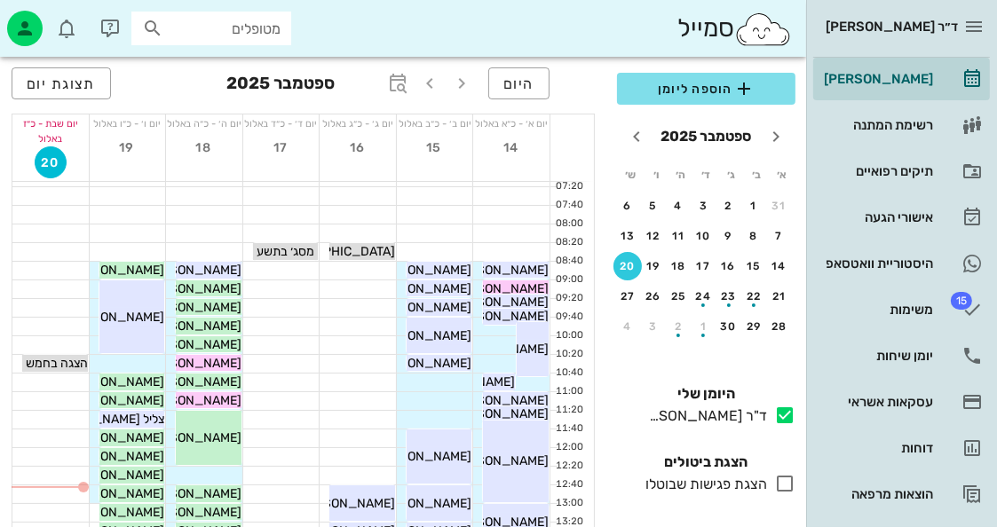
click at [941, 2] on div "ד״ר [PERSON_NAME]" at bounding box center [901, 26] width 177 height 53
drag, startPoint x: 780, startPoint y: 26, endPoint x: 875, endPoint y: 86, distance: 113.3
click at [781, 26] on img at bounding box center [763, 30] width 58 height 36
click at [970, 17] on icon "button" at bounding box center [973, 26] width 21 height 21
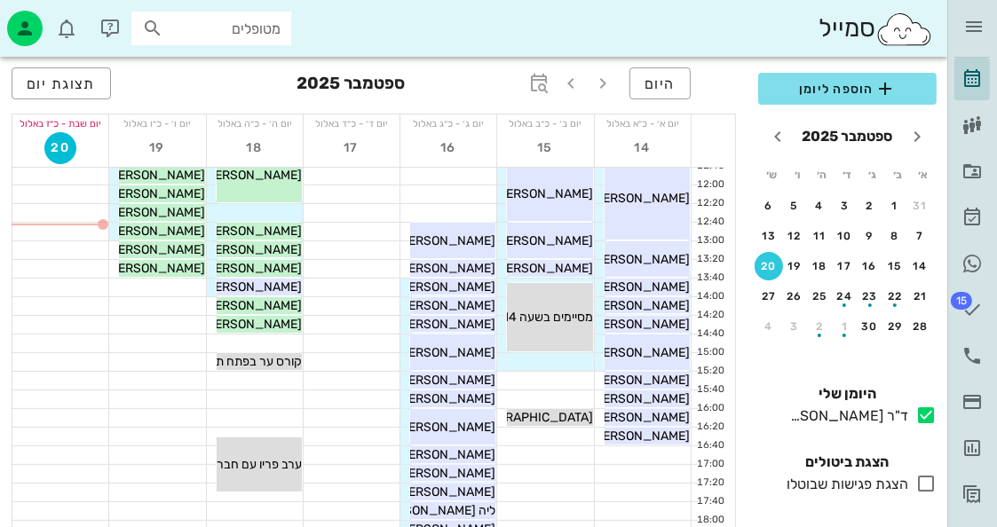
scroll to position [266, 0]
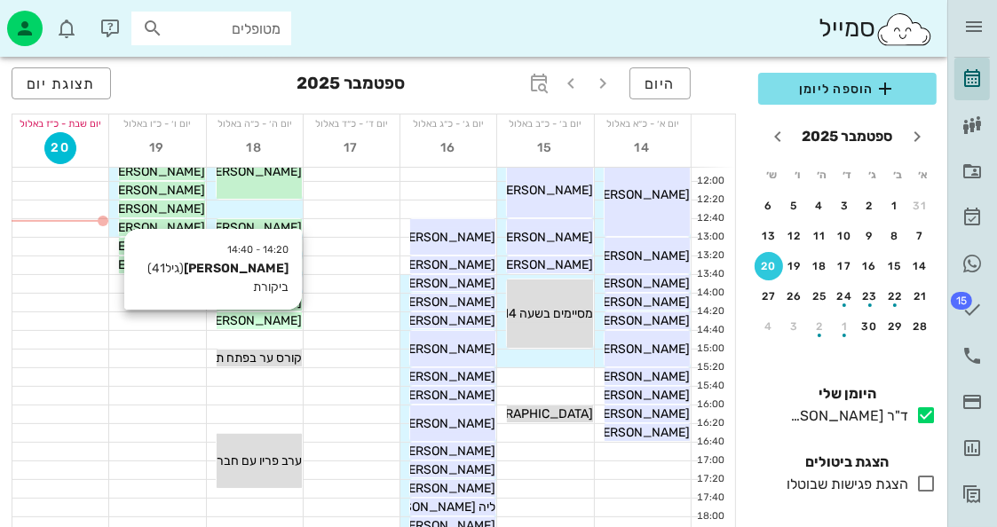
click at [277, 324] on span "[PERSON_NAME]" at bounding box center [251, 320] width 99 height 15
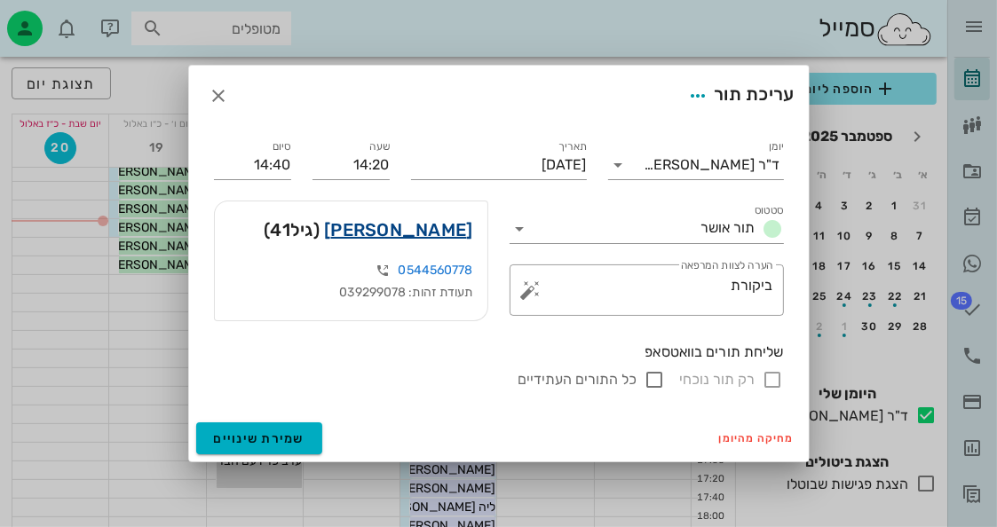
click at [458, 235] on link "[PERSON_NAME]" at bounding box center [398, 230] width 148 height 28
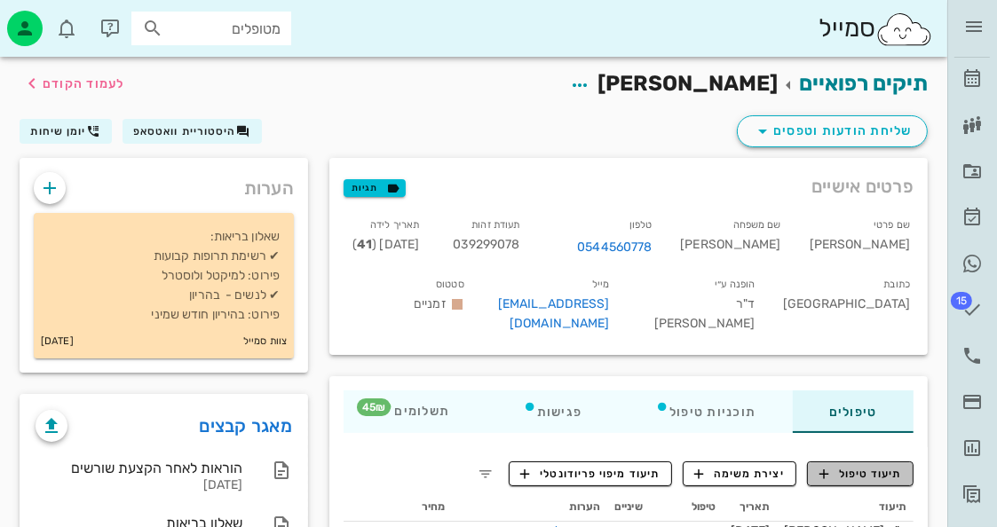
click at [859, 466] on span "תיעוד טיפול" at bounding box center [861, 474] width 83 height 16
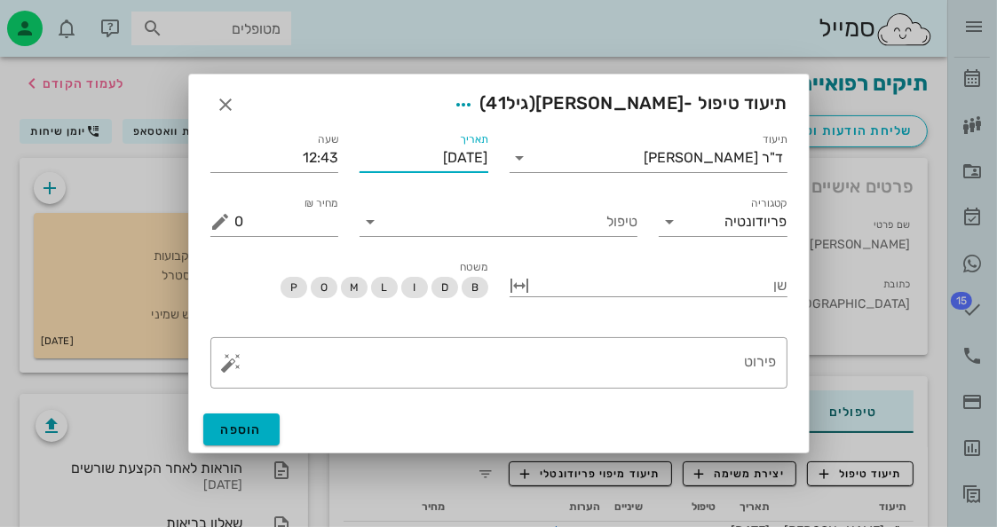
click at [461, 171] on div "תאריך [DATE]" at bounding box center [424, 158] width 129 height 28
click at [471, 151] on input "[DATE]" at bounding box center [424, 158] width 129 height 28
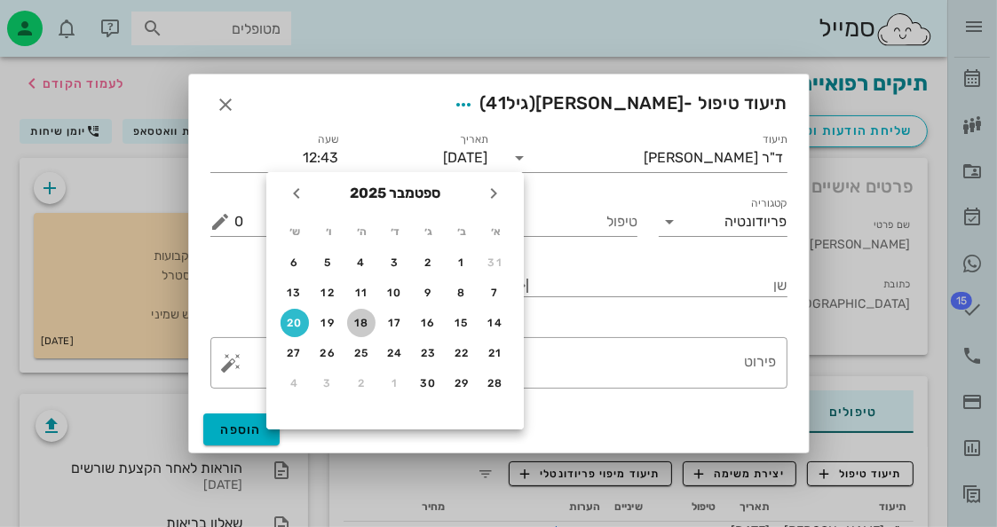
click at [366, 318] on div "18" at bounding box center [361, 323] width 28 height 12
type input "[DATE]"
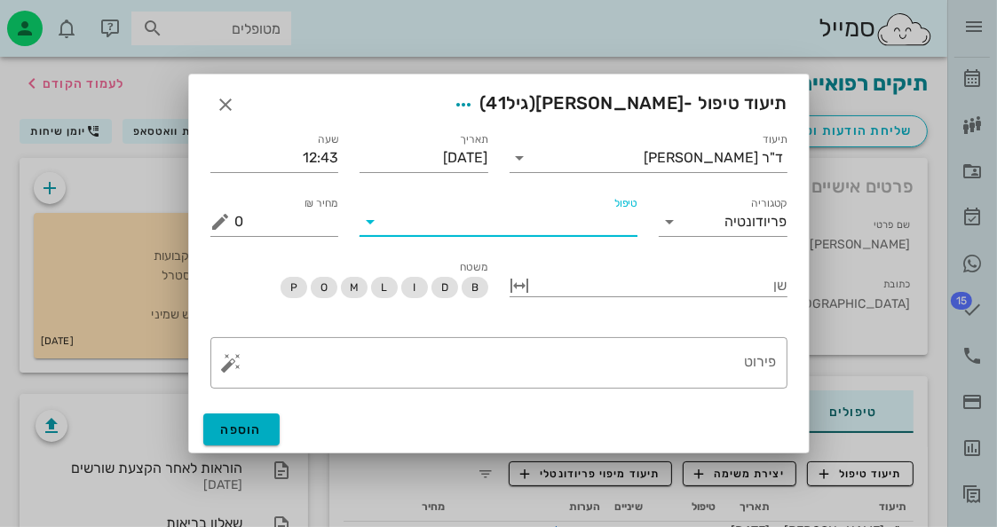
click at [490, 229] on input "טיפול" at bounding box center [510, 222] width 253 height 28
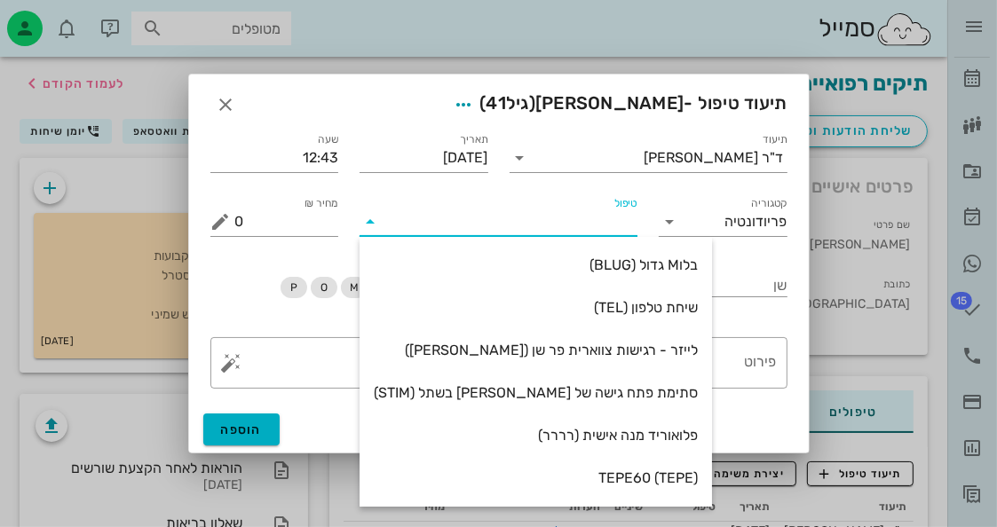
type input "c"
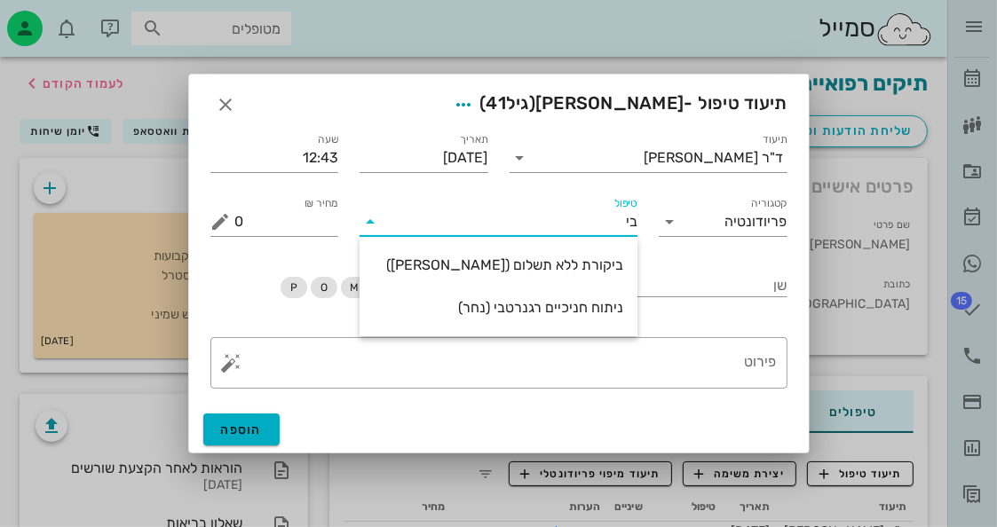
type input "[PERSON_NAME]"
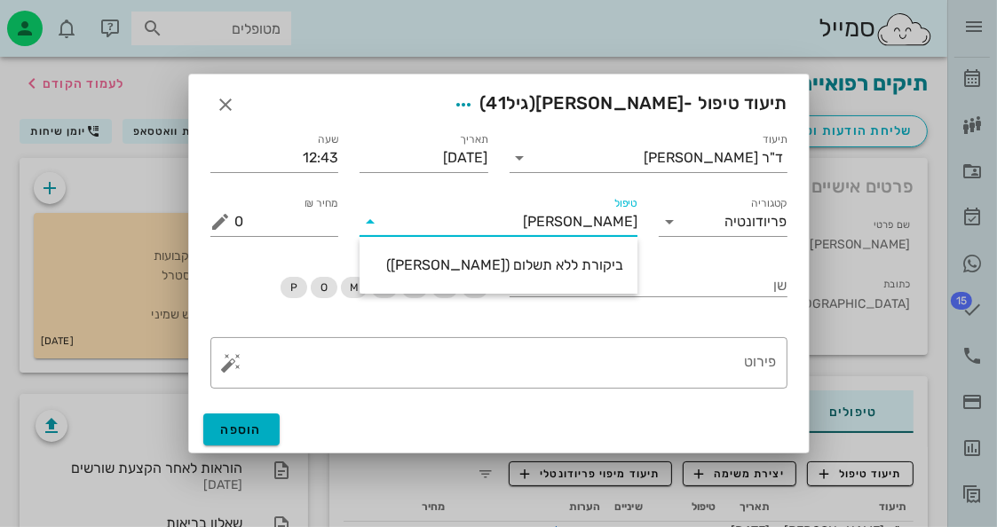
click at [467, 270] on div "ביקורת ללא תשלום ([PERSON_NAME])" at bounding box center [499, 265] width 250 height 17
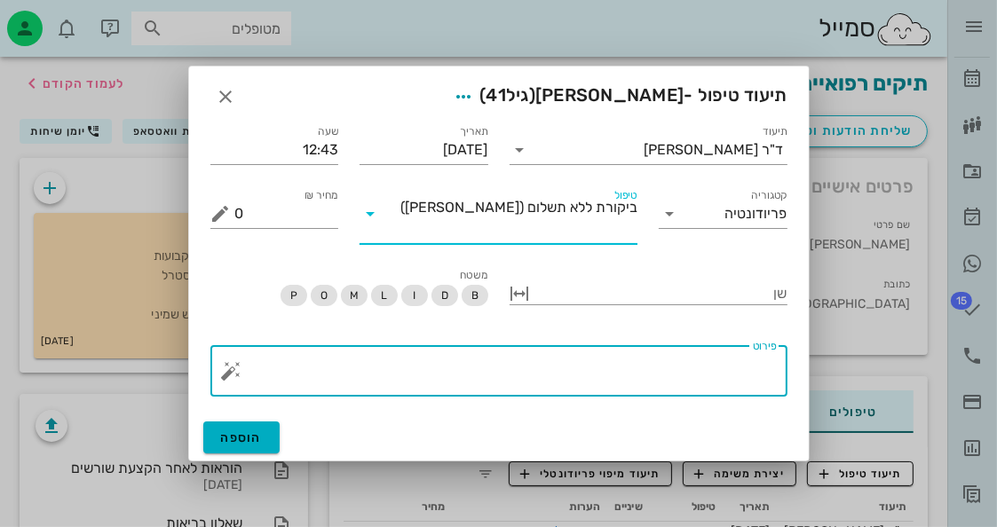
click at [726, 379] on textarea "פירוט" at bounding box center [506, 375] width 542 height 43
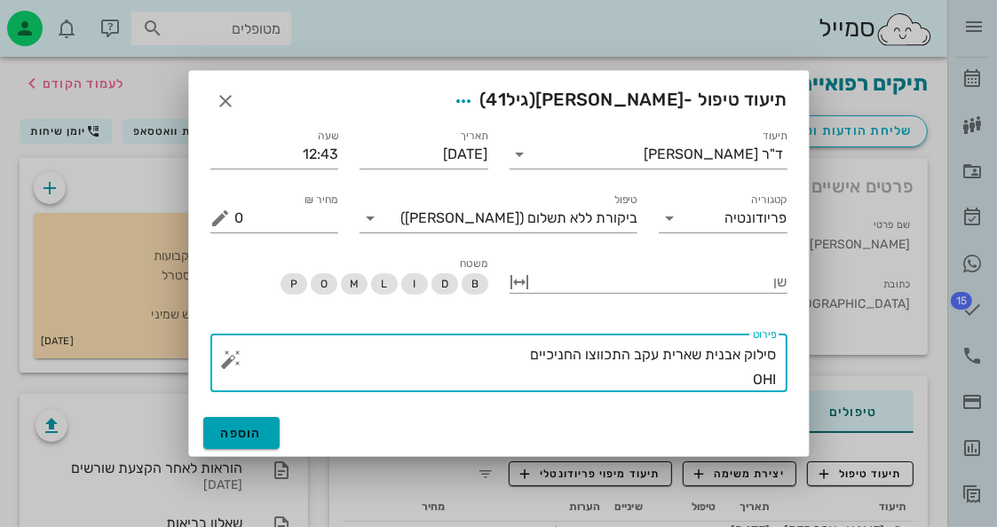
type textarea "סילוק אבנית שארית עקב התכווצו החניכיים OHI"
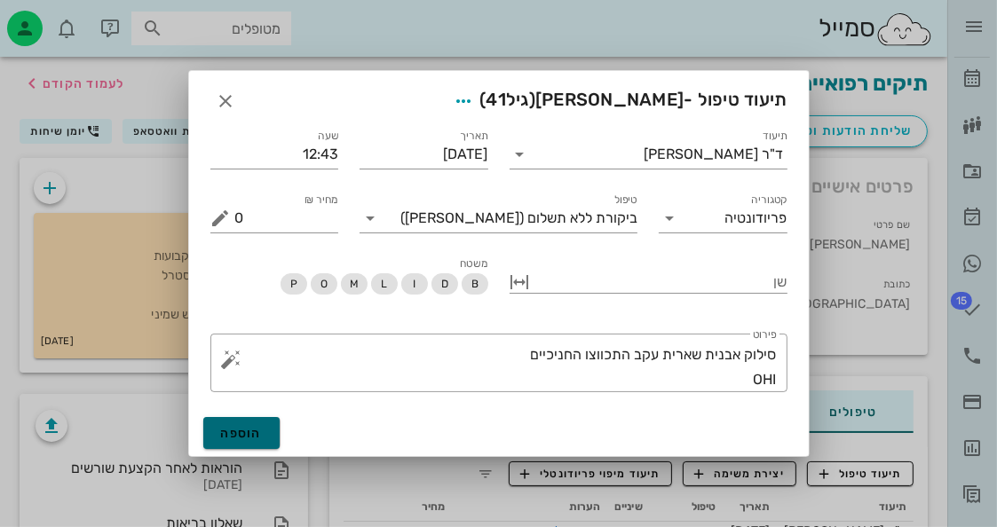
click at [264, 424] on button "הוספה" at bounding box center [241, 433] width 77 height 32
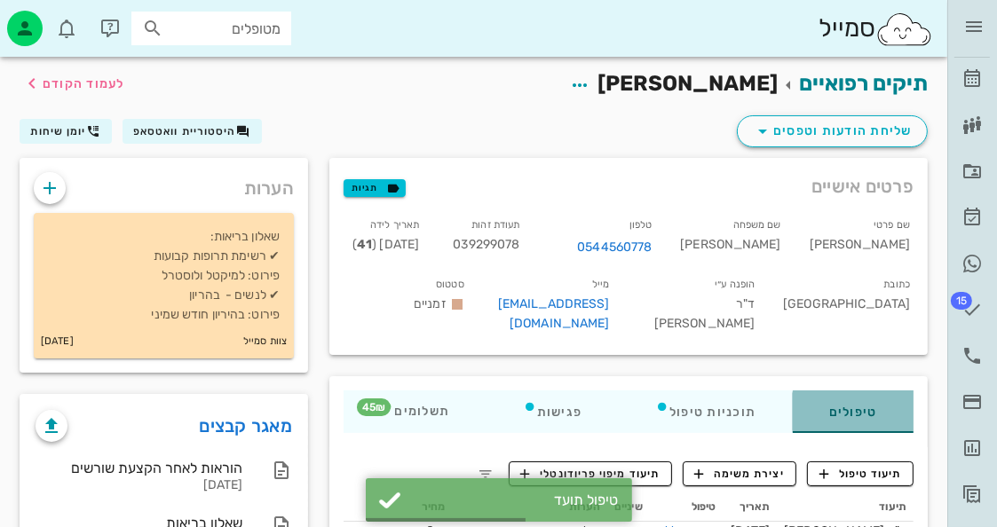
click at [895, 402] on div "טיפולים" at bounding box center [853, 412] width 121 height 43
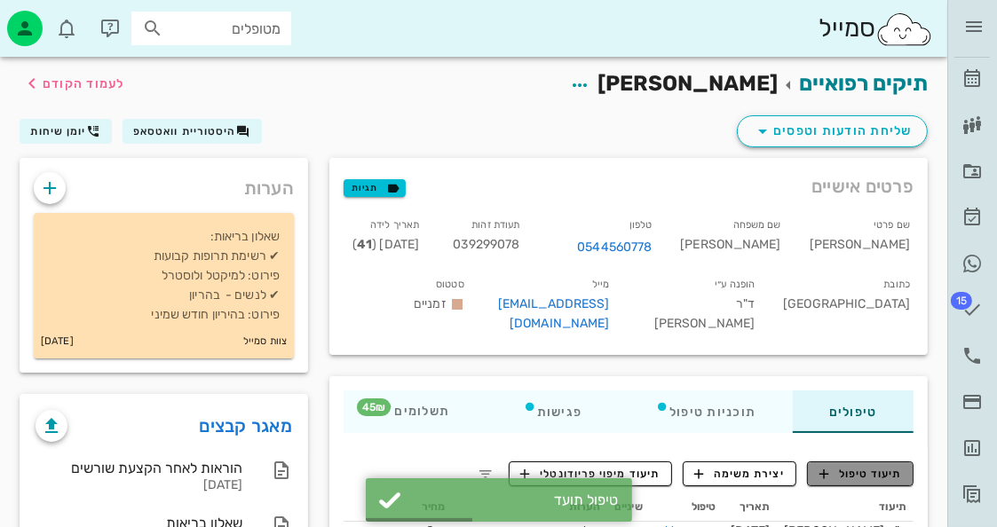
click at [875, 466] on span "תיעוד טיפול" at bounding box center [861, 474] width 83 height 16
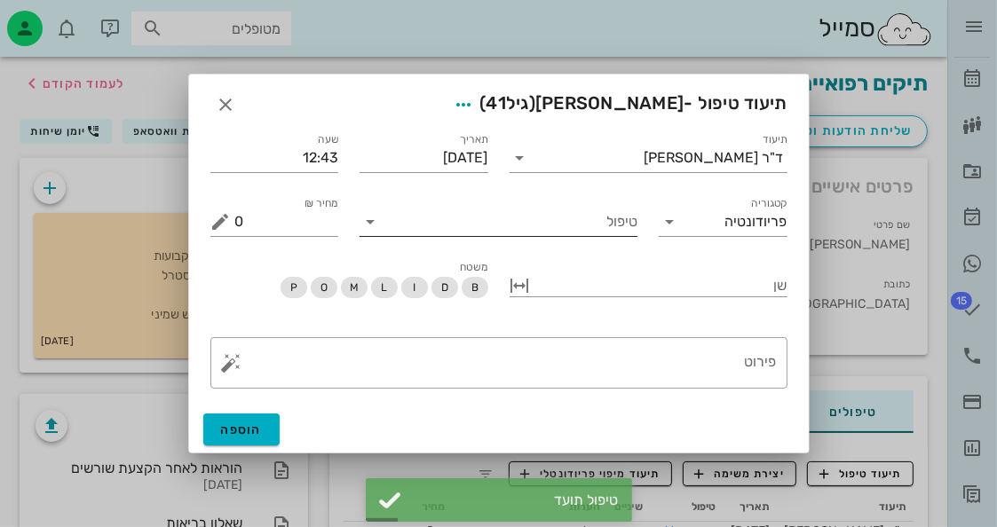
click at [555, 235] on div "טיפול" at bounding box center [499, 222] width 278 height 28
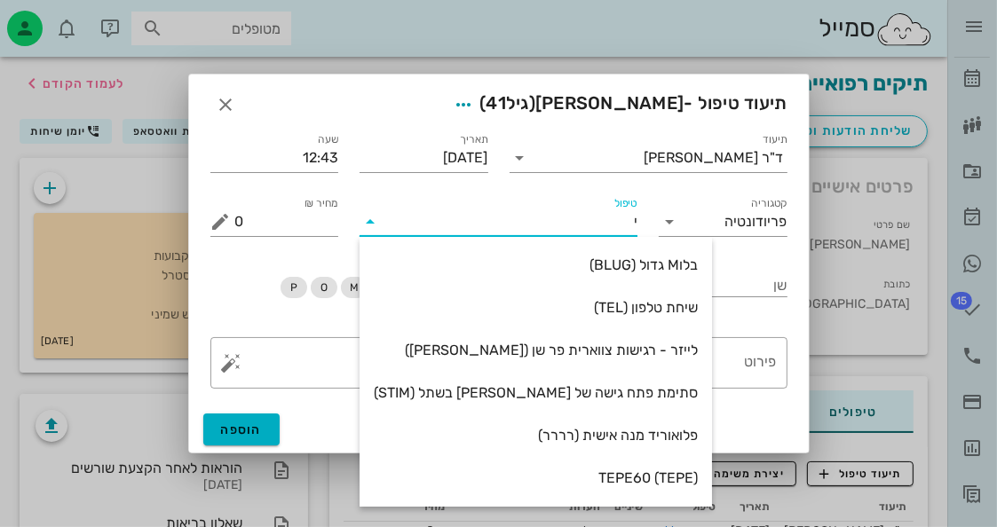
type input "יר"
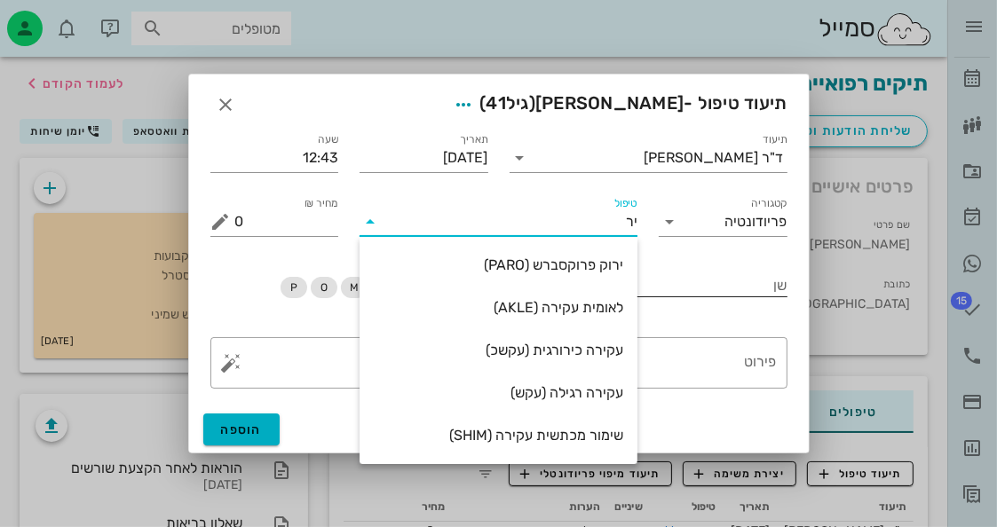
drag, startPoint x: 538, startPoint y: 271, endPoint x: 537, endPoint y: 260, distance: 10.7
click at [540, 265] on div "ירוק פרוקסברש (PARO)" at bounding box center [499, 265] width 250 height 17
type input "45"
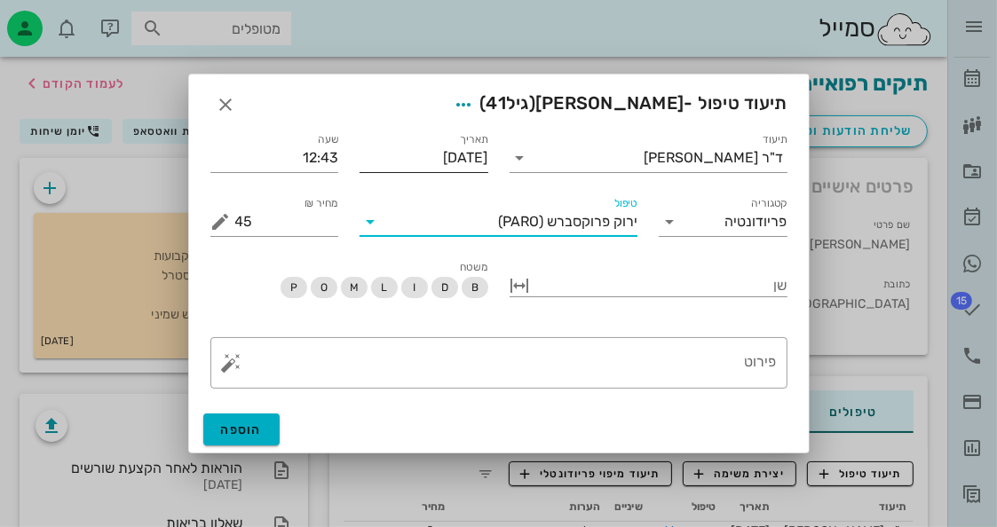
click at [462, 165] on input "[DATE]" at bounding box center [424, 158] width 129 height 28
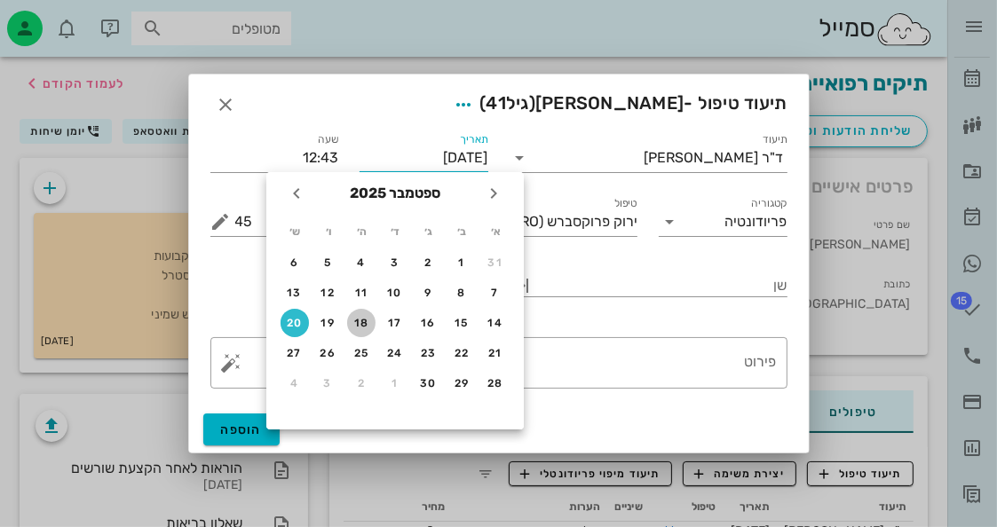
click at [355, 318] on div "18" at bounding box center [361, 323] width 28 height 12
type input "[DATE]"
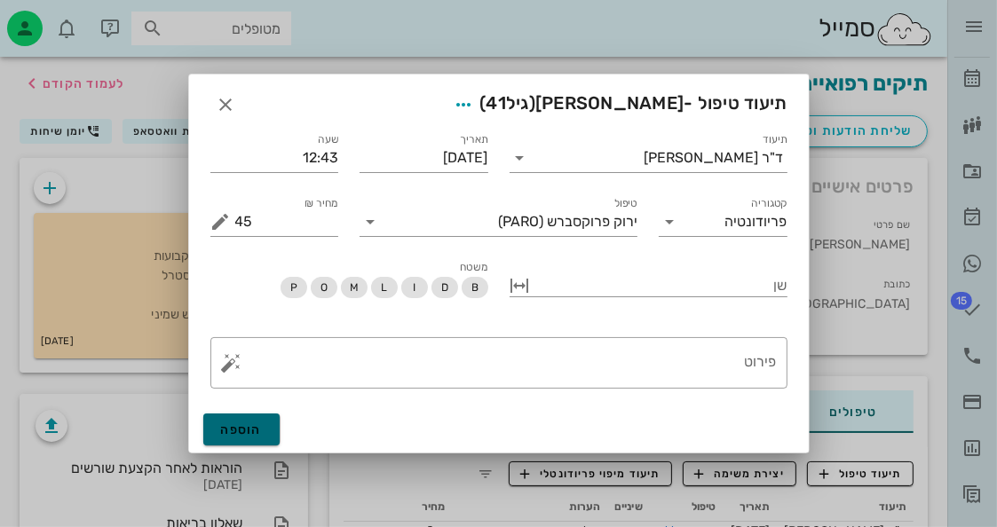
click at [256, 424] on span "הוספה" at bounding box center [242, 430] width 42 height 15
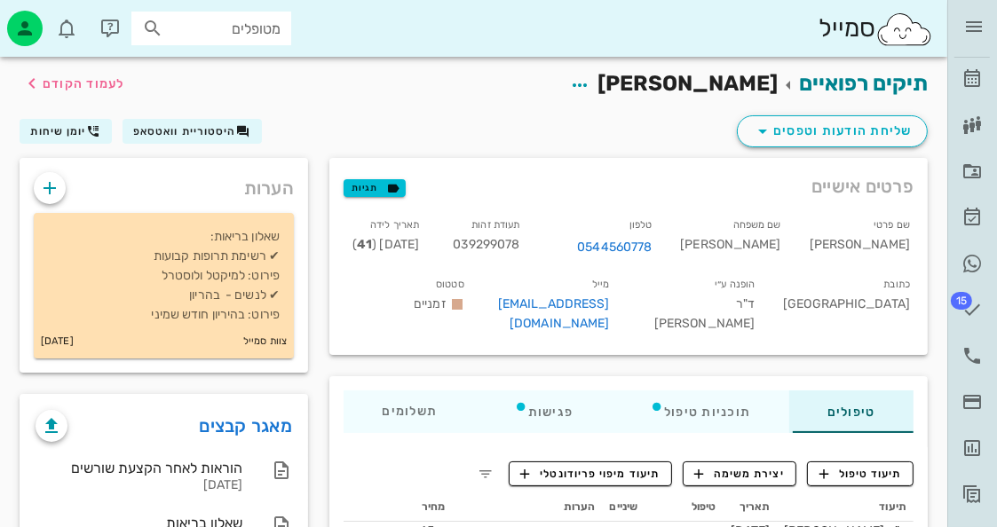
click at [994, 79] on div "ד״ר [PERSON_NAME] רשימת המתנה תיקים רפואיים אישורי הגעה היסטוריית וואטסאפ 15 מש…" at bounding box center [972, 258] width 50 height 516
click at [975, 76] on icon at bounding box center [972, 78] width 21 height 21
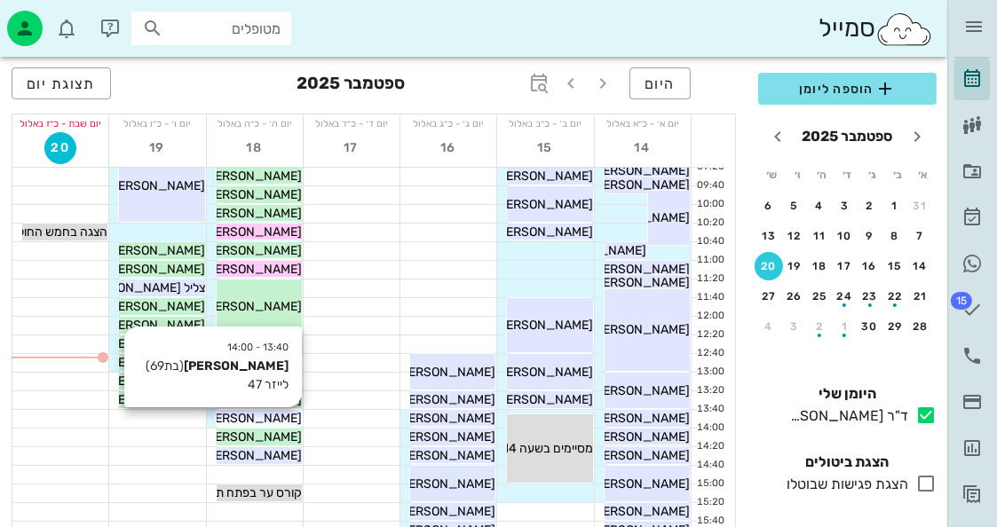
scroll to position [355, 0]
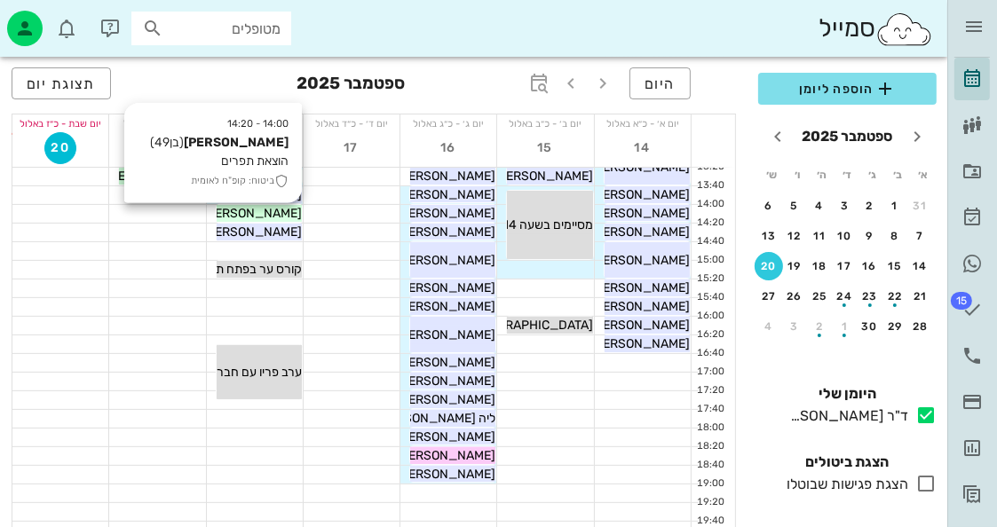
click at [284, 213] on span "[PERSON_NAME]" at bounding box center [251, 213] width 99 height 15
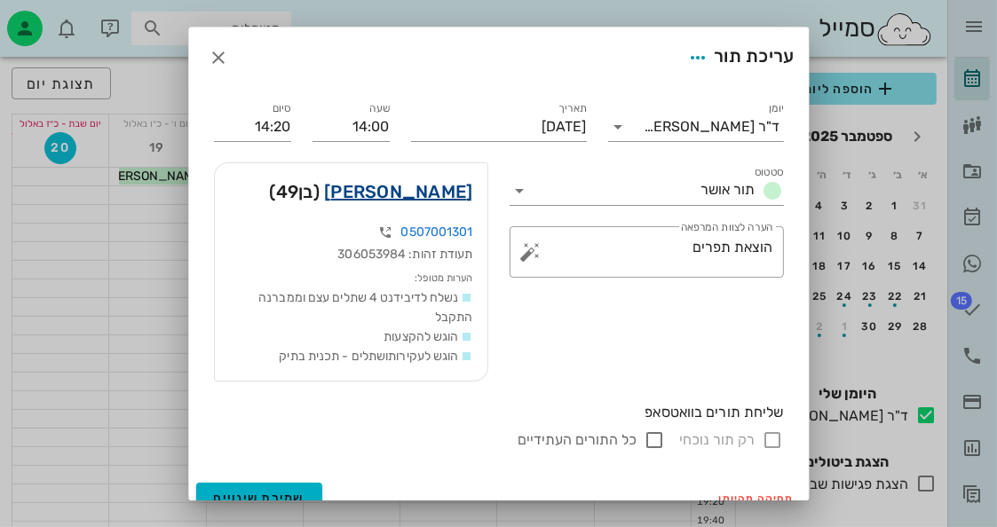
click at [410, 190] on link "[PERSON_NAME]" at bounding box center [398, 192] width 148 height 28
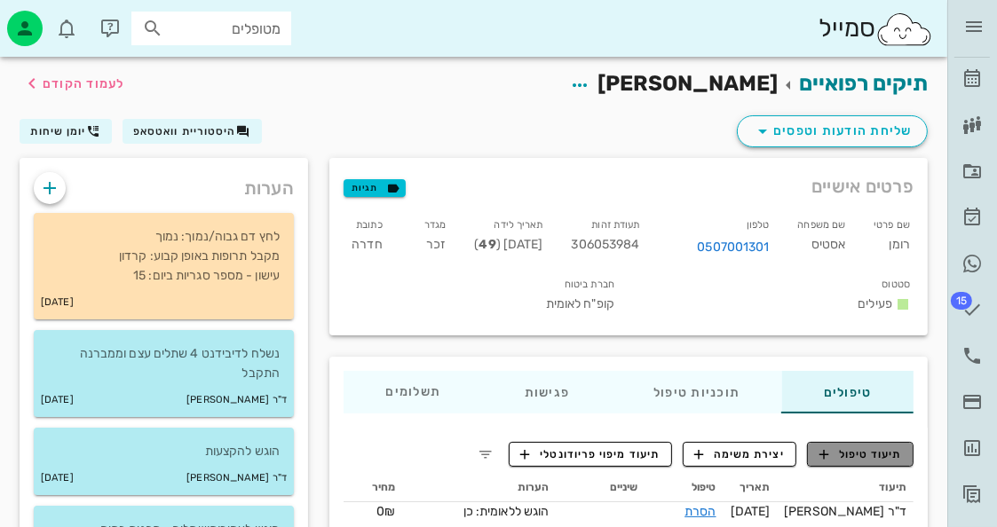
click at [884, 456] on span "תיעוד טיפול" at bounding box center [861, 455] width 83 height 16
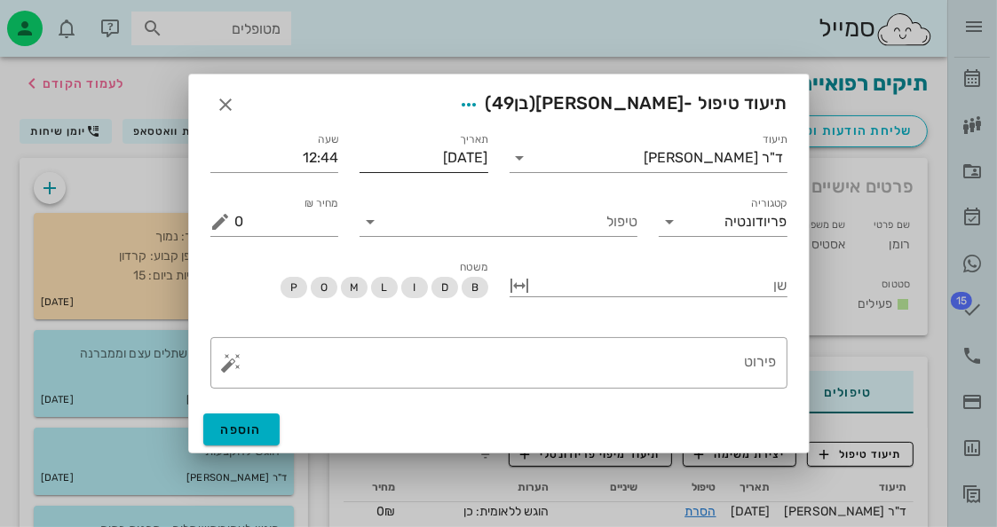
click at [459, 164] on input "[DATE]" at bounding box center [424, 158] width 129 height 28
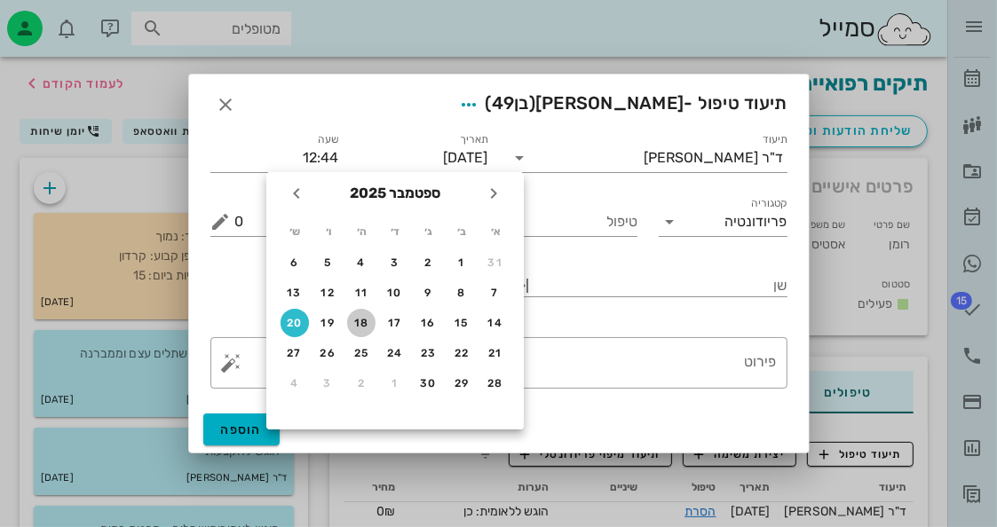
click at [359, 310] on button "18" at bounding box center [361, 323] width 28 height 28
type input "[DATE]"
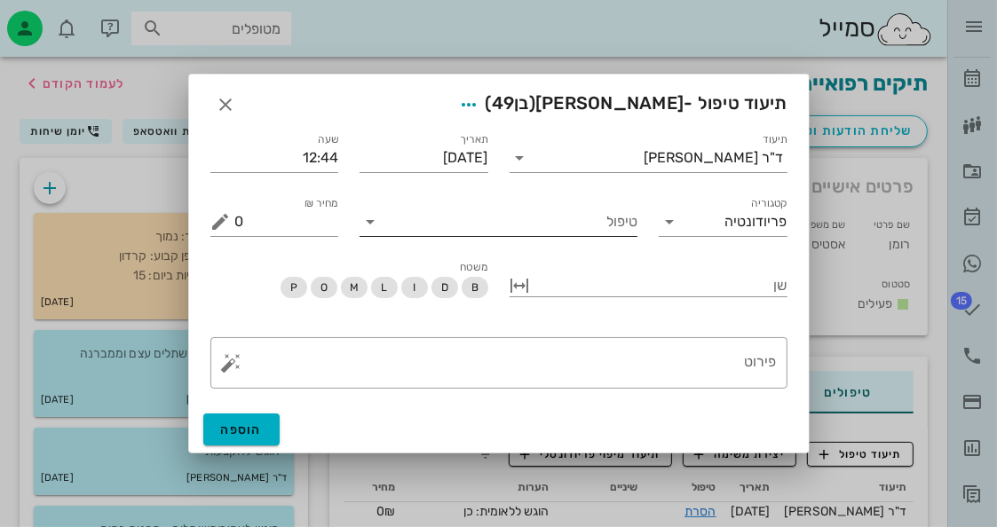
click at [612, 226] on input "טיפול" at bounding box center [510, 222] width 253 height 28
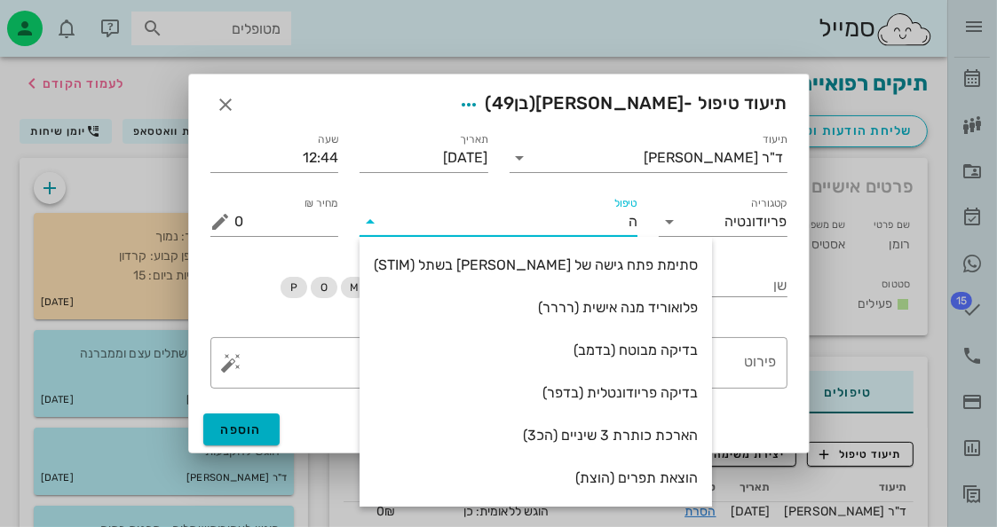
type input "הו"
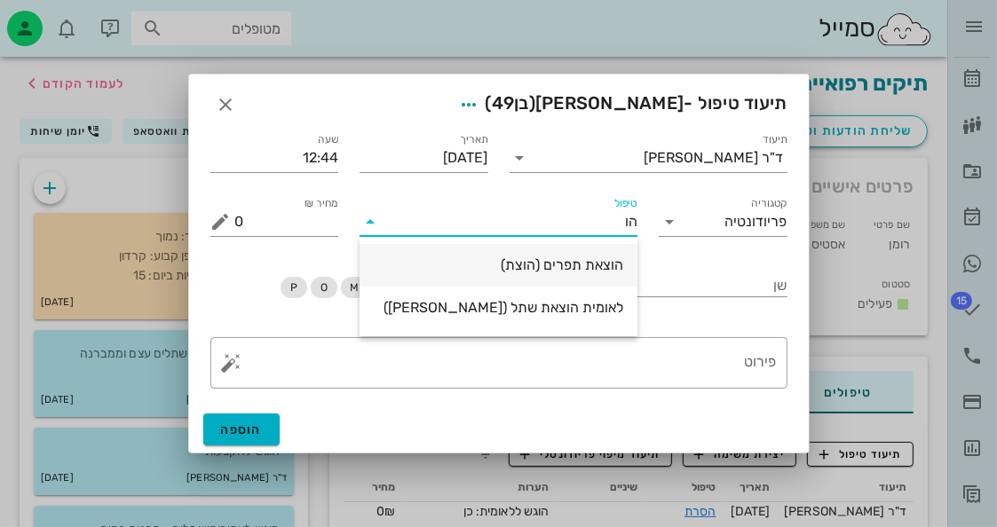
click at [632, 265] on div "הוצאת תפרים (הוצת)" at bounding box center [499, 265] width 278 height 43
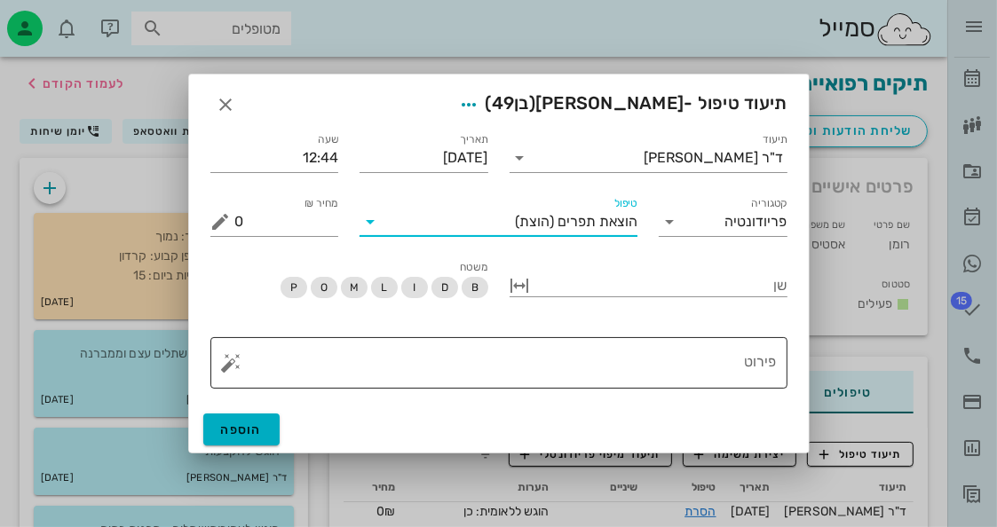
click at [224, 367] on button "button" at bounding box center [231, 362] width 21 height 21
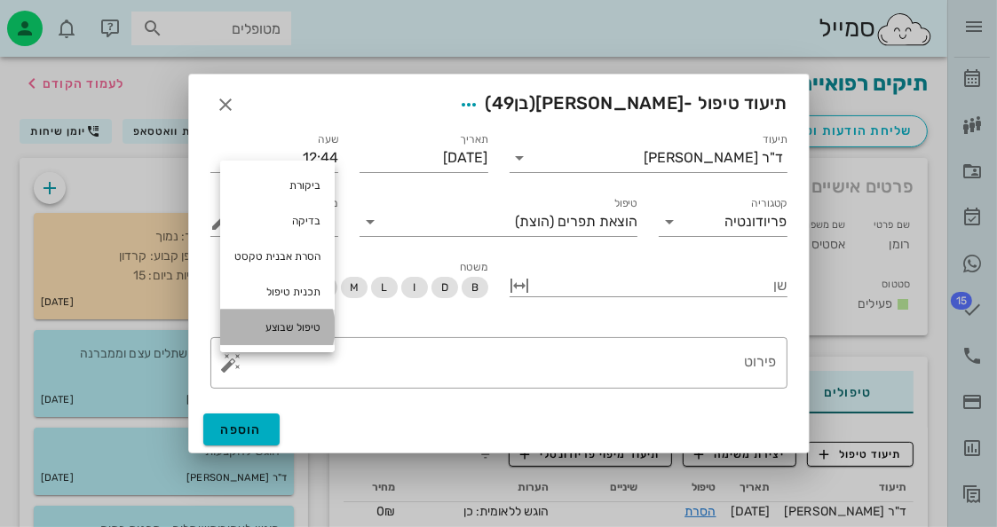
click at [245, 332] on div "טיפול שבוצע" at bounding box center [277, 328] width 115 height 36
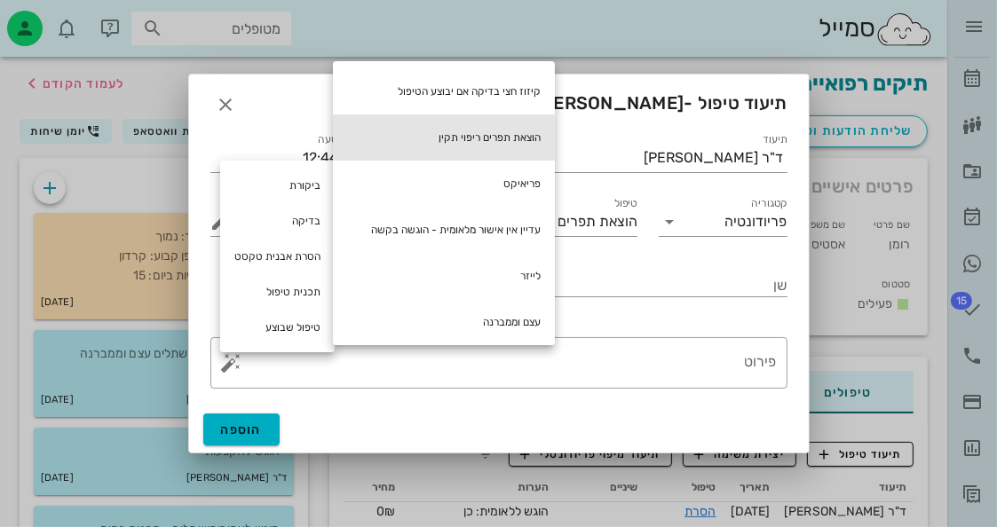
click at [483, 147] on div "הוצאת תפרים ריפוי תקין" at bounding box center [444, 138] width 222 height 46
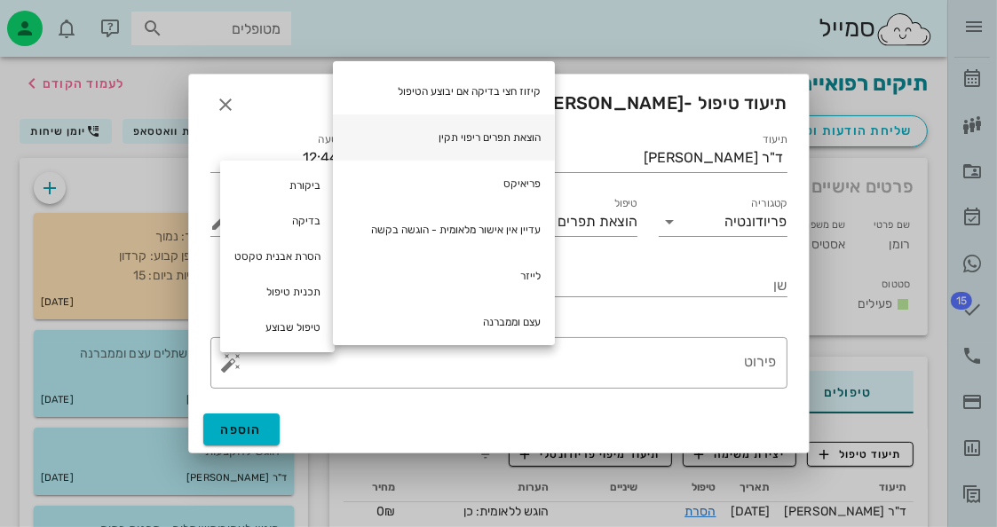
type textarea "הוצאת תפרים ריפוי תקין"
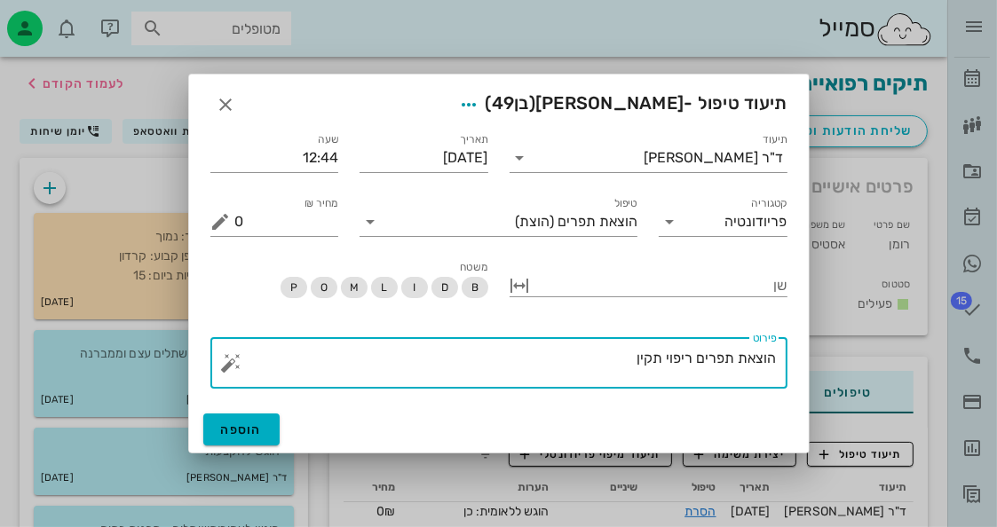
click at [280, 414] on div "הוספה" at bounding box center [499, 430] width 620 height 46
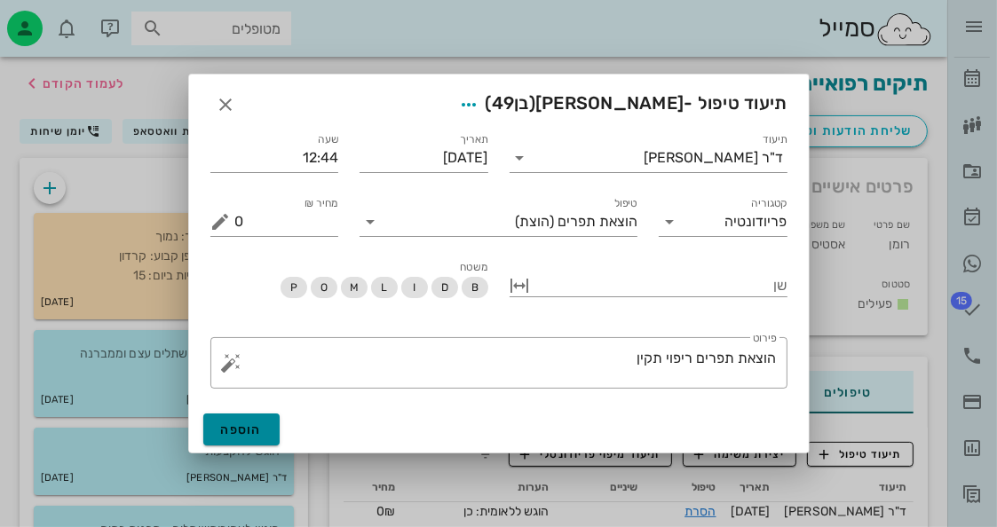
click at [271, 426] on button "הוספה" at bounding box center [241, 430] width 77 height 32
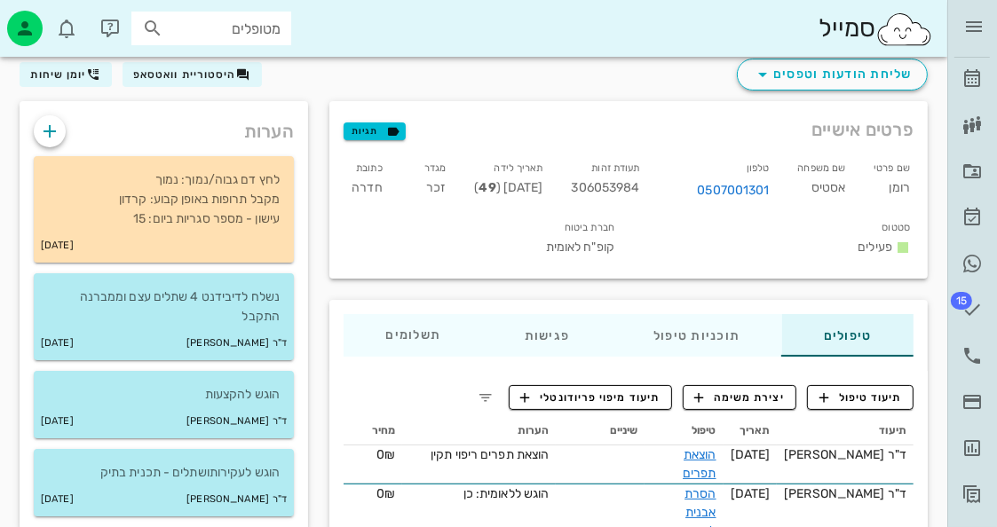
scroll to position [89, 0]
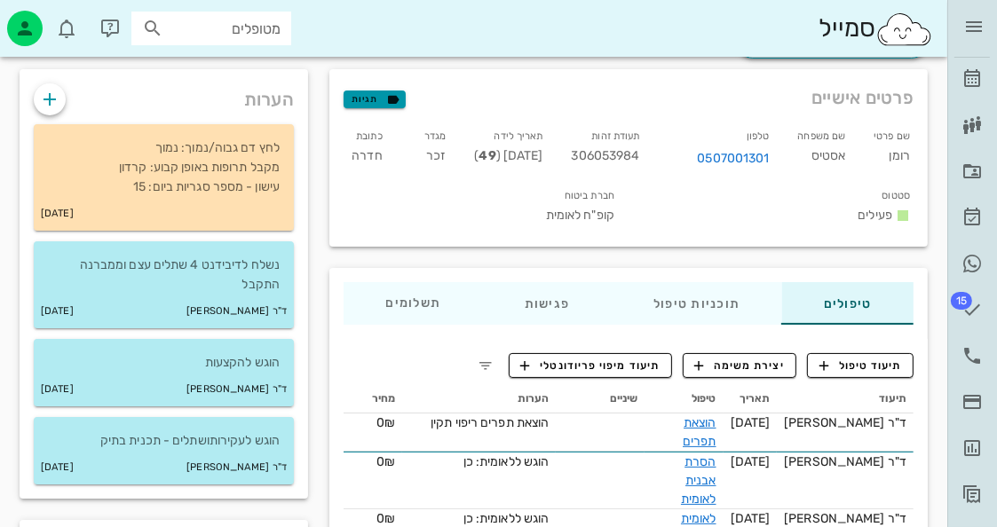
click at [392, 100] on icon "button" at bounding box center [393, 99] width 16 height 16
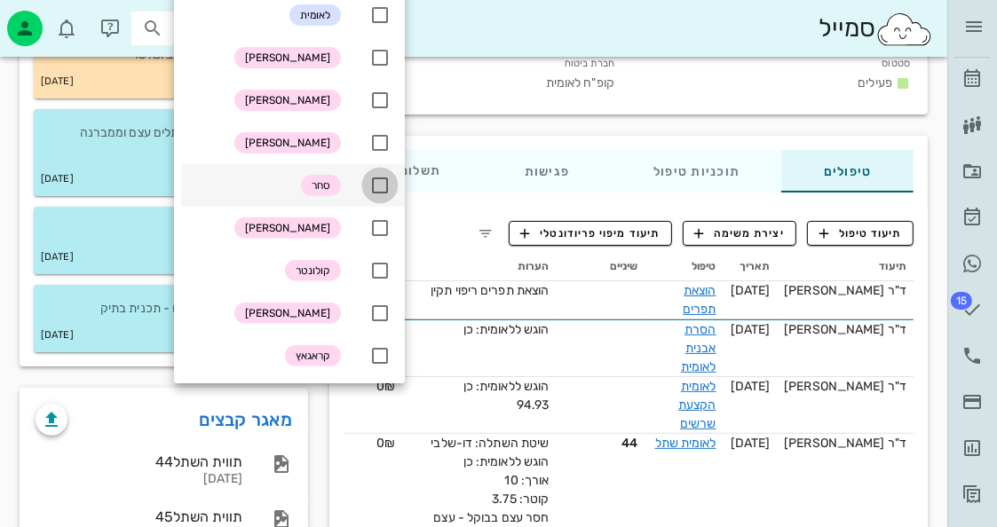
scroll to position [266, 0]
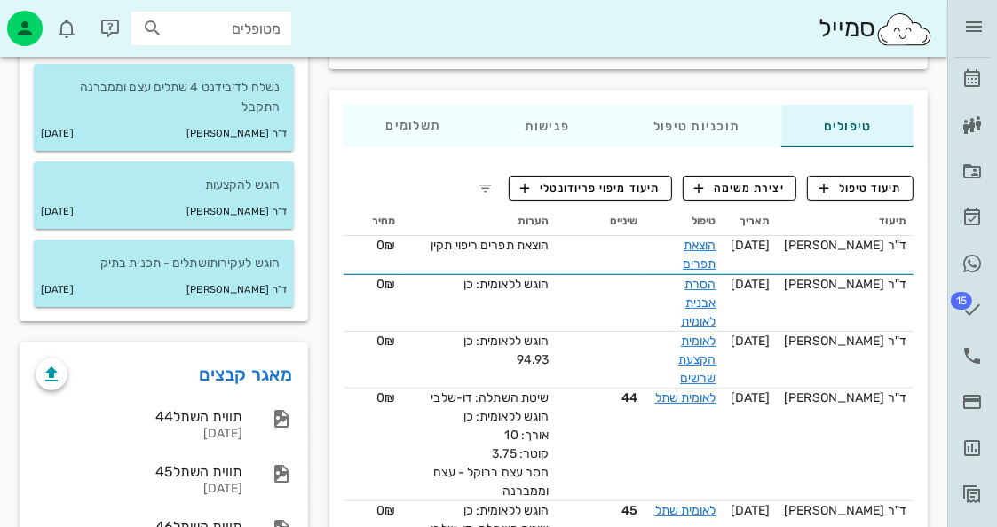
scroll to position [533, 0]
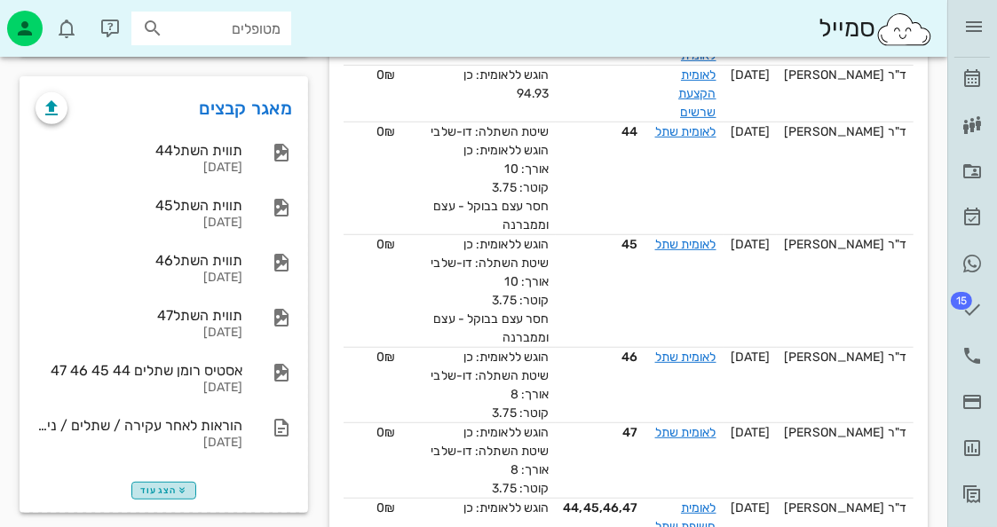
click at [177, 486] on icon "button" at bounding box center [182, 491] width 11 height 11
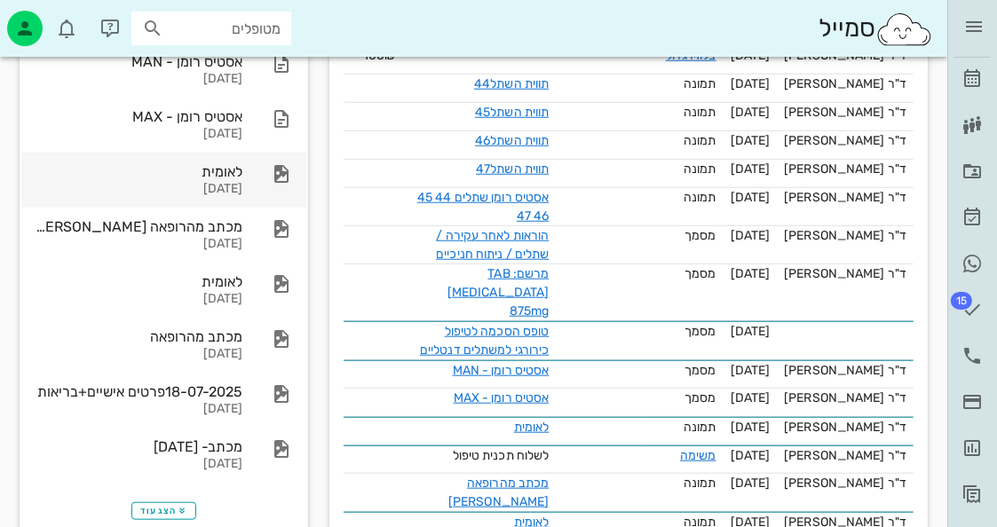
scroll to position [1065, 0]
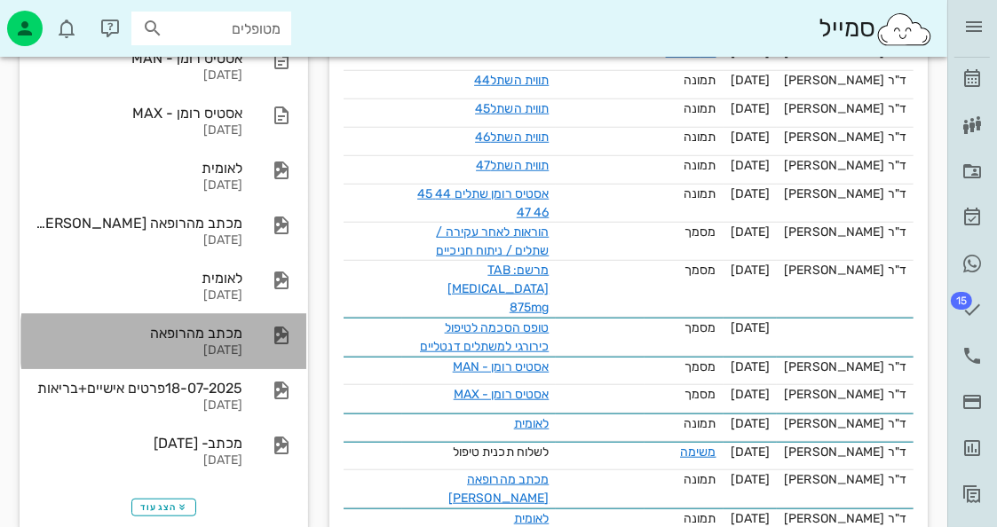
click at [242, 356] on div "27-07-2025" at bounding box center [139, 351] width 207 height 15
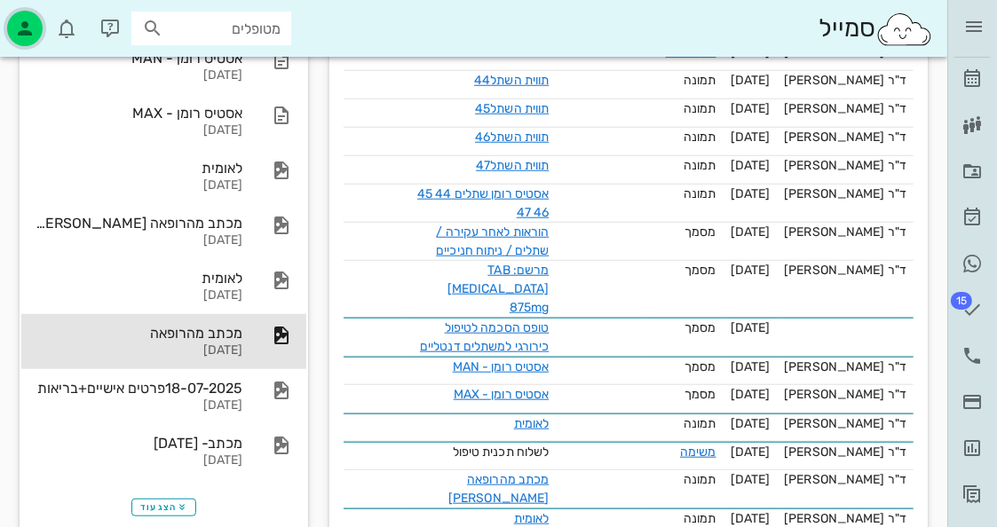
click at [28, 15] on div "button" at bounding box center [25, 29] width 36 height 36
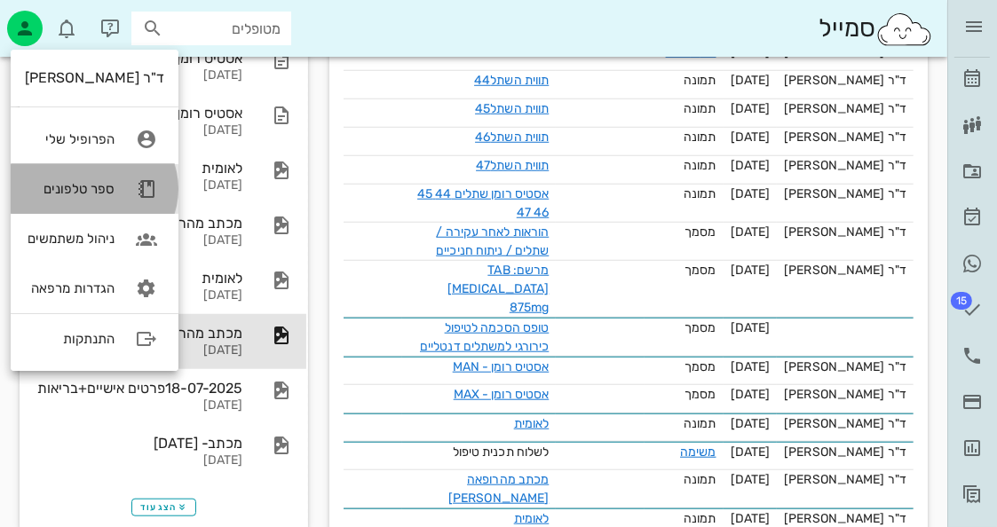
click at [99, 179] on link "ספר טלפונים" at bounding box center [95, 189] width 168 height 50
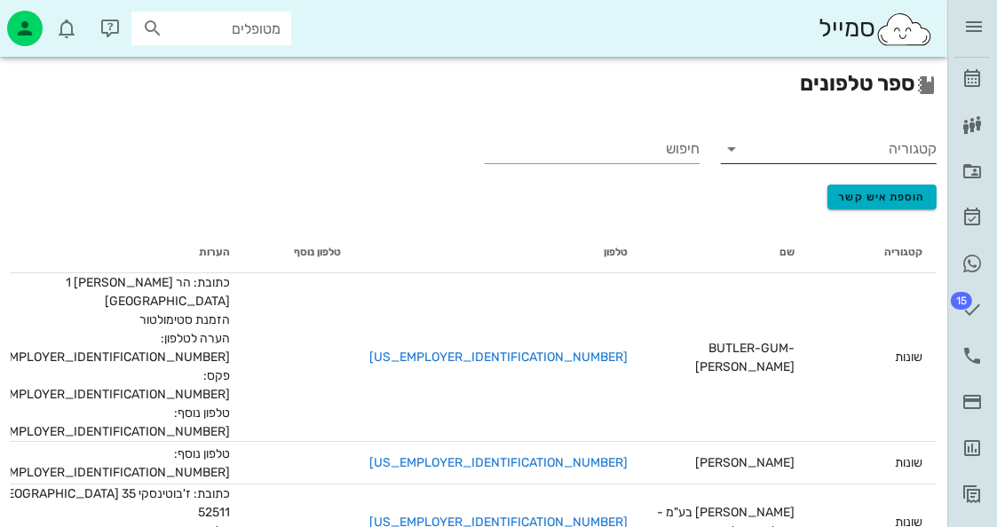
click at [896, 157] on input "קטגוריה" at bounding box center [842, 149] width 187 height 28
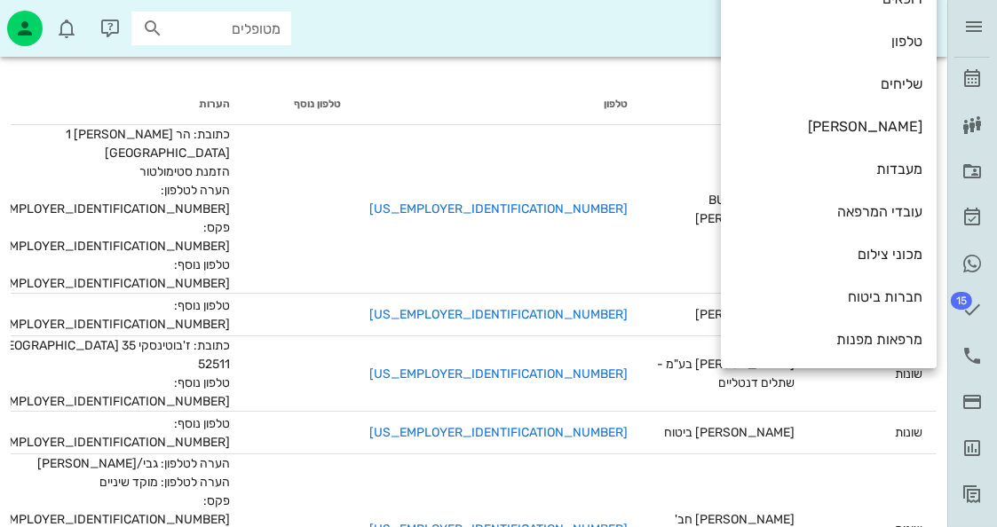
scroll to position [178, 0]
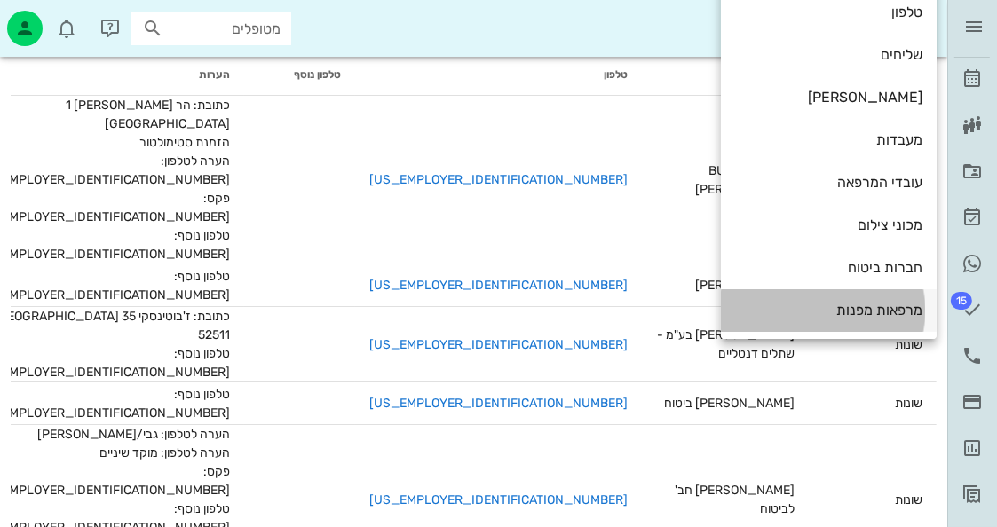
click at [896, 314] on div "מרפאות מפנות" at bounding box center [828, 310] width 187 height 17
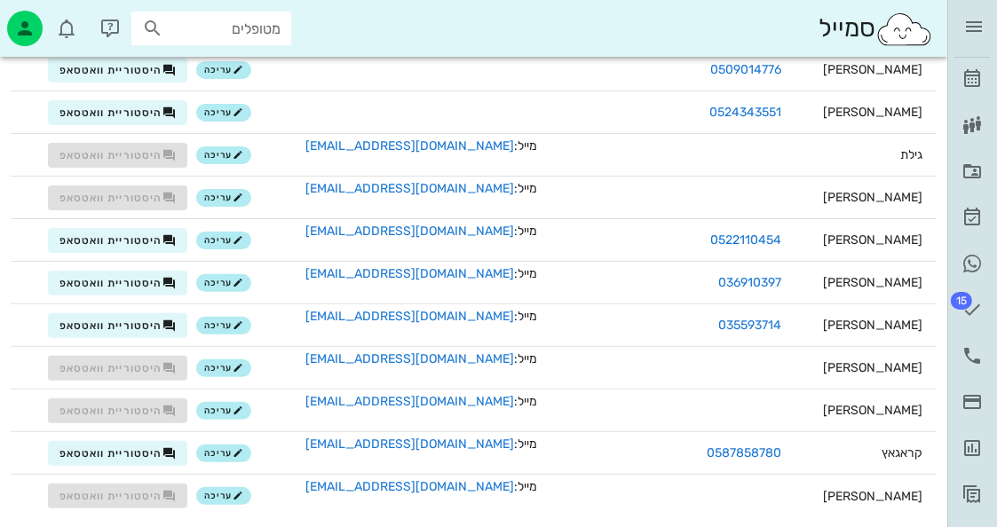
scroll to position [0, 0]
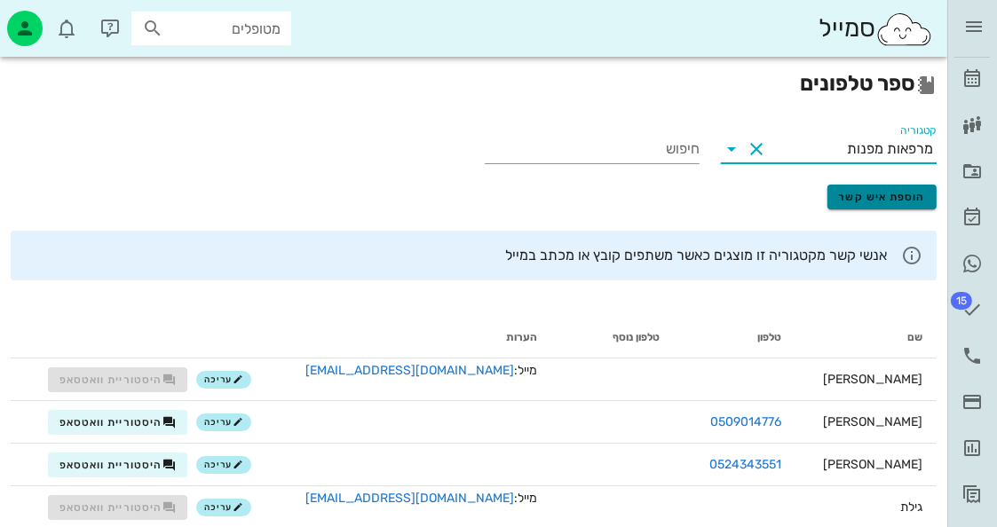
click at [899, 207] on button "הוספת איש קשר" at bounding box center [882, 197] width 109 height 25
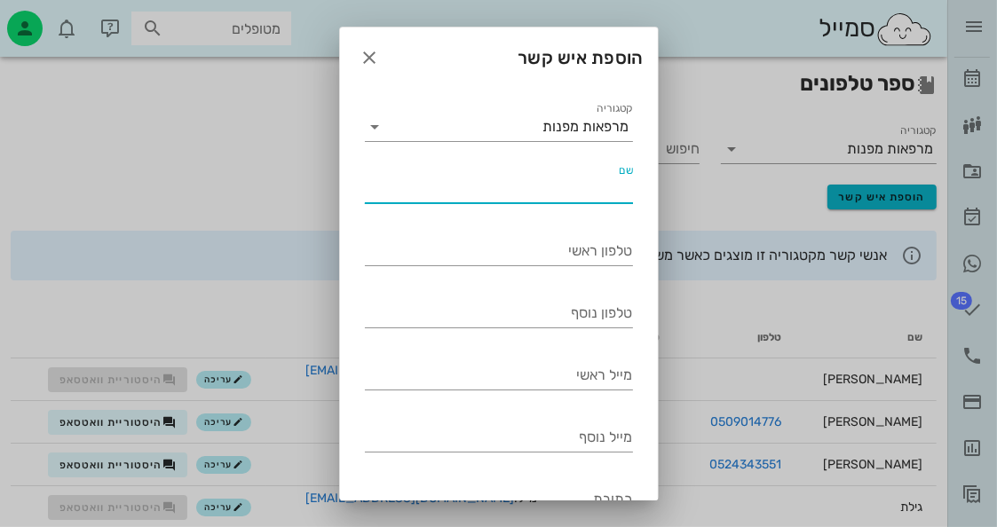
click at [608, 188] on input "שם" at bounding box center [499, 189] width 268 height 28
type input "ספונר רוזנה"
click at [551, 234] on div "טלפון ראשי" at bounding box center [499, 255] width 268 height 59
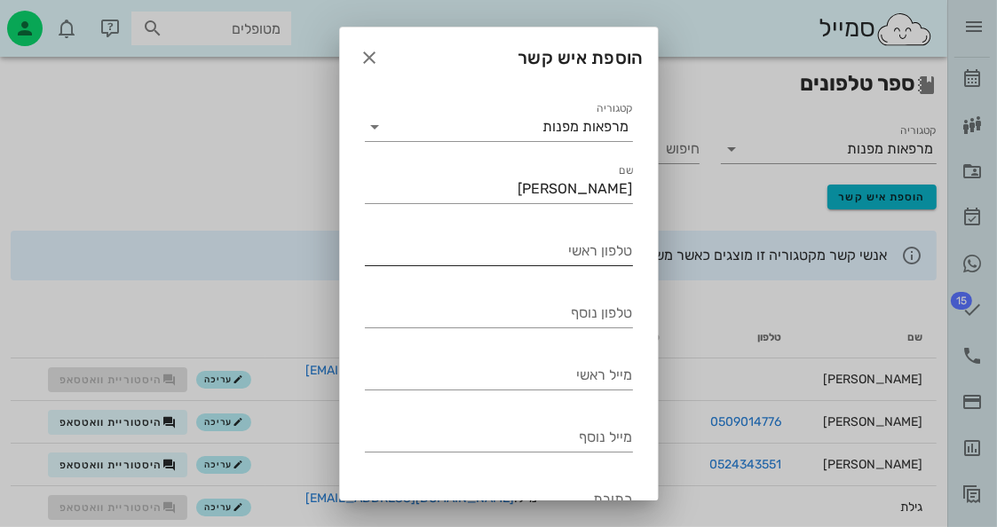
drag, startPoint x: 571, startPoint y: 246, endPoint x: 590, endPoint y: 241, distance: 20.2
click at [580, 243] on input "טלפון ראשי" at bounding box center [499, 251] width 268 height 28
click at [489, 362] on input "מייל ראשי" at bounding box center [499, 375] width 268 height 28
type input "י"
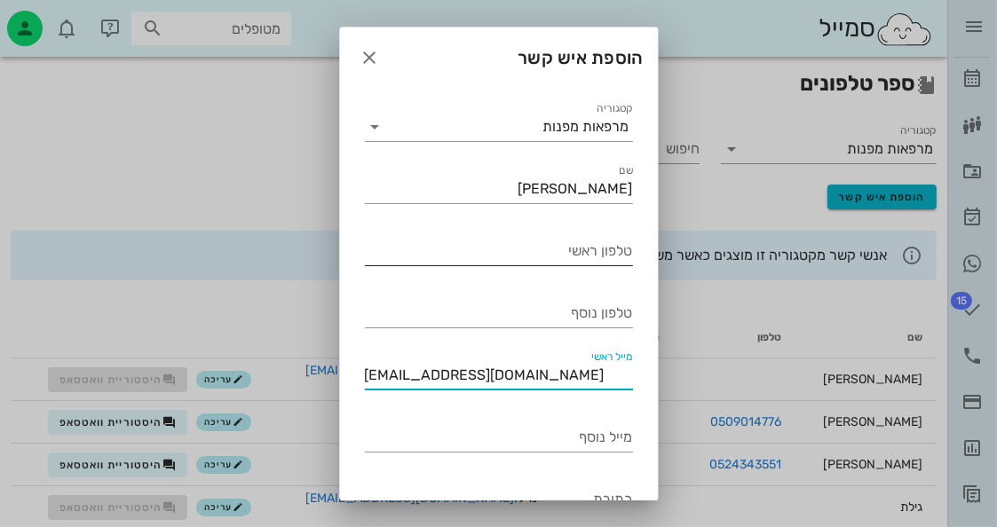
type input "hiuch101@gmail.com"
click at [504, 250] on input "טלפון ראשי" at bounding box center [499, 251] width 268 height 28
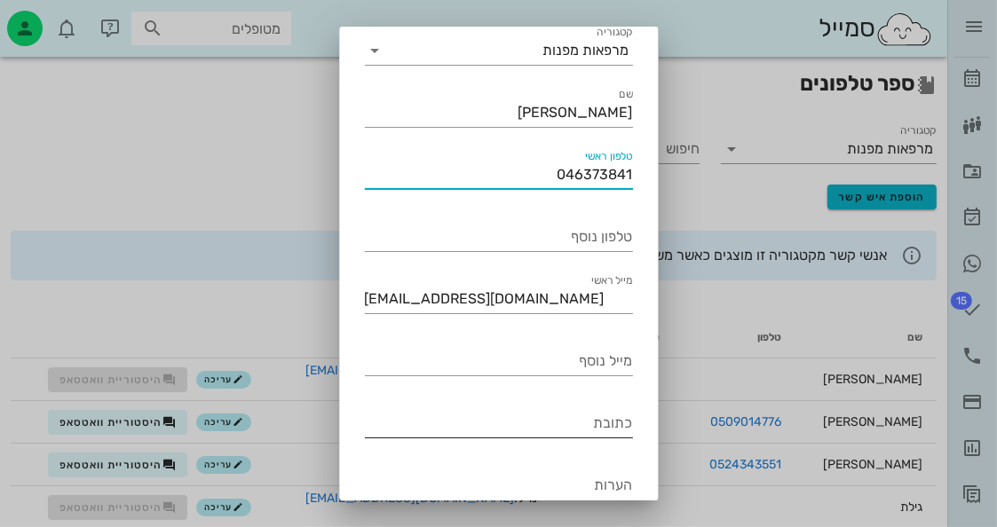
scroll to position [179, 0]
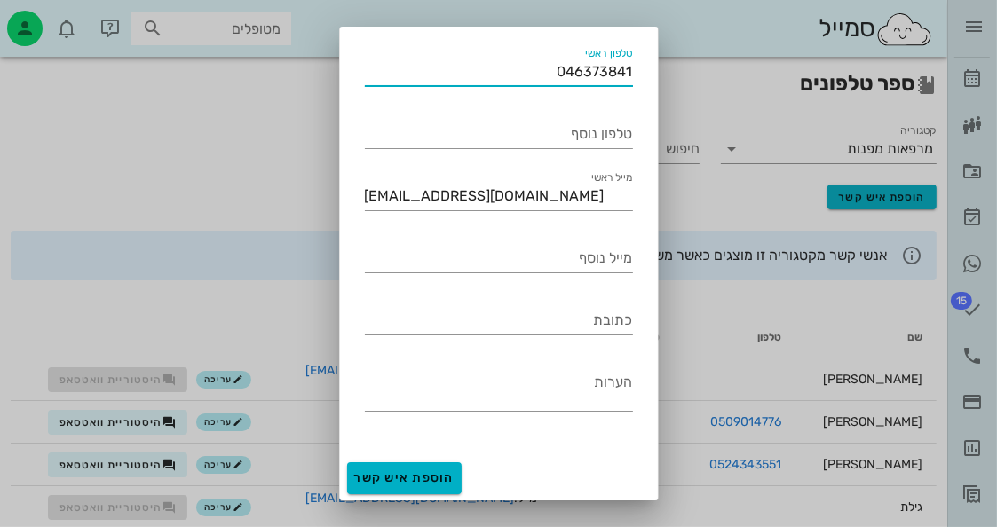
type input "046373841"
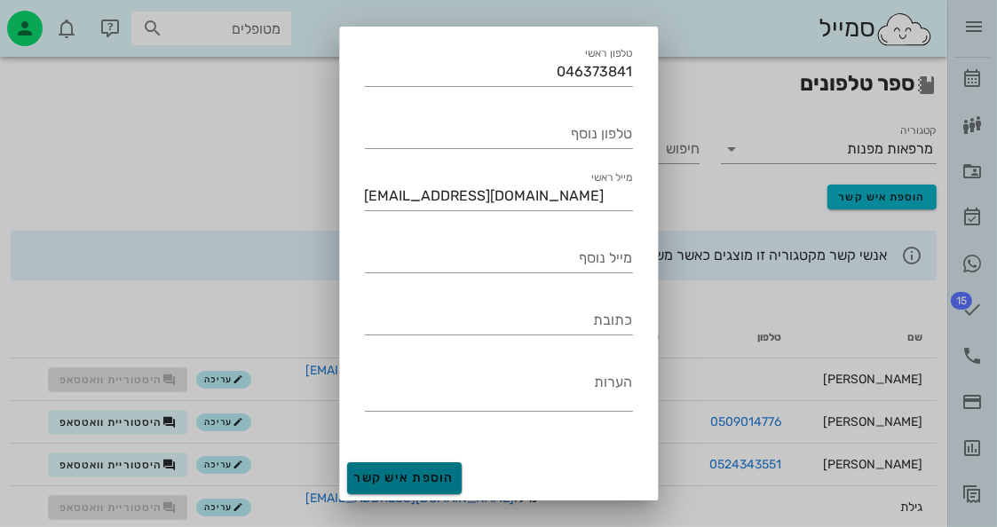
click at [430, 475] on span "הוספת איש קשר" at bounding box center [404, 478] width 101 height 15
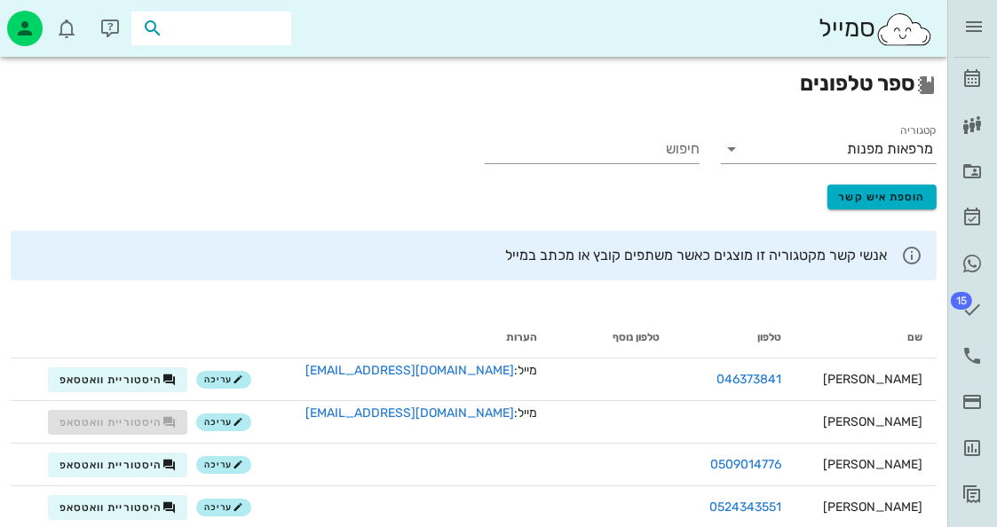
click at [275, 22] on input "text" at bounding box center [224, 28] width 114 height 23
type input "t"
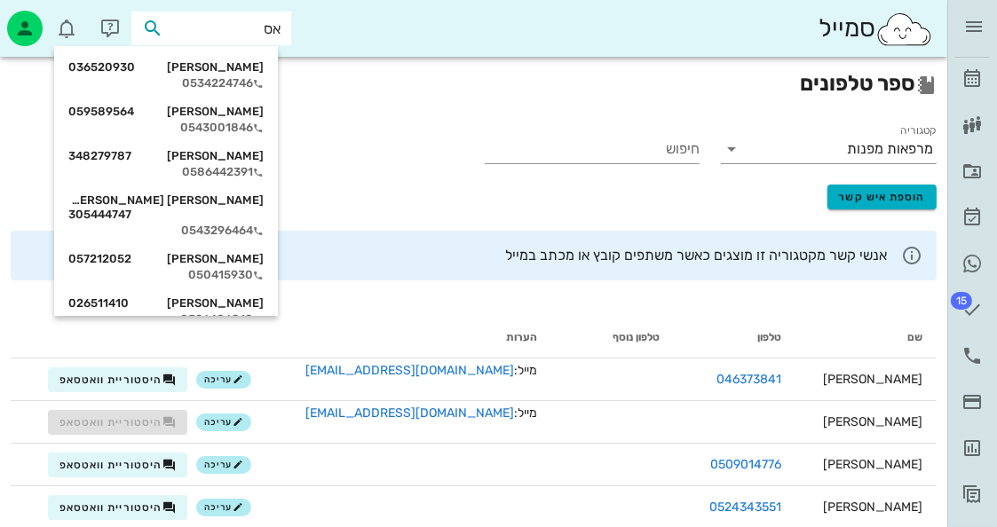
type input "אסט"
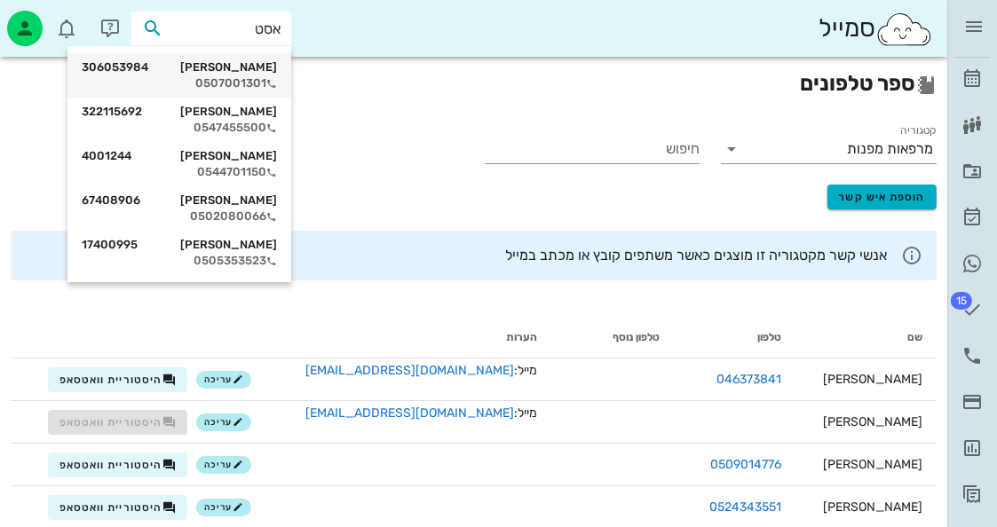
click at [237, 79] on div "0507001301" at bounding box center [179, 83] width 195 height 14
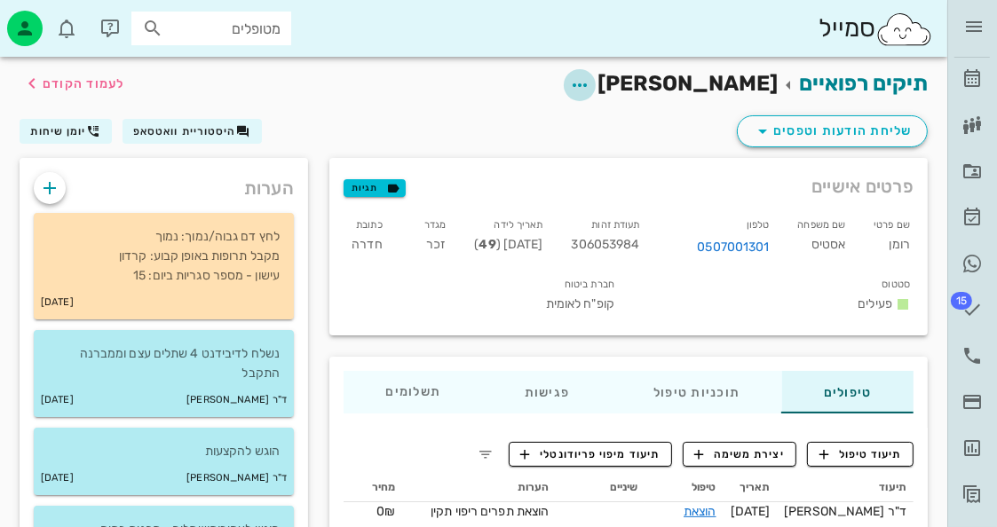
click at [596, 76] on span "button" at bounding box center [580, 85] width 32 height 21
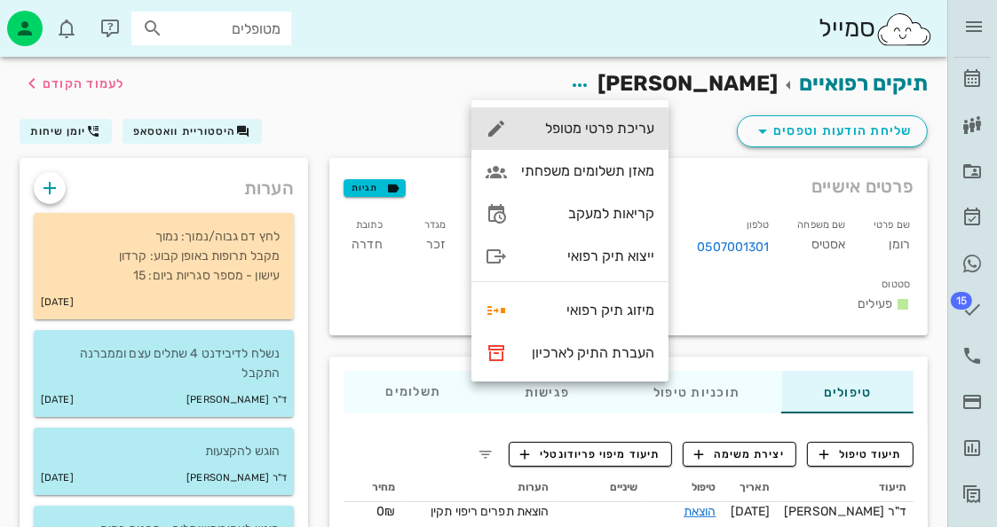
click at [614, 147] on div "עריכת פרטי מטופל" at bounding box center [569, 128] width 197 height 43
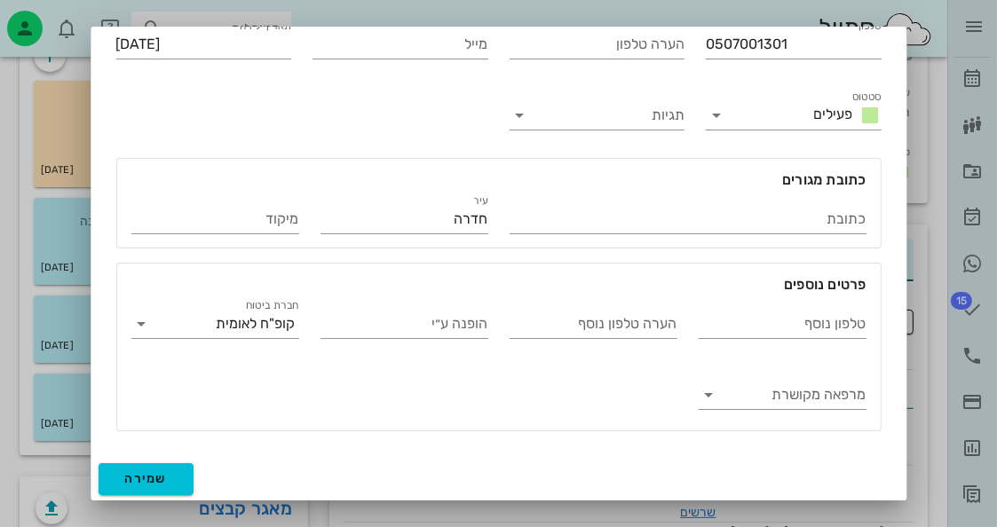
scroll to position [355, 0]
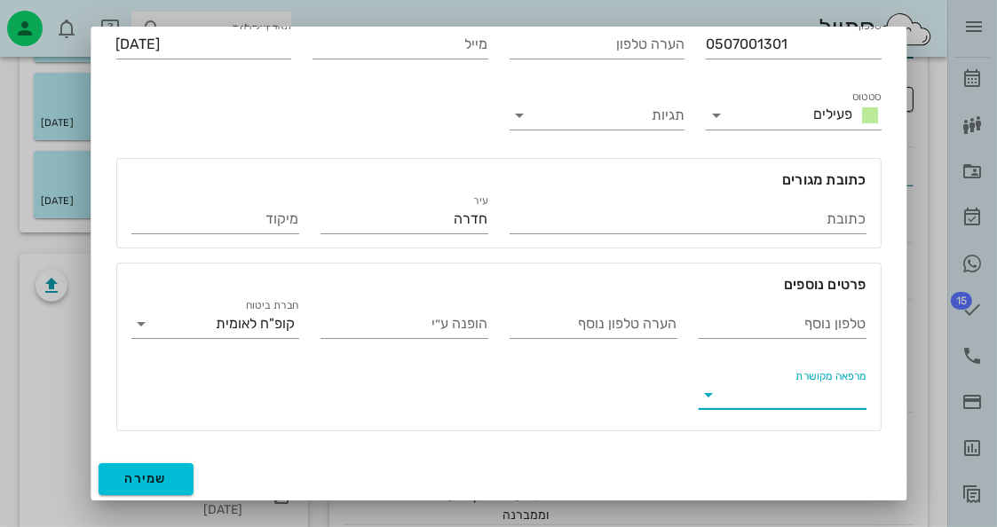
click at [824, 399] on input "מרפאה מקושרת" at bounding box center [796, 395] width 139 height 28
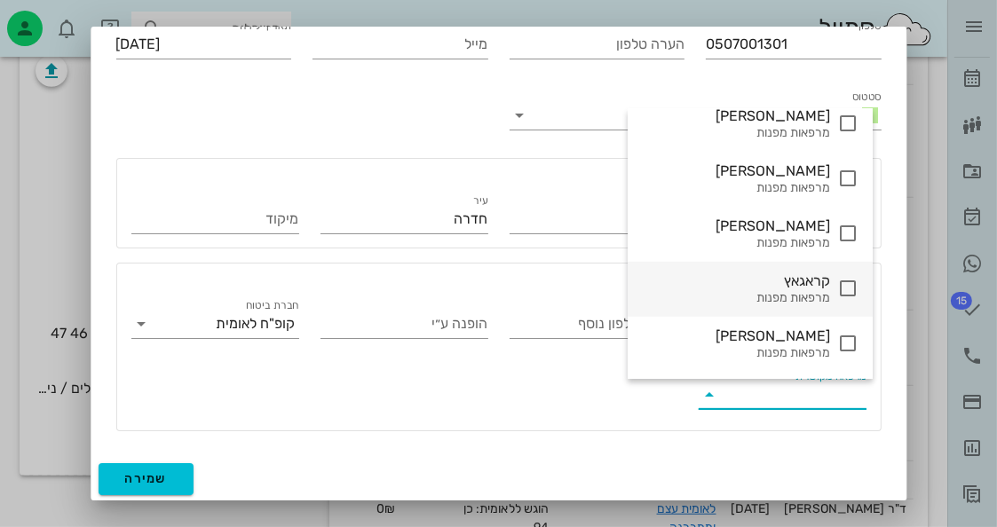
scroll to position [710, 0]
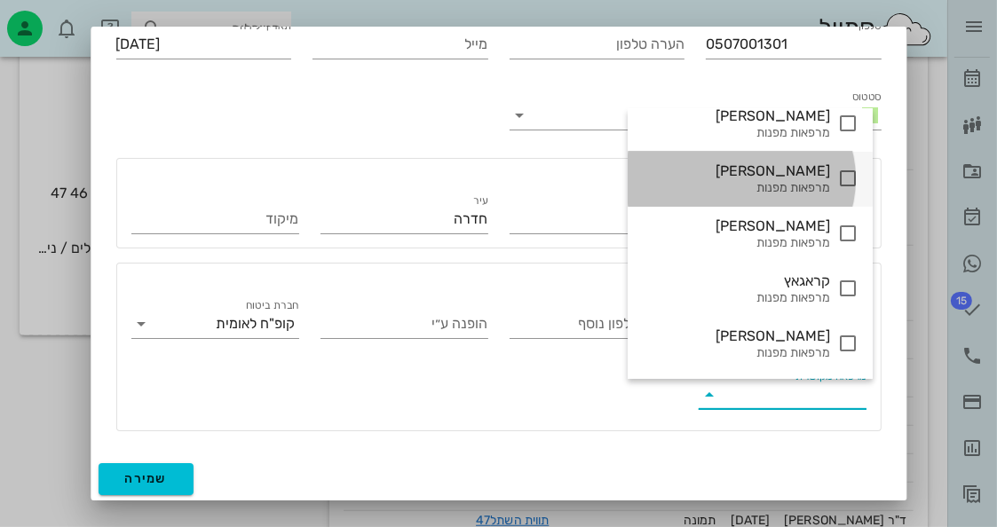
click at [830, 184] on div at bounding box center [844, 179] width 28 height 22
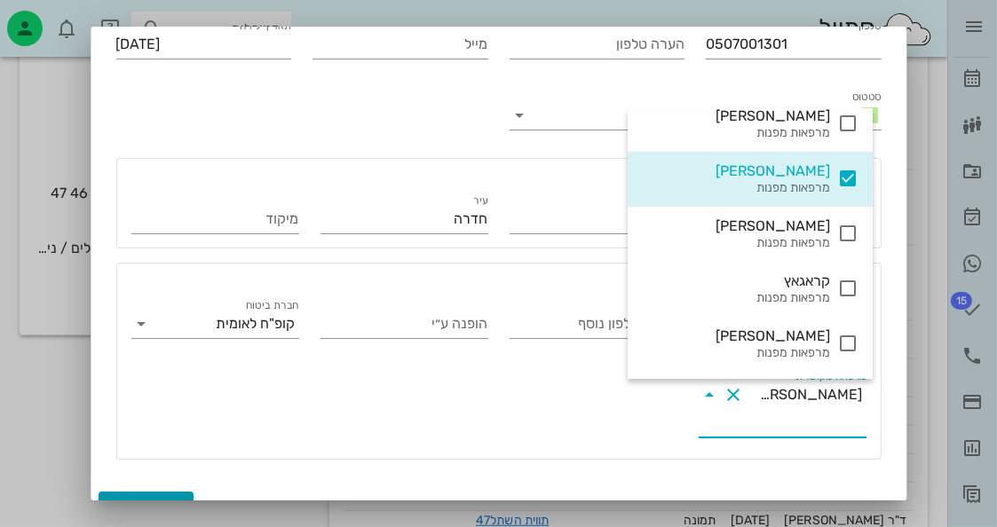
click at [188, 495] on button "שמירה" at bounding box center [147, 508] width 96 height 32
type input "1976-09-01"
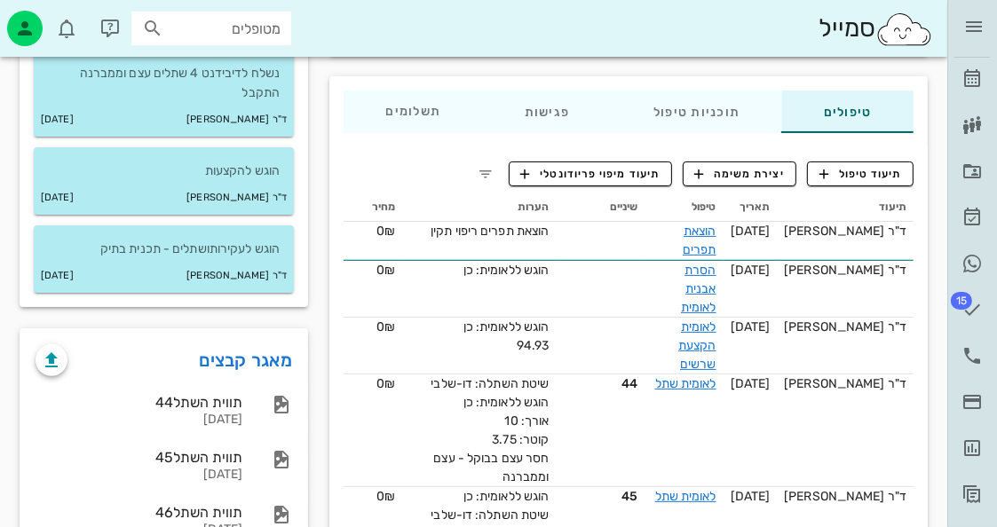
scroll to position [533, 0]
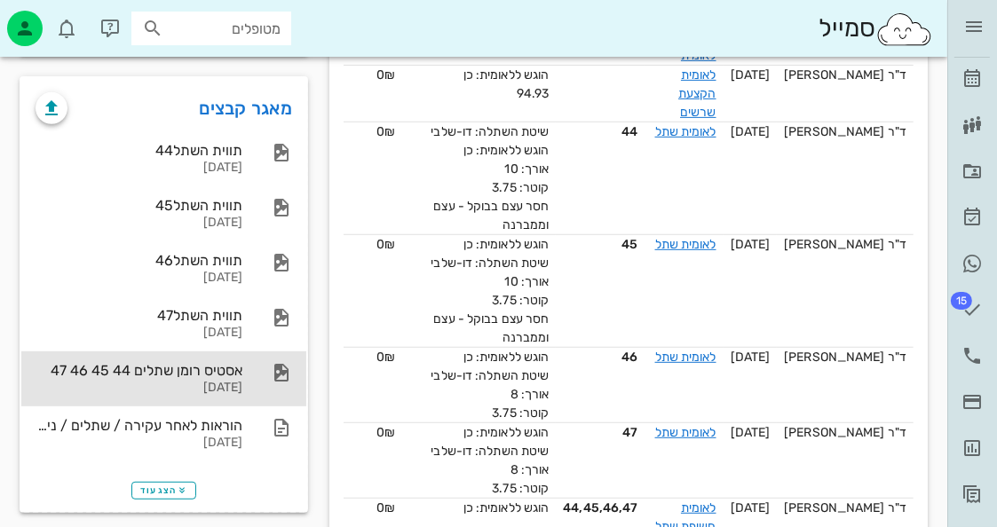
click at [261, 376] on div at bounding box center [272, 372] width 39 height 21
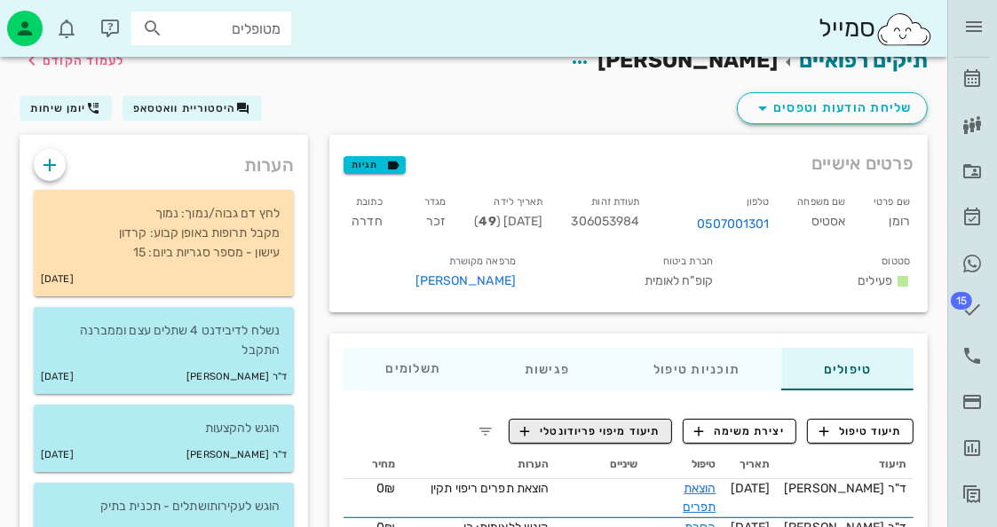
scroll to position [0, 0]
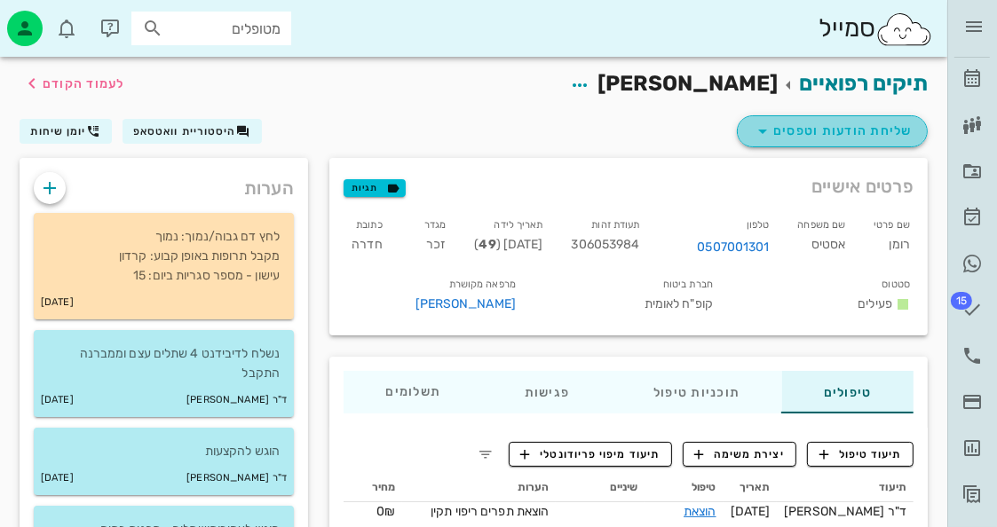
click at [838, 127] on span "שליחת הודעות וטפסים" at bounding box center [832, 131] width 161 height 21
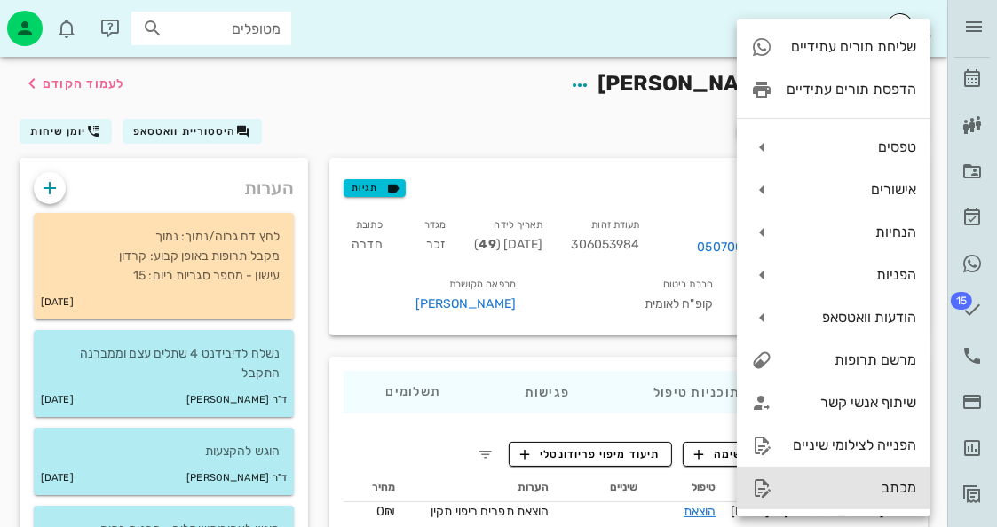
click at [896, 494] on div "מכתב" at bounding box center [852, 487] width 130 height 17
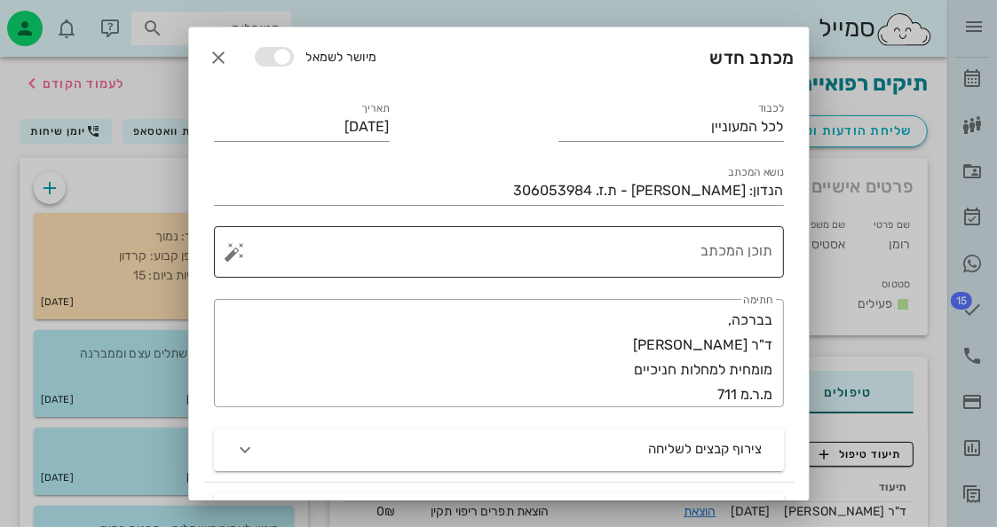
click at [661, 255] on textarea "תוכן המכתב" at bounding box center [506, 256] width 535 height 43
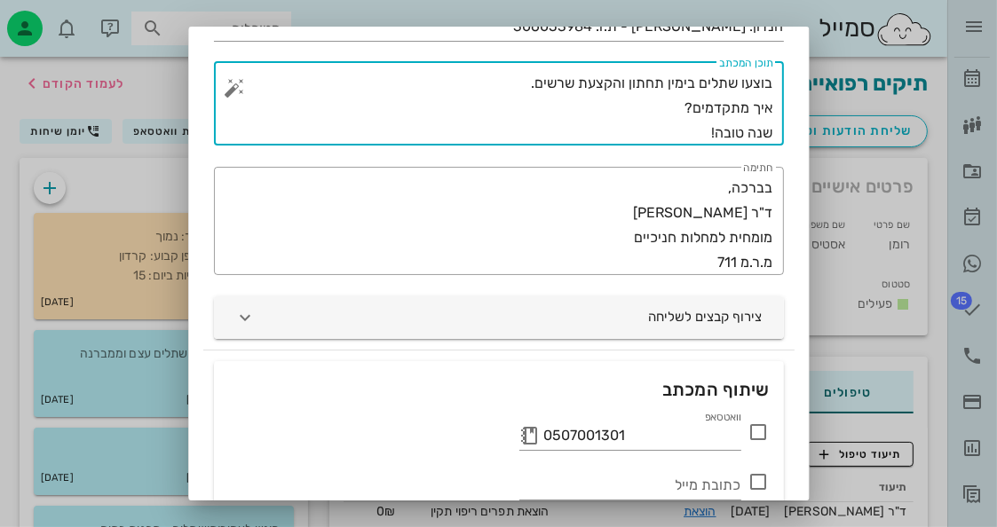
scroll to position [178, 0]
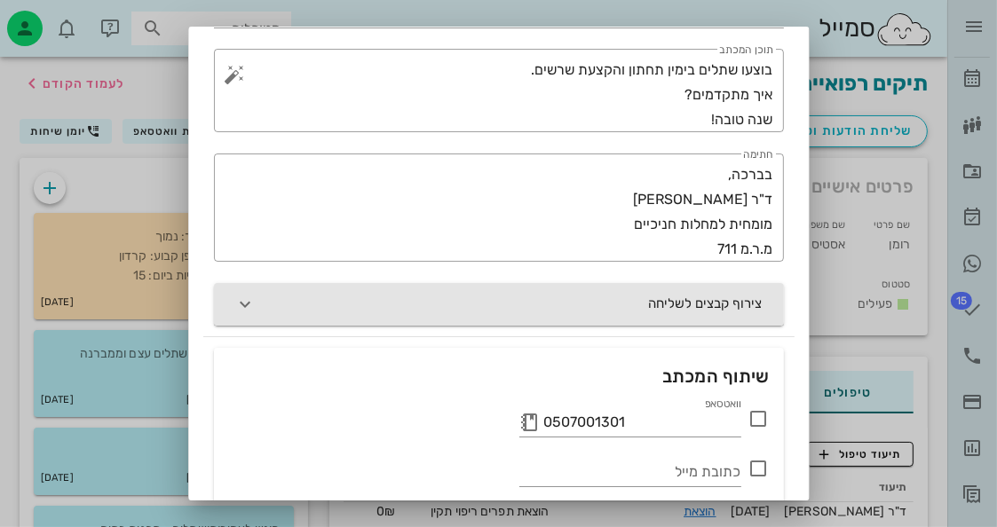
click at [621, 284] on button "צירוף קבצים לשליחה" at bounding box center [499, 304] width 570 height 43
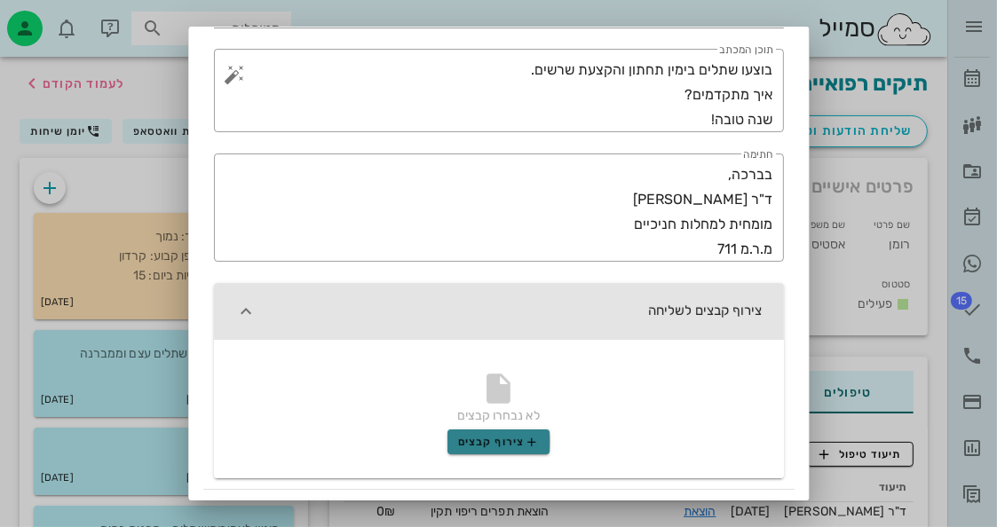
click at [541, 431] on button "צירוף קבצים" at bounding box center [499, 442] width 103 height 25
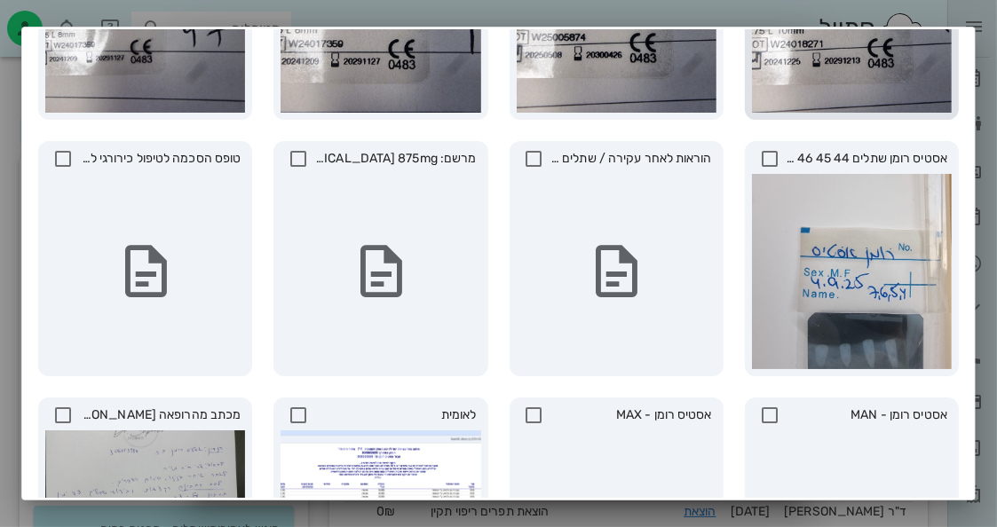
scroll to position [266, 0]
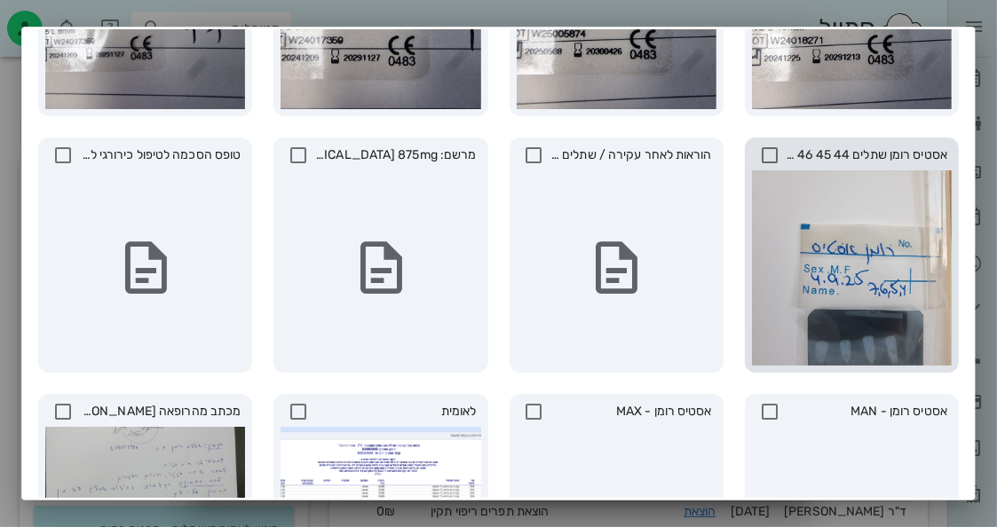
click at [771, 159] on icon at bounding box center [769, 155] width 21 height 21
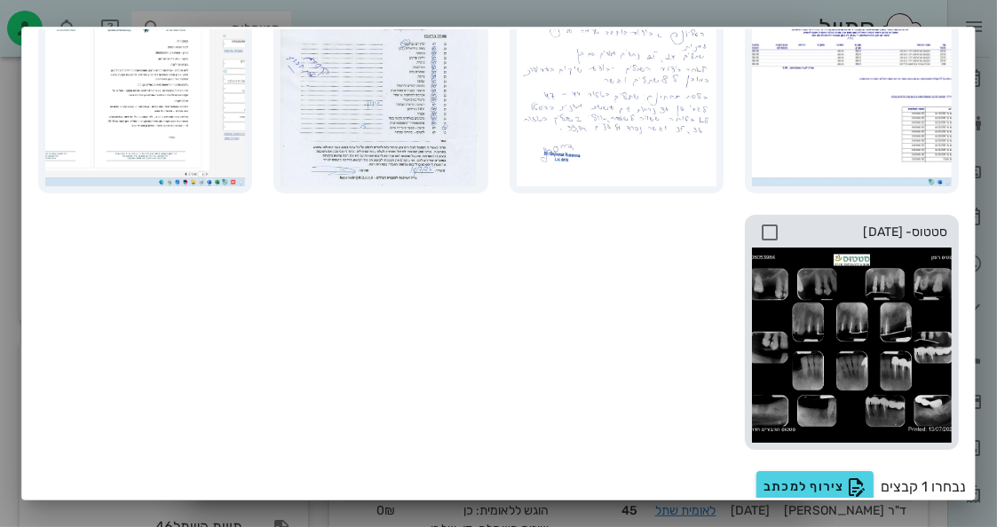
scroll to position [964, 0]
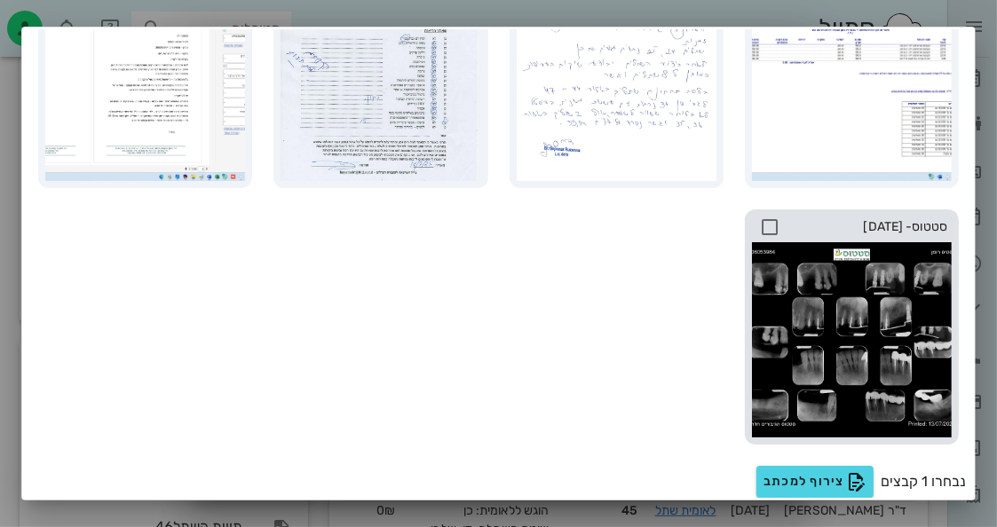
click at [773, 223] on icon at bounding box center [769, 227] width 21 height 21
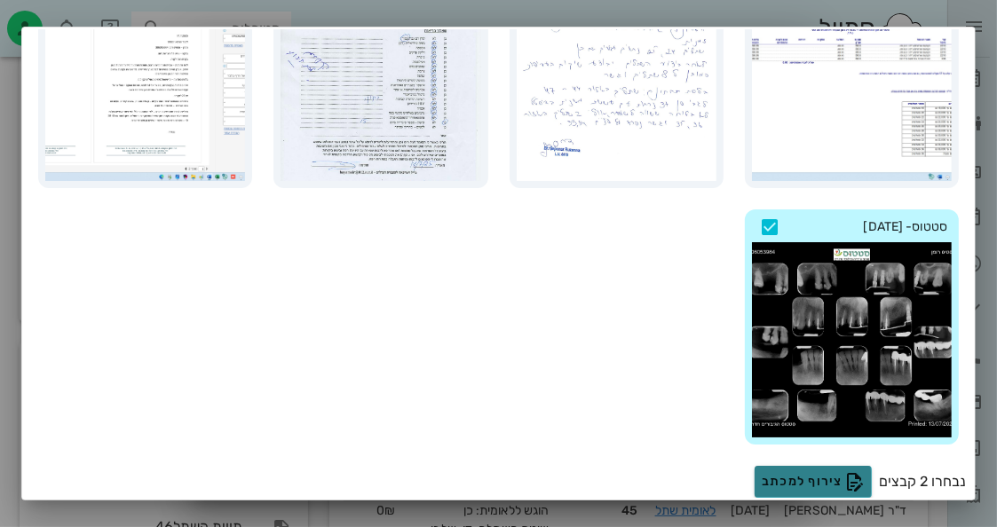
click at [852, 471] on icon "button" at bounding box center [854, 481] width 21 height 21
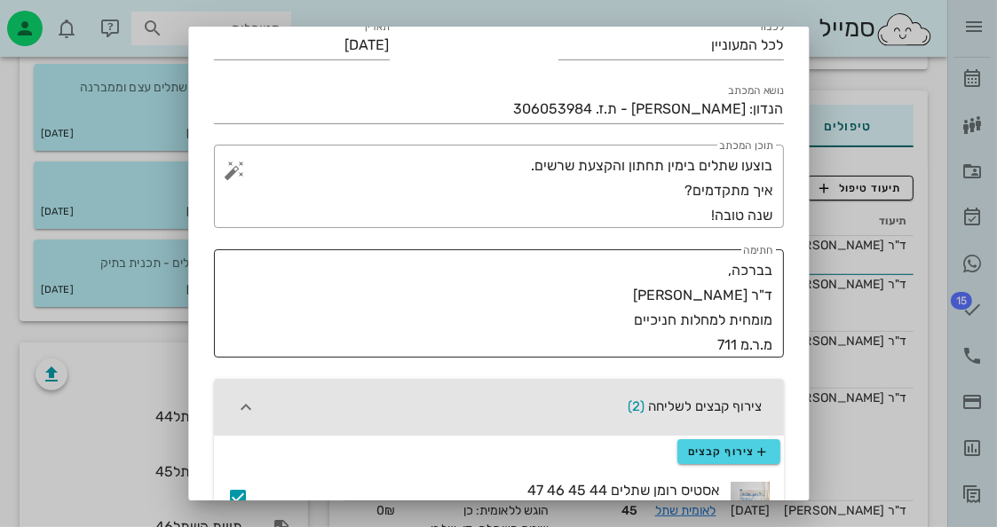
scroll to position [0, 0]
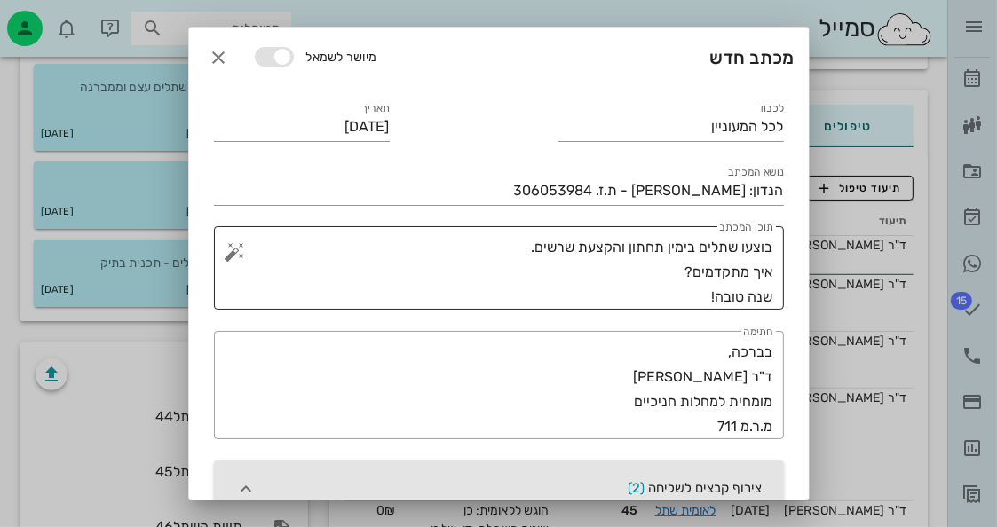
click at [665, 272] on textarea "בוצעו שתלים בימין תחתון והקצעת שרשים. איך מתקדמים? שנה טובה!" at bounding box center [506, 272] width 535 height 75
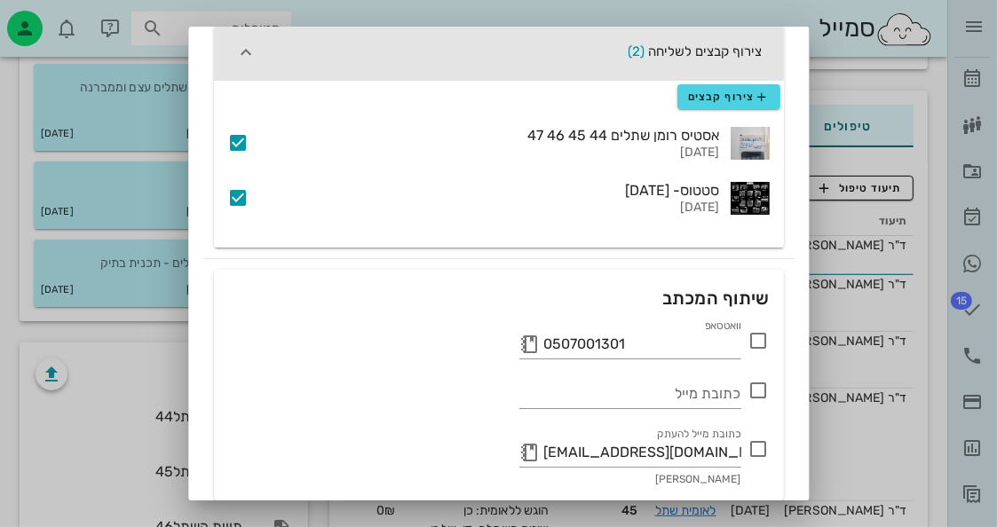
scroll to position [507, 0]
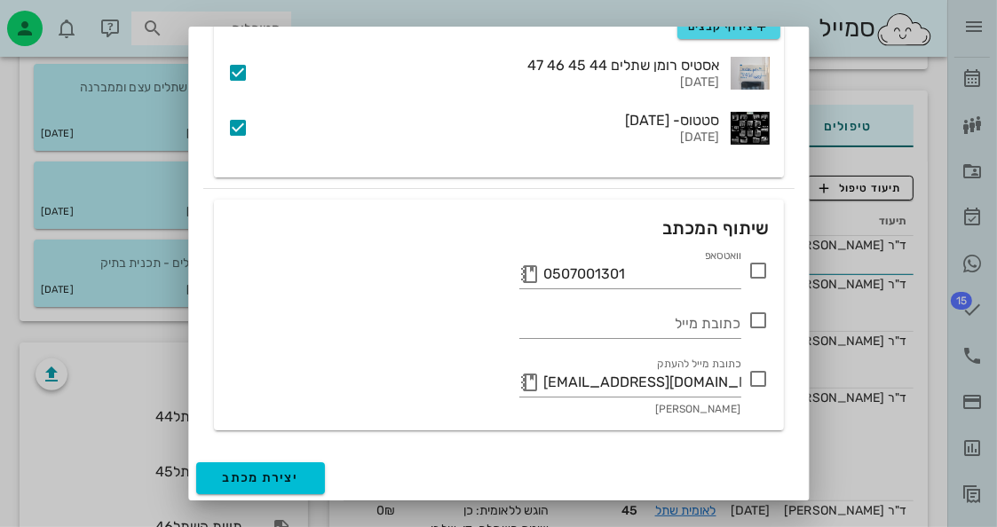
type textarea "בוצעו שתלים בימין תחתון והקצעת שרשים. איך מתקדמים? שנה טובה!"
click at [757, 370] on icon at bounding box center [759, 378] width 21 height 21
click at [263, 464] on button "יצירת מכתב" at bounding box center [261, 479] width 130 height 32
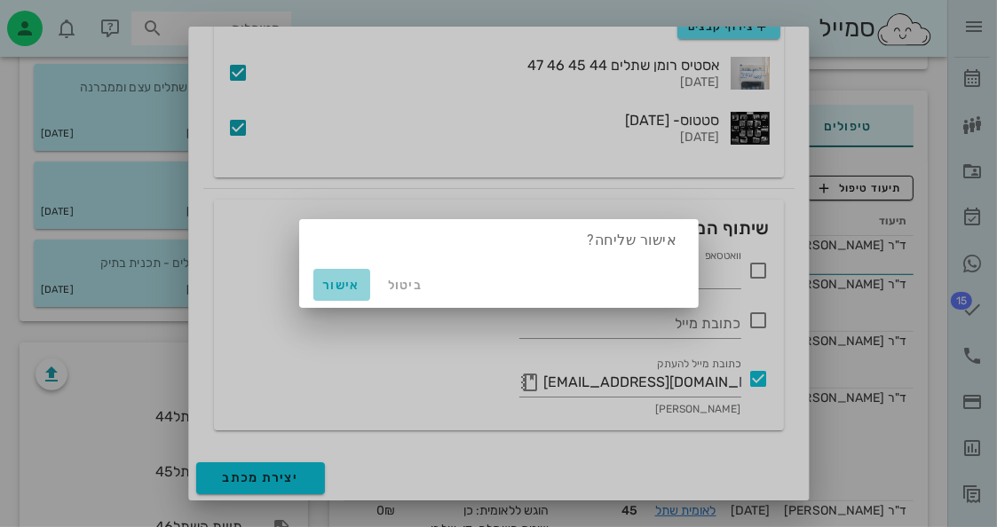
click at [352, 282] on span "אישור" at bounding box center [342, 285] width 43 height 15
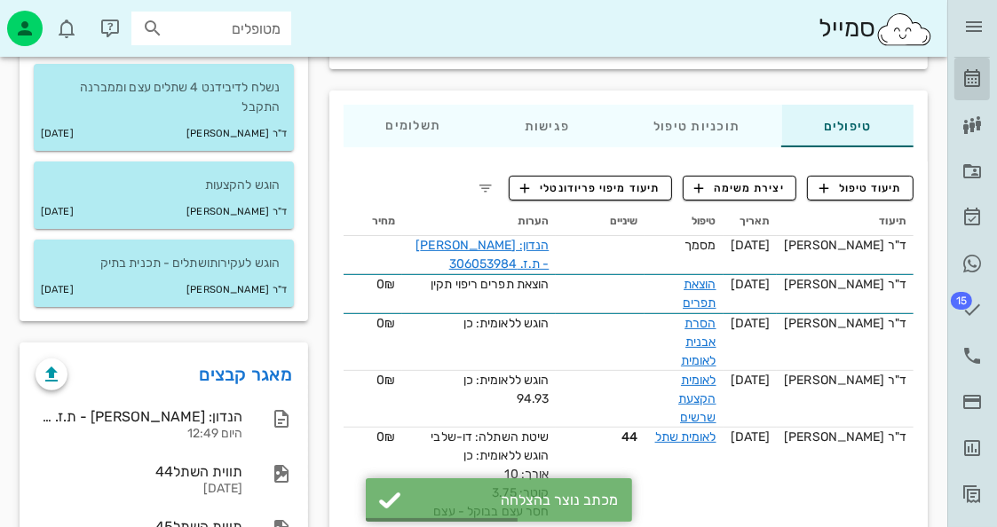
click at [979, 91] on link "[PERSON_NAME]" at bounding box center [972, 79] width 36 height 43
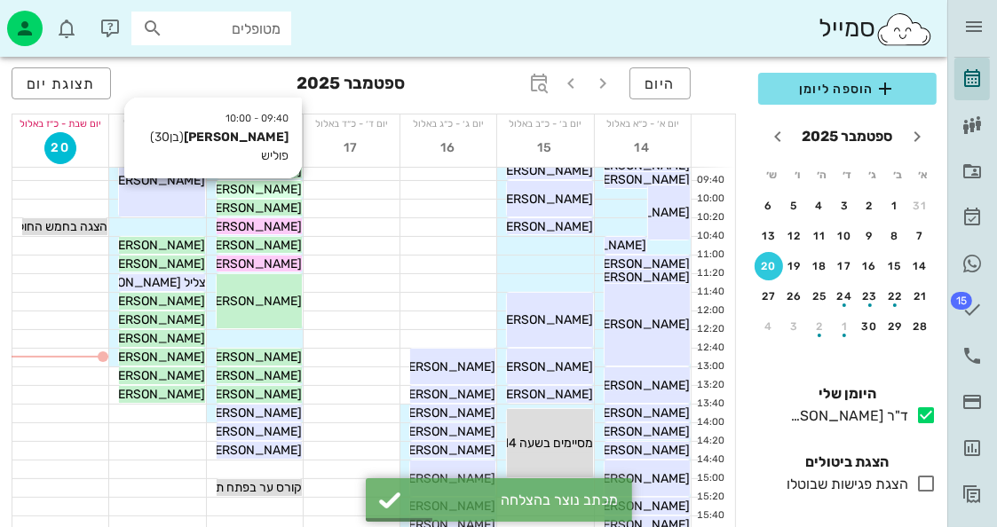
scroll to position [178, 0]
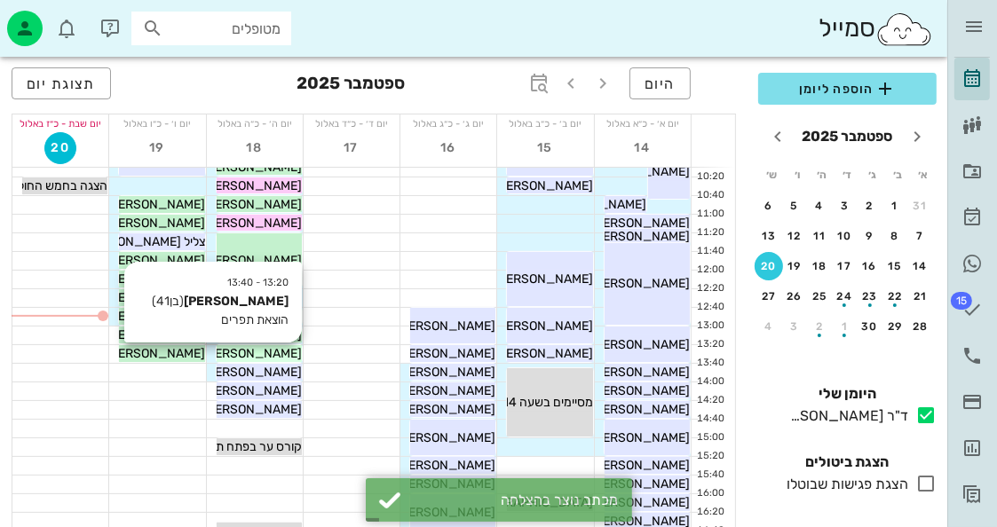
click at [289, 349] on div "אלון דורבן" at bounding box center [259, 354] width 85 height 19
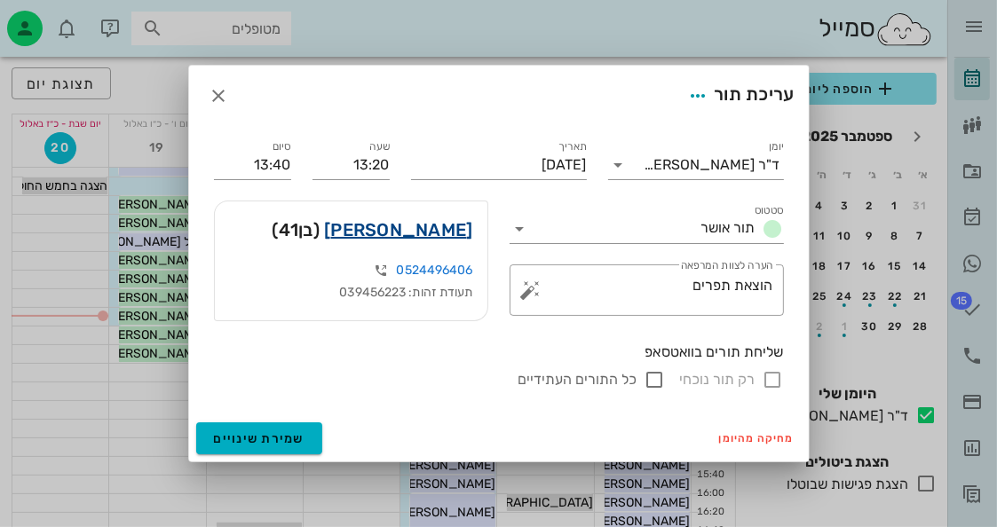
click at [459, 222] on link "אלון דורבן" at bounding box center [398, 230] width 148 height 28
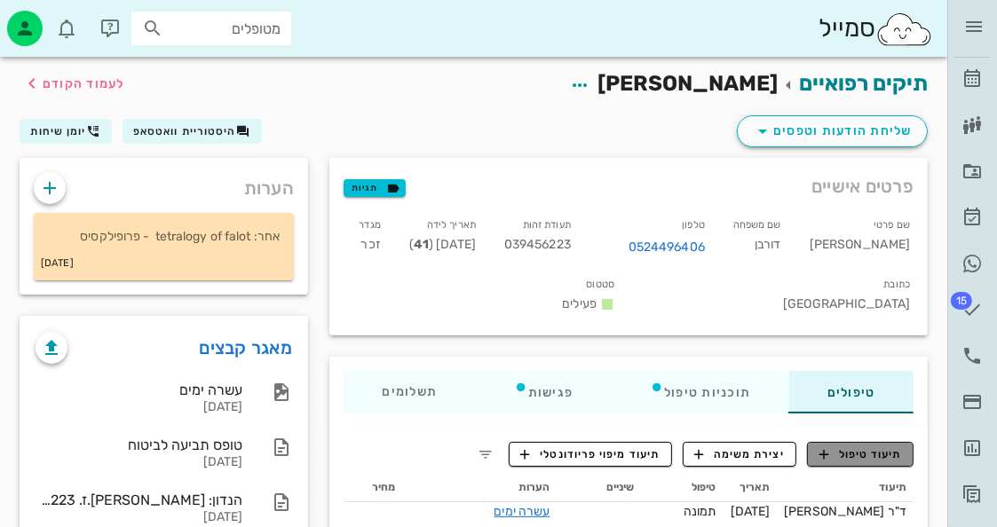
click at [878, 455] on span "תיעוד טיפול" at bounding box center [861, 455] width 83 height 16
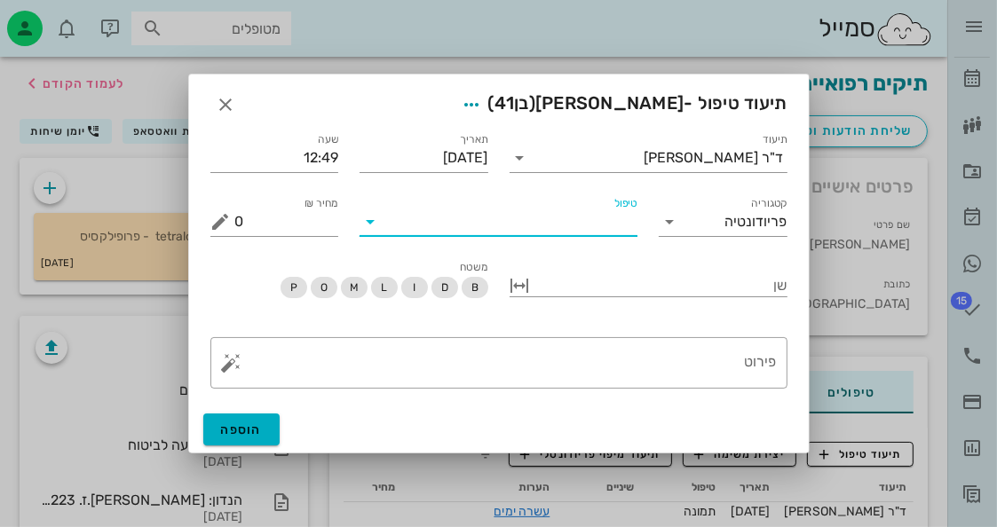
click at [592, 227] on input "טיפול" at bounding box center [510, 222] width 253 height 28
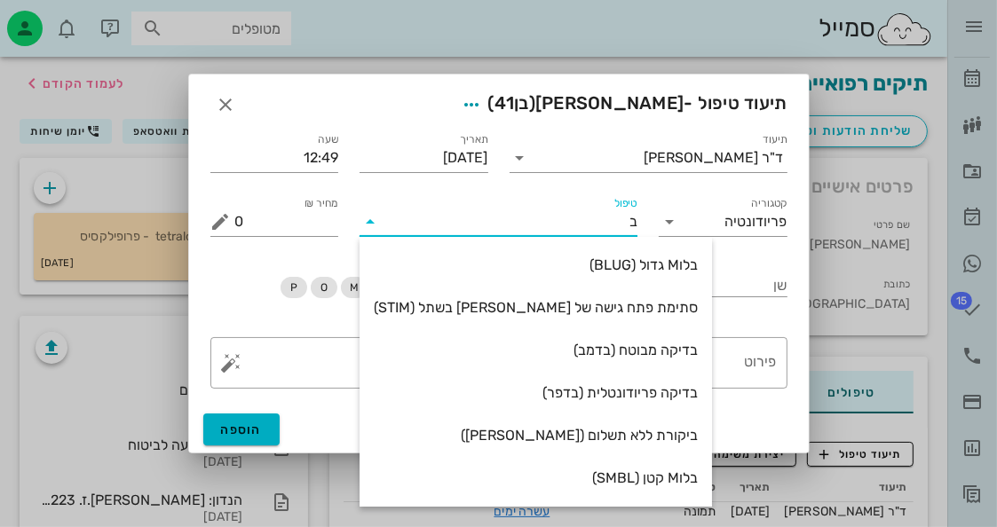
type input "בי"
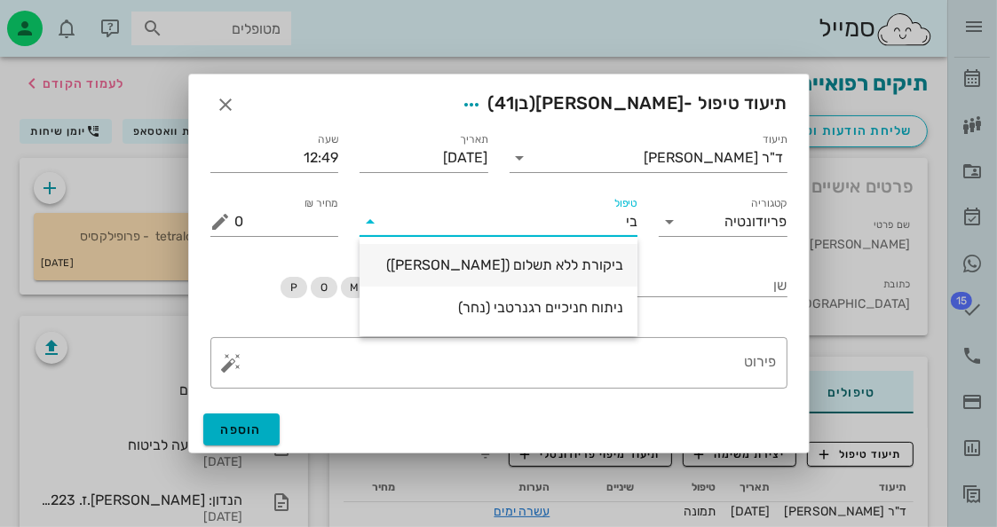
click at [614, 261] on div "ביקורת ללא תשלום (בקרל)" at bounding box center [499, 265] width 250 height 17
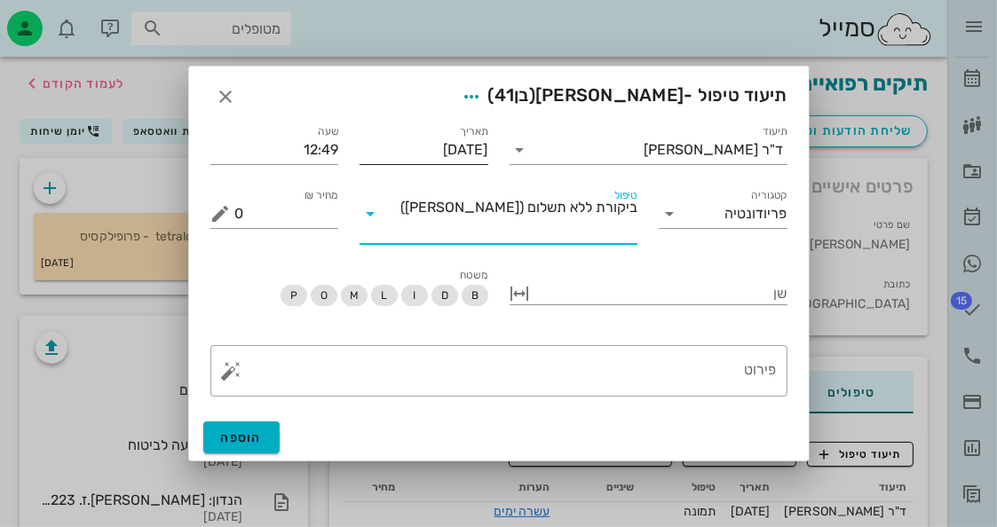
click at [470, 164] on input "[DATE]" at bounding box center [424, 150] width 129 height 28
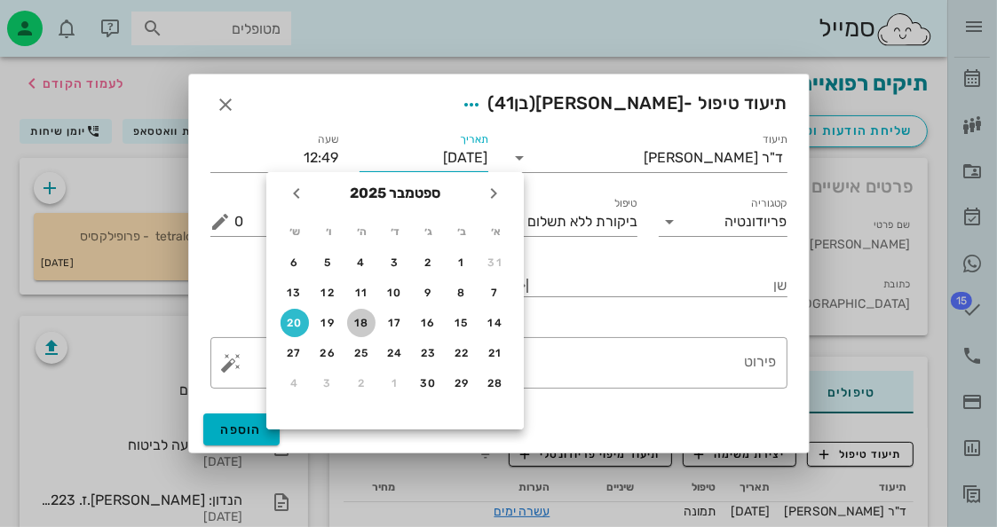
drag, startPoint x: 356, startPoint y: 318, endPoint x: 368, endPoint y: 313, distance: 12.4
click at [361, 314] on button "18" at bounding box center [361, 323] width 28 height 28
type input "[DATE]"
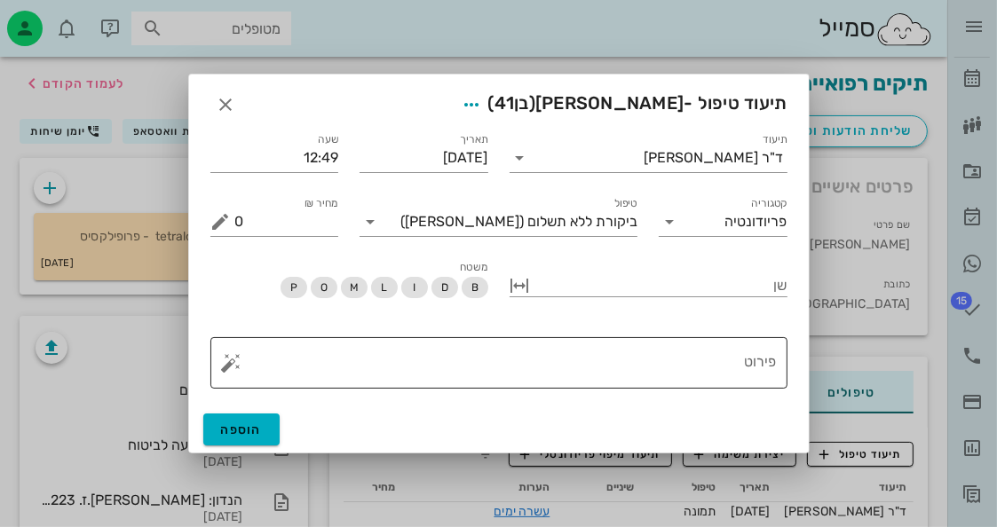
click at [644, 357] on textarea "פירוט" at bounding box center [506, 367] width 542 height 43
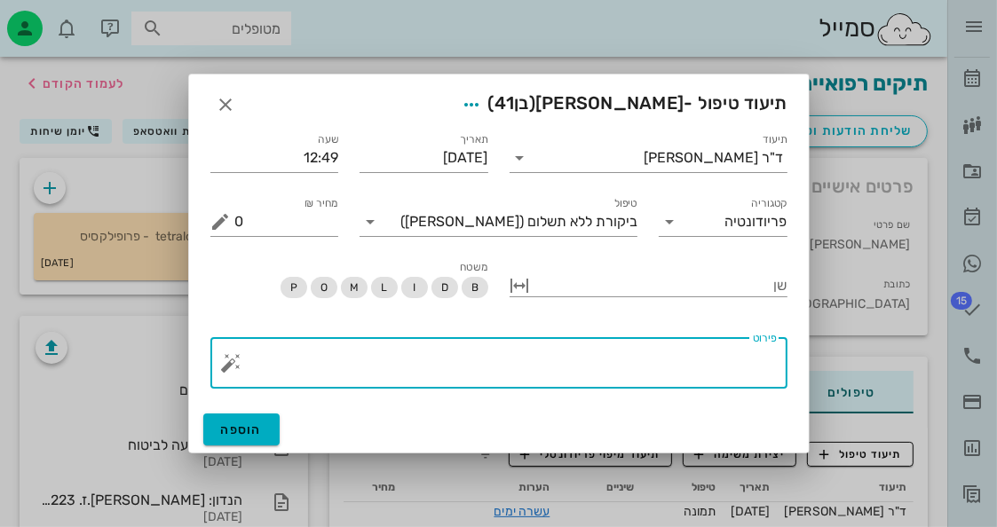
click at [231, 360] on button "button" at bounding box center [231, 362] width 21 height 21
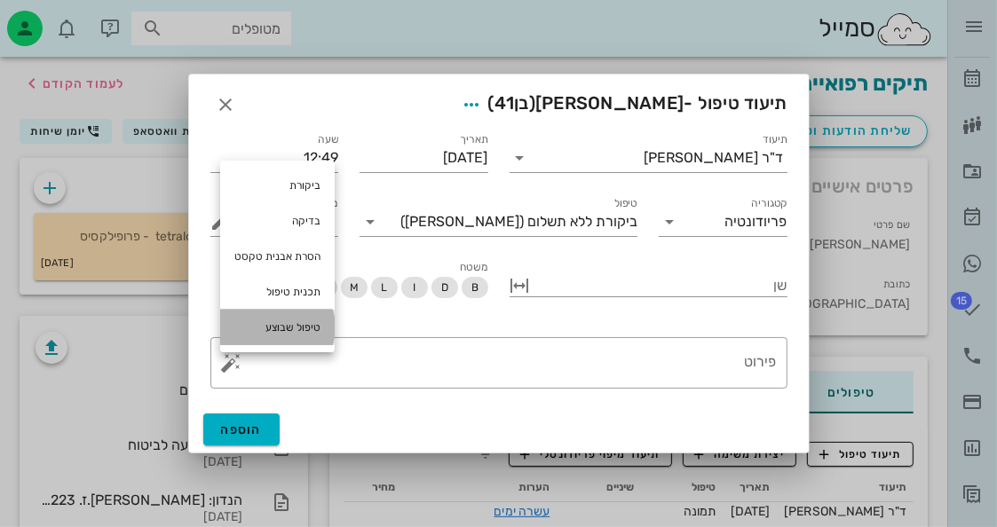
drag, startPoint x: 252, startPoint y: 321, endPoint x: 317, endPoint y: 323, distance: 64.9
click at [252, 321] on div "טיפול שבוצע" at bounding box center [277, 328] width 115 height 36
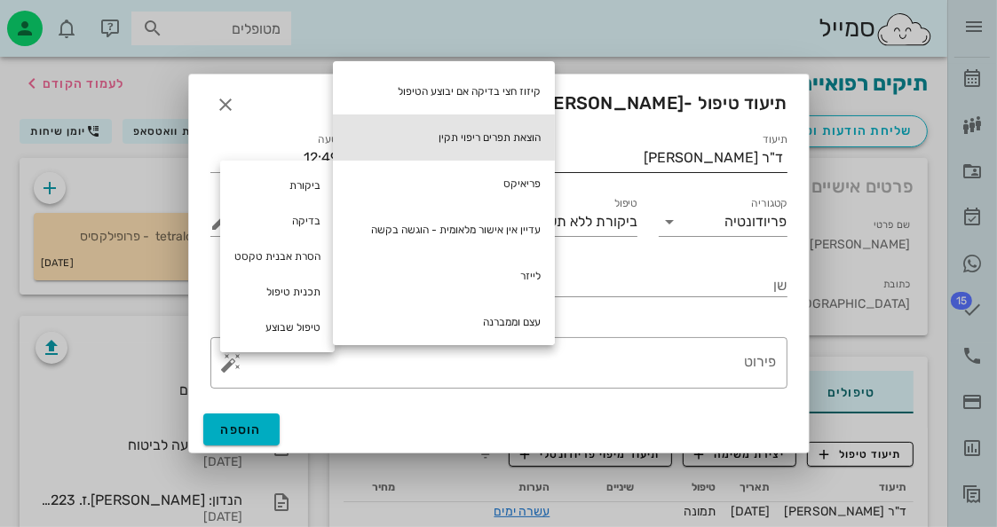
click at [534, 139] on div "הוצאת תפרים ריפוי תקין" at bounding box center [444, 138] width 222 height 46
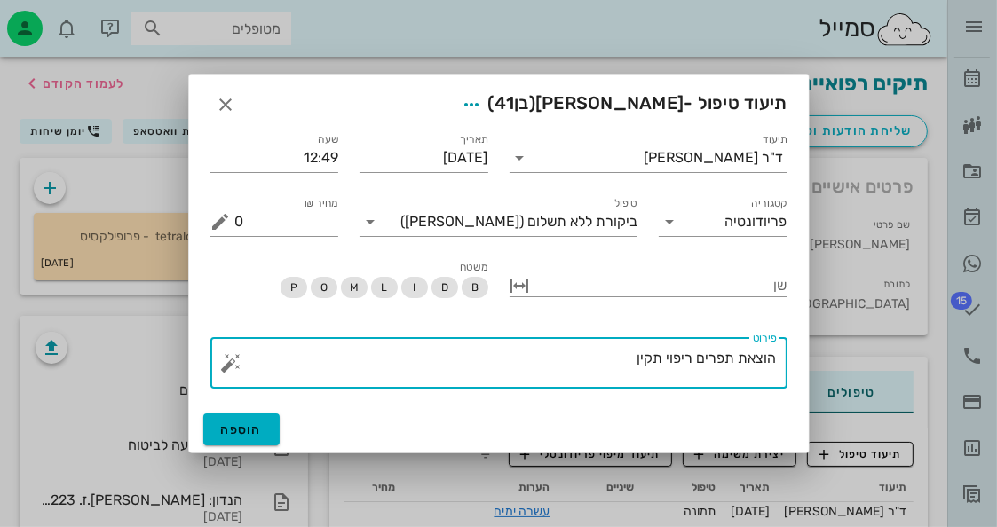
drag, startPoint x: 697, startPoint y: 360, endPoint x: 788, endPoint y: 359, distance: 90.6
click at [788, 359] on div "​ פירוט הוצאת תפרים ריפוי תקין" at bounding box center [499, 363] width 598 height 73
click at [700, 368] on textarea "ריפוי תקין" at bounding box center [506, 367] width 542 height 43
type textarea "ריפוי תקין, השארתי את התפרים בינתיים הוצאתי רק לסת עליונה"
click at [224, 424] on span "הוספה" at bounding box center [242, 430] width 42 height 15
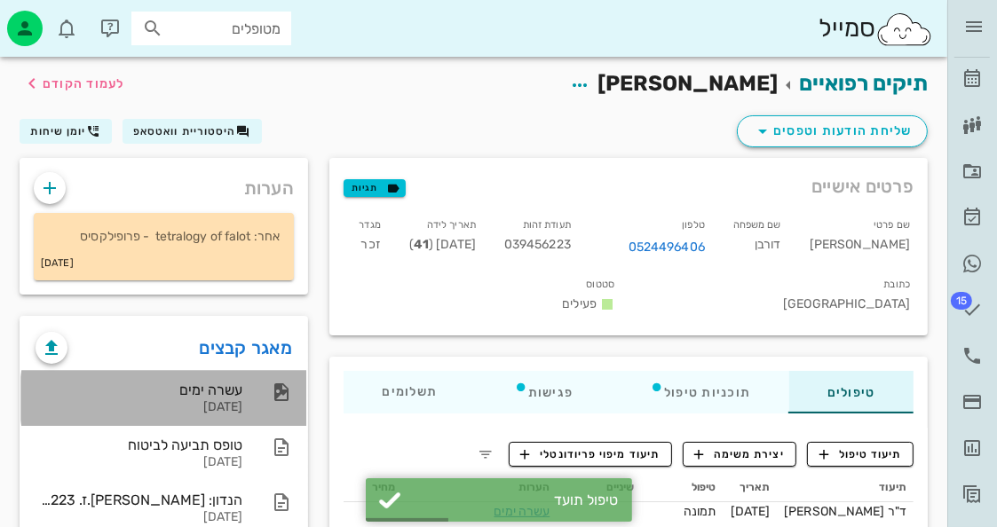
click at [224, 398] on div "עשרה ימים 18-09-2025" at bounding box center [139, 398] width 207 height 55
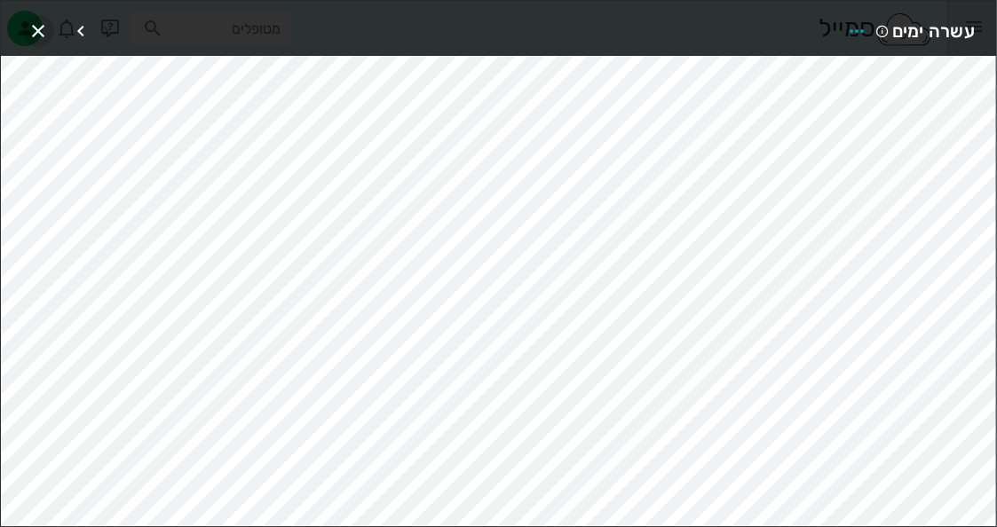
click at [52, 20] on span "button" at bounding box center [38, 30] width 32 height 21
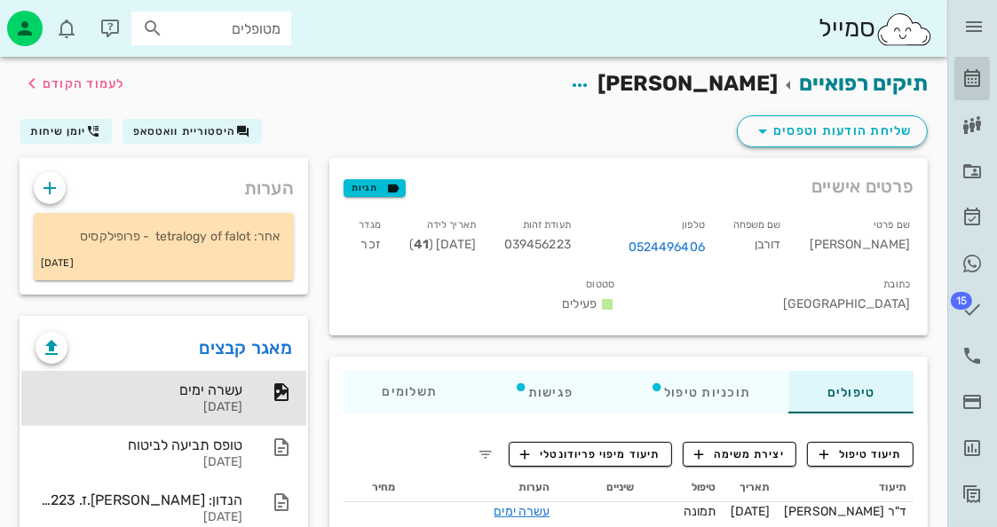
drag, startPoint x: 970, startPoint y: 87, endPoint x: 960, endPoint y: 93, distance: 11.6
click at [968, 87] on icon at bounding box center [972, 78] width 21 height 21
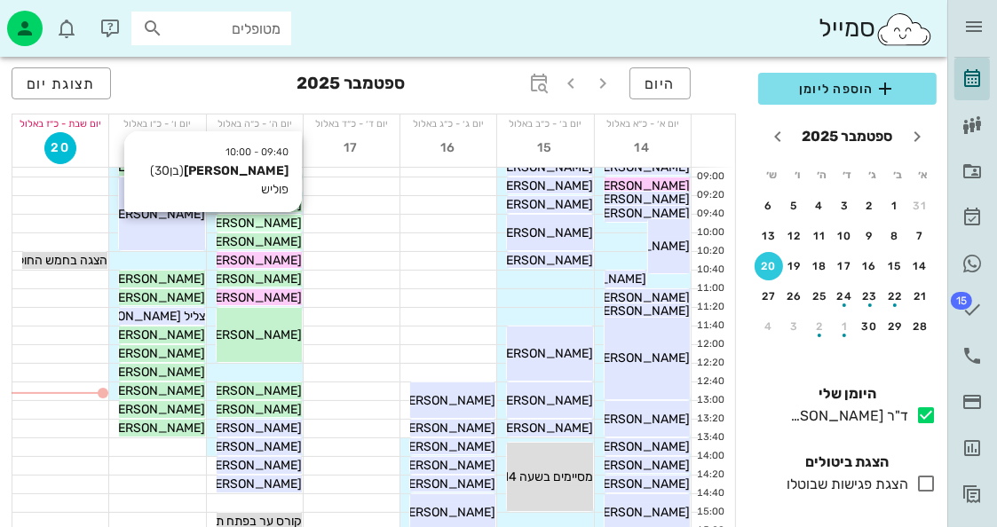
scroll to position [89, 0]
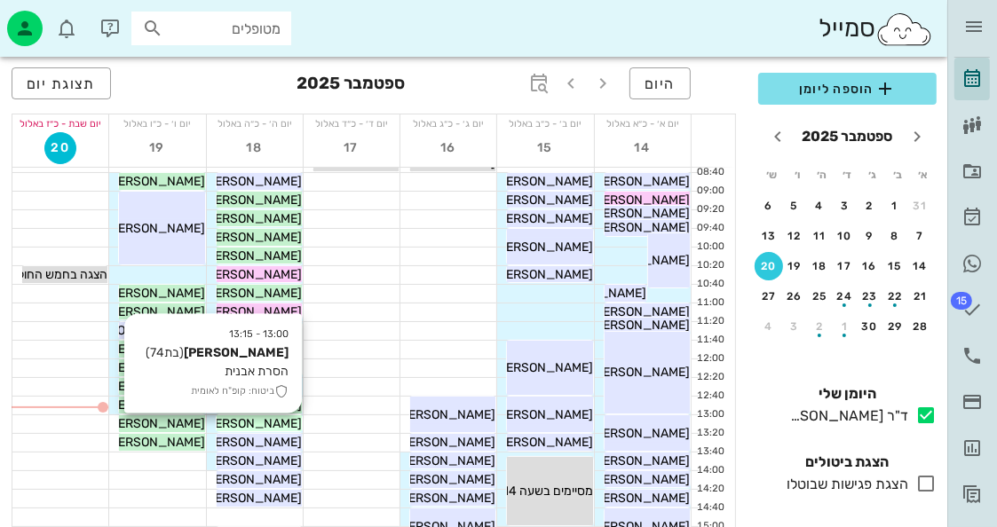
click at [286, 423] on span "נעמי ברנר" at bounding box center [251, 423] width 99 height 15
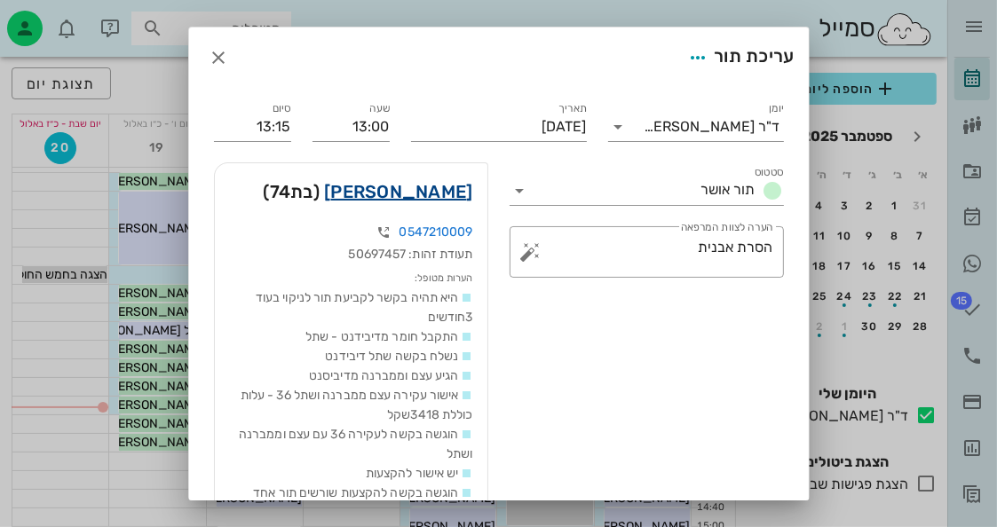
click at [439, 198] on link "נעמי ברנר" at bounding box center [398, 192] width 148 height 28
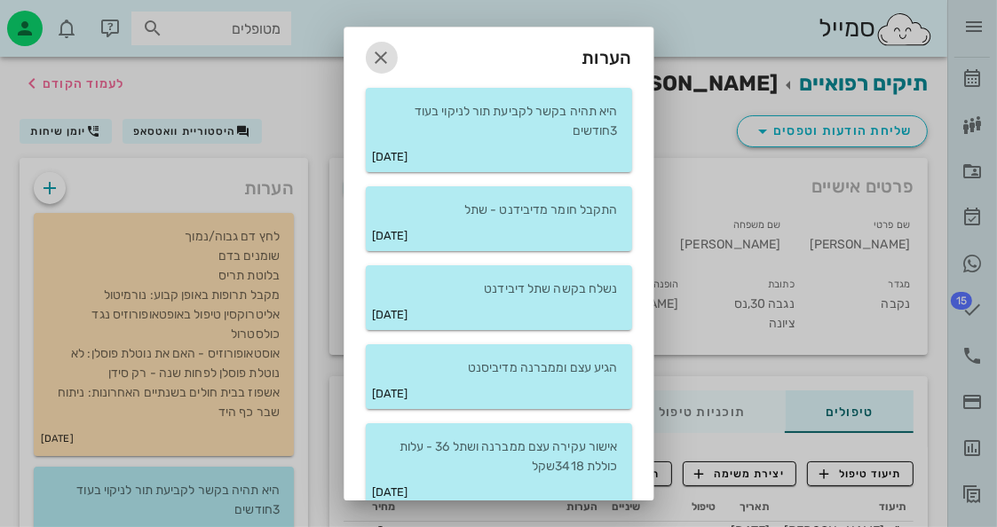
drag, startPoint x: 389, startPoint y: 60, endPoint x: 362, endPoint y: 107, distance: 53.3
click at [391, 60] on icon "button" at bounding box center [381, 57] width 21 height 21
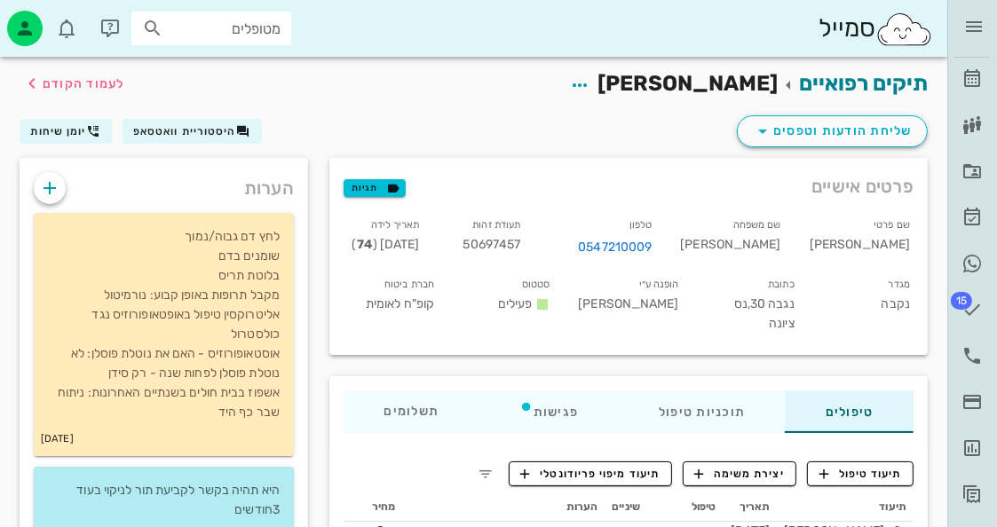
scroll to position [355, 0]
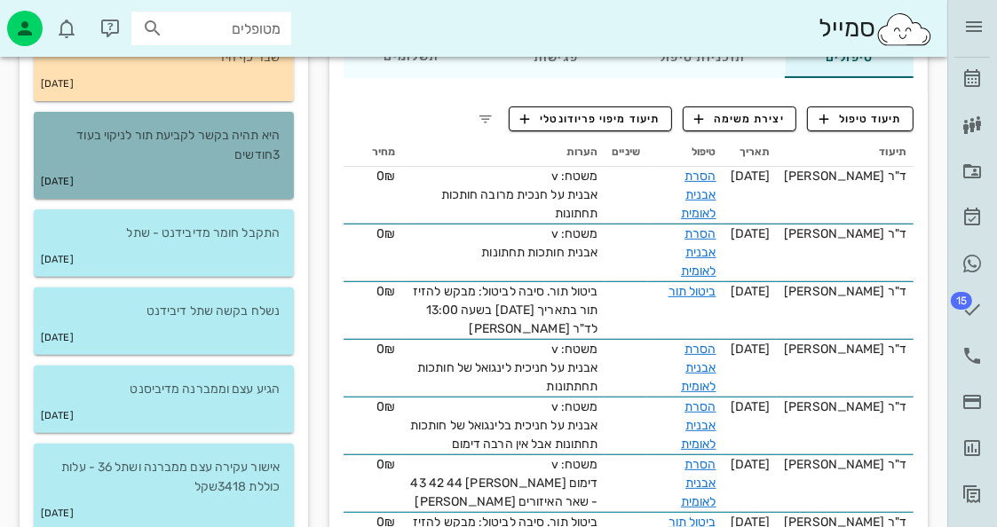
click at [232, 180] on div "29-05-2023" at bounding box center [164, 182] width 260 height 34
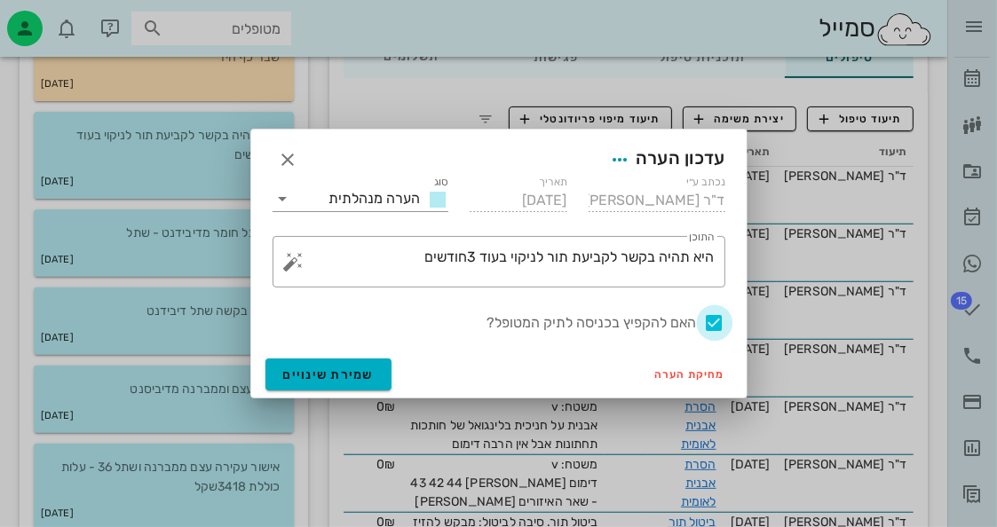
click at [721, 321] on div at bounding box center [715, 323] width 30 height 30
checkbox input "false"
drag, startPoint x: 336, startPoint y: 377, endPoint x: 333, endPoint y: 345, distance: 32.1
click at [335, 370] on span "שמירת שינויים" at bounding box center [328, 375] width 91 height 15
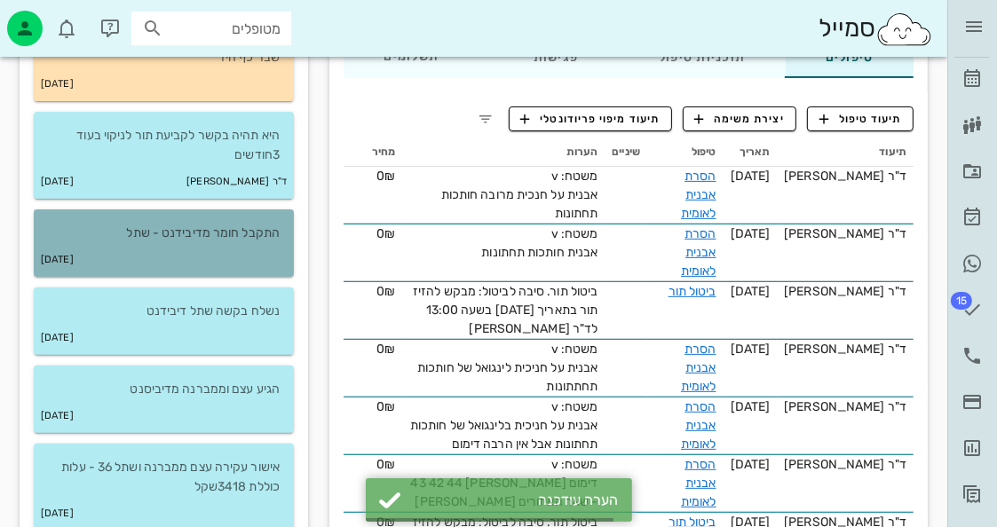
drag, startPoint x: 228, startPoint y: 248, endPoint x: 252, endPoint y: 250, distance: 24.1
click at [232, 246] on div "15-01-2023" at bounding box center [164, 260] width 260 height 34
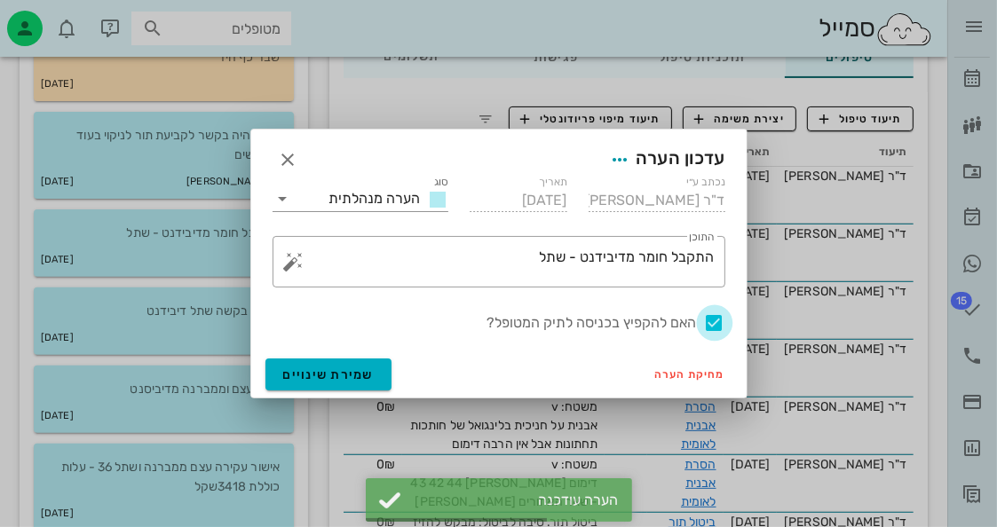
drag, startPoint x: 717, startPoint y: 323, endPoint x: 463, endPoint y: 345, distance: 255.8
click at [717, 323] on div at bounding box center [715, 323] width 30 height 30
checkbox input "false"
drag, startPoint x: 376, startPoint y: 375, endPoint x: 322, endPoint y: 355, distance: 57.6
click at [376, 375] on button "שמירת שינויים" at bounding box center [328, 375] width 127 height 32
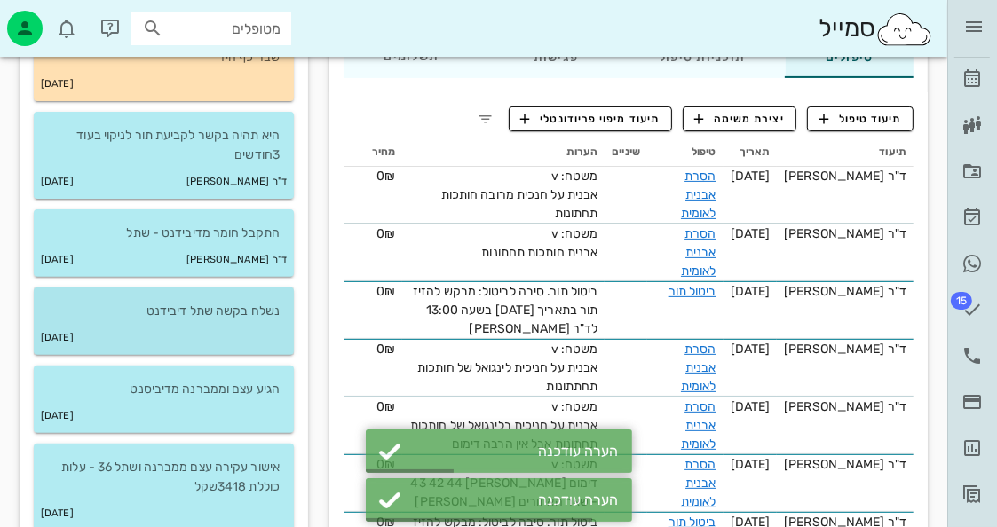
click at [256, 304] on p "נשלח בקשה שתל דיבידנט" at bounding box center [164, 312] width 232 height 20
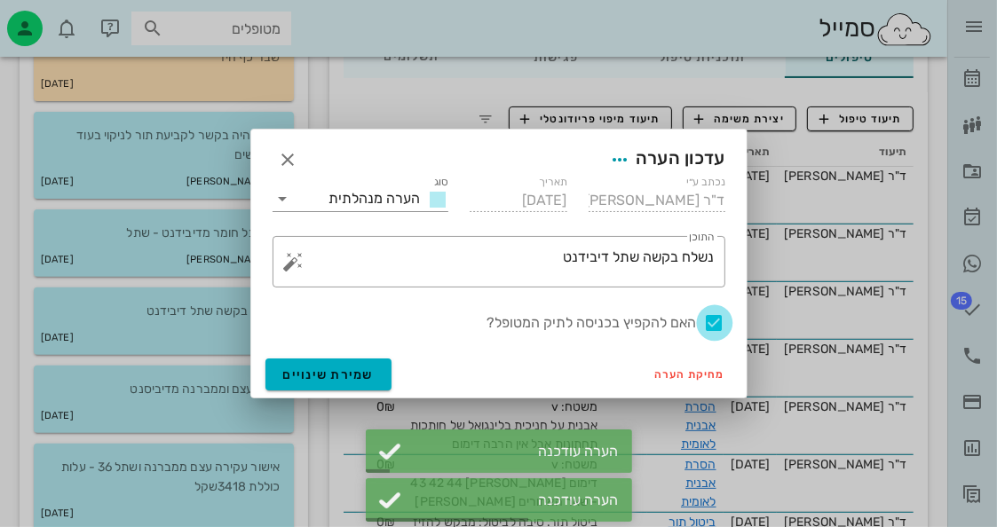
drag, startPoint x: 710, startPoint y: 323, endPoint x: 417, endPoint y: 338, distance: 293.4
click at [707, 322] on div at bounding box center [715, 323] width 30 height 30
checkbox input "false"
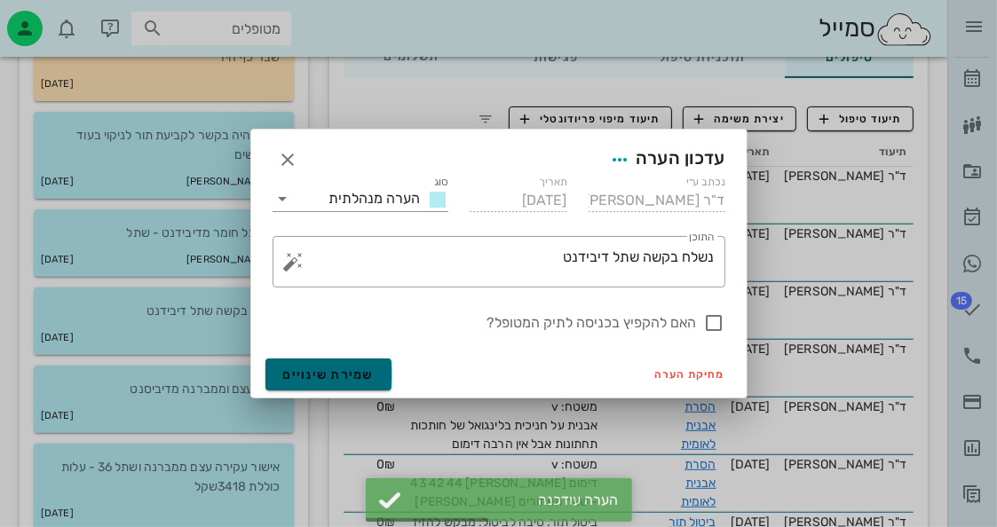
click at [330, 364] on button "שמירת שינויים" at bounding box center [328, 375] width 127 height 32
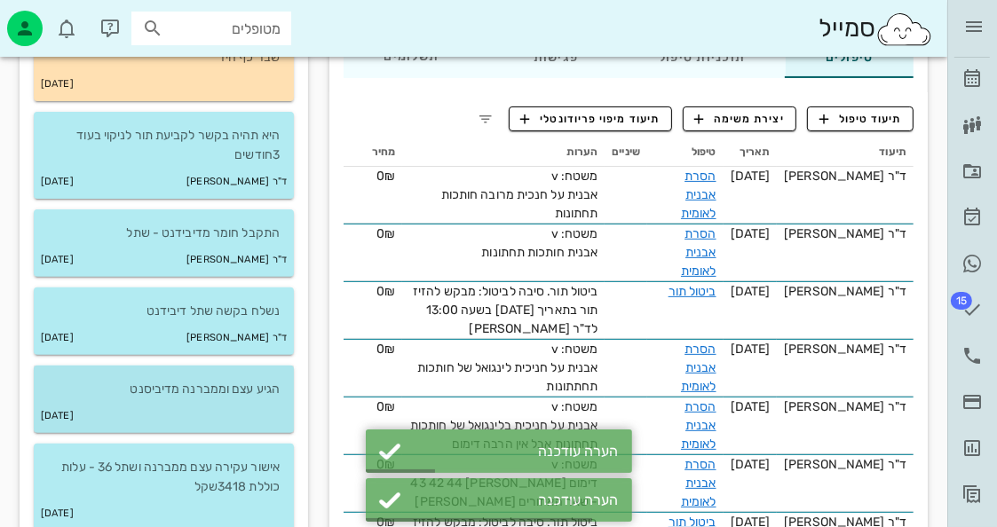
click at [249, 387] on p "הגיע עצם וממברנה מדיביסנט" at bounding box center [164, 390] width 232 height 20
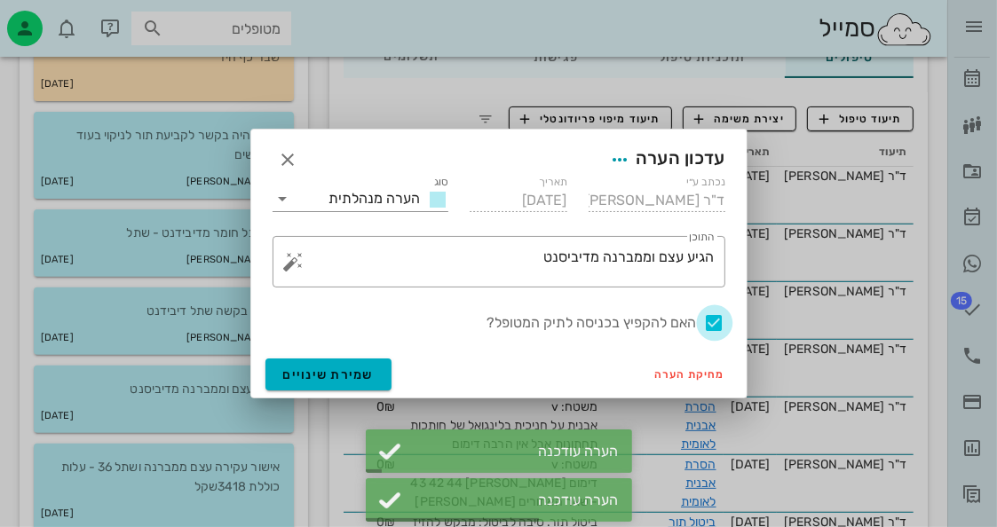
drag, startPoint x: 715, startPoint y: 326, endPoint x: 242, endPoint y: 349, distance: 473.8
click at [714, 326] on div at bounding box center [715, 323] width 30 height 30
checkbox input "false"
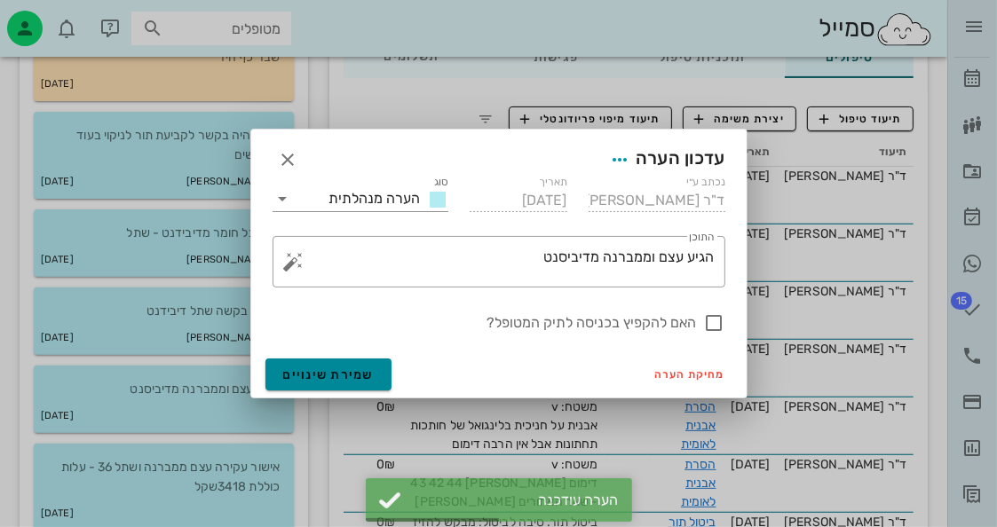
drag, startPoint x: 309, startPoint y: 385, endPoint x: 278, endPoint y: 388, distance: 31.2
click at [309, 384] on button "שמירת שינויים" at bounding box center [328, 375] width 127 height 32
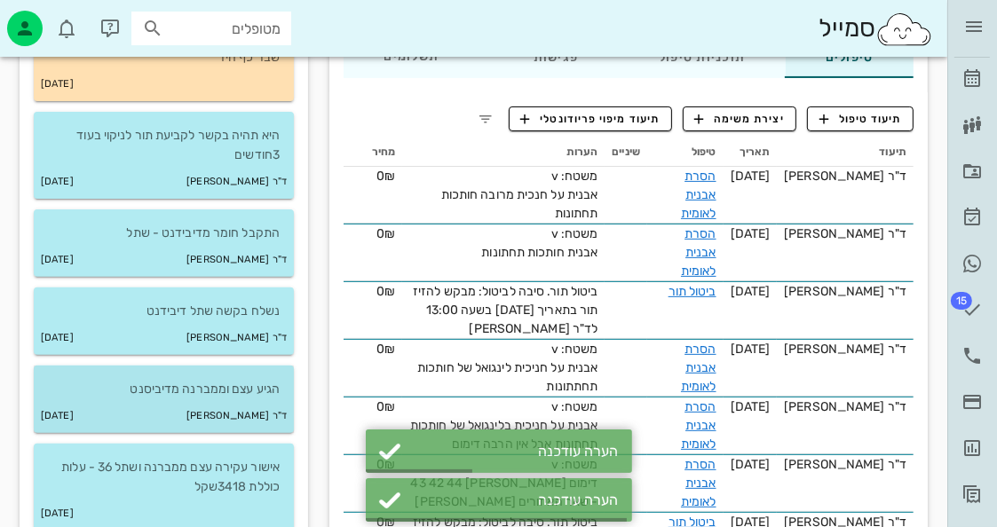
click at [231, 407] on small "ד"ר [PERSON_NAME]" at bounding box center [236, 417] width 100 height 20
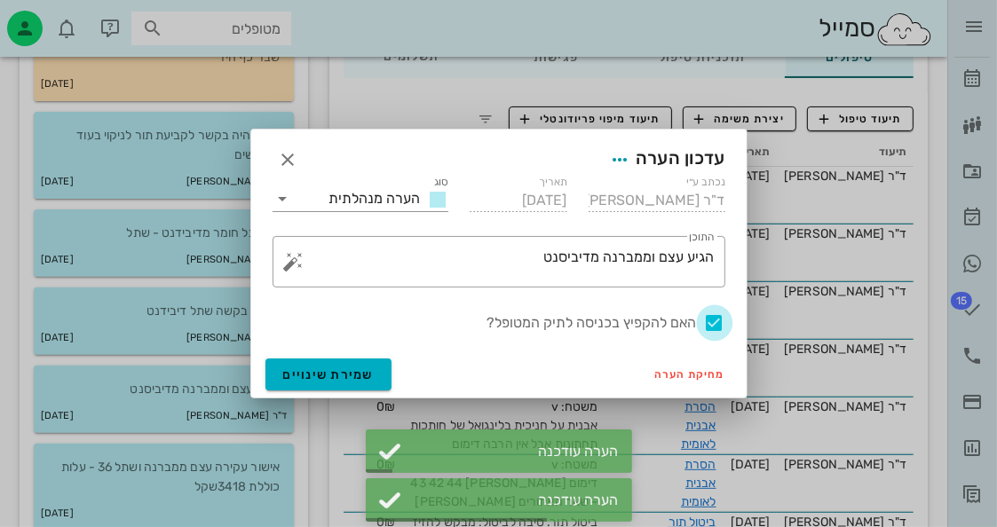
drag, startPoint x: 718, startPoint y: 322, endPoint x: 558, endPoint y: 370, distance: 167.7
click at [716, 322] on div at bounding box center [715, 323] width 30 height 30
checkbox input "false"
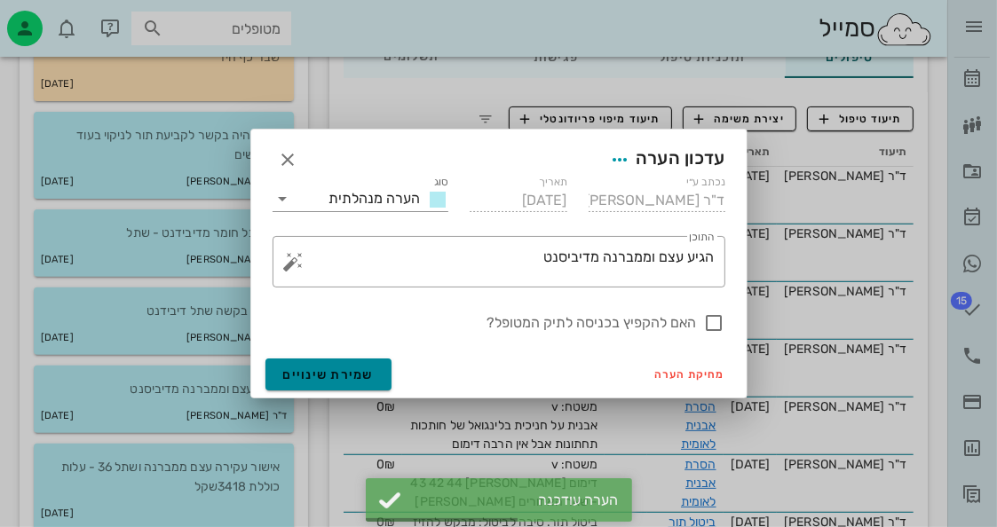
drag, startPoint x: 359, startPoint y: 384, endPoint x: 339, endPoint y: 389, distance: 20.0
click at [358, 384] on button "שמירת שינויים" at bounding box center [328, 375] width 127 height 32
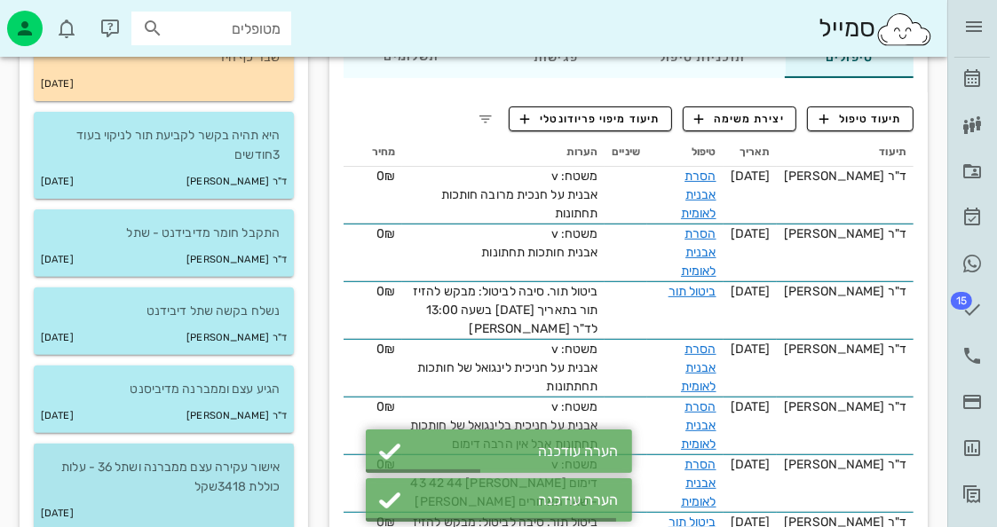
drag, startPoint x: 215, startPoint y: 469, endPoint x: 231, endPoint y: 466, distance: 16.2
click at [217, 467] on p "אישור עקירה עצם ממברנה ושתל 36 - עלות כוללת 3418שקל" at bounding box center [164, 477] width 232 height 39
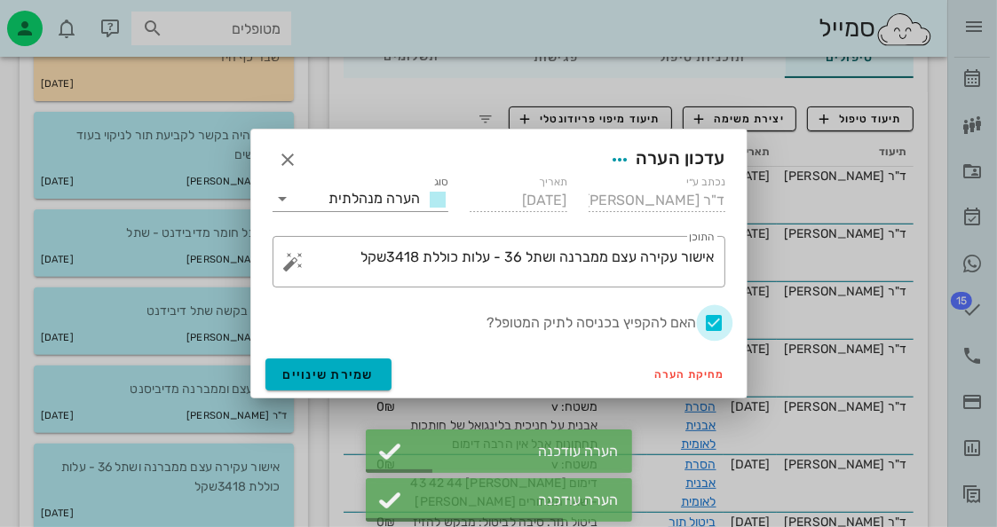
click at [709, 323] on div at bounding box center [715, 323] width 30 height 30
checkbox input "false"
click at [376, 374] on button "שמירת שינויים" at bounding box center [328, 375] width 127 height 32
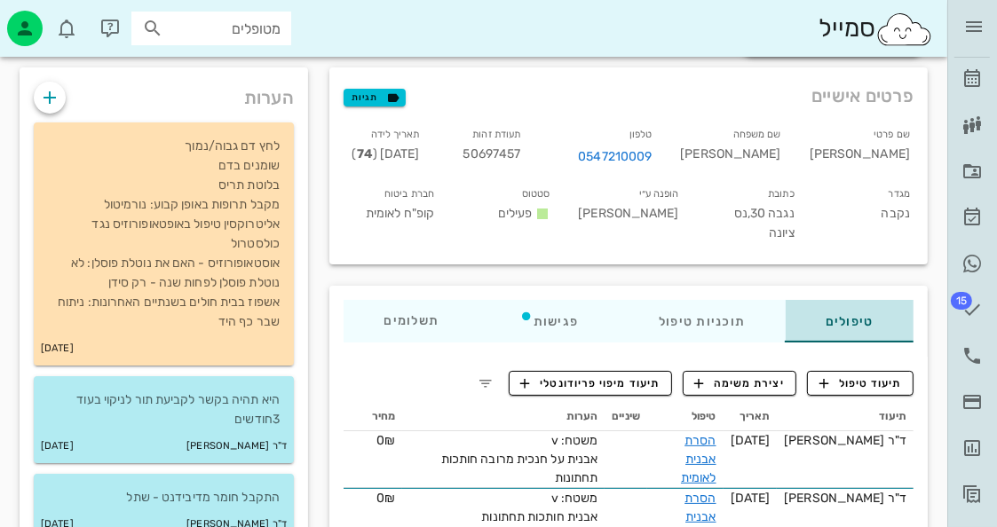
scroll to position [89, 0]
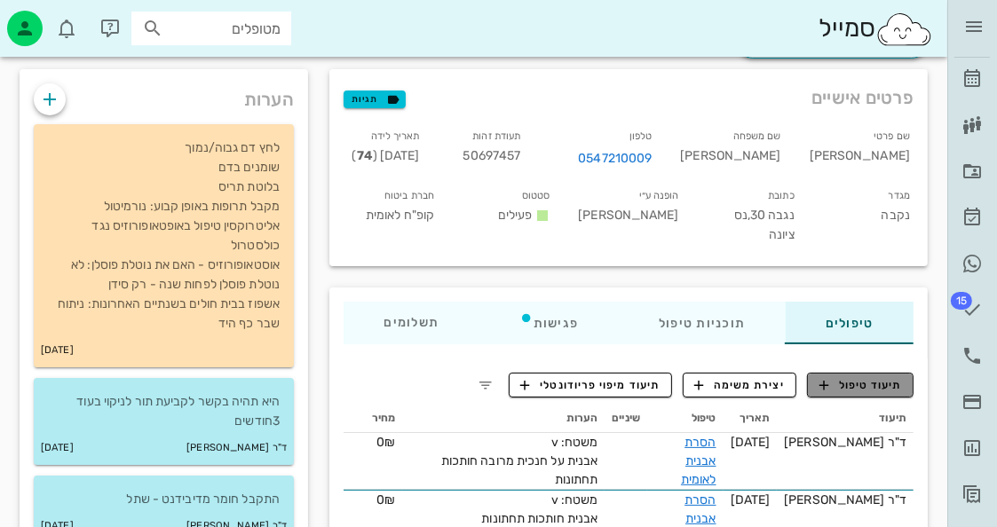
click at [897, 377] on span "תיעוד טיפול" at bounding box center [861, 385] width 83 height 16
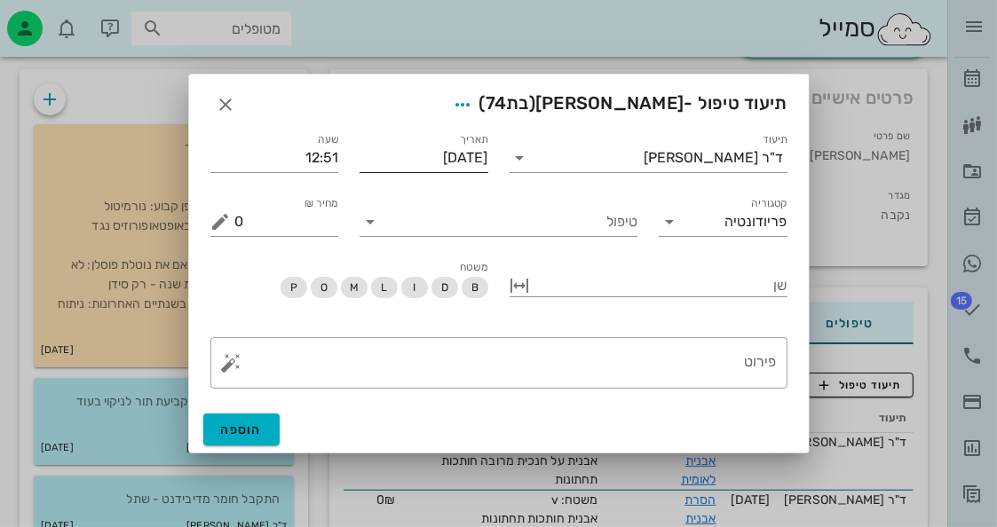
click at [443, 155] on input "[DATE]" at bounding box center [424, 158] width 129 height 28
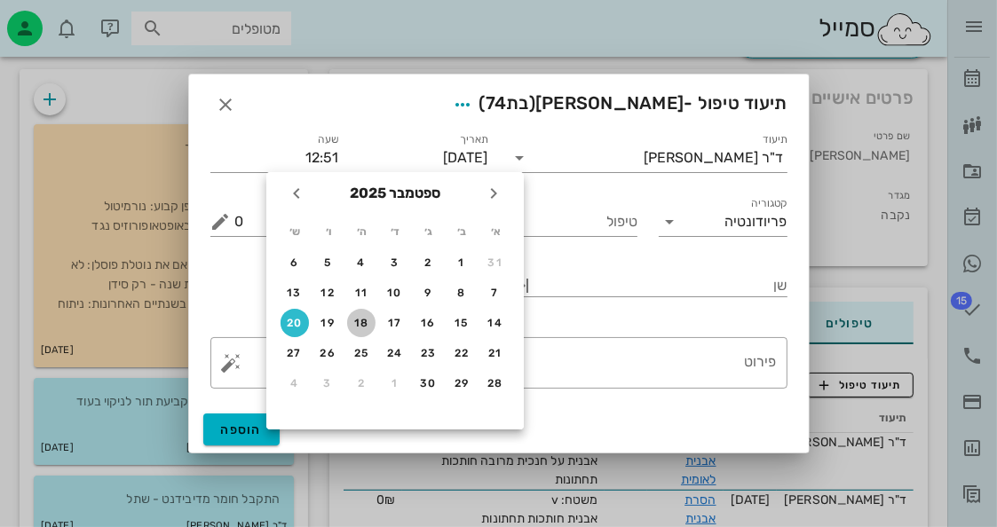
click at [370, 317] on div "18" at bounding box center [361, 323] width 28 height 12
type input "[DATE]"
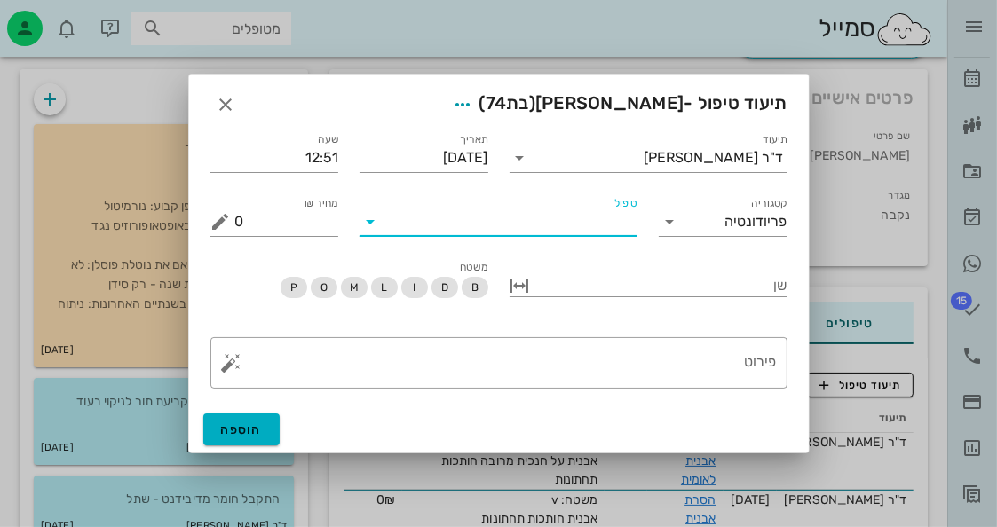
click at [497, 232] on input "טיפול" at bounding box center [510, 222] width 253 height 28
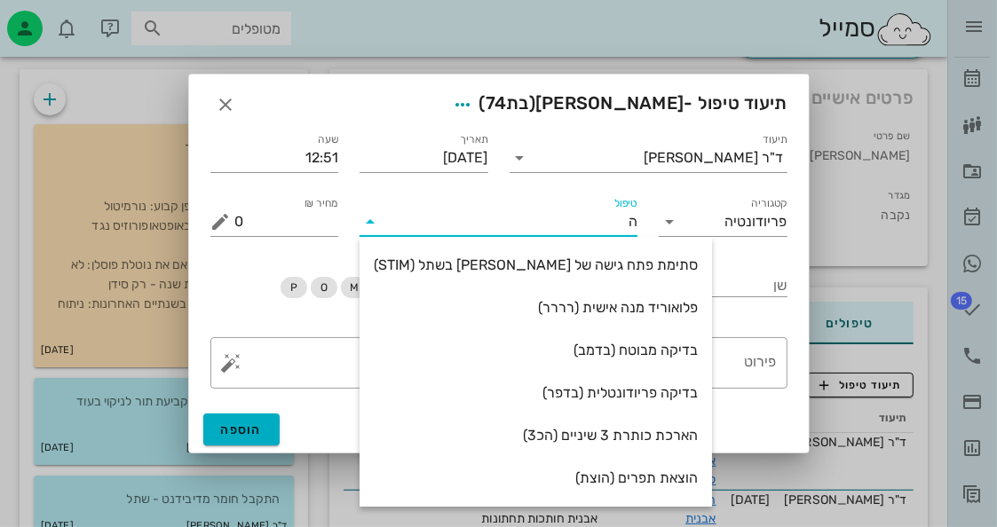
type input "הס"
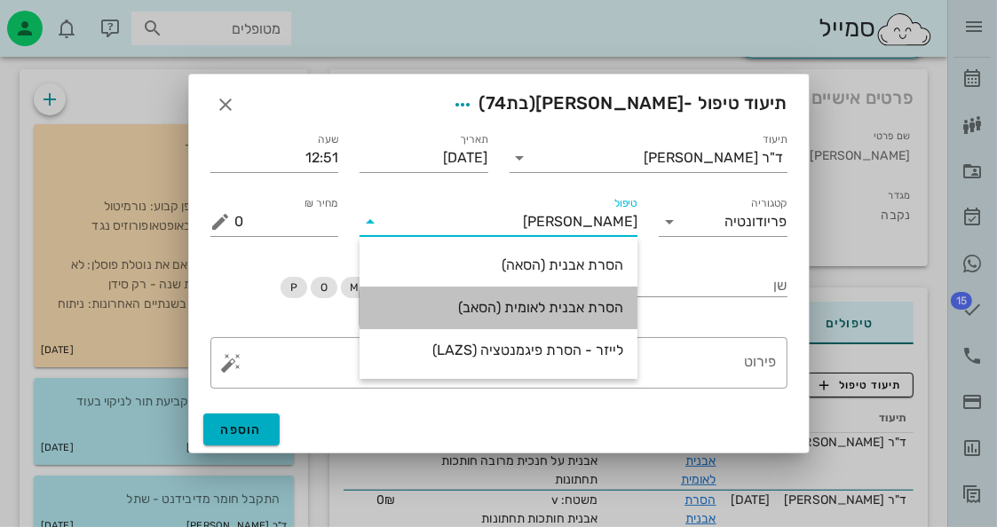
click at [586, 306] on div "הסרת אבנית לאומית (הסאב)" at bounding box center [499, 307] width 250 height 17
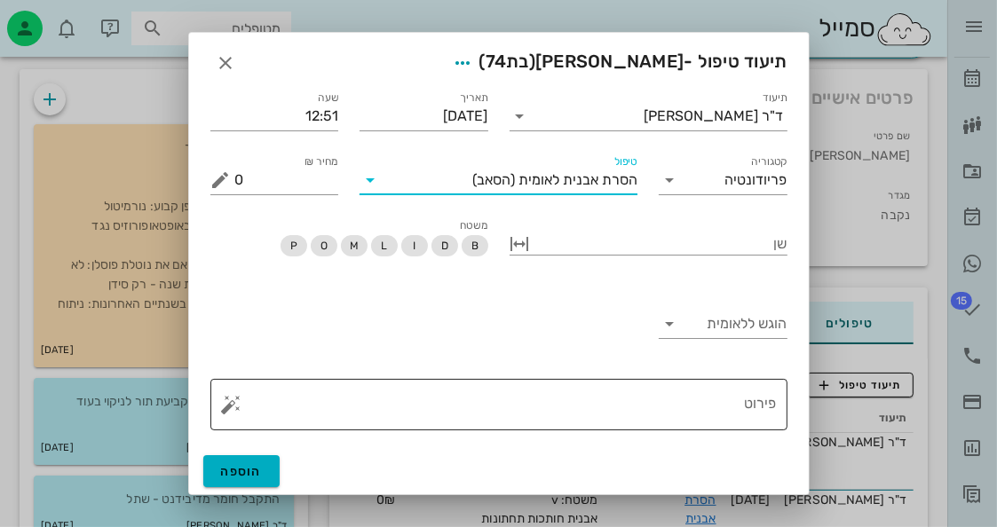
click at [228, 409] on button "button" at bounding box center [231, 404] width 21 height 21
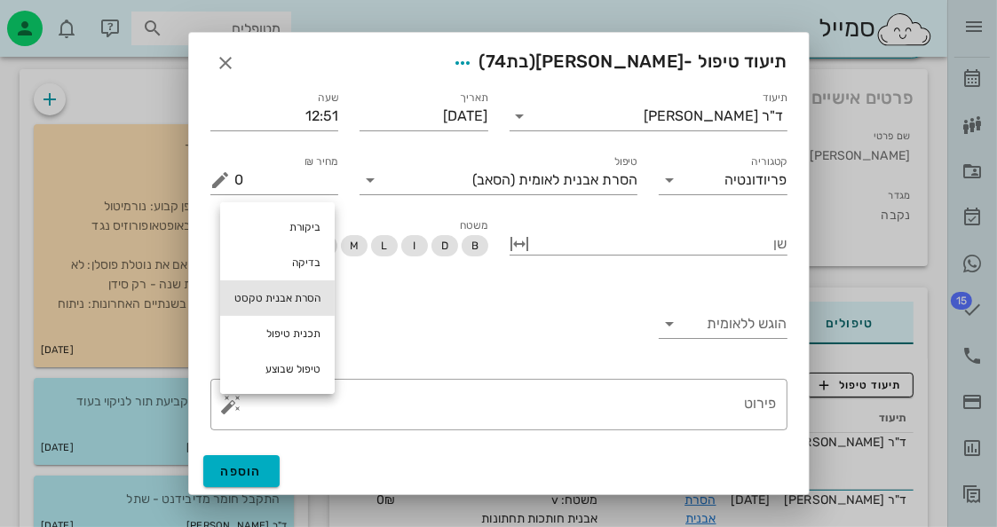
click at [287, 296] on div "הסרת אבנית טקסט" at bounding box center [277, 299] width 115 height 36
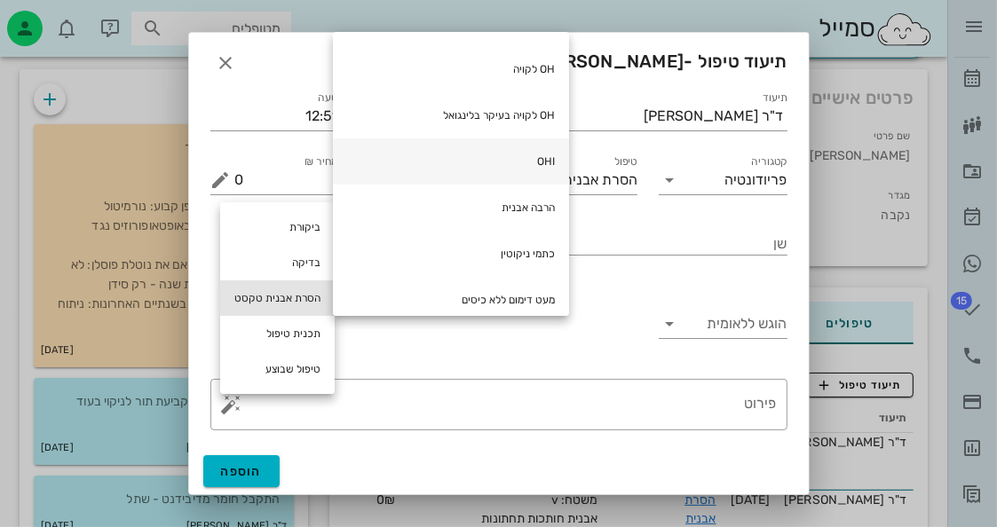
scroll to position [238, 0]
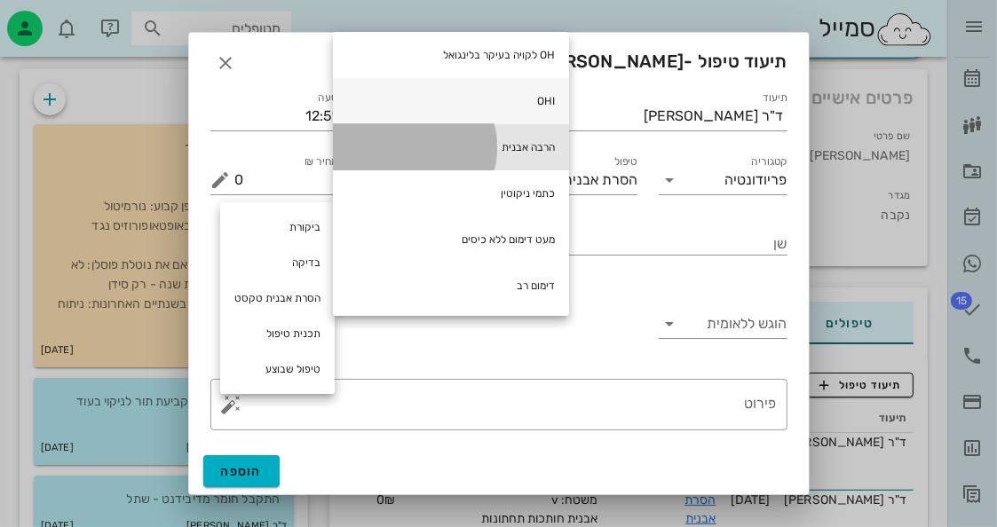
click at [447, 139] on div "הרבה אבנית" at bounding box center [451, 147] width 236 height 46
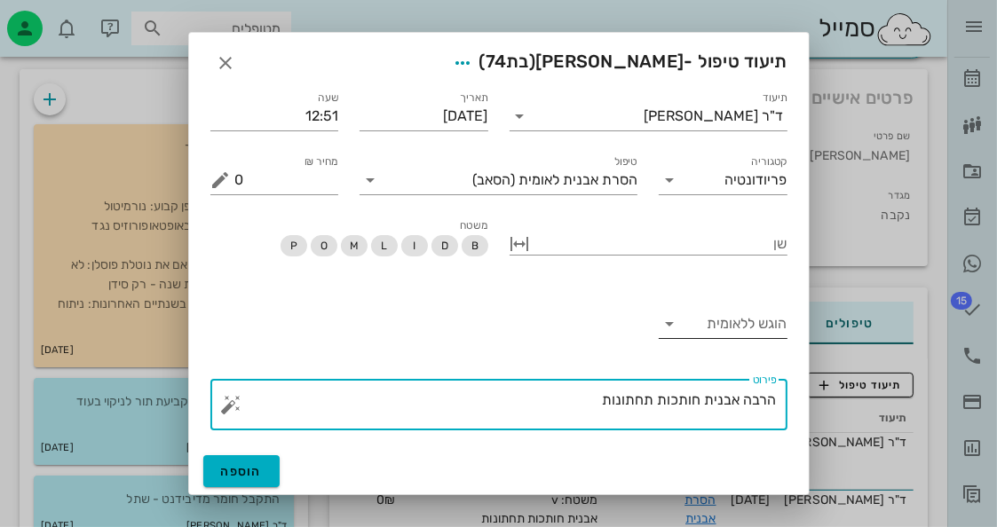
type textarea "הרבה אבנית חותכות תחתונות"
click at [726, 331] on input "הוגש ללאומית" at bounding box center [737, 324] width 100 height 28
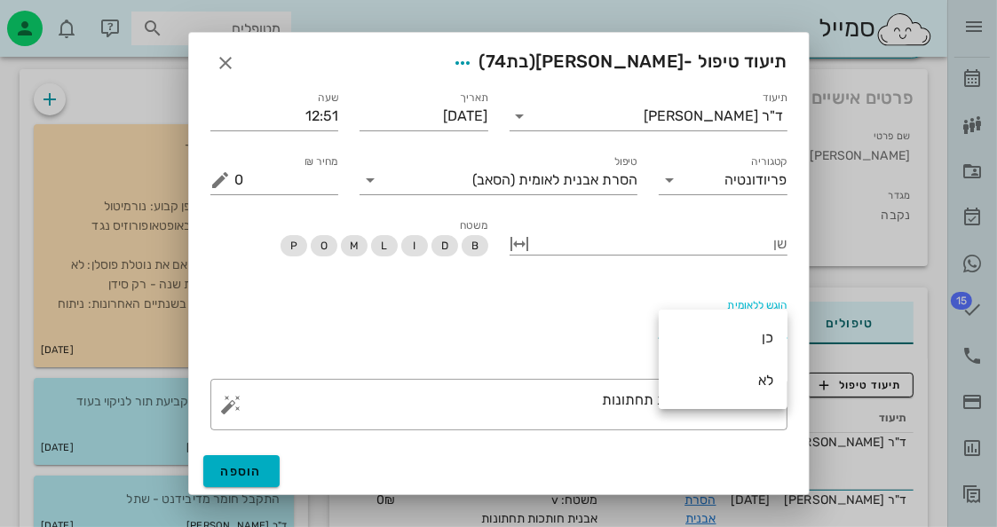
click at [726, 331] on div "כן" at bounding box center [723, 337] width 100 height 17
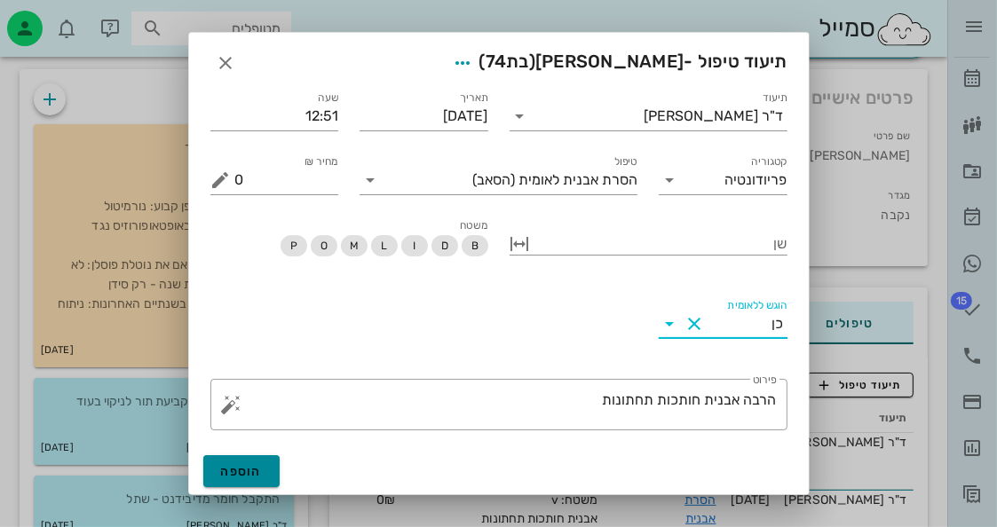
click at [251, 466] on span "הוספה" at bounding box center [242, 471] width 42 height 15
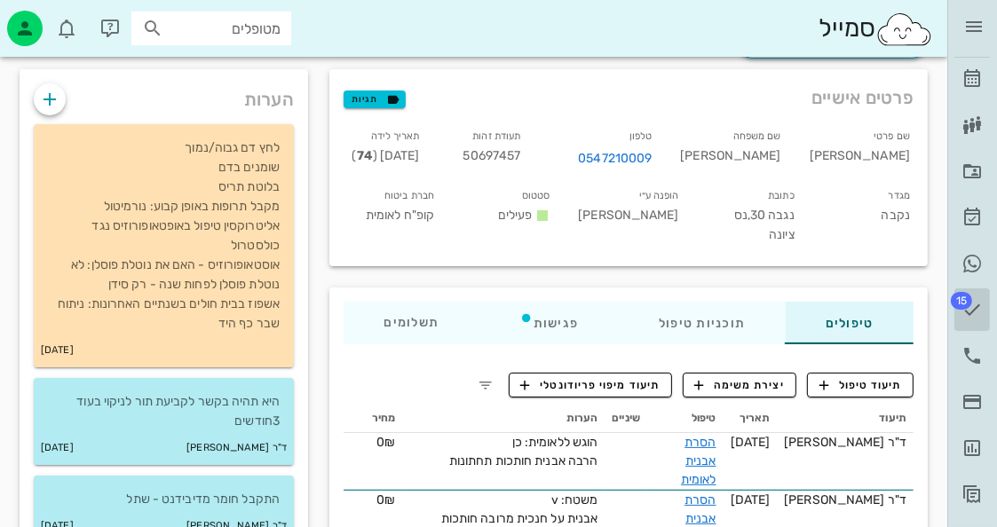
click at [985, 299] on link "15 משימות" at bounding box center [972, 310] width 36 height 43
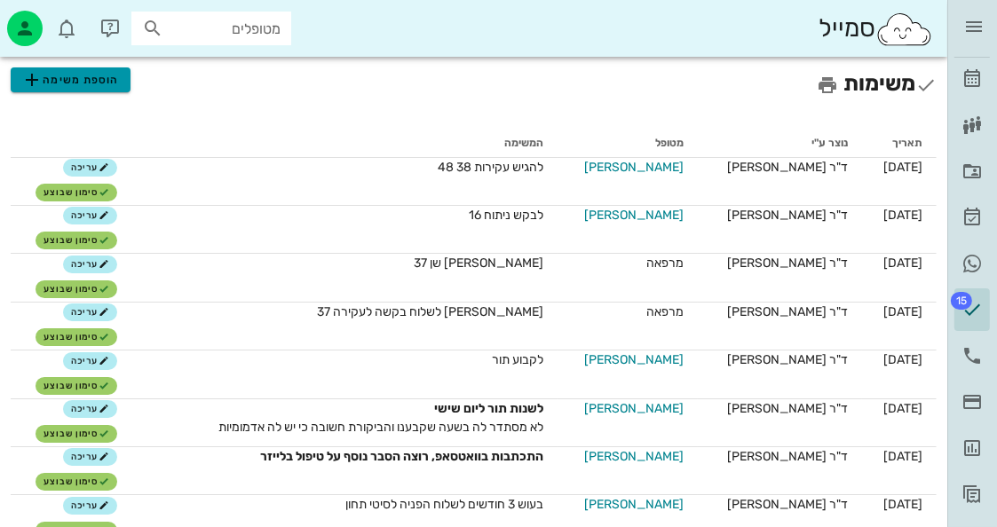
click at [116, 79] on span "הוספת משימה" at bounding box center [70, 79] width 98 height 21
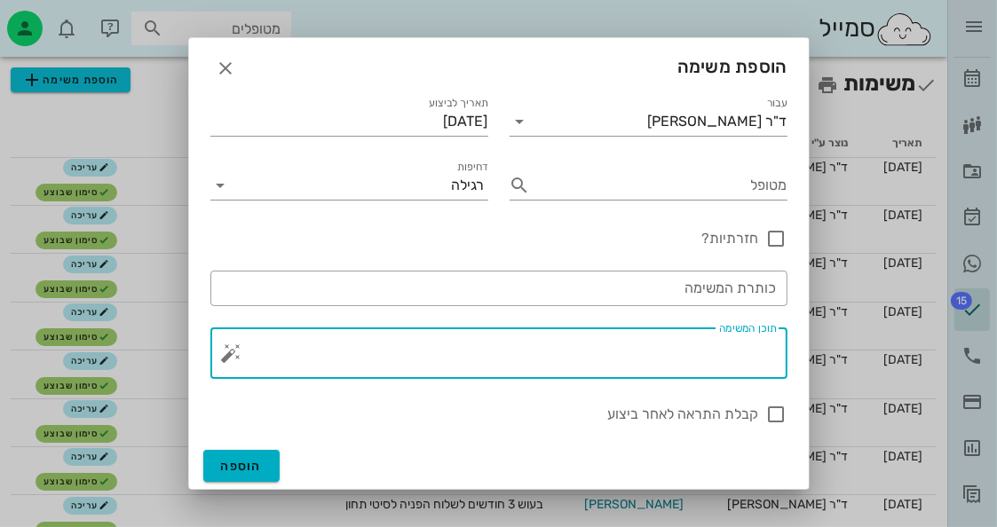
click at [767, 357] on textarea "תוכן המשימה" at bounding box center [506, 358] width 542 height 43
type textarea "הגשות לאומית - ברנר נעמי 336"
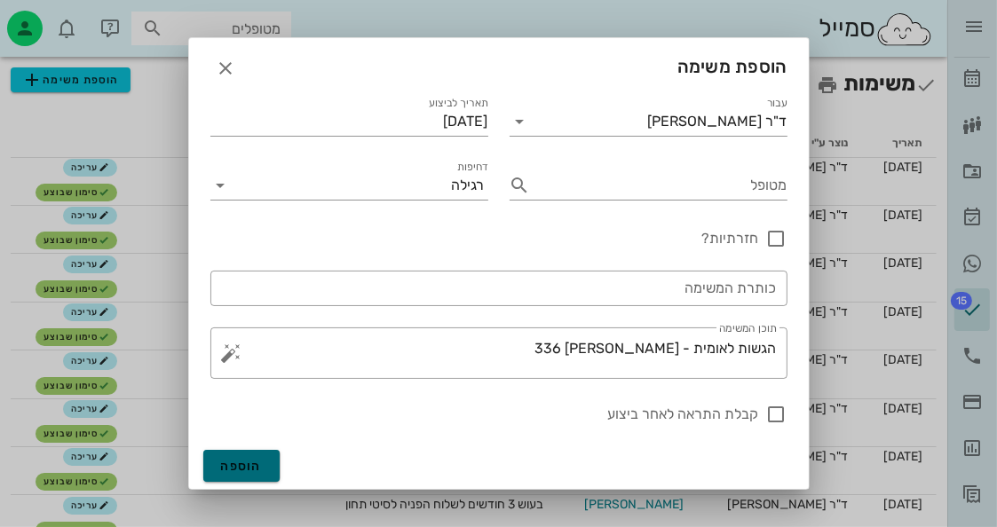
click at [236, 463] on span "הוספה" at bounding box center [242, 466] width 42 height 15
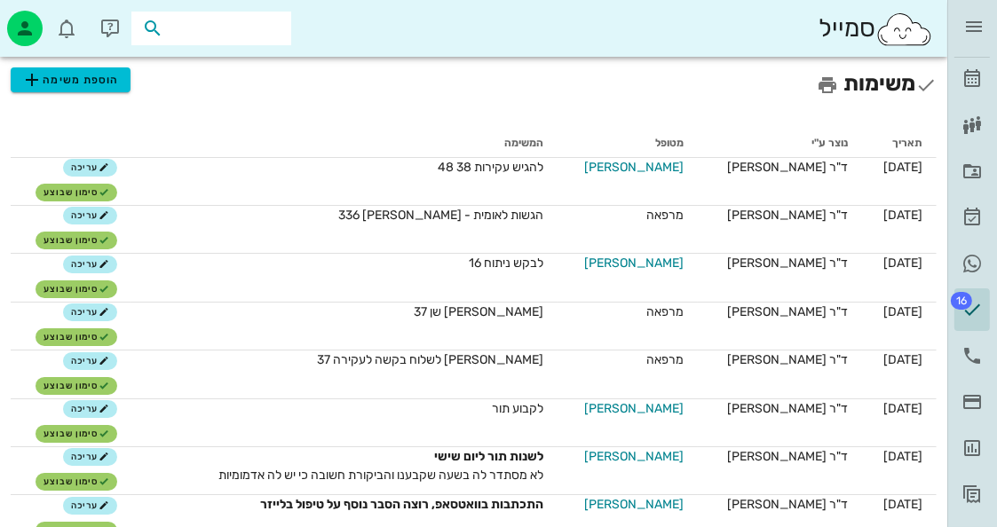
click at [201, 30] on input "text" at bounding box center [224, 28] width 114 height 23
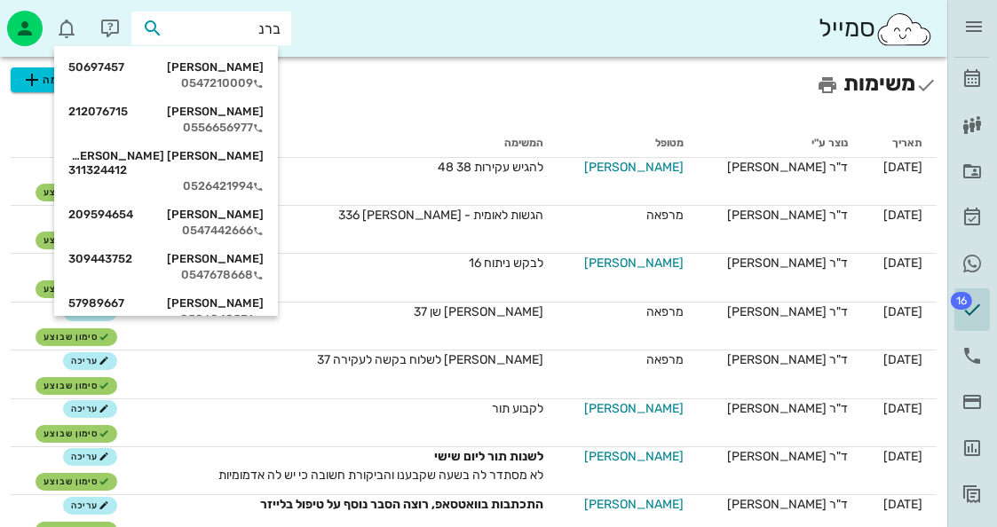
type input "ברנר"
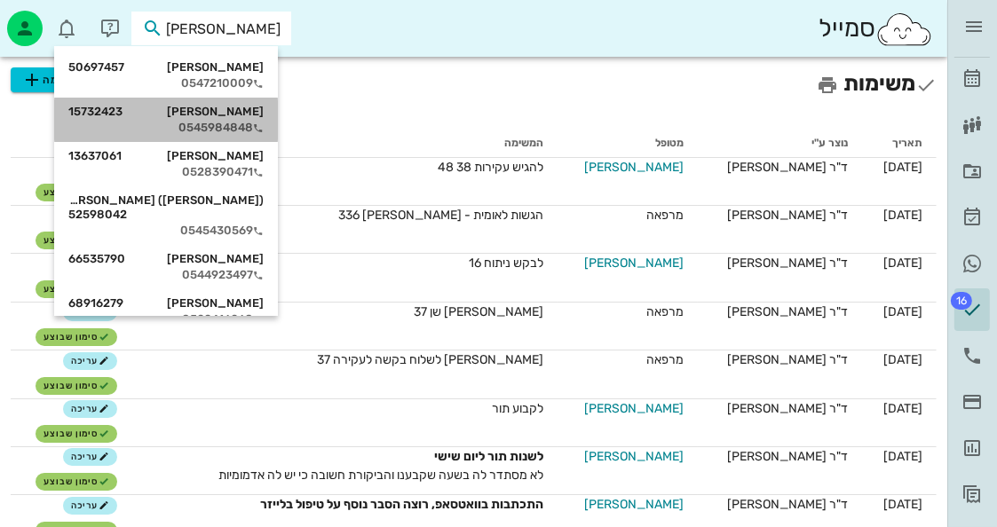
click at [206, 98] on div "ברנרד אופנברג 15732423 0545984848" at bounding box center [165, 120] width 195 height 44
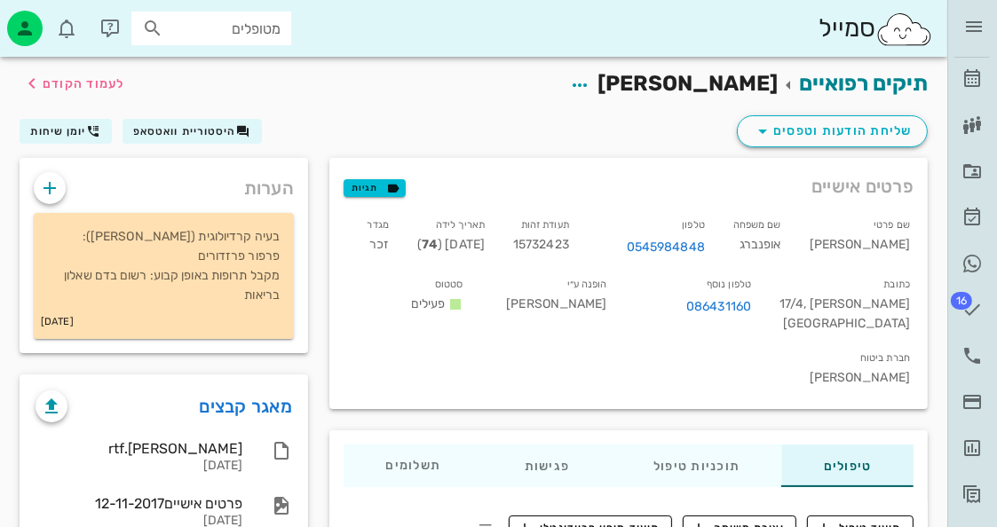
click at [582, 235] on div "תעודת זהות 15732423" at bounding box center [541, 240] width 84 height 59
click at [569, 241] on span "15732423" at bounding box center [541, 244] width 56 height 15
click at [569, 239] on span "15732423" at bounding box center [541, 244] width 56 height 15
copy span "15732423"
click at [261, 34] on input "מטופלים" at bounding box center [224, 28] width 114 height 23
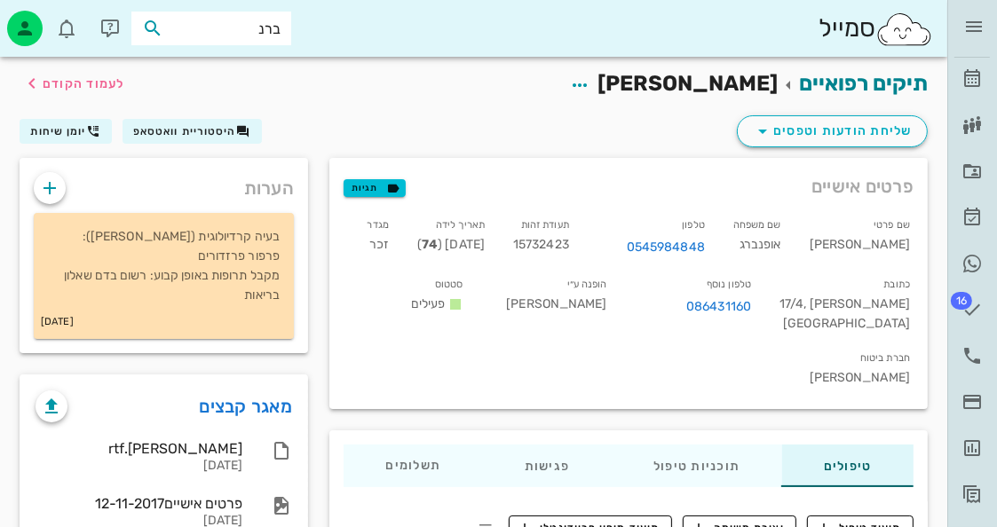
type input "ברנר"
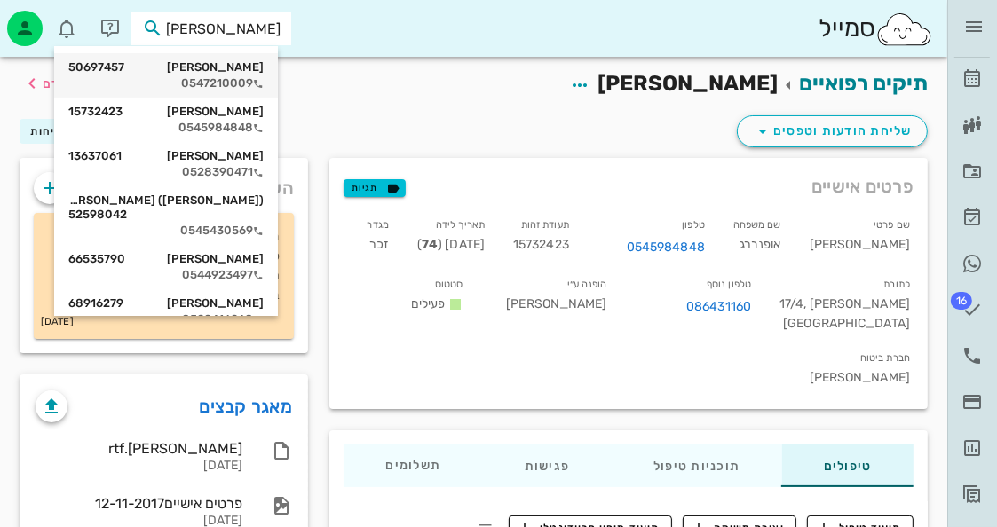
click at [237, 87] on div "0547210009" at bounding box center [165, 83] width 195 height 14
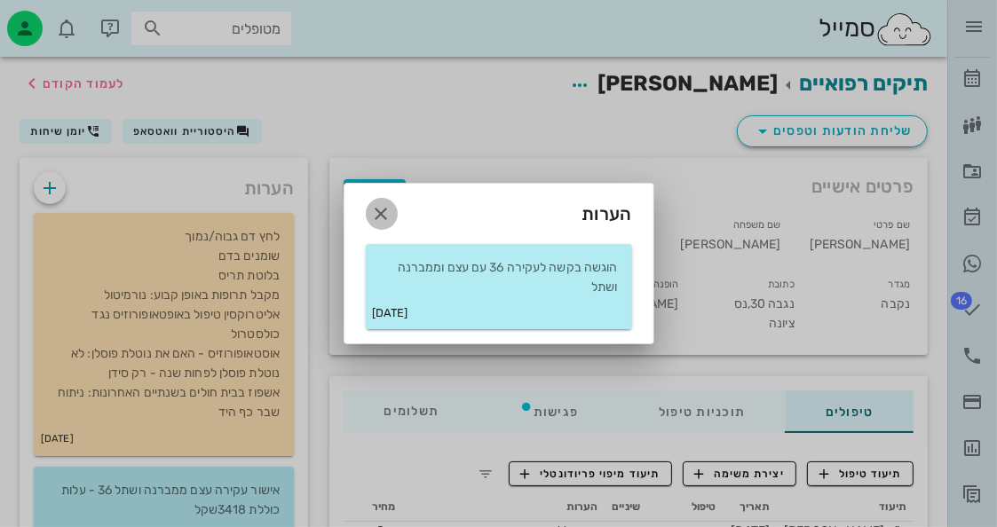
click at [384, 219] on icon "button" at bounding box center [381, 213] width 21 height 21
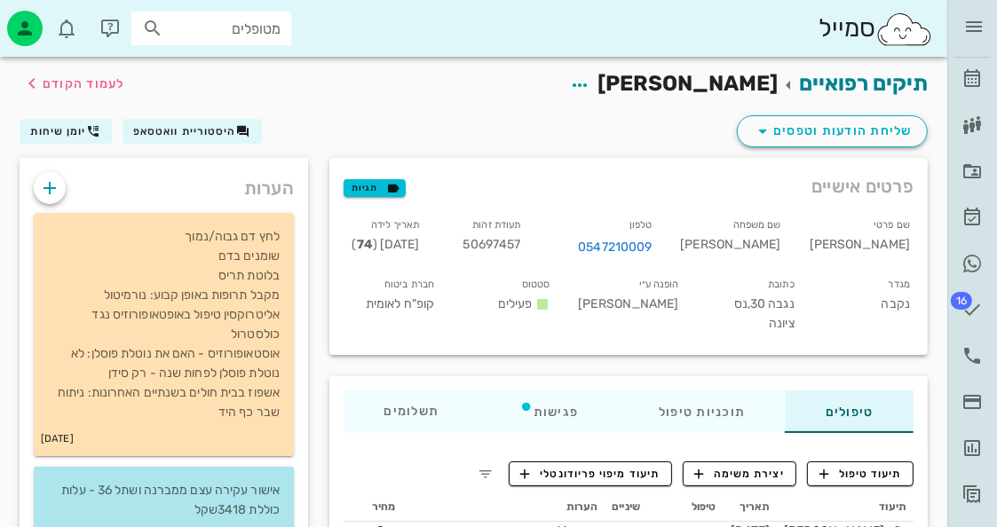
click at [153, 485] on p "אישור עקירה עצם ממברנה ושתל 36 - עלות כוללת 3418שקל" at bounding box center [164, 500] width 232 height 39
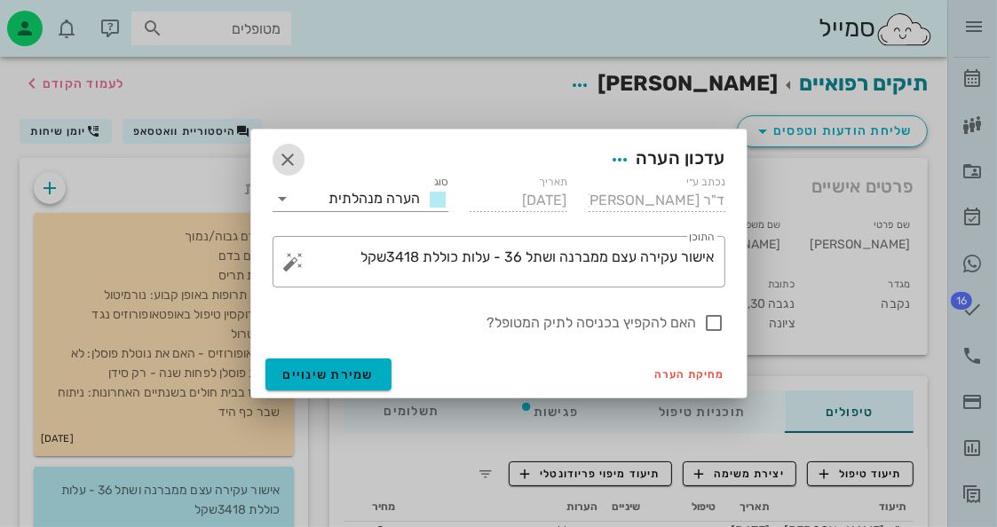
click at [281, 158] on icon "button" at bounding box center [288, 159] width 21 height 21
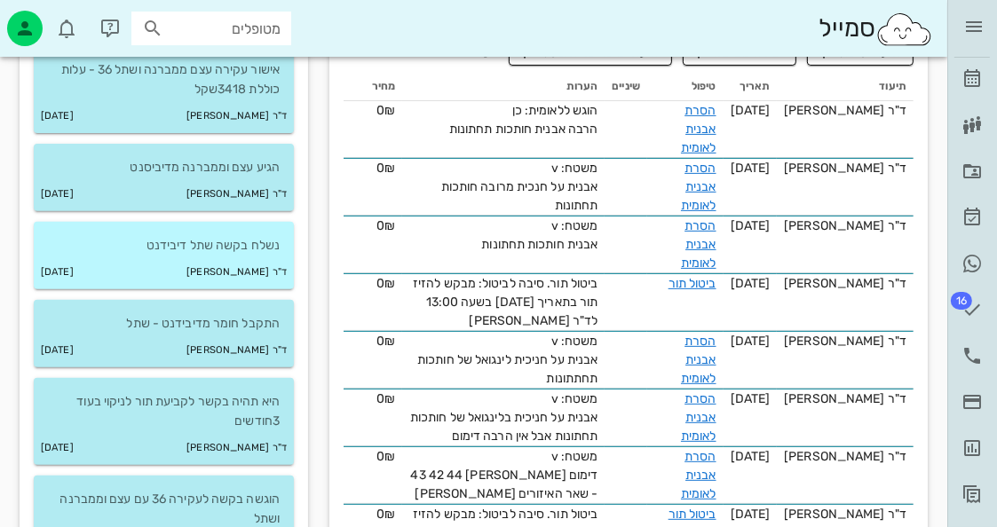
scroll to position [533, 0]
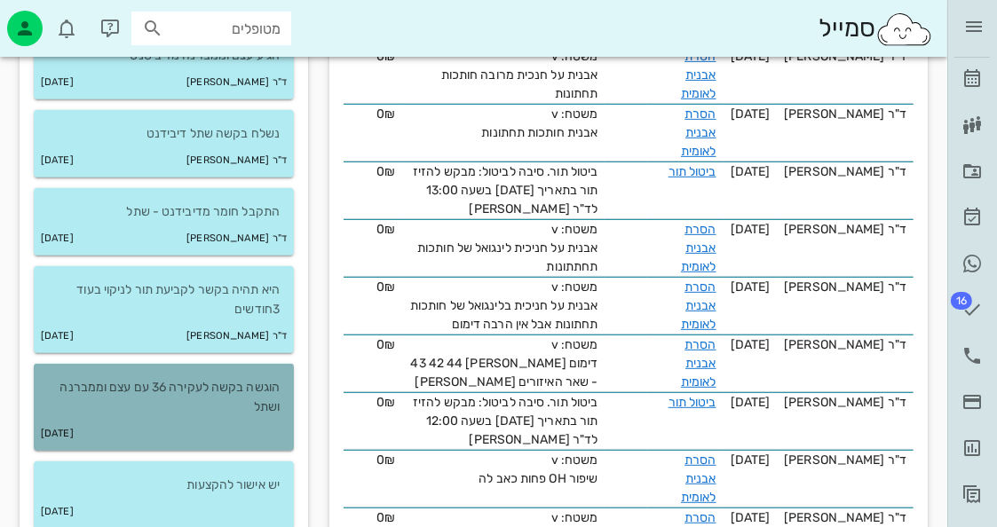
click at [254, 442] on div "18-08-2022" at bounding box center [164, 434] width 260 height 34
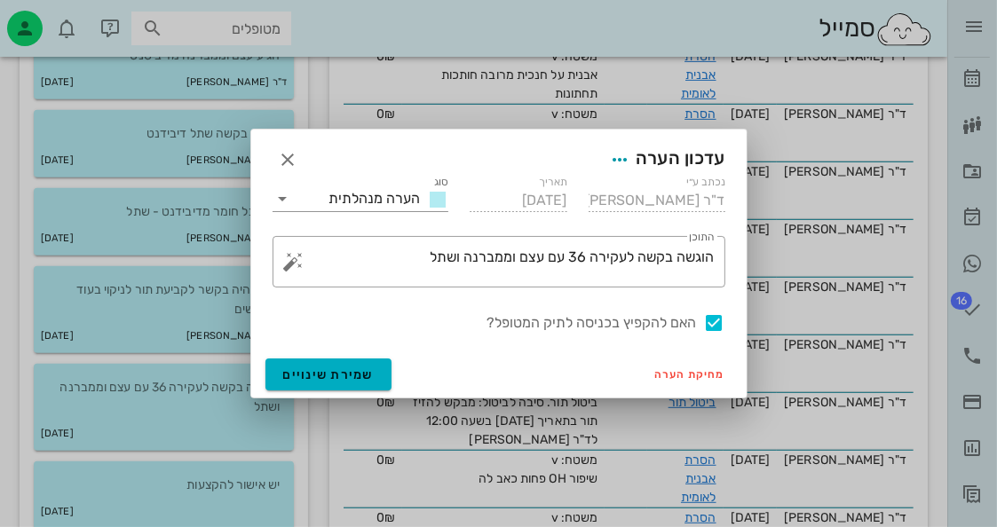
drag, startPoint x: 711, startPoint y: 324, endPoint x: 647, endPoint y: 337, distance: 65.1
click at [710, 325] on div at bounding box center [715, 323] width 30 height 30
checkbox input "false"
click at [330, 367] on button "שמירת שינויים" at bounding box center [328, 375] width 127 height 32
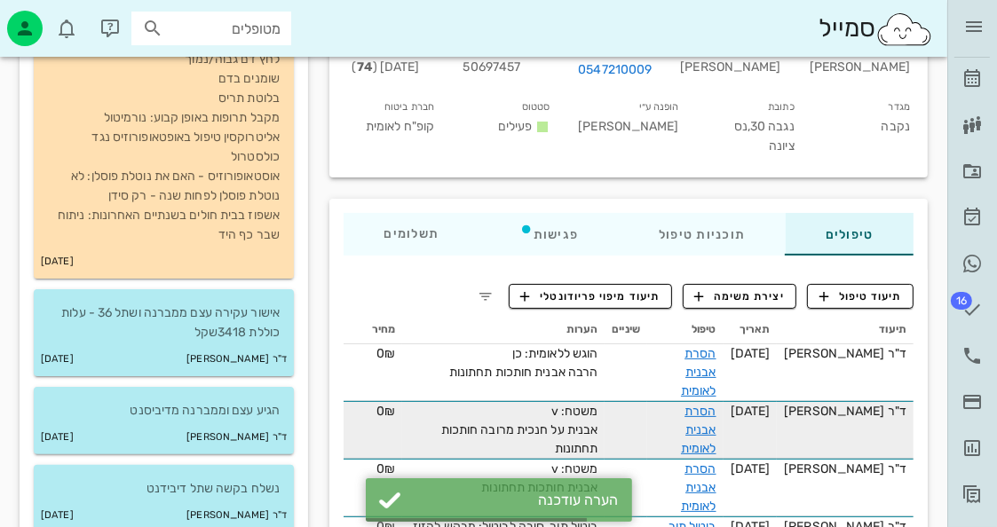
scroll to position [0, 0]
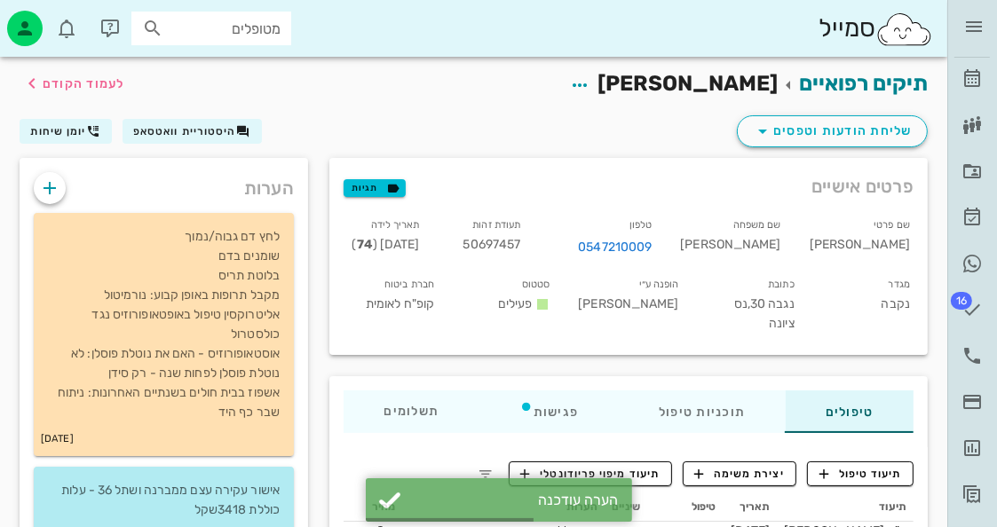
click at [521, 239] on span "50697457" at bounding box center [492, 244] width 58 height 15
click at [521, 237] on span "50697457" at bounding box center [492, 244] width 58 height 15
copy span "50697457"
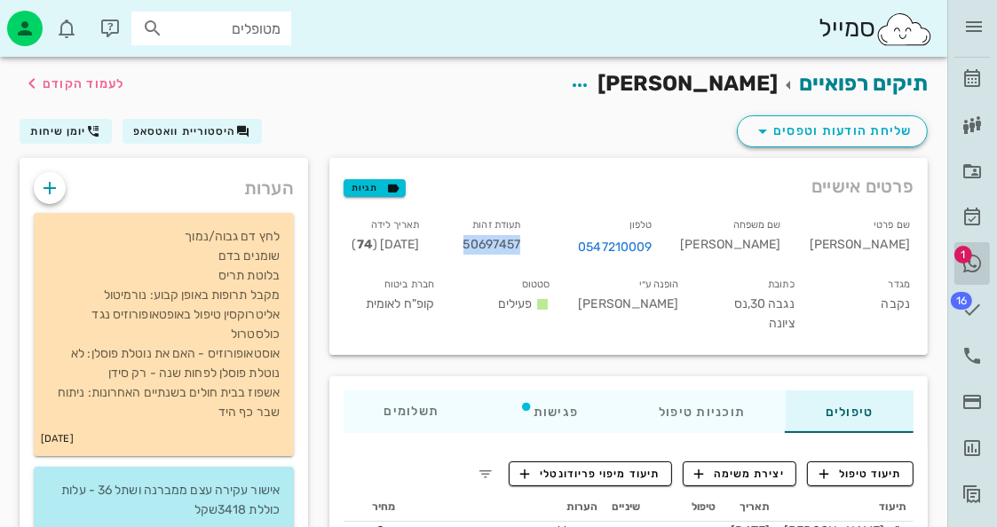
click at [979, 259] on icon at bounding box center [972, 263] width 21 height 21
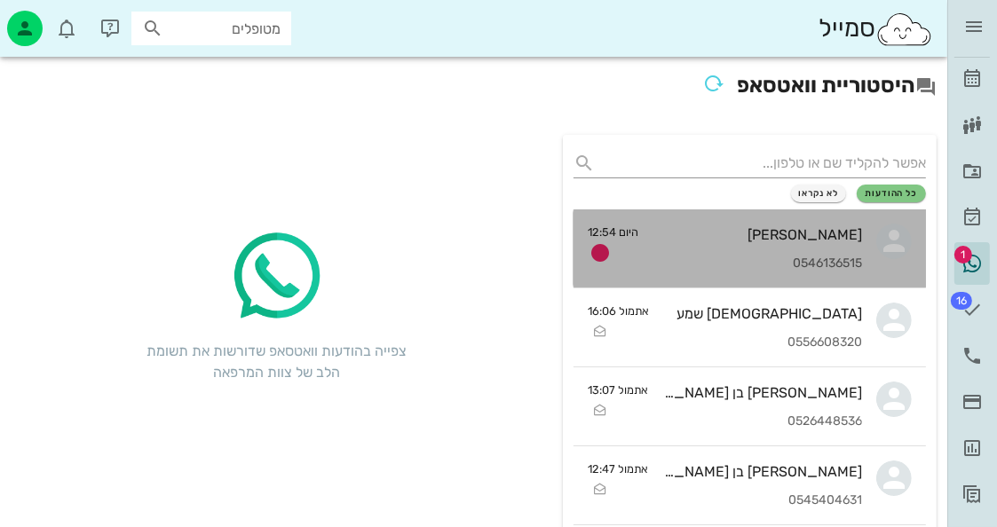
click at [853, 235] on div "יעל עודד" at bounding box center [758, 234] width 210 height 17
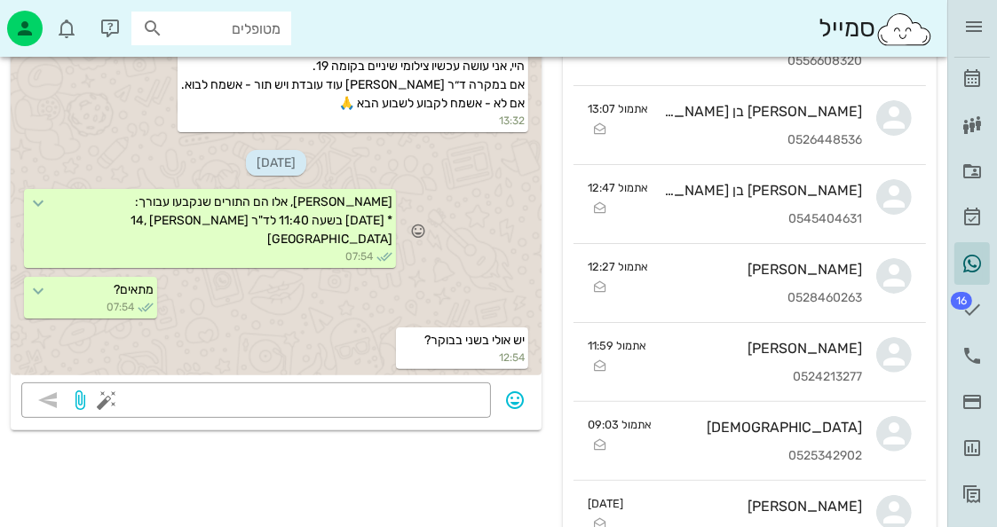
scroll to position [444, 0]
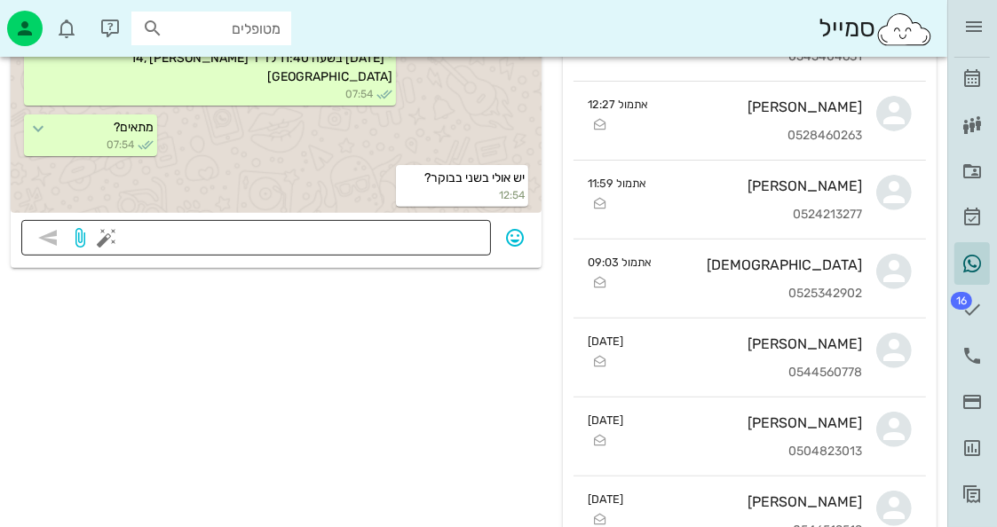
click at [480, 240] on div "​" at bounding box center [256, 238] width 470 height 36
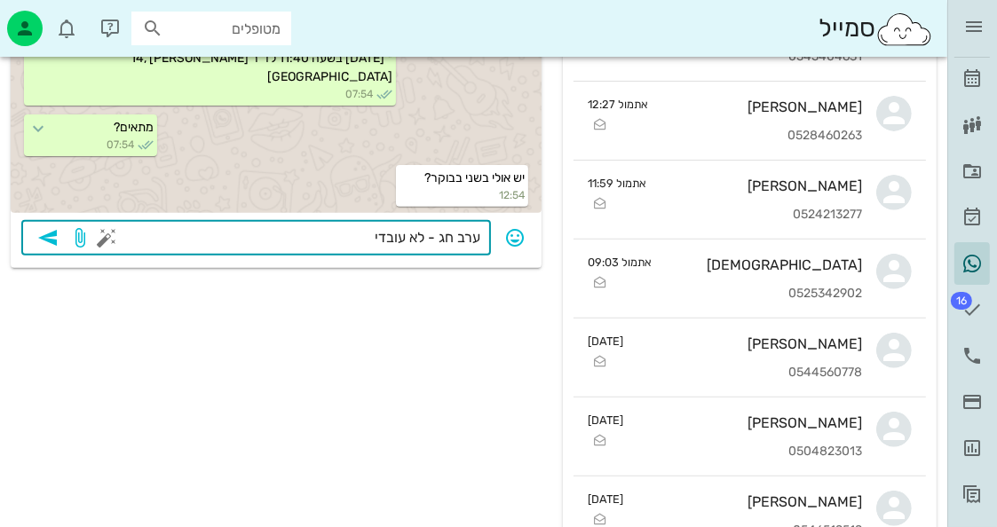
type textarea "ערב חג - לא עובדים"
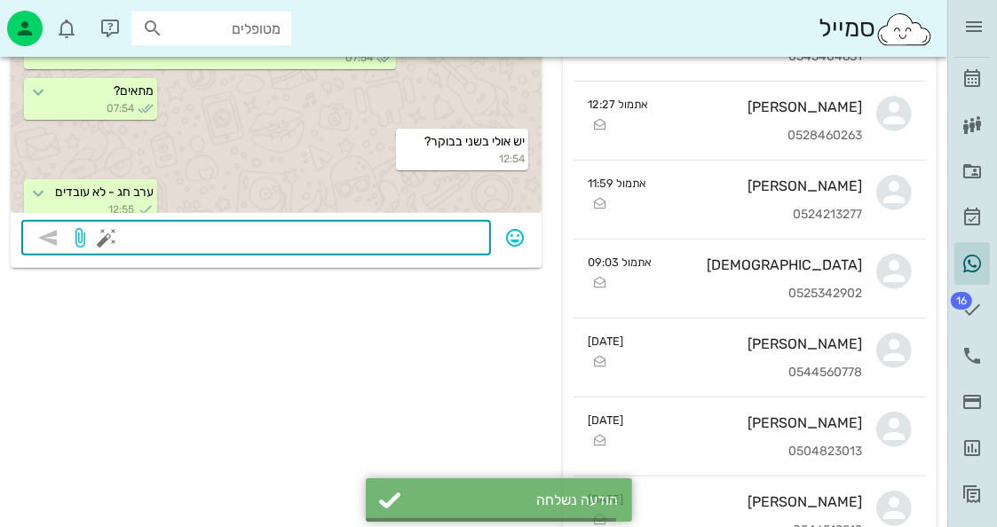
scroll to position [268, 0]
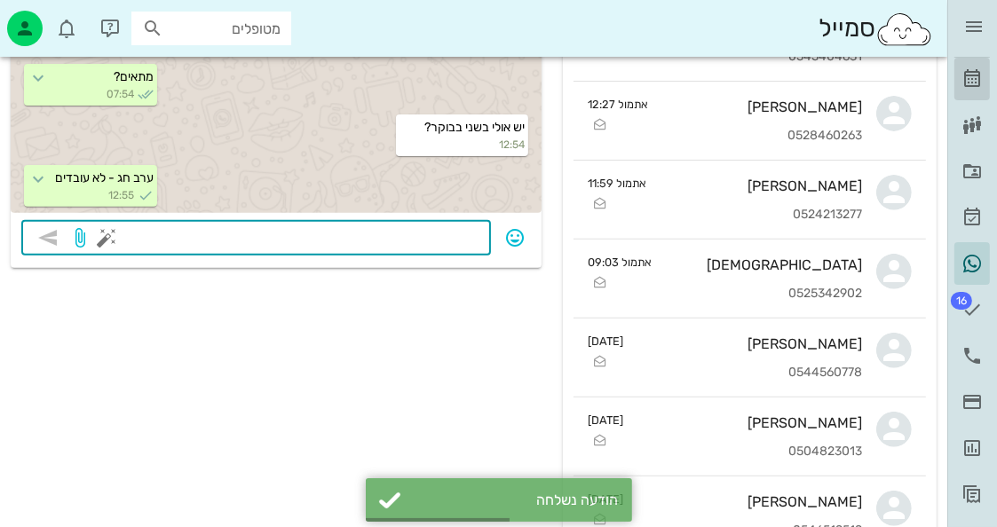
click at [977, 74] on icon at bounding box center [972, 78] width 21 height 21
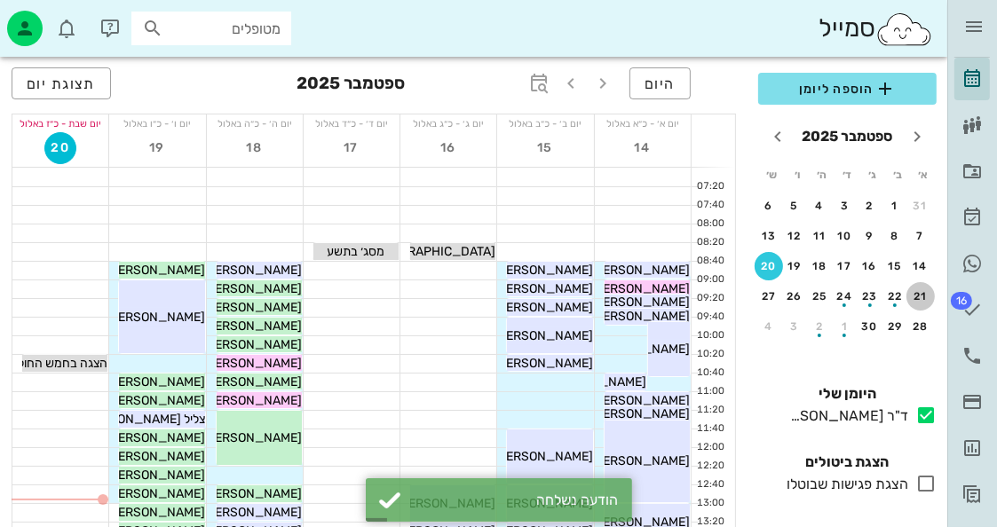
click at [927, 297] on div "21" at bounding box center [921, 296] width 28 height 12
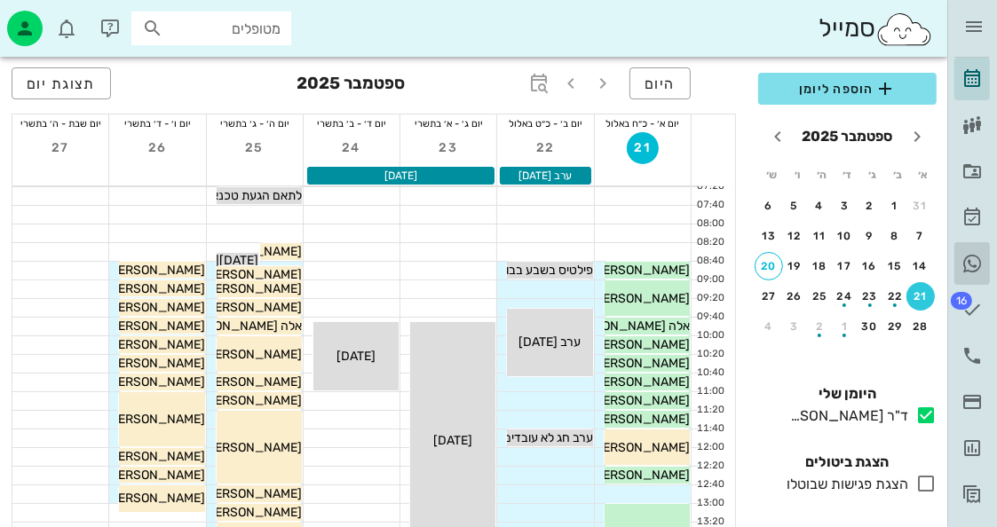
click at [977, 267] on icon at bounding box center [972, 263] width 21 height 21
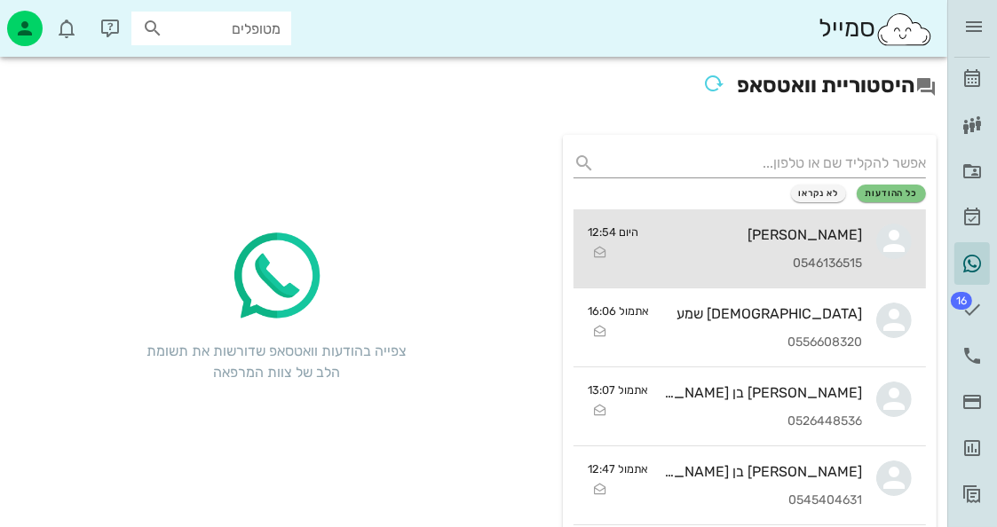
click at [756, 228] on div "יעל עודד" at bounding box center [758, 234] width 210 height 17
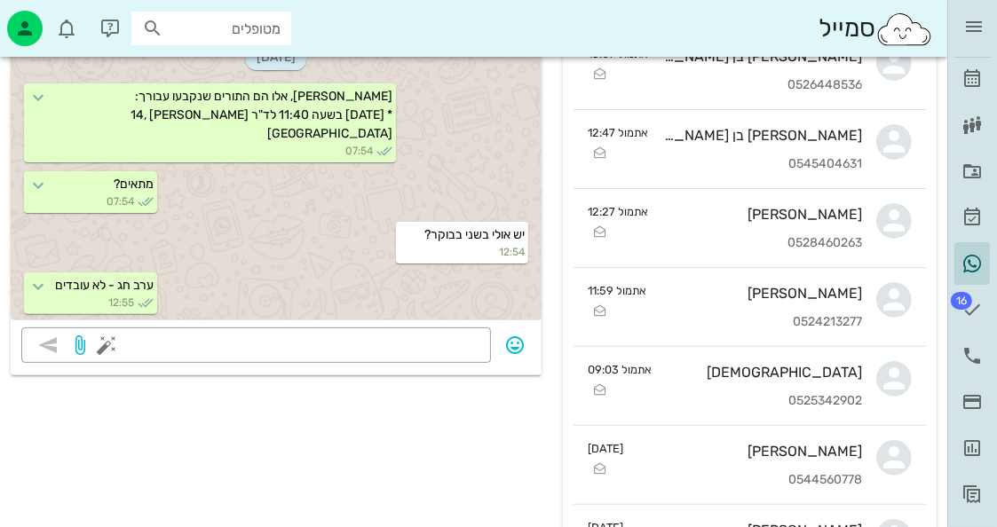
scroll to position [444, 0]
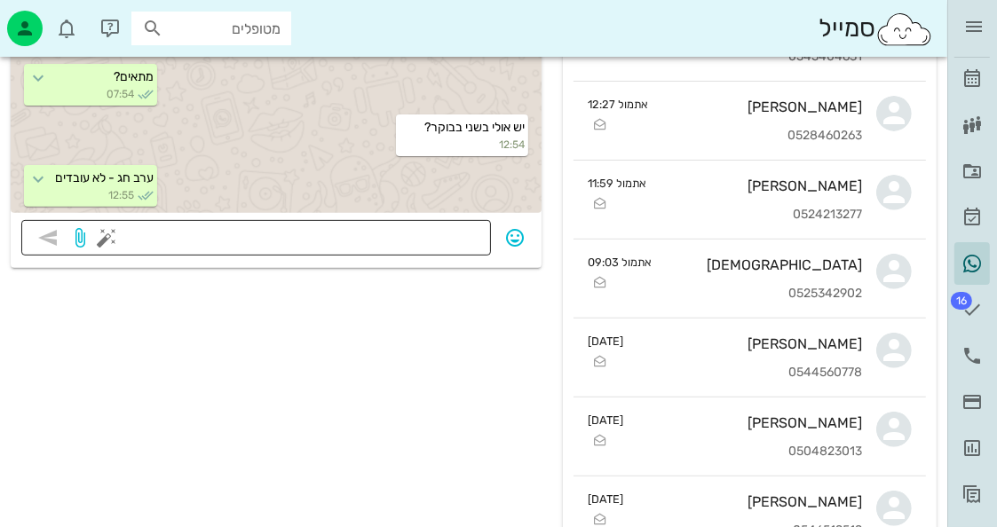
click at [469, 226] on textarea at bounding box center [295, 240] width 370 height 28
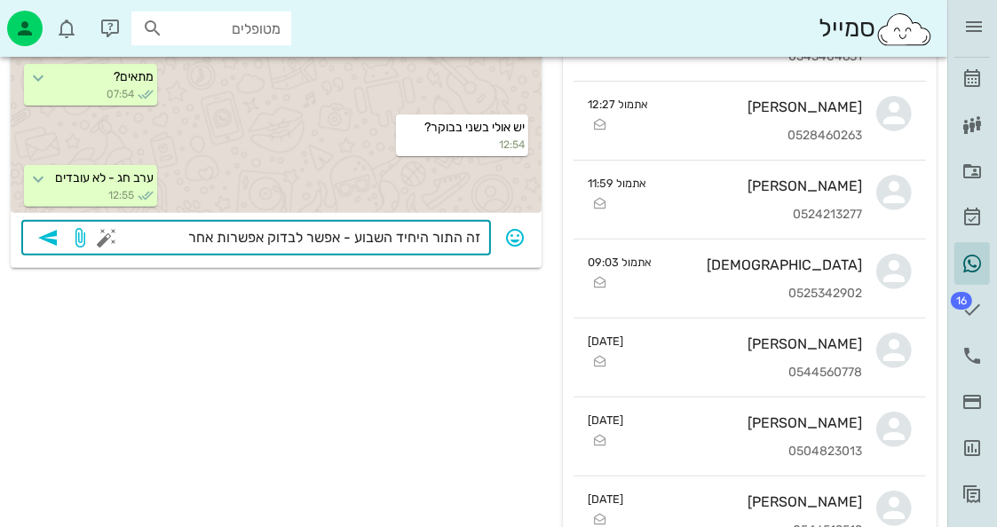
type textarea "זה התור היחיד השבוע - אפשר לבדוק אפשרות אחרת"
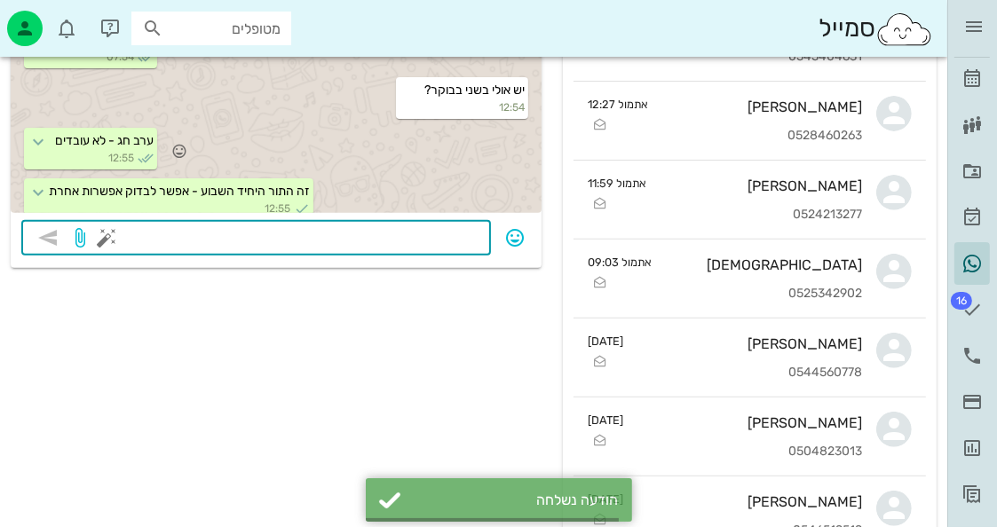
scroll to position [319, 0]
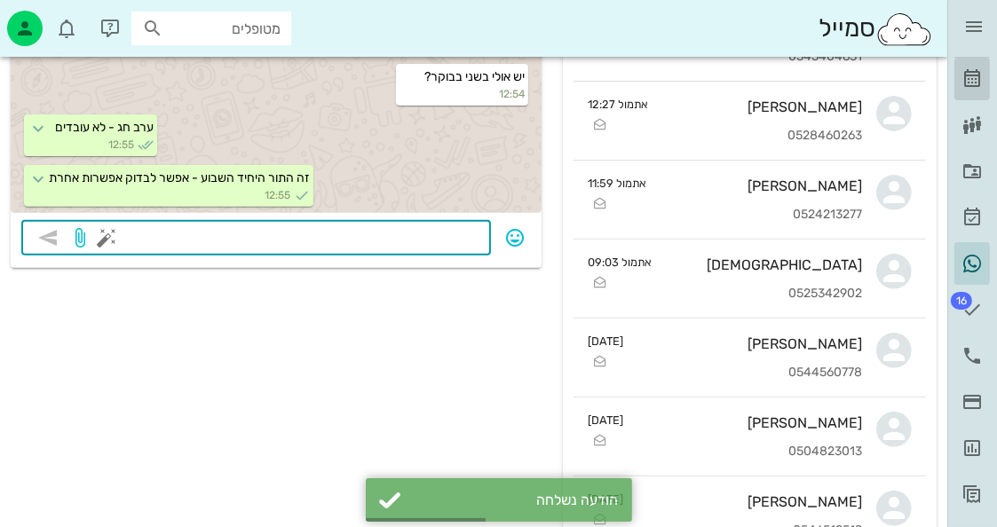
click at [981, 65] on link "[PERSON_NAME]" at bounding box center [972, 79] width 36 height 43
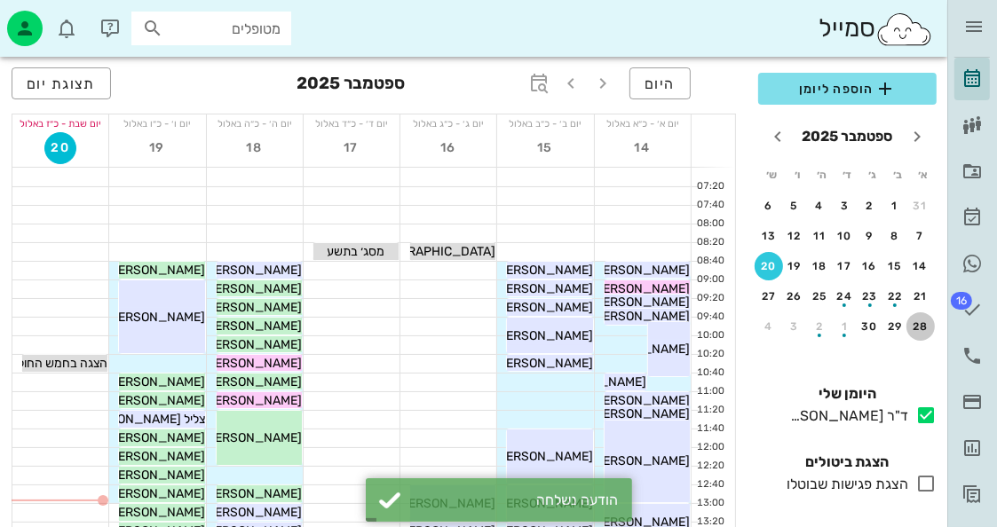
click at [916, 321] on div "28" at bounding box center [921, 327] width 28 height 12
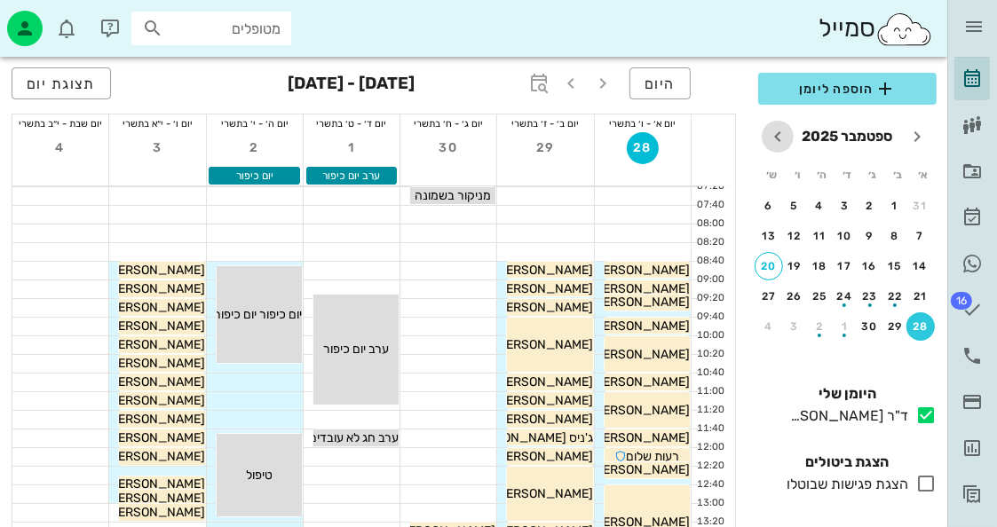
click at [781, 136] on icon "חודש הבא" at bounding box center [777, 136] width 21 height 21
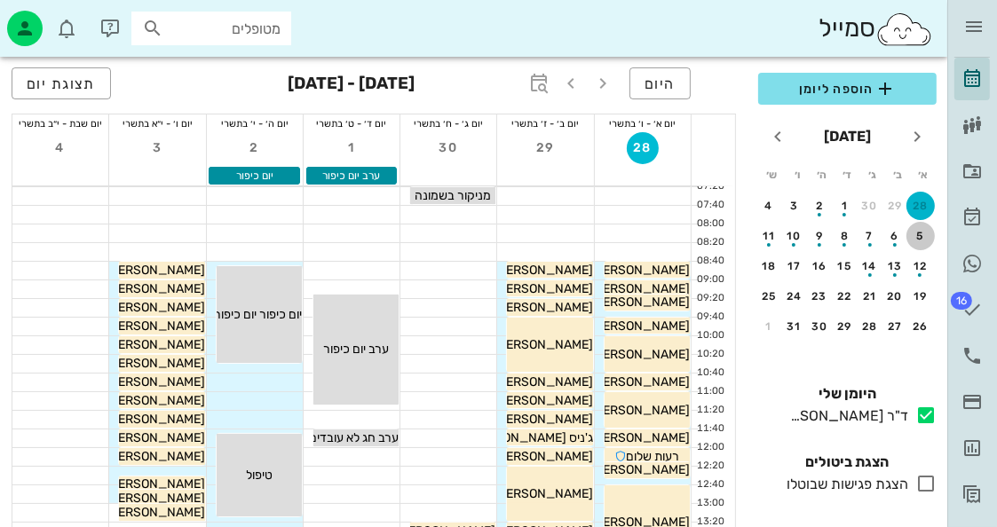
click at [923, 230] on div "5" at bounding box center [921, 236] width 28 height 12
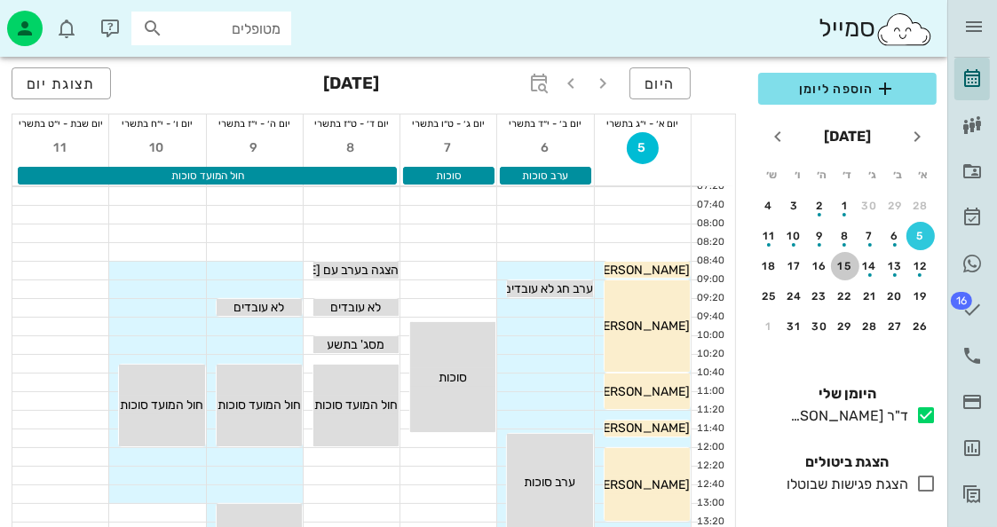
click at [841, 260] on div "15" at bounding box center [845, 266] width 28 height 12
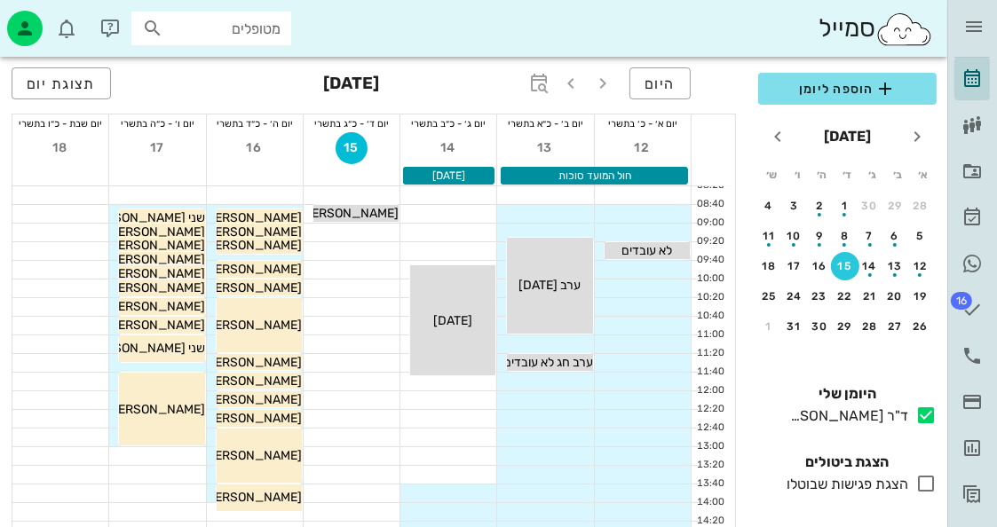
scroll to position [178, 0]
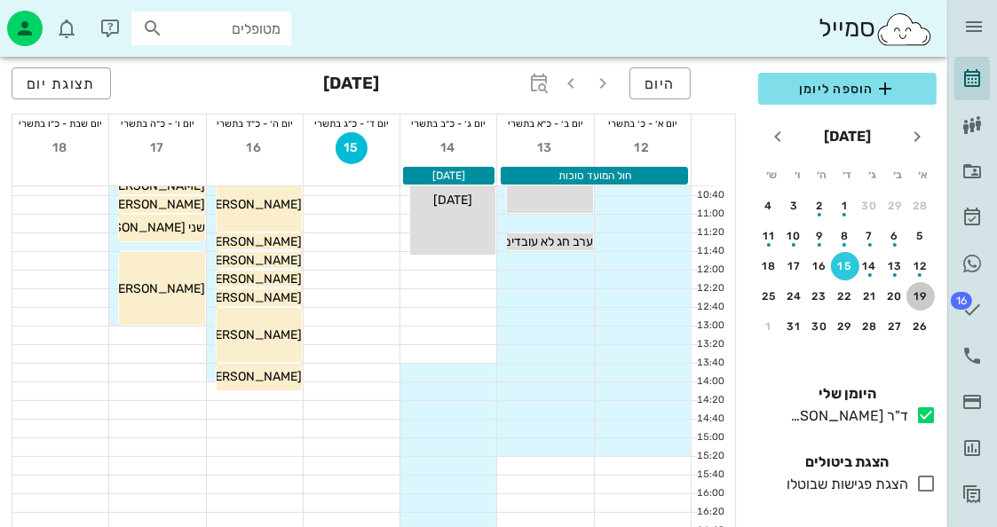
click at [918, 295] on div "19" at bounding box center [921, 296] width 28 height 12
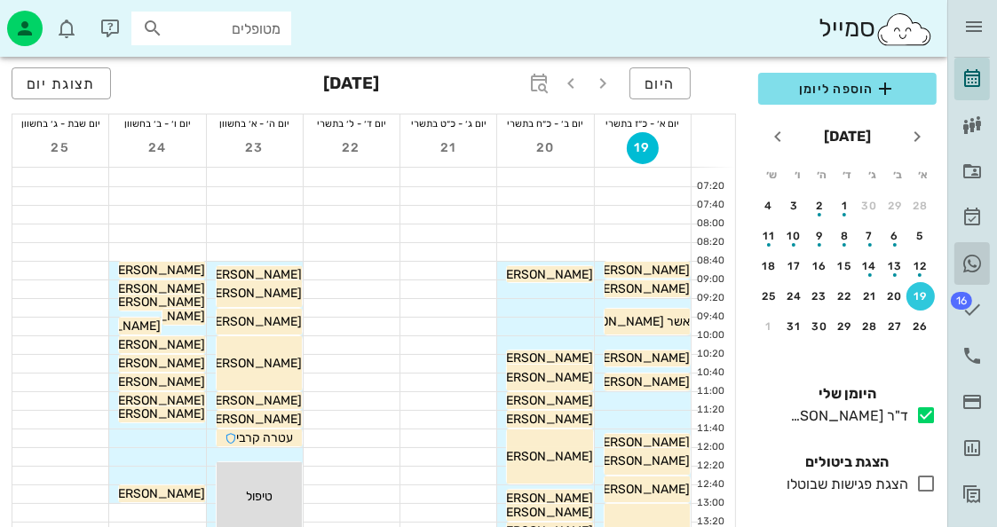
click at [970, 255] on icon at bounding box center [972, 263] width 21 height 21
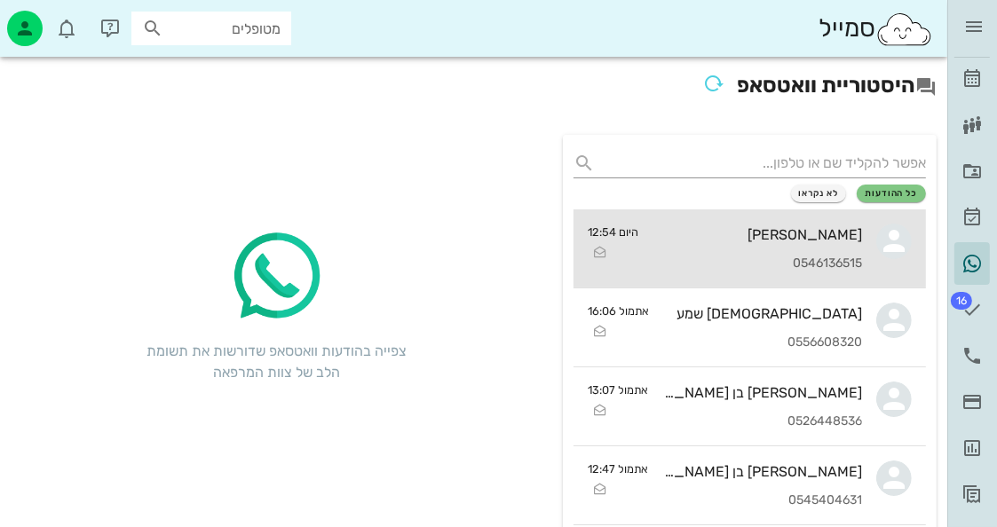
click at [835, 217] on div "יעל עודד 0546136515" at bounding box center [758, 249] width 210 height 78
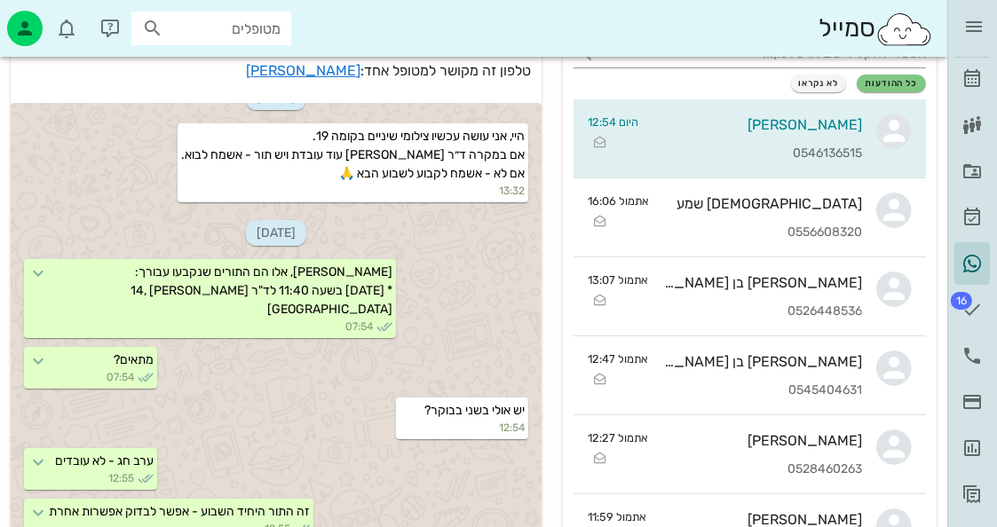
scroll to position [266, 0]
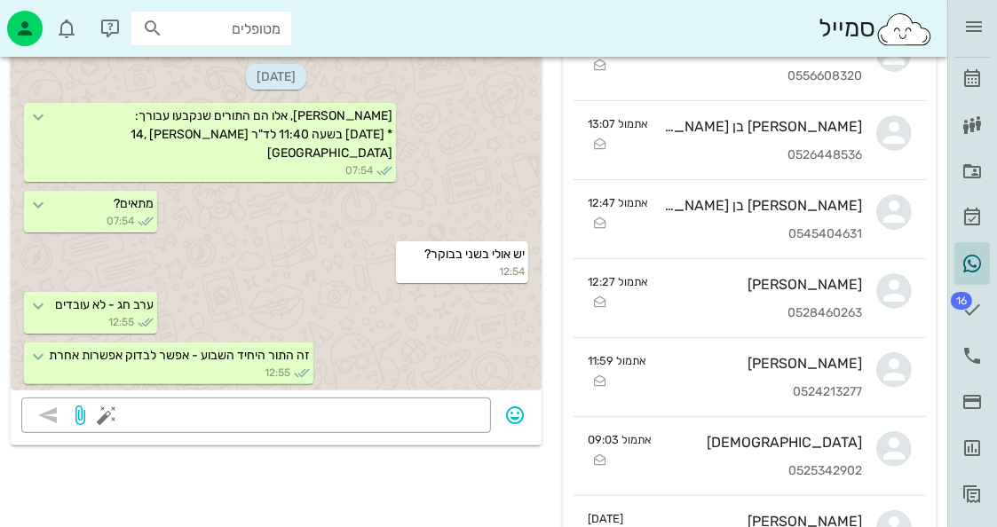
click at [458, 394] on div "18-09-2025 פנייתך לד"ר חיה מאיר נקלטה, ניצור קשר בהקדם. ניתן להמשיך התקשרות בוו…" at bounding box center [276, 167] width 531 height 462
click at [490, 432] on div "​" at bounding box center [276, 422] width 531 height 48
click at [490, 415] on div "​" at bounding box center [256, 416] width 470 height 36
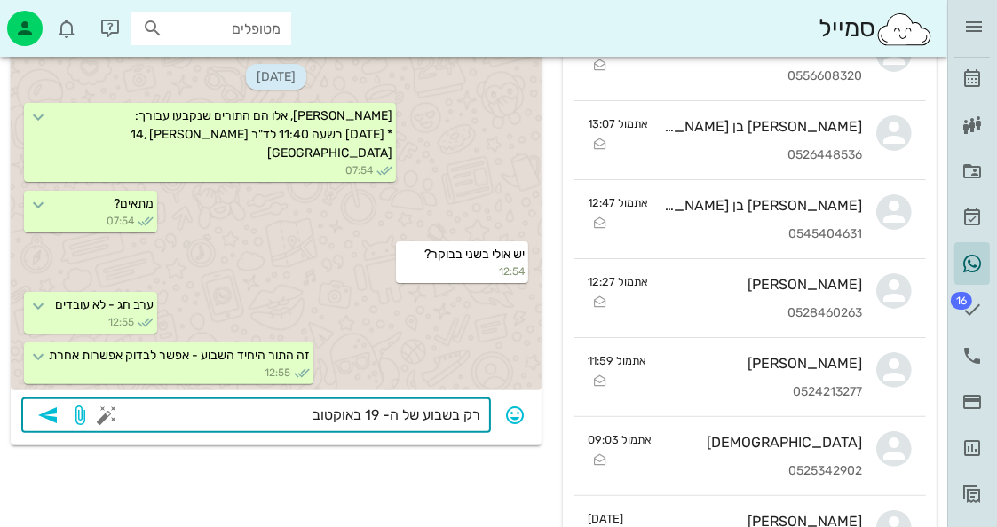
type textarea "רק בשבוע של ה- 19 באוקטובר"
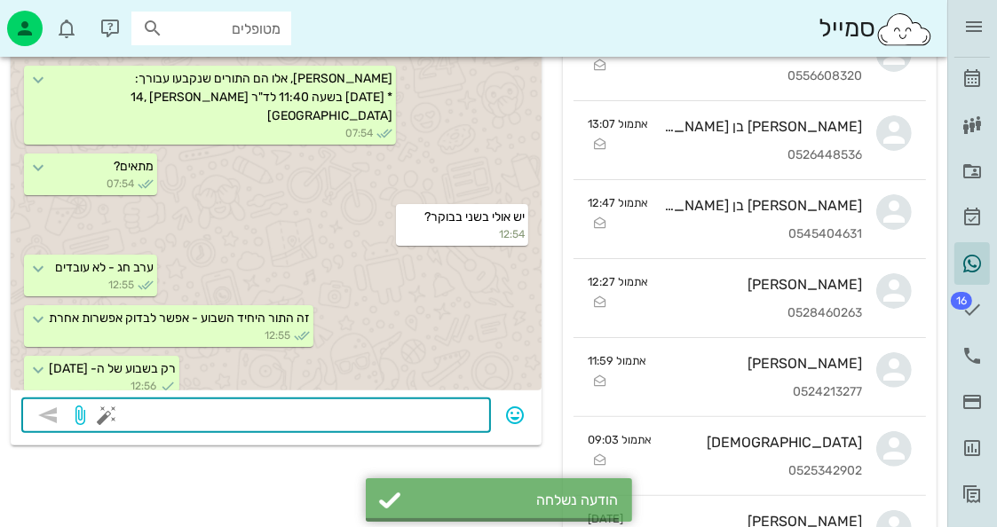
scroll to position [369, 0]
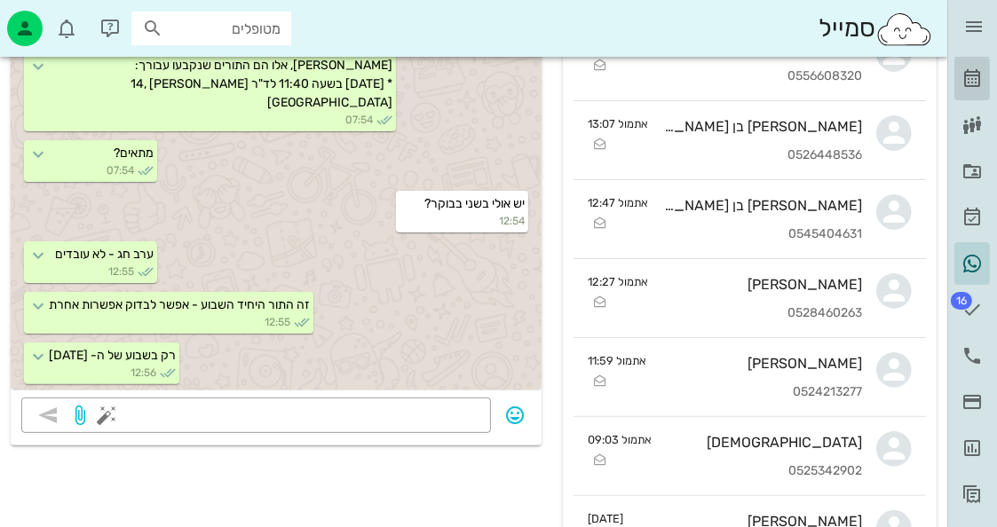
click at [971, 68] on icon at bounding box center [972, 78] width 21 height 21
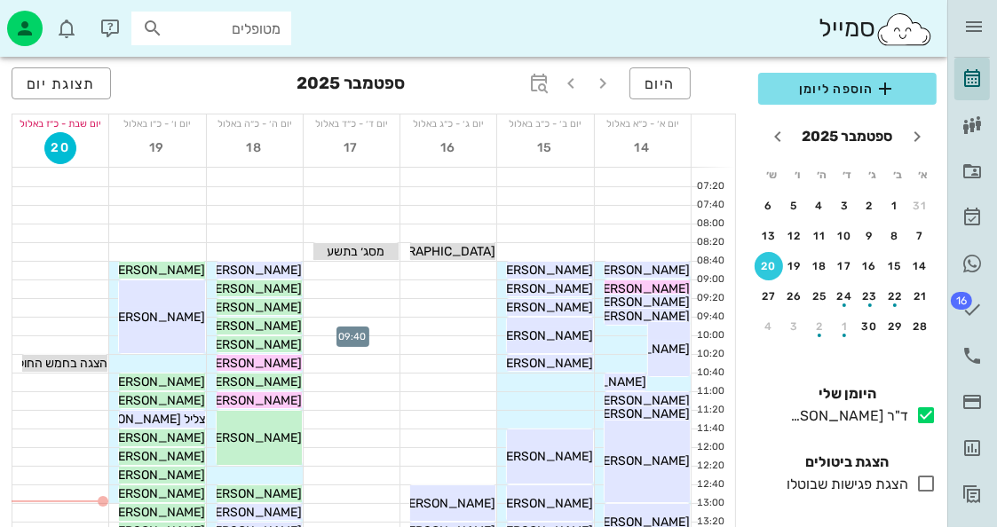
scroll to position [89, 0]
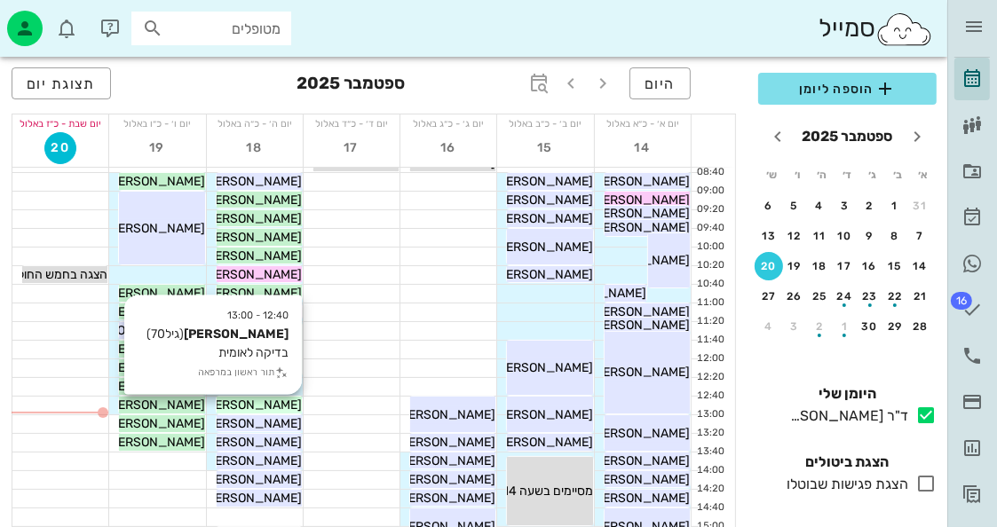
click at [283, 408] on span "ורדה צוברי" at bounding box center [251, 405] width 99 height 15
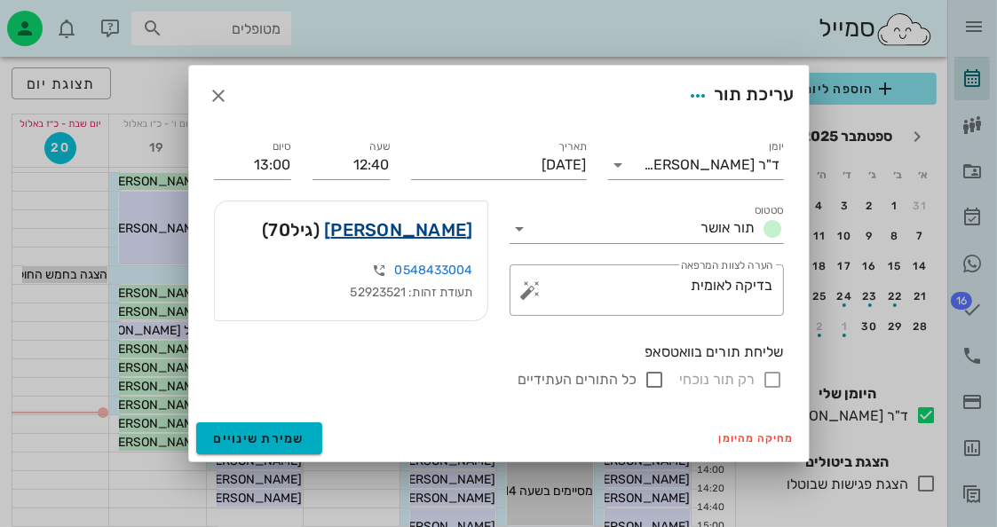
click at [449, 228] on link "ורדה צוברי" at bounding box center [398, 230] width 148 height 28
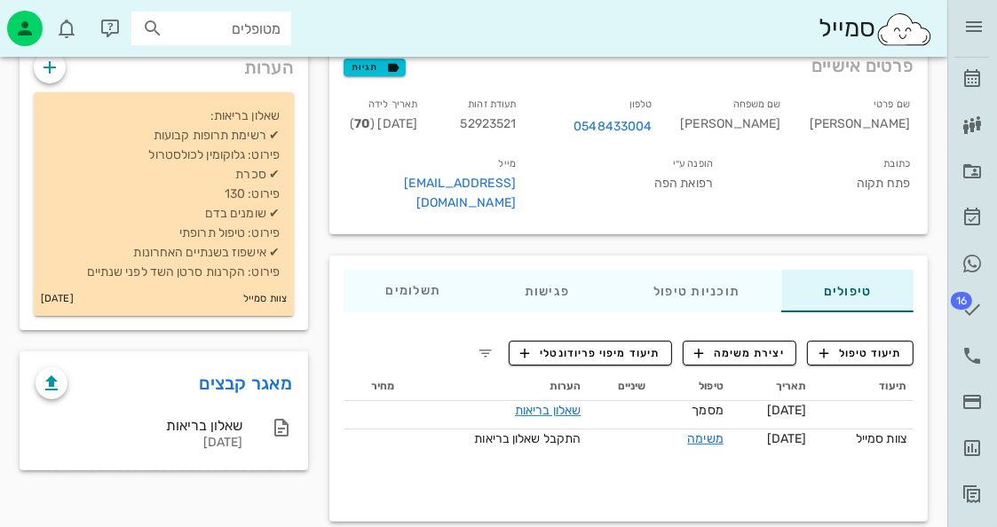
scroll to position [123, 0]
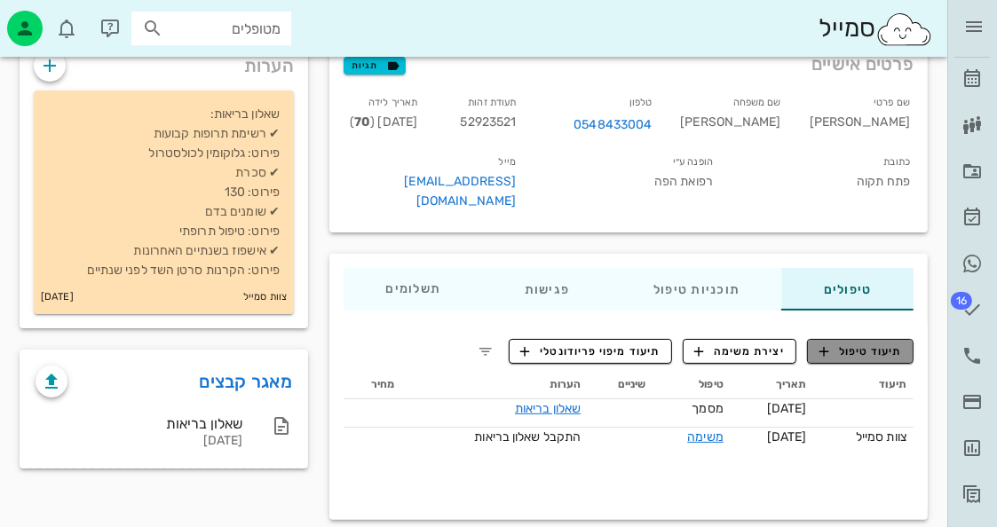
click at [886, 344] on span "תיעוד טיפול" at bounding box center [861, 352] width 83 height 16
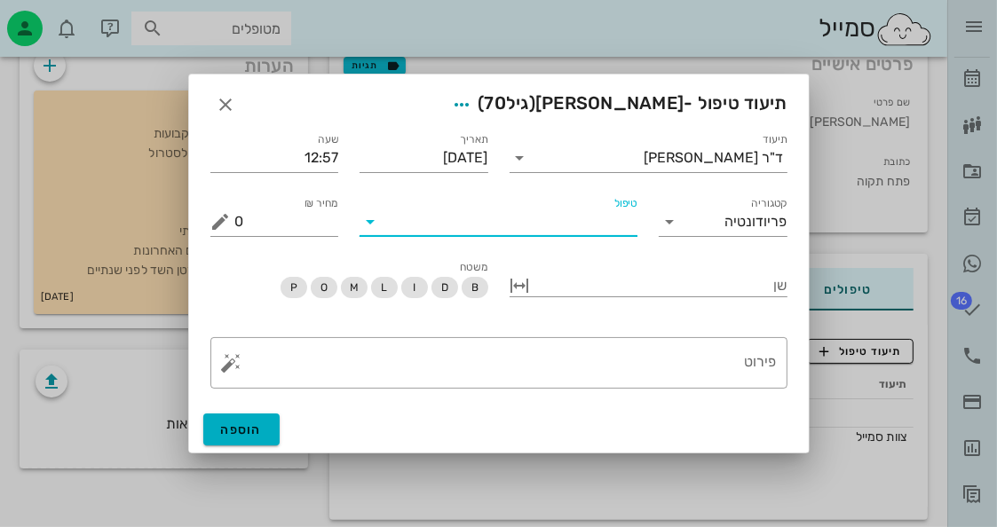
click at [612, 219] on input "טיפול" at bounding box center [510, 222] width 253 height 28
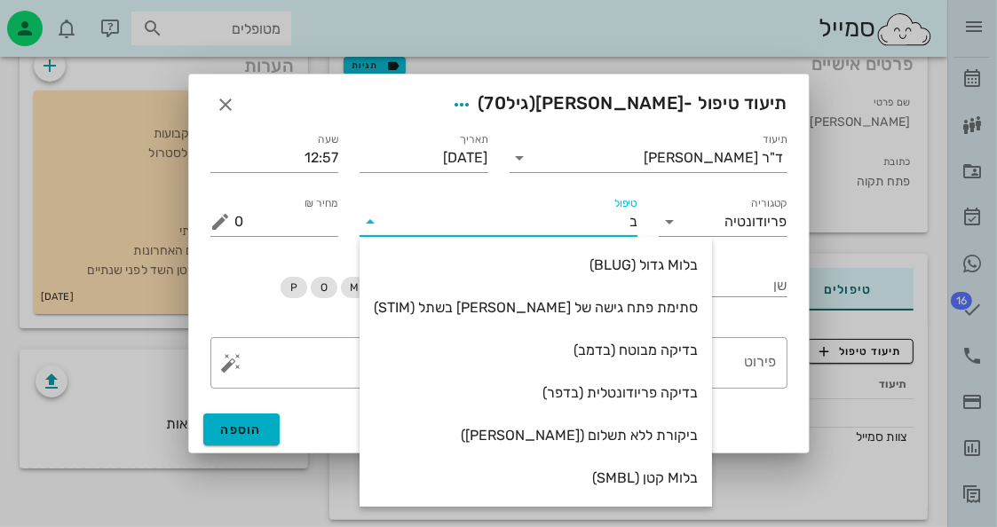
type input "בי"
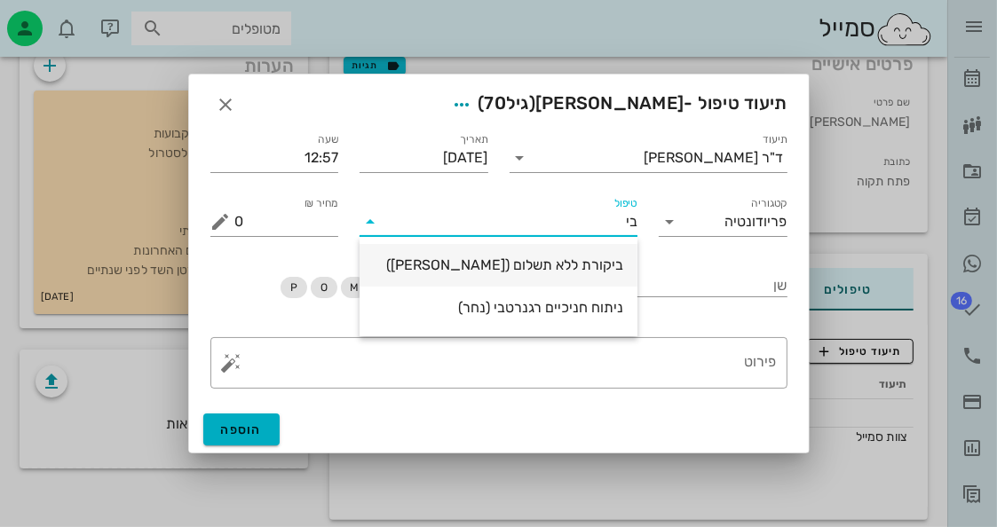
click at [588, 252] on div "ביקורת ללא תשלום (בקרל)" at bounding box center [499, 265] width 250 height 38
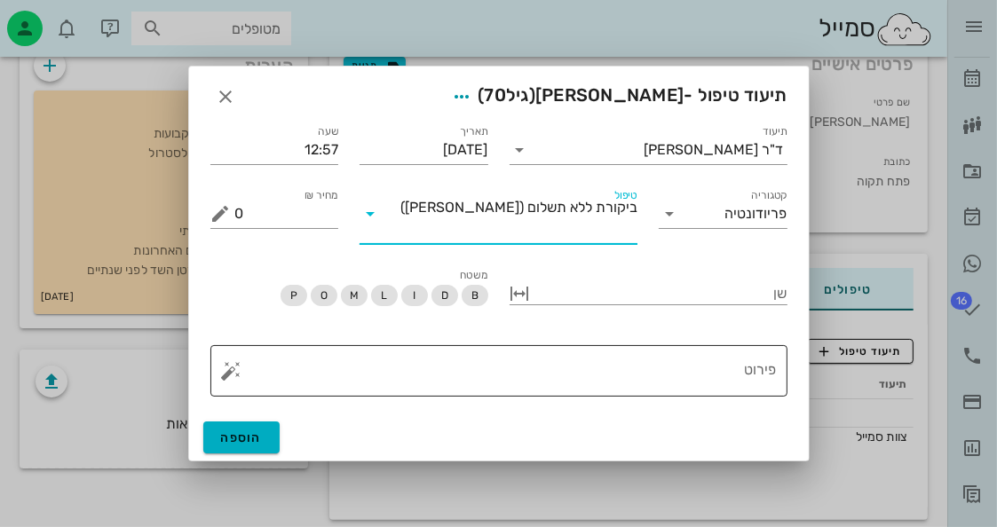
click at [651, 354] on textarea "פירוט" at bounding box center [506, 375] width 542 height 43
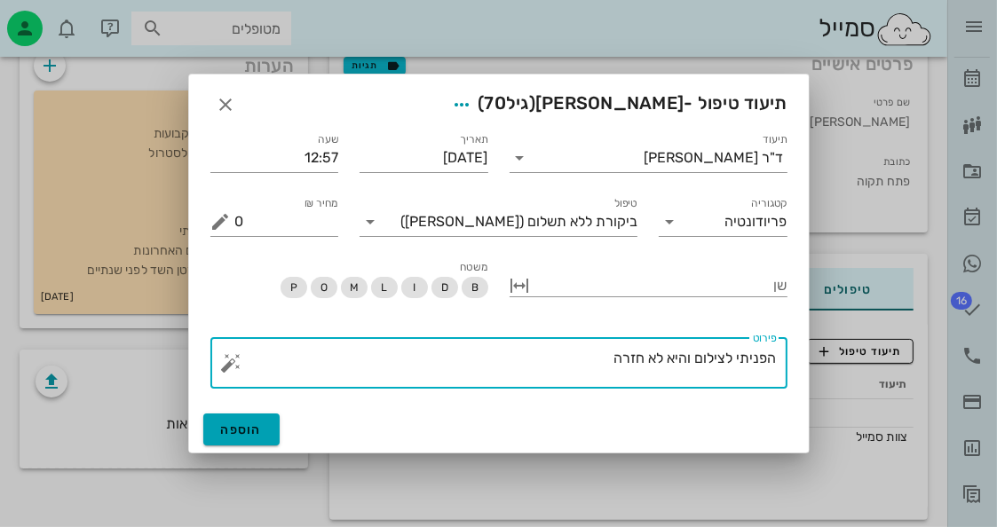
type textarea "הפניתי לצילום והיא לא חזרה"
click at [252, 440] on button "הוספה" at bounding box center [241, 430] width 77 height 32
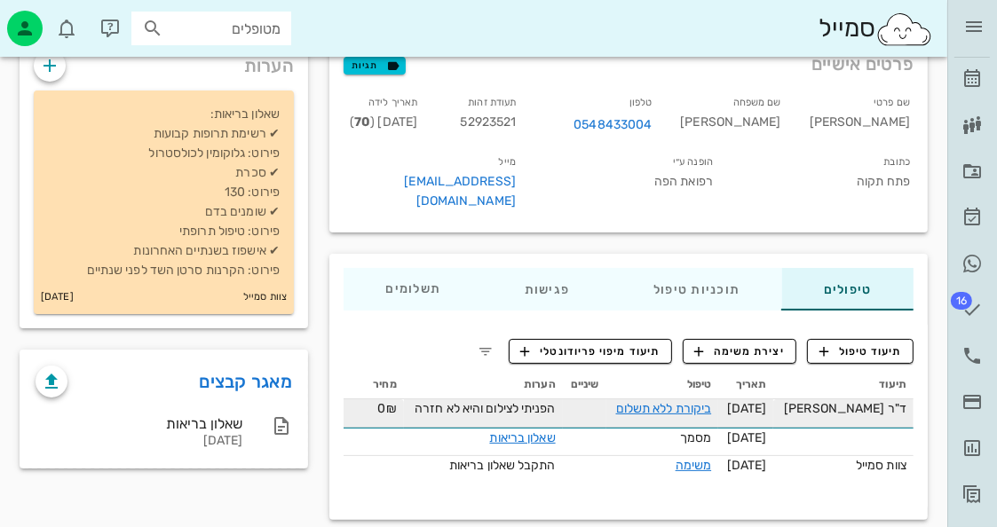
click at [767, 401] on span "[DATE]" at bounding box center [747, 408] width 40 height 15
click at [686, 401] on link "ביקורת ללא תשלום" at bounding box center [664, 408] width 96 height 15
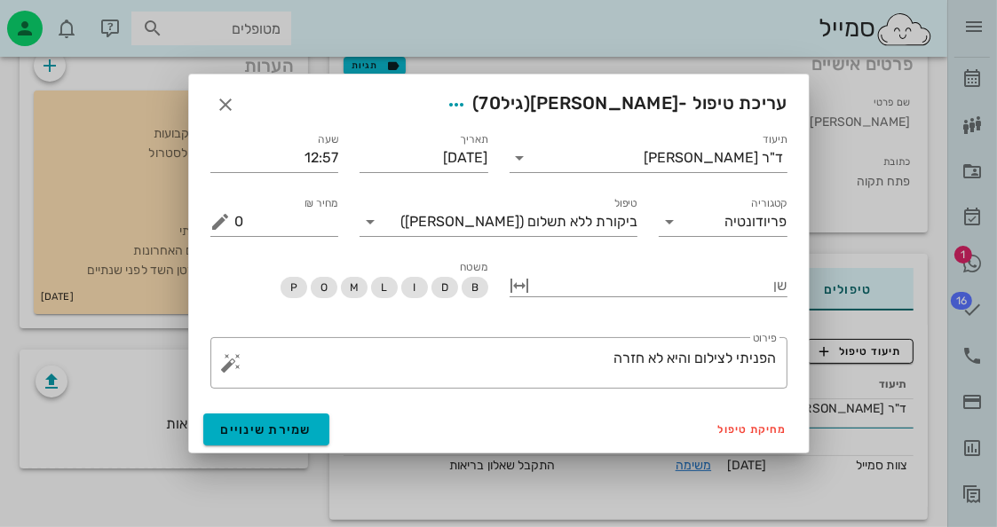
click at [492, 160] on div "תאריך 20-09-2025" at bounding box center [424, 151] width 150 height 64
click at [482, 158] on input "[DATE]" at bounding box center [424, 158] width 129 height 28
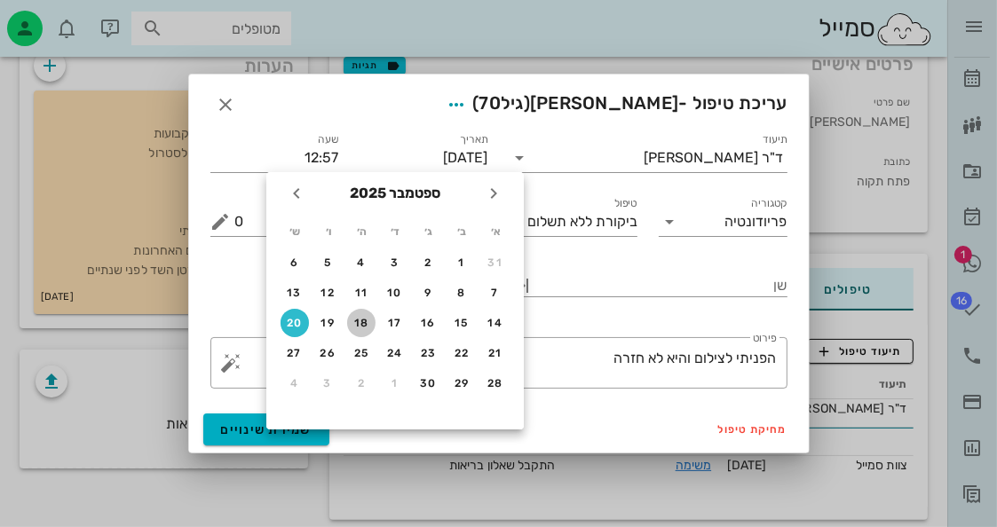
drag, startPoint x: 352, startPoint y: 317, endPoint x: 352, endPoint y: 332, distance: 15.1
click at [352, 317] on div "18" at bounding box center [361, 323] width 28 height 12
type input "[DATE]"
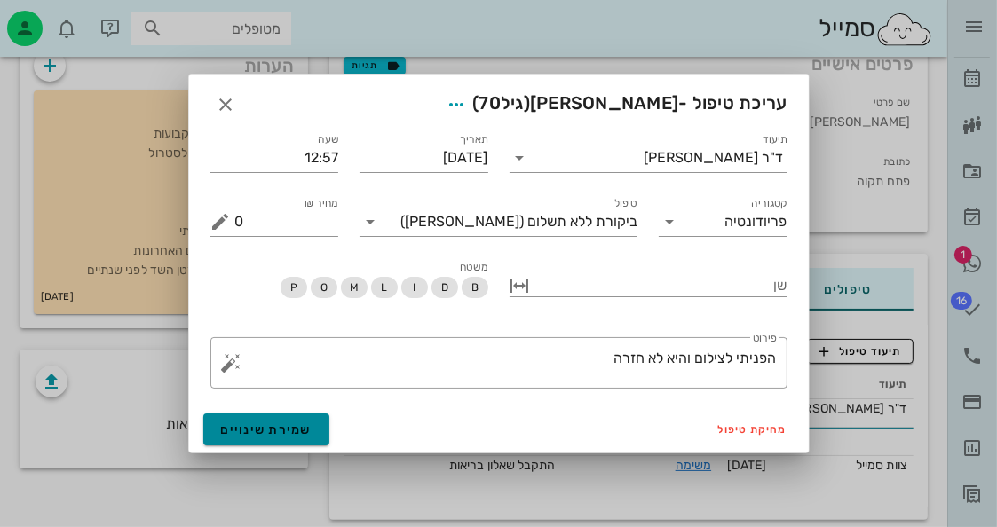
click at [288, 416] on button "שמירת שינויים" at bounding box center [266, 430] width 127 height 32
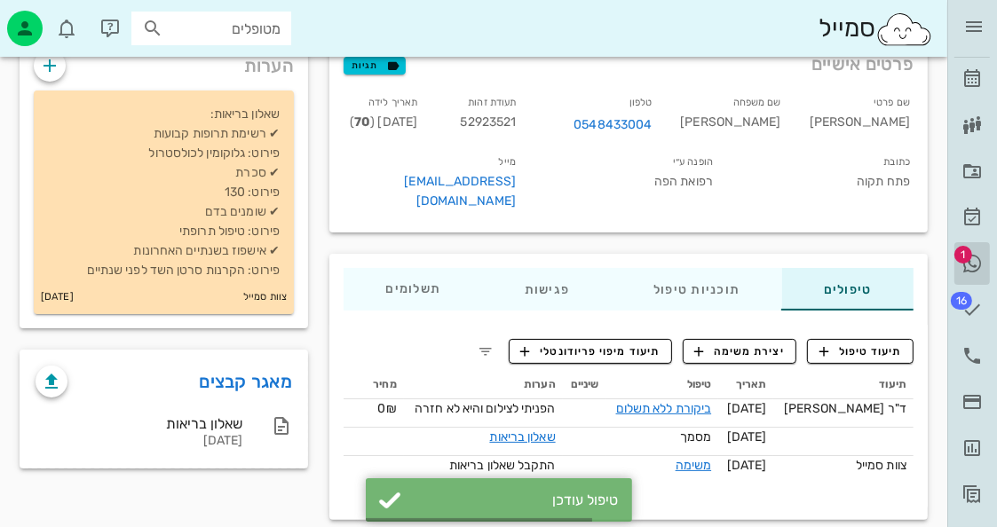
click at [979, 257] on icon at bounding box center [972, 263] width 21 height 21
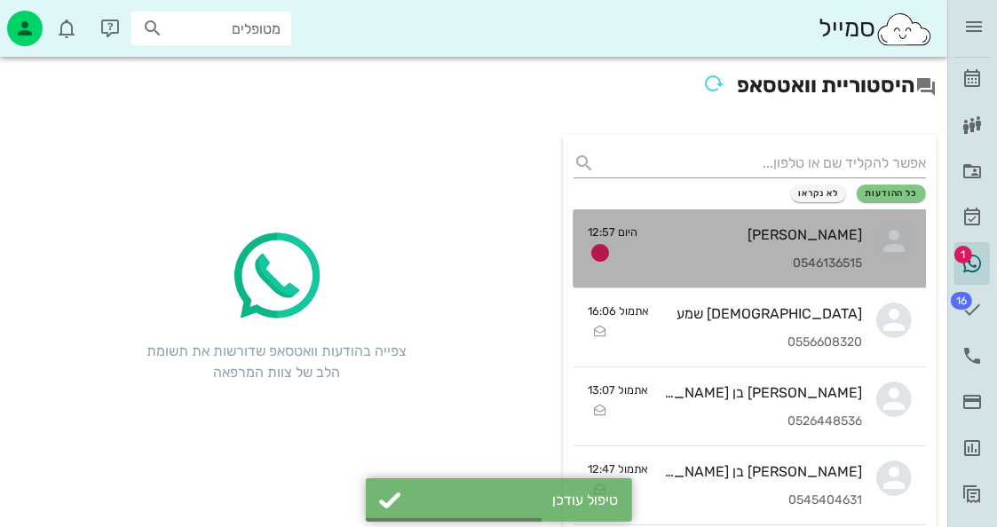
click at [791, 245] on div "יעל עודד 0546136515" at bounding box center [757, 249] width 210 height 78
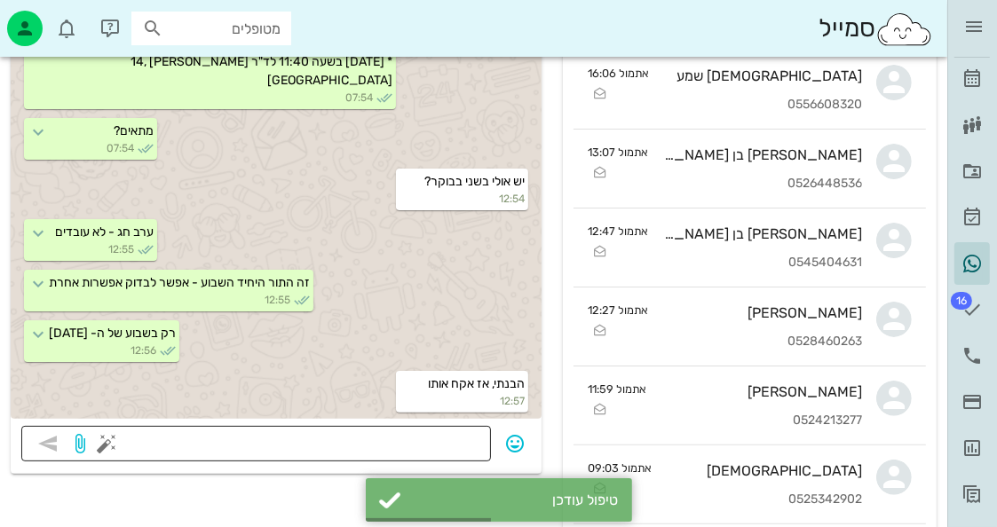
scroll to position [355, 0]
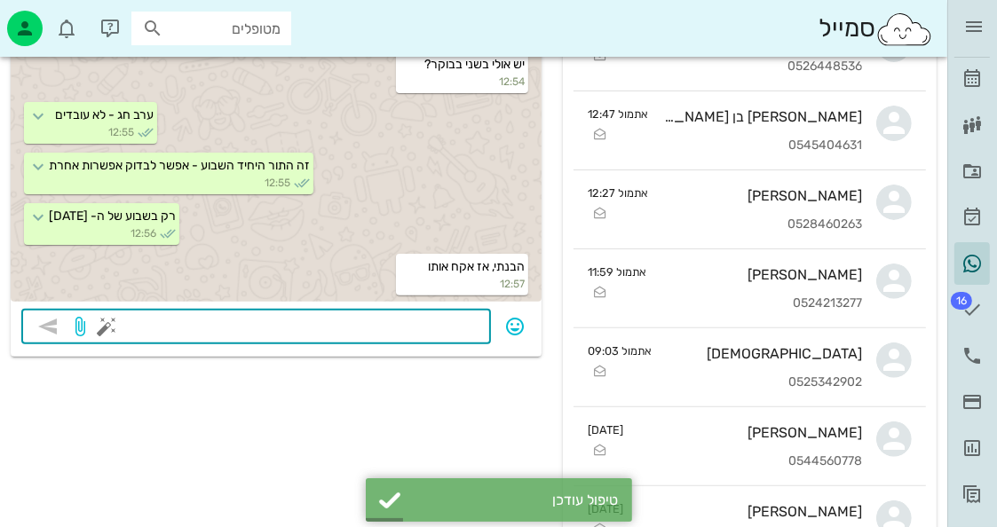
click at [430, 314] on textarea at bounding box center [295, 328] width 370 height 28
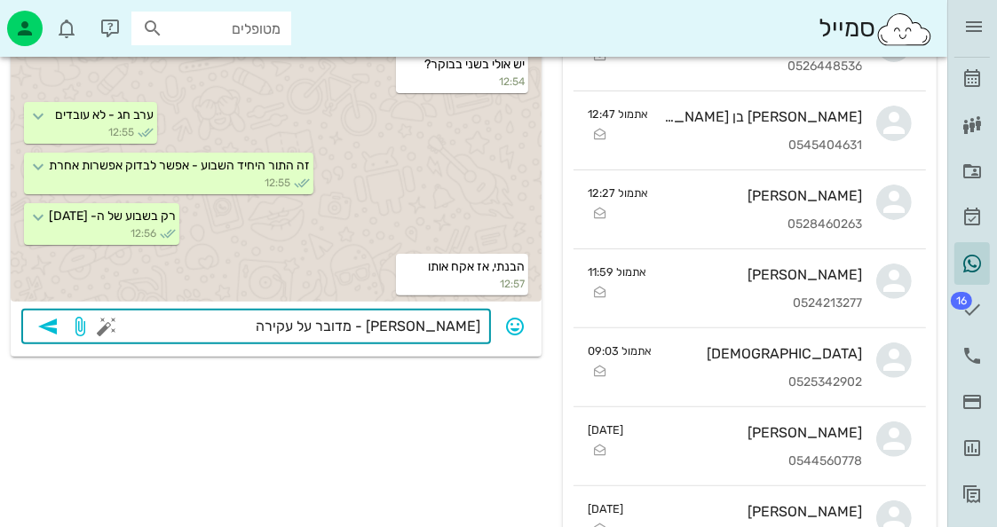
type textarea "תזכירי לי - מדובר על עקירה?"
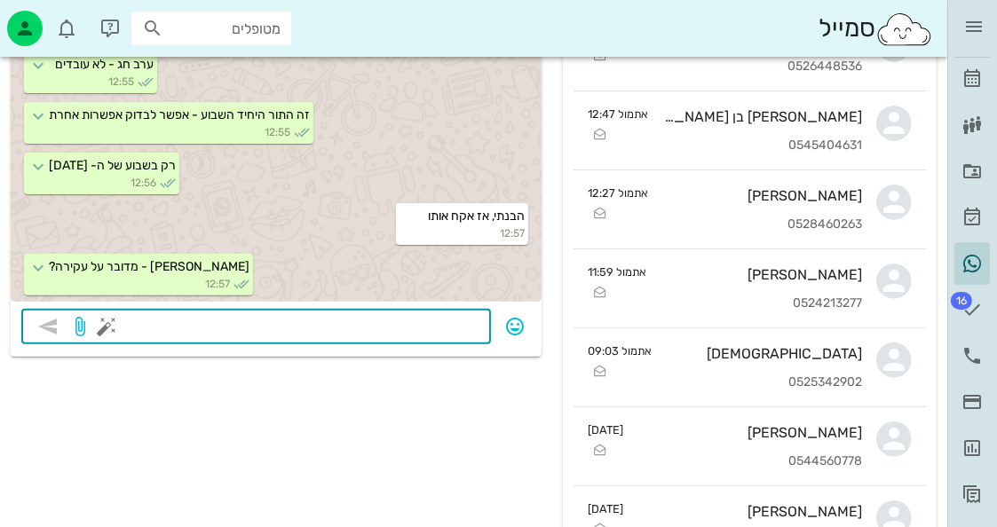
scroll to position [0, 0]
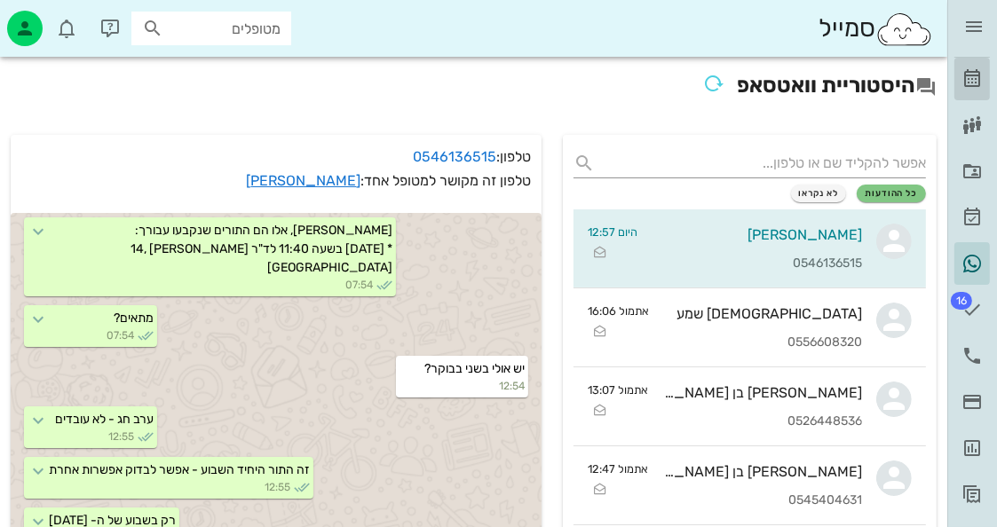
click at [977, 83] on icon at bounding box center [972, 78] width 21 height 21
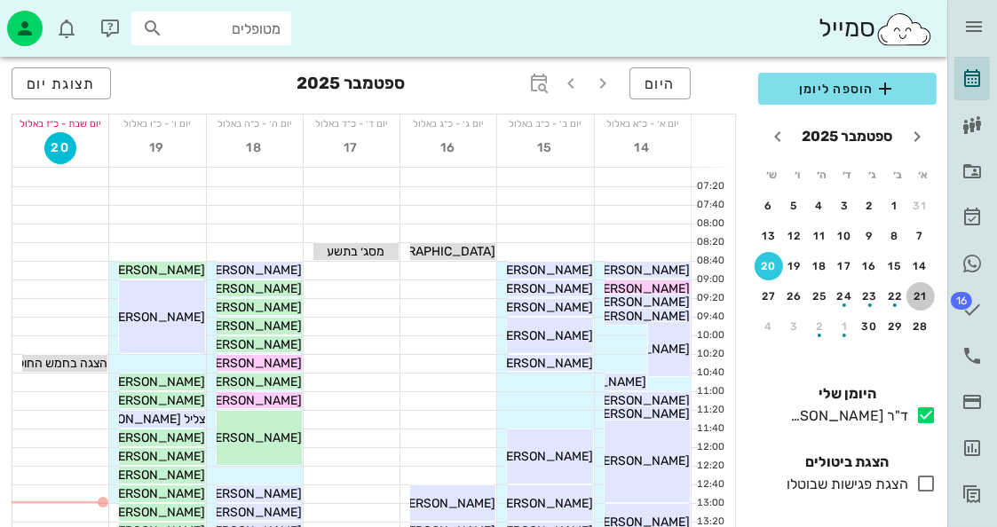
click at [919, 293] on div "21" at bounding box center [921, 296] width 28 height 12
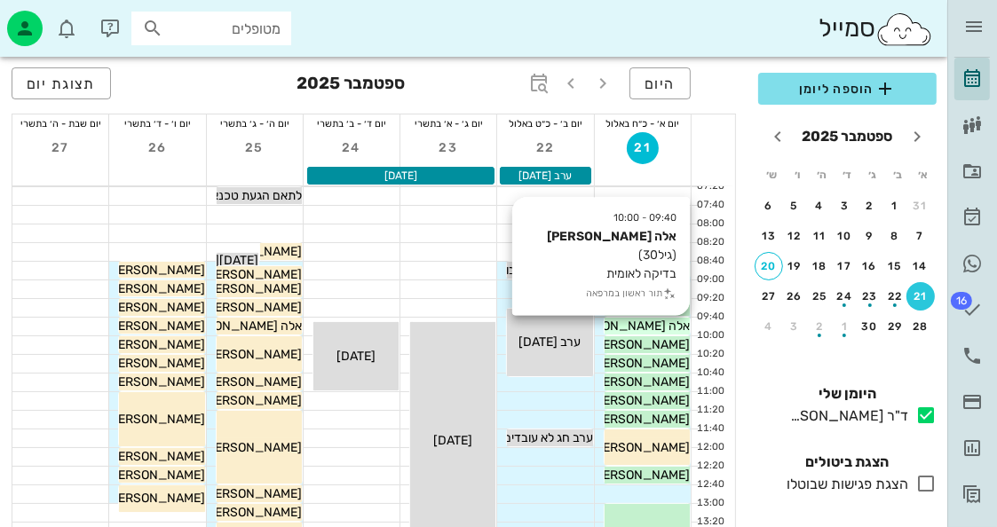
scroll to position [89, 0]
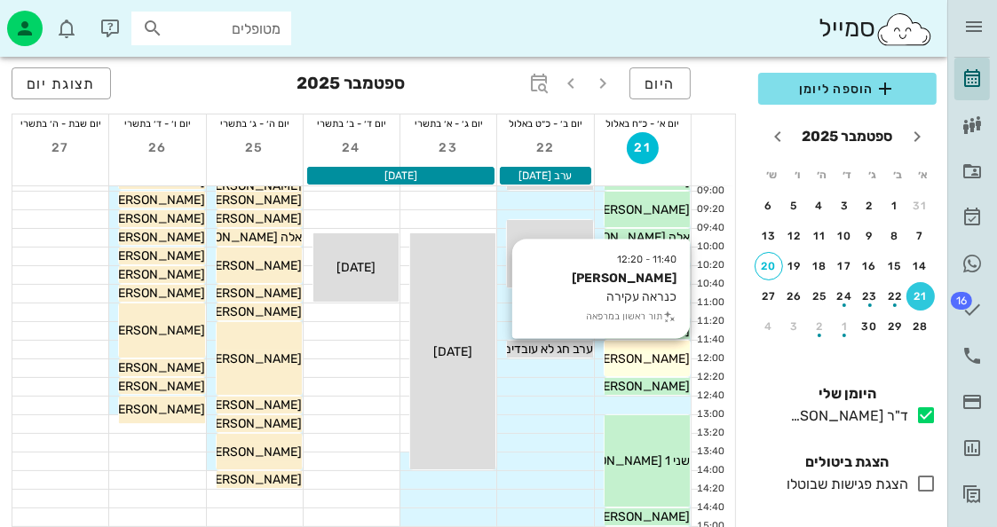
click at [650, 350] on div "יעל עודד" at bounding box center [647, 359] width 85 height 19
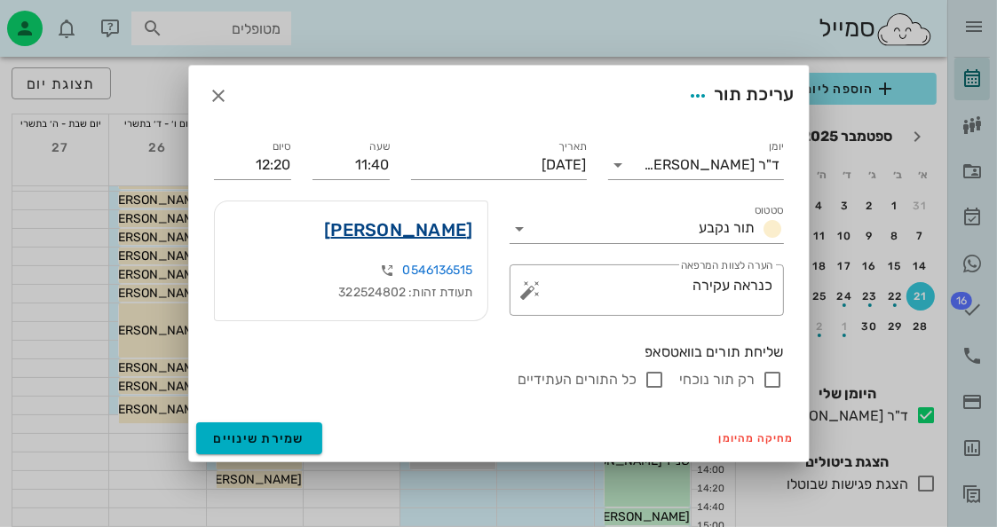
click at [460, 225] on link "יעל עודד" at bounding box center [398, 230] width 148 height 28
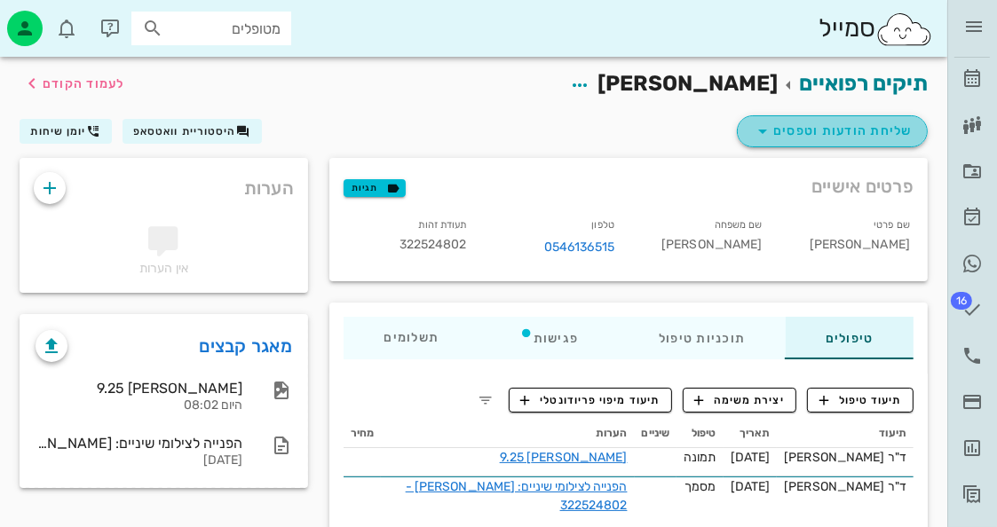
click at [844, 132] on span "שליחת הודעות וטפסים" at bounding box center [832, 131] width 161 height 21
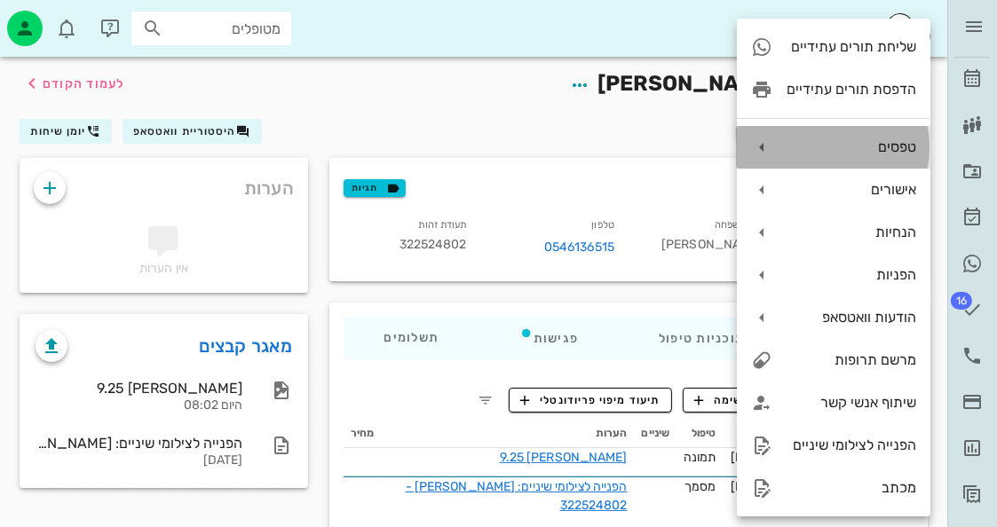
click at [899, 163] on div "טפסים" at bounding box center [834, 147] width 194 height 43
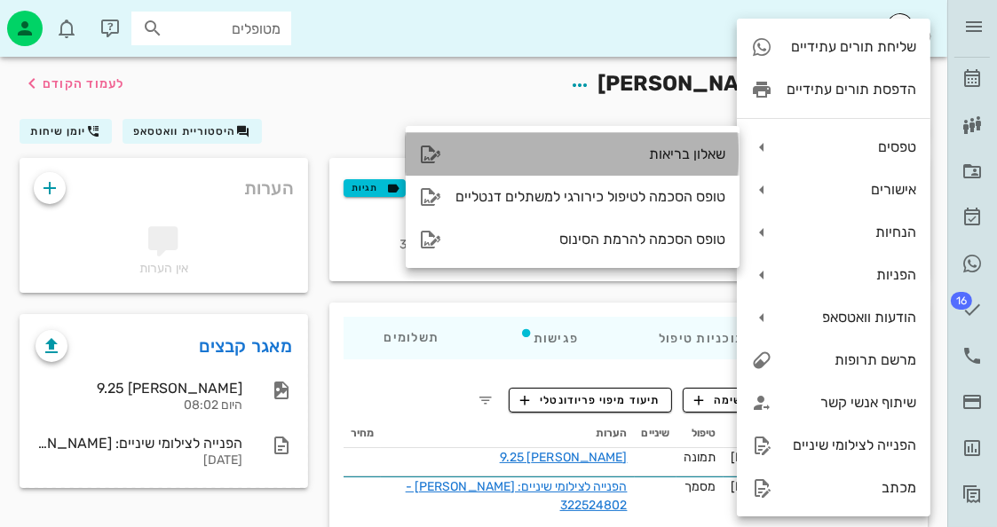
click at [712, 160] on div "שאלון בריאות" at bounding box center [590, 154] width 270 height 17
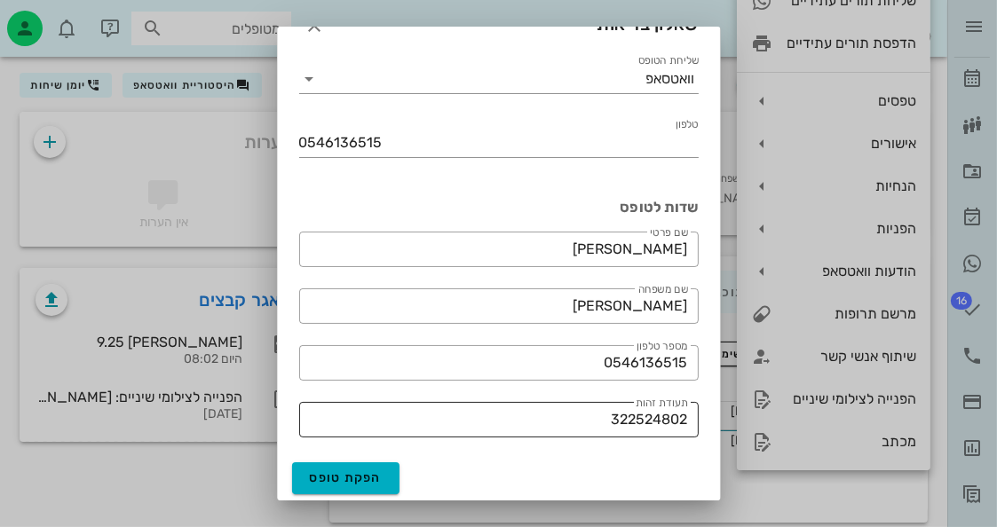
scroll to position [68, 0]
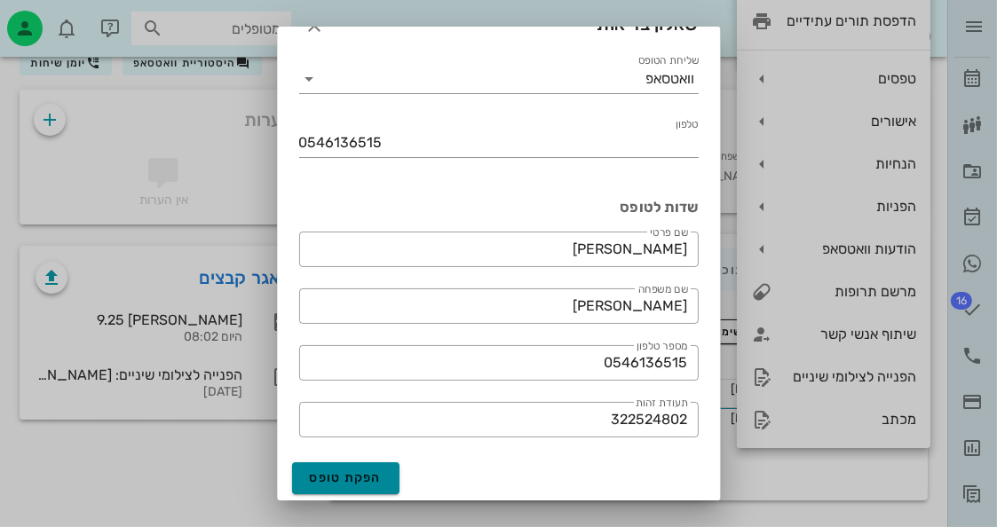
click at [355, 471] on span "הפקת טופס" at bounding box center [346, 478] width 73 height 15
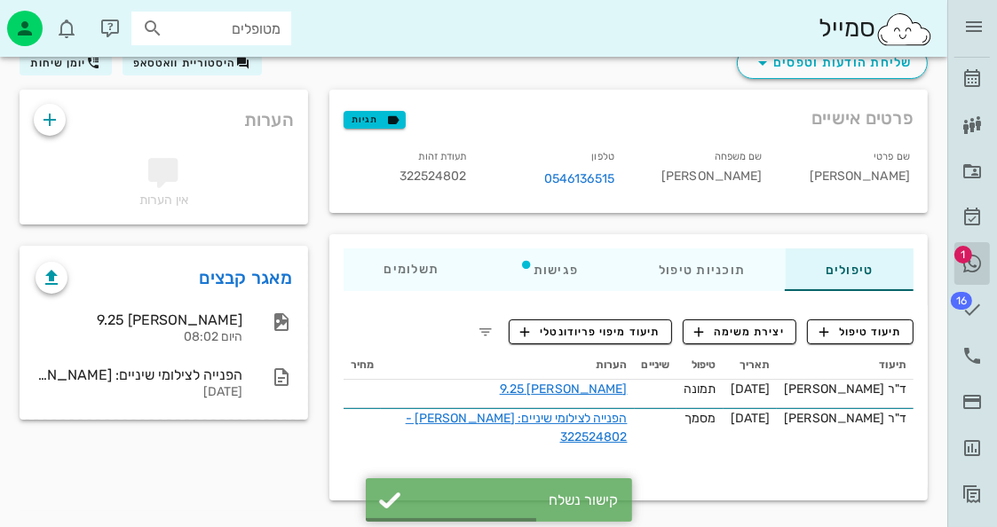
click at [969, 245] on link "1 היסטוריית וואטסאפ" at bounding box center [972, 263] width 36 height 43
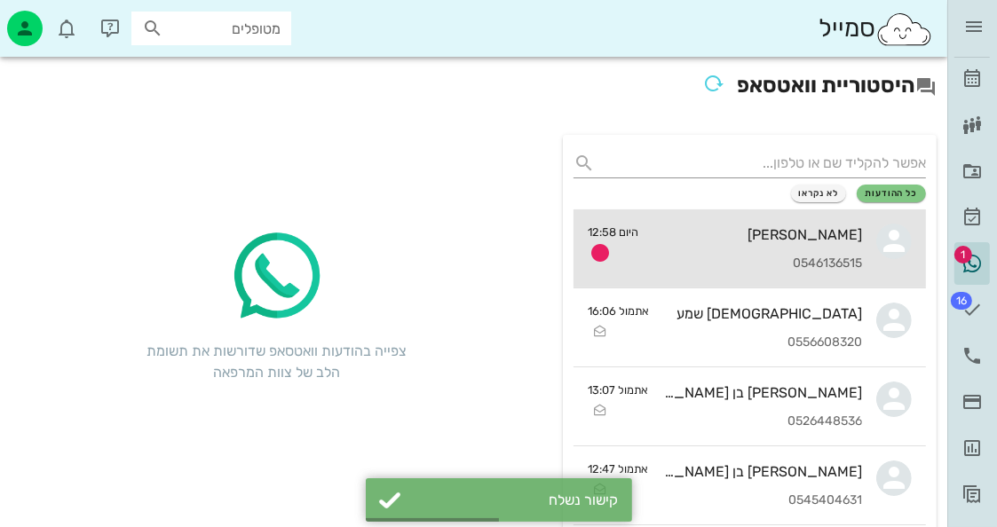
click at [836, 235] on div "יעל עודד" at bounding box center [758, 234] width 210 height 17
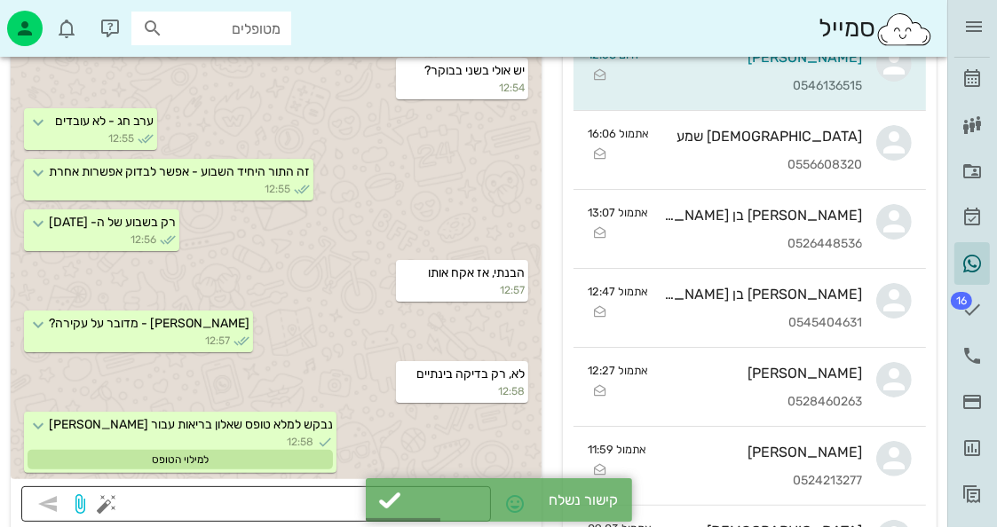
scroll to position [355, 0]
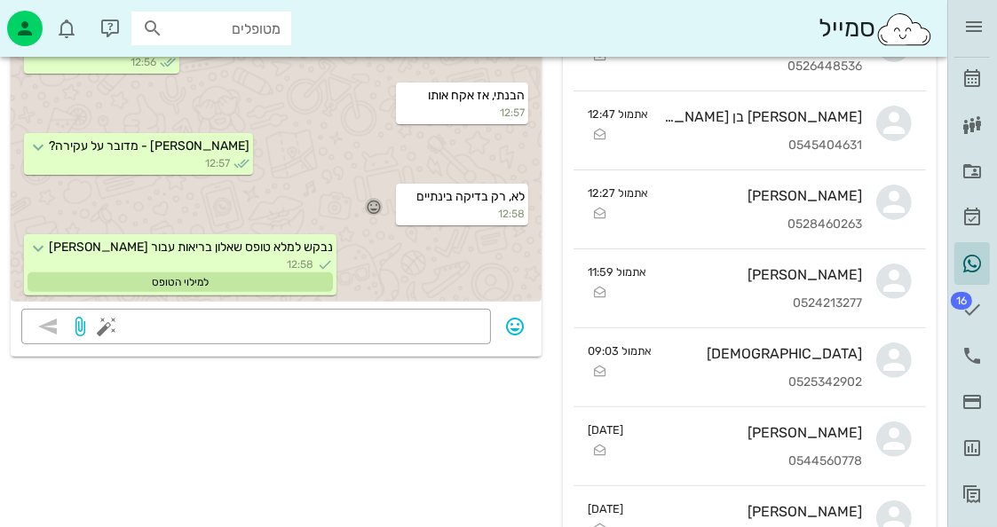
click at [376, 199] on icon "button" at bounding box center [374, 207] width 16 height 16
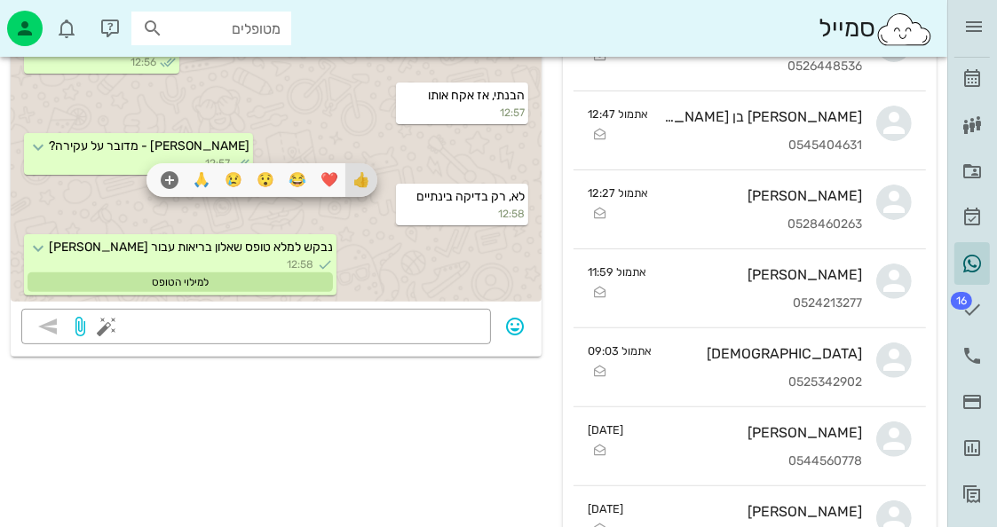
click at [369, 182] on div "👍" at bounding box center [361, 180] width 32 height 34
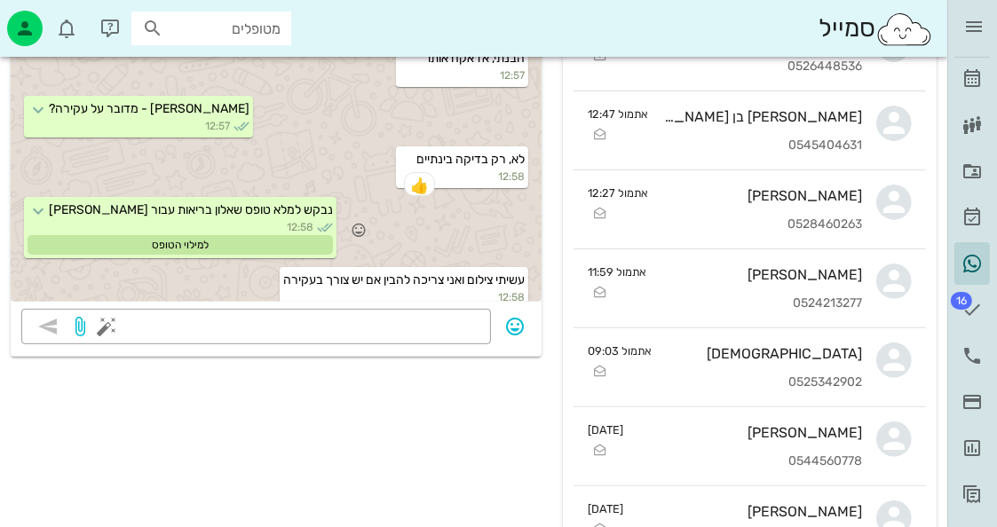
scroll to position [642, 0]
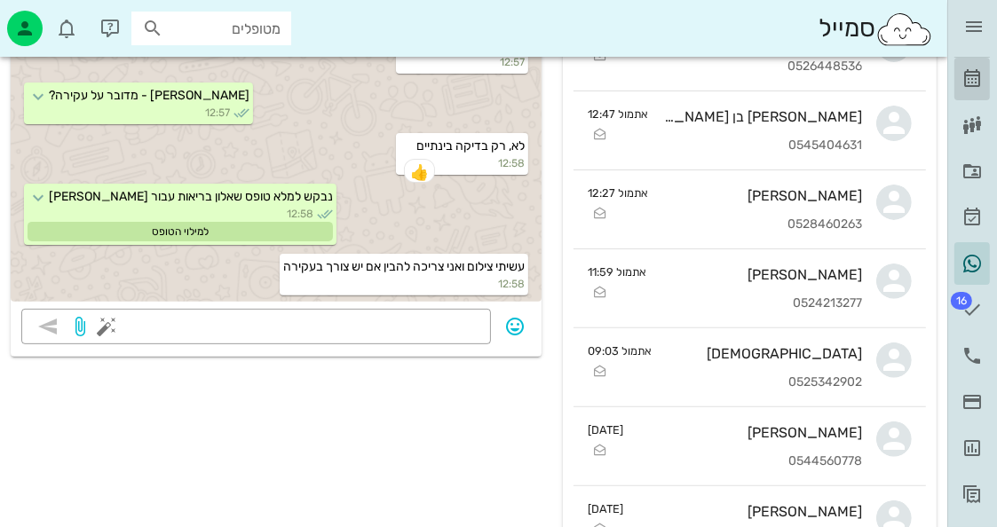
click at [971, 79] on icon at bounding box center [972, 78] width 21 height 21
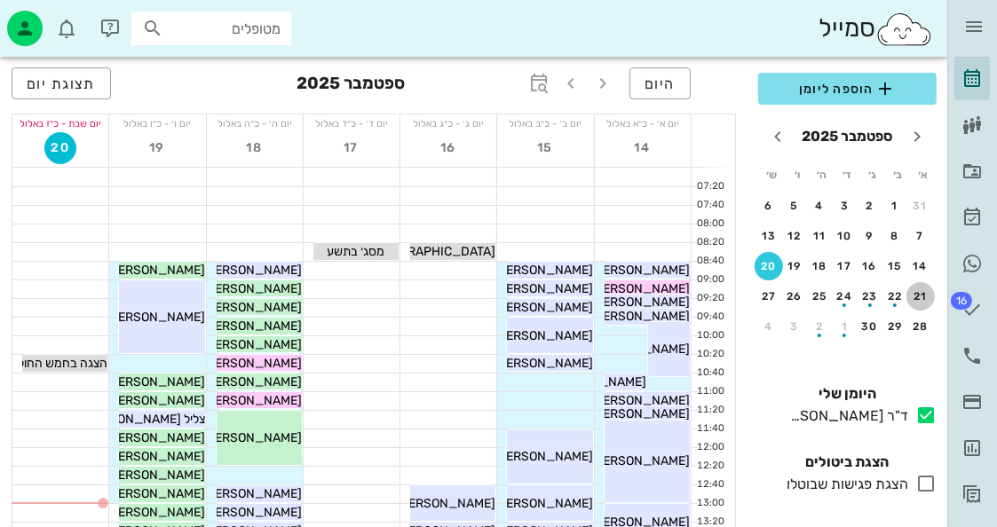
click at [927, 290] on div "21" at bounding box center [921, 296] width 28 height 12
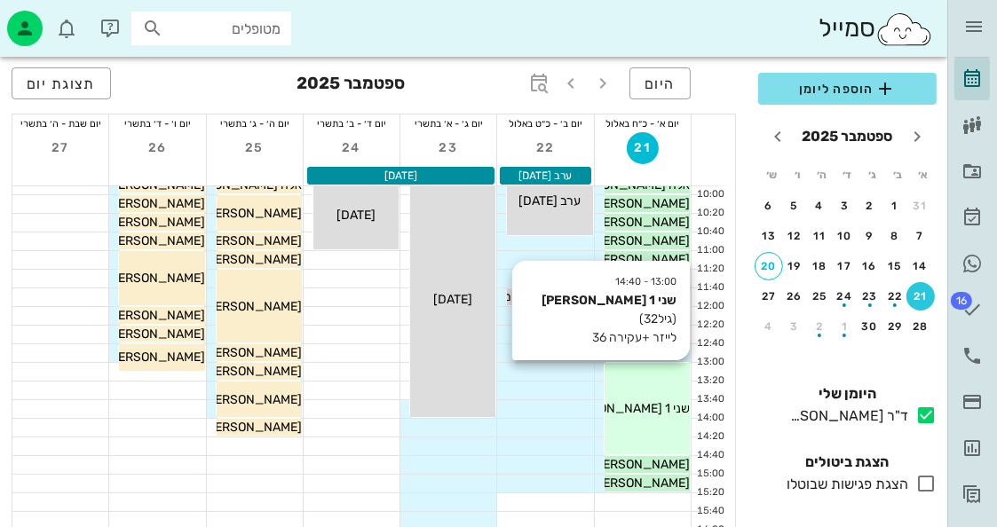
scroll to position [178, 0]
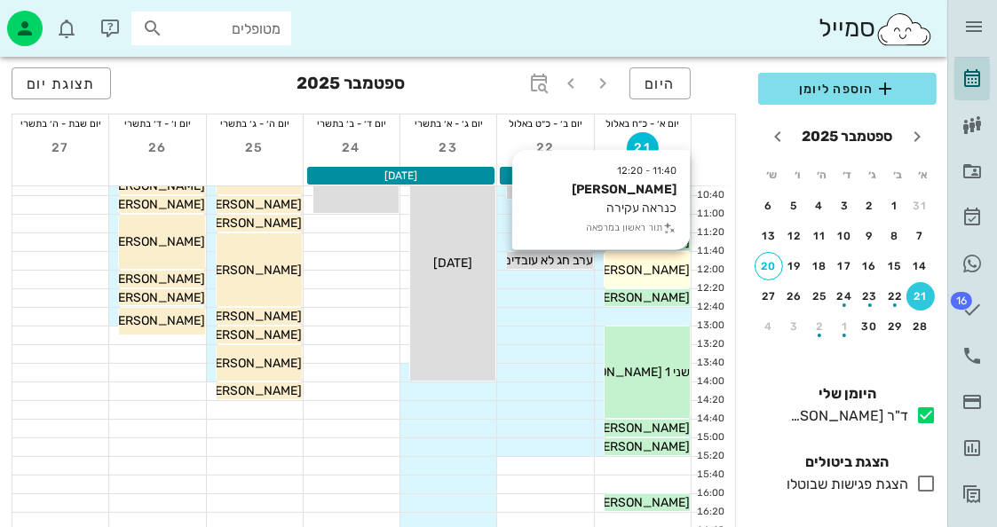
click at [665, 270] on span "יעל עודד" at bounding box center [639, 270] width 99 height 15
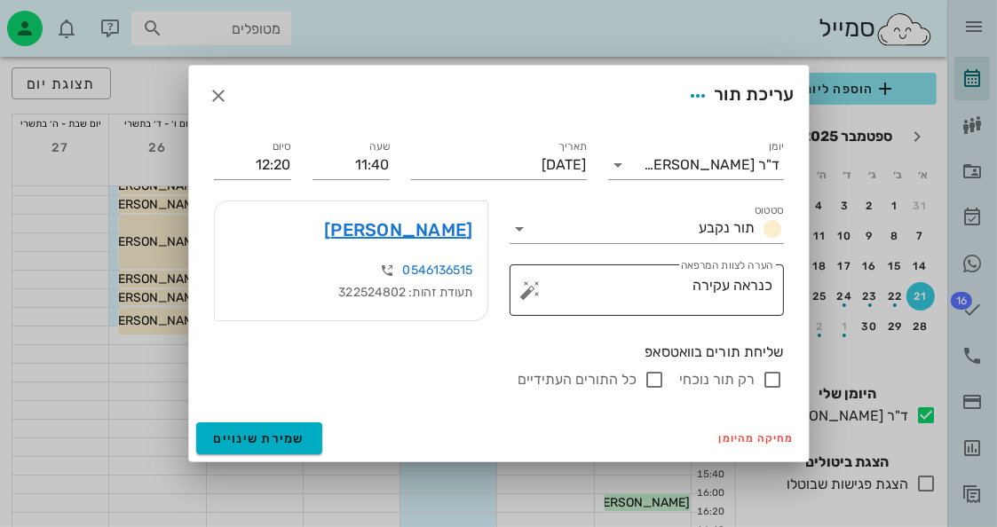
click at [530, 289] on button "button" at bounding box center [530, 290] width 21 height 21
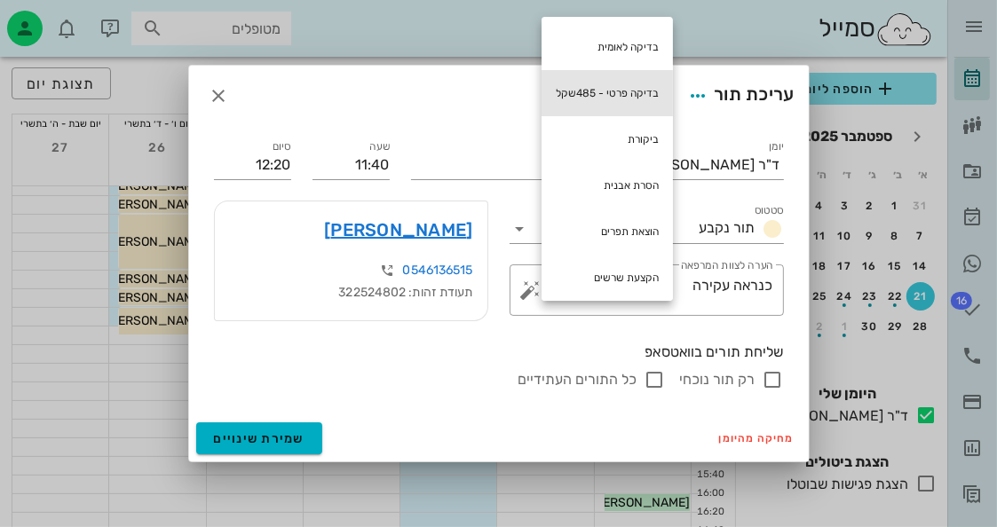
click at [639, 97] on div "בדיקה פרטי - 485שקל" at bounding box center [607, 93] width 131 height 46
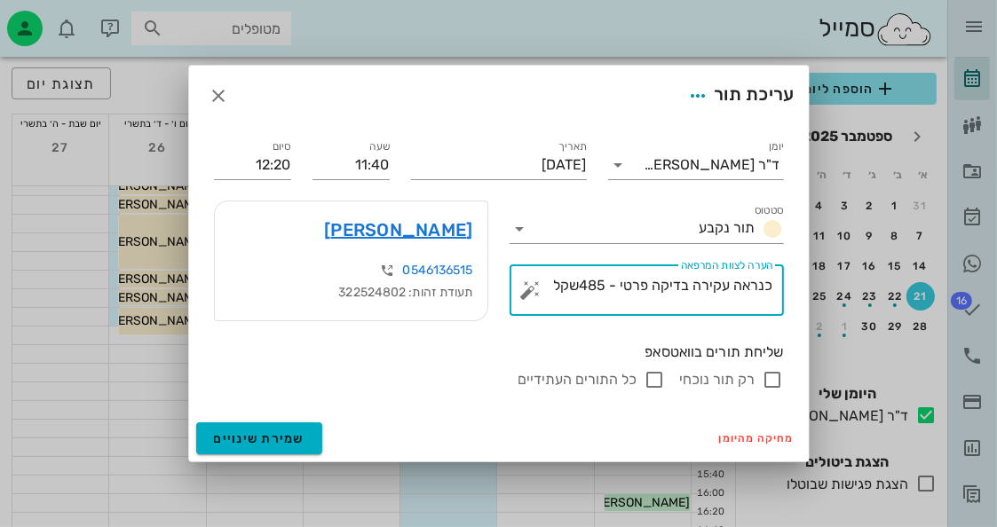
drag, startPoint x: 692, startPoint y: 289, endPoint x: 788, endPoint y: 296, distance: 97.0
click at [788, 296] on div "​ הערה לצוות המרפאה כנראה עקירה בדיקה פרטי - 485שקל" at bounding box center [647, 290] width 296 height 73
type textarea "בדיקה פרטי - 485שקל"
click at [296, 438] on span "שמירת שינויים" at bounding box center [259, 439] width 91 height 15
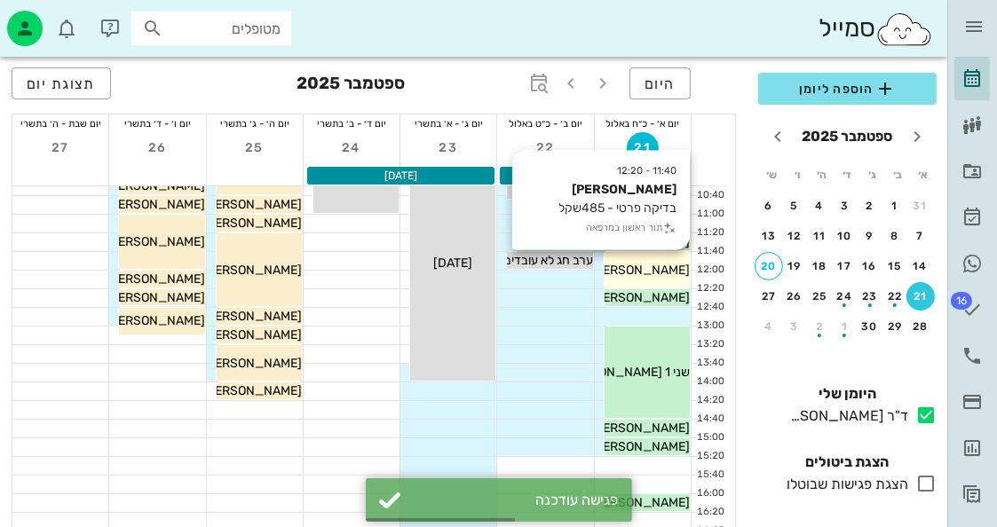
click at [675, 267] on span "יעל עודד" at bounding box center [639, 270] width 99 height 15
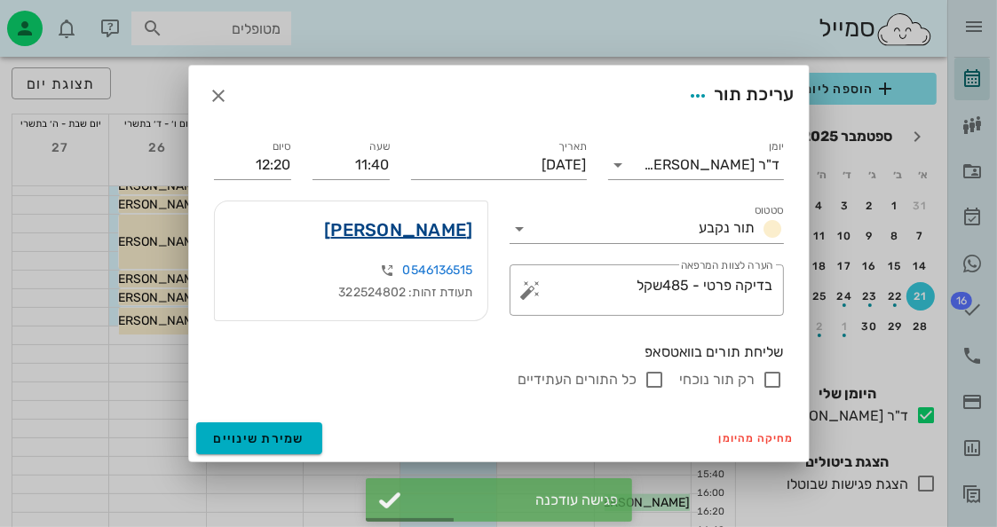
click at [456, 227] on link "יעל עודד" at bounding box center [398, 230] width 148 height 28
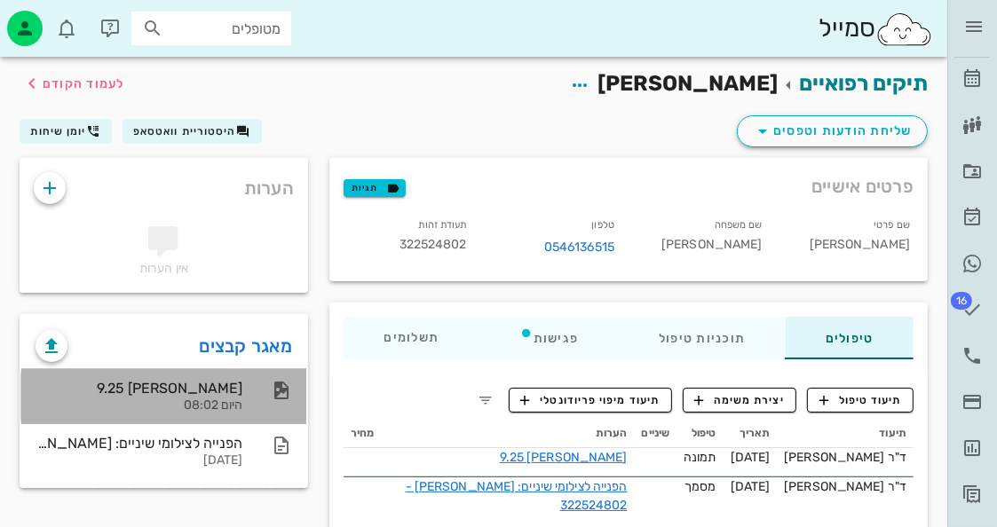
click at [255, 384] on div at bounding box center [272, 390] width 39 height 21
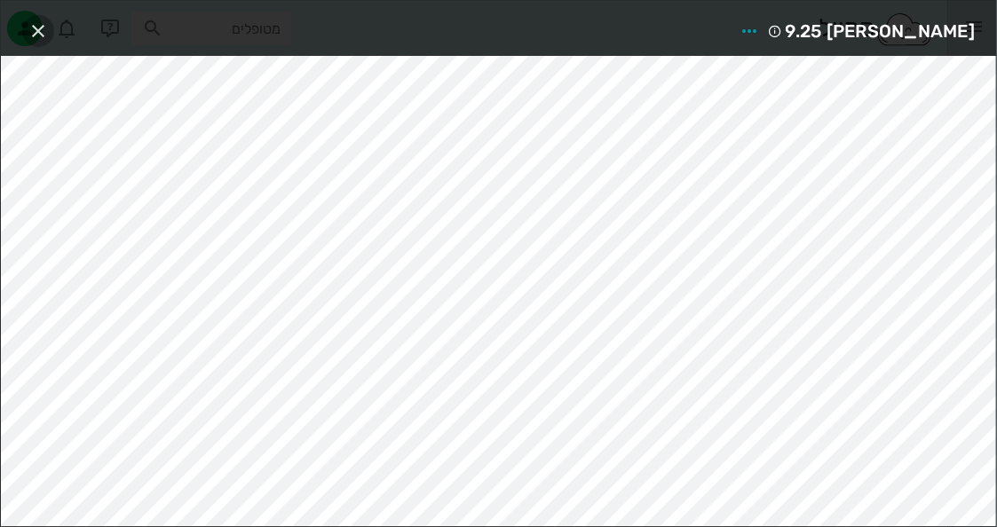
click at [45, 25] on icon "button" at bounding box center [38, 30] width 21 height 21
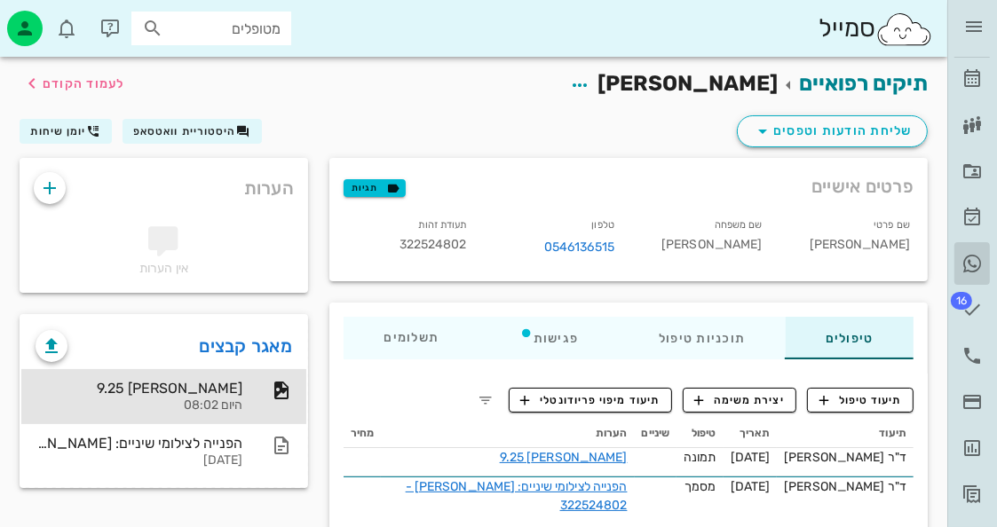
click at [984, 269] on link "היסטוריית וואטסאפ" at bounding box center [972, 263] width 36 height 43
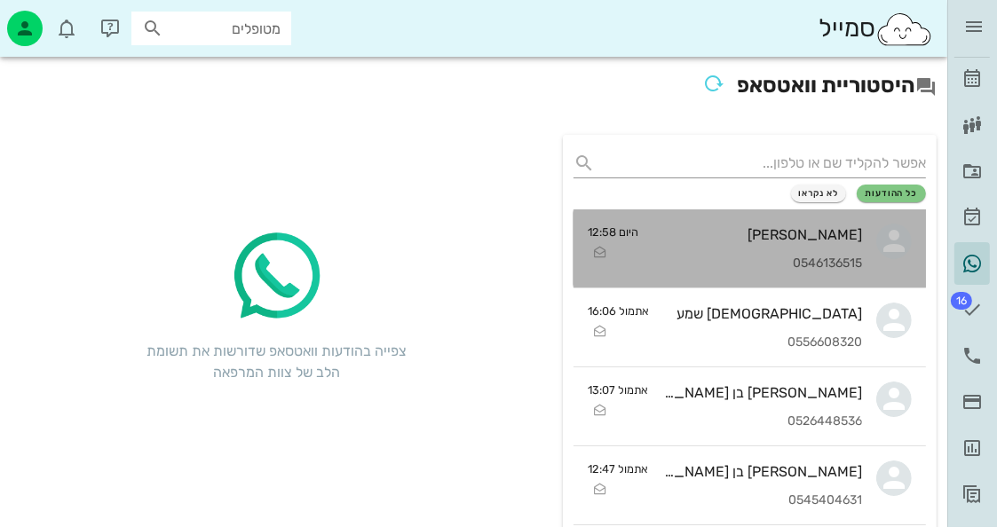
click at [824, 242] on div "יעל עודד 0546136515" at bounding box center [758, 249] width 210 height 78
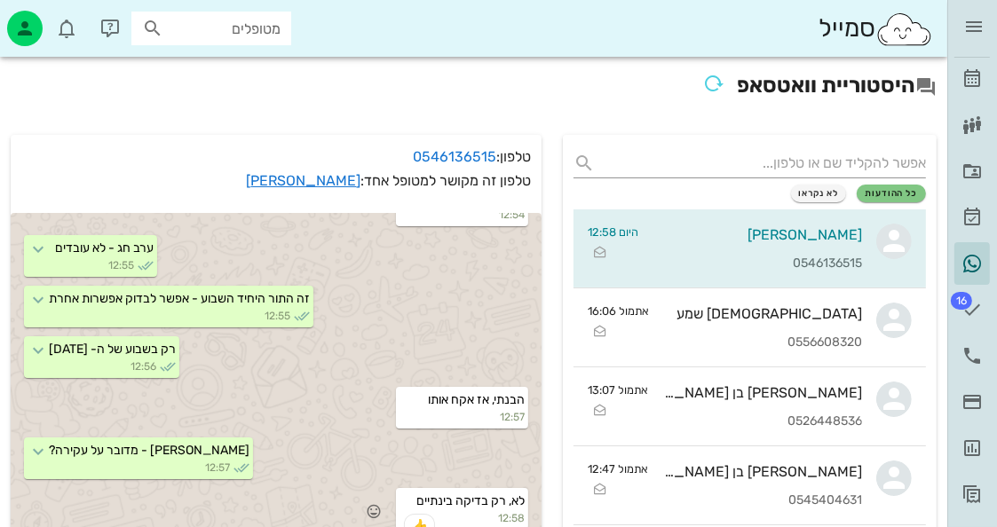
scroll to position [266, 0]
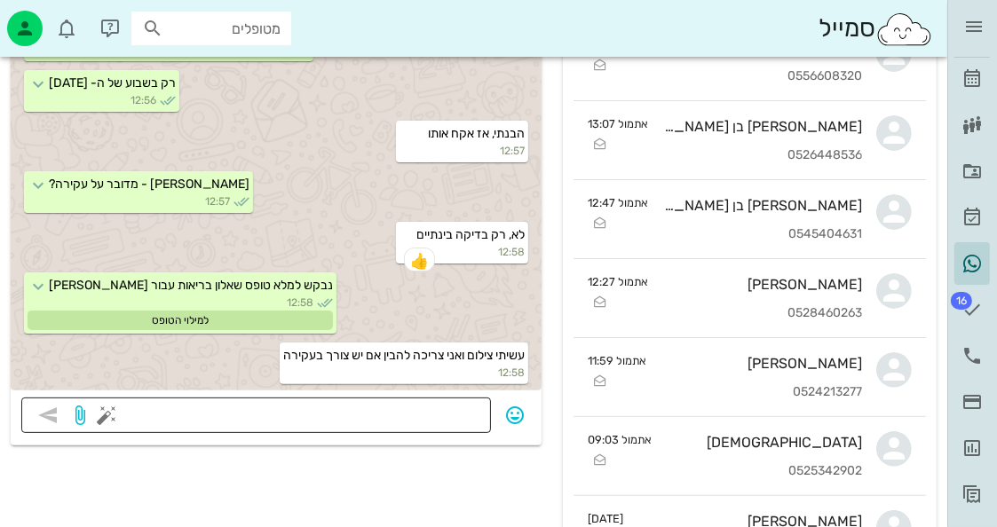
click at [448, 413] on textarea at bounding box center [295, 417] width 370 height 28
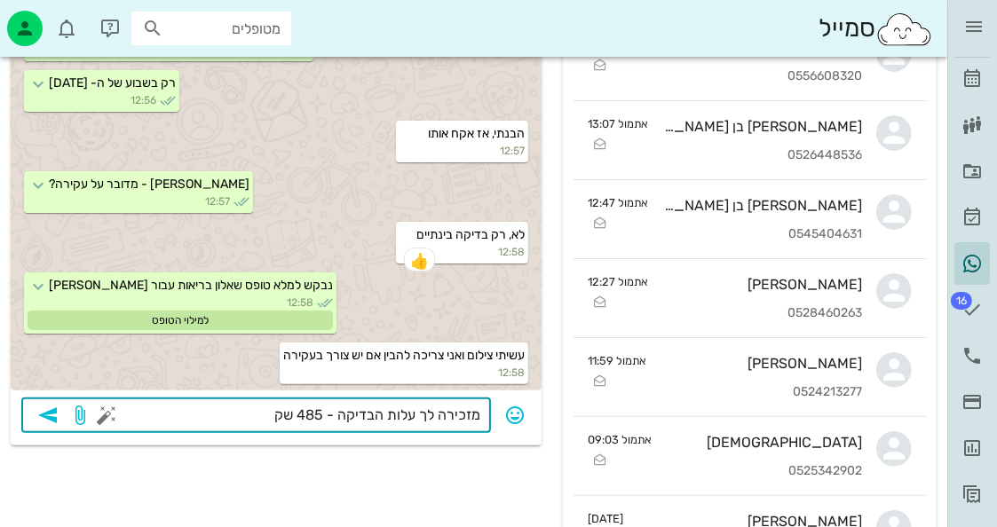
type textarea "מזכירה לך עלות הבדיקה - 485 שקל"
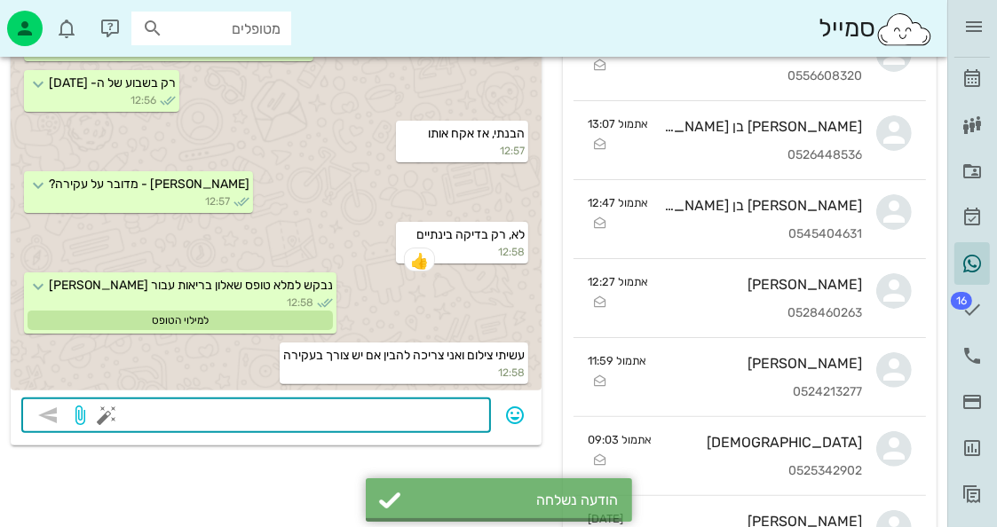
scroll to position [693, 0]
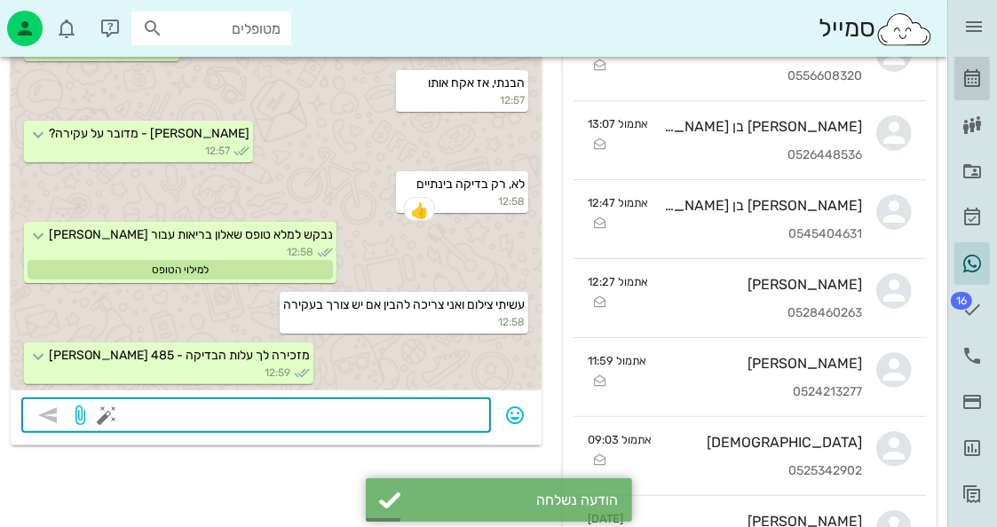
click at [984, 65] on link "[PERSON_NAME]" at bounding box center [972, 79] width 36 height 43
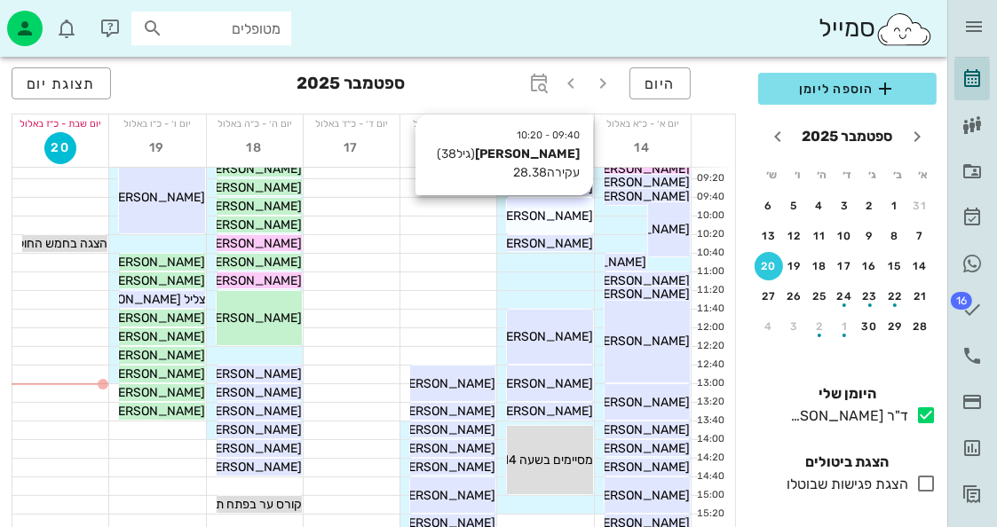
scroll to position [89, 0]
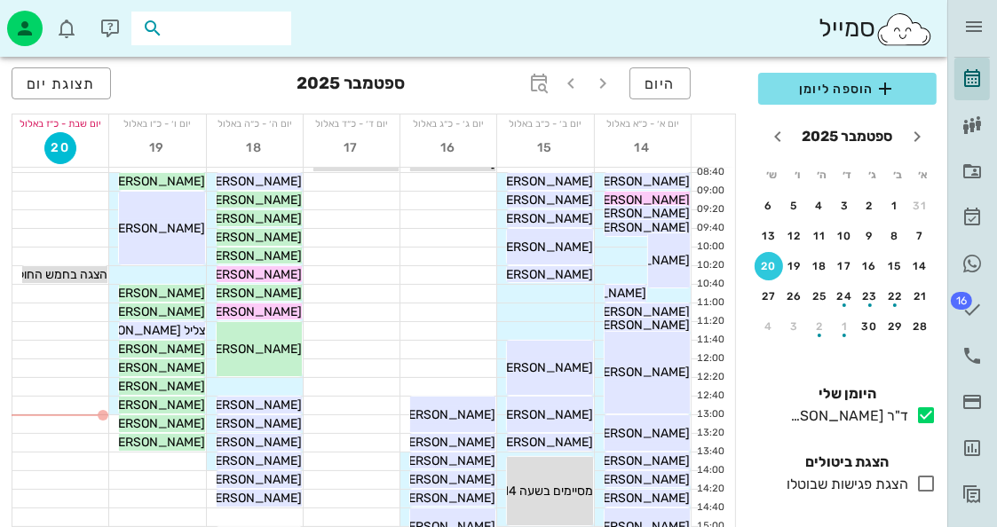
click at [256, 36] on input "text" at bounding box center [224, 28] width 114 height 23
type input "מילר ר"
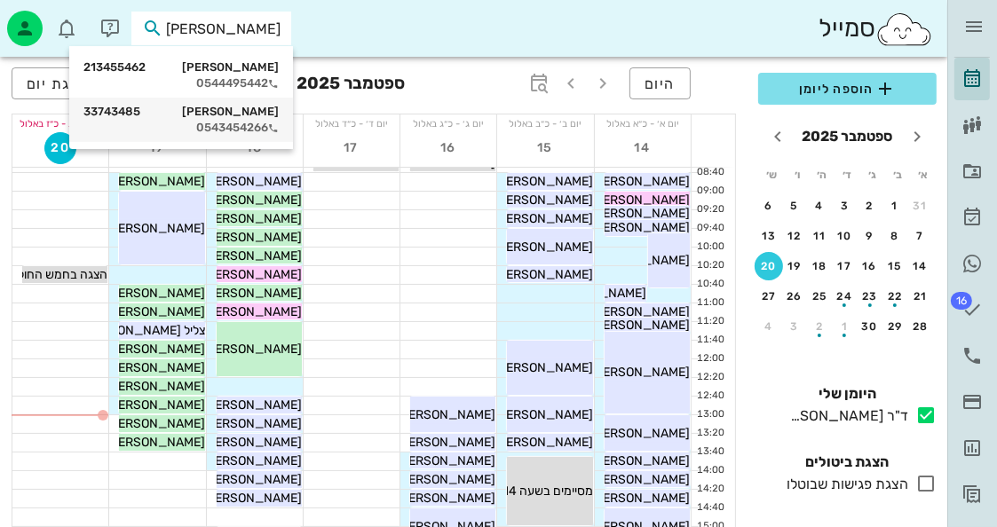
click at [265, 122] on div "0543454266" at bounding box center [180, 128] width 195 height 14
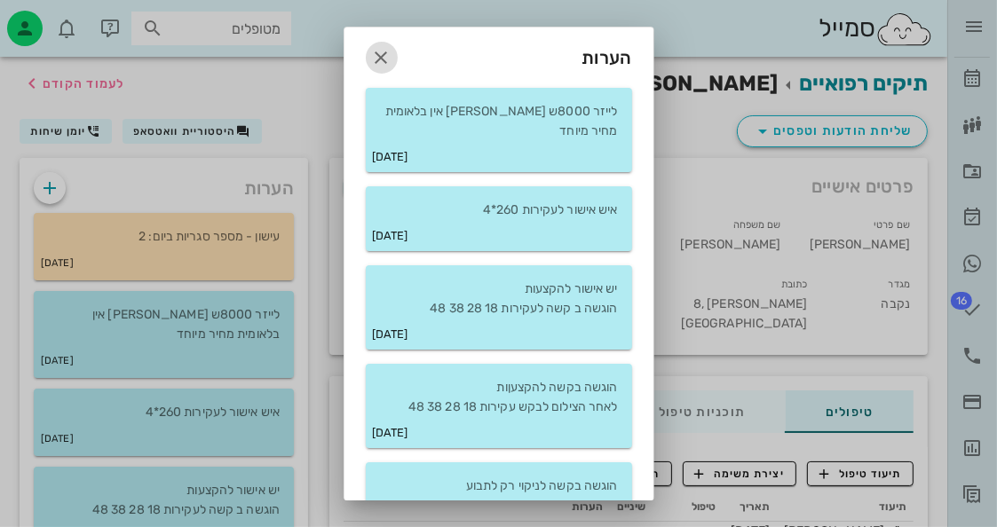
click at [392, 55] on icon "button" at bounding box center [381, 57] width 21 height 21
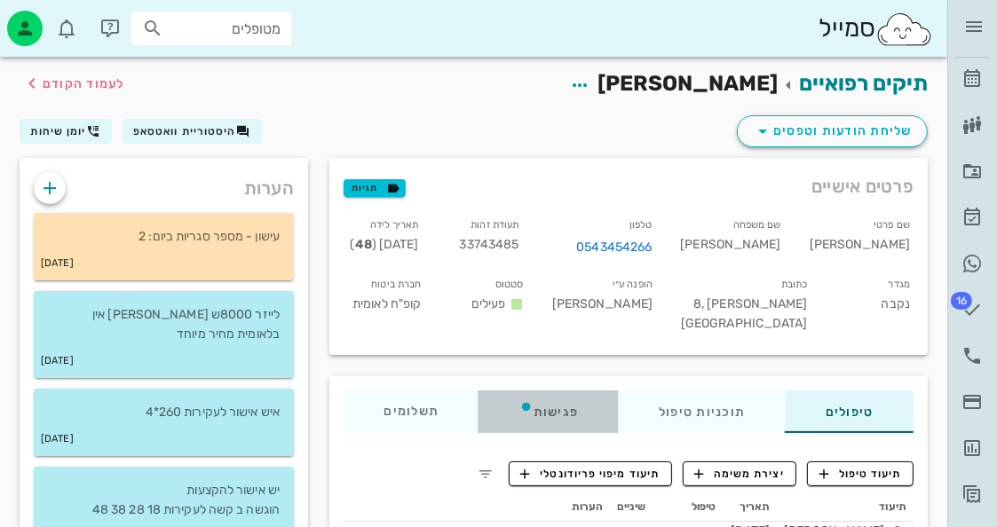
click at [540, 408] on div "פגישות" at bounding box center [548, 412] width 139 height 43
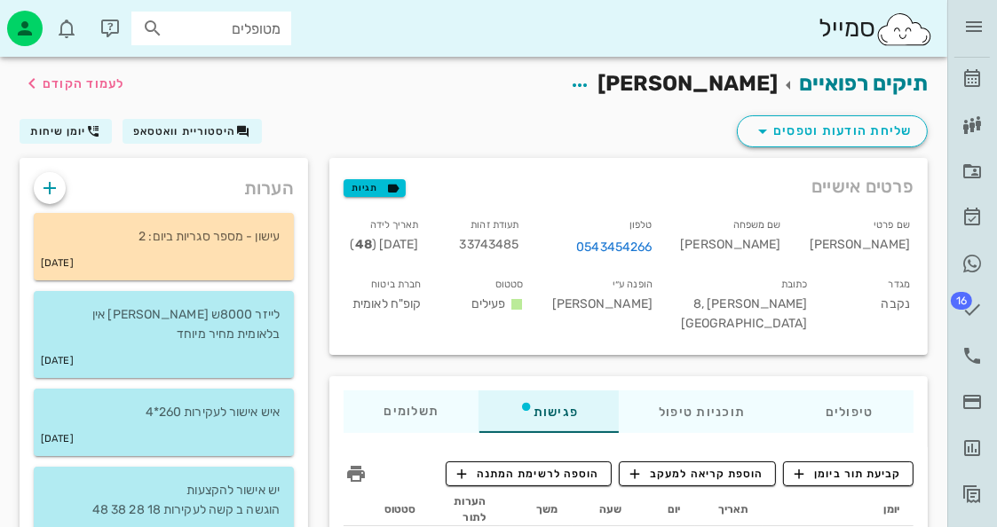
scroll to position [178, 0]
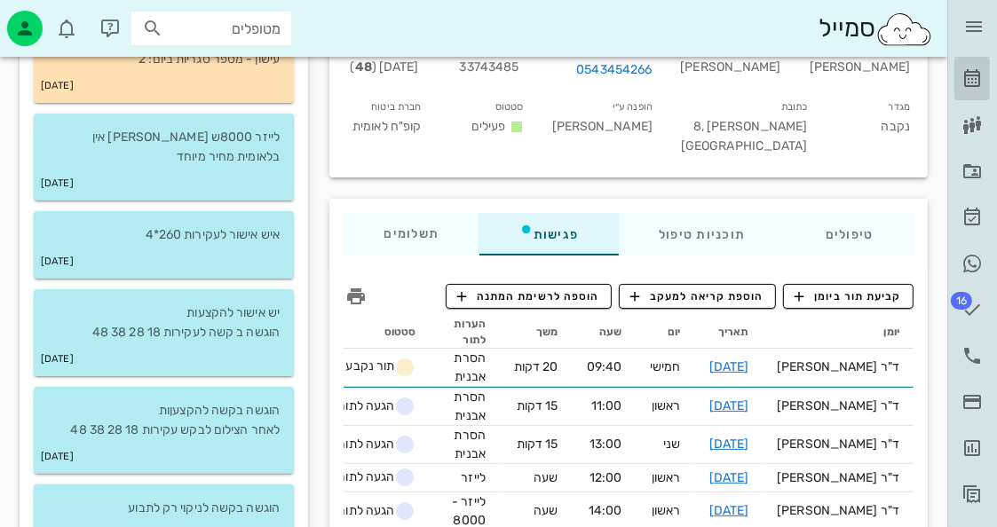
click at [969, 83] on icon at bounding box center [972, 78] width 21 height 21
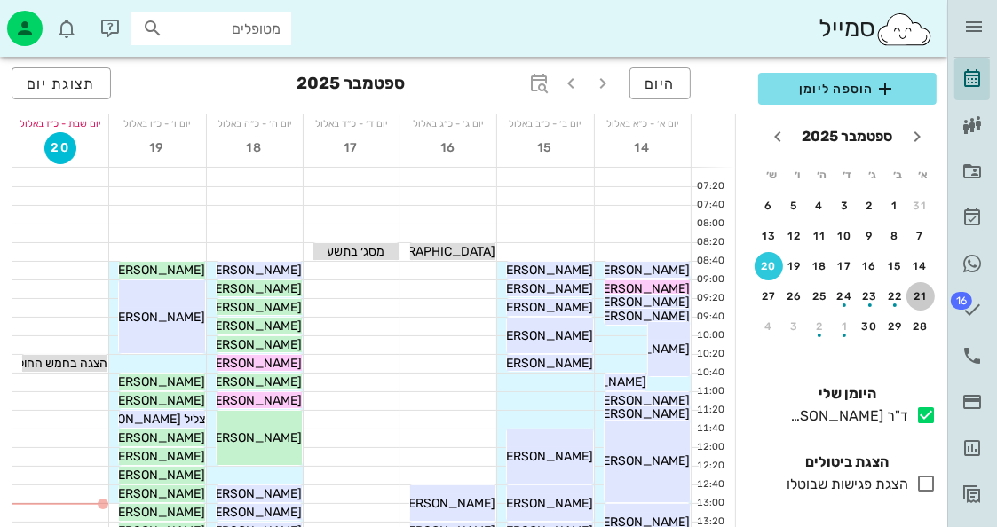
click at [920, 290] on div "21" at bounding box center [921, 296] width 28 height 12
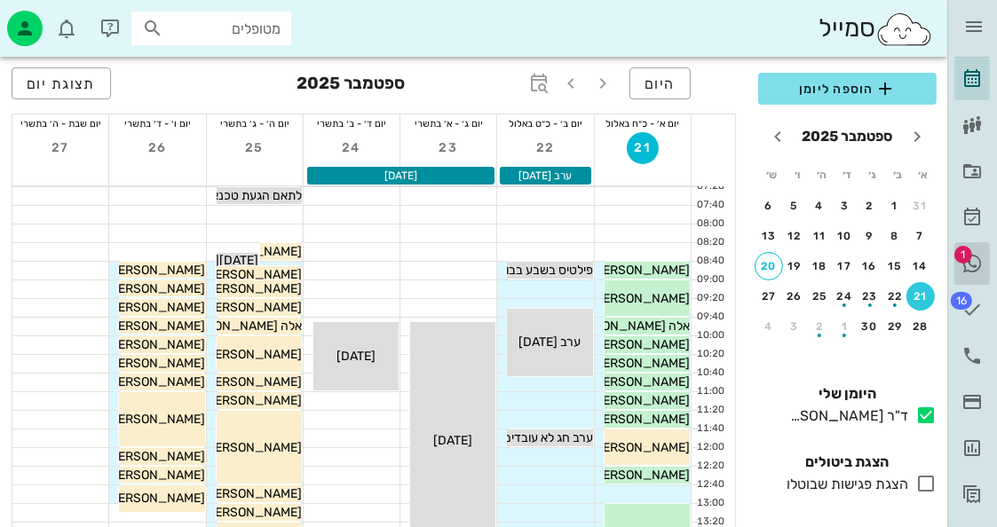
click at [973, 247] on link "1 היסטוריית וואטסאפ" at bounding box center [972, 263] width 36 height 43
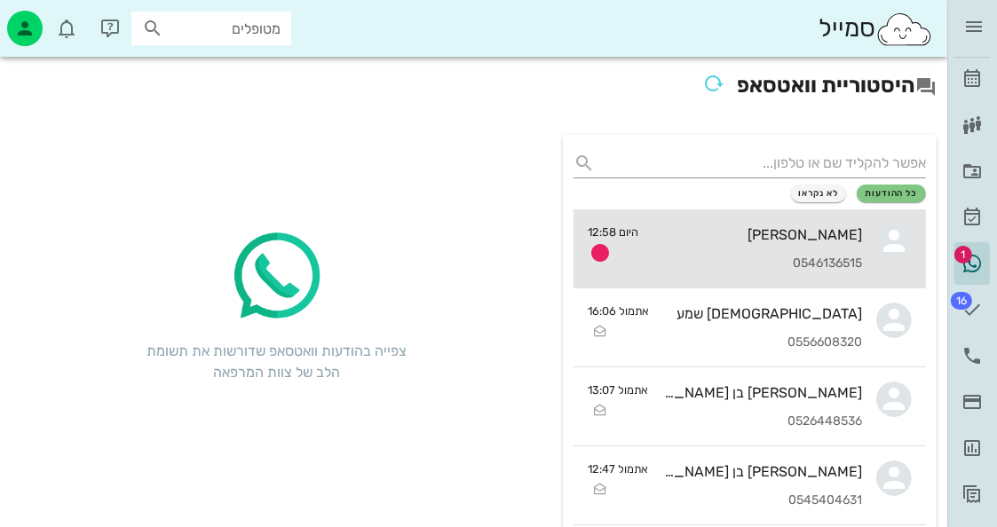
click at [838, 257] on div "0546136515" at bounding box center [758, 264] width 210 height 15
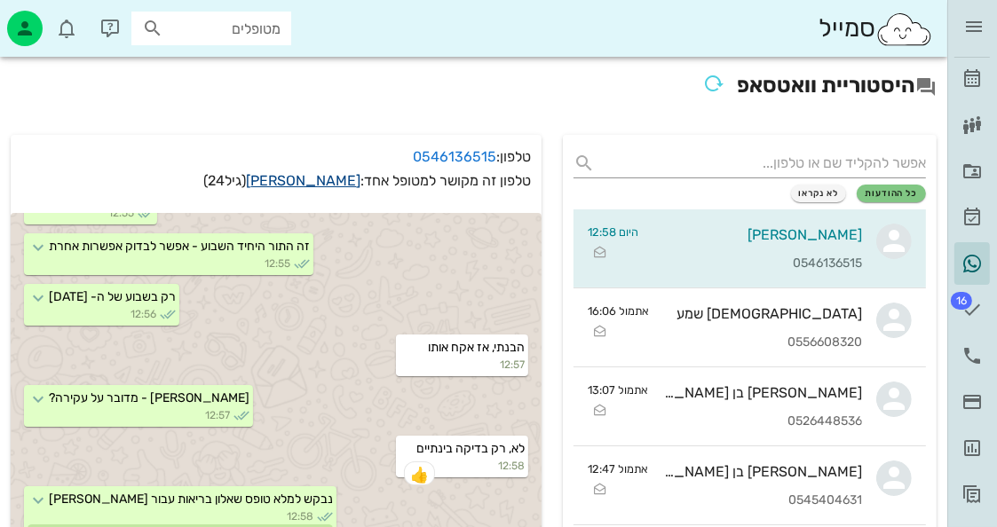
click at [343, 181] on link "יעל עודד" at bounding box center [303, 180] width 115 height 17
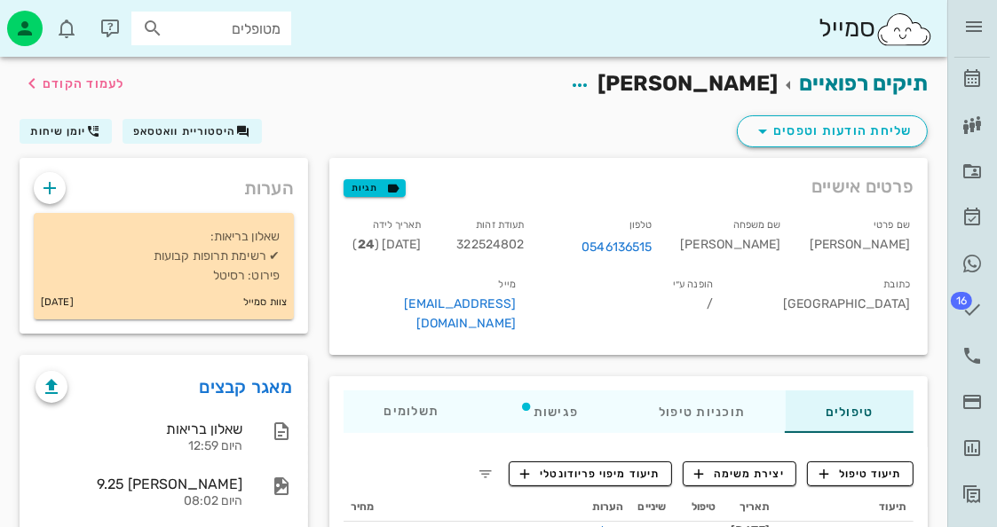
click at [180, 406] on div "שאלון בריאות היום 12:59 יעל עודד פנורמי 9.25 היום 08:02 הפנייה לצילומי שיניים: …" at bounding box center [163, 492] width 285 height 179
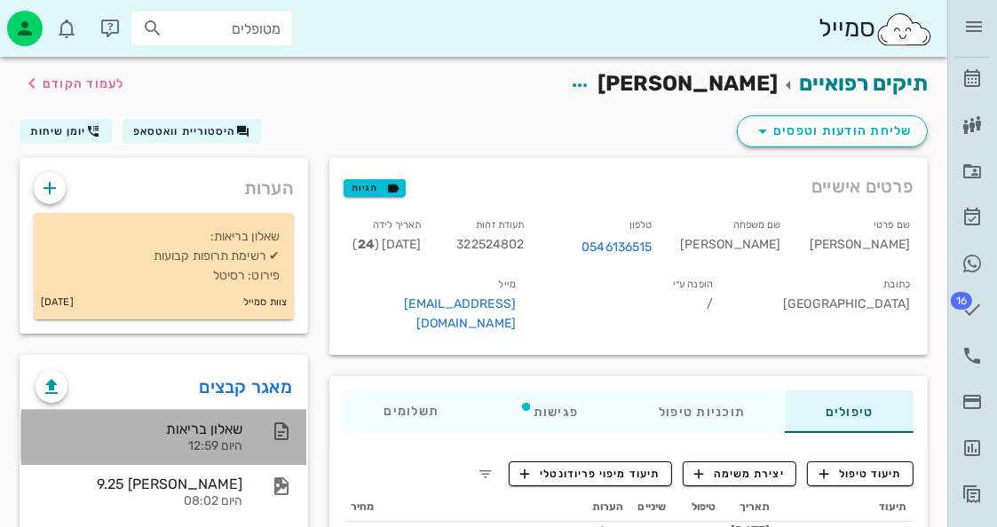
click at [201, 424] on div "שאלון בריאות" at bounding box center [139, 429] width 207 height 17
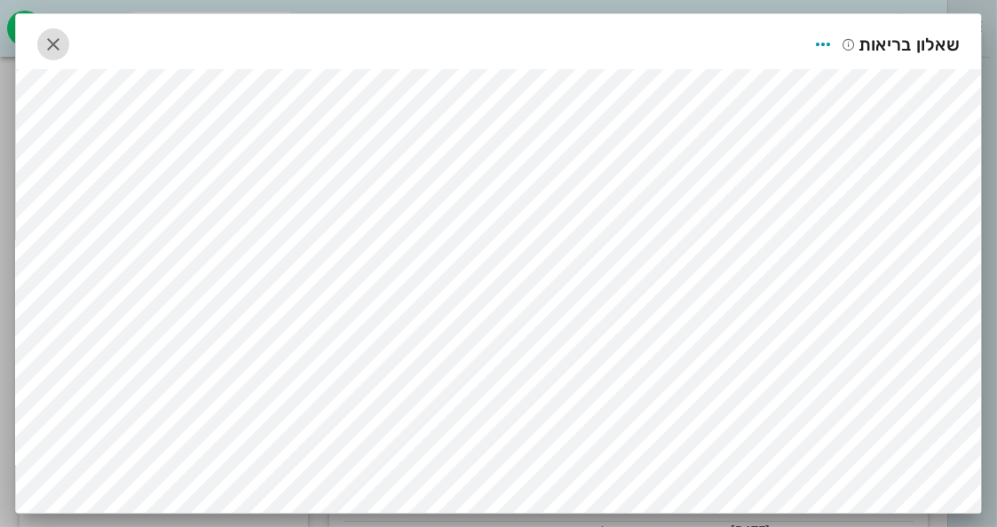
click at [48, 47] on icon "button" at bounding box center [53, 44] width 21 height 21
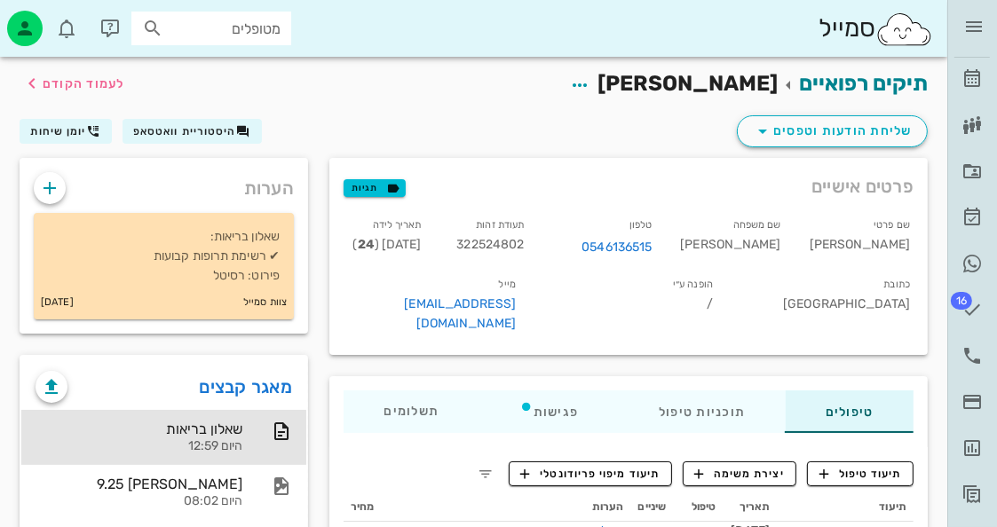
click at [272, 19] on input "מטופלים" at bounding box center [224, 28] width 114 height 23
type input "רינת מיל"
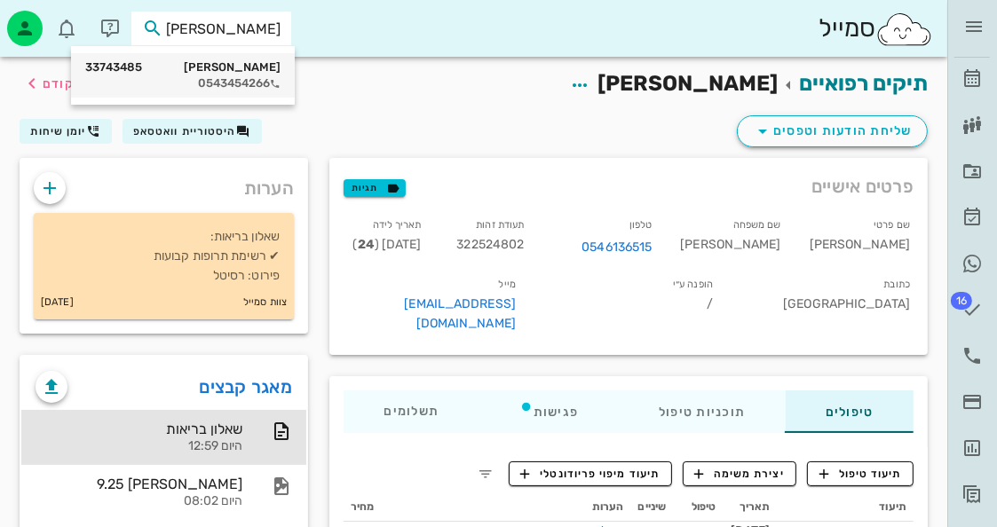
click at [256, 56] on div "רינת מילר 33743485 0543454266" at bounding box center [182, 75] width 195 height 44
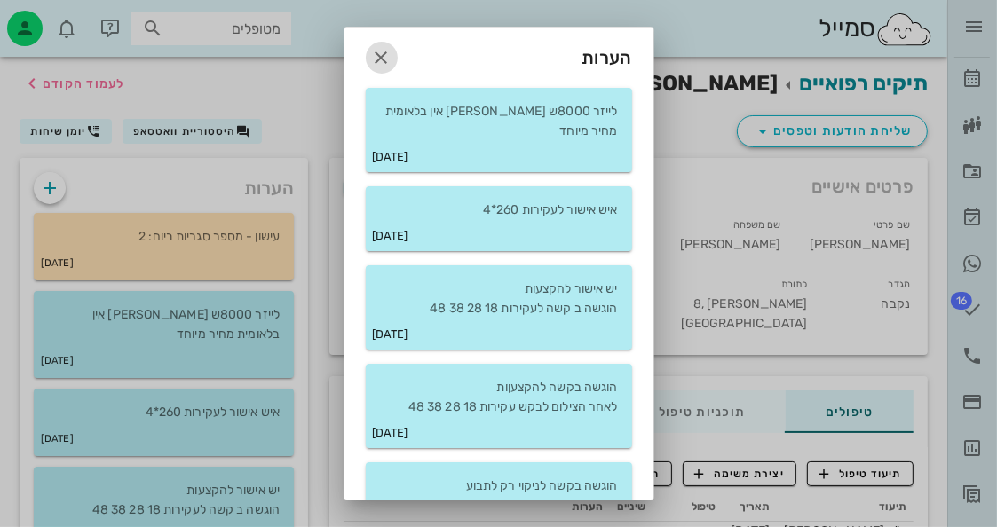
drag, startPoint x: 400, startPoint y: 59, endPoint x: 369, endPoint y: 54, distance: 31.4
click at [389, 58] on icon "button" at bounding box center [381, 57] width 21 height 21
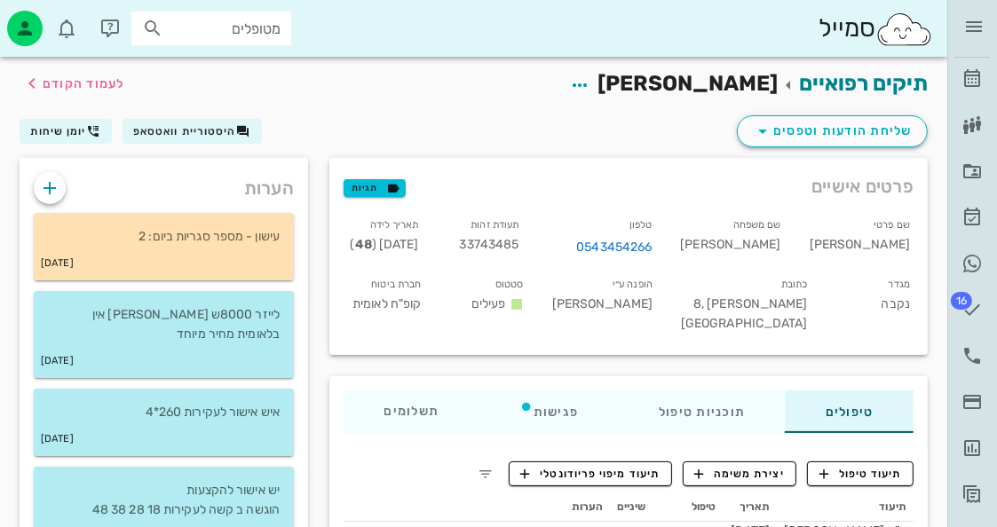
click at [194, 113] on div "שליחת הודעות וטפסים היסטוריית וואטסאפ יומן שיחות" at bounding box center [474, 135] width 930 height 46
click at [206, 132] on span "היסטוריית וואטסאפ" at bounding box center [184, 131] width 103 height 12
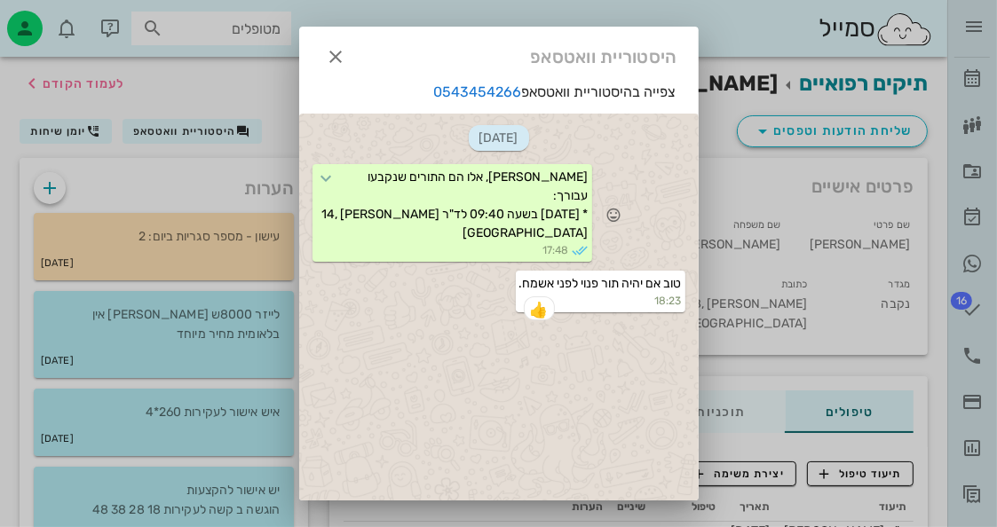
click at [600, 178] on div "שלום רינת, אלו הם התורים שנקבעו עבורך: * יום חמישי 16/10 בשעה 09:40 לד"ר חיה מא…" at bounding box center [499, 215] width 400 height 107
click at [592, 410] on div "14-09-2025 שלום רינת, אלו הם התורים שנקבעו עבורך: * יום חמישי 16/10 בשעה 09:40 …" at bounding box center [499, 336] width 400 height 444
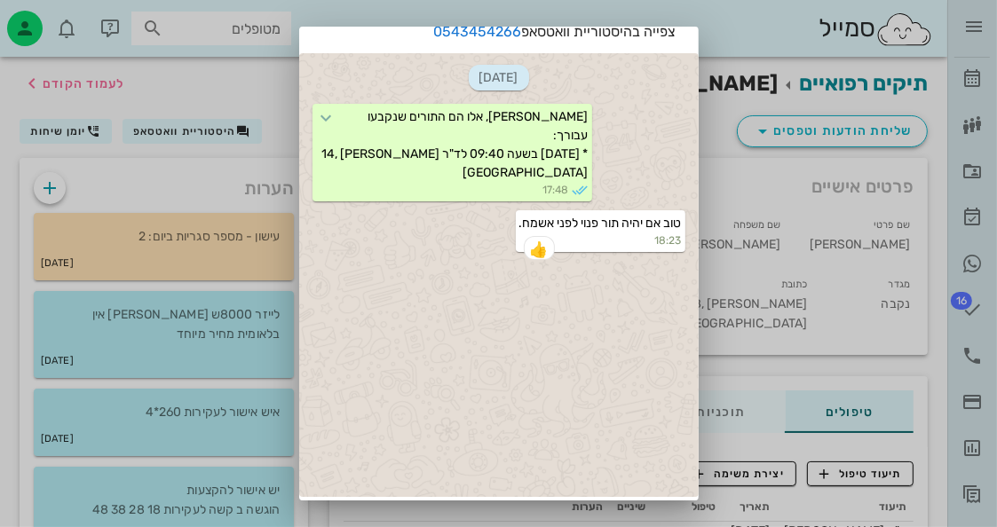
scroll to position [110, 0]
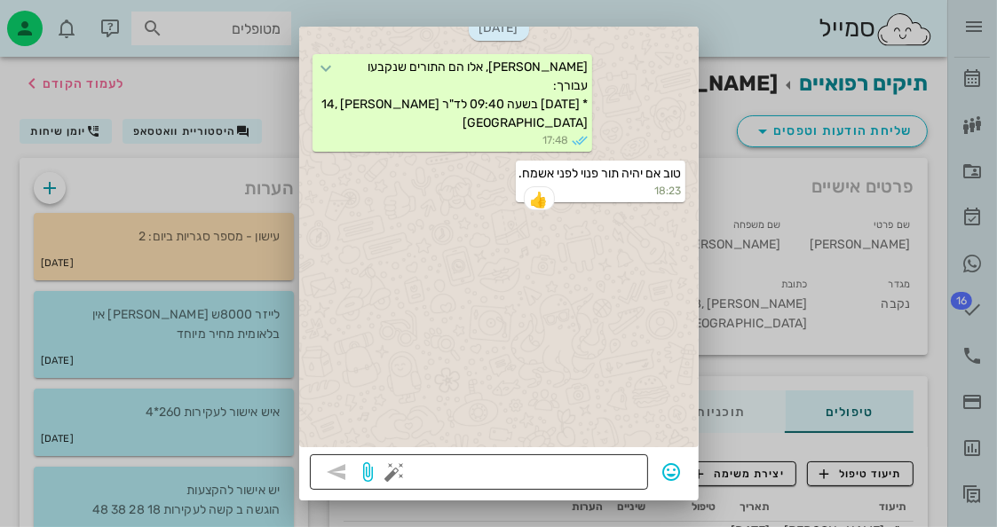
click at [613, 460] on textarea at bounding box center [518, 474] width 239 height 28
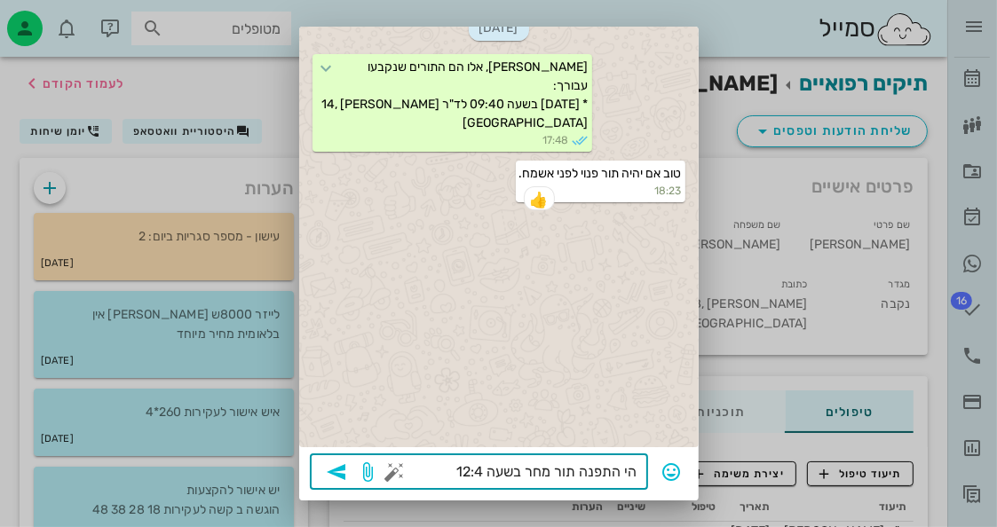
type textarea "הי התפנה תור מחר בשעה 12:40"
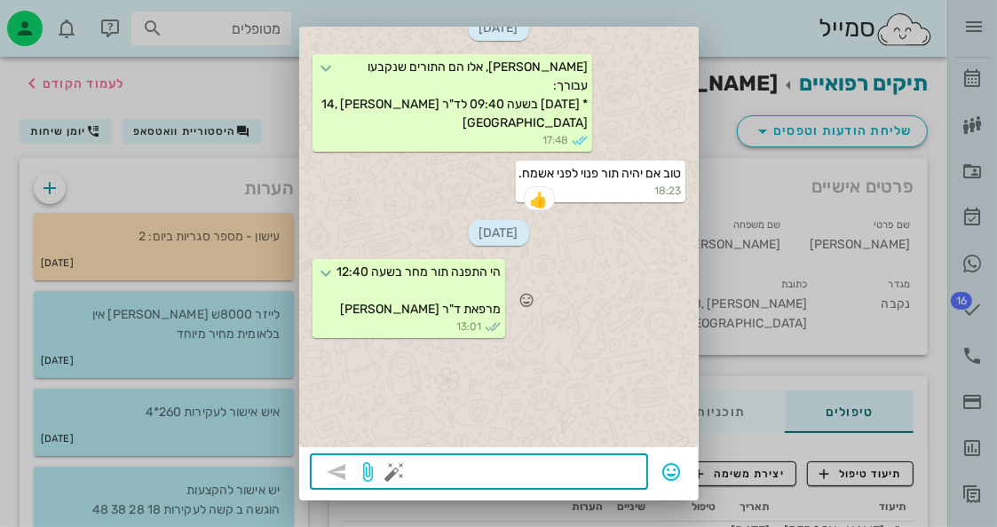
click at [576, 278] on div "הי התפנה תור מחר בשעה 12:40 מרפאת ד"ר חיה מאיר 13:01" at bounding box center [499, 301] width 400 height 88
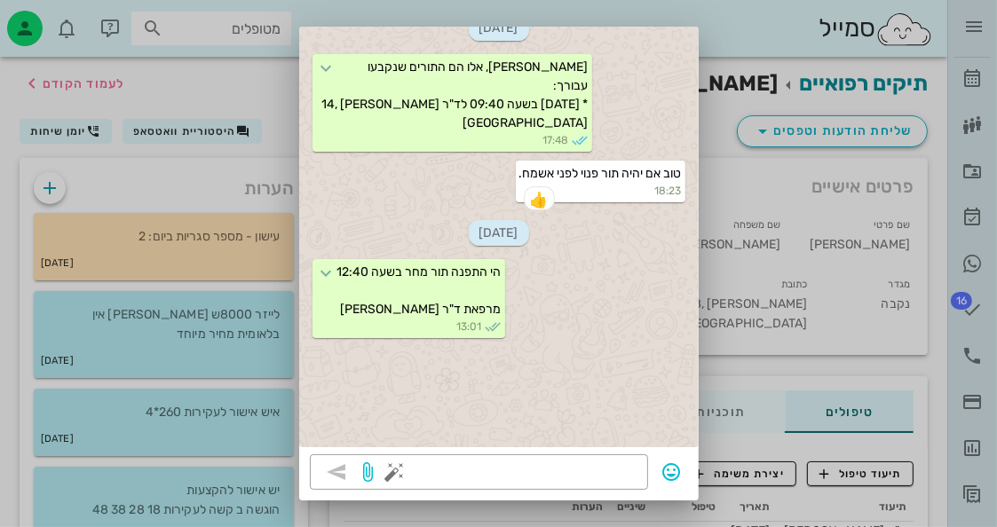
click at [265, 107] on div at bounding box center [498, 263] width 997 height 527
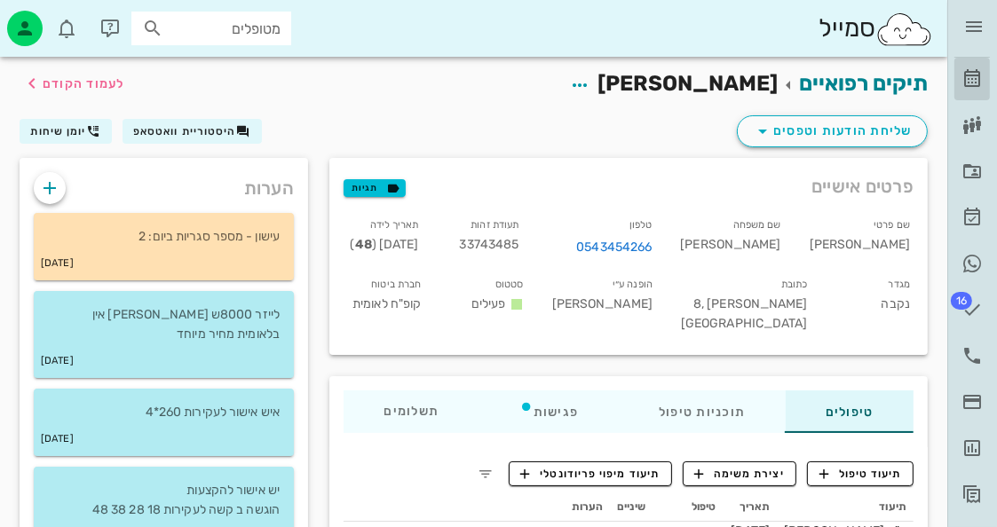
click at [970, 78] on icon at bounding box center [972, 78] width 21 height 21
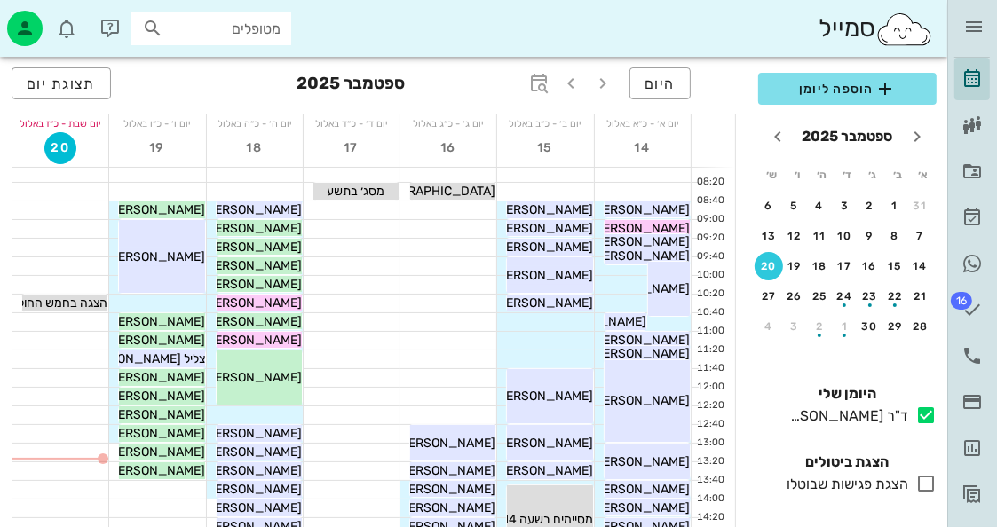
scroll to position [266, 0]
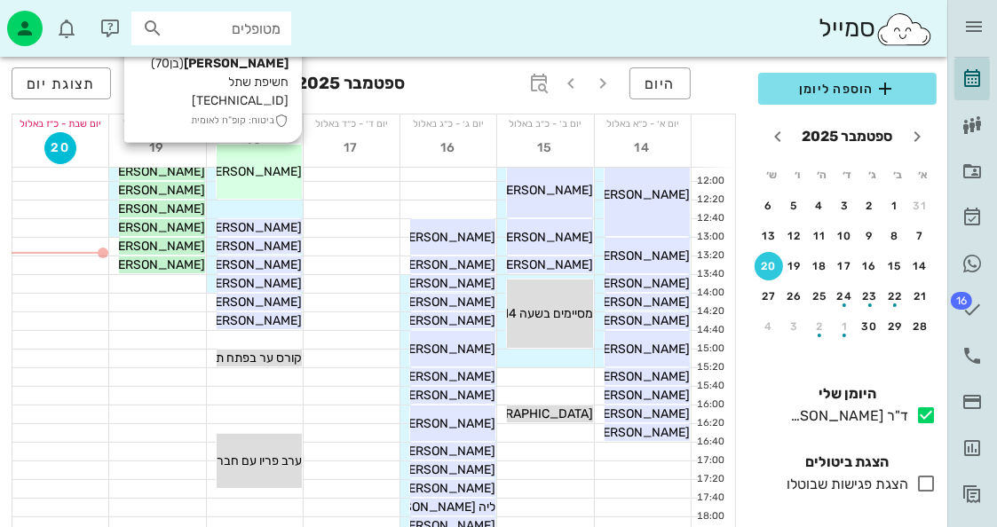
click at [266, 194] on div "11:20 - 12:20 בנימין ברם (בן 70 ) חשיפת שתל 16.17.46.47 ביטוח: קופ"ח לאומית בני…" at bounding box center [259, 172] width 85 height 54
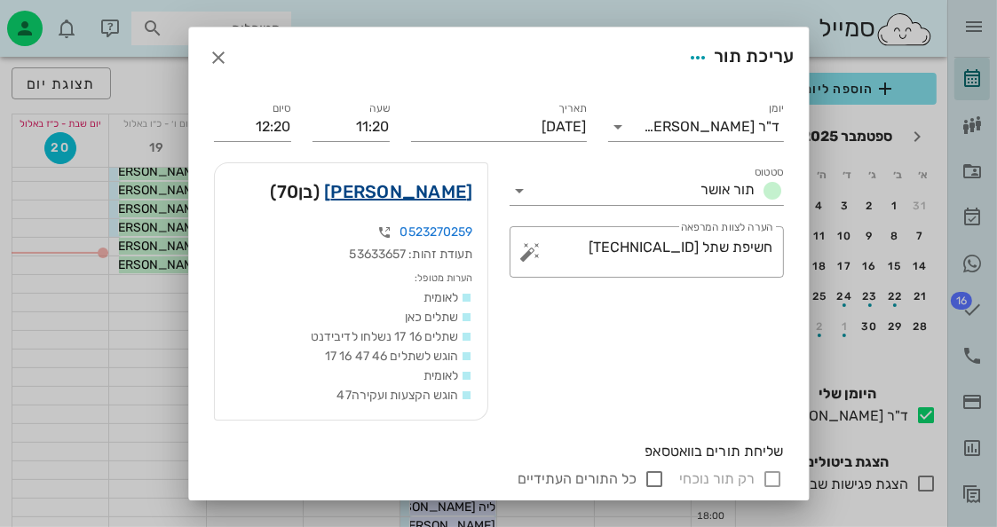
click at [400, 190] on link "בנימין ברם" at bounding box center [398, 192] width 148 height 28
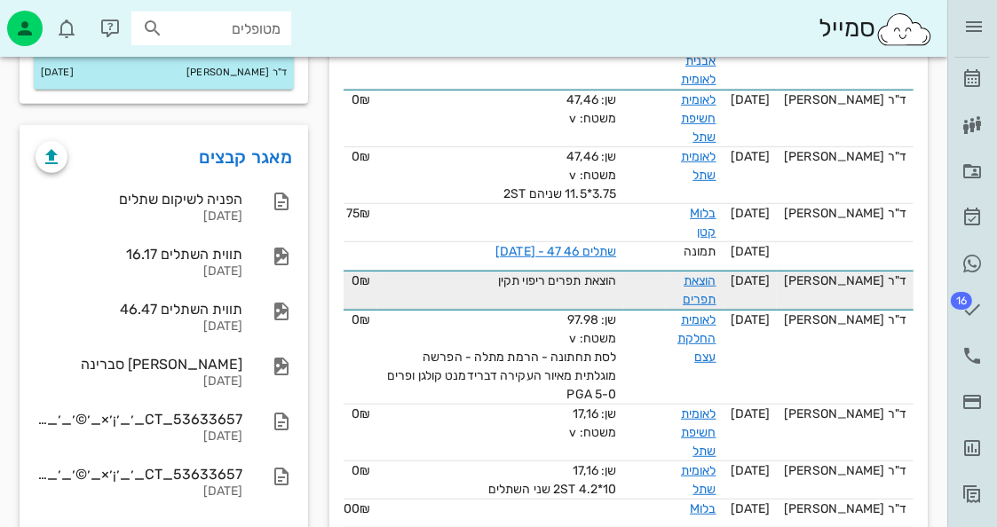
scroll to position [710, 0]
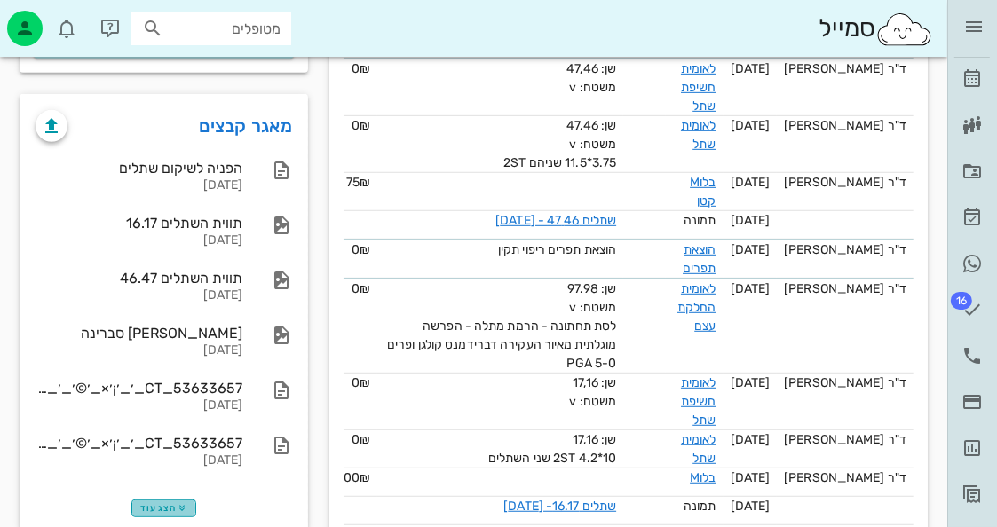
click at [162, 508] on span "הצג עוד" at bounding box center [163, 508] width 47 height 11
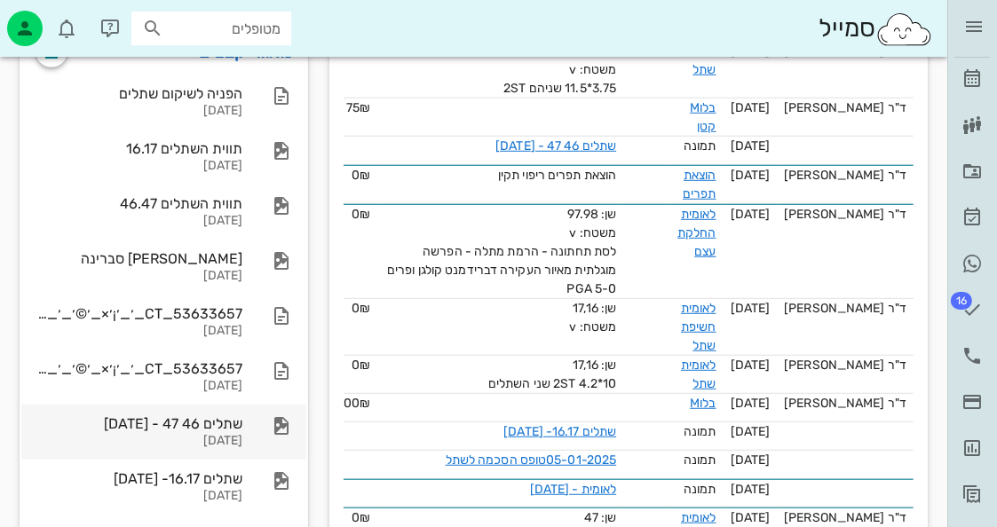
scroll to position [888, 0]
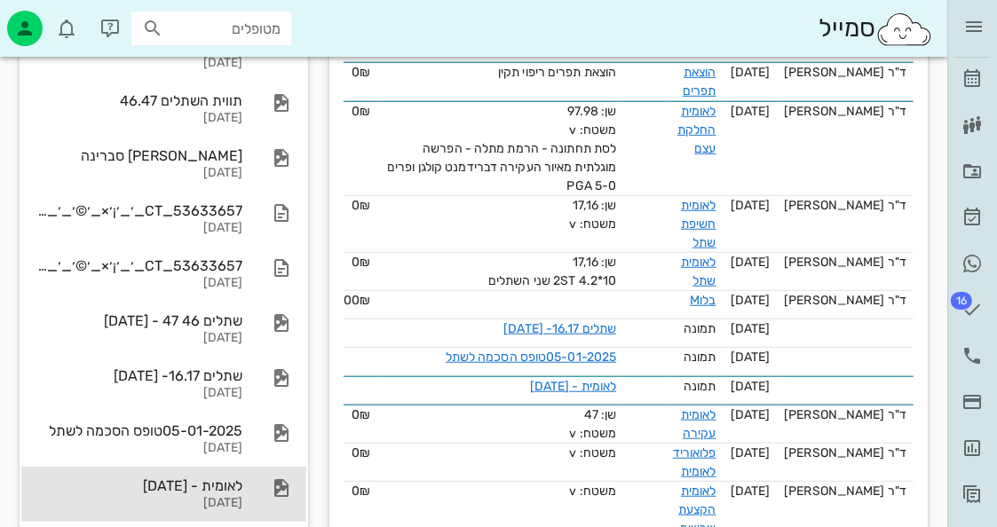
click at [243, 493] on div "לאומית - 25-12-2024 25-12-2024" at bounding box center [163, 494] width 285 height 55
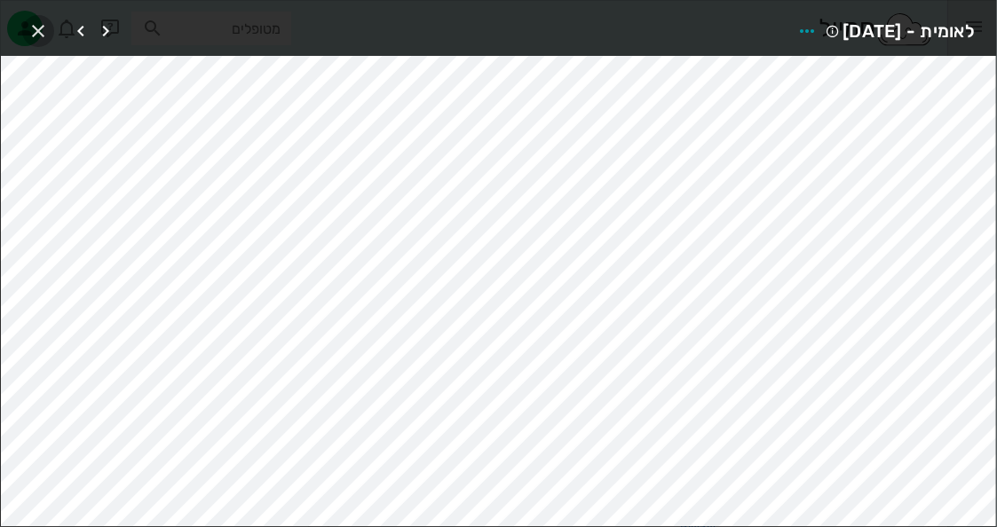
click at [44, 22] on icon "button" at bounding box center [38, 30] width 21 height 21
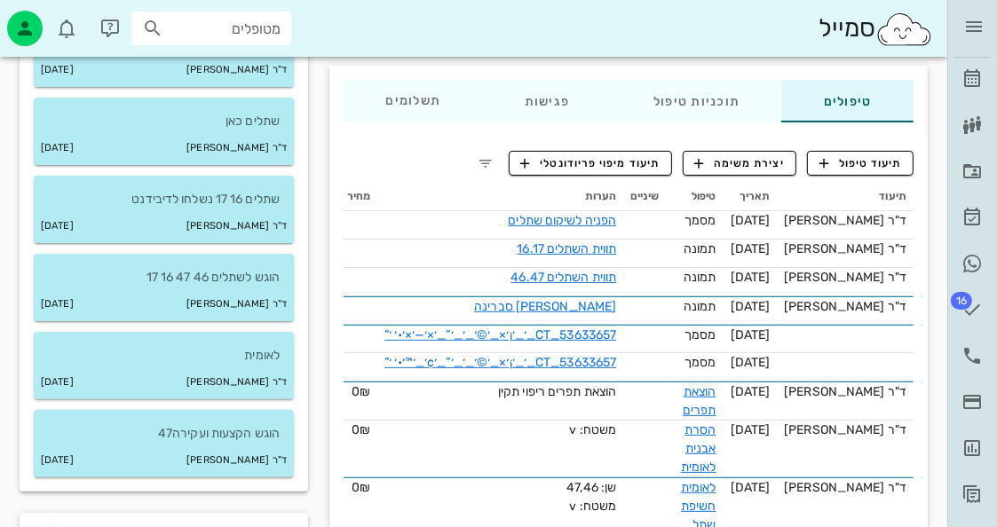
scroll to position [178, 0]
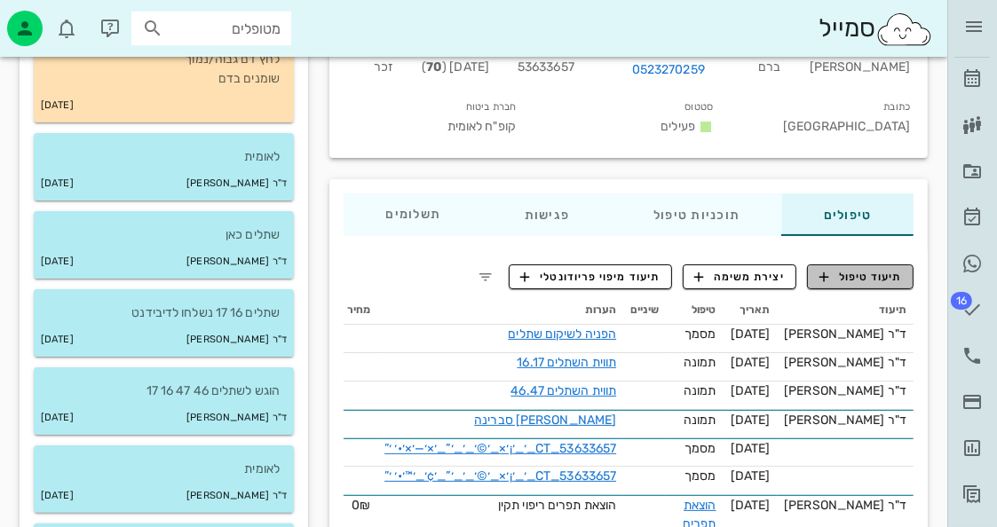
click at [853, 266] on button "תיעוד טיפול" at bounding box center [860, 277] width 107 height 25
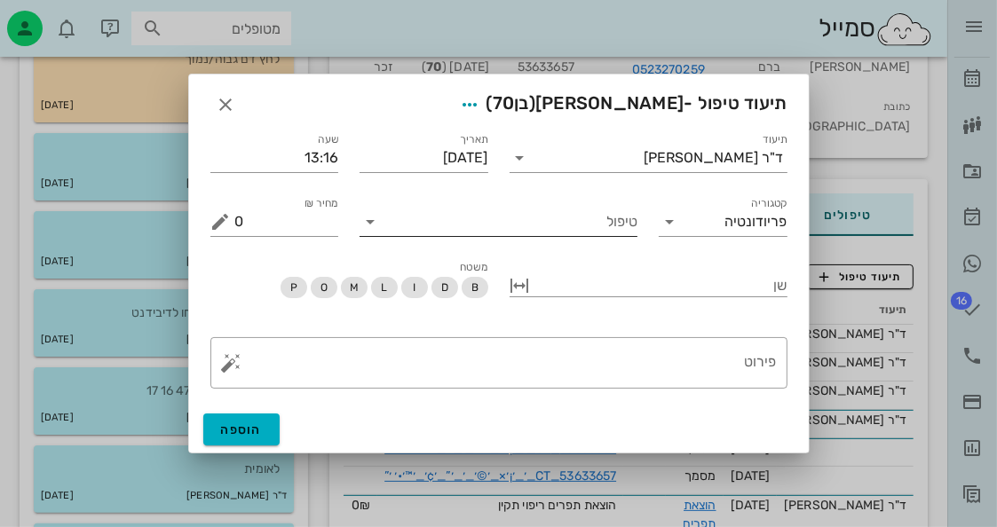
click at [551, 227] on input "טיפול" at bounding box center [510, 222] width 253 height 28
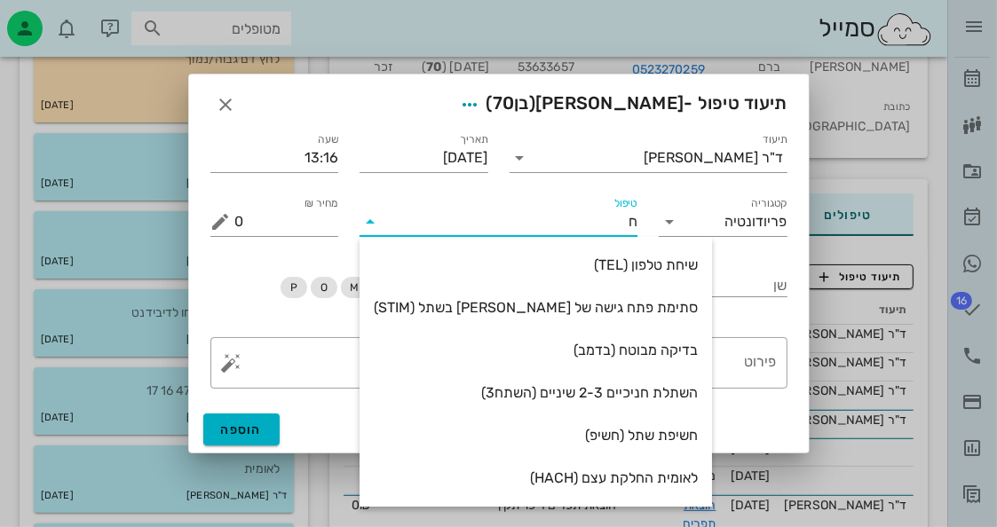
type input "חש"
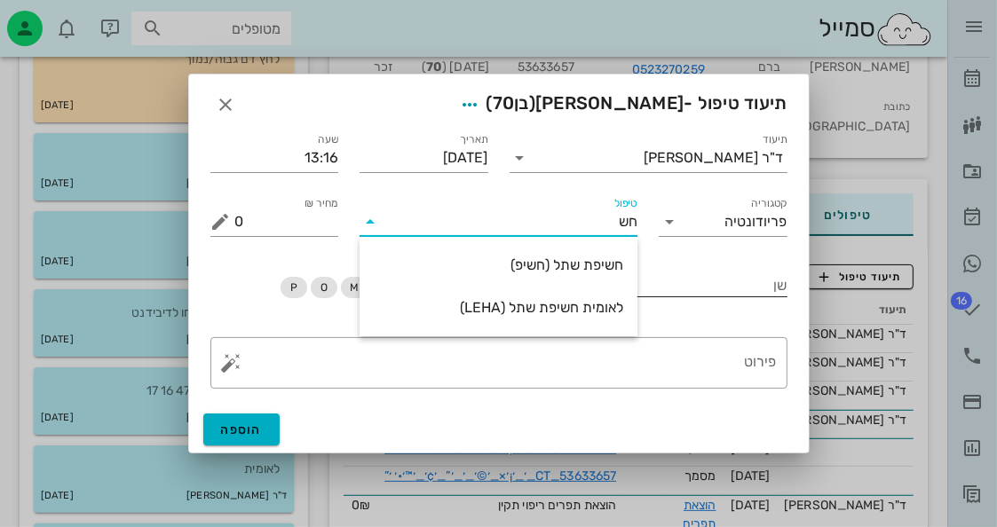
click at [576, 271] on div "חשיפת שתל (חשיפ)" at bounding box center [499, 265] width 250 height 17
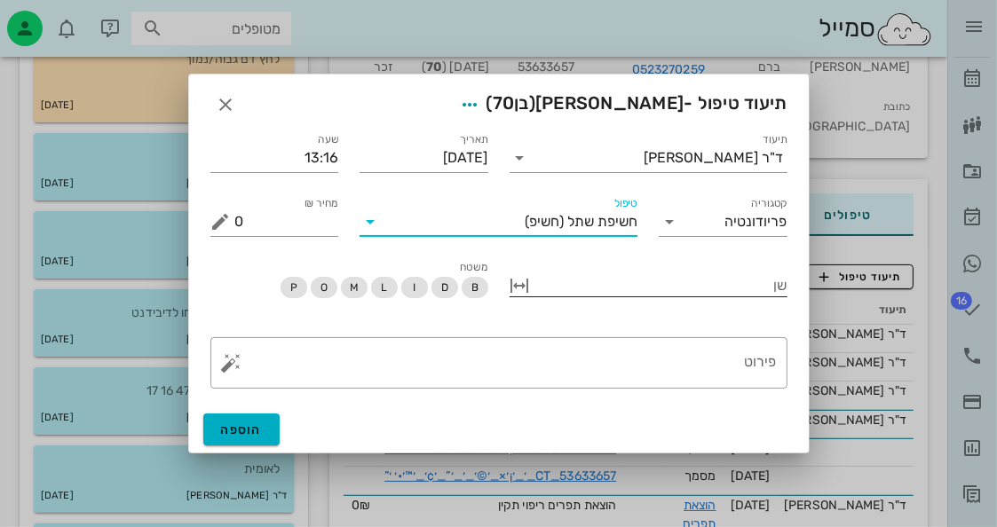
click at [629, 287] on div at bounding box center [661, 284] width 253 height 23
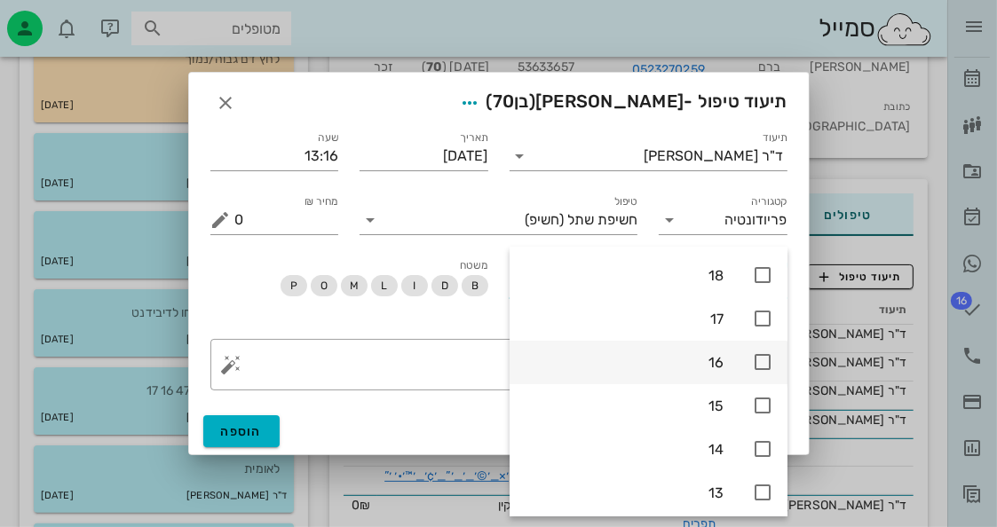
drag, startPoint x: 765, startPoint y: 363, endPoint x: 767, endPoint y: 343, distance: 20.5
click at [764, 355] on icon at bounding box center [762, 362] width 21 height 21
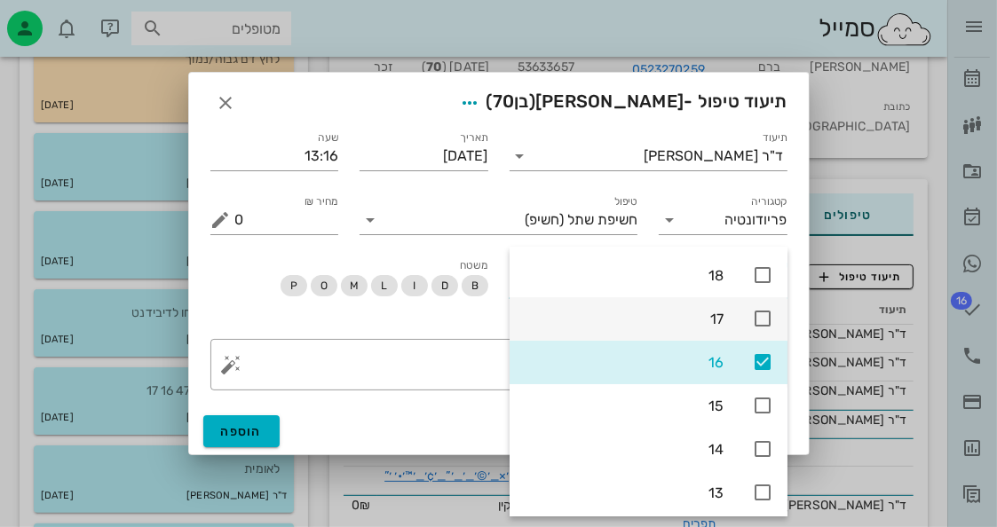
click at [767, 321] on icon at bounding box center [762, 318] width 21 height 21
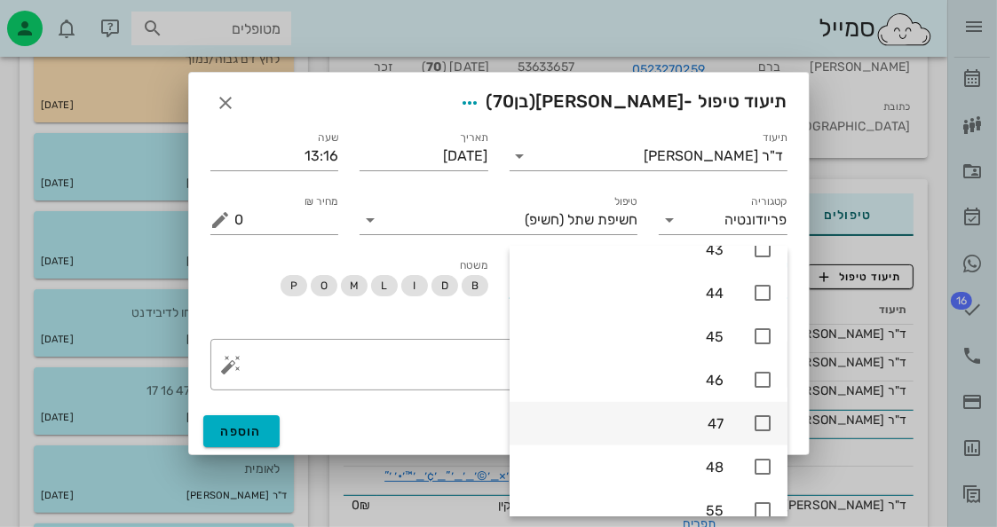
scroll to position [1243, 0]
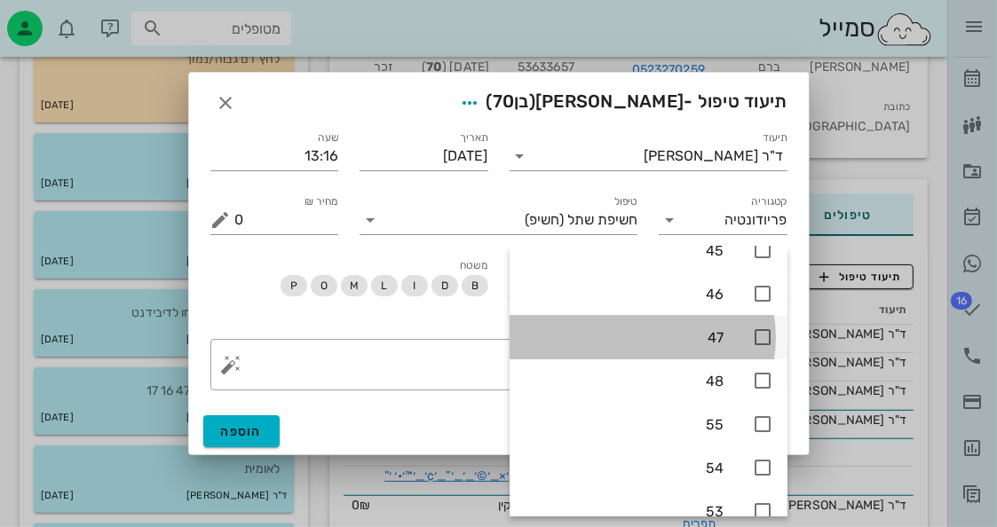
drag, startPoint x: 771, startPoint y: 333, endPoint x: 767, endPoint y: 317, distance: 16.4
click at [768, 329] on icon at bounding box center [762, 337] width 21 height 21
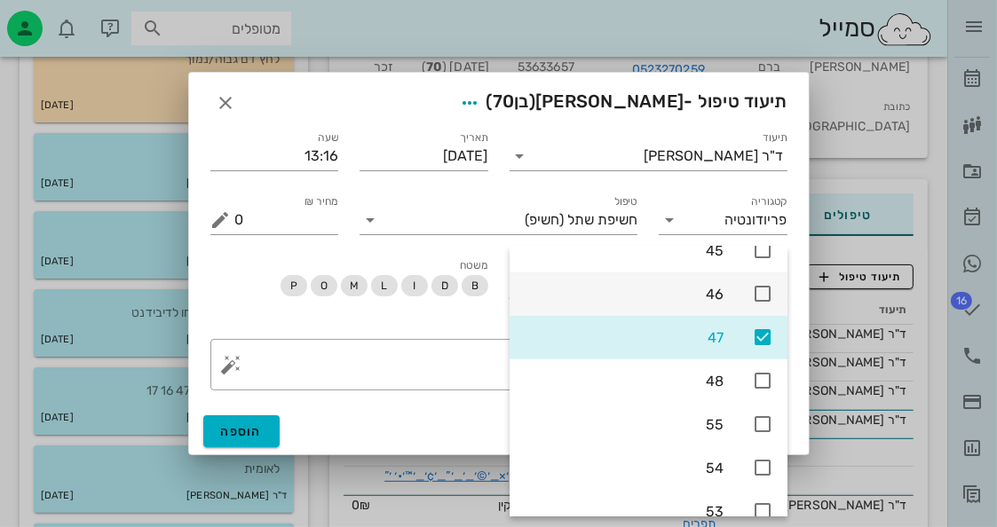
click at [769, 295] on icon at bounding box center [762, 293] width 21 height 21
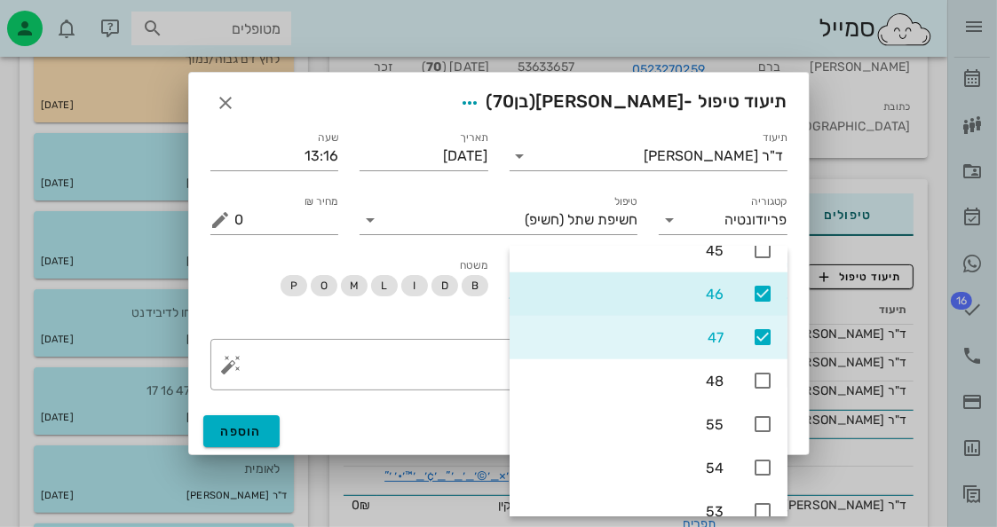
click at [437, 318] on div "משטח B D I L M O P" at bounding box center [349, 286] width 299 height 83
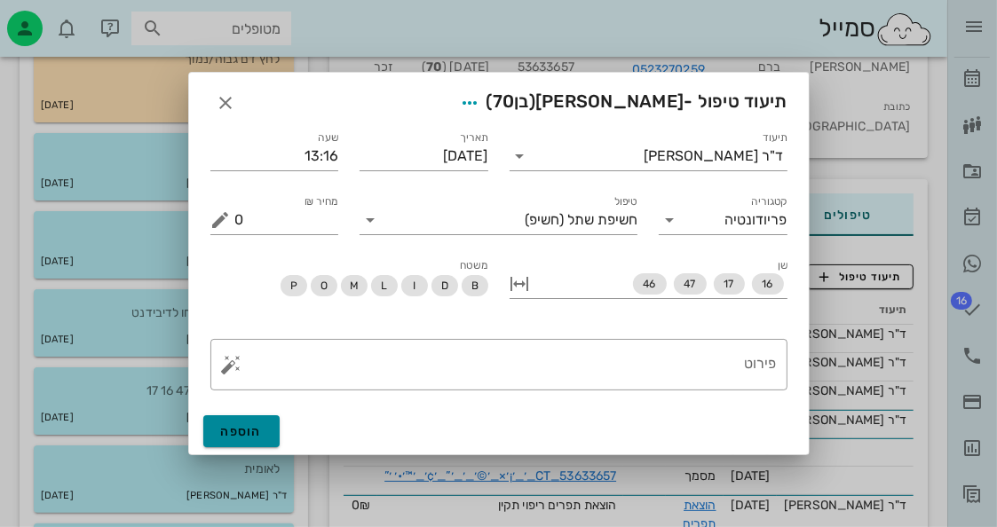
click at [252, 427] on span "הוספה" at bounding box center [242, 431] width 42 height 15
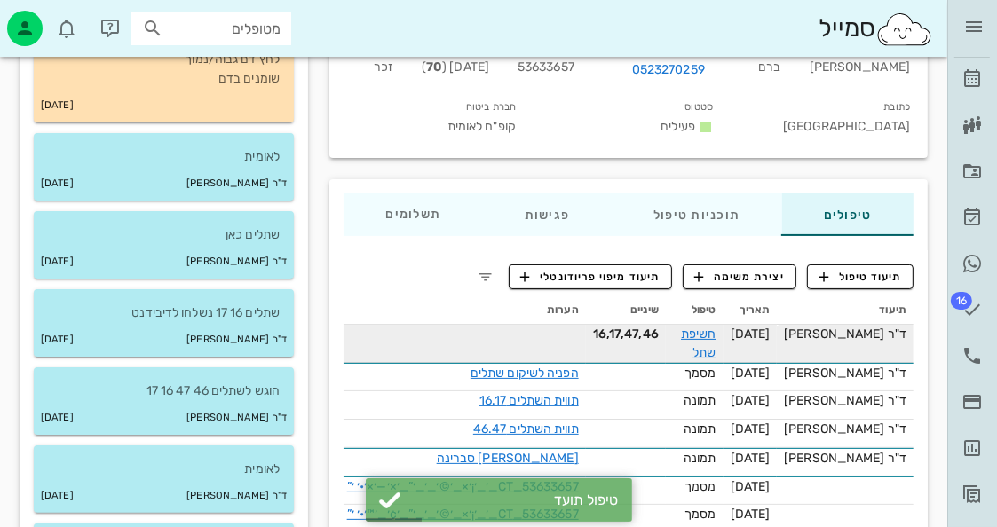
click at [771, 336] on span "[DATE]" at bounding box center [751, 334] width 40 height 15
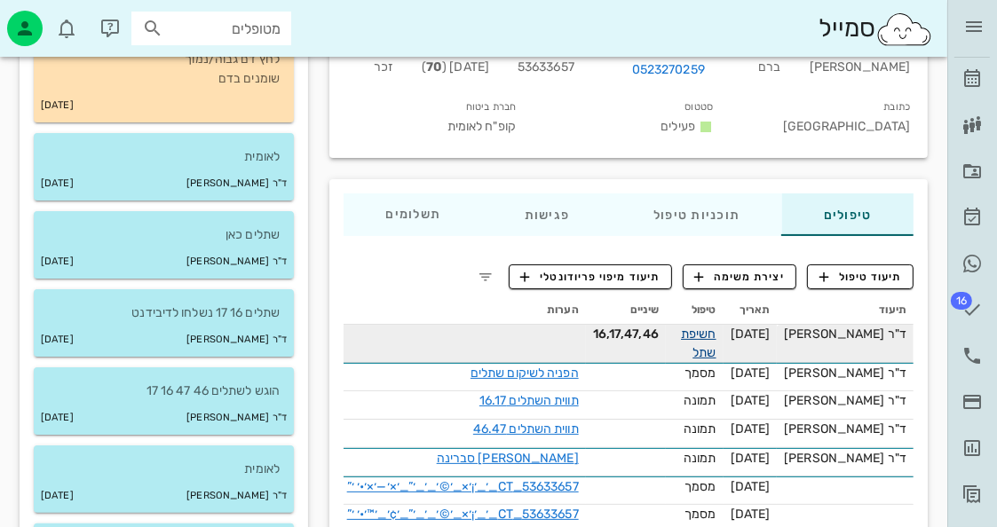
click at [707, 338] on link "חשיפת שתל" at bounding box center [699, 344] width 36 height 34
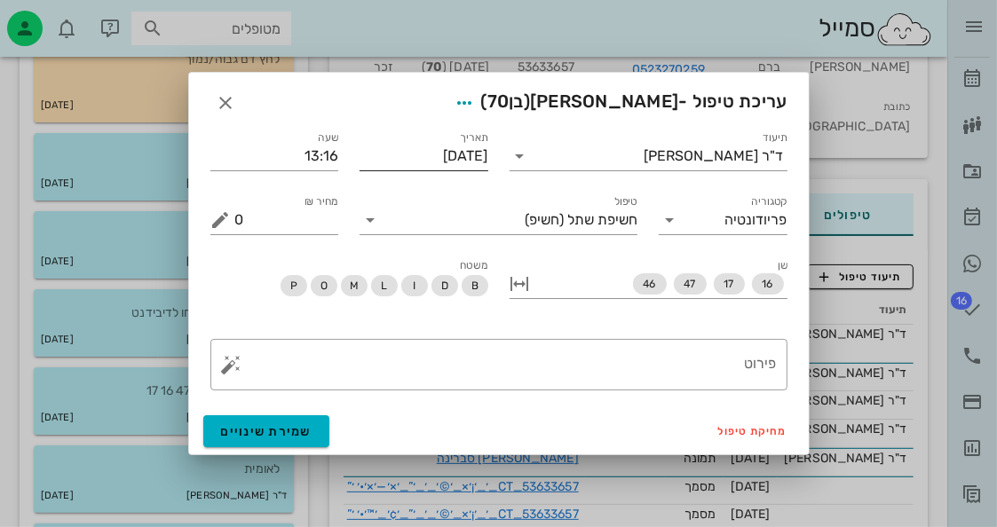
click at [454, 144] on input "[DATE]" at bounding box center [424, 156] width 129 height 28
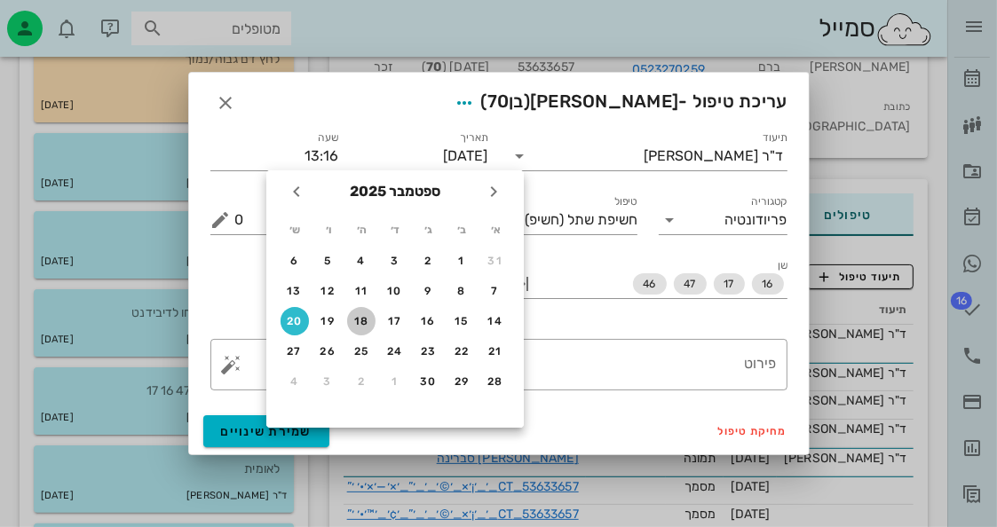
drag, startPoint x: 368, startPoint y: 314, endPoint x: 305, endPoint y: 372, distance: 86.1
click at [365, 315] on div "18" at bounding box center [361, 321] width 28 height 12
type input "[DATE]"
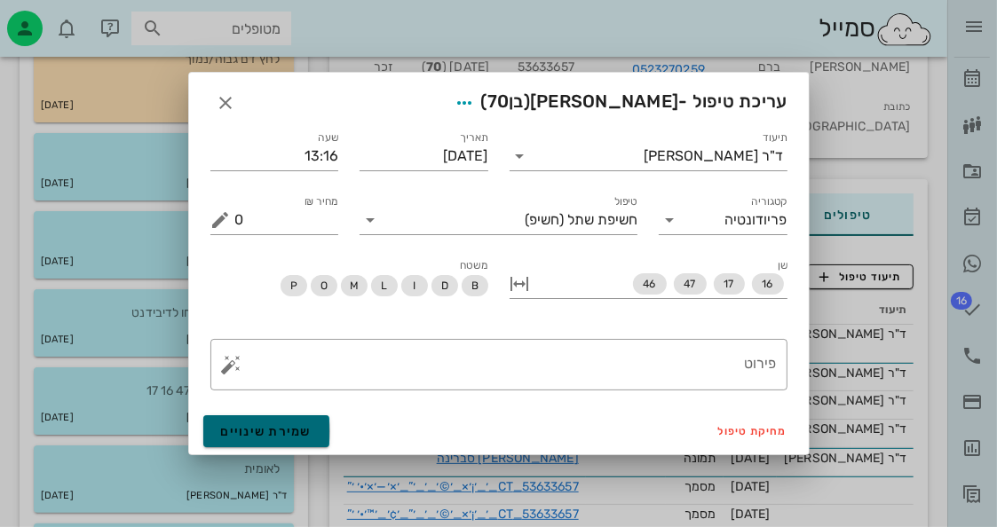
click at [257, 426] on span "שמירת שינויים" at bounding box center [266, 431] width 91 height 15
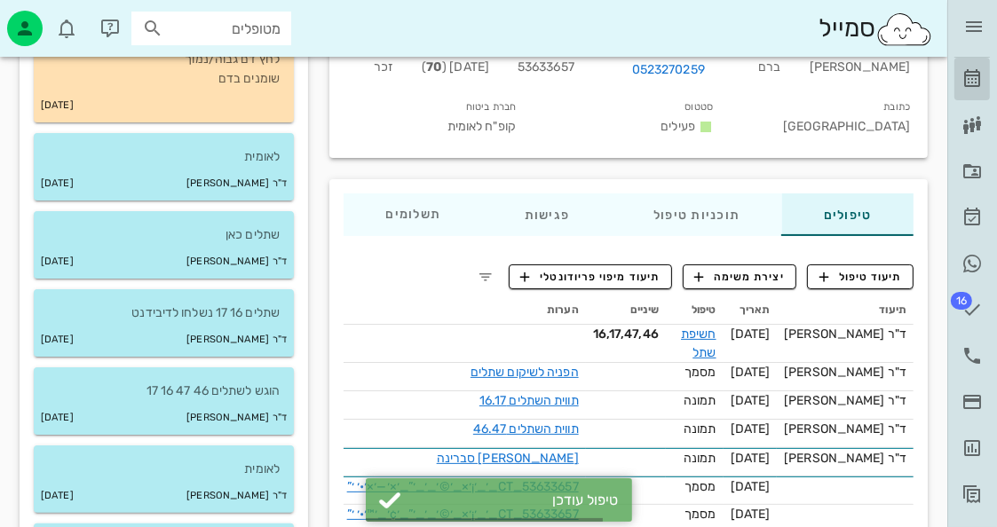
click at [970, 74] on icon at bounding box center [972, 78] width 21 height 21
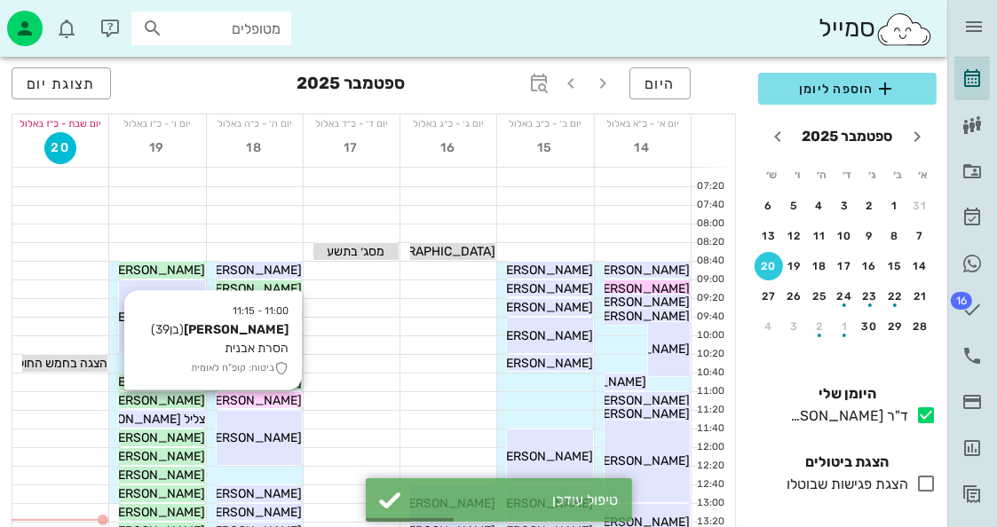
click at [284, 398] on span "אבירם כהן" at bounding box center [251, 400] width 99 height 15
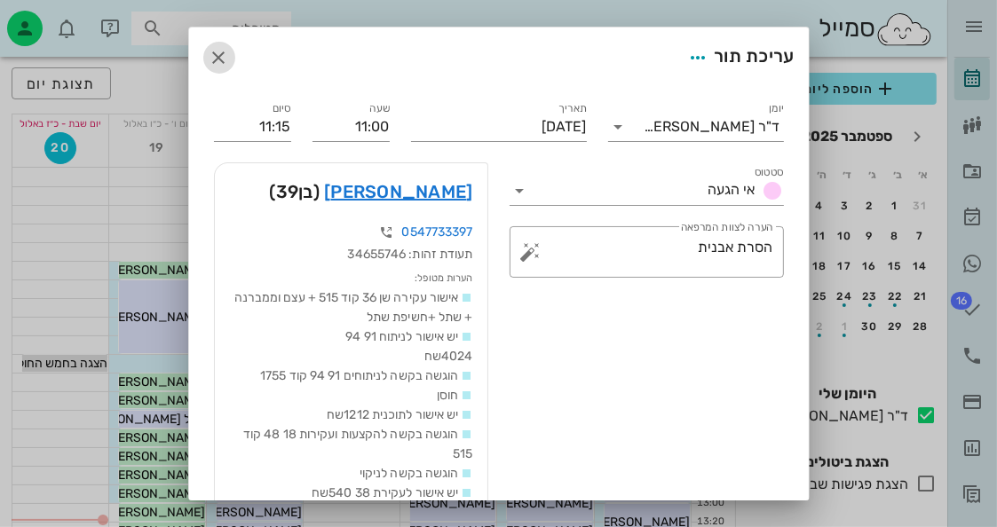
click at [226, 59] on icon "button" at bounding box center [219, 57] width 21 height 21
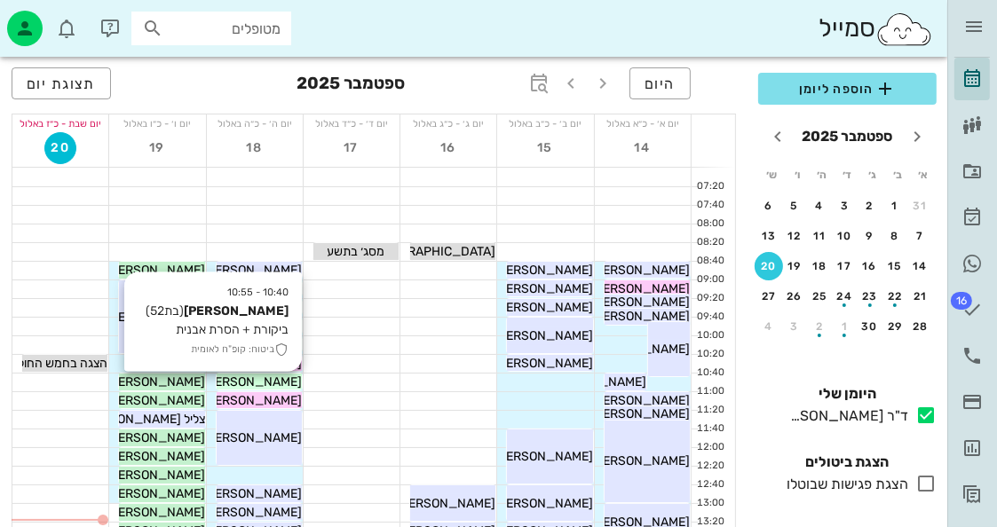
click at [258, 385] on span "איריס פוקס" at bounding box center [251, 382] width 99 height 15
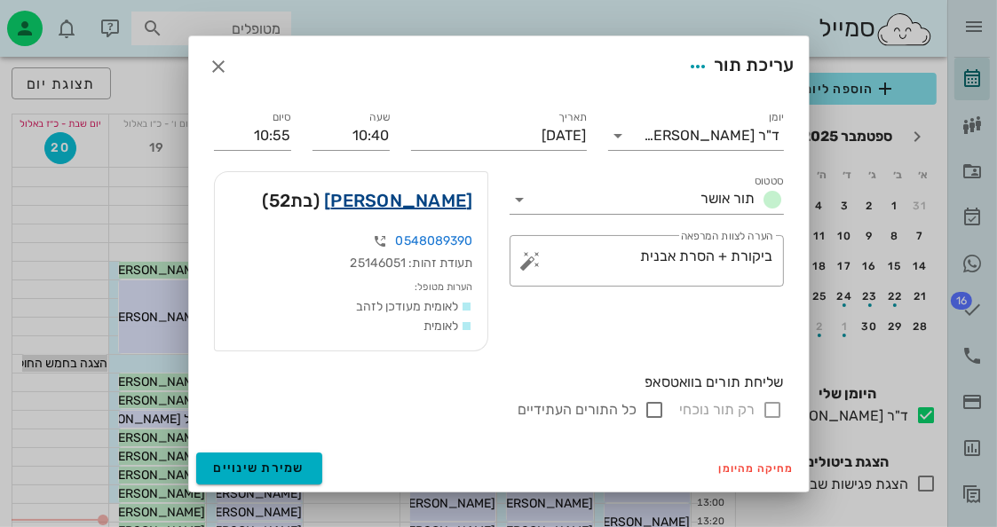
click at [459, 207] on link "איריס פוקס" at bounding box center [398, 200] width 148 height 28
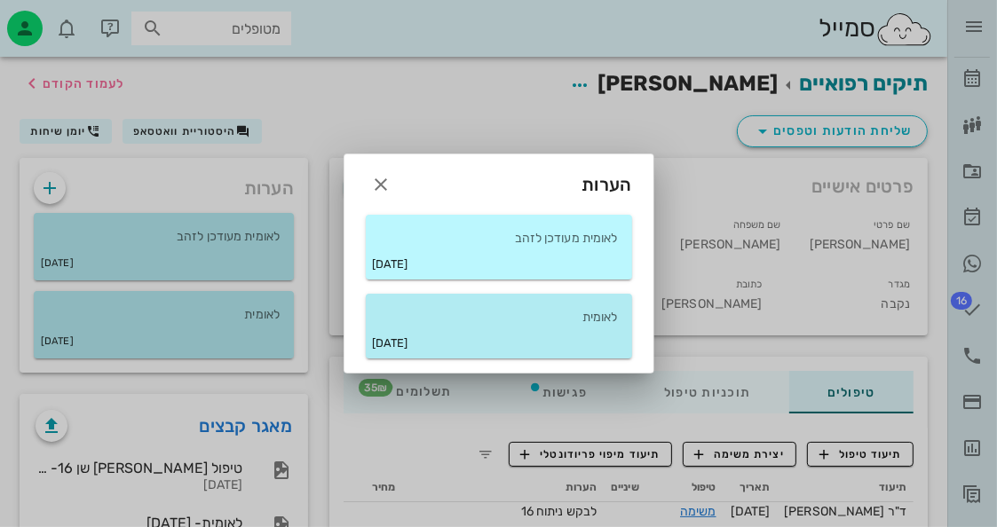
click at [410, 221] on div "לאומית מעודכן לזהב" at bounding box center [499, 232] width 266 height 34
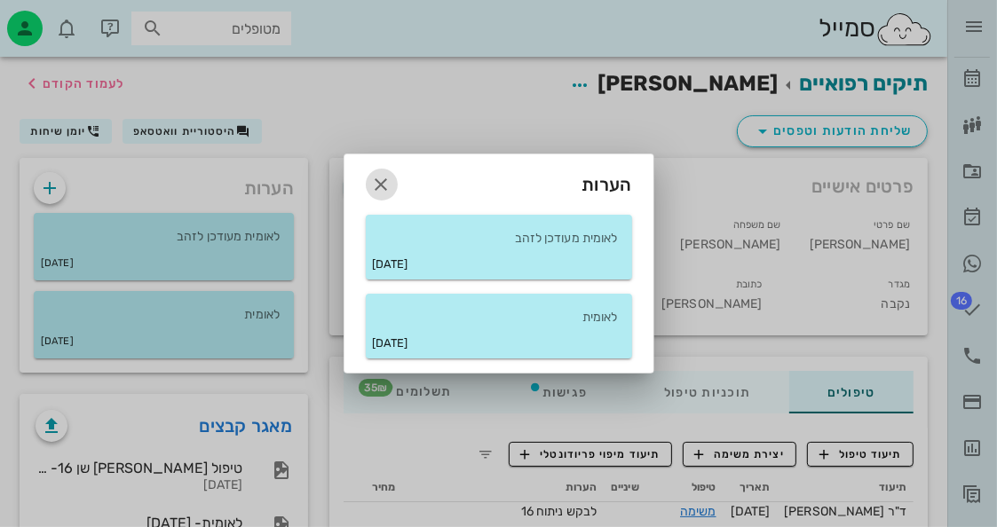
click at [380, 179] on icon "button" at bounding box center [381, 184] width 21 height 21
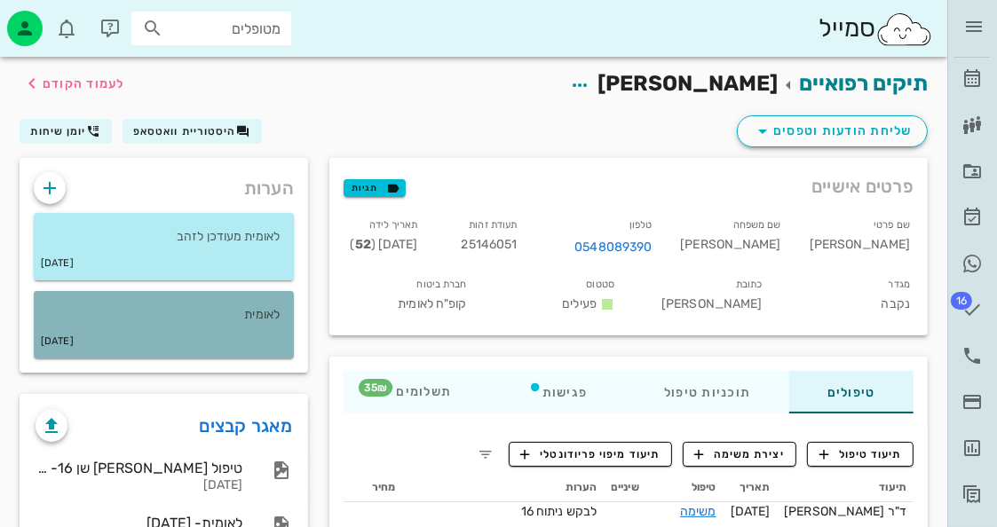
click at [204, 328] on div "26-05-2025" at bounding box center [164, 342] width 260 height 34
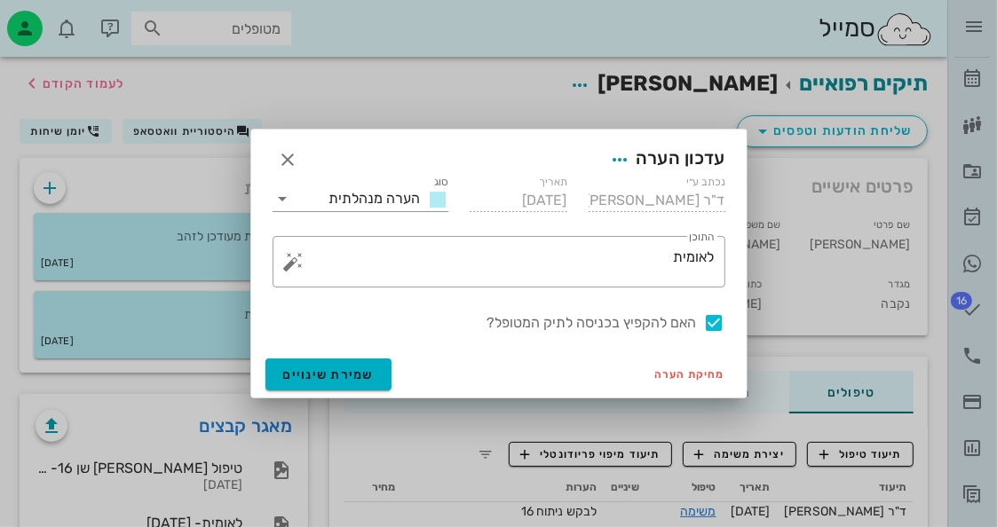
drag, startPoint x: 709, startPoint y: 324, endPoint x: 693, endPoint y: 327, distance: 16.2
click at [709, 324] on div at bounding box center [715, 323] width 30 height 30
checkbox input "false"
click at [338, 384] on button "שמירת שינויים" at bounding box center [328, 375] width 127 height 32
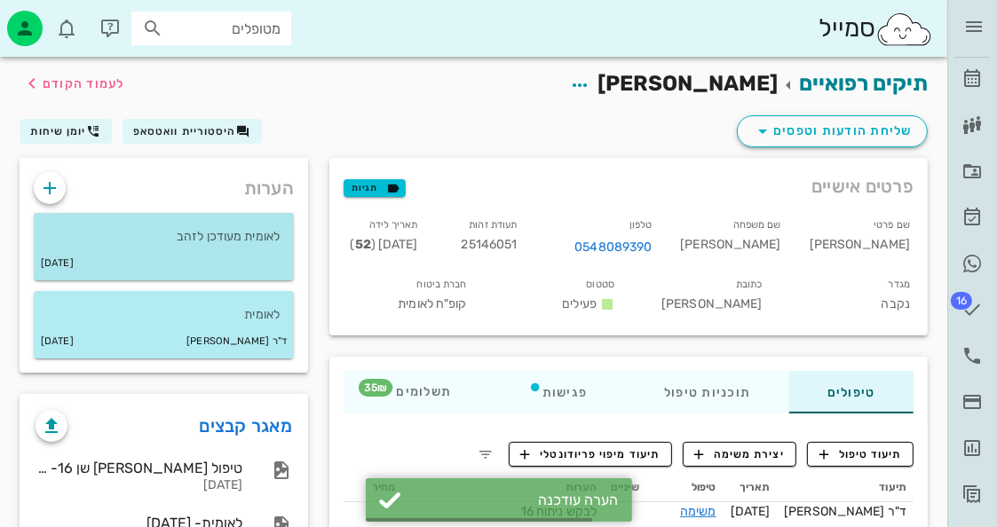
click at [268, 267] on div "09-06-2025" at bounding box center [164, 264] width 260 height 34
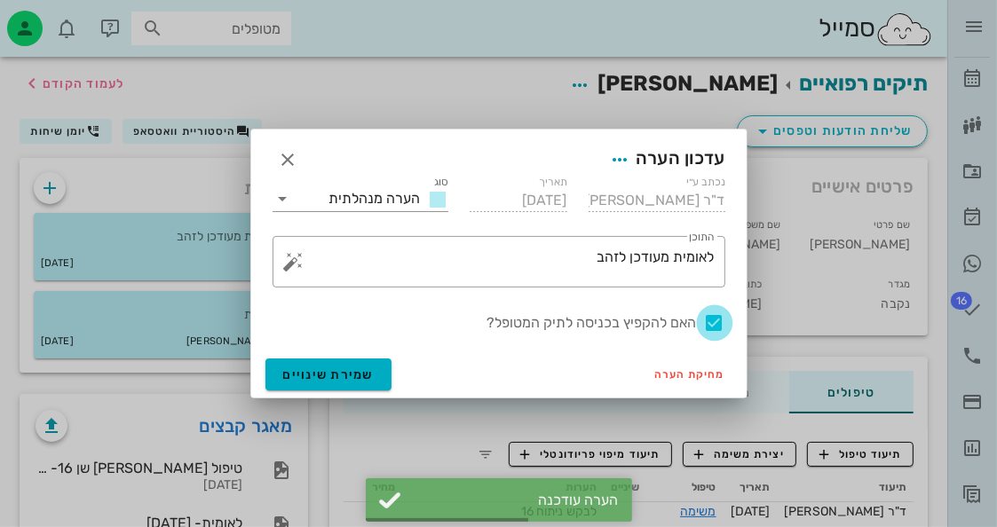
click at [721, 324] on div at bounding box center [715, 323] width 30 height 30
checkbox input "false"
click at [316, 372] on span "שמירת שינויים" at bounding box center [328, 375] width 91 height 15
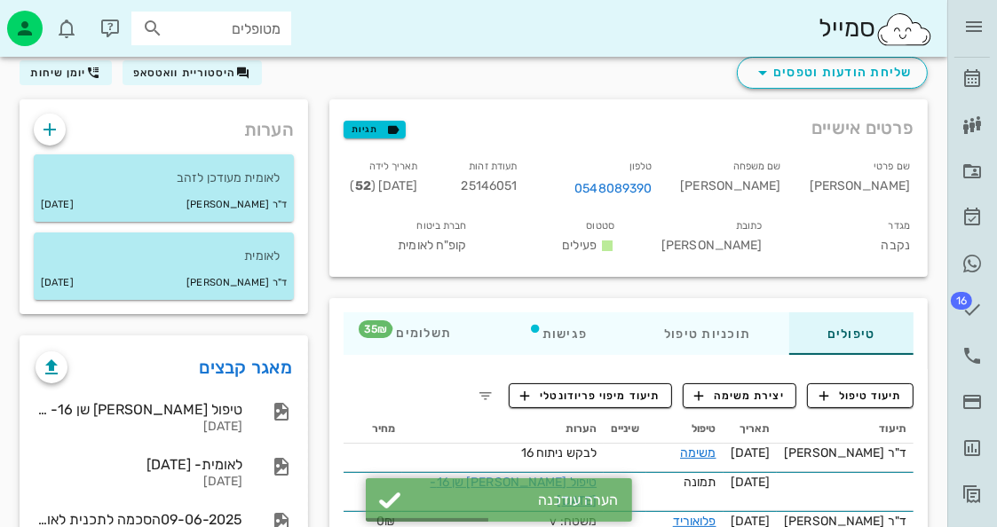
scroll to position [89, 0]
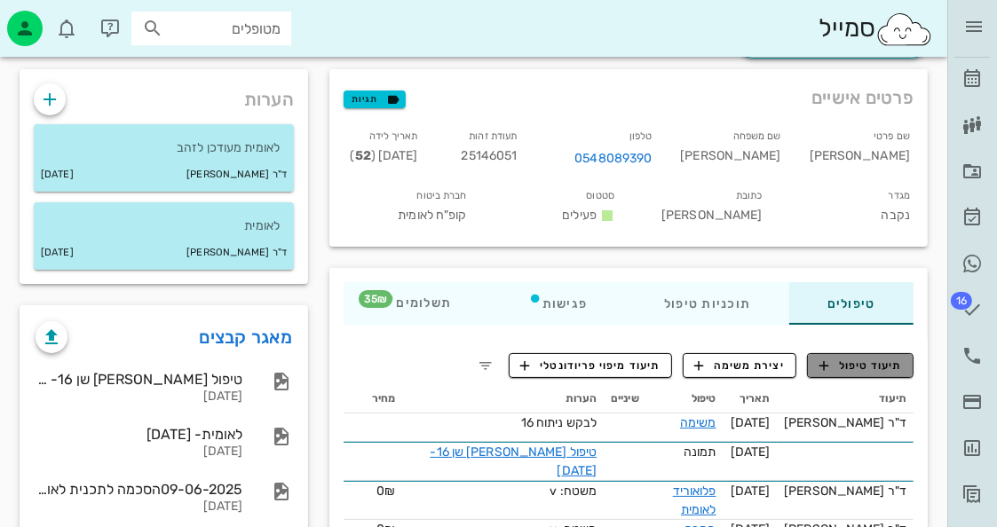
click at [856, 364] on span "תיעוד טיפול" at bounding box center [861, 366] width 83 height 16
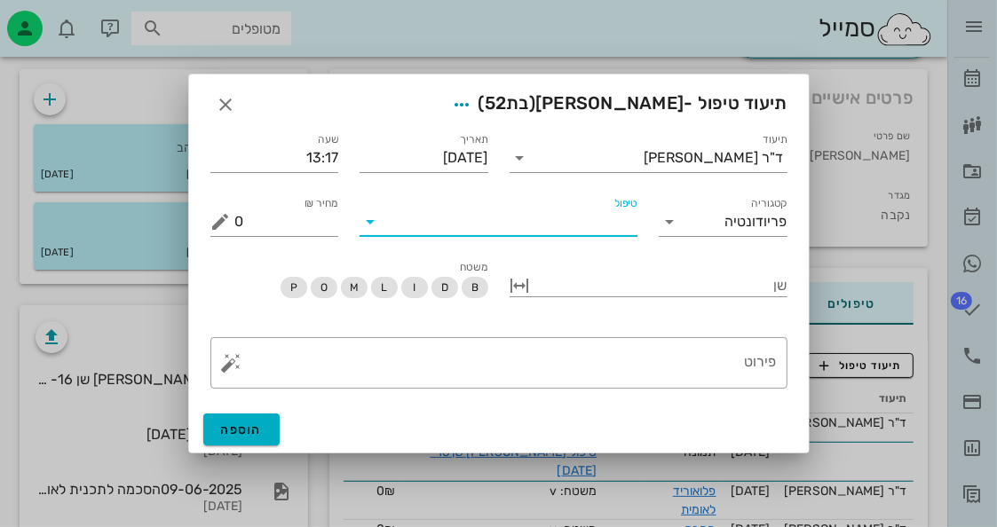
click at [596, 226] on input "טיפול" at bounding box center [510, 222] width 253 height 28
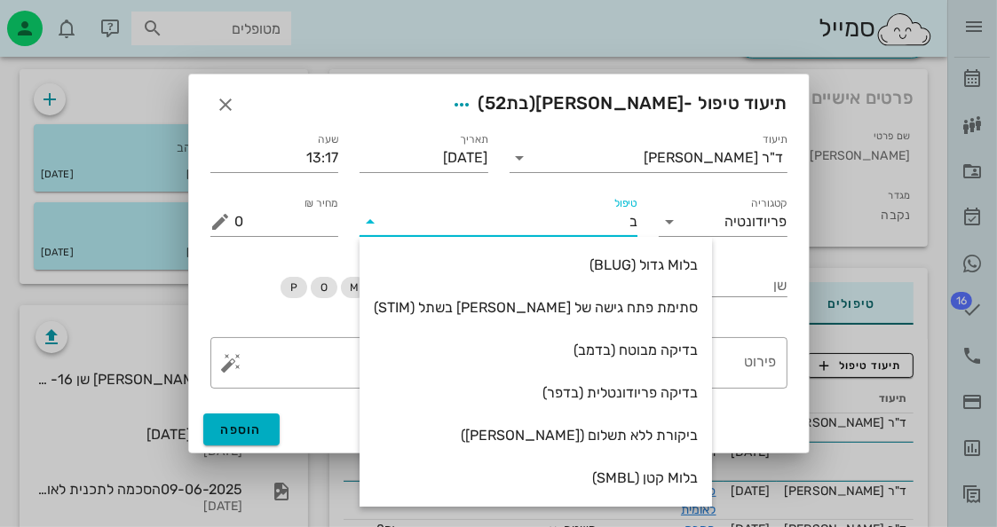
type input "בי"
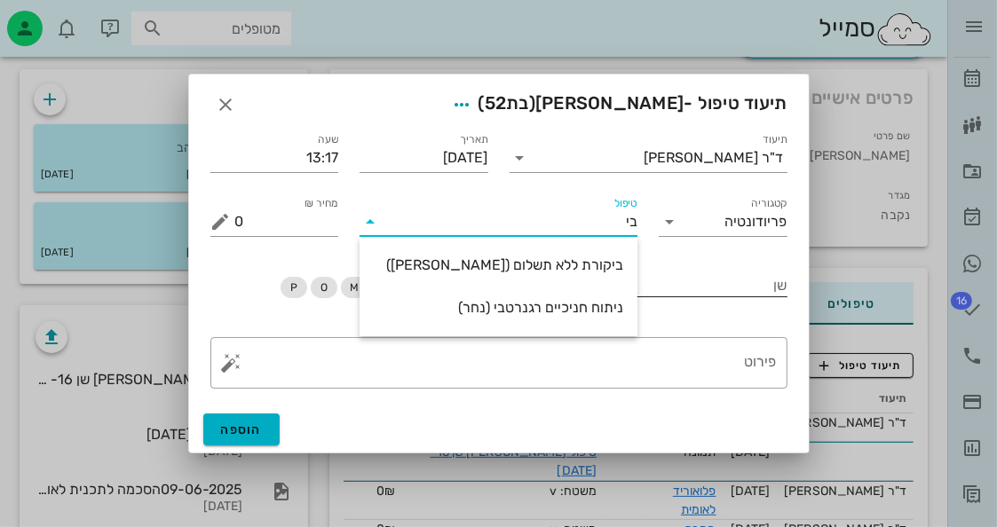
click at [546, 264] on div "ביקורת ללא תשלום (בקרל)" at bounding box center [499, 265] width 250 height 17
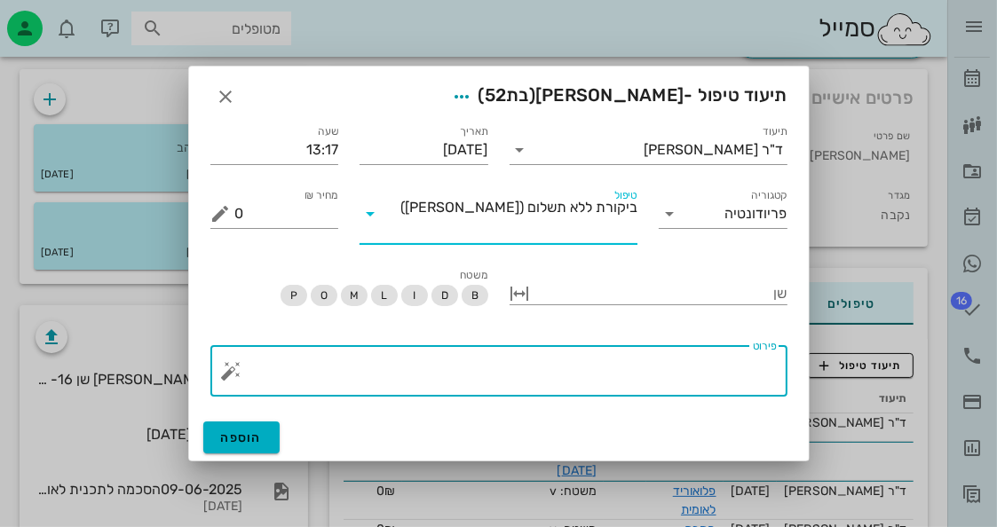
click at [667, 367] on textarea "פירוט" at bounding box center [506, 375] width 542 height 43
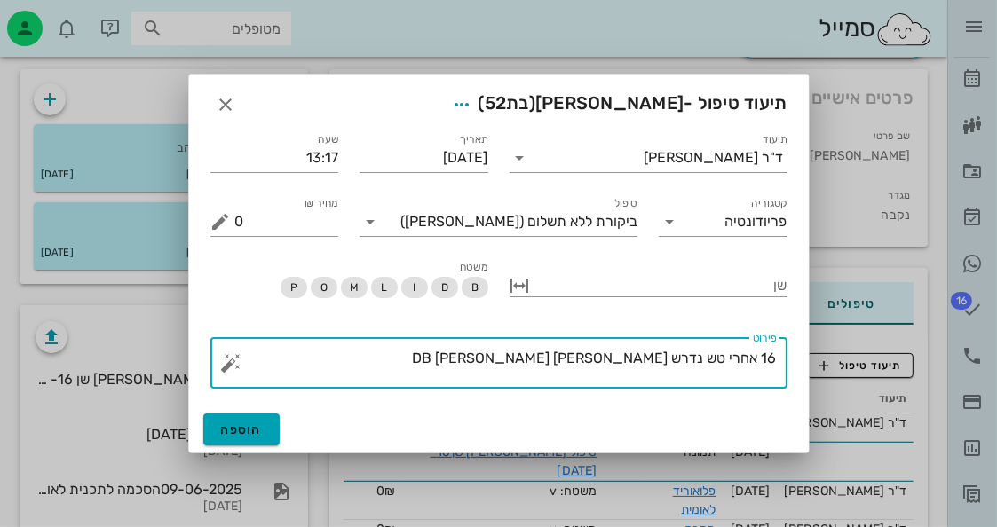
type textarea "16 אחרי טש נדרש קיטוע שרש DB"
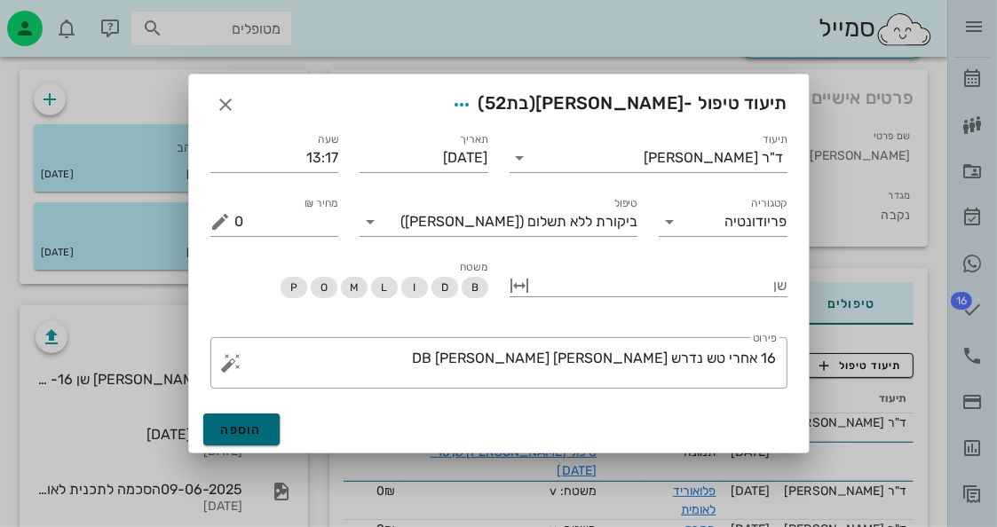
click at [247, 424] on span "הוספה" at bounding box center [242, 430] width 42 height 15
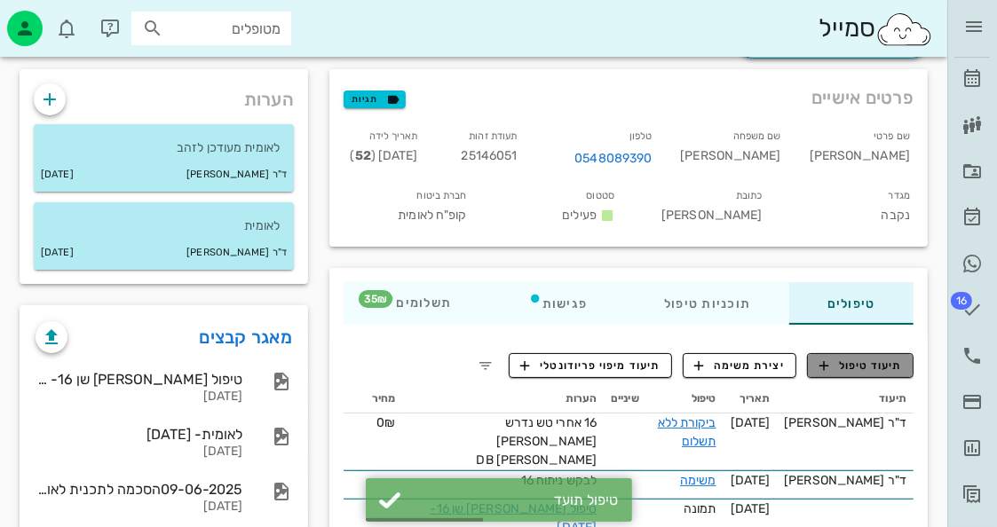
click at [879, 368] on span "תיעוד טיפול" at bounding box center [861, 366] width 83 height 16
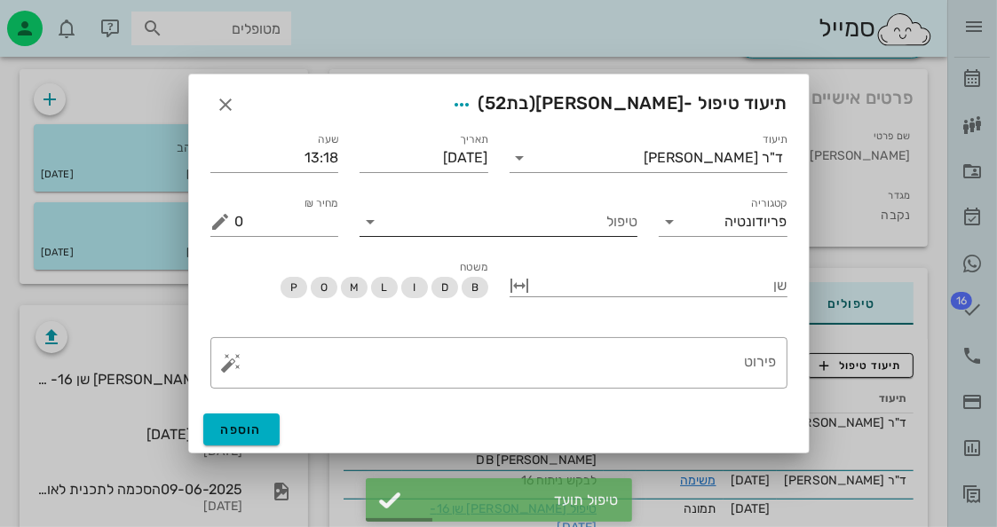
click at [595, 228] on input "טיפול" at bounding box center [510, 222] width 253 height 28
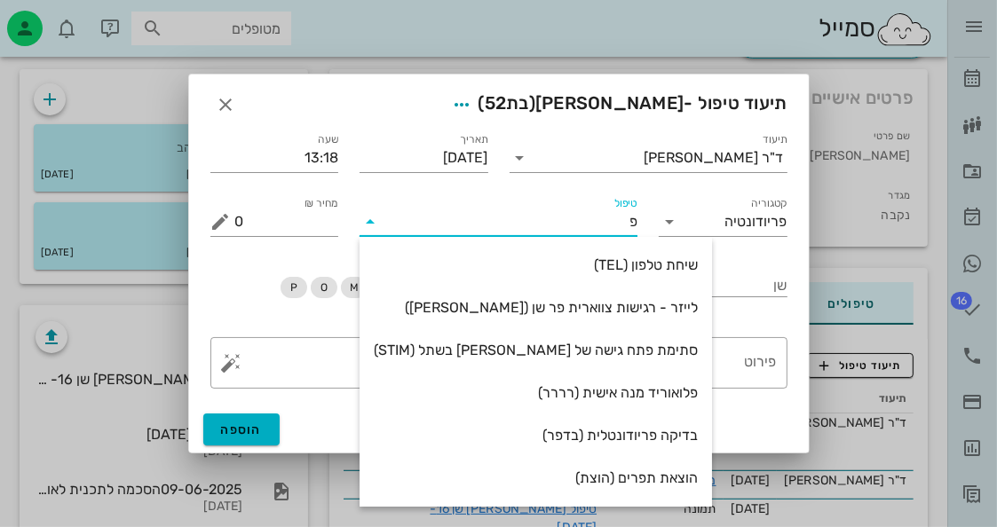
type input "פל"
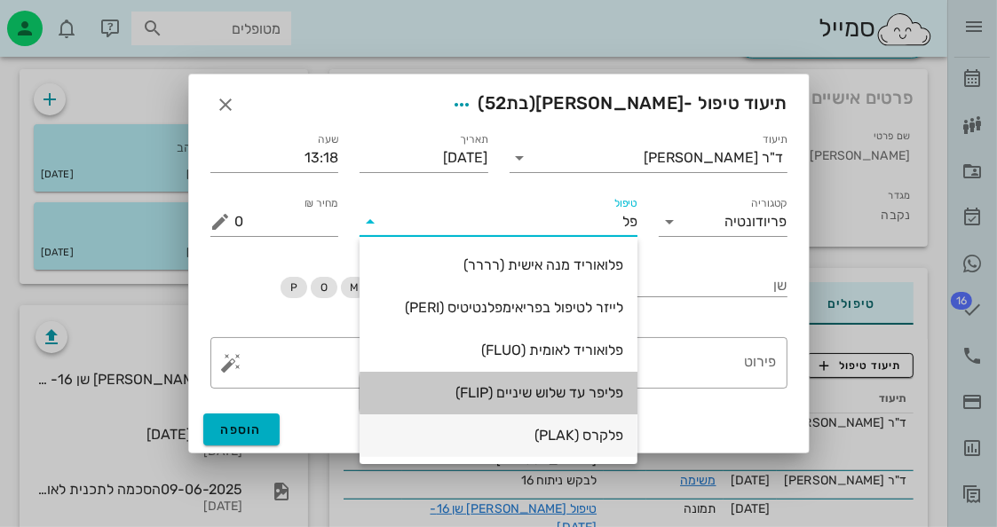
click at [607, 414] on div "פלואוריד מנה אישית (רררר) לייזר לטיפול בפריאימפלנטיטיס (PERI) פלואוריד לאומית (…" at bounding box center [499, 350] width 278 height 227
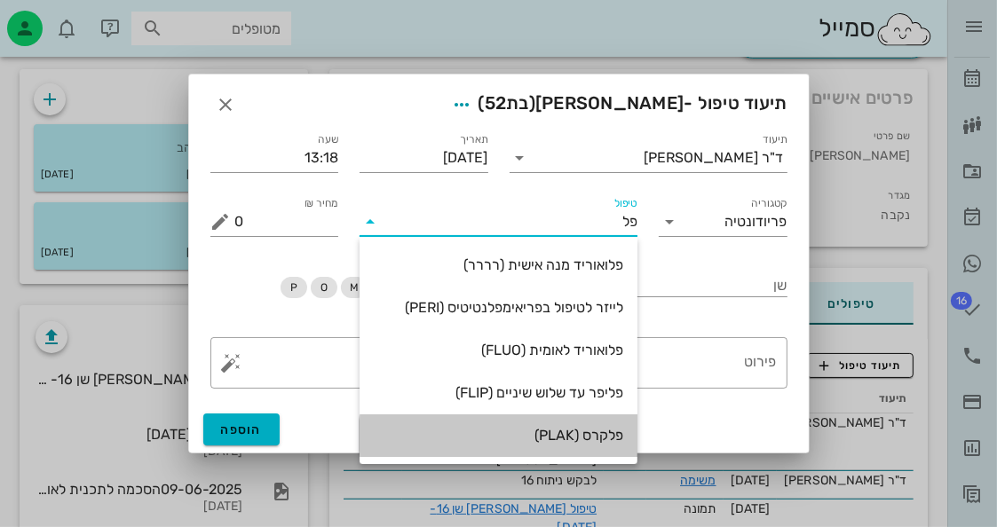
click at [614, 424] on div "פלקרס (PLAK)" at bounding box center [499, 435] width 250 height 38
type input "35"
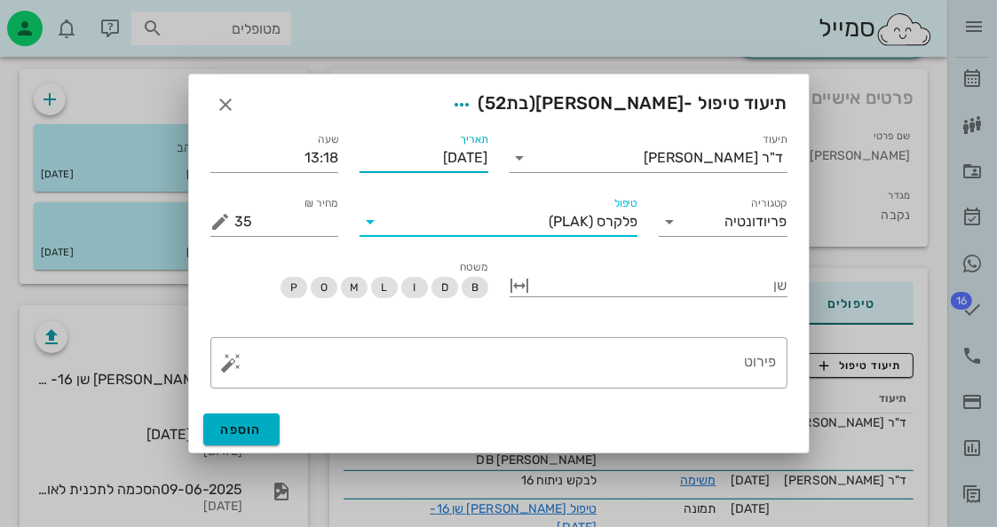
click at [447, 161] on input "[DATE]" at bounding box center [424, 158] width 129 height 28
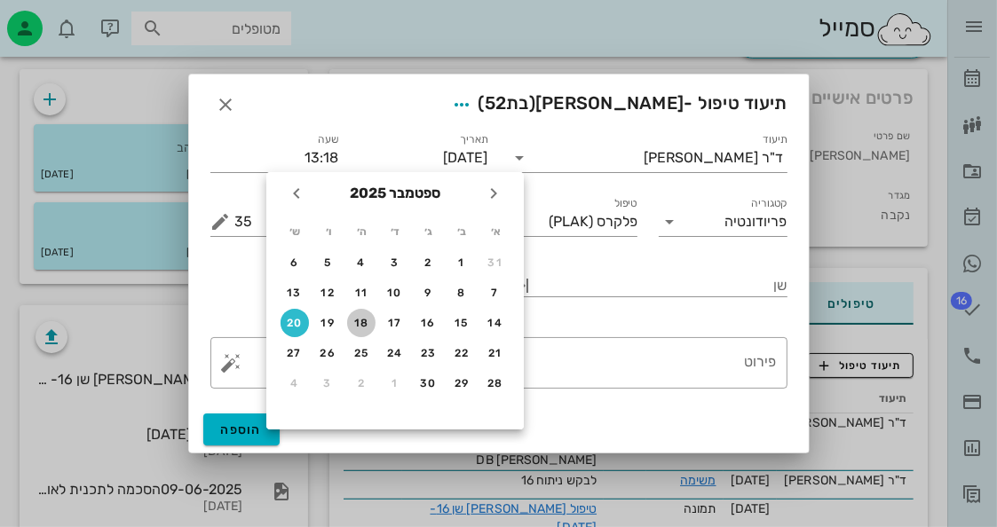
click at [369, 328] on div "18" at bounding box center [361, 323] width 28 height 12
type input "[DATE]"
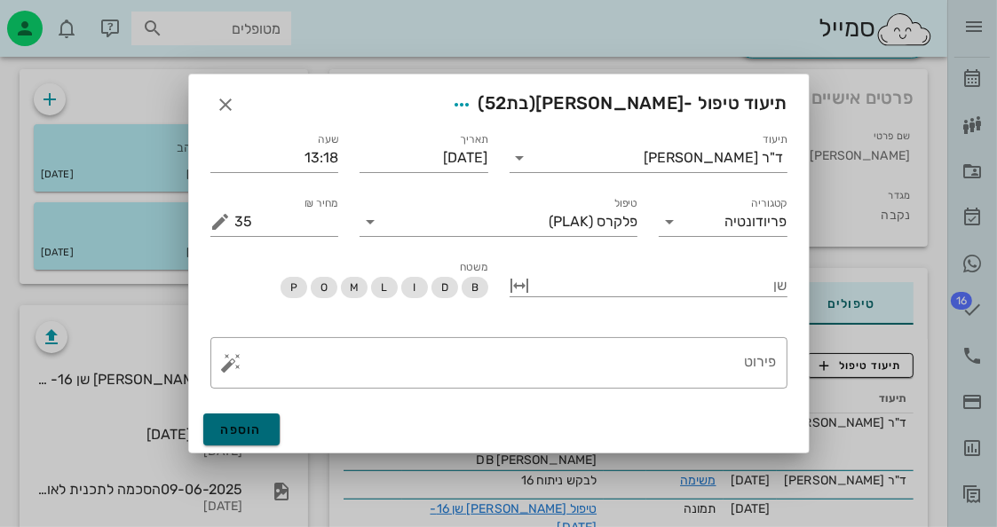
click at [270, 427] on button "הוספה" at bounding box center [241, 430] width 77 height 32
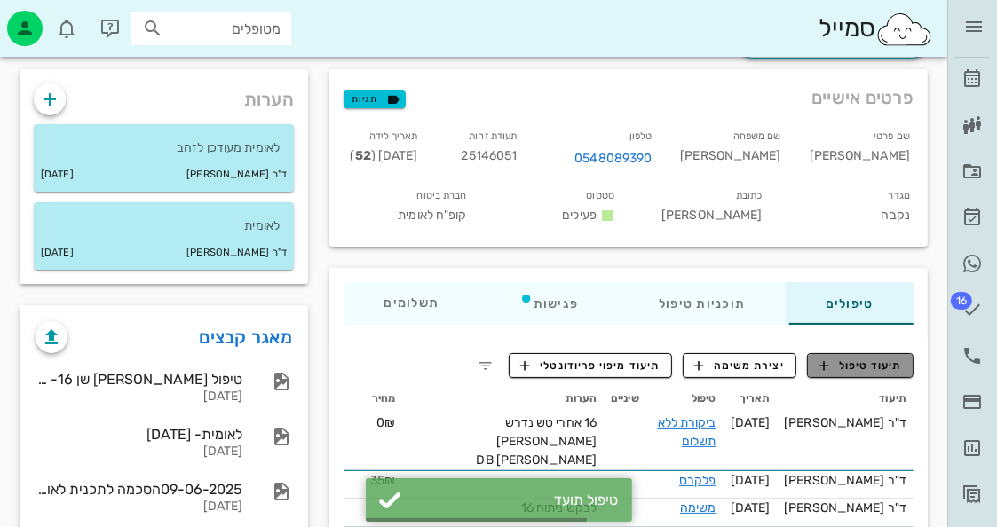
click at [874, 361] on span "תיעוד טיפול" at bounding box center [861, 366] width 83 height 16
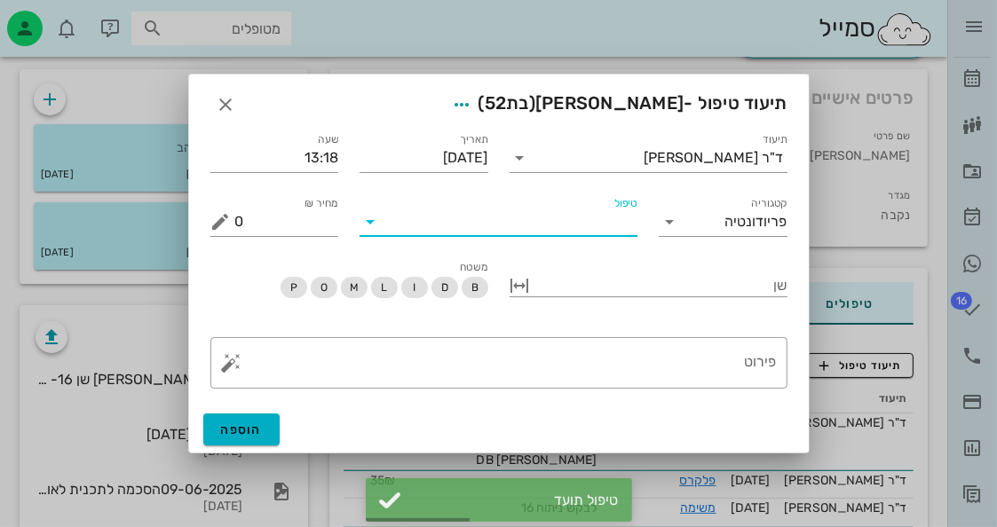
click at [606, 233] on input "טיפול" at bounding box center [510, 222] width 253 height 28
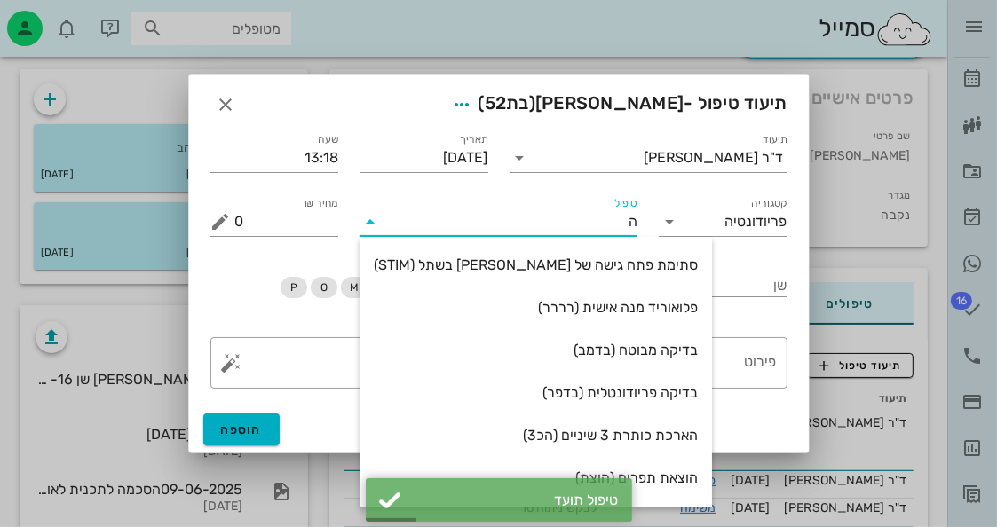
type input "הס"
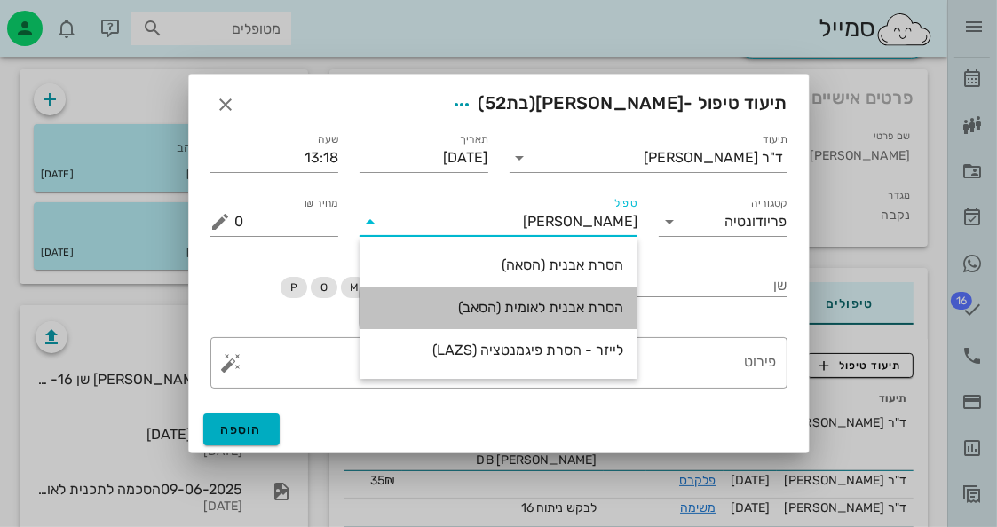
click at [551, 295] on div "הסרת אבנית לאומית (הסאב)" at bounding box center [499, 308] width 250 height 38
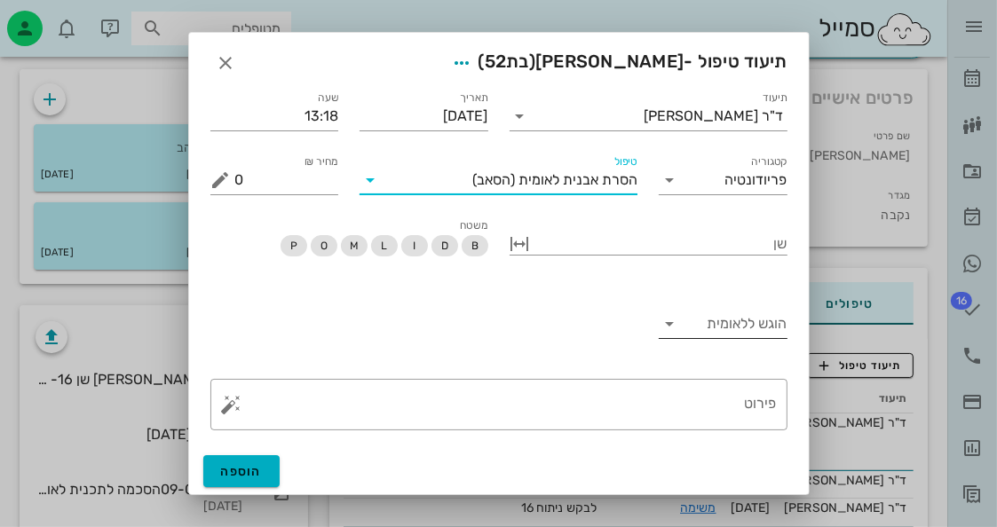
click at [723, 334] on input "הוגש ללאומית" at bounding box center [737, 324] width 100 height 28
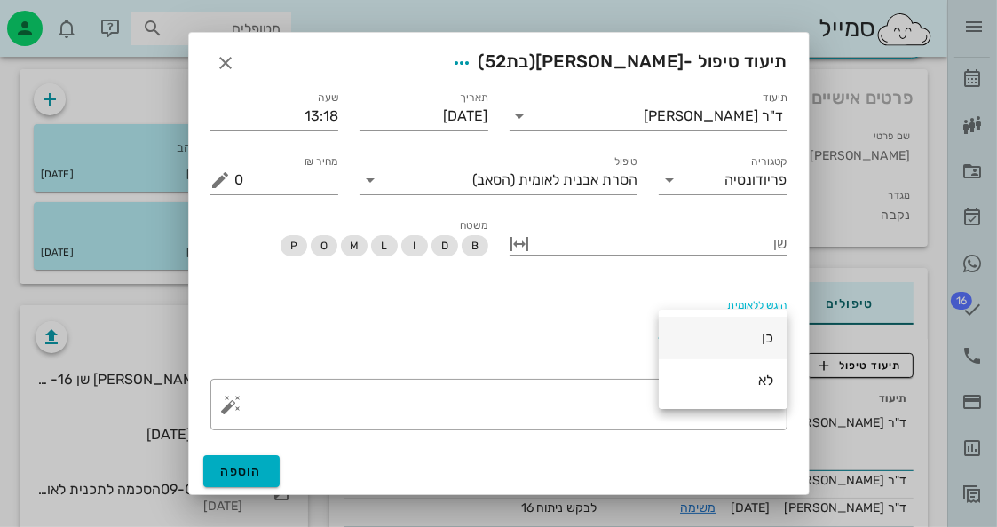
click at [733, 349] on div "כן" at bounding box center [723, 338] width 100 height 38
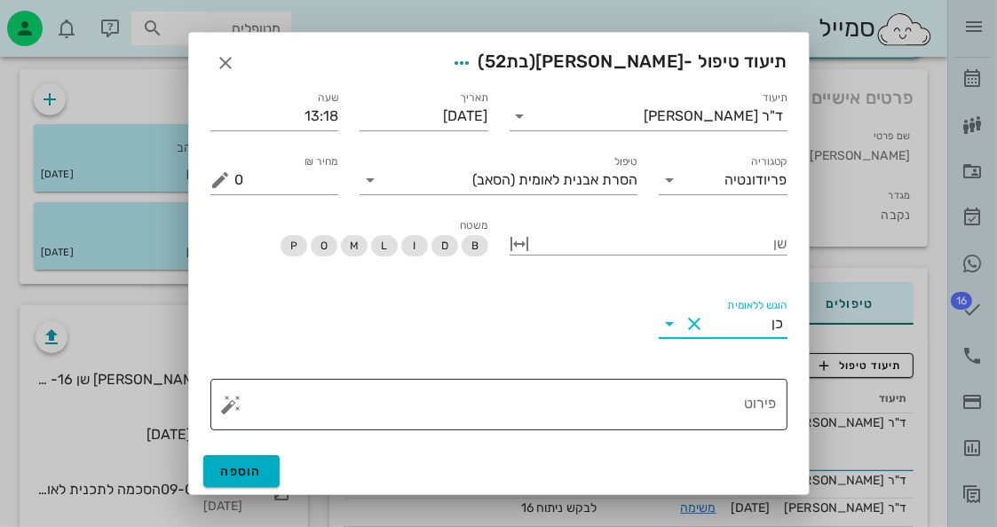
drag, startPoint x: 670, startPoint y: 411, endPoint x: 650, endPoint y: 406, distance: 21.1
click at [664, 409] on textarea "פירוט" at bounding box center [506, 409] width 542 height 43
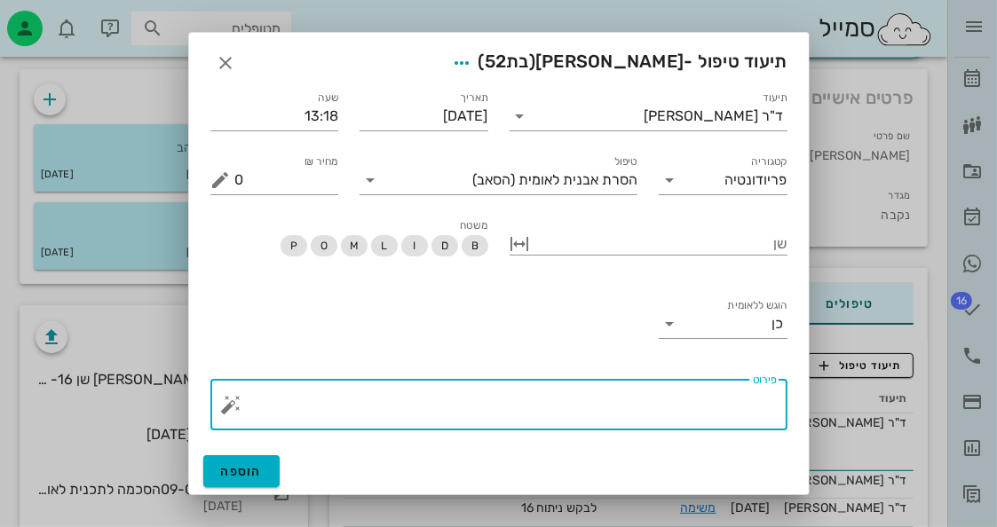
click at [224, 405] on button "button" at bounding box center [231, 404] width 21 height 21
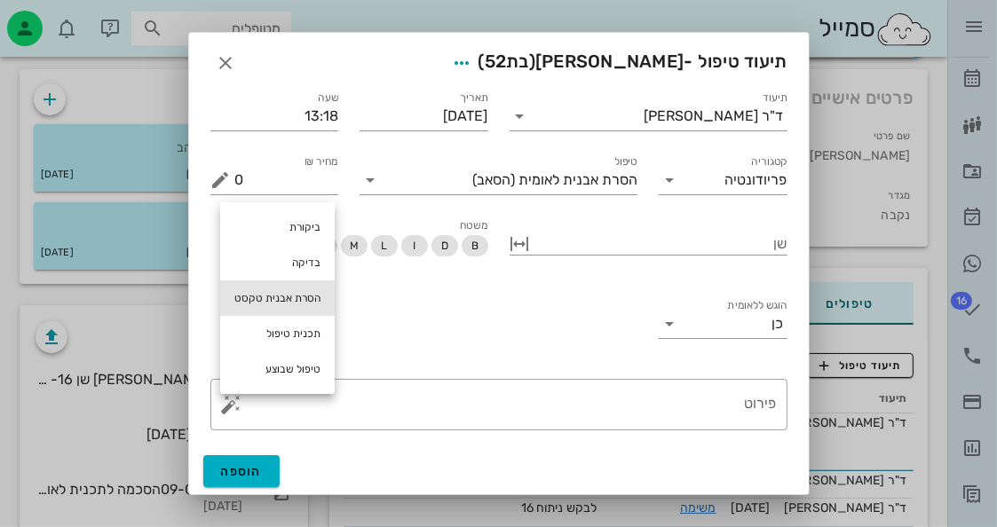
click at [298, 291] on div "הסרת אבנית טקסט" at bounding box center [277, 299] width 115 height 36
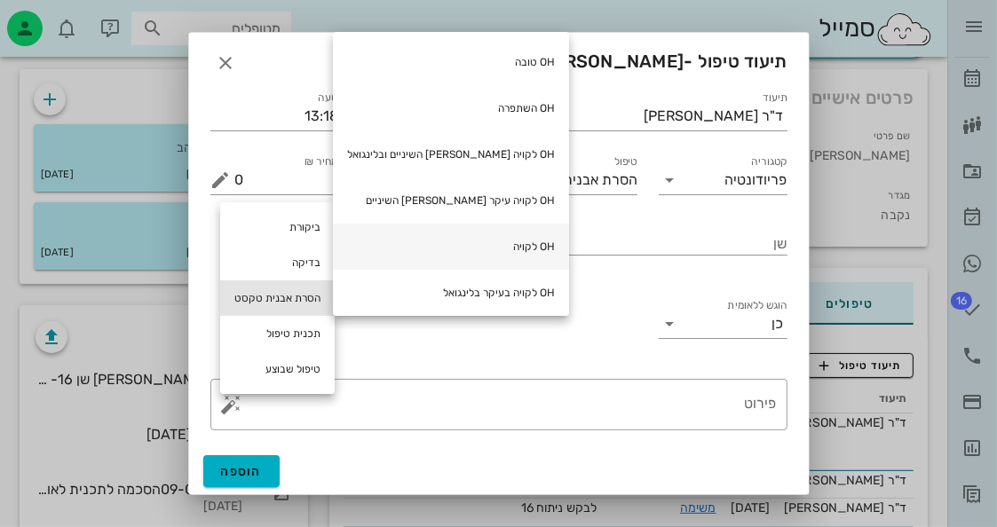
scroll to position [178, 0]
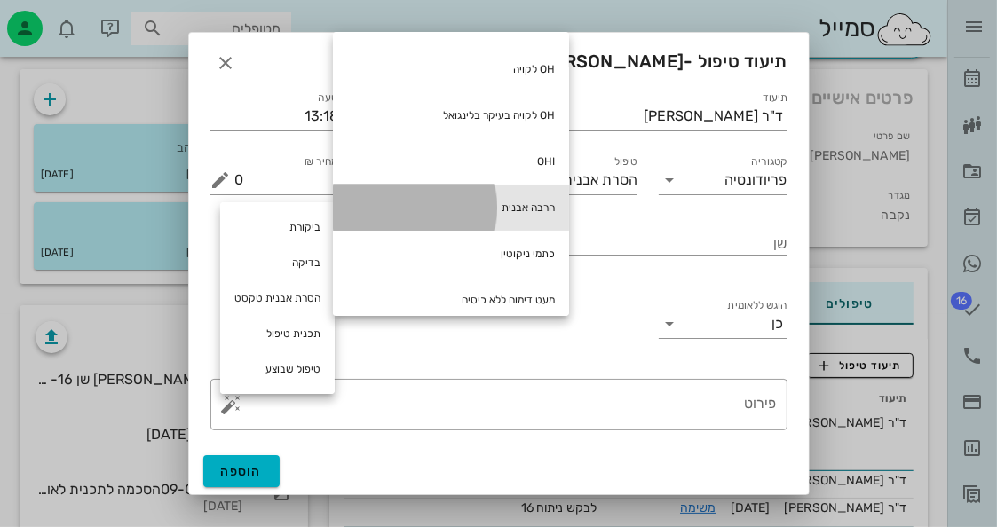
click at [454, 201] on div "הרבה אבנית" at bounding box center [451, 208] width 236 height 46
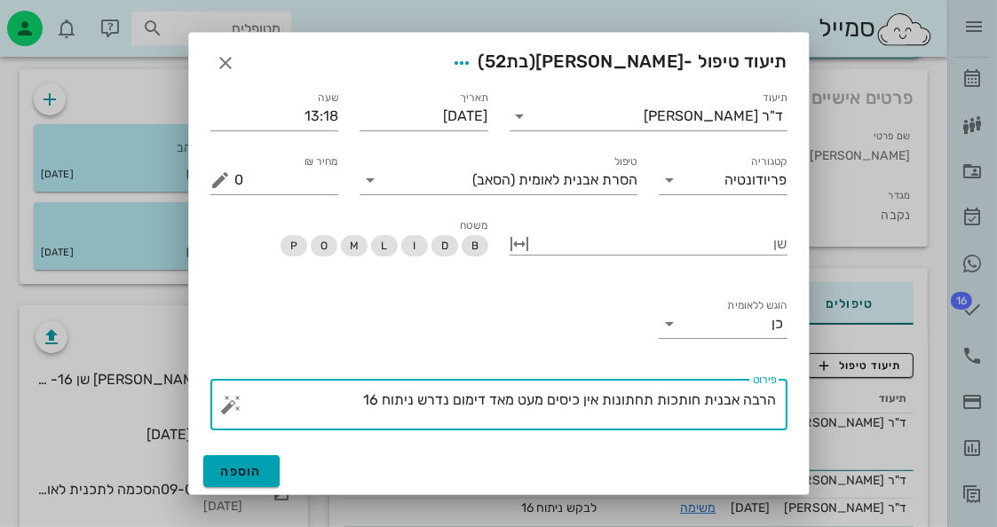
type textarea "הרבה אבנית חותכות תחתונות אין כיסים מעט מאד דימום נדרש ניתוח 16"
click at [258, 476] on span "הוספה" at bounding box center [242, 471] width 42 height 15
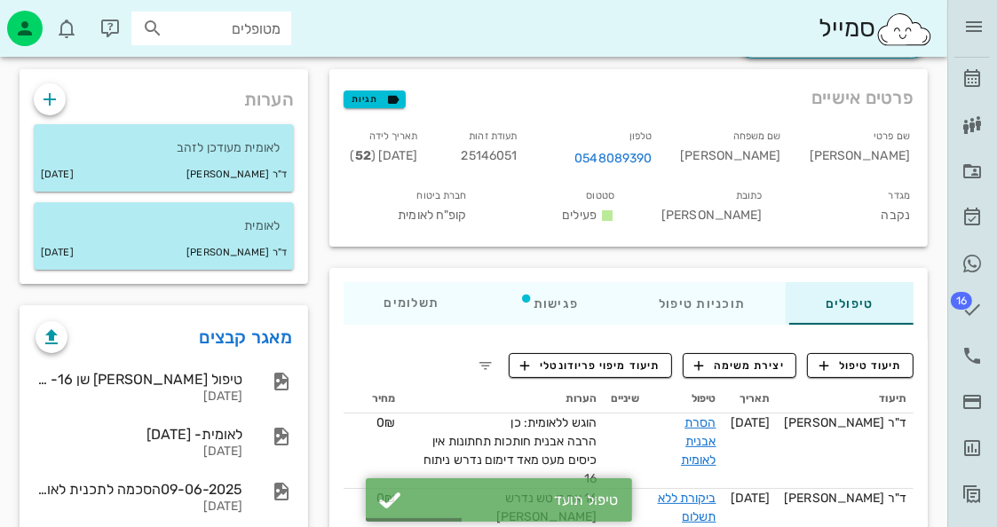
click at [518, 151] on span "25146051" at bounding box center [490, 155] width 56 height 15
copy span "25146051"
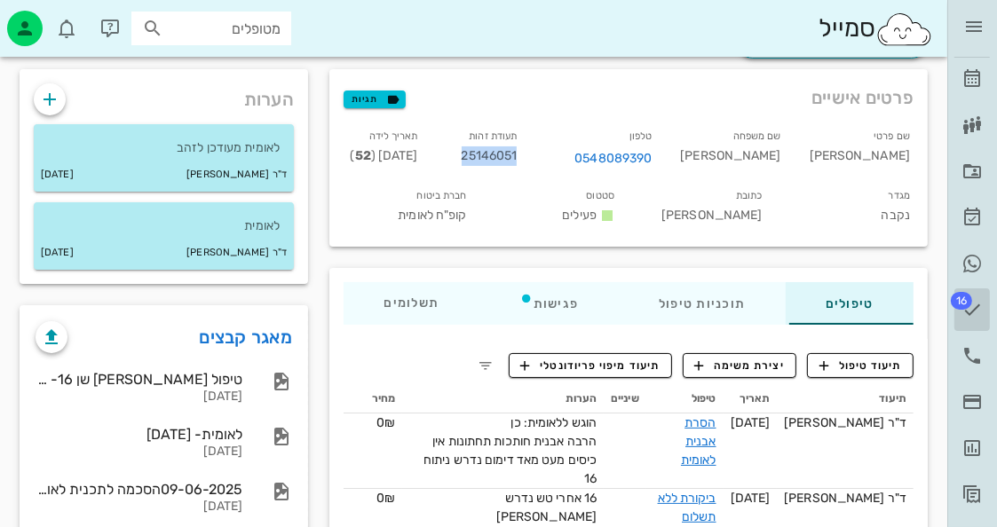
click at [955, 307] on span "16" at bounding box center [961, 301] width 21 height 18
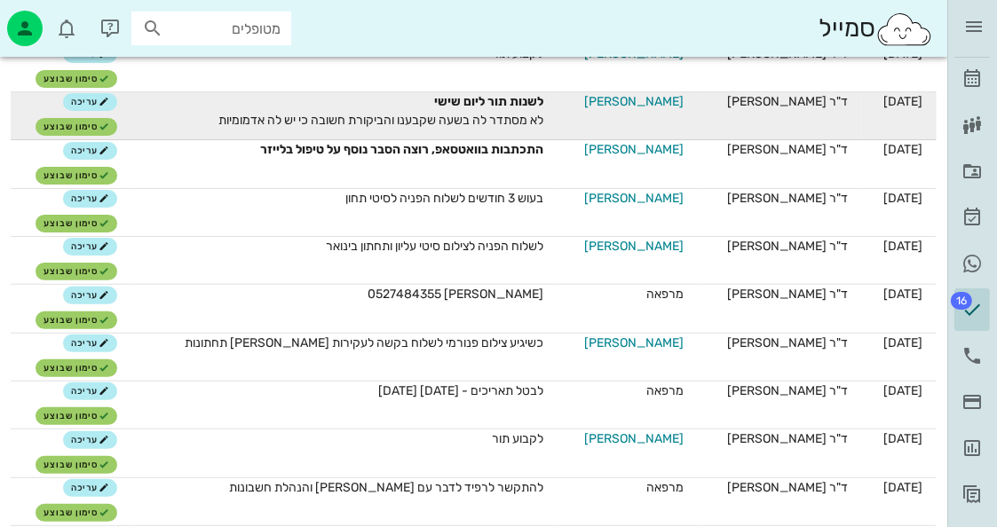
scroll to position [266, 0]
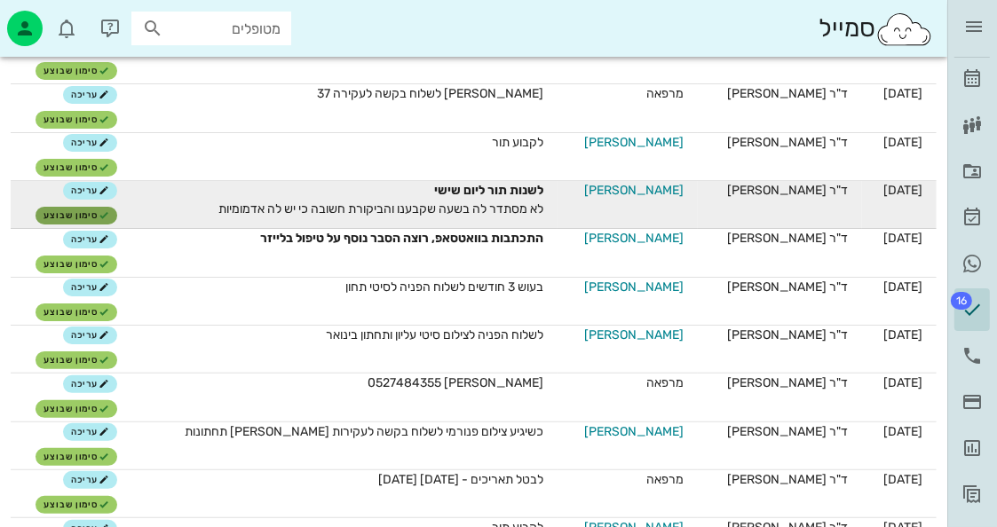
click at [100, 217] on span "סימון שבוצע" at bounding box center [77, 215] width 66 height 11
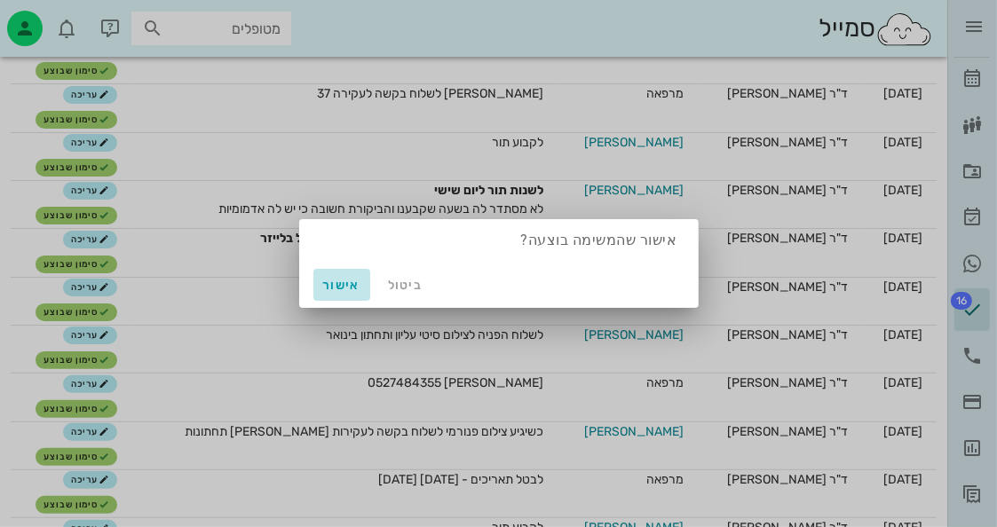
click at [347, 287] on span "אישור" at bounding box center [342, 285] width 43 height 15
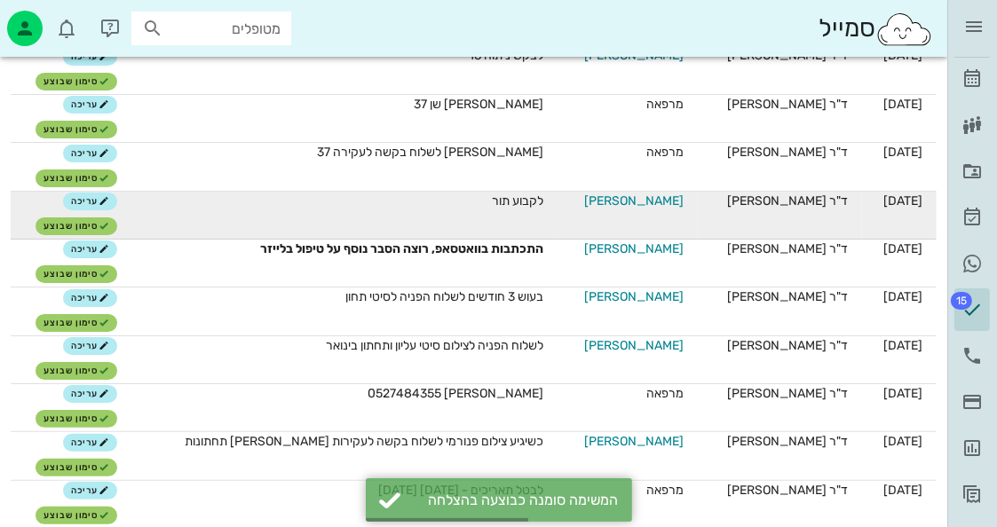
scroll to position [178, 0]
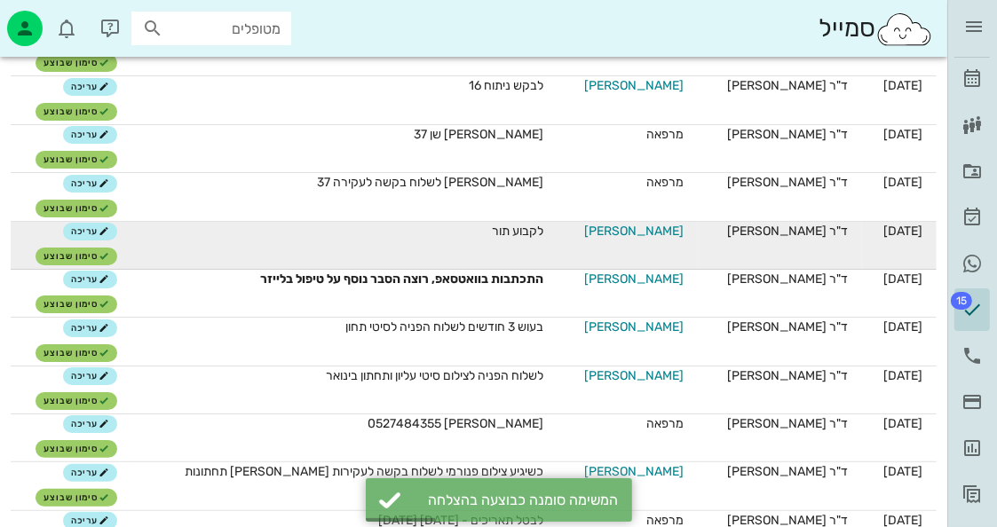
click at [646, 226] on span "דניאל קימל" at bounding box center [633, 231] width 99 height 19
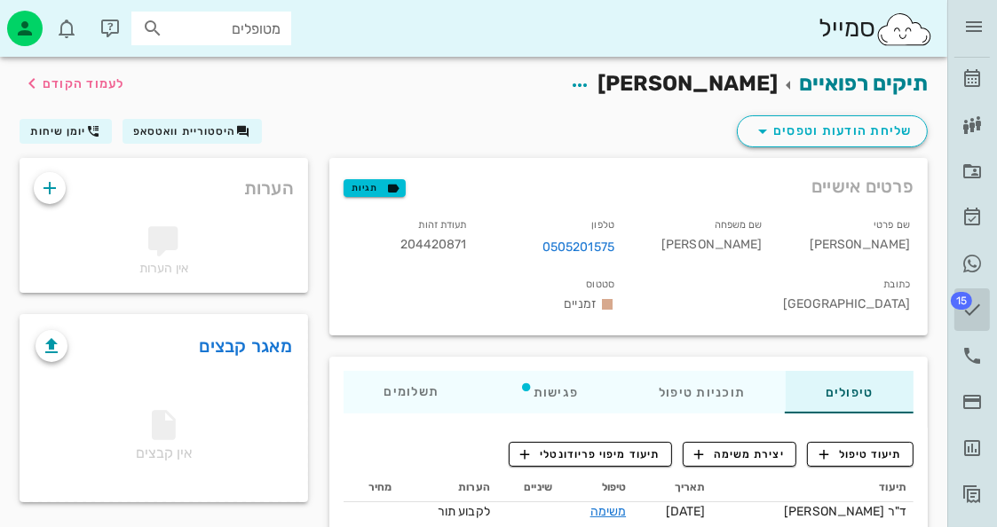
click at [981, 308] on icon at bounding box center [972, 309] width 21 height 21
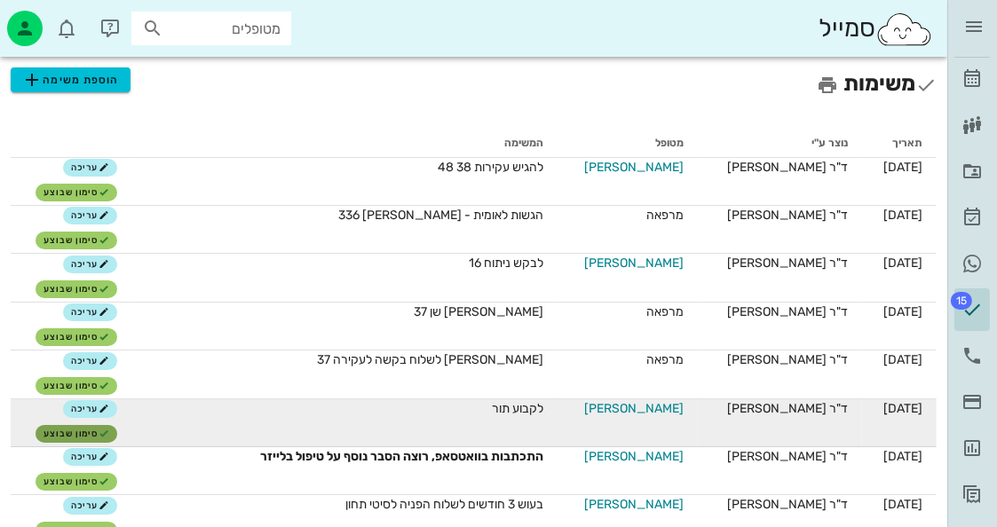
click at [89, 435] on span "סימון שבוצע" at bounding box center [77, 434] width 66 height 11
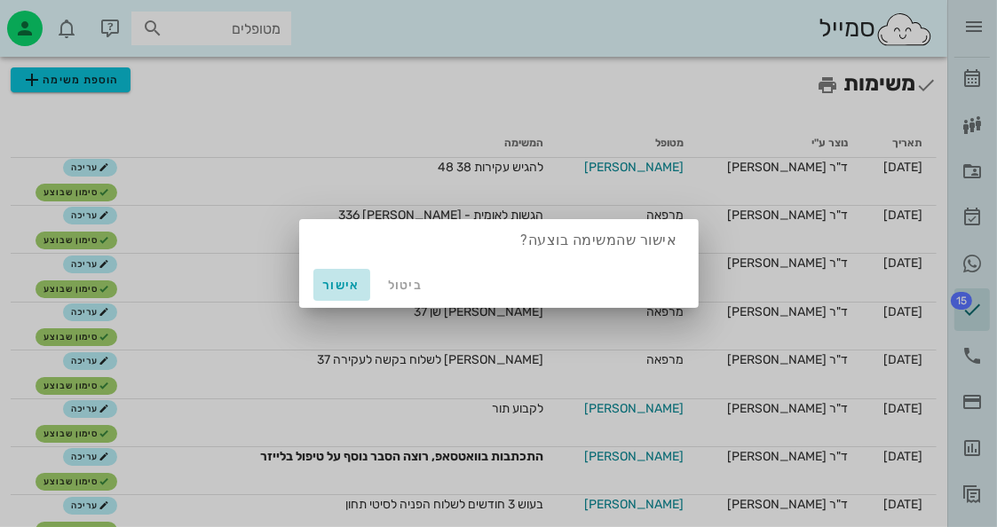
click at [352, 297] on button "אישור" at bounding box center [341, 285] width 57 height 32
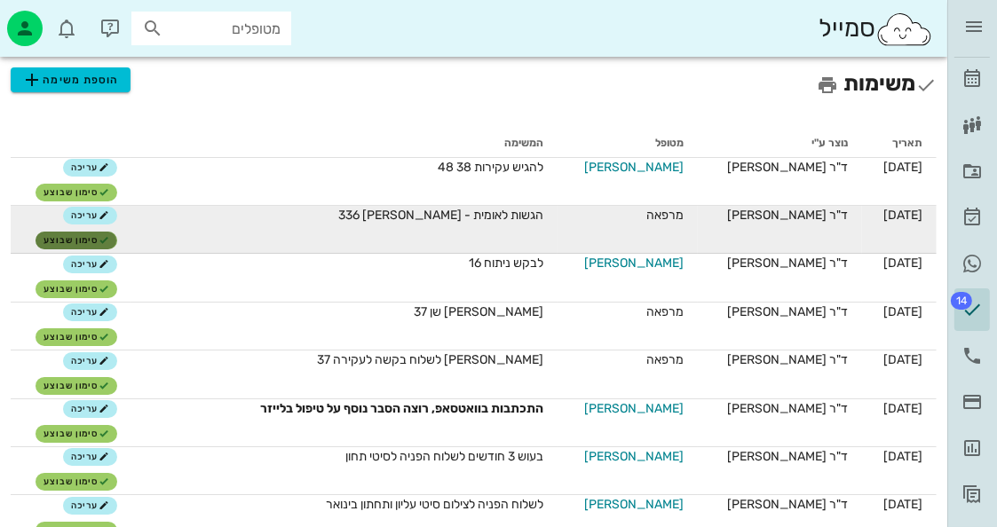
click at [92, 245] on span "סימון שבוצע" at bounding box center [77, 240] width 66 height 11
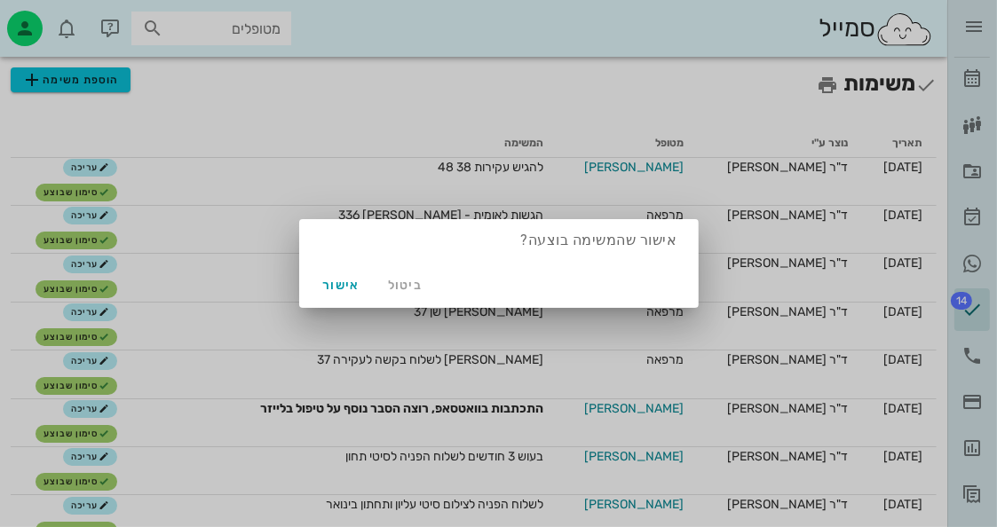
drag, startPoint x: 242, startPoint y: 164, endPoint x: 262, endPoint y: 165, distance: 20.4
click at [242, 164] on div at bounding box center [498, 263] width 997 height 527
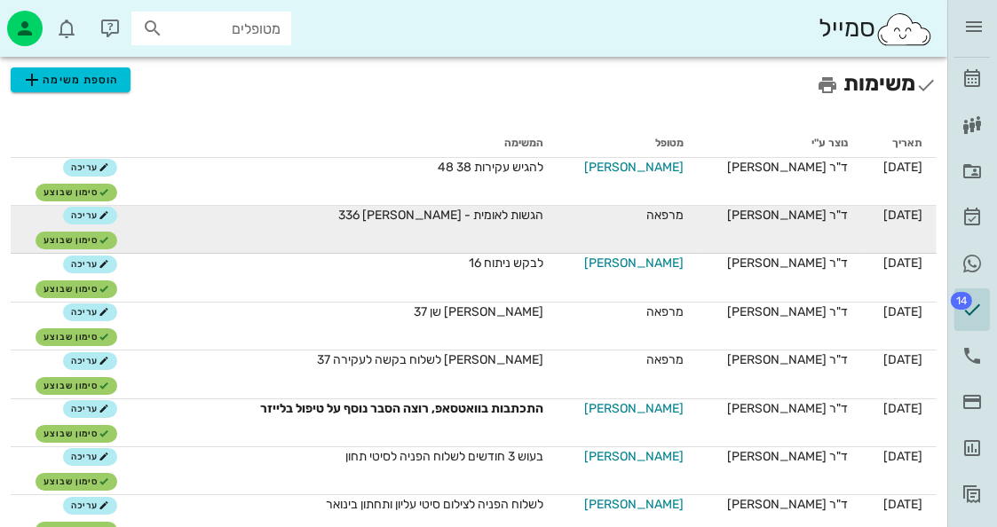
click at [664, 218] on span "מרפאה" at bounding box center [664, 215] width 37 height 15
click at [98, 212] on span "עריכה" at bounding box center [90, 215] width 38 height 11
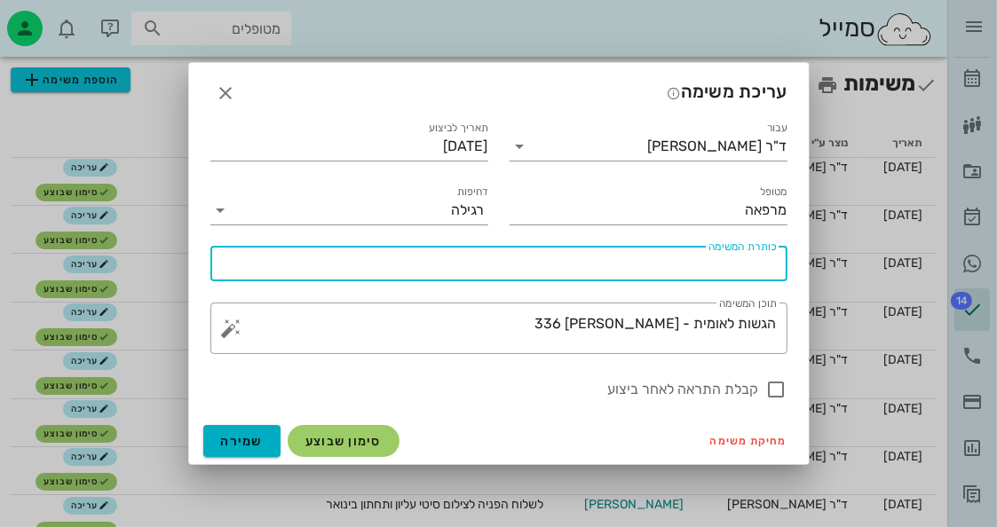
click at [605, 263] on input "כותרת המשימה" at bounding box center [499, 264] width 556 height 28
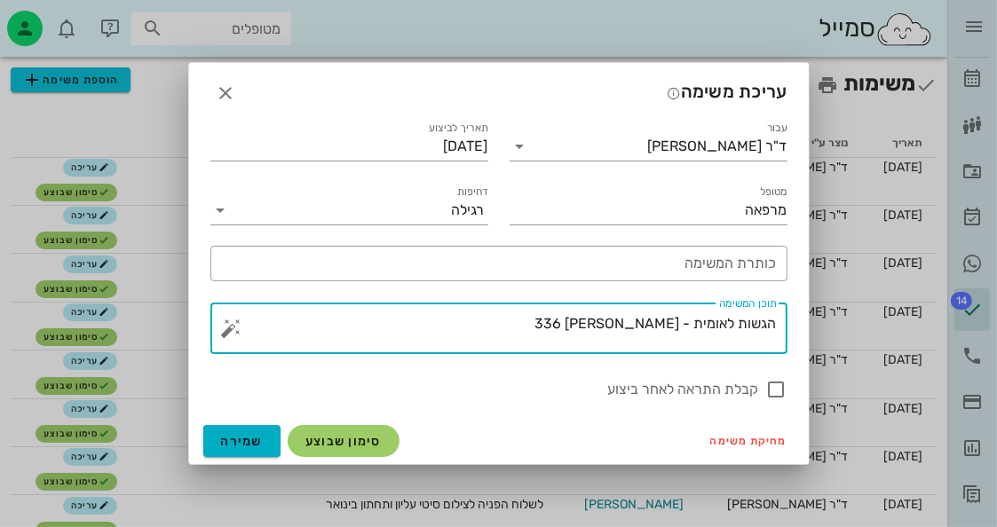
drag, startPoint x: 698, startPoint y: 323, endPoint x: 764, endPoint y: 327, distance: 66.7
click at [764, 327] on textarea "הגשות לאומית - ברנר נעמי 336" at bounding box center [506, 333] width 542 height 43
click at [768, 327] on textarea "הגשות לאומית - ברנר נעמי 336" at bounding box center [506, 333] width 542 height 43
click at [709, 323] on textarea "הגשות לאומית - ברנר נעמי 336" at bounding box center [506, 333] width 542 height 43
drag, startPoint x: 696, startPoint y: 321, endPoint x: 778, endPoint y: 323, distance: 81.7
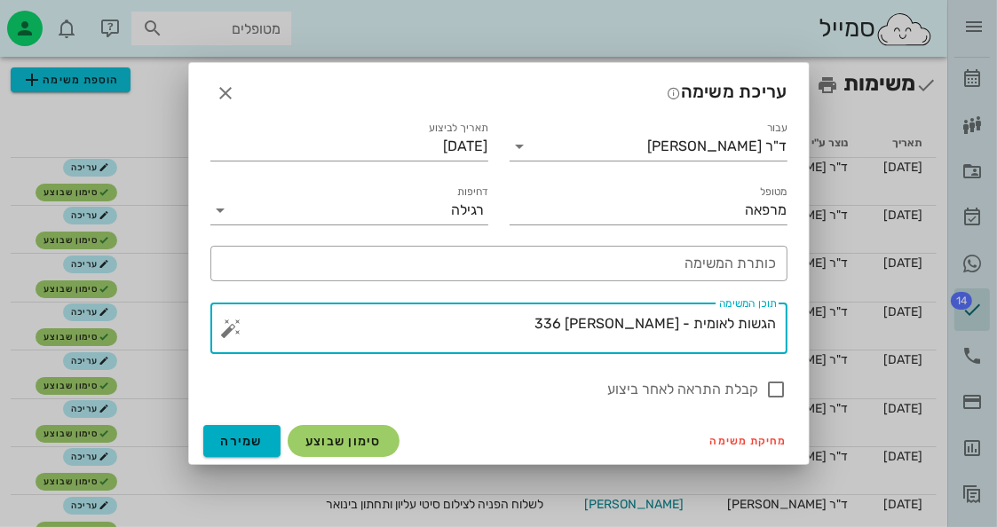
click at [778, 323] on div "​ תוכן המשימה הגשות לאומית - ברנר נעמי 336" at bounding box center [498, 328] width 577 height 51
click at [743, 268] on input "כותרת המשימה" at bounding box center [499, 264] width 556 height 28
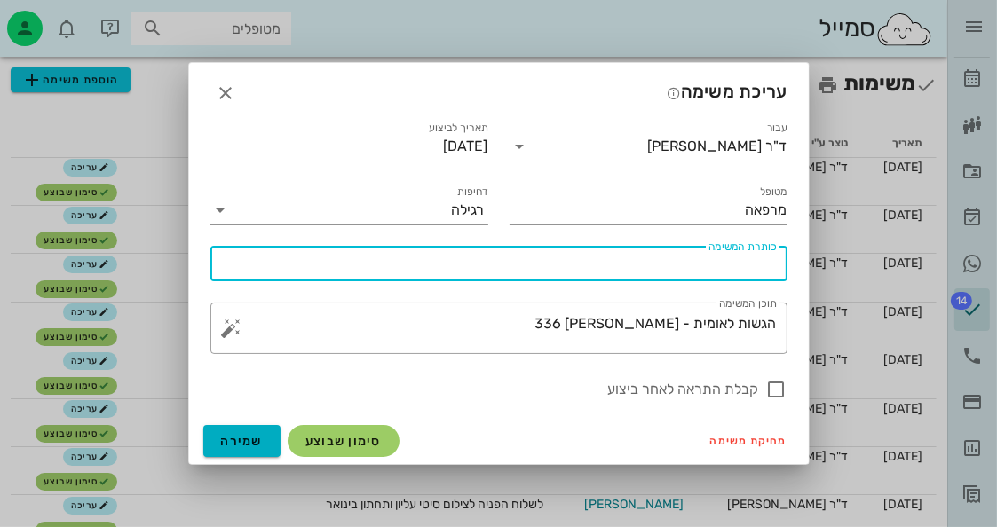
paste input "הגשות לאומית"
type input "הגשות לאומית"
click at [575, 321] on textarea "הגשות לאומית - ברנר נעמי 336" at bounding box center [506, 333] width 542 height 43
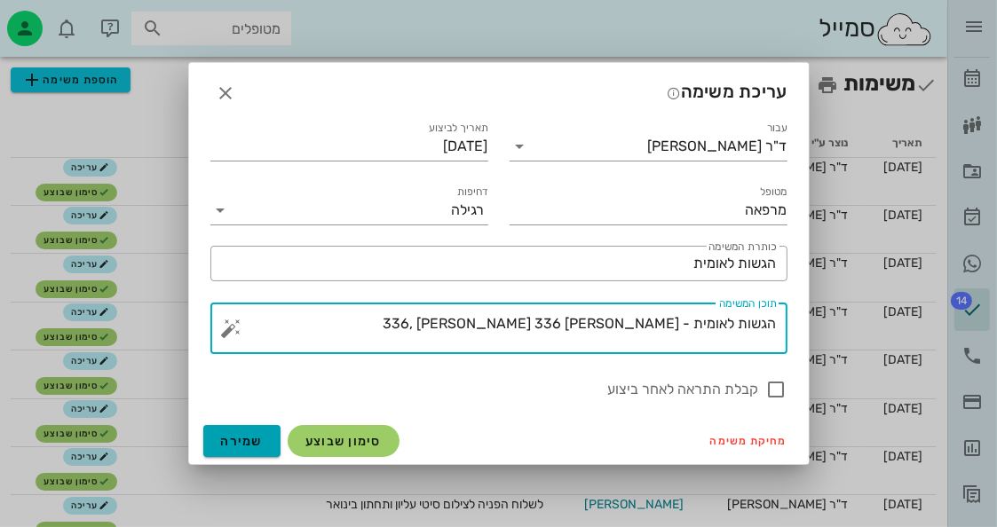
type textarea "הגשות לאומית - ברנר נעמי 336, פוקס איריס 336"
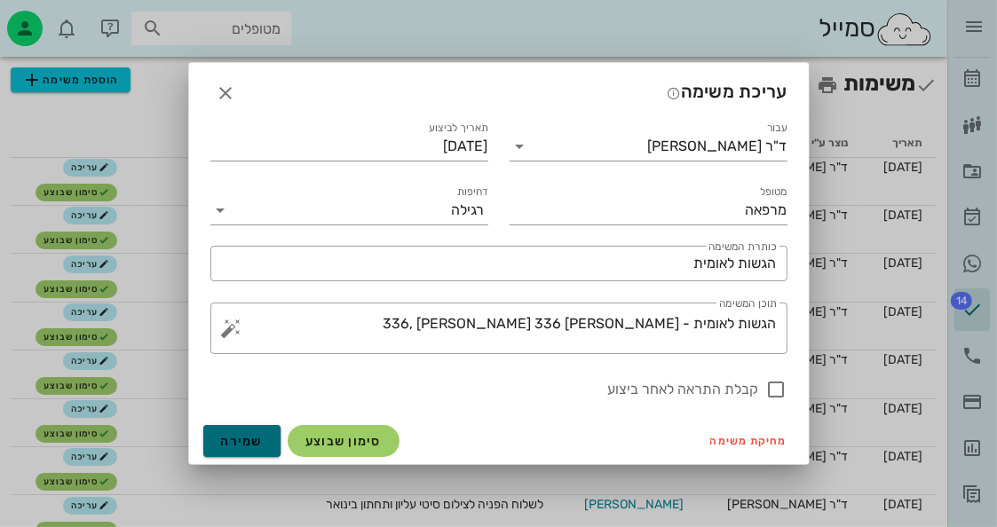
click at [273, 437] on button "שמירה" at bounding box center [242, 441] width 78 height 32
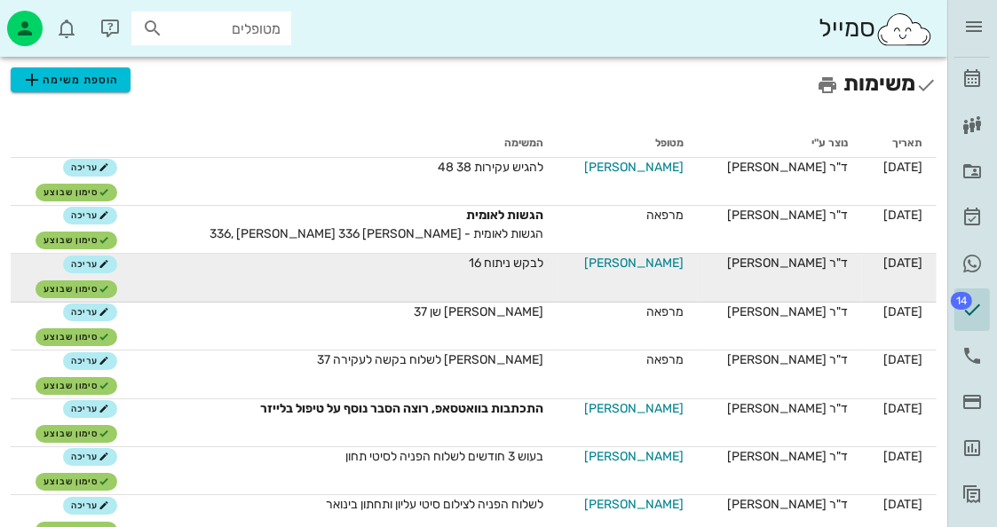
click at [654, 261] on span "איריס פוקס" at bounding box center [633, 263] width 99 height 19
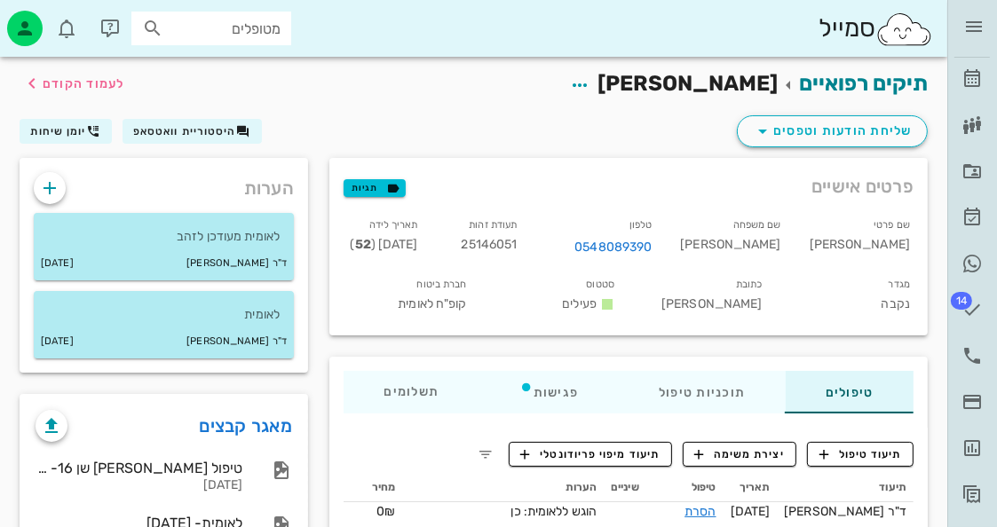
click at [518, 242] on span "25146051" at bounding box center [490, 244] width 56 height 15
copy span "25146051"
click at [51, 182] on icon "button" at bounding box center [49, 188] width 21 height 21
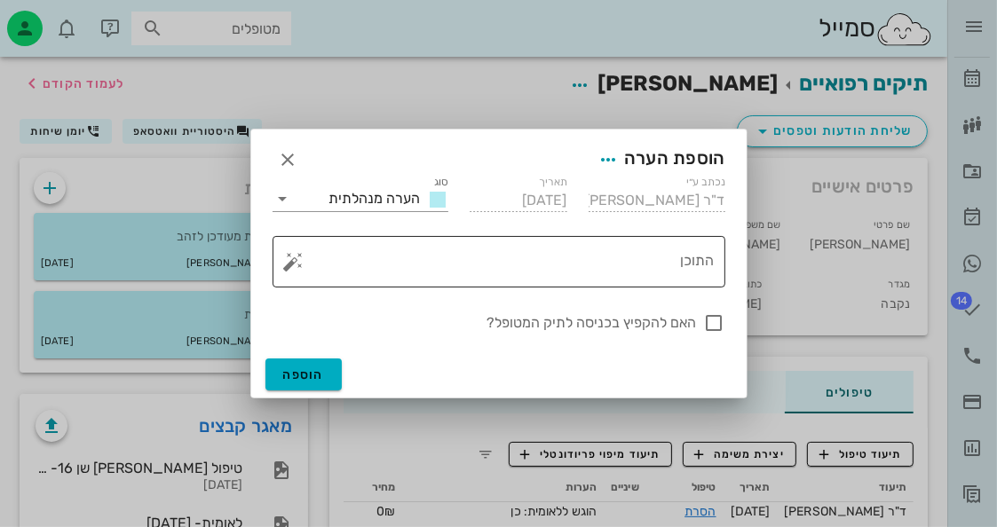
click at [290, 260] on button "button" at bounding box center [293, 261] width 21 height 21
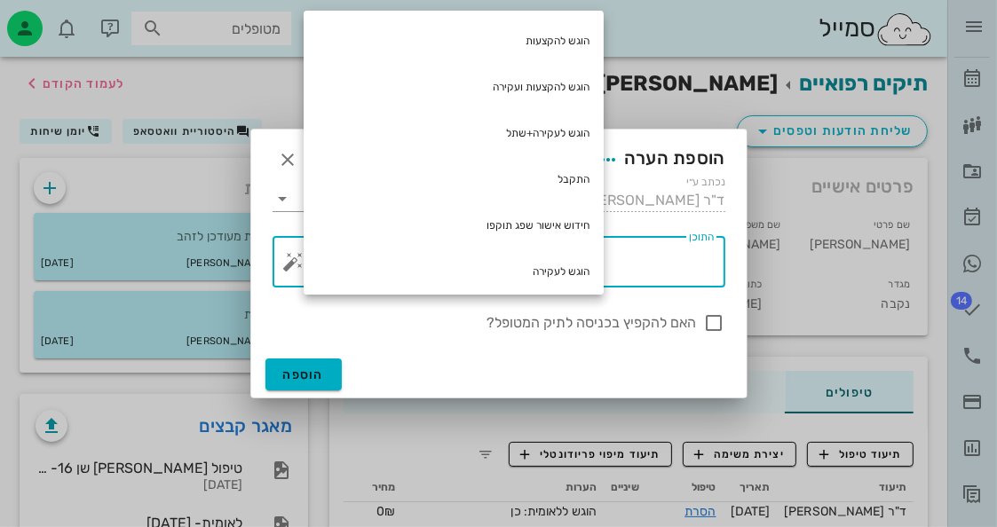
click at [662, 250] on textarea "התוכן" at bounding box center [505, 266] width 417 height 43
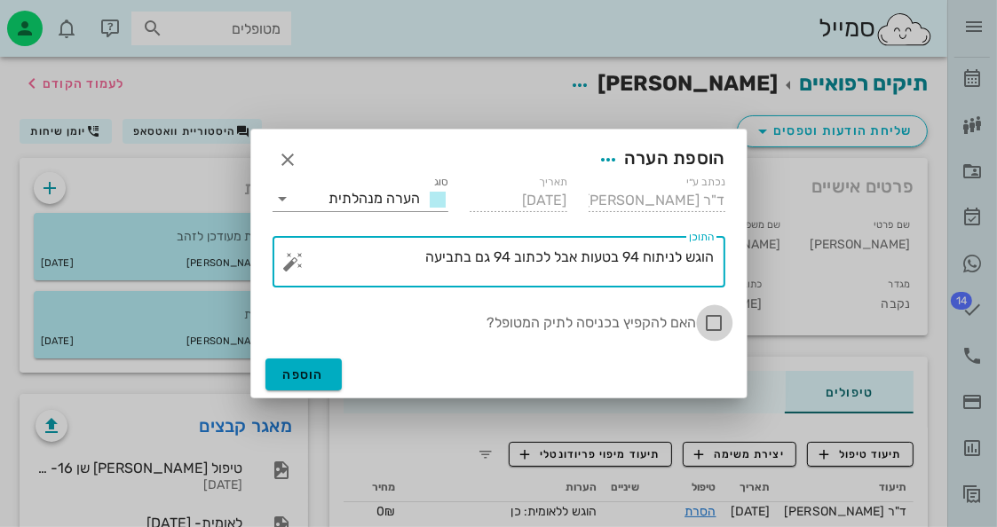
type textarea "הוגש לניתוח 94 בטעות אבל לכתוב 94 גם בתביעה"
click at [704, 321] on div at bounding box center [715, 323] width 30 height 30
checkbox input "true"
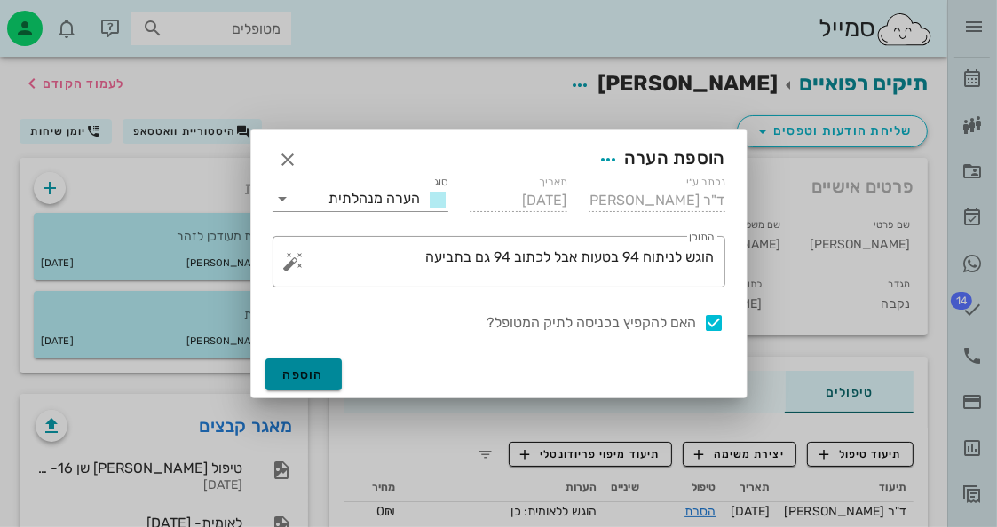
click at [300, 382] on button "הוספה" at bounding box center [303, 375] width 77 height 32
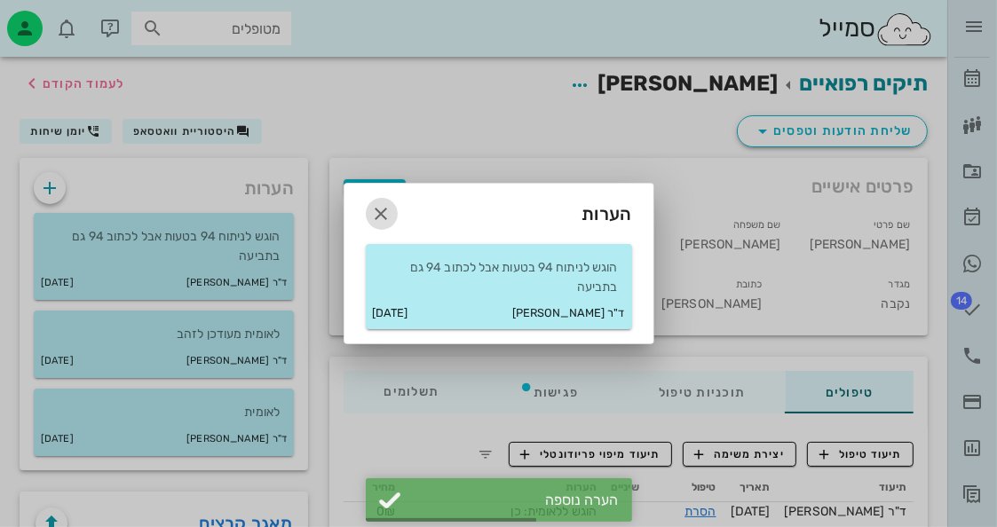
click at [374, 204] on icon "button" at bounding box center [381, 213] width 21 height 21
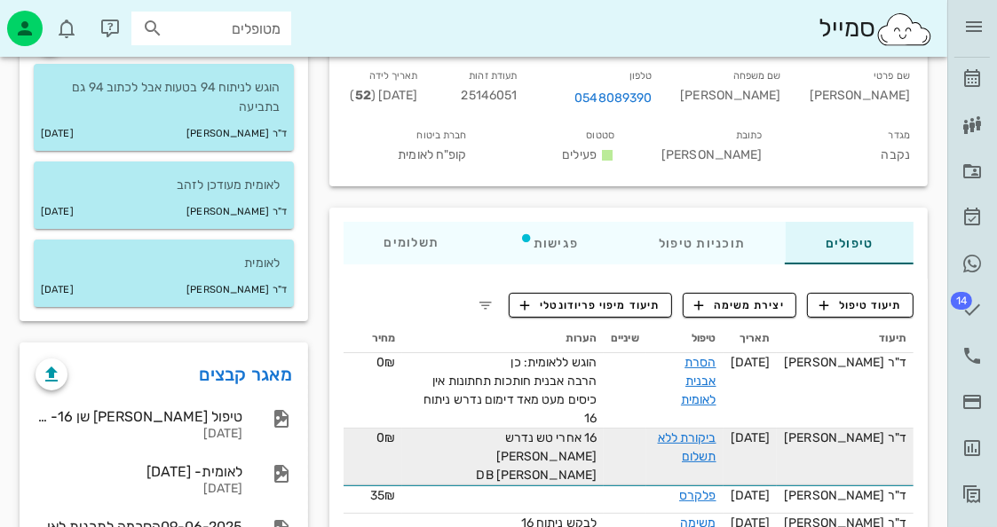
scroll to position [178, 0]
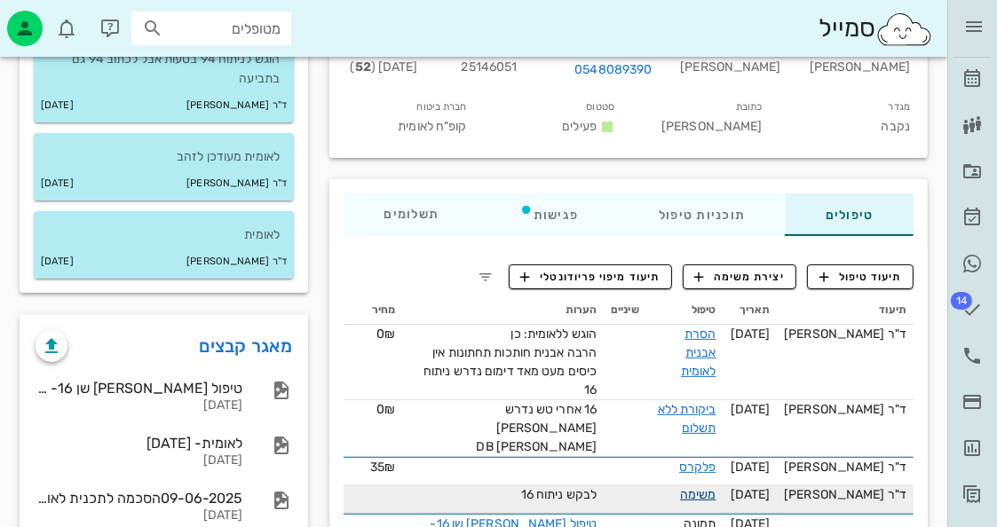
click at [717, 487] on link "משימה" at bounding box center [698, 494] width 36 height 15
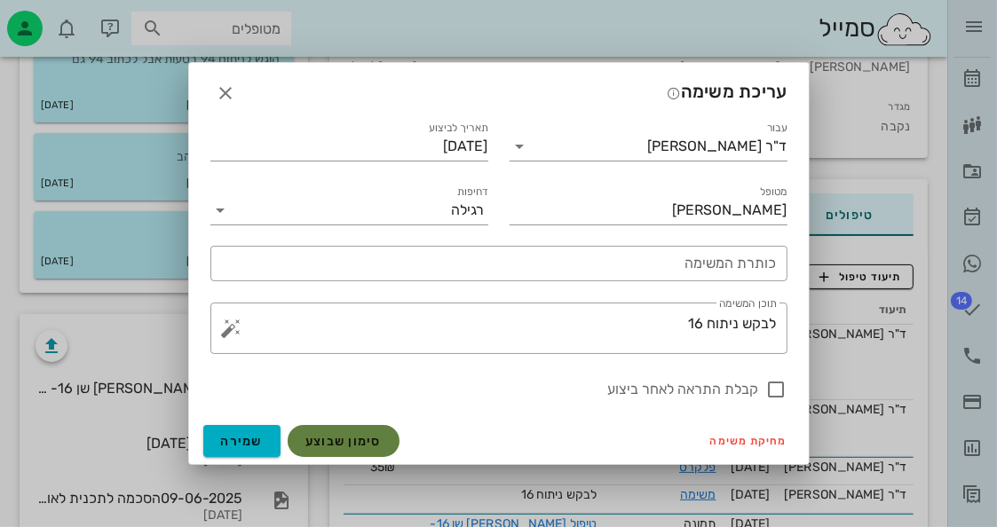
click at [360, 438] on span "סימון שבוצע" at bounding box center [343, 441] width 76 height 15
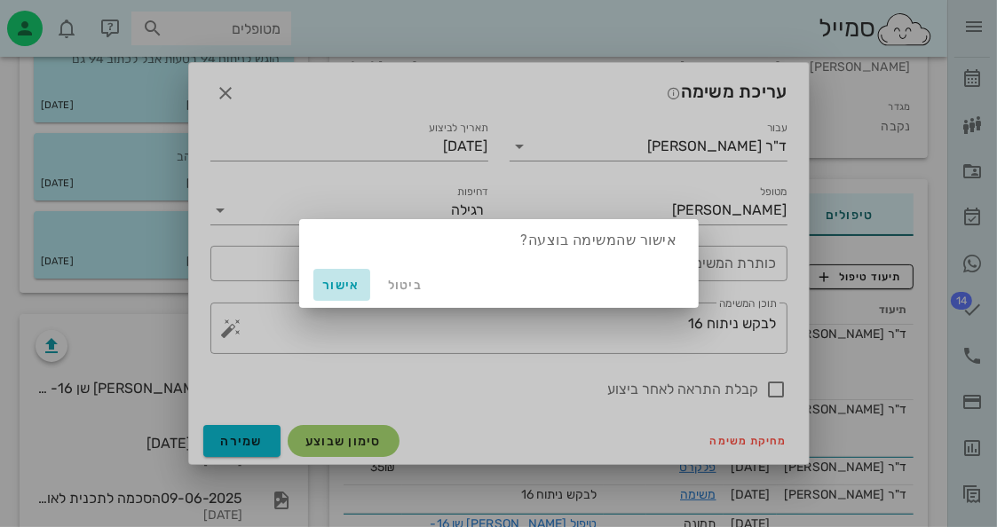
click at [339, 296] on button "אישור" at bounding box center [341, 285] width 57 height 32
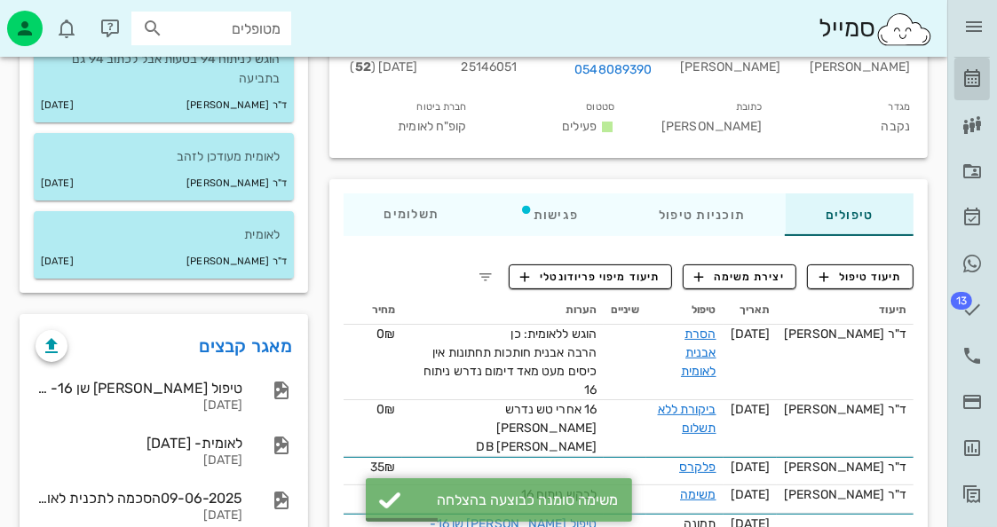
click at [973, 68] on icon at bounding box center [972, 78] width 21 height 21
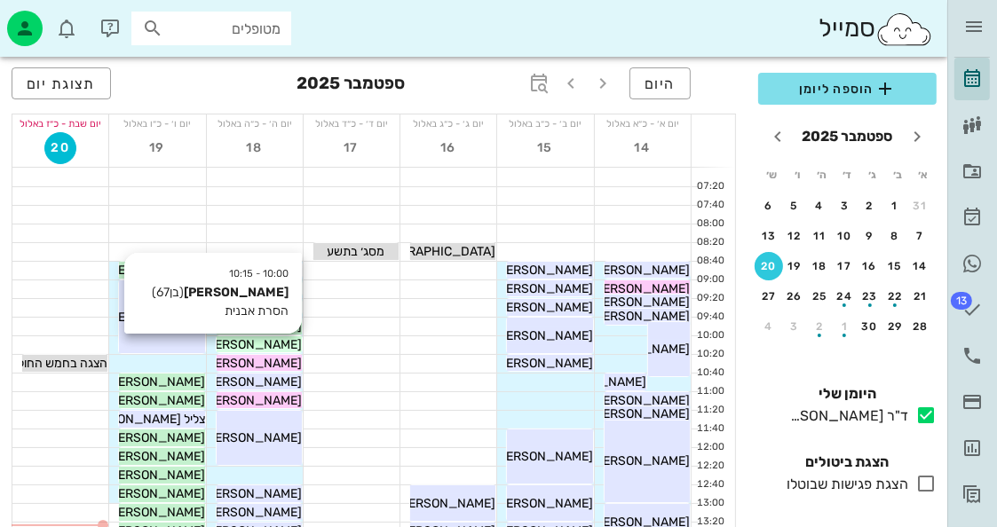
click at [281, 338] on span "לאונרד גולדברג" at bounding box center [251, 344] width 99 height 15
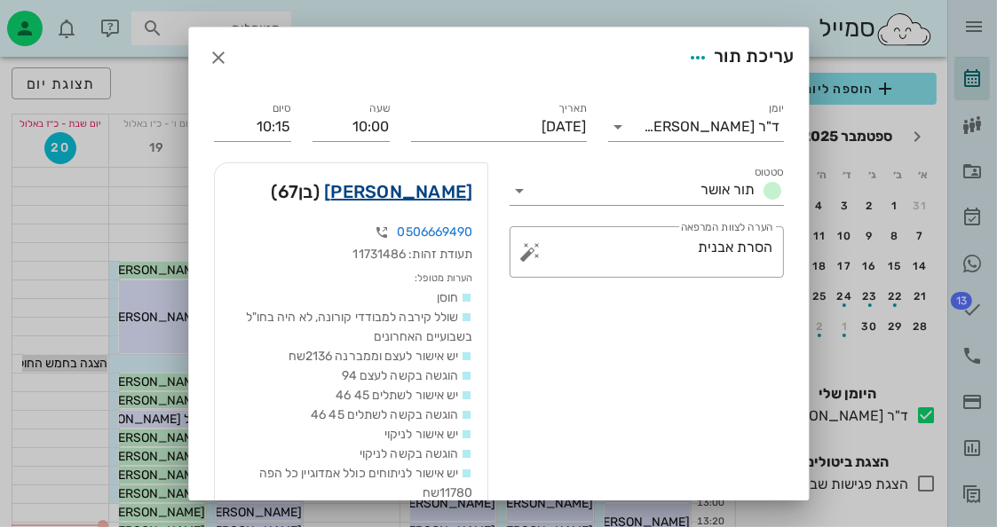
click at [416, 196] on link "לאונרד גולדברג" at bounding box center [398, 192] width 148 height 28
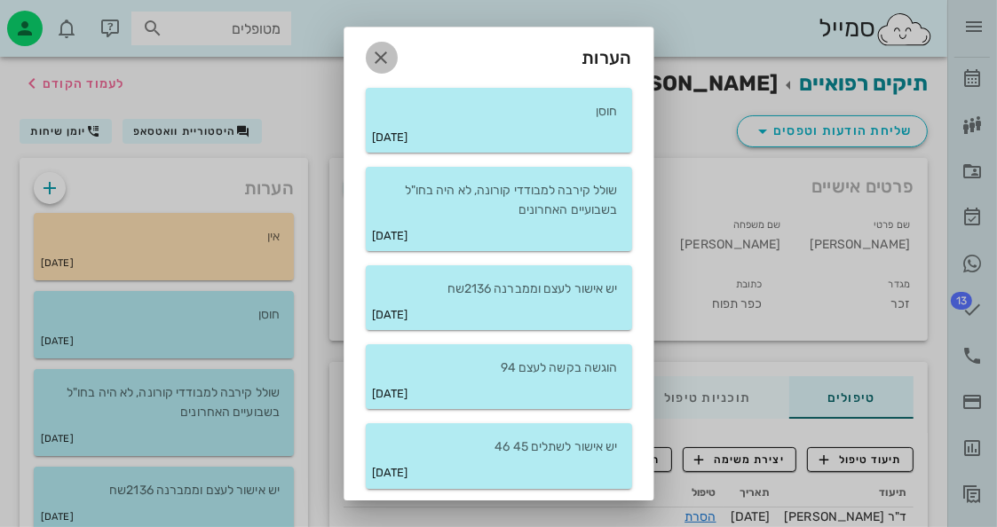
click at [392, 65] on icon "button" at bounding box center [381, 57] width 21 height 21
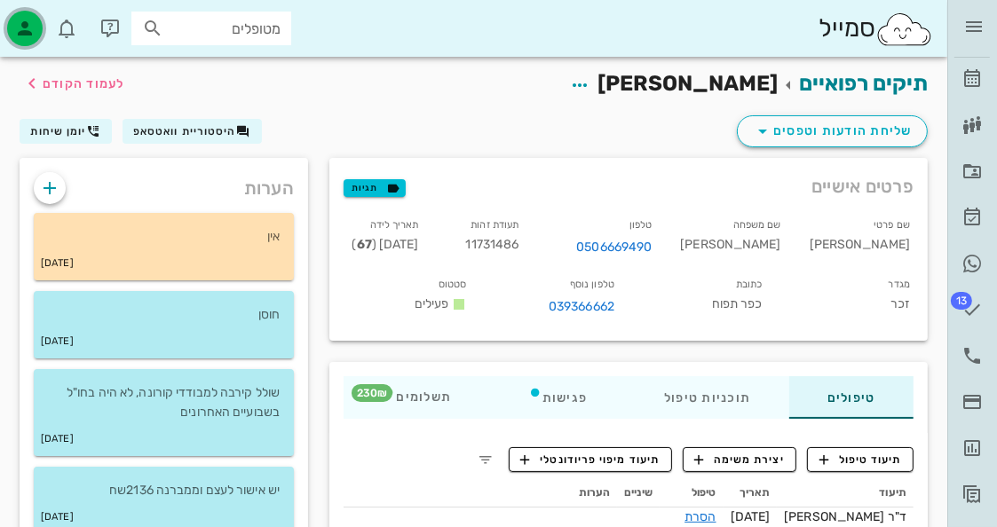
click at [34, 25] on icon "button" at bounding box center [24, 28] width 21 height 21
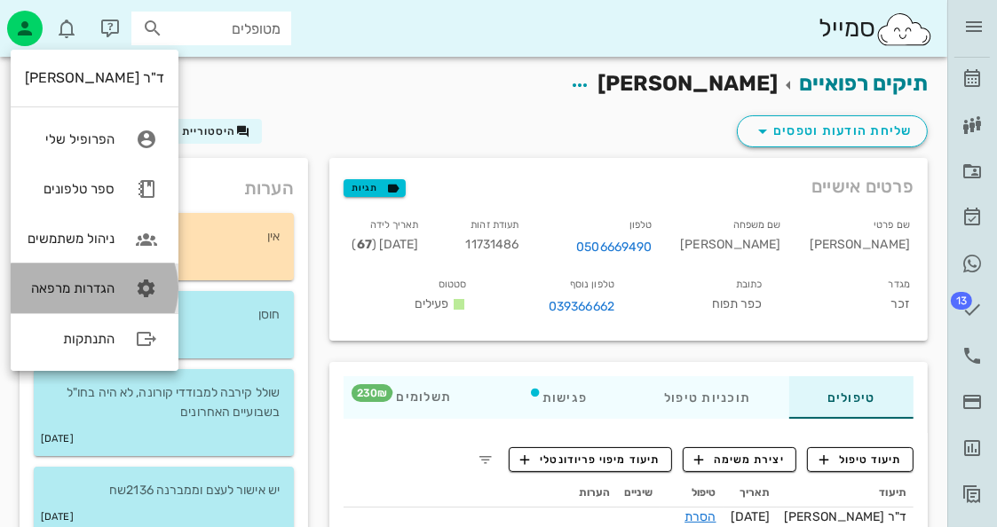
click at [95, 281] on div "הגדרות מרפאה" at bounding box center [70, 289] width 90 height 16
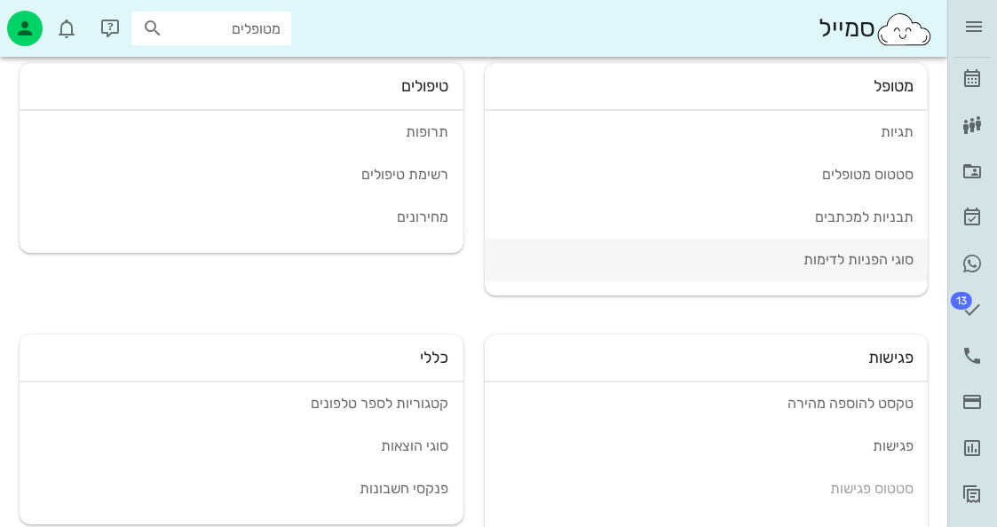
scroll to position [89, 0]
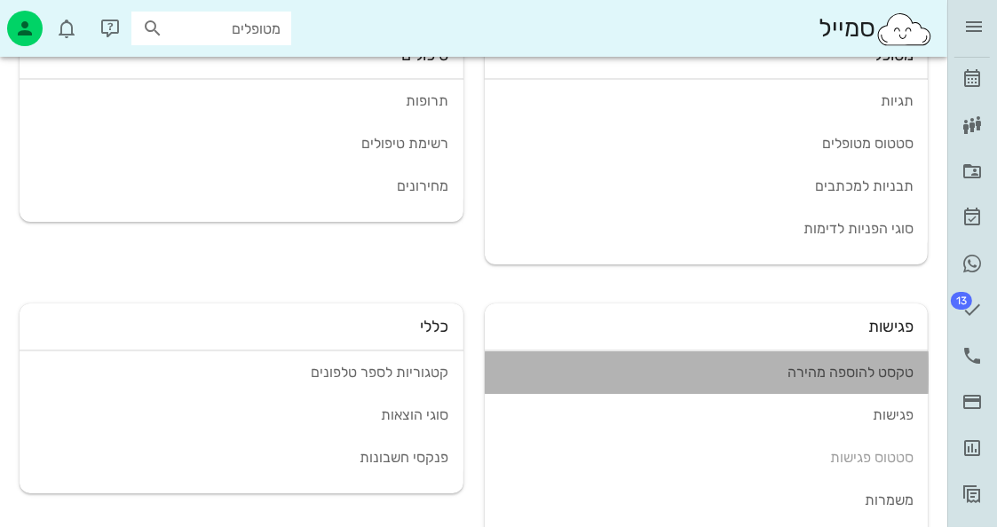
click at [863, 373] on div "טקסט להוספה מהירה" at bounding box center [707, 372] width 416 height 17
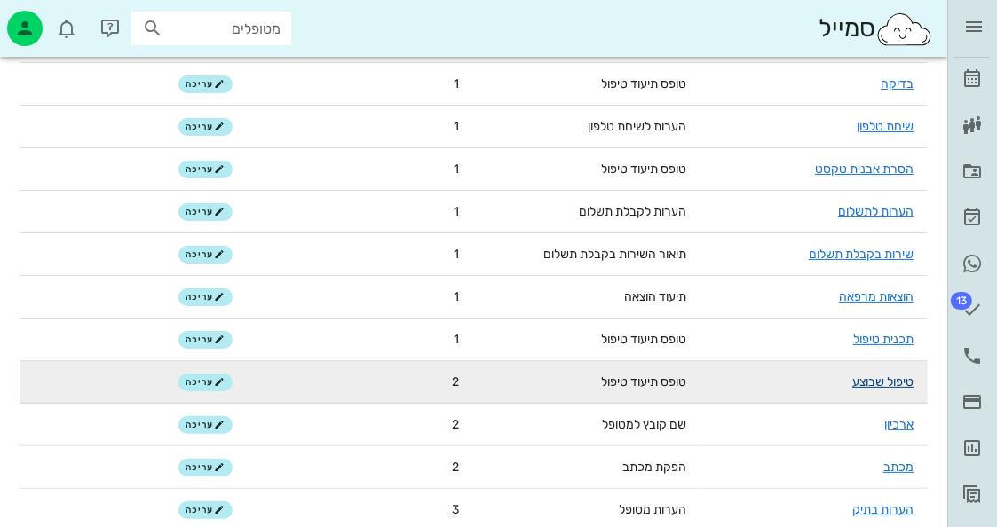
scroll to position [266, 0]
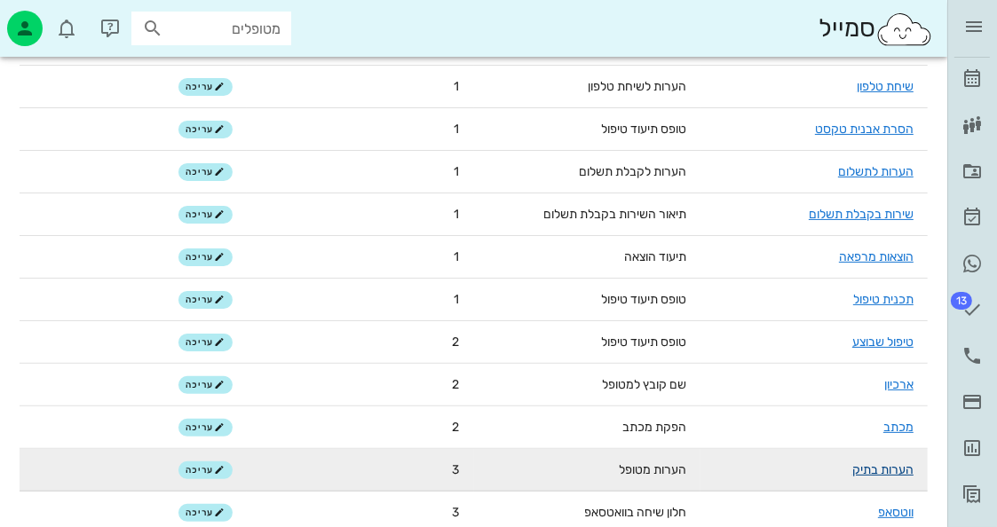
click at [883, 472] on link "הערות בתיק" at bounding box center [882, 470] width 61 height 15
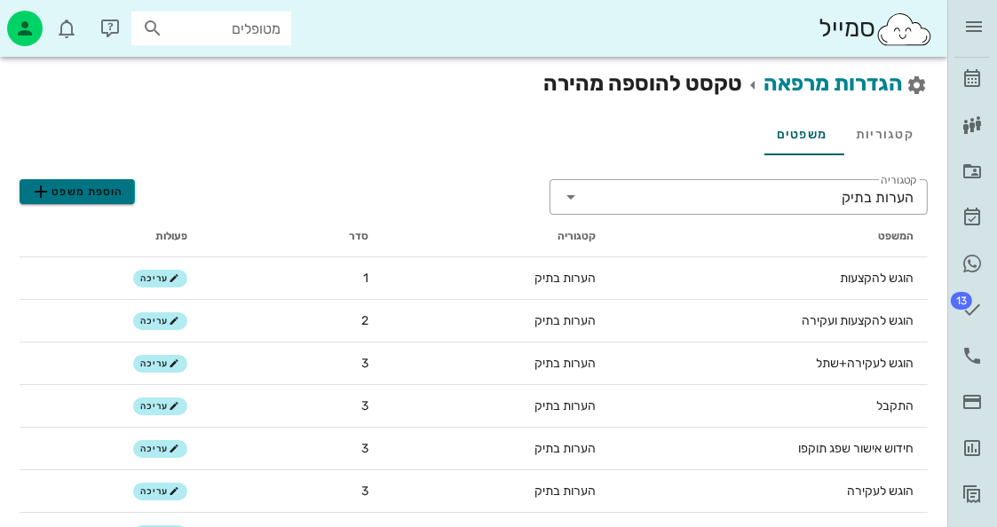
click at [109, 199] on span "הוספת משפט" at bounding box center [76, 191] width 93 height 21
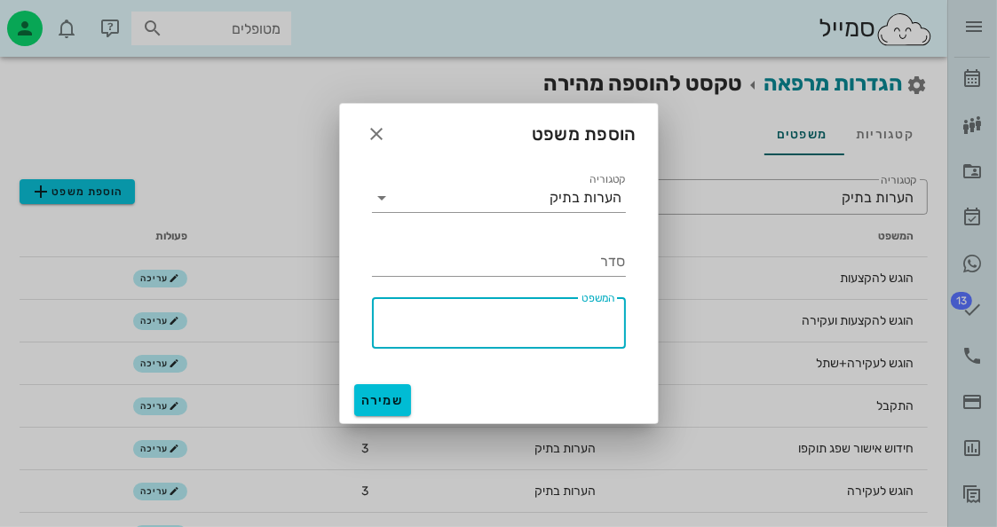
click at [533, 321] on textarea "המשפט" at bounding box center [493, 327] width 243 height 43
type textarea "הוגש לניתוח"
click at [572, 250] on input "סדר" at bounding box center [499, 262] width 254 height 28
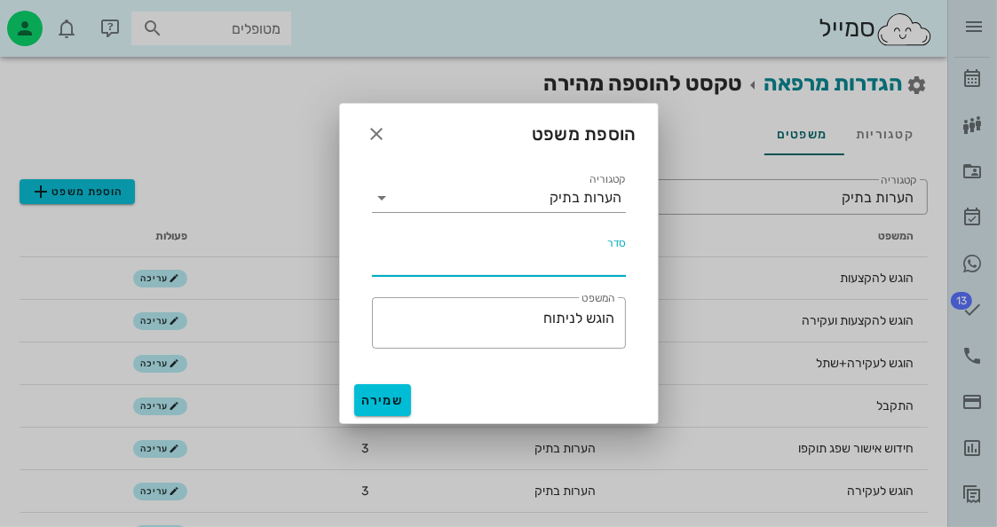
type input "3"
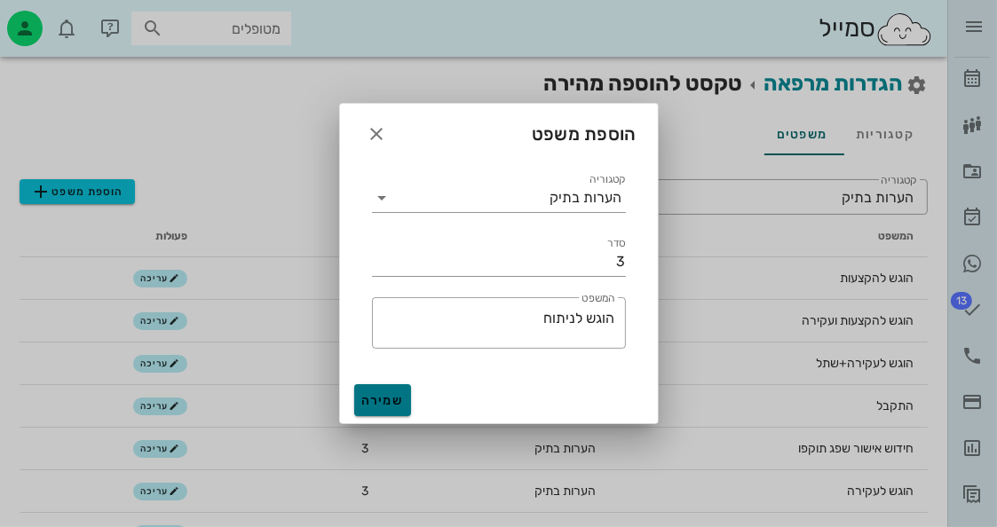
click at [376, 399] on span "שמירה" at bounding box center [382, 400] width 43 height 15
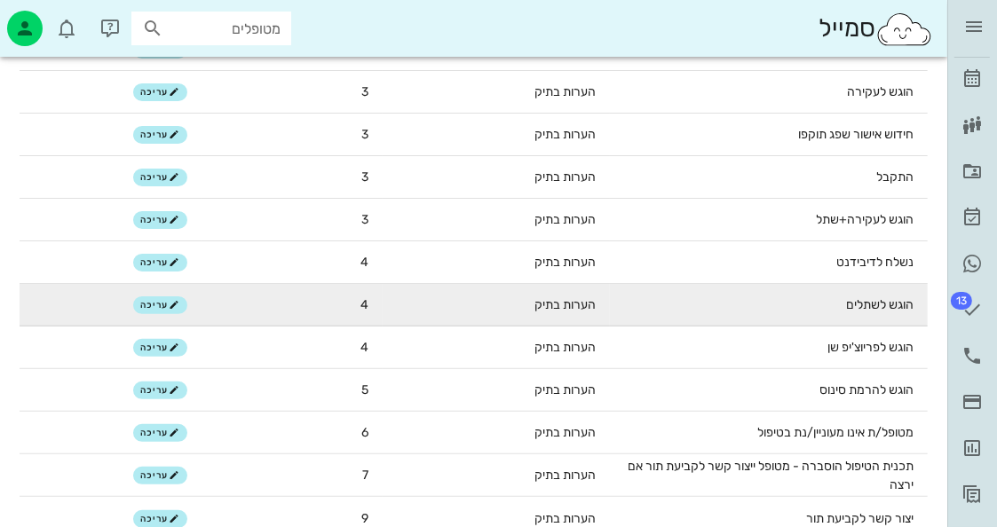
scroll to position [337, 0]
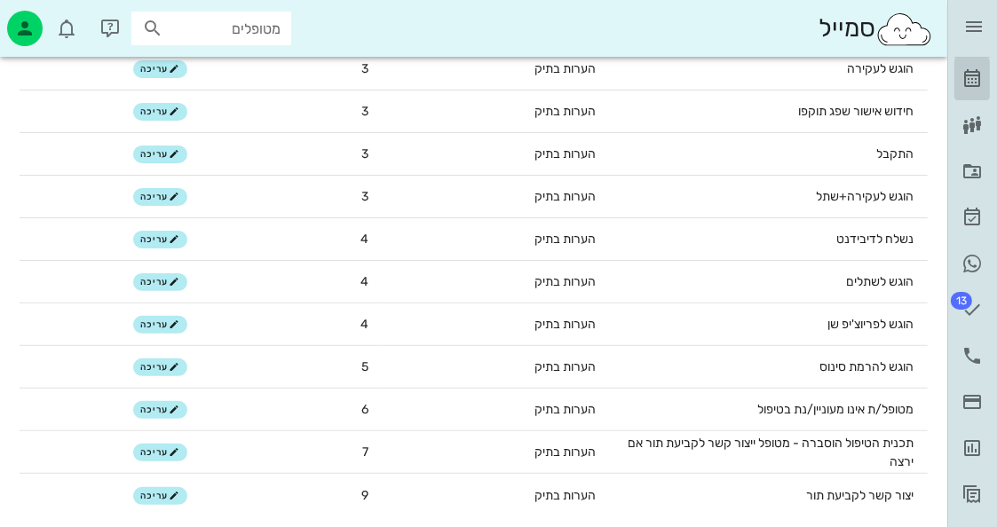
click at [981, 88] on icon at bounding box center [972, 78] width 21 height 21
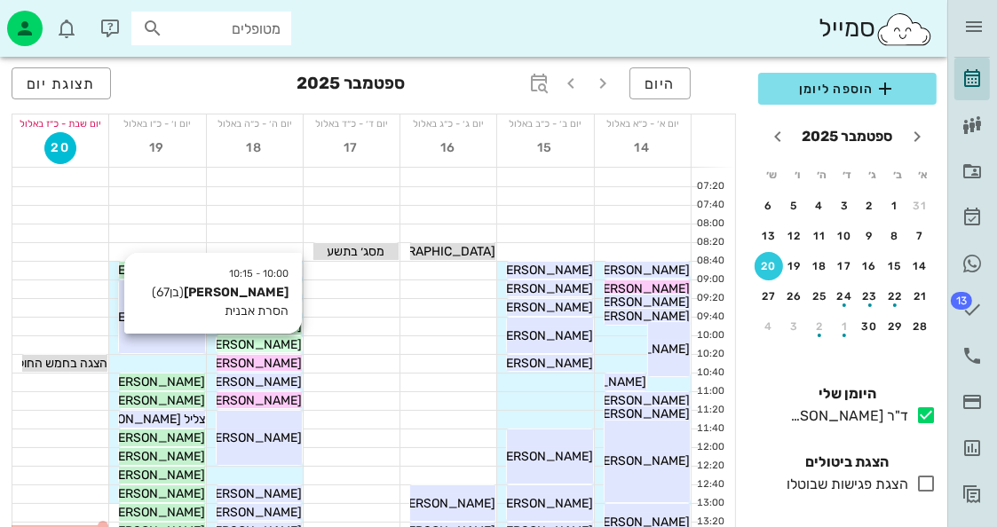
click at [281, 342] on span "לאונרד גולדברג" at bounding box center [251, 344] width 99 height 15
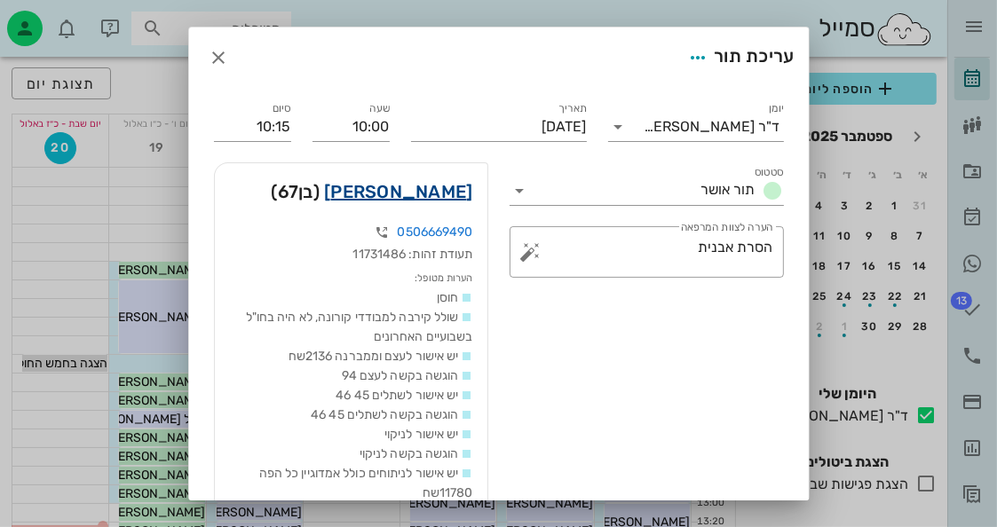
click at [432, 186] on link "לאונרד גולדברג" at bounding box center [398, 192] width 148 height 28
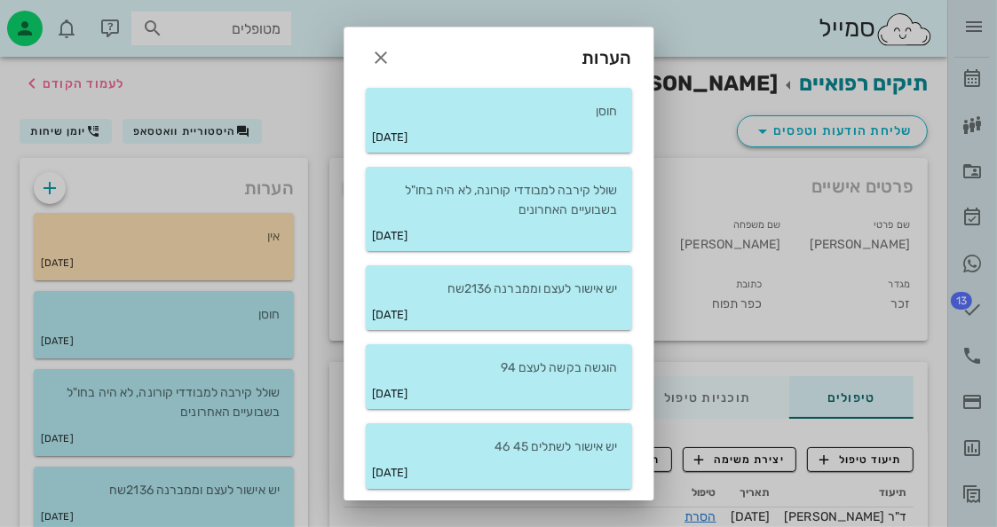
click at [250, 304] on div at bounding box center [498, 263] width 997 height 527
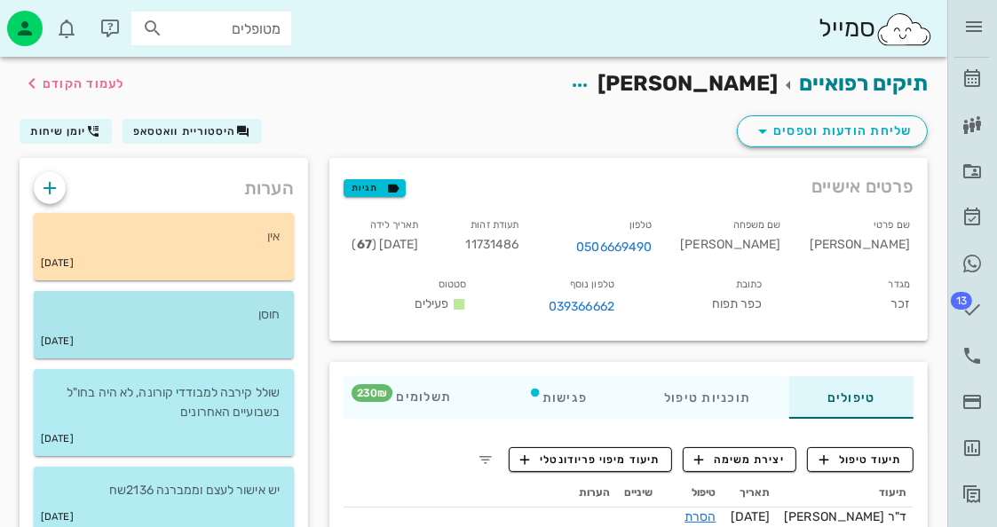
drag, startPoint x: 262, startPoint y: 306, endPoint x: 273, endPoint y: 303, distance: 12.1
click at [263, 305] on p "חוסן" at bounding box center [164, 315] width 232 height 20
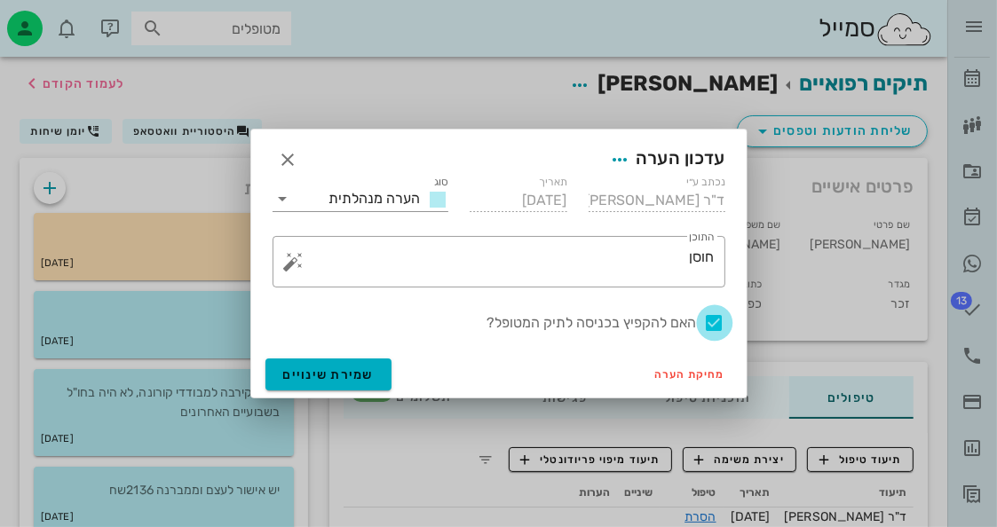
click at [714, 323] on div at bounding box center [715, 323] width 30 height 30
checkbox input "false"
click at [324, 363] on button "שמירת שינויים" at bounding box center [328, 375] width 127 height 32
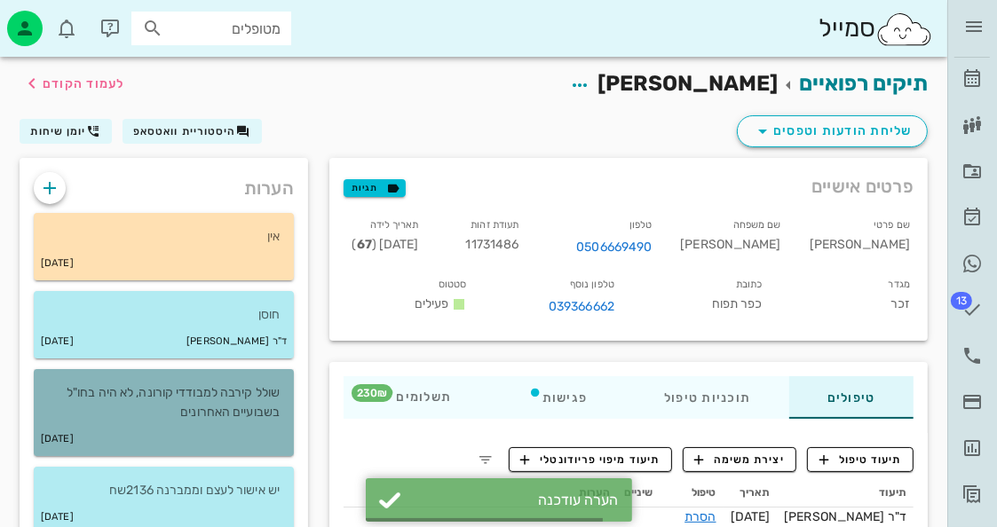
click at [250, 420] on p "שולל קירבה למבודדי קורונה, לא היה בחו"ל בשבועיים האחרונים" at bounding box center [164, 403] width 232 height 39
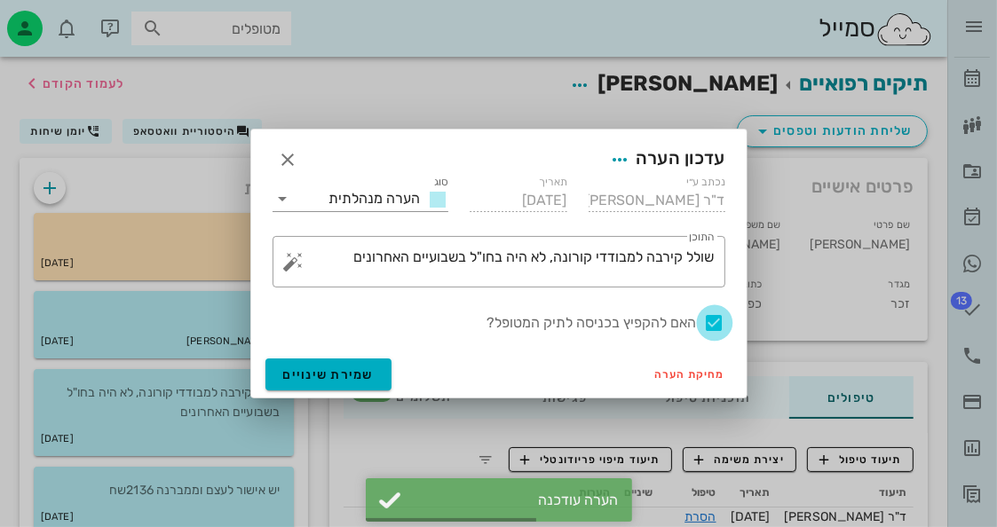
drag, startPoint x: 716, startPoint y: 327, endPoint x: 451, endPoint y: 384, distance: 270.6
click at [714, 327] on div at bounding box center [715, 323] width 30 height 30
checkbox input "false"
click at [351, 376] on span "שמירת שינויים" at bounding box center [328, 375] width 91 height 15
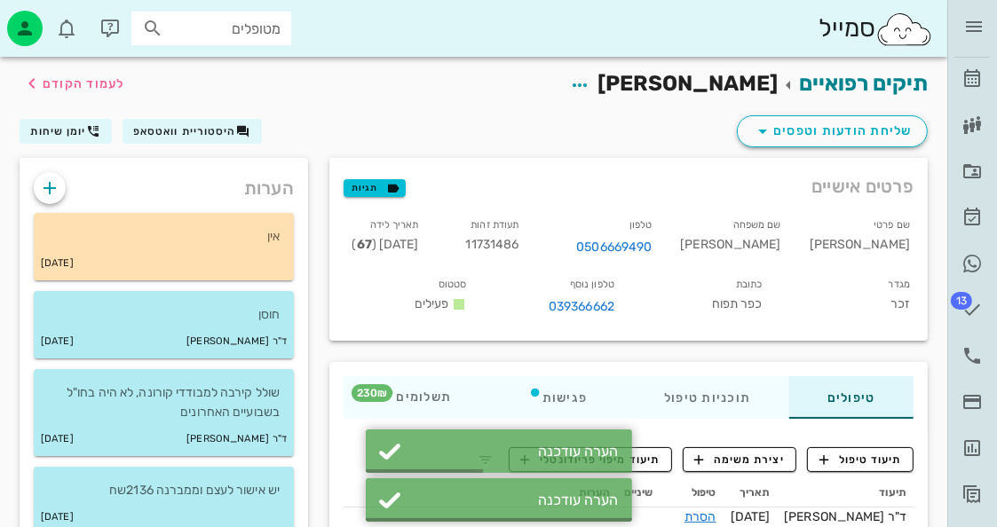
scroll to position [178, 0]
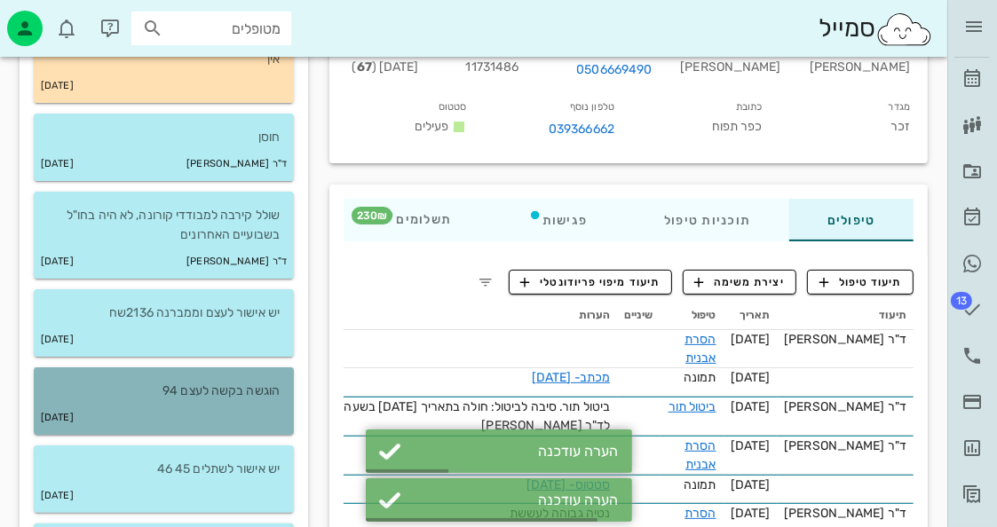
click at [265, 411] on div "26-11-2019" at bounding box center [164, 418] width 260 height 34
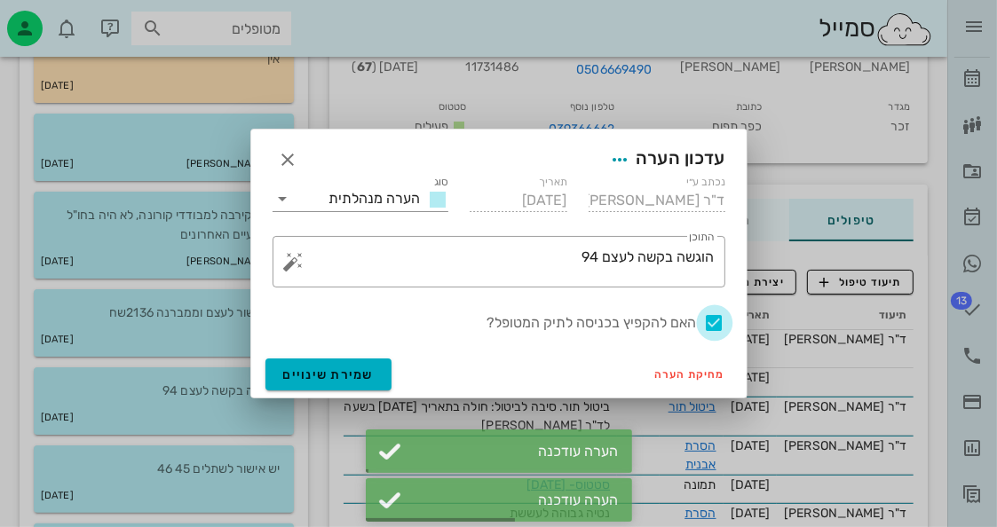
drag, startPoint x: 715, startPoint y: 326, endPoint x: 567, endPoint y: 364, distance: 152.3
click at [714, 328] on div at bounding box center [715, 323] width 30 height 30
checkbox input "false"
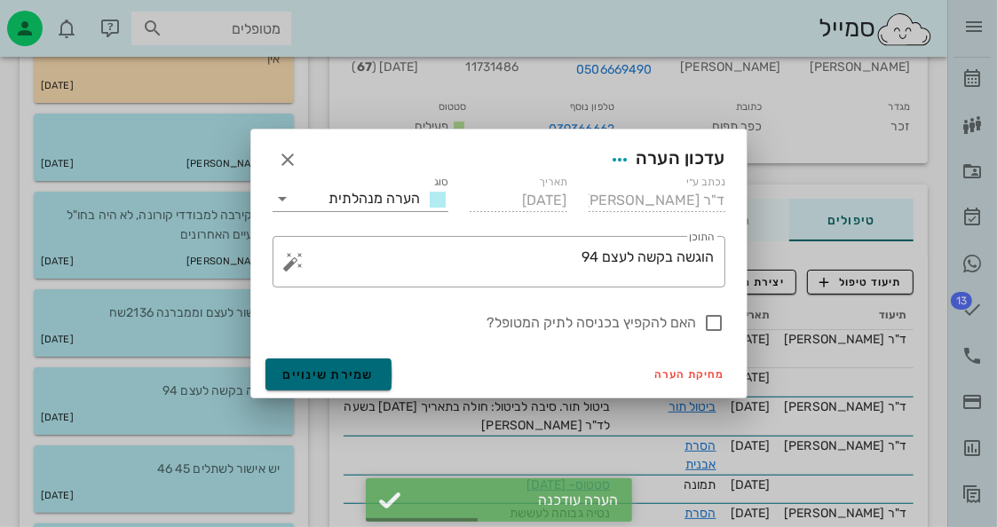
drag, startPoint x: 373, startPoint y: 368, endPoint x: 359, endPoint y: 364, distance: 14.9
click at [373, 368] on button "שמירת שינויים" at bounding box center [328, 375] width 127 height 32
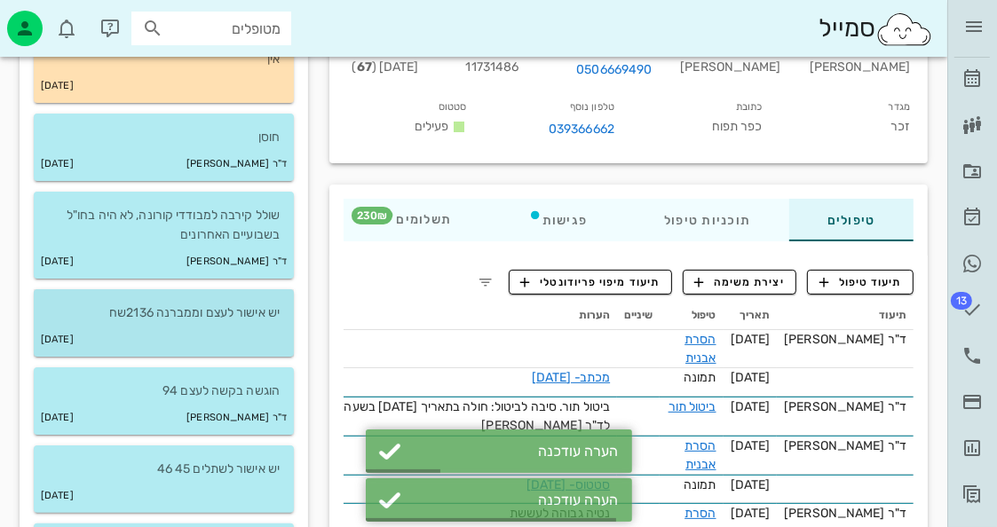
drag, startPoint x: 233, startPoint y: 324, endPoint x: 240, endPoint y: 317, distance: 10.0
click at [233, 323] on div "28-11-2019" at bounding box center [164, 340] width 260 height 34
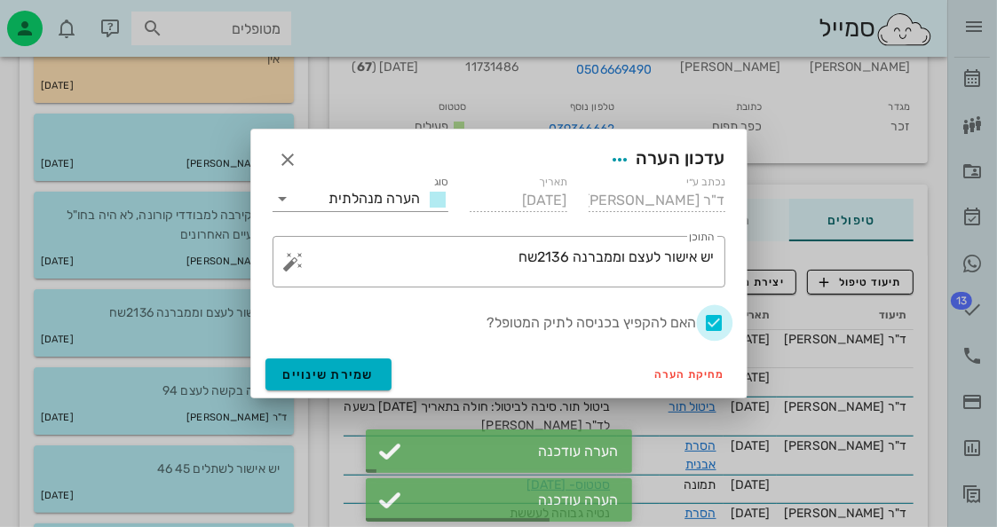
drag, startPoint x: 710, startPoint y: 317, endPoint x: 697, endPoint y: 322, distance: 14.3
click at [710, 317] on div at bounding box center [715, 323] width 30 height 30
checkbox input "false"
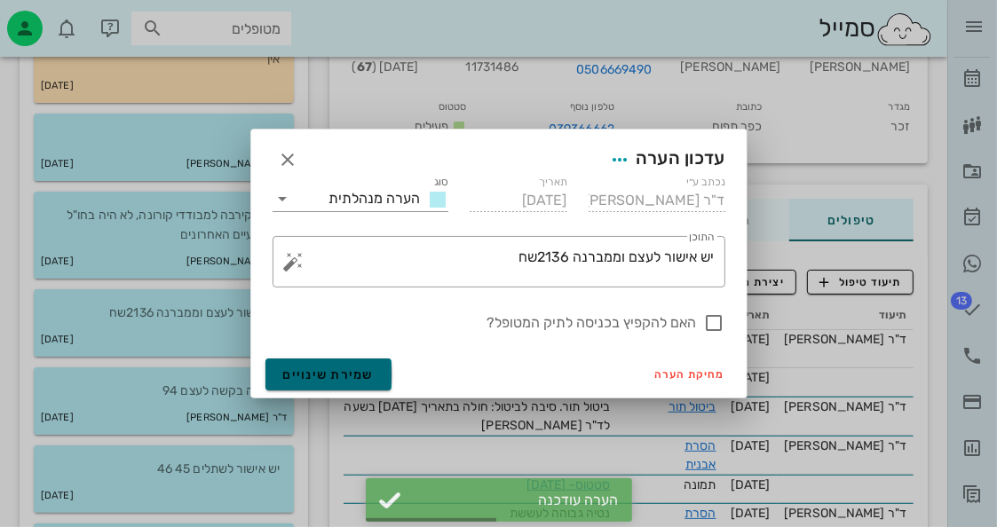
click at [356, 372] on span "שמירת שינויים" at bounding box center [328, 375] width 91 height 15
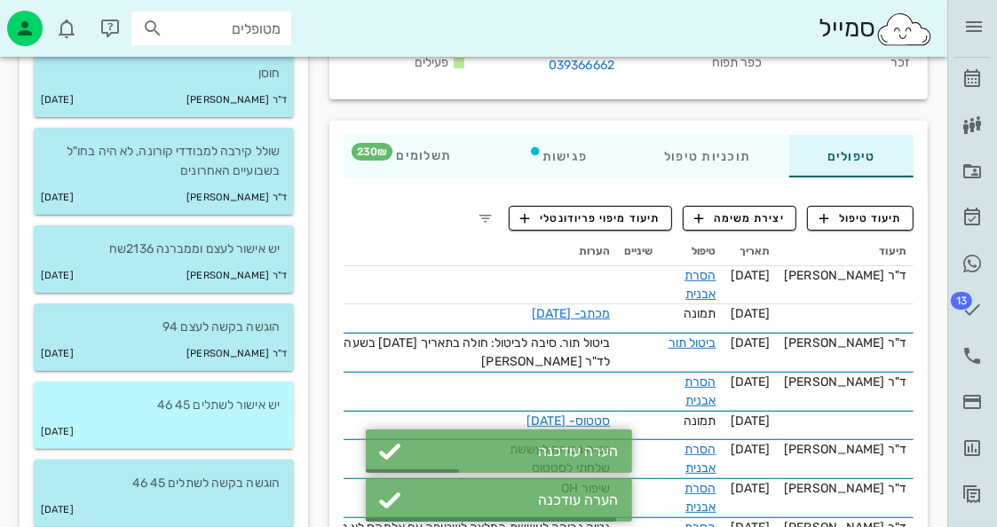
scroll to position [266, 0]
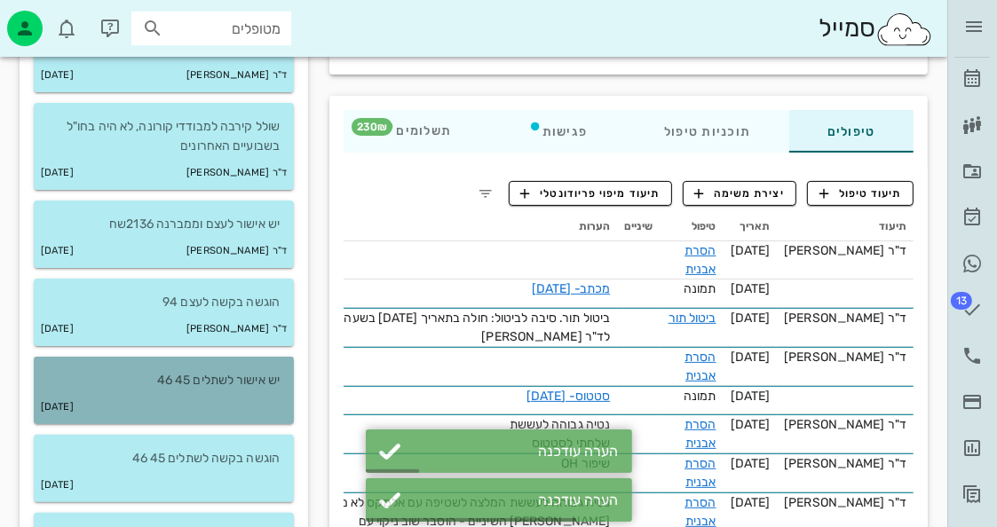
click at [249, 402] on div "20-08-2019" at bounding box center [164, 408] width 260 height 34
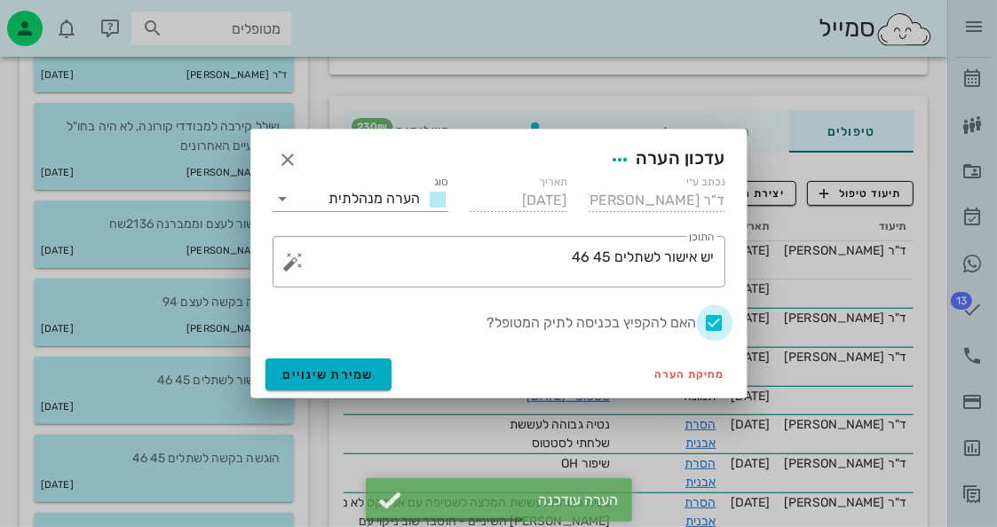
drag, startPoint x: 715, startPoint y: 321, endPoint x: 519, endPoint y: 362, distance: 200.4
click at [713, 321] on div at bounding box center [715, 323] width 30 height 30
checkbox input "false"
click at [366, 373] on span "שמירת שינויים" at bounding box center [328, 375] width 91 height 15
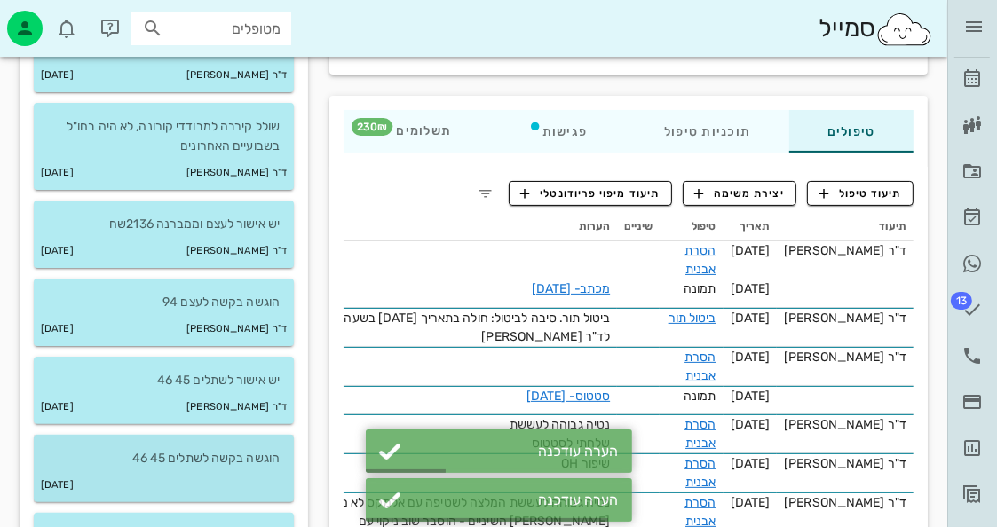
click at [266, 452] on p "הוגשה בקשה לשתלים 45 46" at bounding box center [164, 459] width 232 height 20
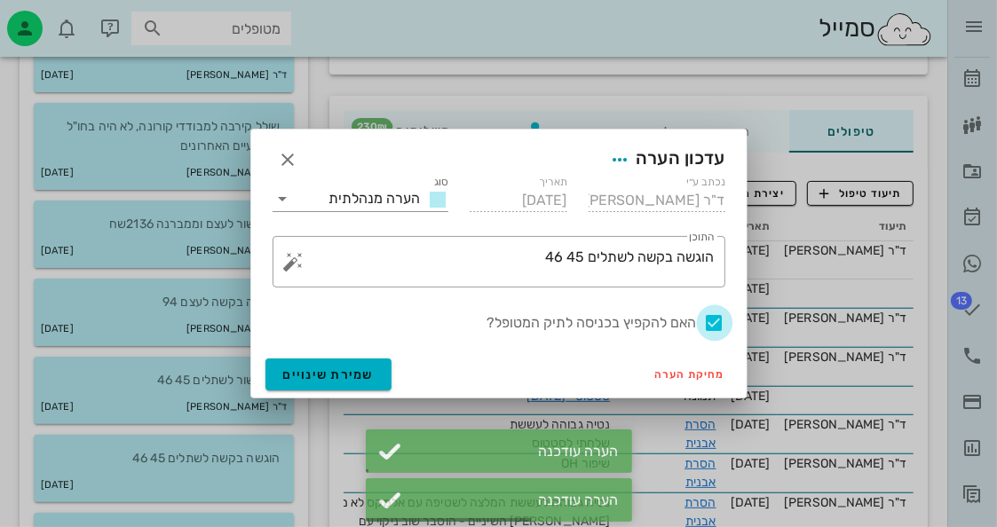
drag, startPoint x: 719, startPoint y: 326, endPoint x: 645, endPoint y: 349, distance: 78.1
click at [717, 327] on div at bounding box center [715, 323] width 30 height 30
checkbox input "false"
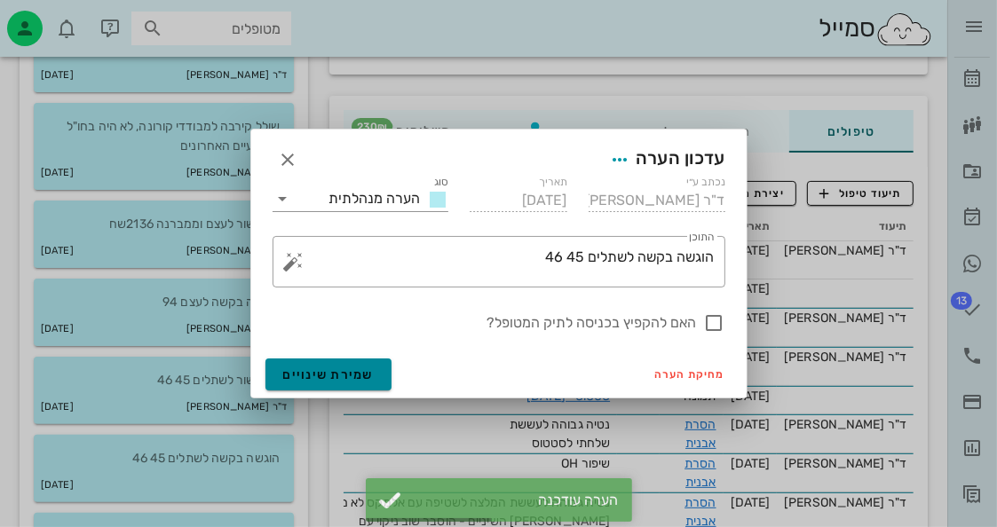
click at [368, 374] on span "שמירת שינויים" at bounding box center [328, 375] width 91 height 15
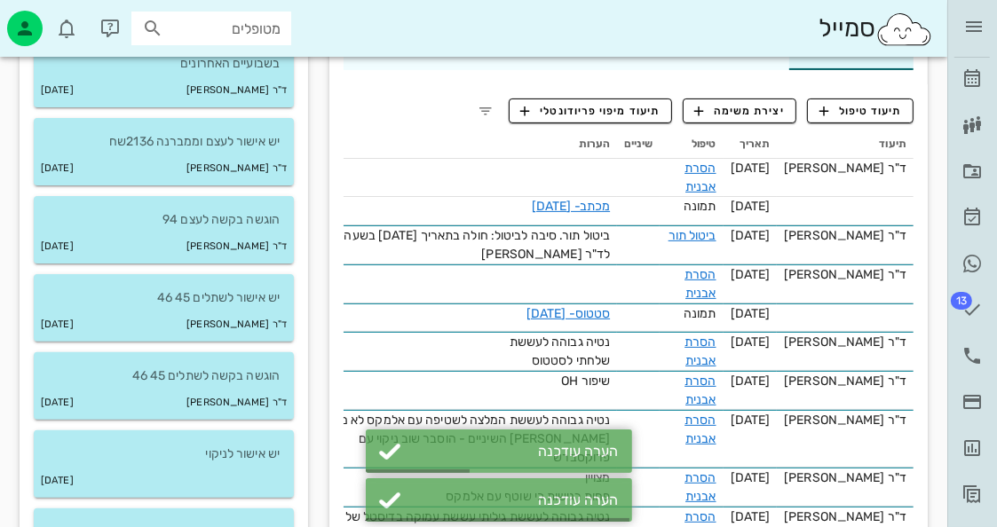
scroll to position [444, 0]
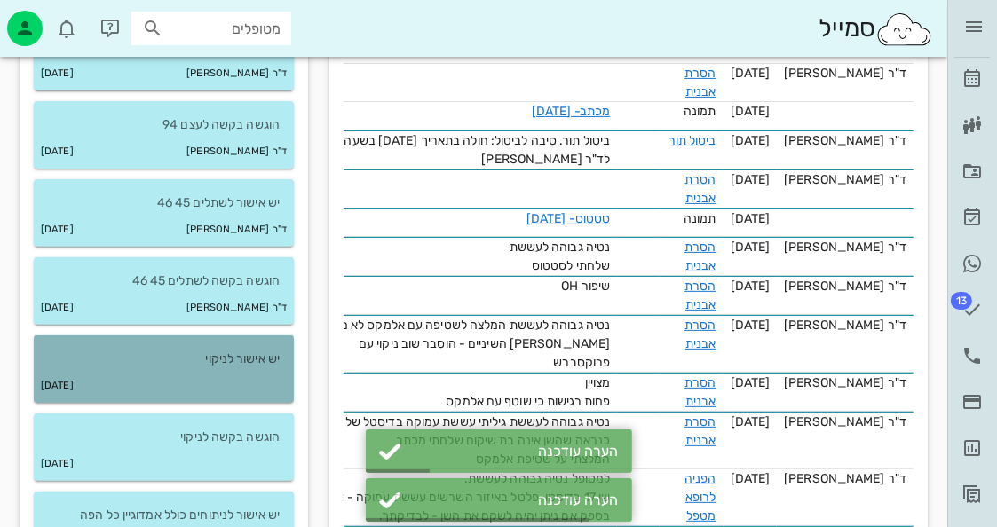
drag, startPoint x: 270, startPoint y: 387, endPoint x: 277, endPoint y: 379, distance: 10.7
click at [270, 385] on div "05-12-2017" at bounding box center [164, 386] width 260 height 34
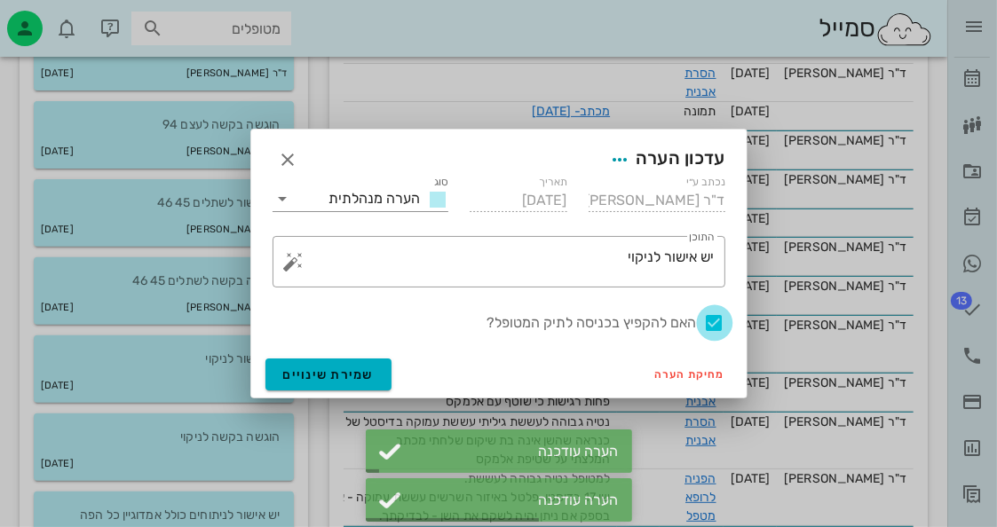
drag, startPoint x: 721, startPoint y: 326, endPoint x: 568, endPoint y: 345, distance: 154.0
click at [717, 326] on div at bounding box center [715, 323] width 30 height 30
checkbox input "false"
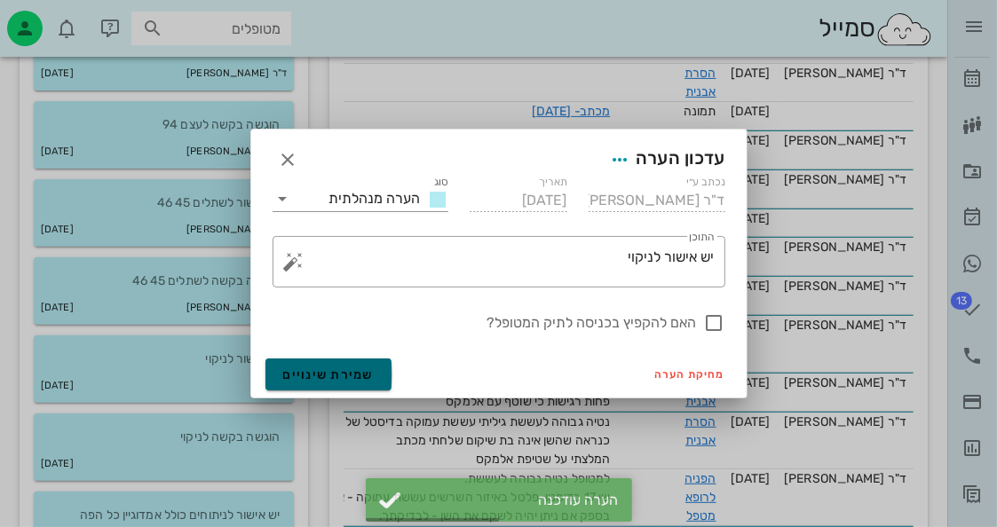
click at [368, 363] on button "שמירת שינויים" at bounding box center [328, 375] width 127 height 32
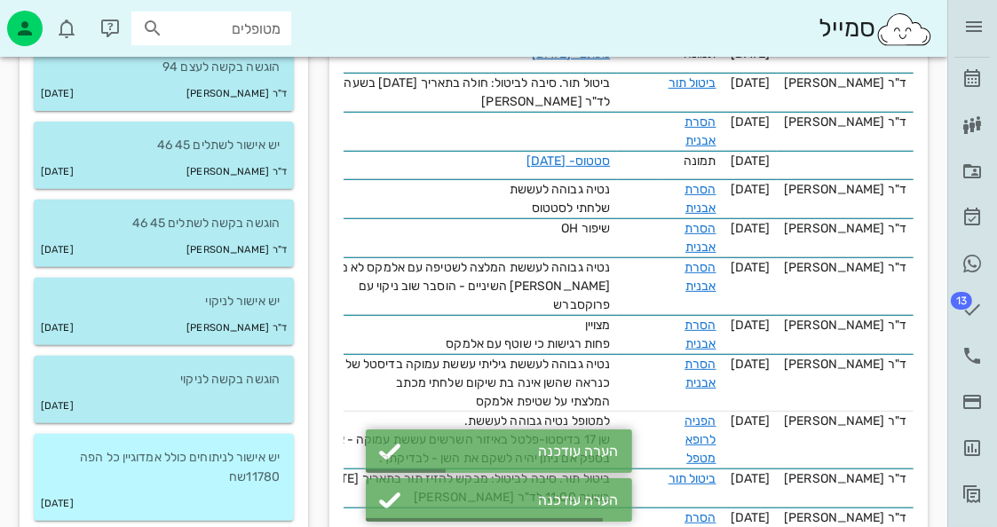
scroll to position [533, 0]
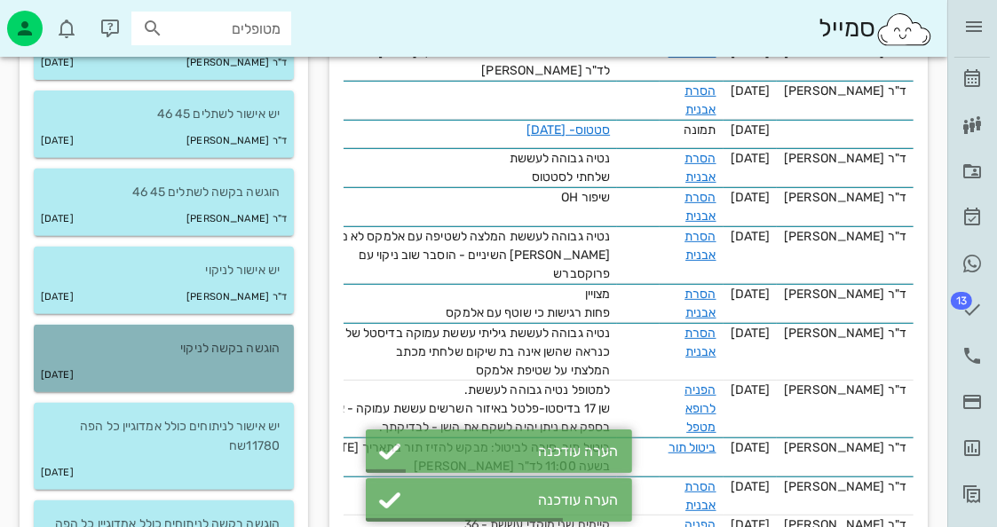
drag, startPoint x: 250, startPoint y: 365, endPoint x: 263, endPoint y: 363, distance: 12.6
click at [253, 363] on div "03-12-2017" at bounding box center [164, 376] width 260 height 34
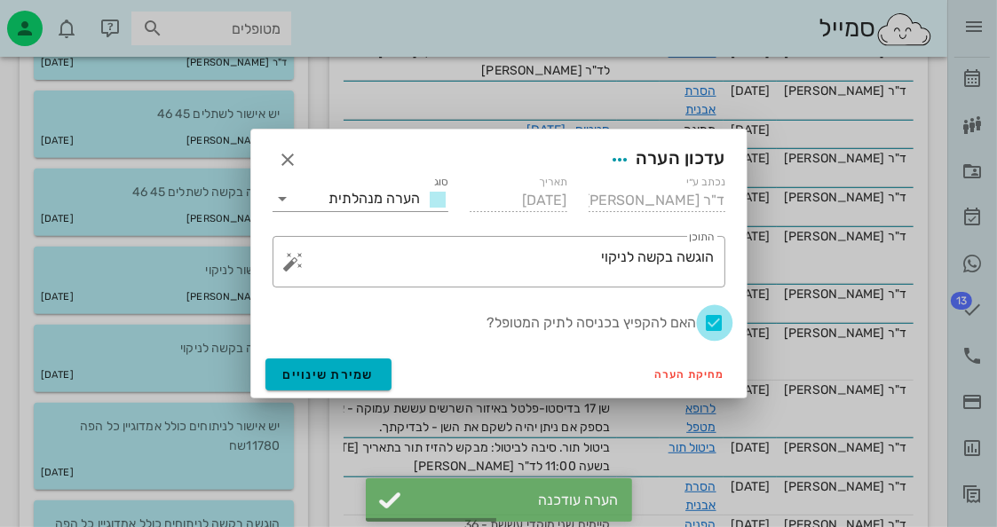
click at [712, 320] on div at bounding box center [715, 323] width 30 height 30
checkbox input "false"
click at [367, 381] on span "שמירת שינויים" at bounding box center [328, 375] width 91 height 15
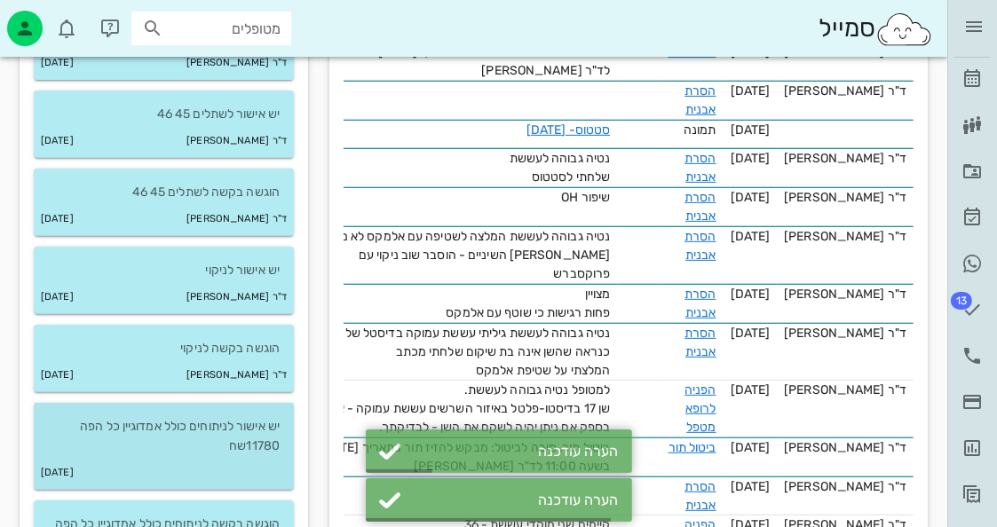
click at [272, 447] on p "יש אישור לניתוחים כולל אמדוגיין כל הפה 11780שח" at bounding box center [164, 436] width 232 height 39
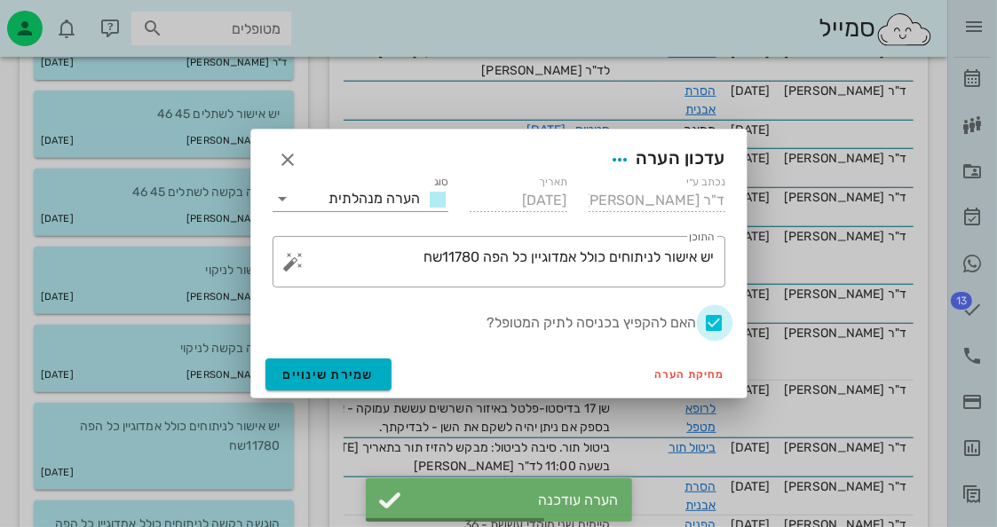
click at [721, 317] on div at bounding box center [715, 323] width 30 height 30
checkbox input "false"
click at [362, 379] on span "שמירת שינויים" at bounding box center [328, 375] width 91 height 15
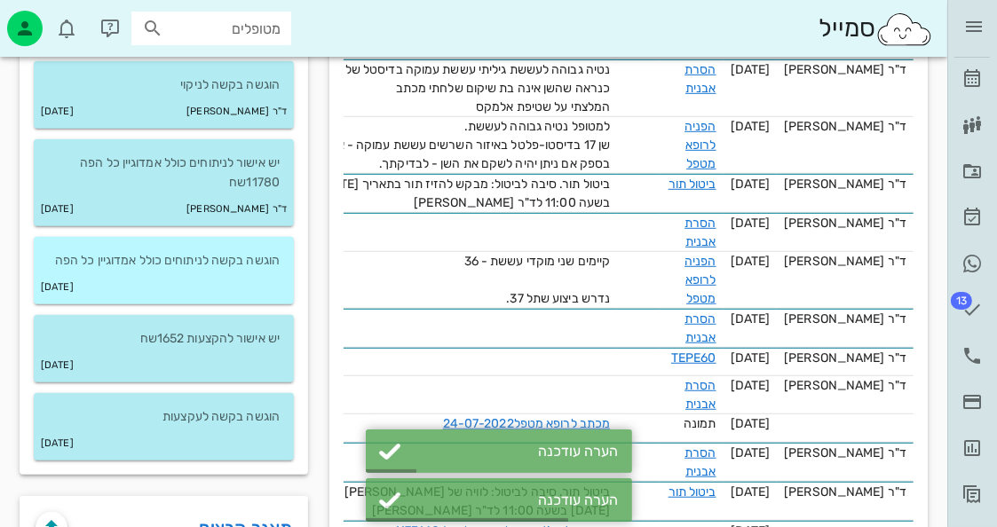
scroll to position [888, 0]
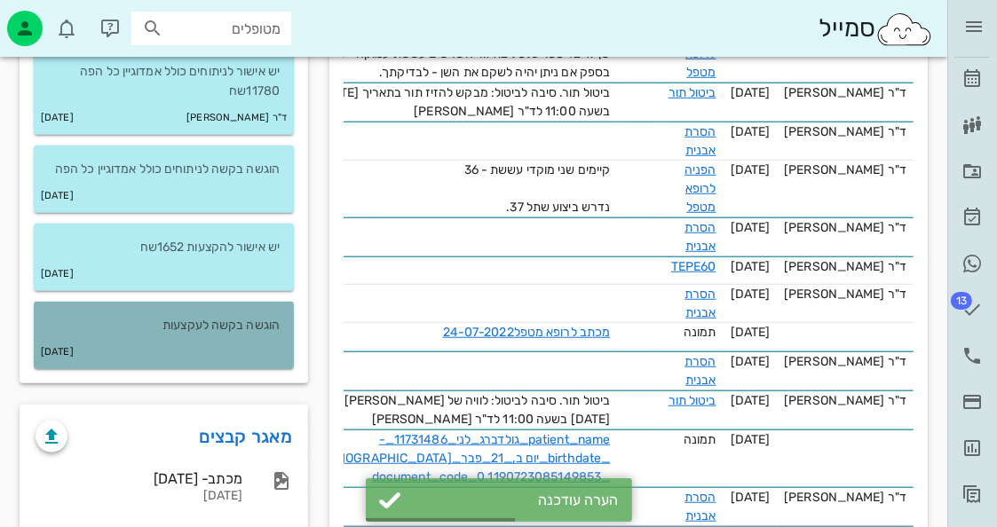
click at [275, 356] on div "02-08-2016" at bounding box center [164, 353] width 260 height 34
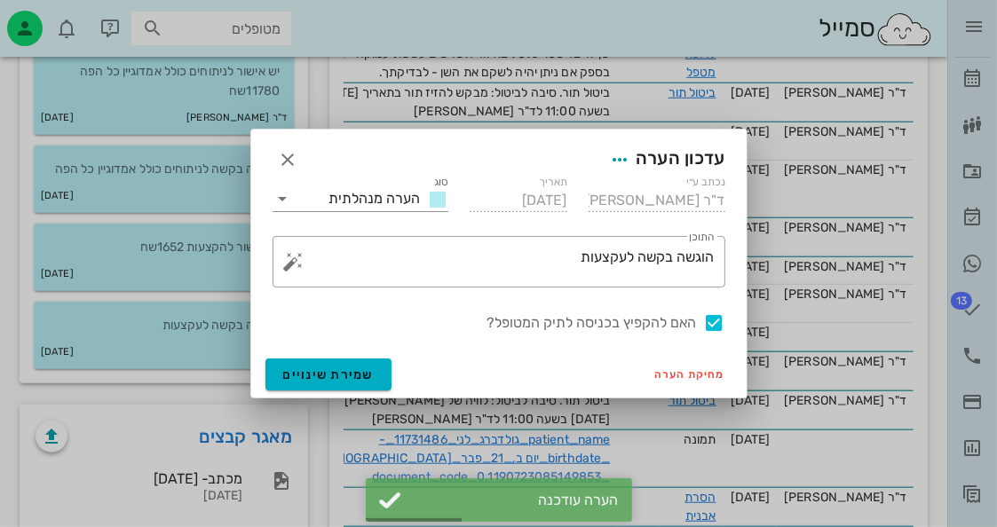
drag, startPoint x: 721, startPoint y: 321, endPoint x: 632, endPoint y: 329, distance: 89.1
click at [721, 321] on div at bounding box center [715, 323] width 30 height 30
checkbox input "false"
drag, startPoint x: 337, startPoint y: 372, endPoint x: 326, endPoint y: 361, distance: 15.1
click at [334, 370] on span "שמירת שינויים" at bounding box center [328, 375] width 91 height 15
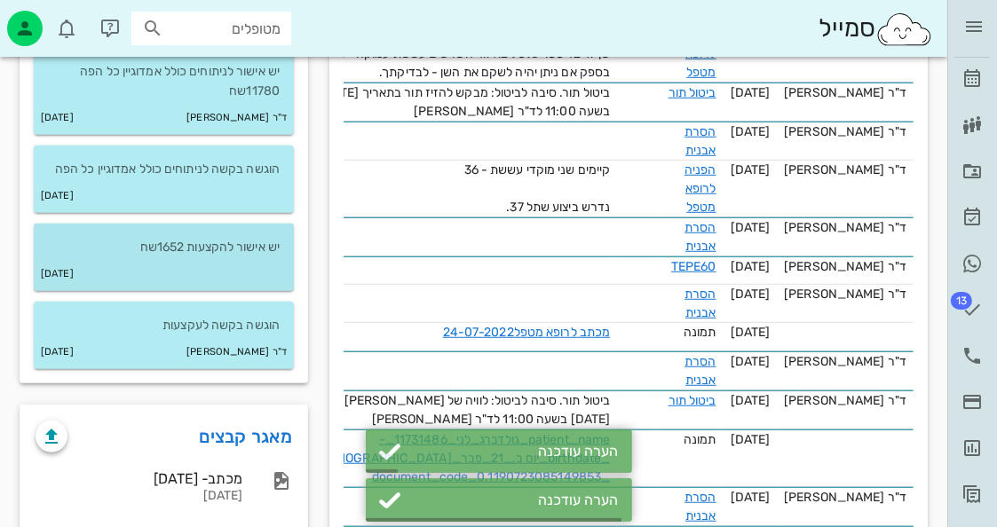
drag, startPoint x: 227, startPoint y: 262, endPoint x: 241, endPoint y: 257, distance: 14.3
click at [230, 260] on div "08-08-2016" at bounding box center [164, 274] width 260 height 34
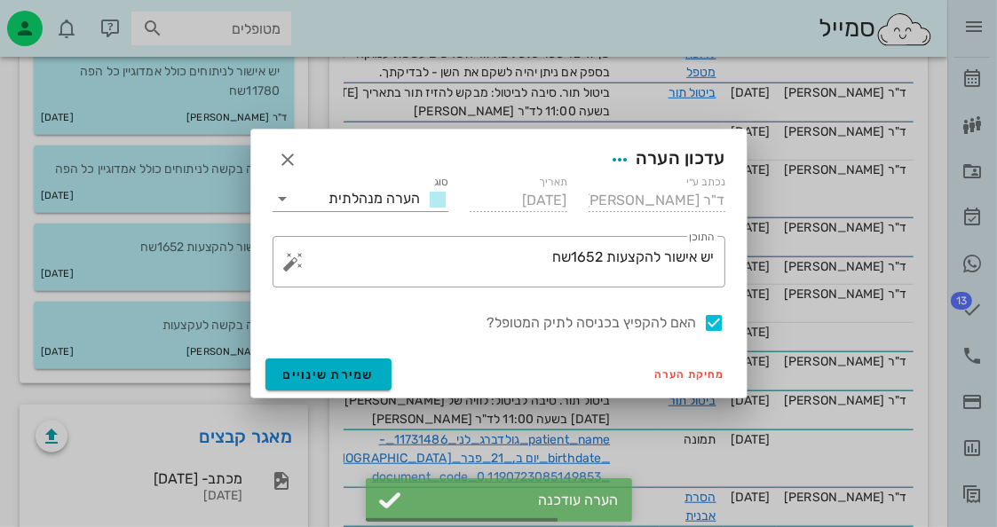
drag, startPoint x: 715, startPoint y: 325, endPoint x: 690, endPoint y: 324, distance: 24.9
click at [712, 324] on div at bounding box center [715, 323] width 30 height 30
checkbox input "false"
drag, startPoint x: 381, startPoint y: 373, endPoint x: 250, endPoint y: 270, distance: 166.3
click at [365, 360] on button "שמירת שינויים" at bounding box center [328, 375] width 127 height 32
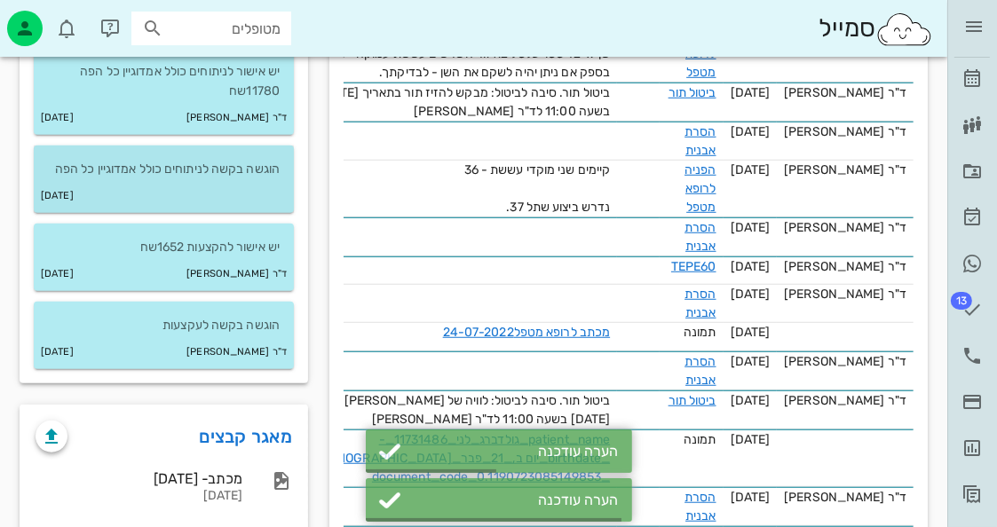
click at [220, 182] on div "20-11-2016" at bounding box center [164, 196] width 260 height 34
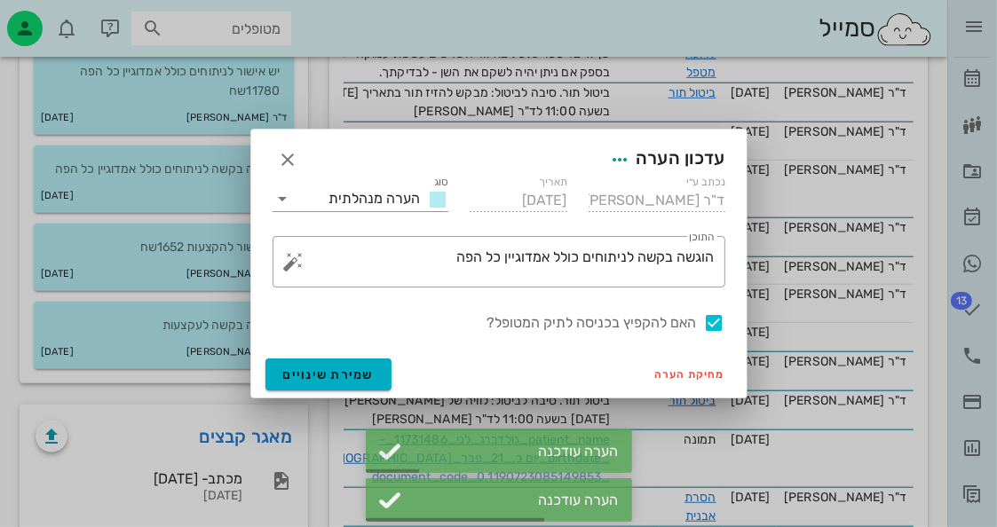
drag, startPoint x: 714, startPoint y: 323, endPoint x: 686, endPoint y: 324, distance: 27.5
click at [708, 323] on div at bounding box center [715, 323] width 30 height 30
checkbox input "false"
drag, startPoint x: 345, startPoint y: 375, endPoint x: 354, endPoint y: 357, distance: 19.9
click at [346, 374] on span "שמירת שינויים" at bounding box center [328, 375] width 91 height 15
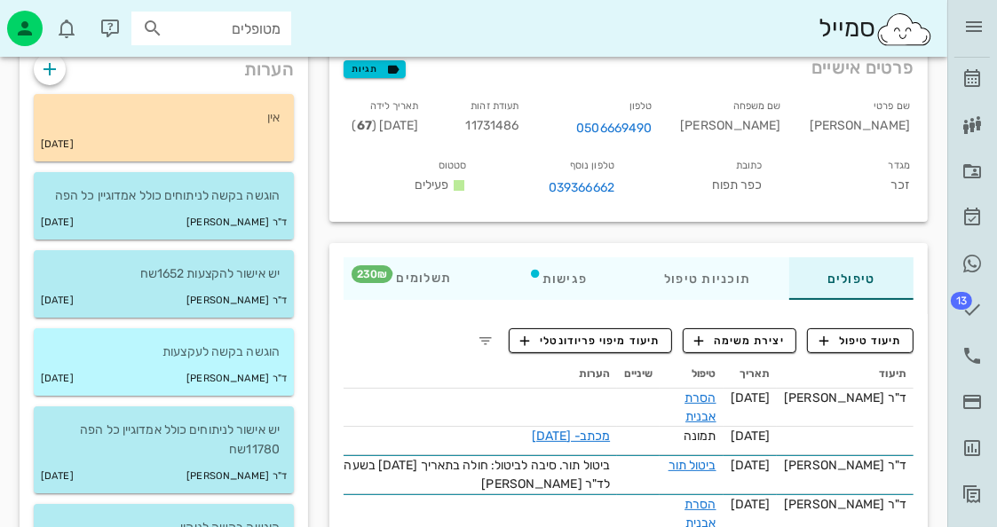
scroll to position [89, 0]
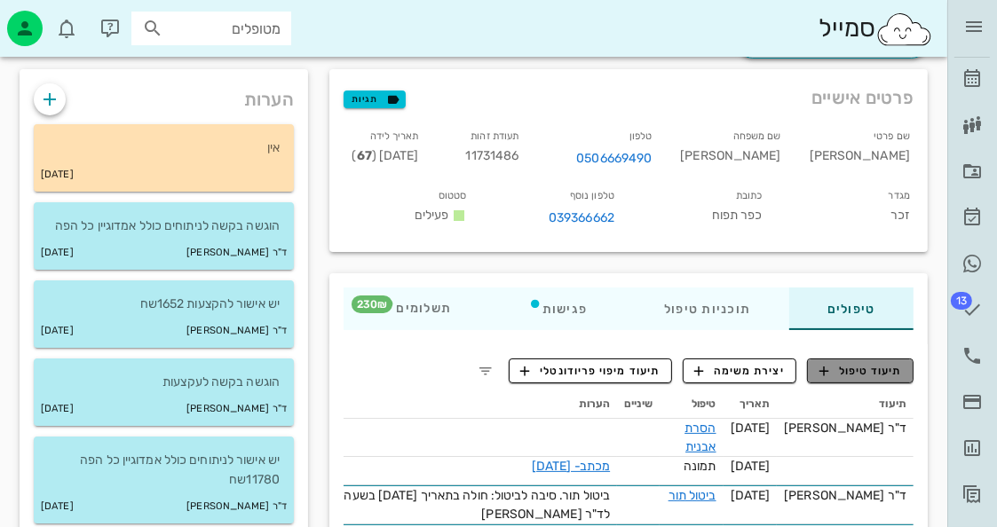
click at [911, 384] on button "תיעוד טיפול" at bounding box center [860, 371] width 107 height 25
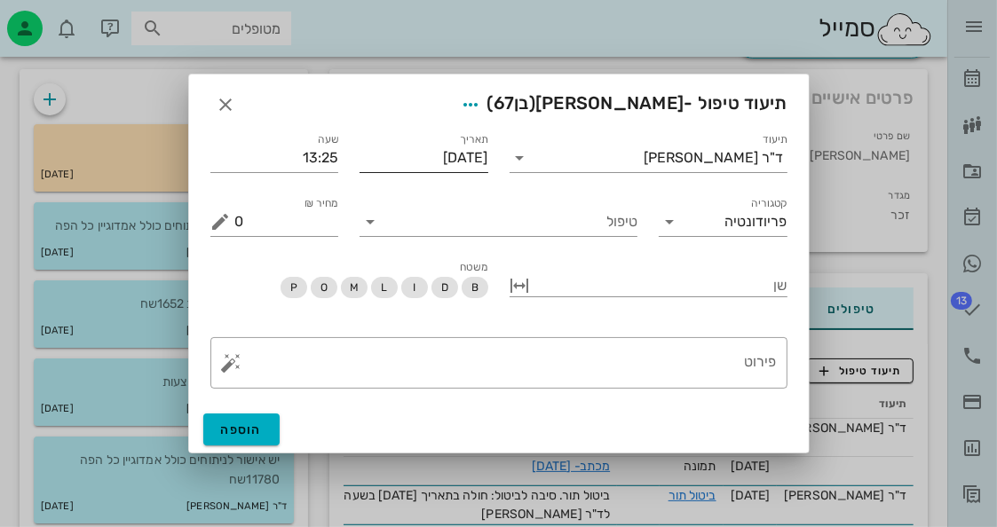
click at [446, 161] on input "[DATE]" at bounding box center [424, 158] width 129 height 28
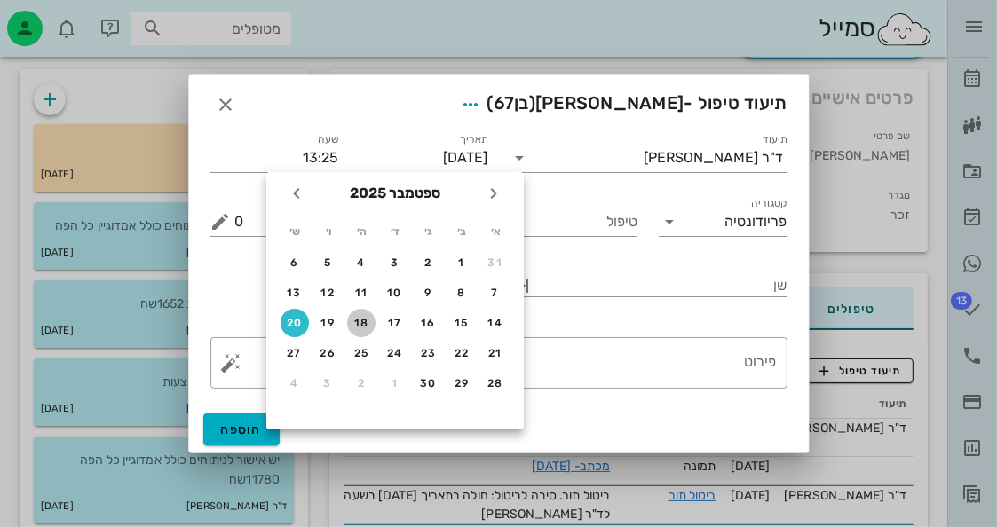
click at [355, 325] on div "18" at bounding box center [361, 323] width 28 height 12
type input "[DATE]"
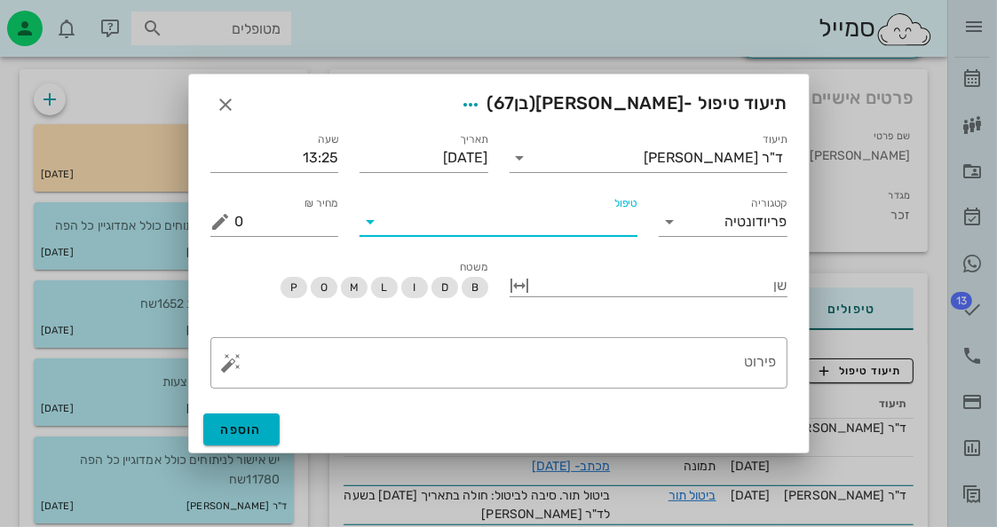
click at [622, 232] on input "טיפול" at bounding box center [510, 222] width 253 height 28
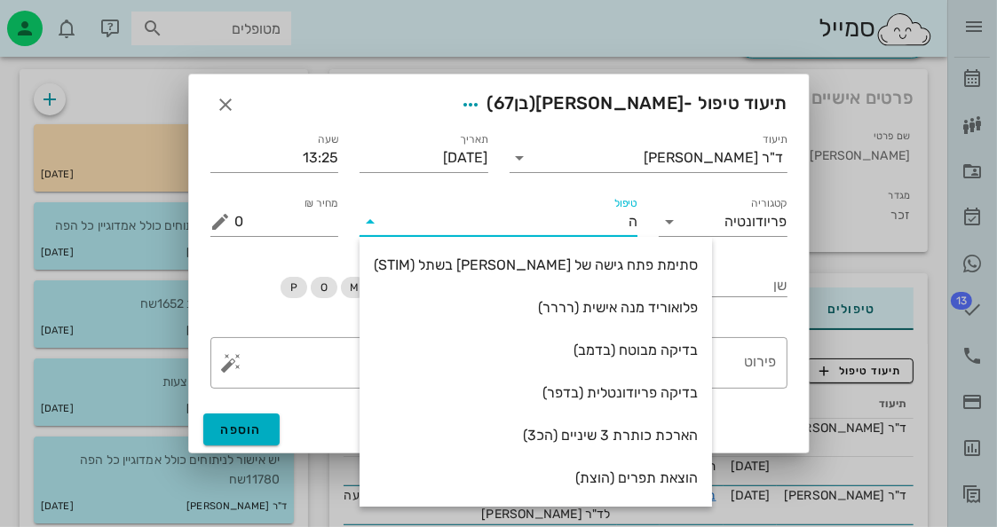
type input "[PERSON_NAME]"
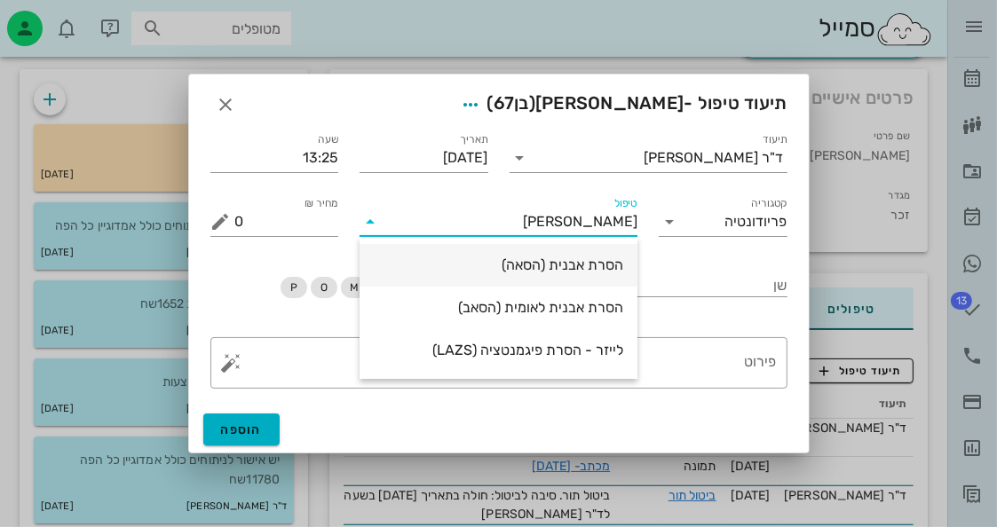
click at [577, 263] on div "הסרת אבנית (הסאה)" at bounding box center [499, 265] width 250 height 17
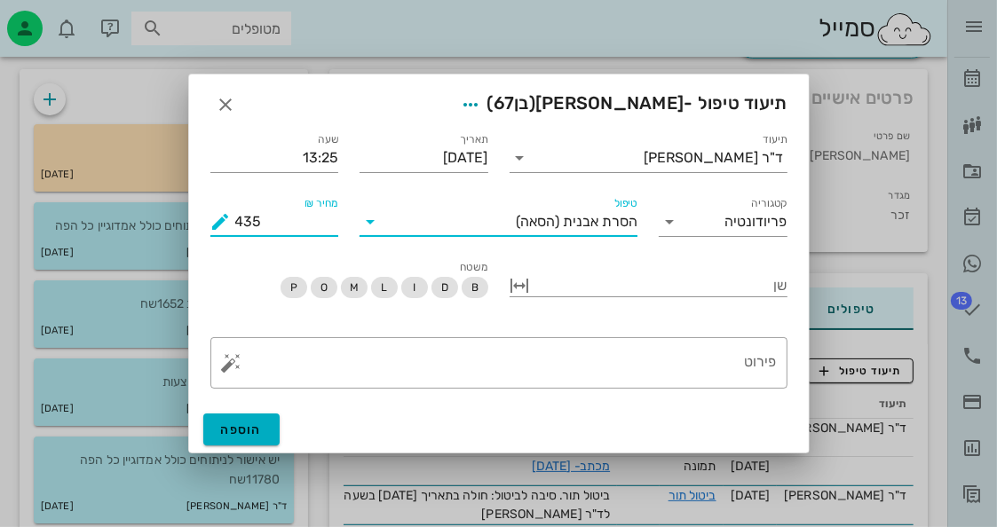
drag, startPoint x: 261, startPoint y: 219, endPoint x: 209, endPoint y: 234, distance: 54.3
click at [209, 234] on div "מחיר ₪ 435" at bounding box center [275, 215] width 150 height 64
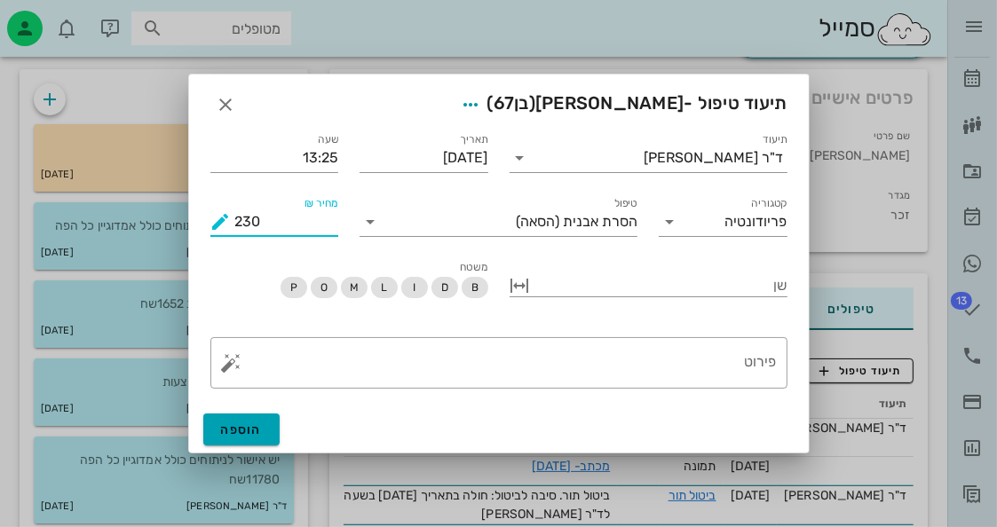
type input "230"
click at [269, 424] on button "הוספה" at bounding box center [241, 430] width 77 height 32
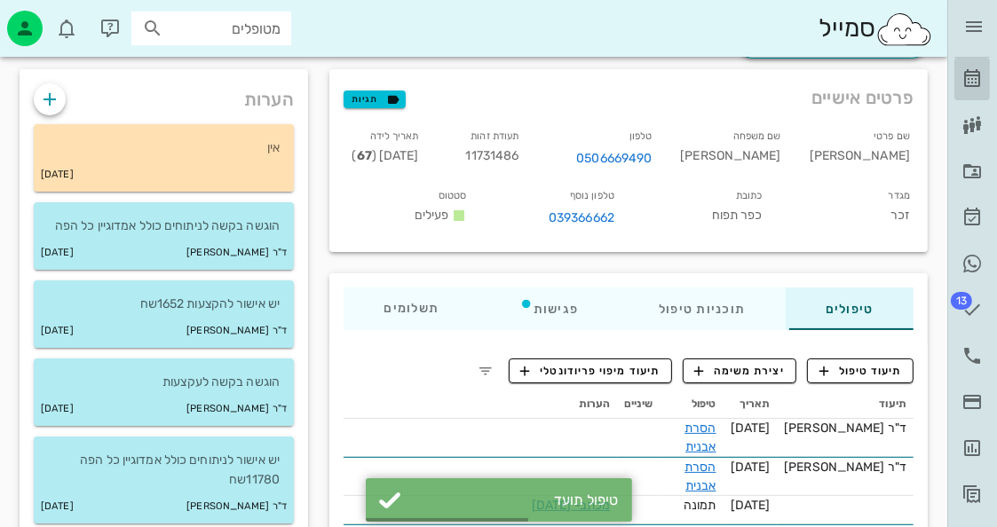
click at [959, 64] on link "[PERSON_NAME]" at bounding box center [972, 79] width 36 height 43
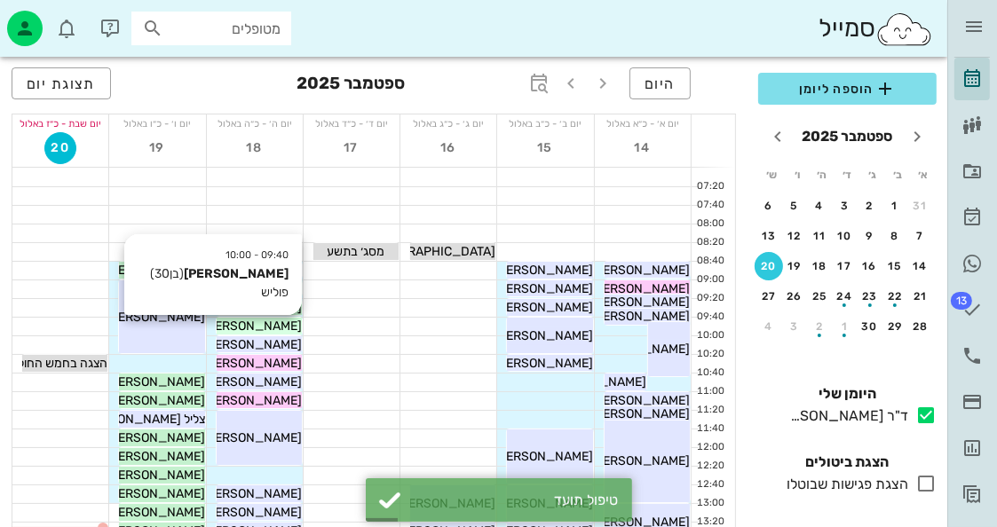
click at [271, 328] on span "[PERSON_NAME]" at bounding box center [251, 326] width 99 height 15
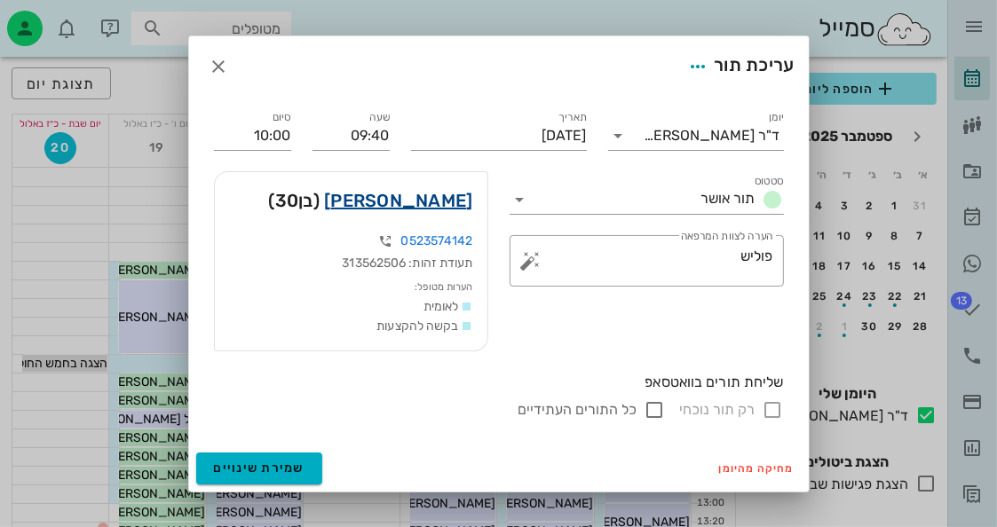
click at [415, 197] on link "מאור חורי" at bounding box center [398, 200] width 148 height 28
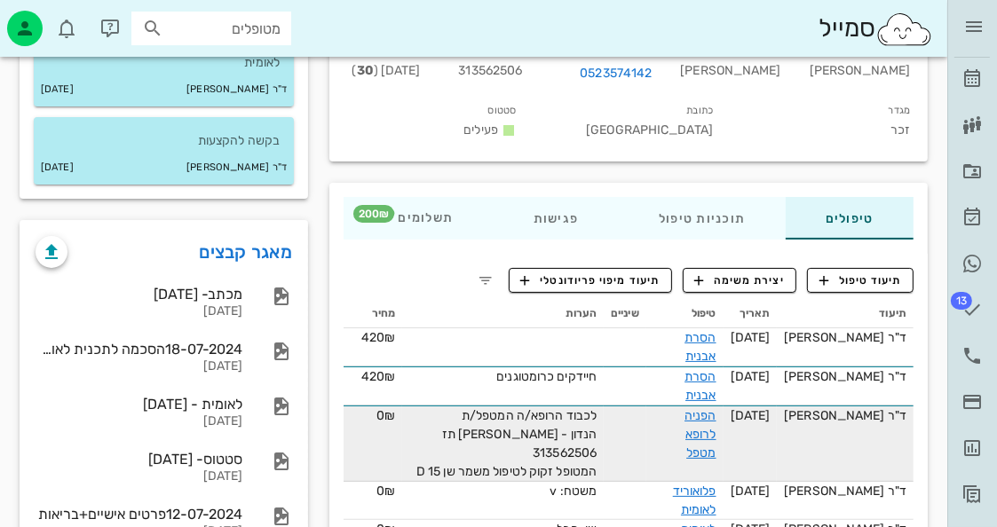
scroll to position [178, 0]
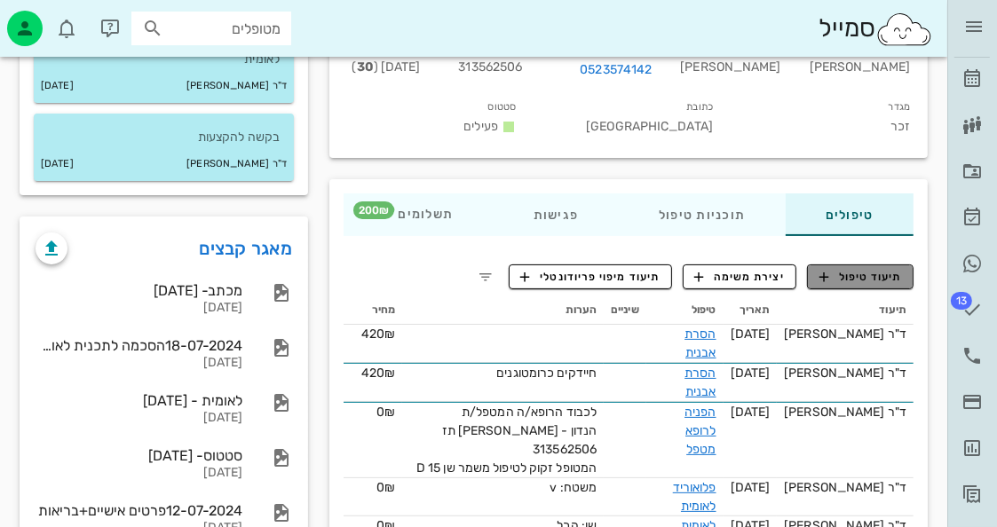
click at [863, 267] on button "תיעוד טיפול" at bounding box center [860, 277] width 107 height 25
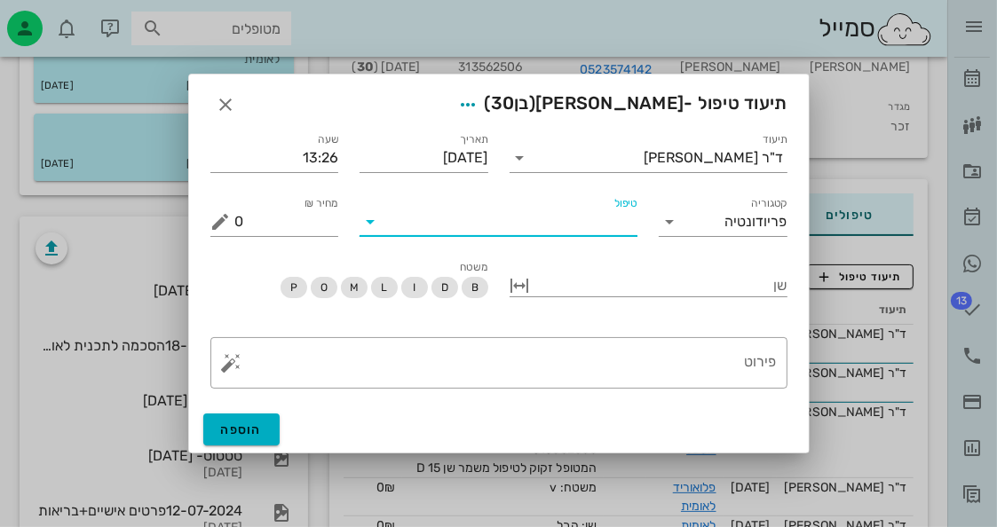
click at [503, 221] on input "טיפול" at bounding box center [510, 222] width 253 height 28
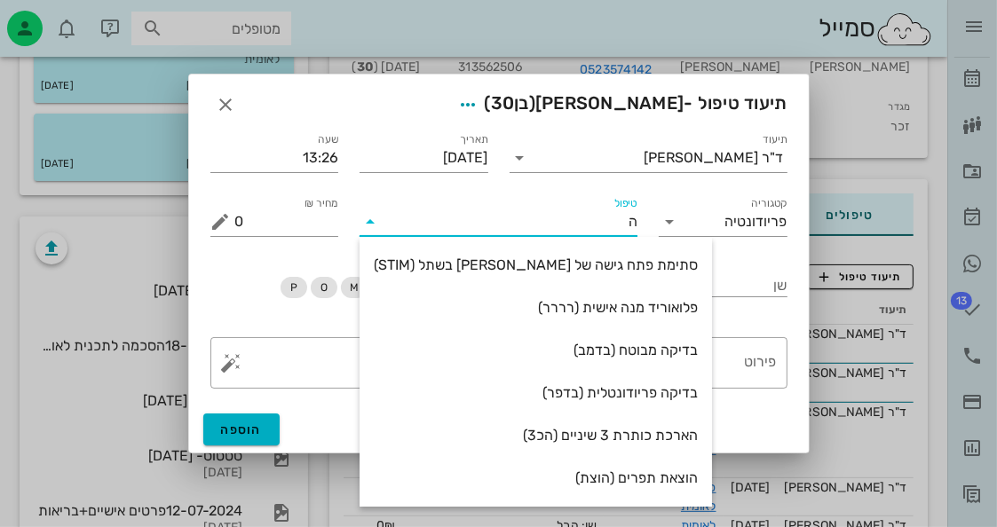
type input "[PERSON_NAME]"
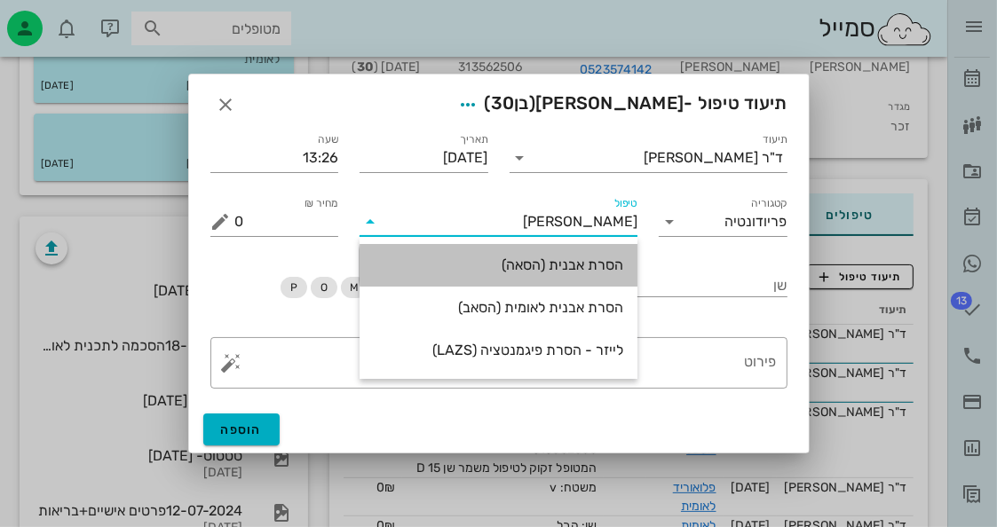
click at [501, 272] on div "הסרת אבנית (הסאה)" at bounding box center [499, 265] width 250 height 17
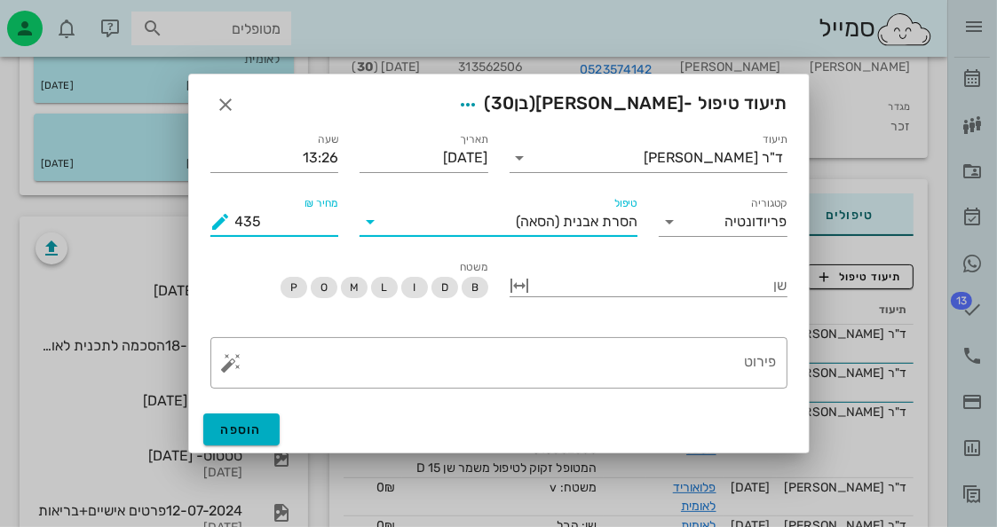
drag, startPoint x: 290, startPoint y: 219, endPoint x: 226, endPoint y: 232, distance: 65.1
click at [226, 232] on div "מחיר ₪ 435" at bounding box center [274, 222] width 129 height 28
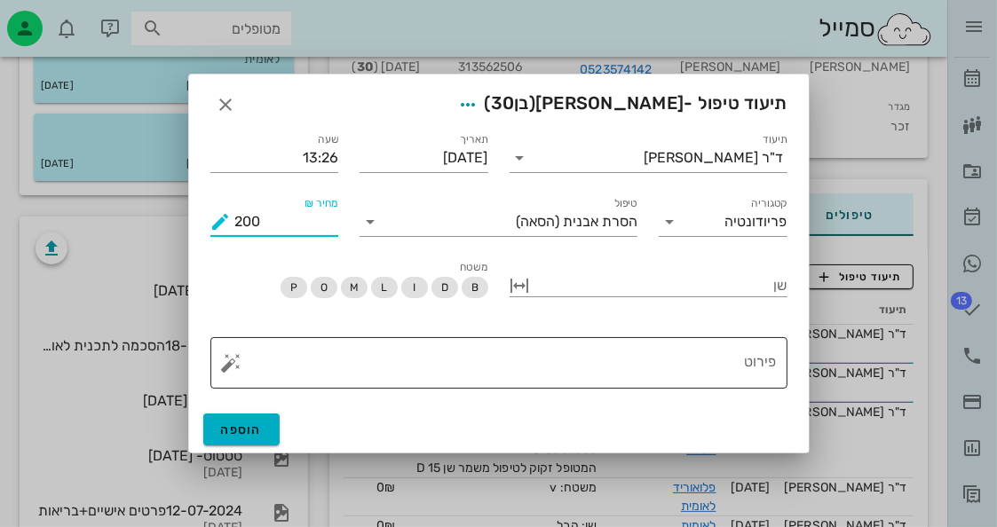
type input "200"
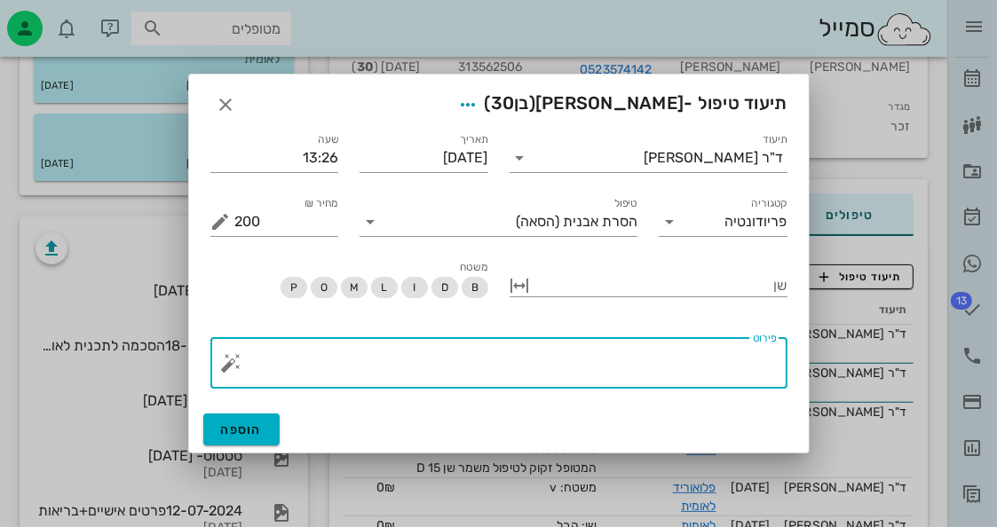
click at [577, 360] on textarea "פירוט" at bounding box center [506, 367] width 542 height 43
type textarea "פוליש בלבד הרבה כתמים של חיידקים כרומטוגנים"
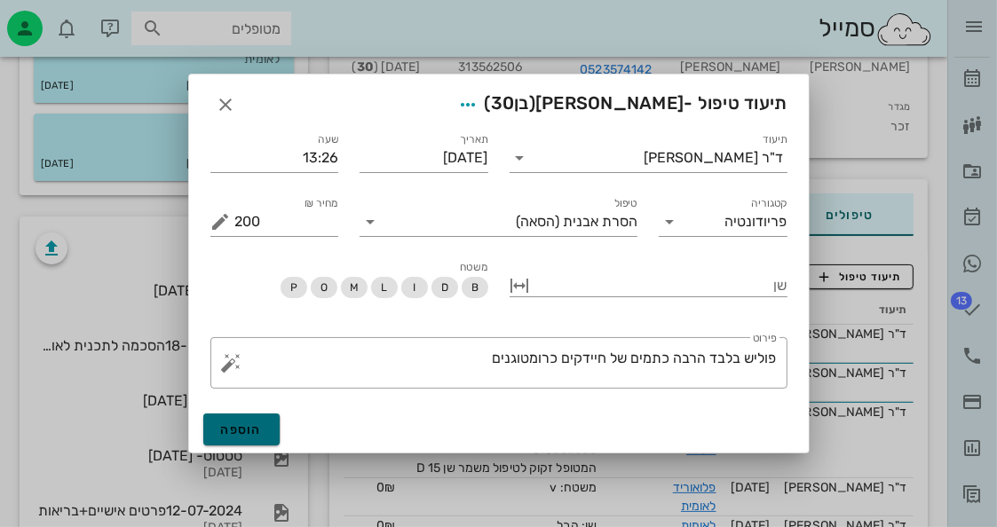
click at [230, 434] on span "הוספה" at bounding box center [242, 430] width 42 height 15
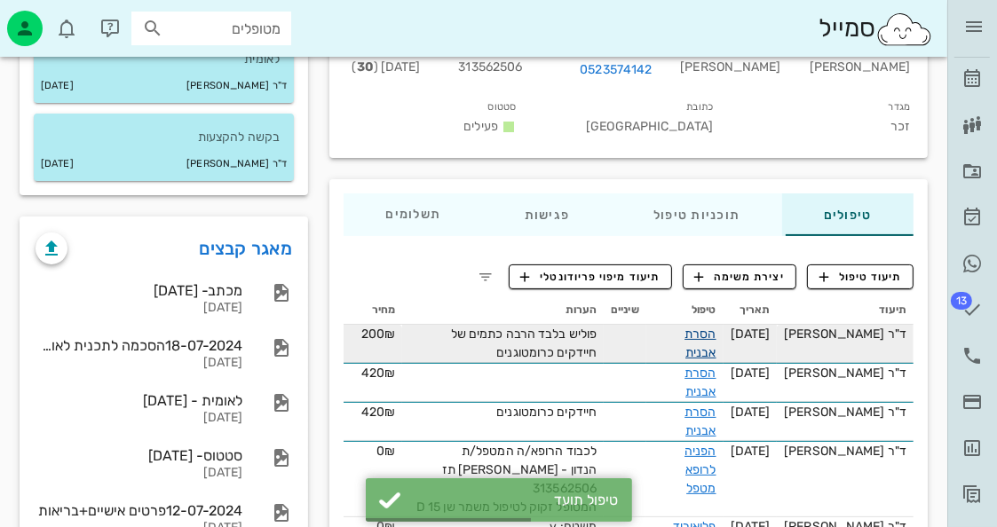
click at [716, 335] on link "הסרת אבנית" at bounding box center [700, 344] width 31 height 34
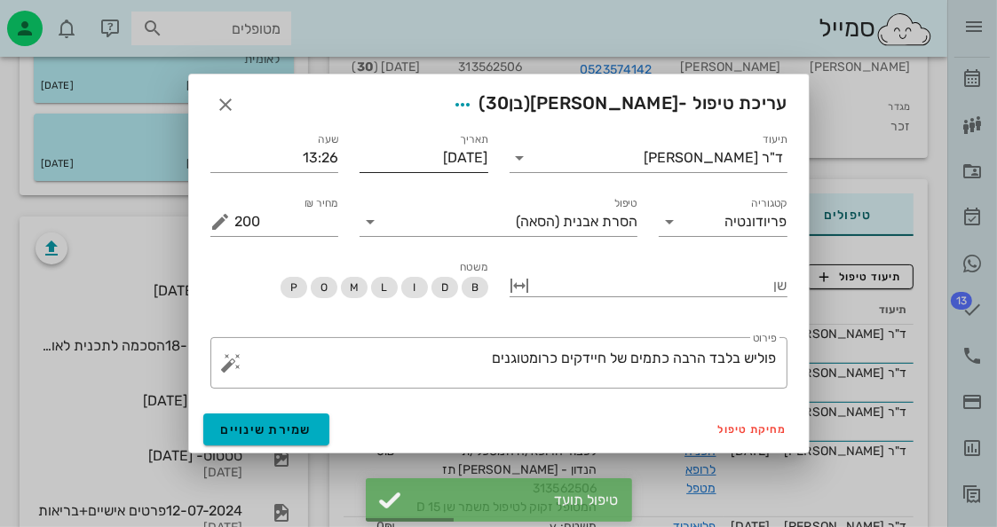
click at [440, 147] on input "[DATE]" at bounding box center [424, 158] width 129 height 28
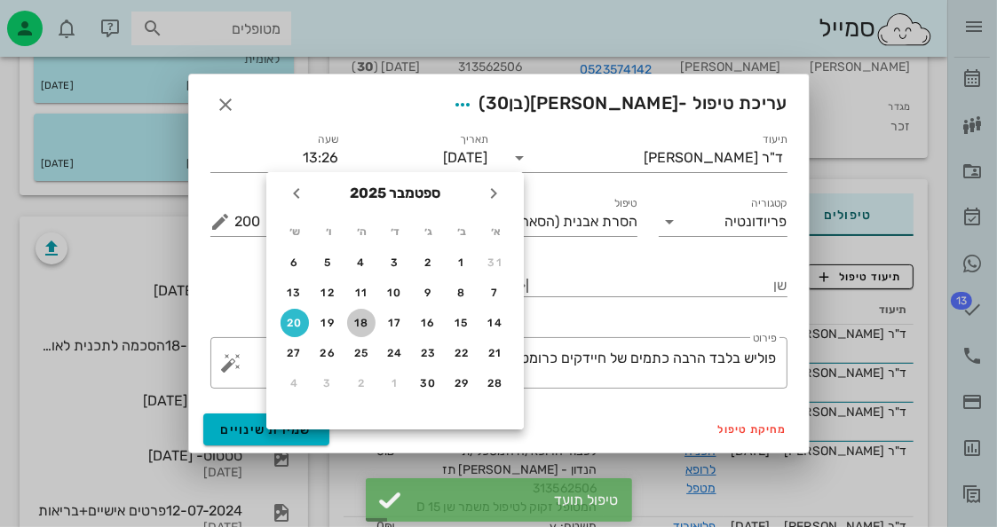
drag, startPoint x: 353, startPoint y: 317, endPoint x: 353, endPoint y: 327, distance: 9.8
click at [353, 317] on div "18" at bounding box center [361, 323] width 28 height 12
type input "[DATE]"
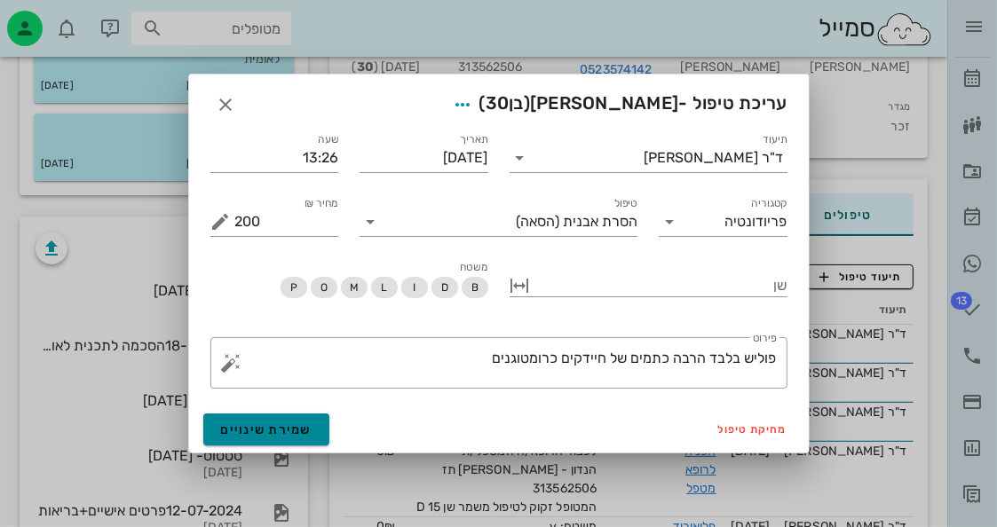
drag, startPoint x: 270, startPoint y: 435, endPoint x: 281, endPoint y: 433, distance: 10.8
click at [270, 434] on span "שמירת שינויים" at bounding box center [266, 430] width 91 height 15
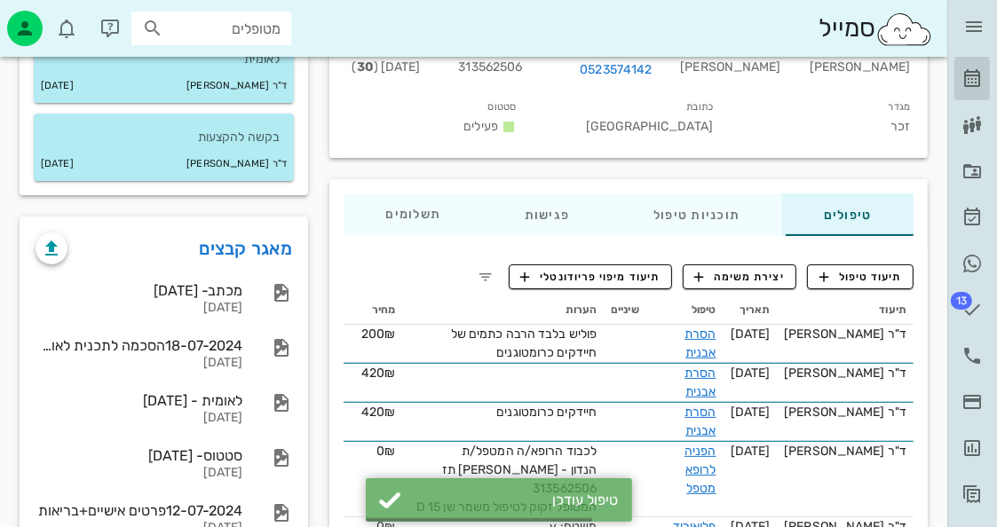
click at [963, 82] on icon at bounding box center [972, 78] width 21 height 21
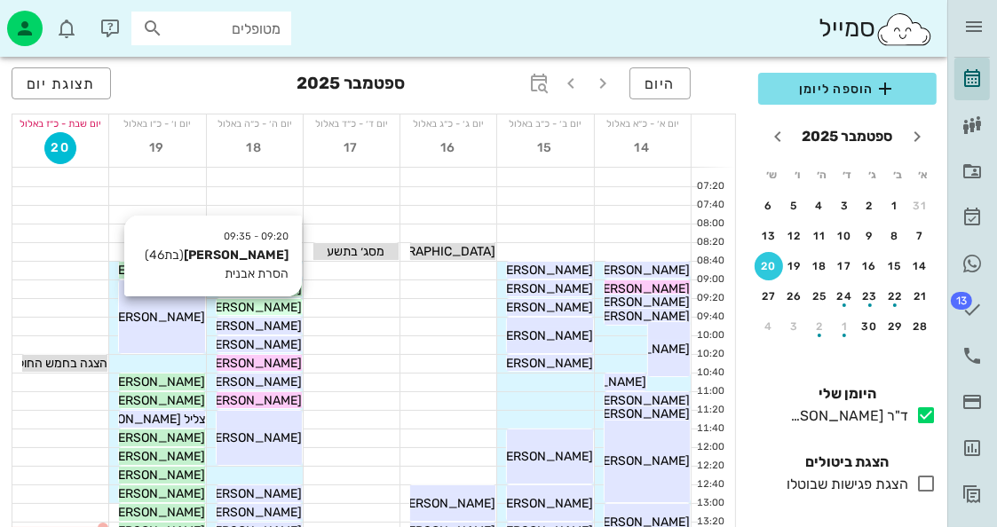
click at [259, 305] on span "[PERSON_NAME]" at bounding box center [251, 307] width 99 height 15
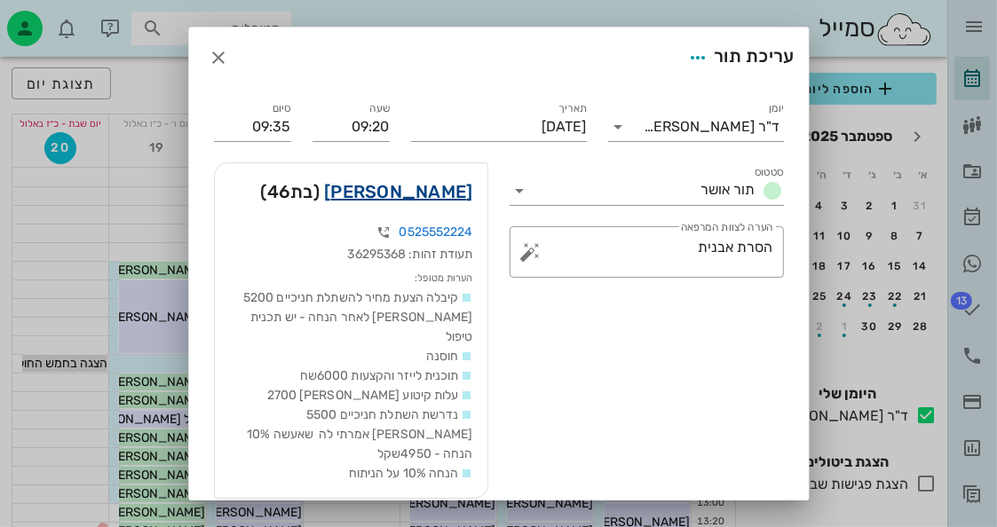
click at [472, 195] on link "יעל פינטו" at bounding box center [398, 192] width 148 height 28
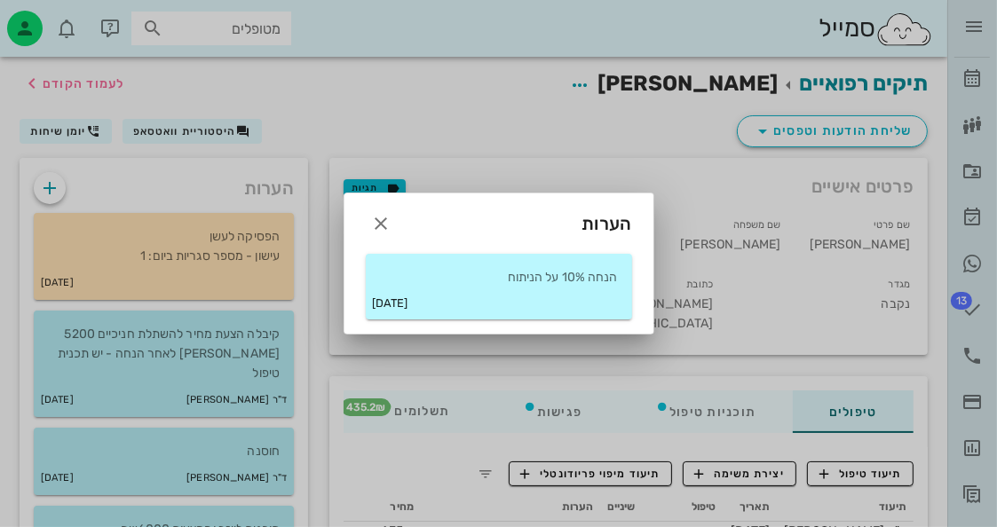
click at [462, 282] on p "הנחה 10% על הניתוח" at bounding box center [499, 278] width 238 height 20
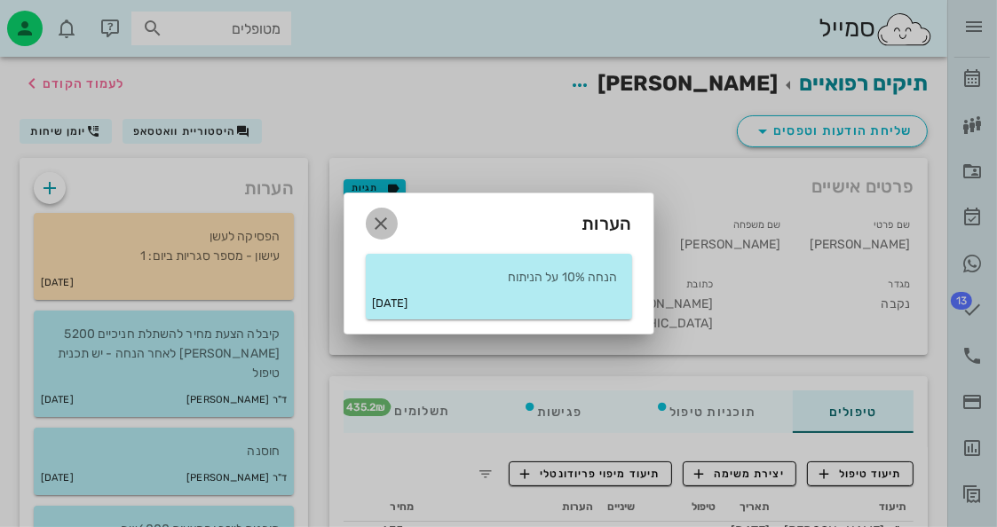
click at [373, 226] on icon "button" at bounding box center [381, 223] width 21 height 21
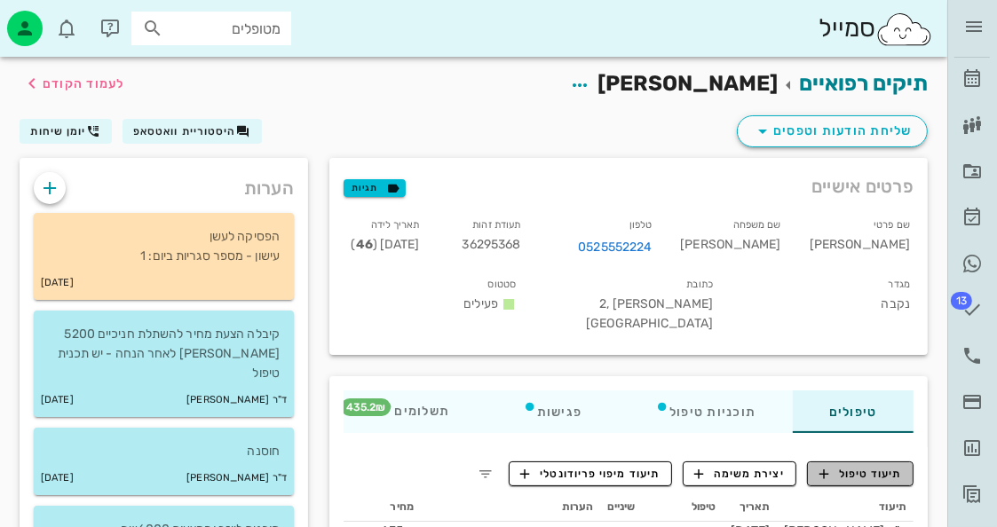
click at [879, 466] on span "תיעוד טיפול" at bounding box center [861, 474] width 83 height 16
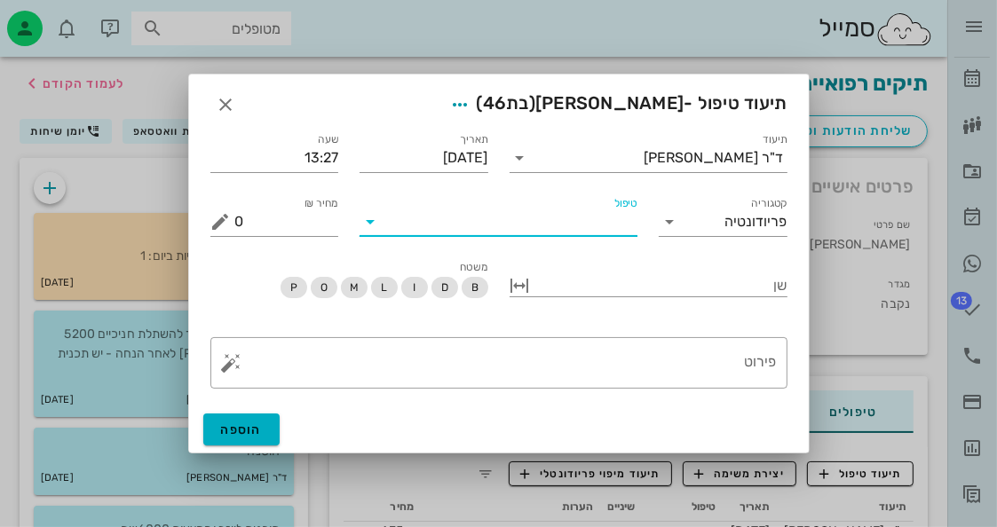
click at [585, 225] on input "טיפול" at bounding box center [510, 222] width 253 height 28
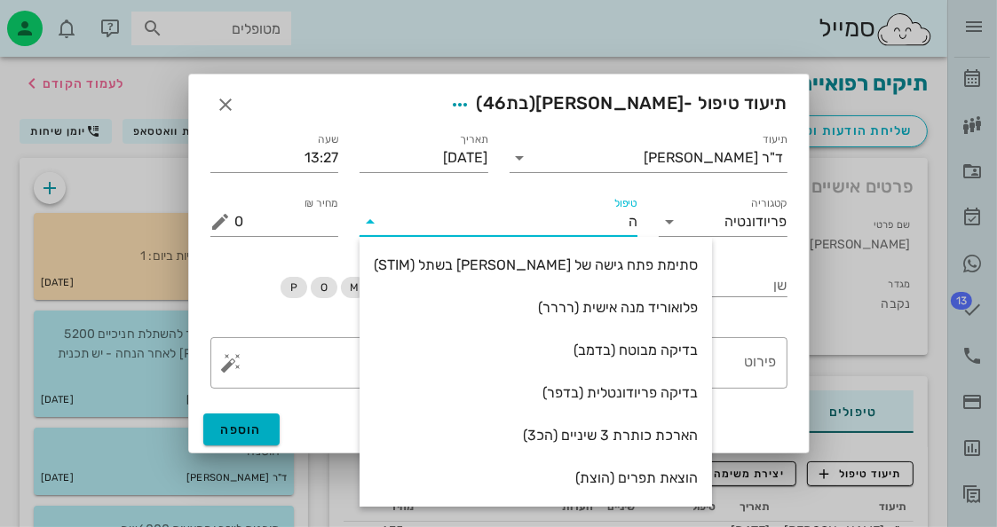
type input "[PERSON_NAME]"
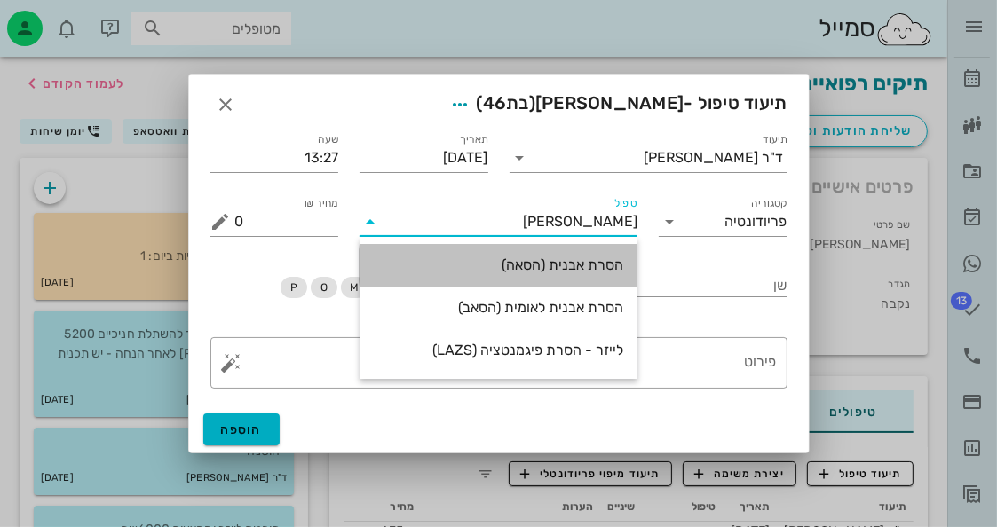
drag, startPoint x: 583, startPoint y: 274, endPoint x: 573, endPoint y: 281, distance: 12.8
click at [582, 274] on div "הסרת אבנית (הסאה)" at bounding box center [499, 265] width 250 height 38
type input "435"
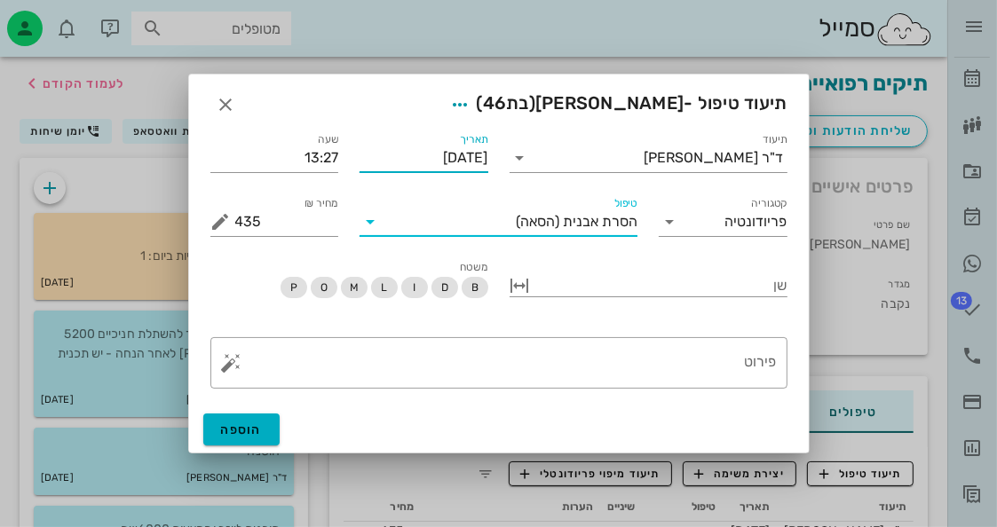
click at [465, 167] on input "[DATE]" at bounding box center [424, 158] width 129 height 28
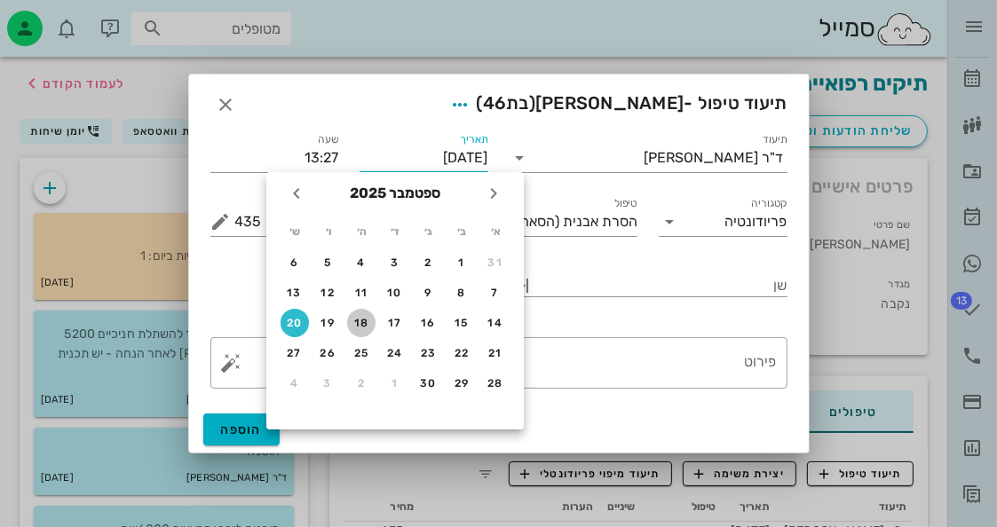
click at [359, 329] on button "18" at bounding box center [361, 323] width 28 height 28
type input "[DATE]"
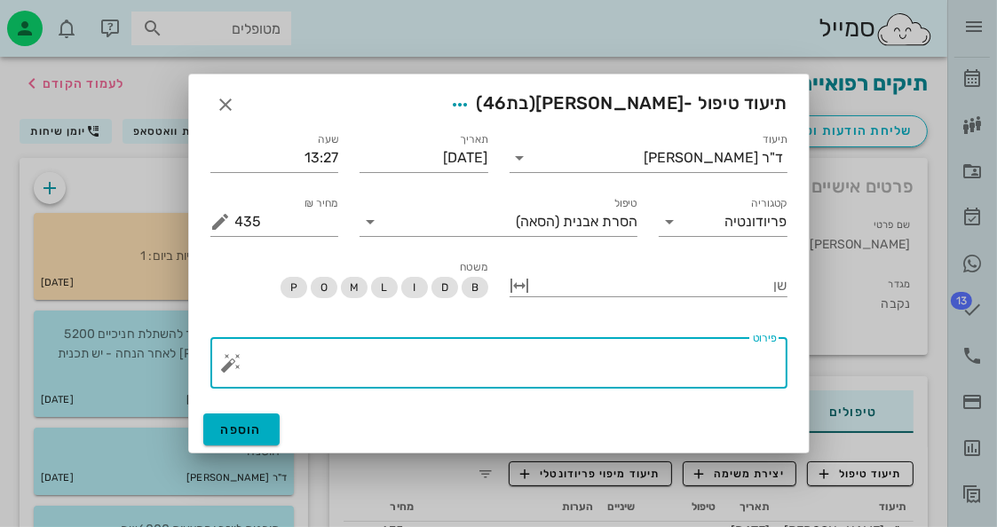
click at [725, 351] on textarea "פירוט" at bounding box center [506, 367] width 542 height 43
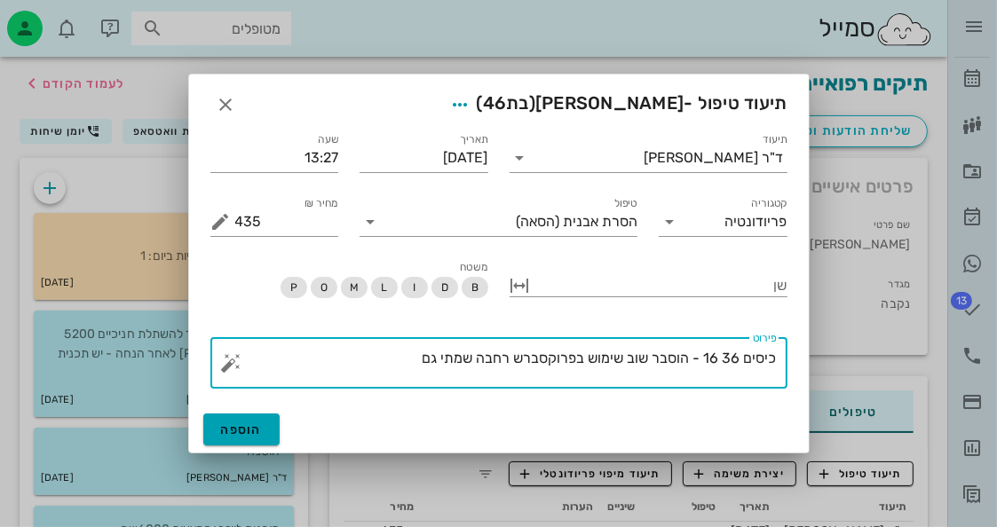
type textarea "כיסים 36 16 - הוסבר שוב שימוש בפרוקסברש רחבה שמתי גם"
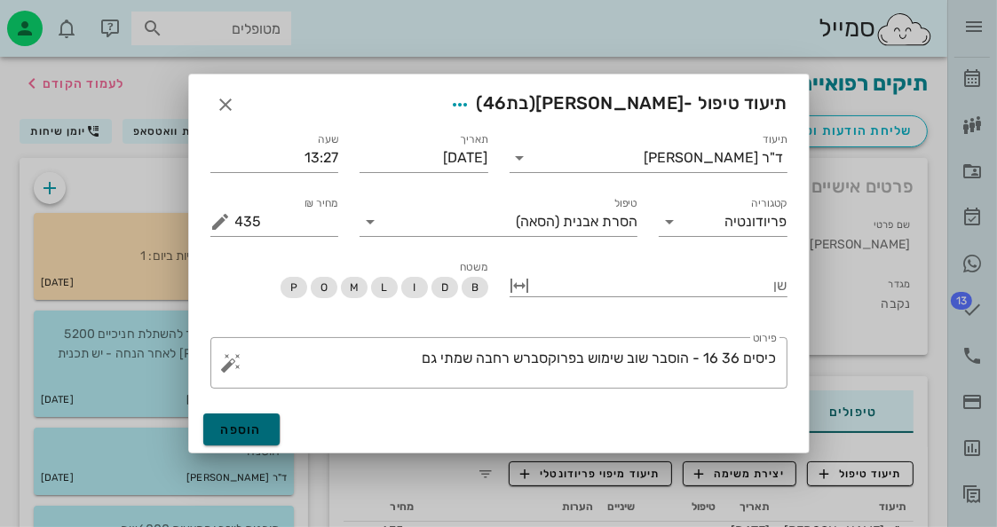
click at [217, 441] on button "הוספה" at bounding box center [241, 430] width 77 height 32
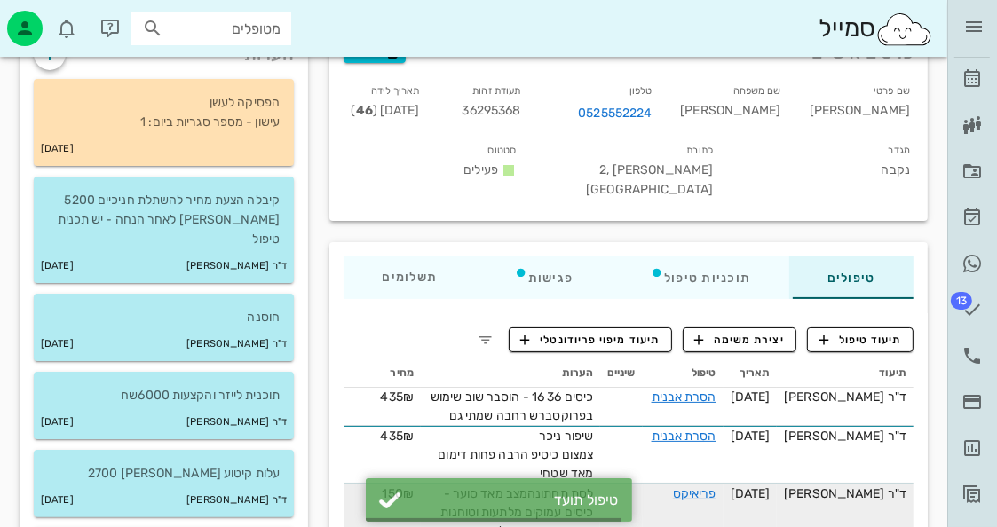
scroll to position [178, 0]
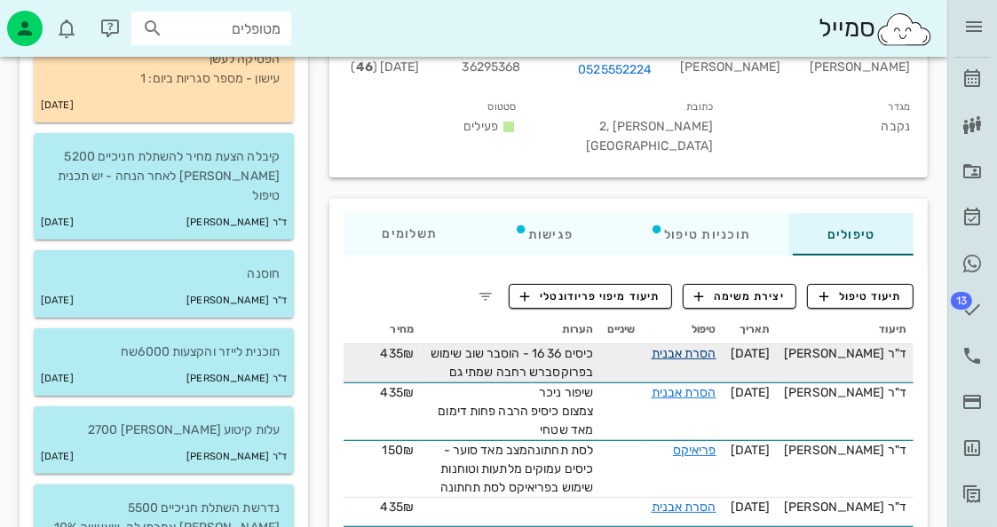
click at [708, 346] on link "הסרת אבנית" at bounding box center [684, 353] width 65 height 15
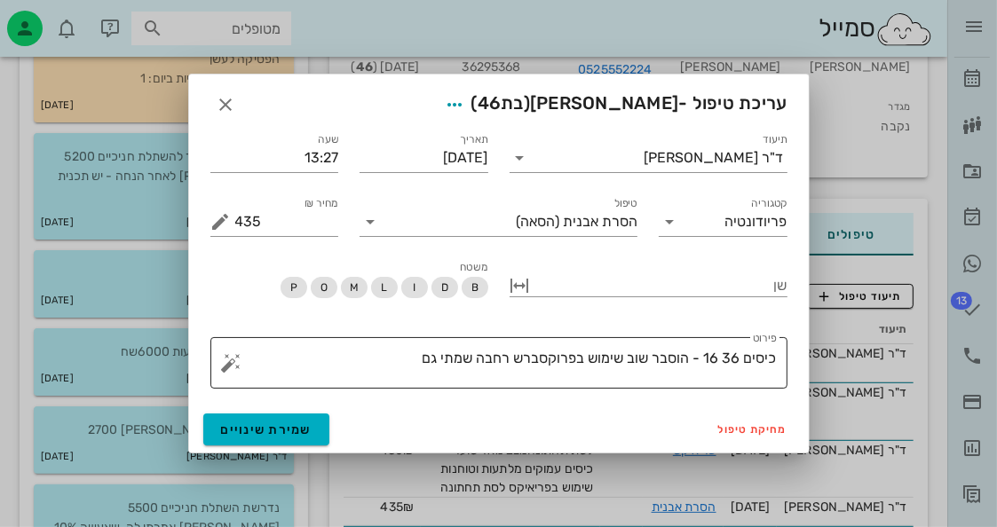
click at [398, 367] on textarea "כיסים 36 16 - הוסבר שוב שימוש בפרוקסברש רחבה שמתי גם" at bounding box center [506, 367] width 542 height 43
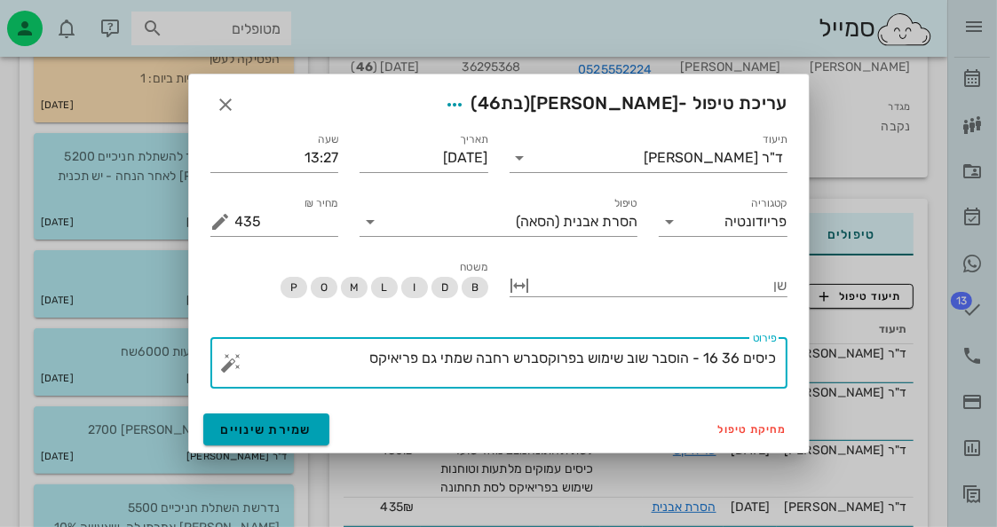
type textarea "כיסים 36 16 - הוסבר שוב שימוש בפרוקסברש רחבה שמתי גם פריאיקס"
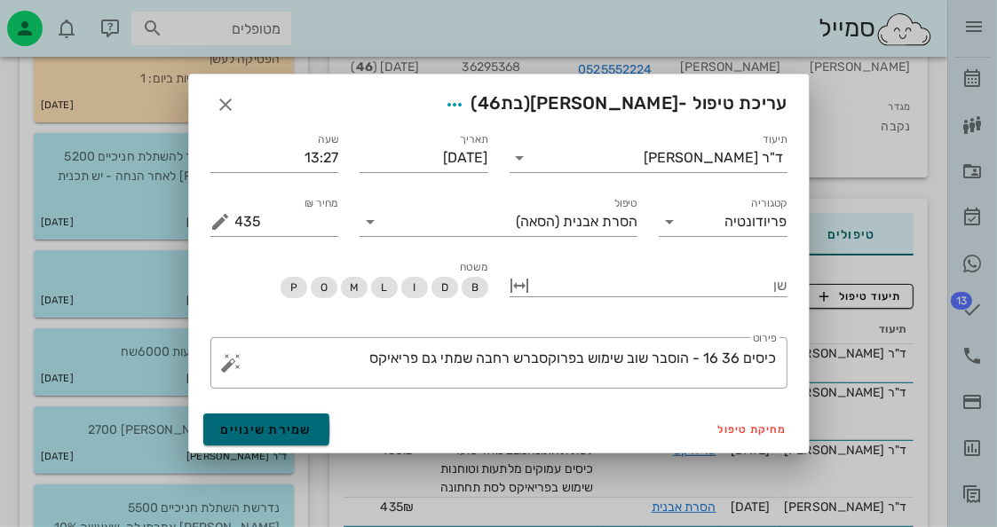
click at [301, 440] on button "שמירת שינויים" at bounding box center [266, 430] width 127 height 32
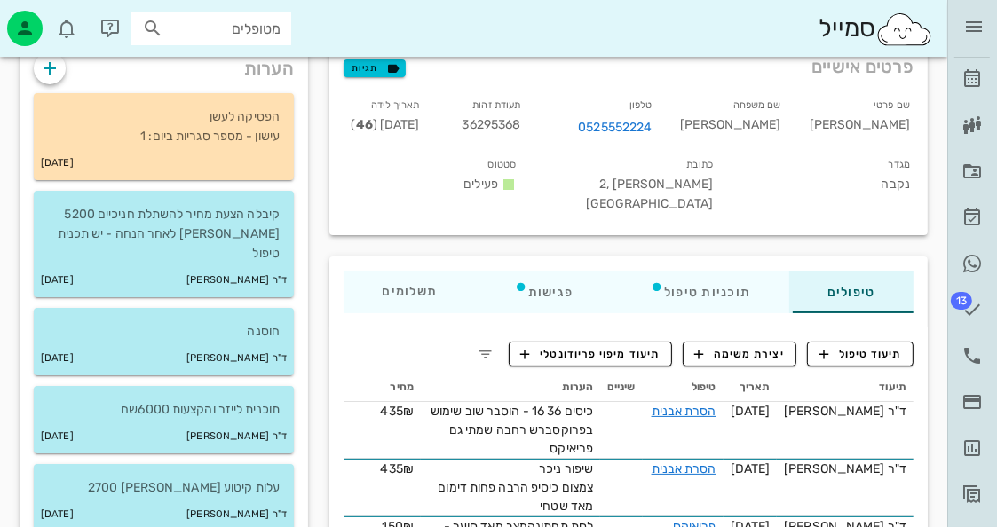
scroll to position [0, 0]
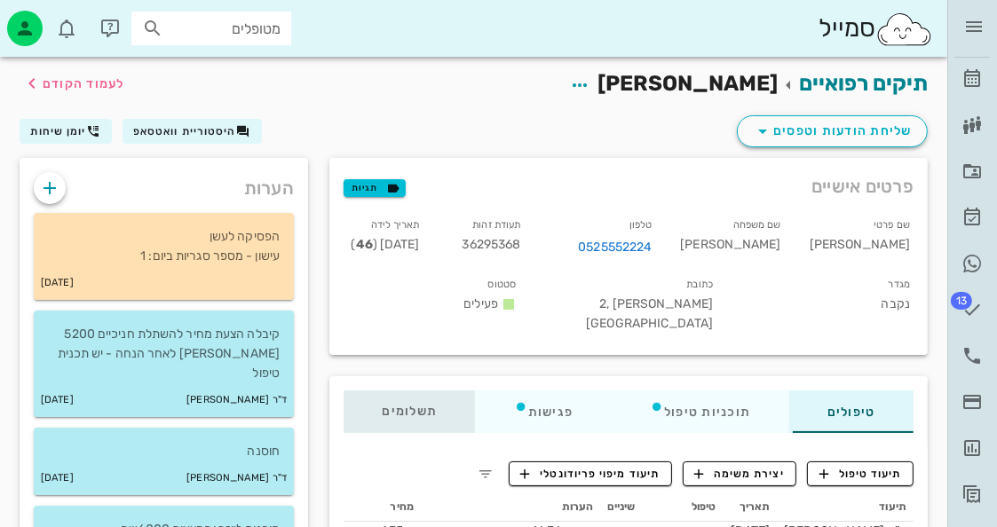
click at [449, 391] on div "תשלומים 0.2₪" at bounding box center [409, 412] width 131 height 43
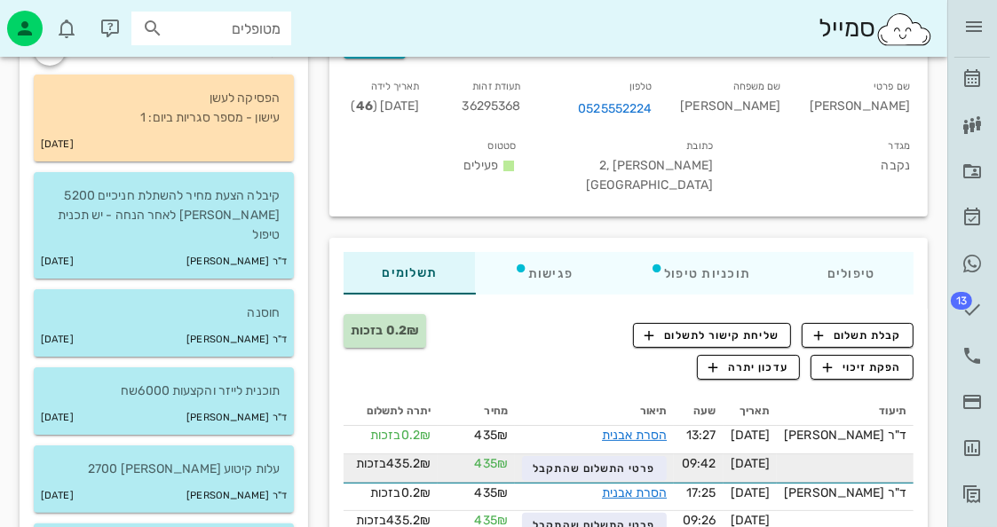
scroll to position [178, 0]
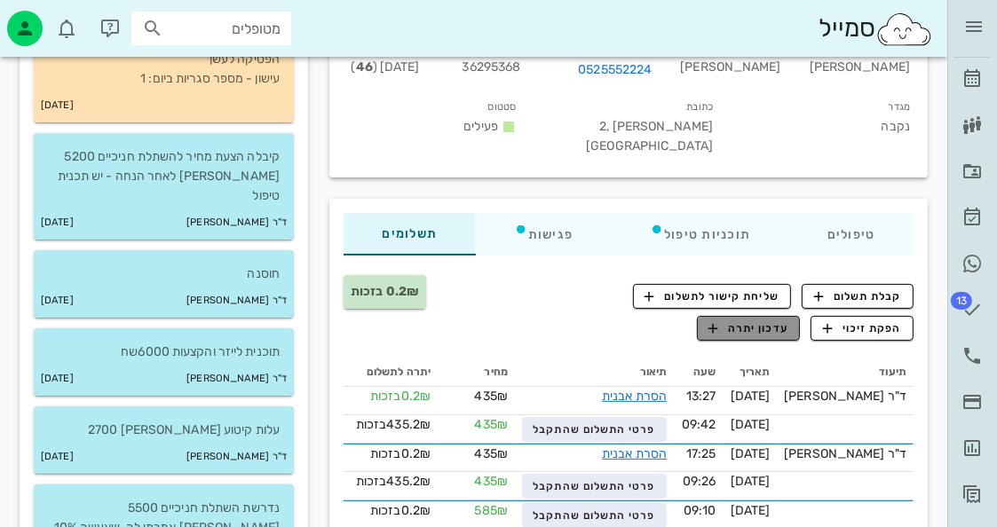
click at [762, 321] on span "עדכון יתרה" at bounding box center [749, 329] width 80 height 16
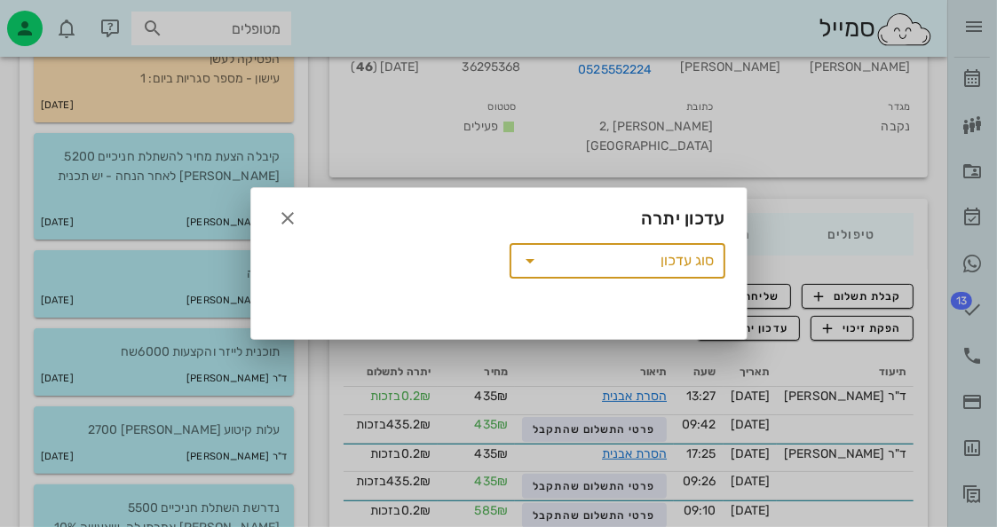
click at [683, 264] on input "סוג עדכון" at bounding box center [630, 261] width 170 height 28
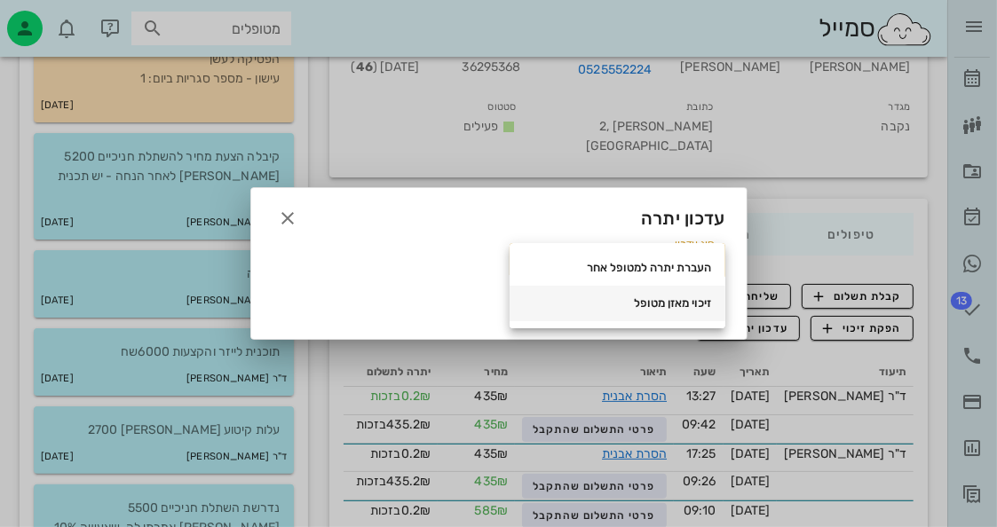
click at [675, 308] on div "זיכוי מאזן מטופל" at bounding box center [617, 304] width 187 height 14
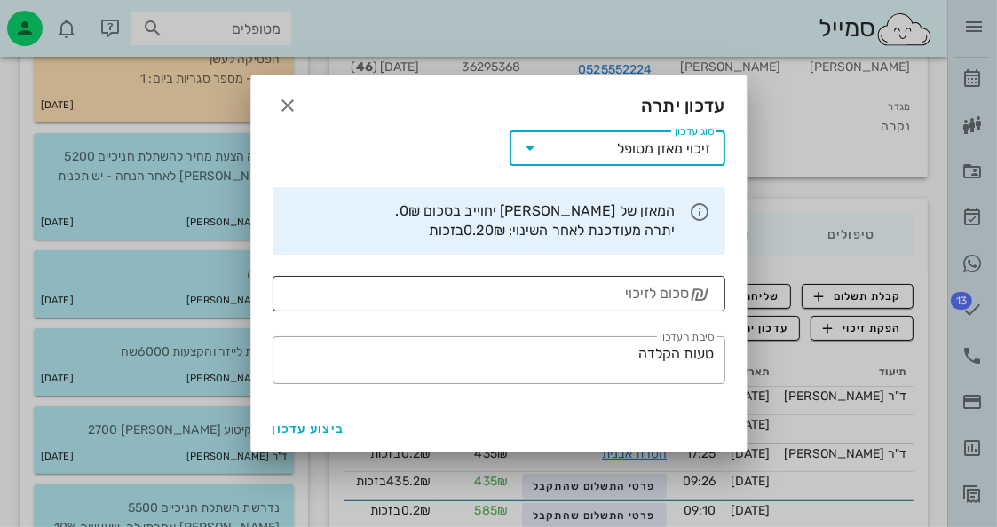
click at [661, 289] on input "סכום לזיכוי" at bounding box center [486, 294] width 407 height 28
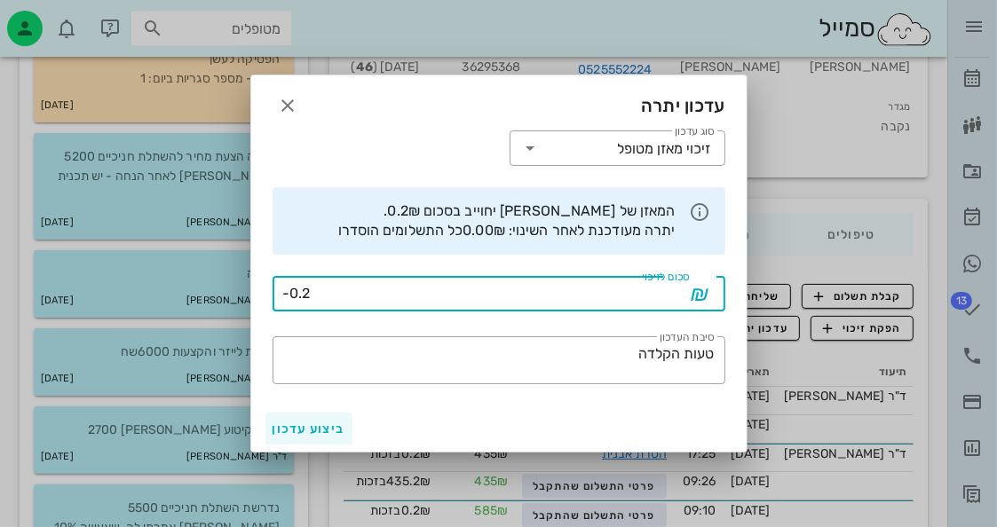
type input "-0.2"
click at [331, 427] on span "ביצוע עדכון" at bounding box center [309, 429] width 73 height 15
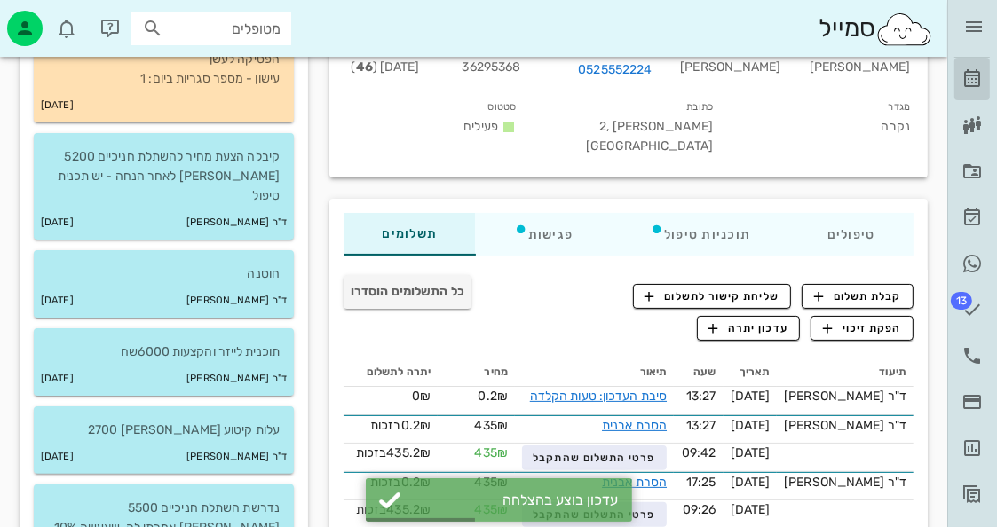
click at [971, 74] on icon at bounding box center [972, 78] width 21 height 21
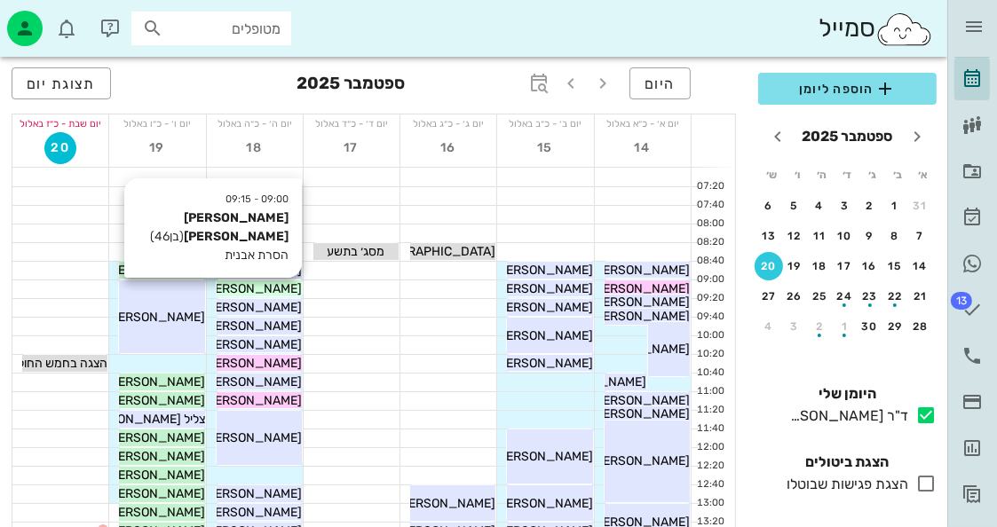
click at [279, 283] on span "[PERSON_NAME] [PERSON_NAME]" at bounding box center [201, 288] width 202 height 15
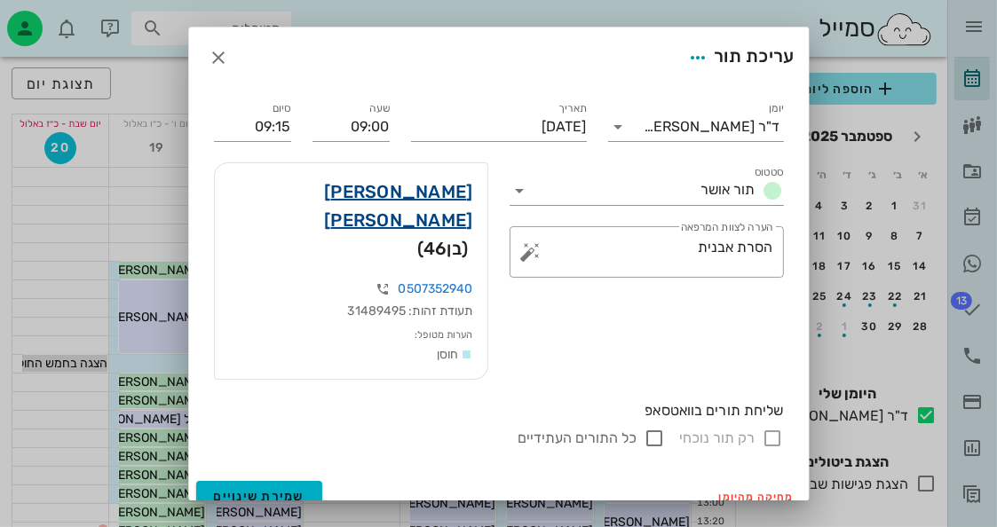
click at [427, 203] on link "יובל מרגלית" at bounding box center [351, 206] width 244 height 57
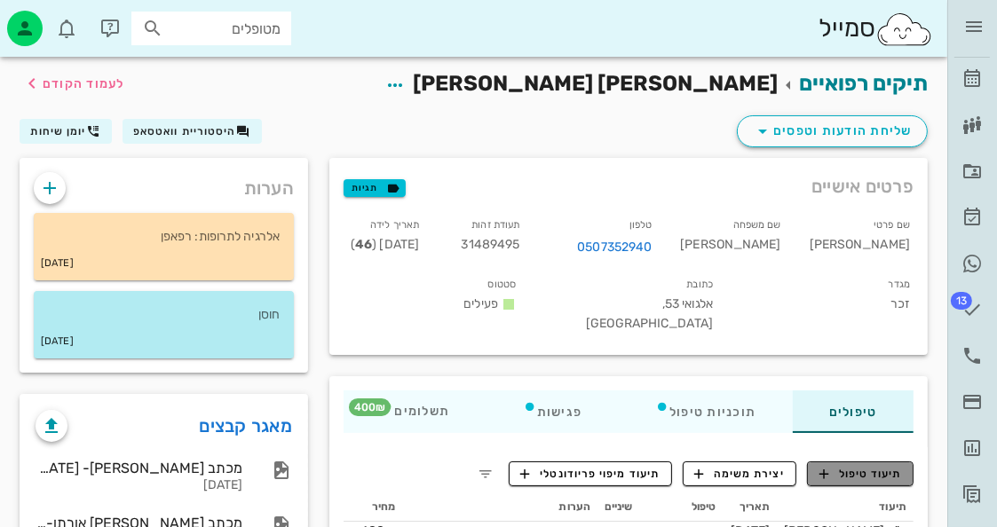
click at [883, 462] on button "תיעוד טיפול" at bounding box center [860, 474] width 107 height 25
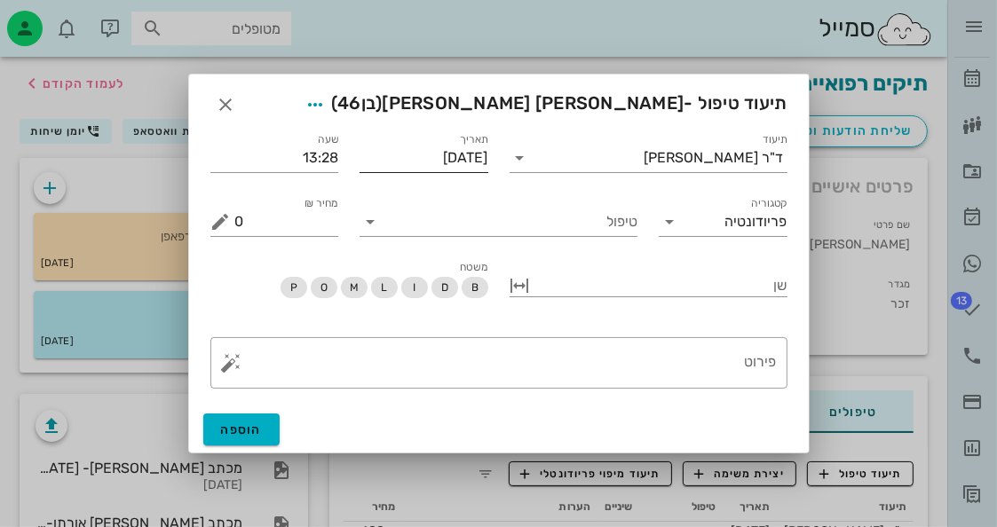
click at [455, 160] on input "[DATE]" at bounding box center [424, 158] width 129 height 28
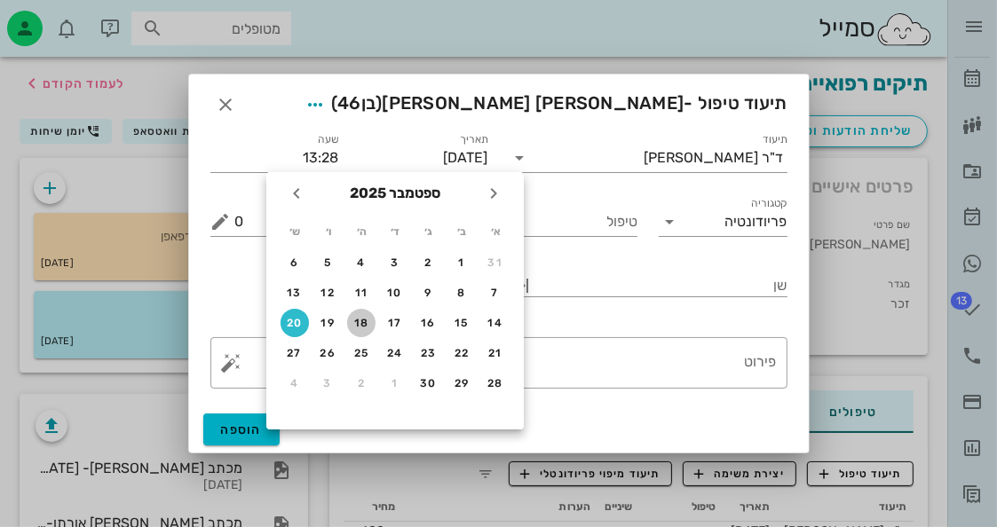
click at [369, 324] on div "18" at bounding box center [361, 323] width 28 height 12
type input "[DATE]"
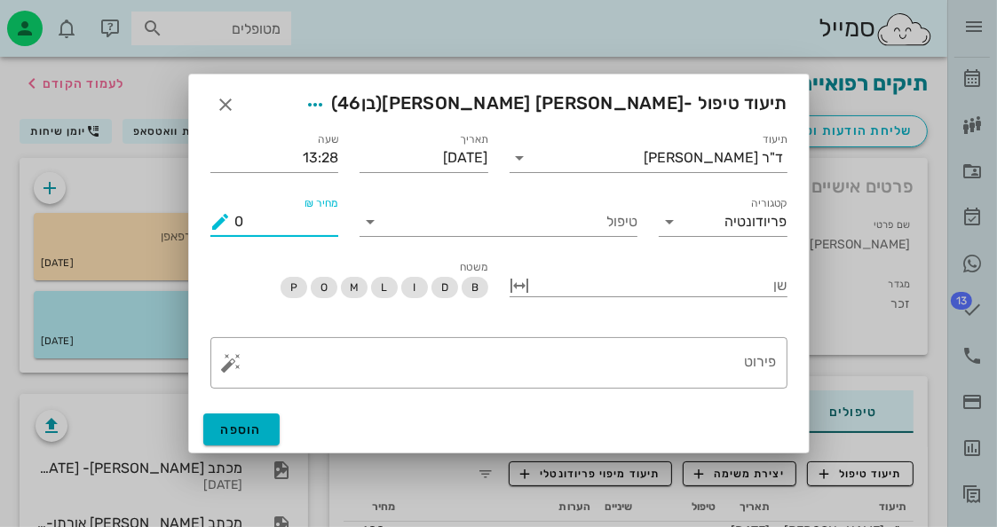
drag, startPoint x: 286, startPoint y: 226, endPoint x: 36, endPoint y: 210, distance: 250.8
type input "400"
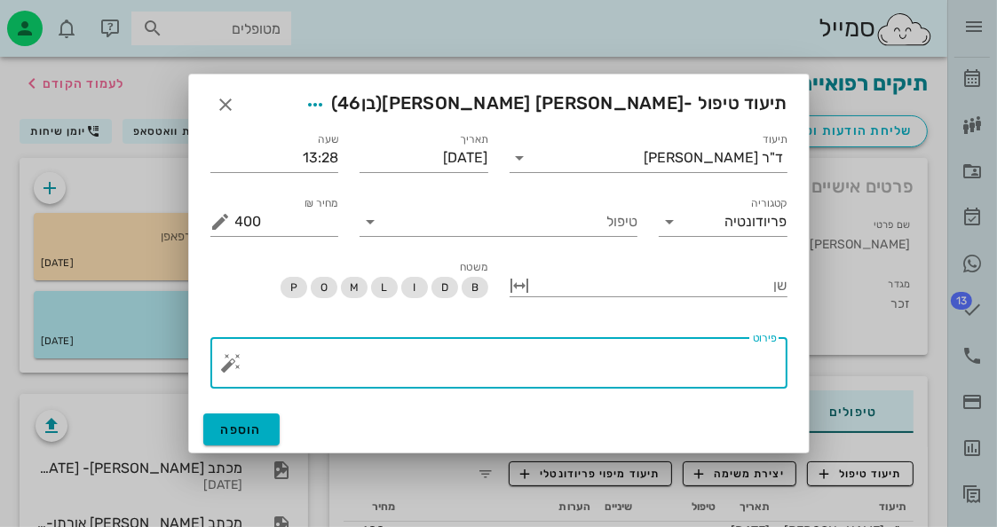
click at [686, 384] on textarea "פירוט" at bounding box center [506, 367] width 542 height 43
type textarea "סיים אורתו יגיע כל חצי שנה"
click at [230, 426] on span "הוספה" at bounding box center [242, 430] width 42 height 15
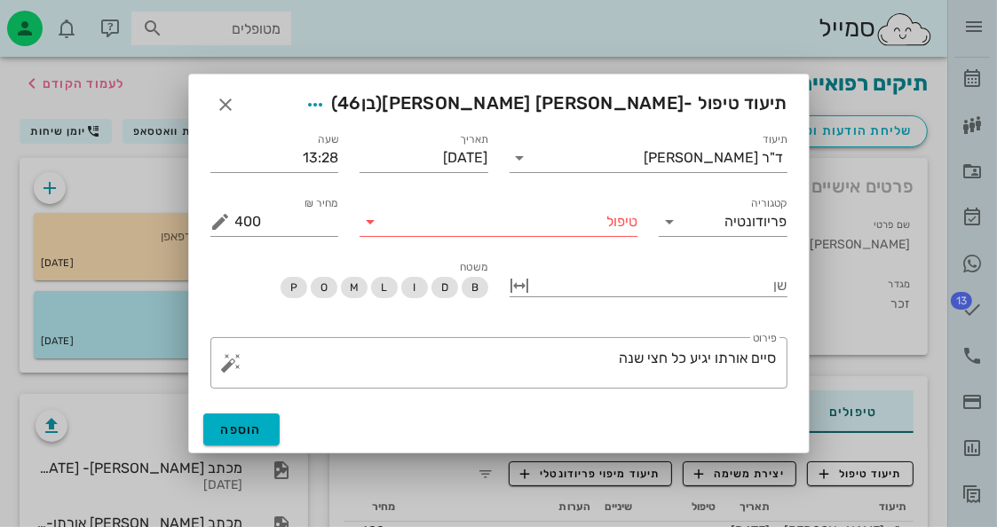
click at [450, 230] on input "טיפול" at bounding box center [510, 222] width 253 height 28
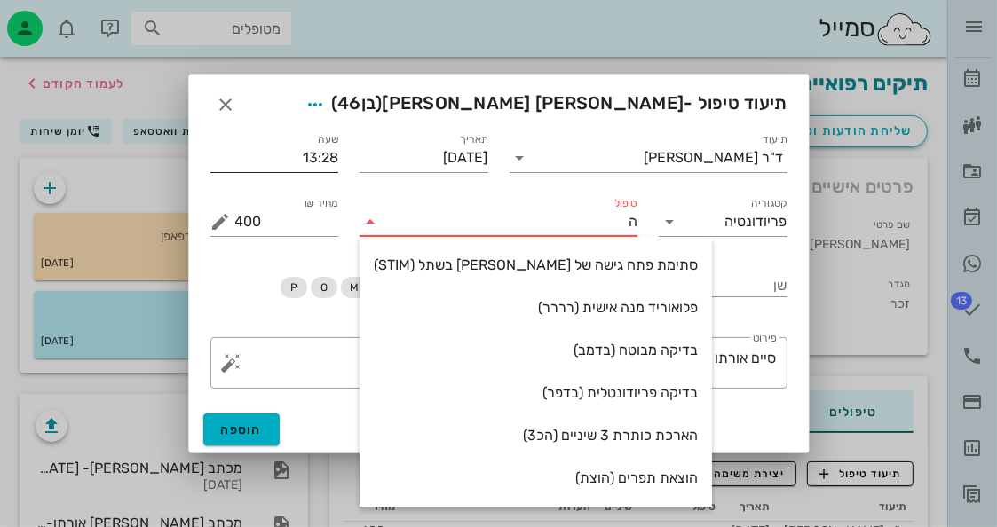
type input "[PERSON_NAME]"
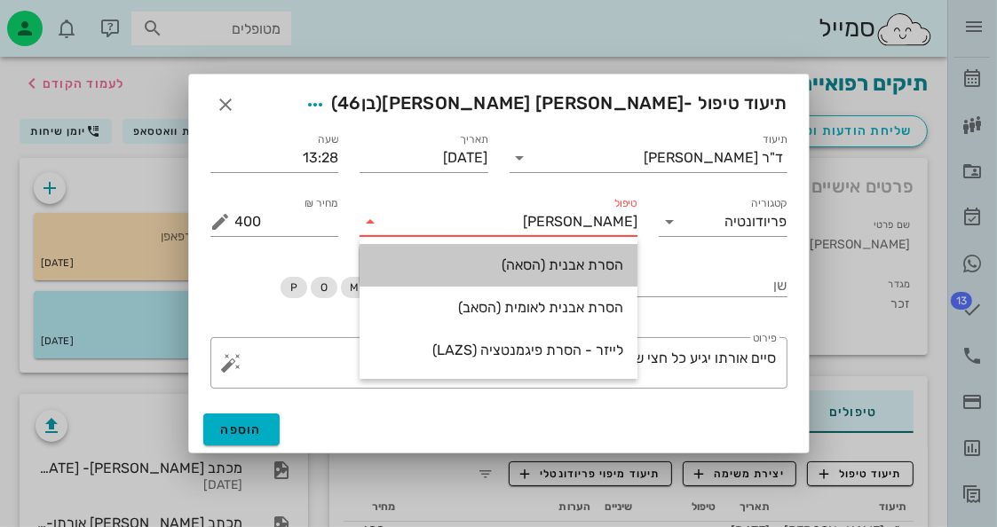
click at [514, 253] on div "הסרת אבנית (הסאה)" at bounding box center [499, 265] width 250 height 38
type input "435"
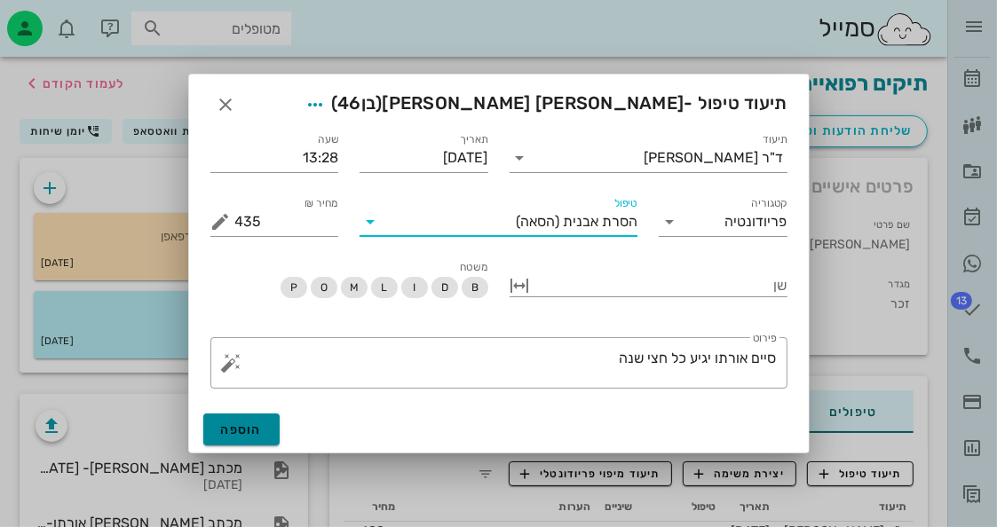
click at [245, 420] on button "הוספה" at bounding box center [241, 430] width 77 height 32
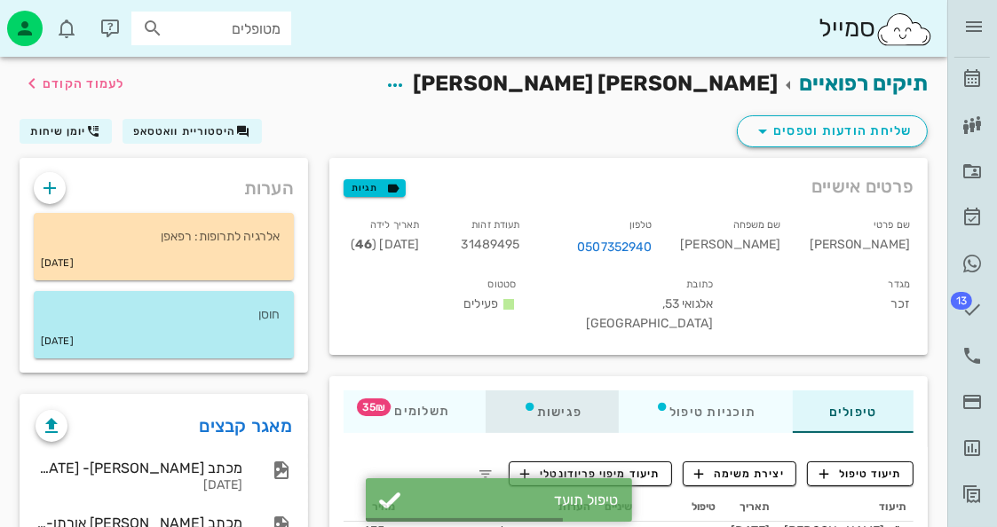
click at [567, 391] on div "פגישות" at bounding box center [552, 412] width 132 height 43
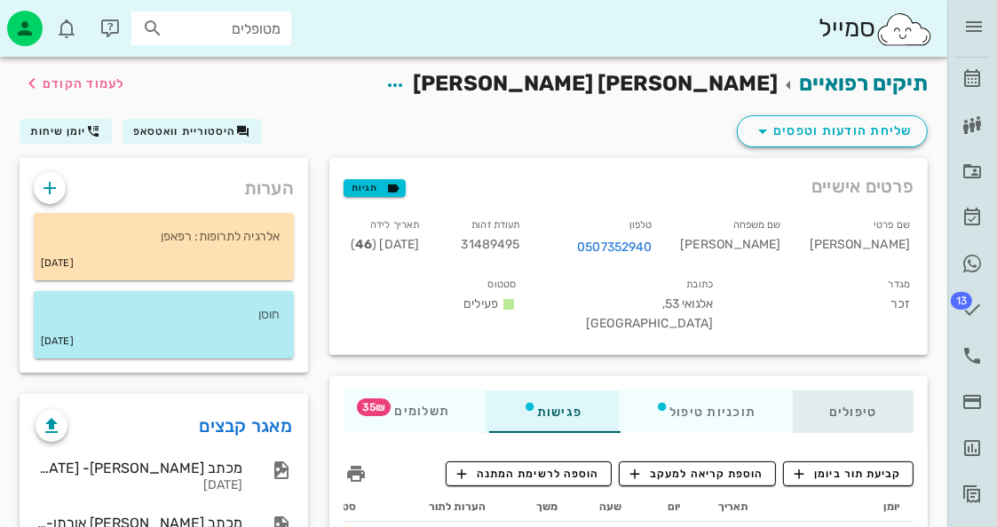
click at [847, 391] on div "טיפולים" at bounding box center [853, 412] width 121 height 43
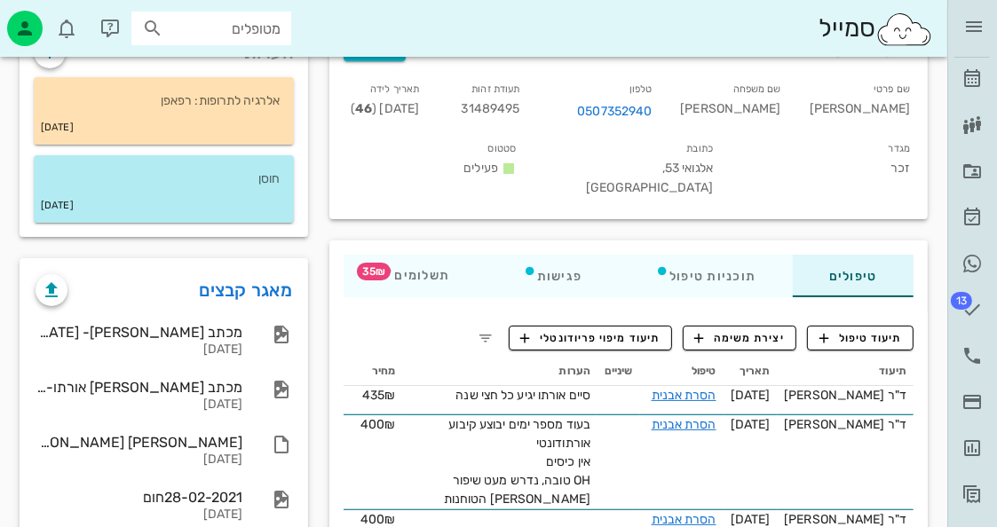
scroll to position [178, 0]
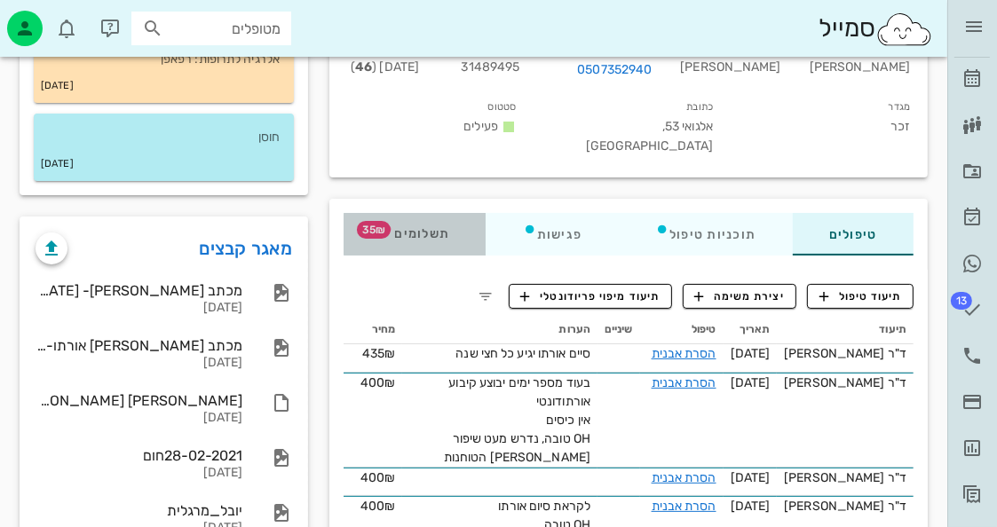
click at [426, 228] on span "תשלומים 35₪" at bounding box center [414, 234] width 69 height 12
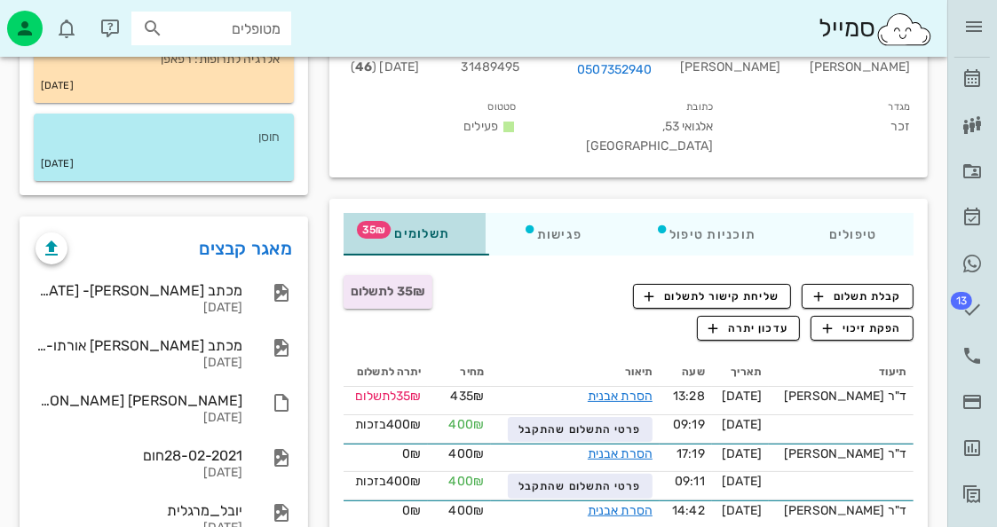
click at [426, 228] on span "תשלומים 35₪" at bounding box center [414, 234] width 69 height 12
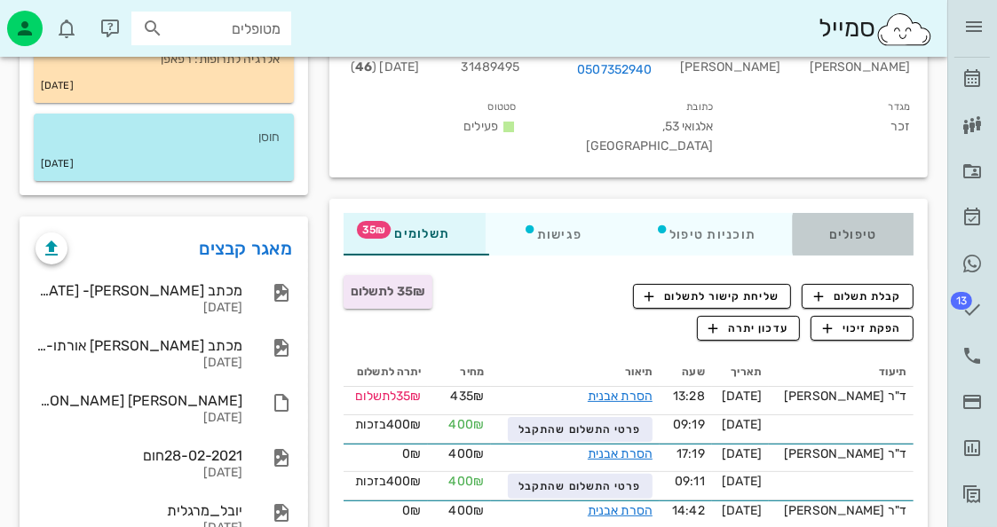
click at [874, 218] on div "טיפולים" at bounding box center [853, 234] width 121 height 43
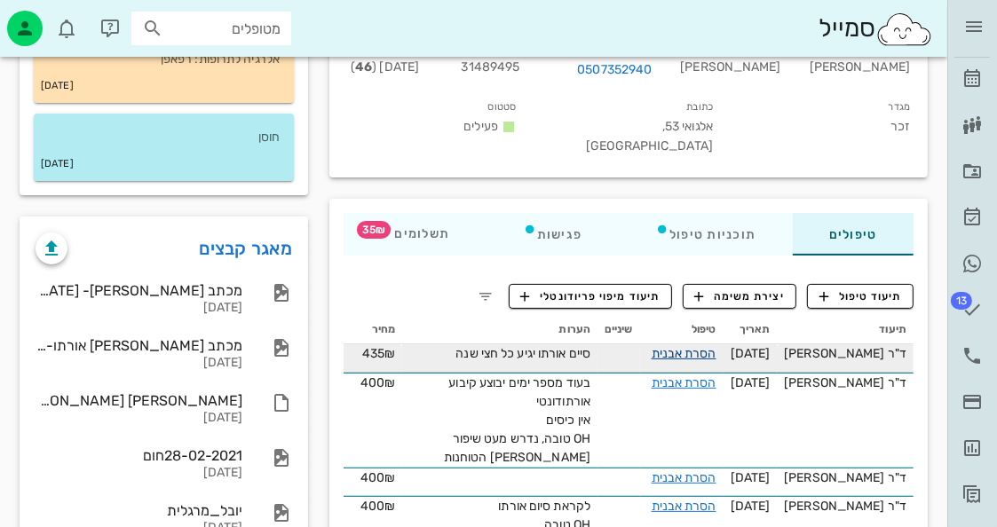
click at [707, 346] on link "הסרת אבנית" at bounding box center [684, 353] width 65 height 15
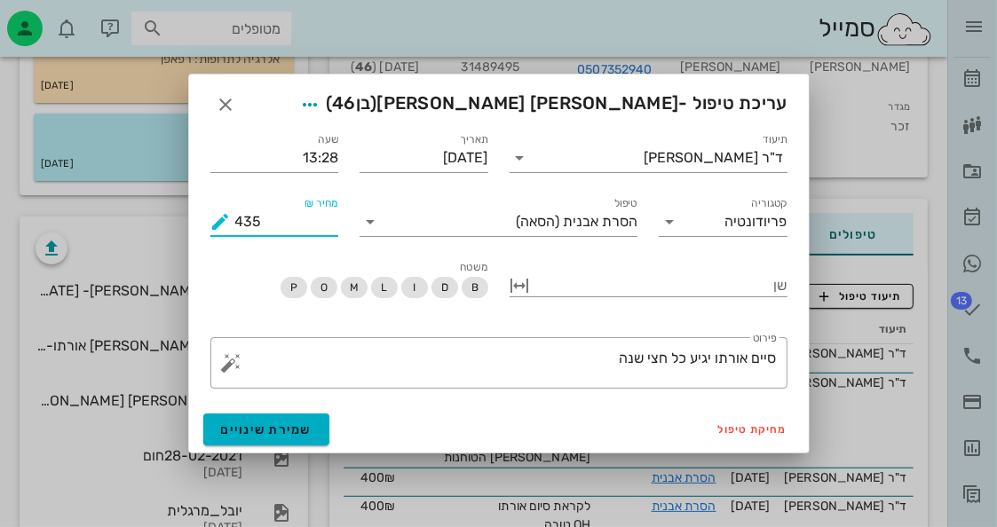
drag, startPoint x: 293, startPoint y: 231, endPoint x: 226, endPoint y: 219, distance: 67.6
click at [226, 219] on div "מחיר ₪ 435" at bounding box center [274, 222] width 129 height 28
type input "400"
click at [263, 407] on div "מחיקת טיפול שמירת שינויים" at bounding box center [499, 430] width 620 height 46
click at [278, 422] on button "שמירת שינויים" at bounding box center [266, 430] width 127 height 32
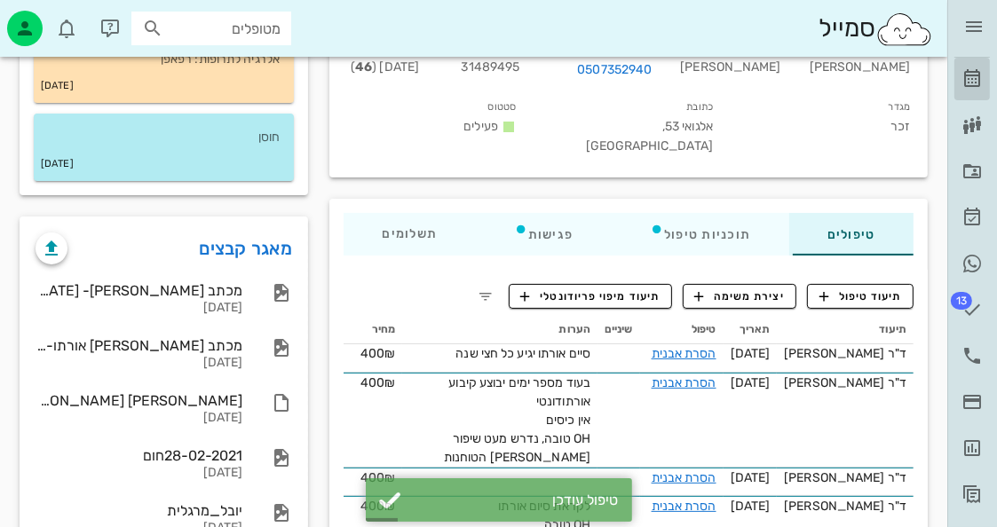
click at [982, 77] on icon at bounding box center [972, 78] width 21 height 21
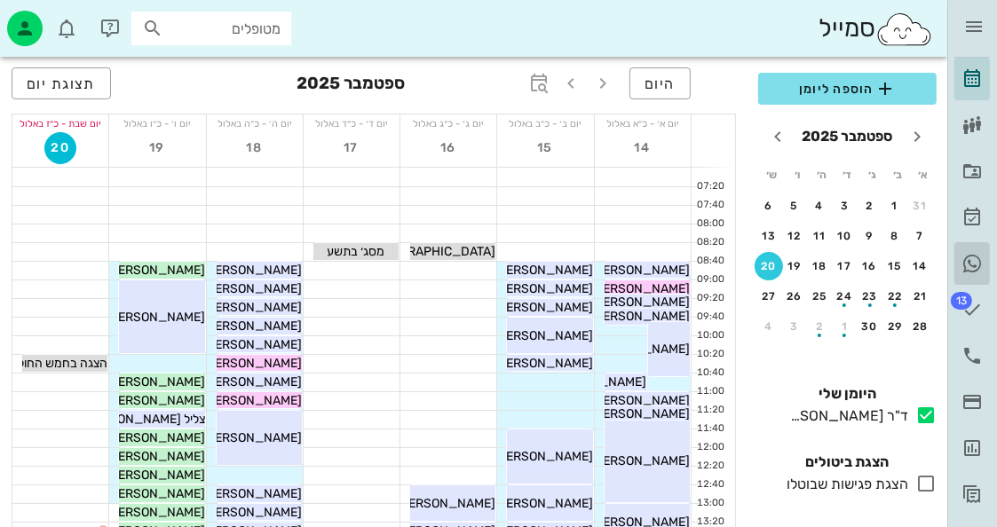
click at [964, 265] on icon at bounding box center [972, 263] width 21 height 21
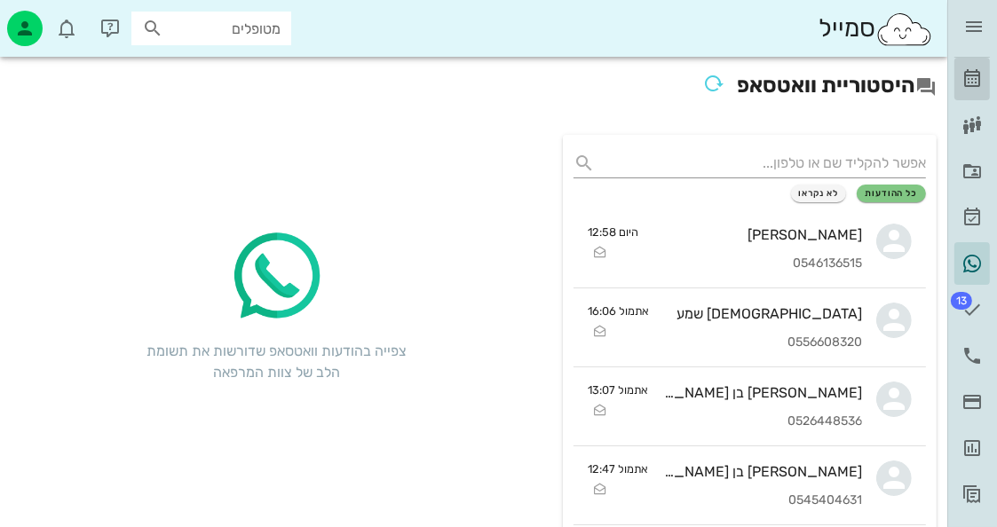
click at [984, 71] on link "[PERSON_NAME]" at bounding box center [972, 79] width 36 height 43
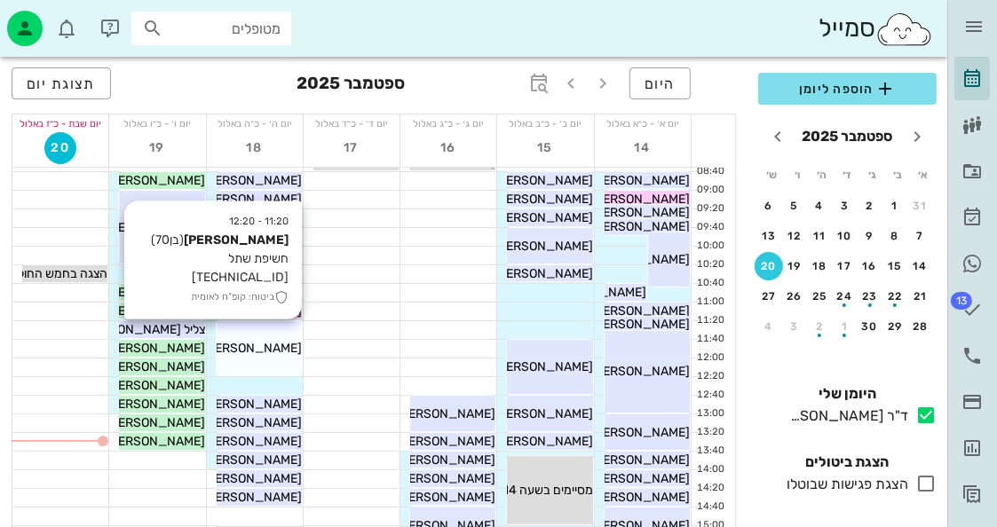
scroll to position [266, 0]
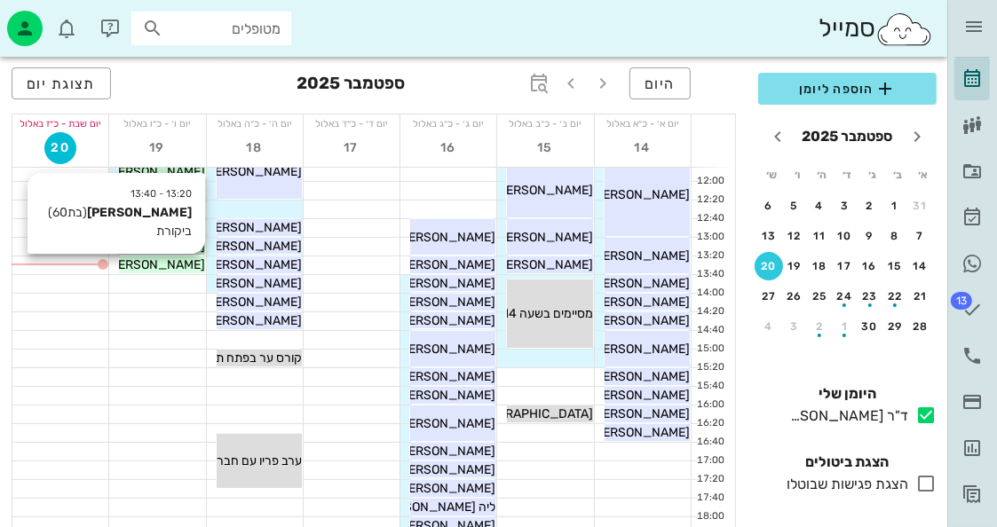
click at [167, 265] on span "[PERSON_NAME]" at bounding box center [155, 264] width 99 height 15
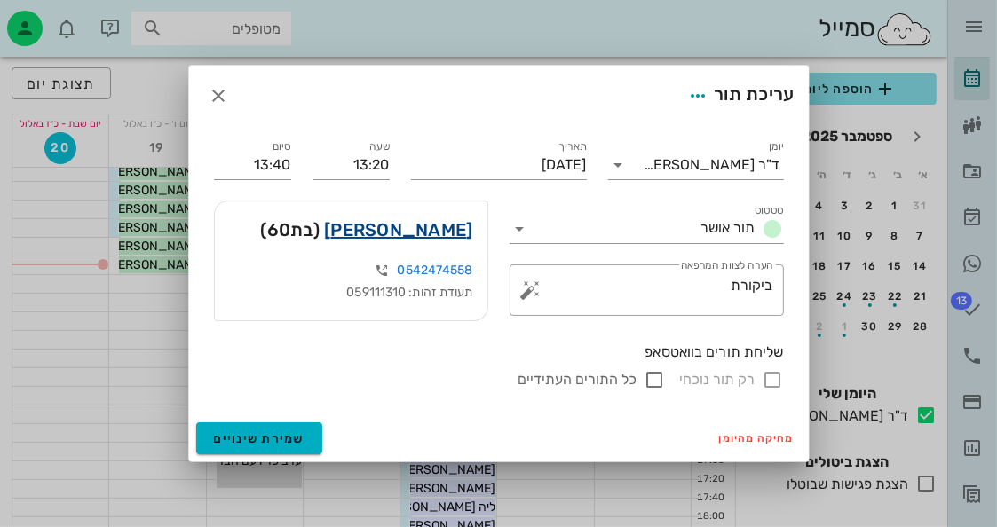
click at [471, 227] on link "פרידה בר אבי" at bounding box center [398, 230] width 148 height 28
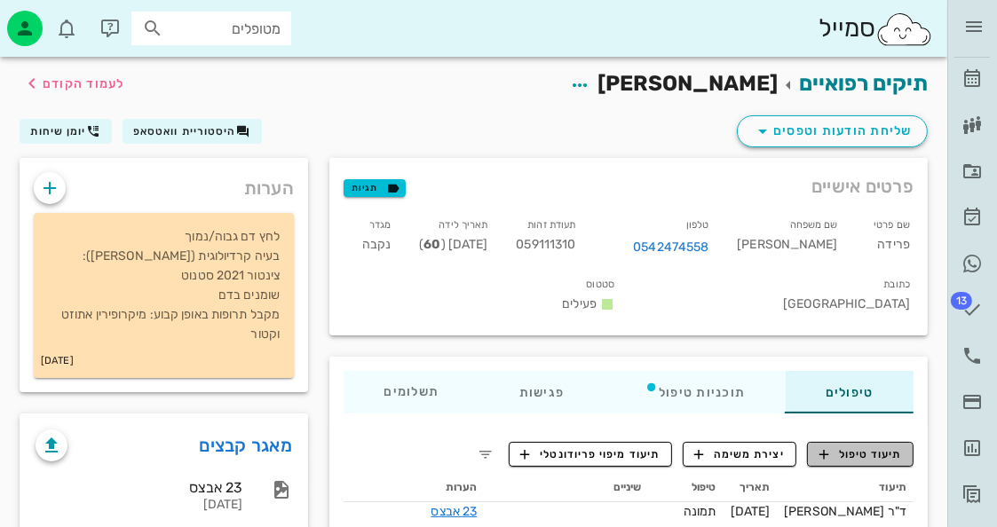
click at [879, 452] on span "תיעוד טיפול" at bounding box center [861, 455] width 83 height 16
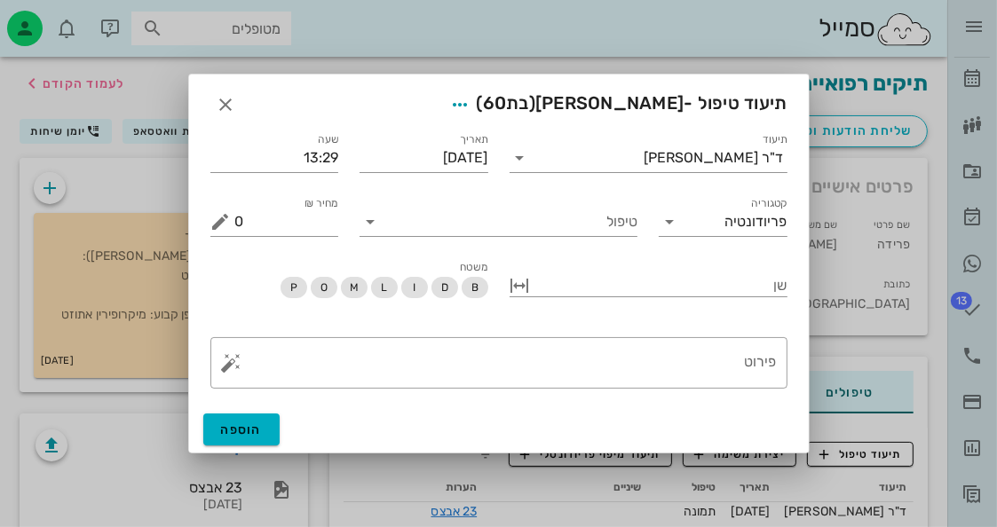
drag, startPoint x: 154, startPoint y: 183, endPoint x: 193, endPoint y: 135, distance: 61.8
click at [154, 181] on div at bounding box center [498, 263] width 997 height 527
click at [234, 99] on icon "button" at bounding box center [226, 104] width 21 height 21
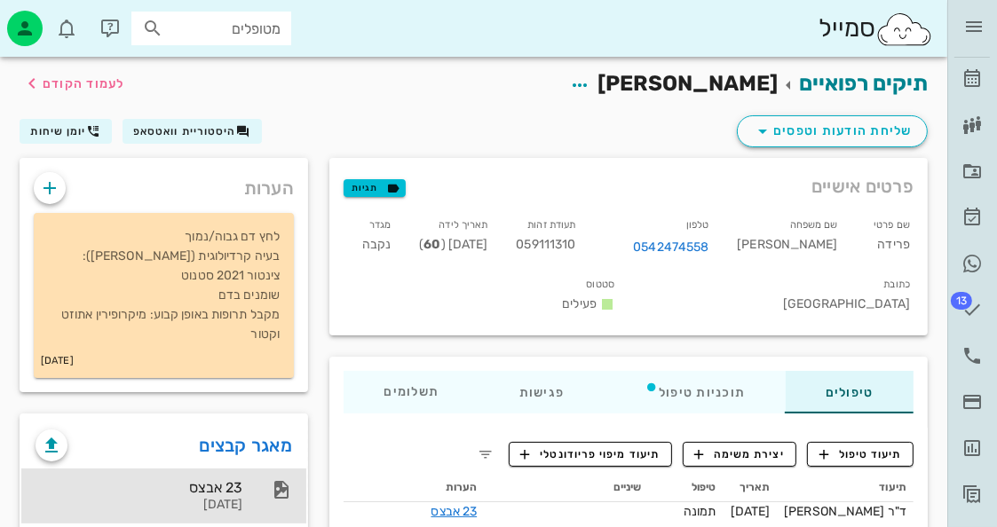
click at [241, 479] on div "23 אבצס" at bounding box center [139, 487] width 207 height 17
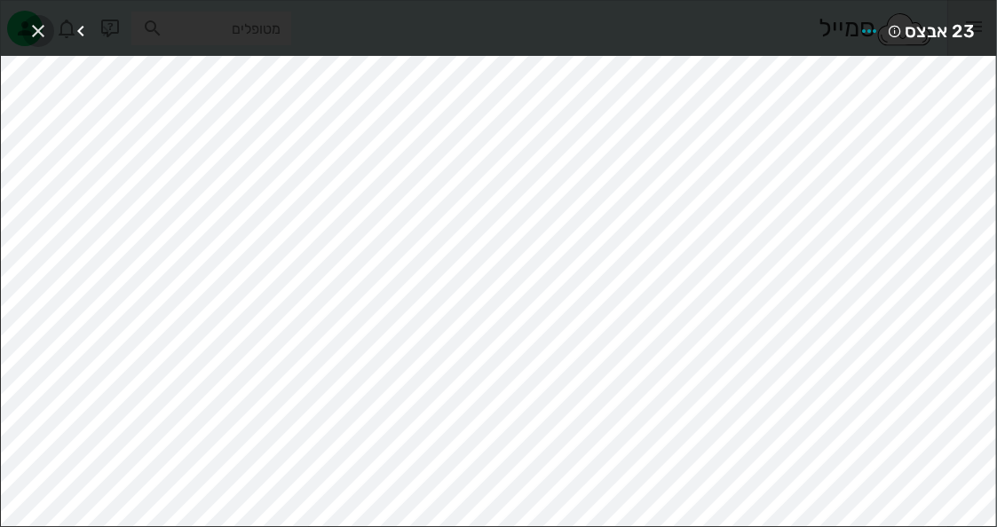
click at [44, 25] on icon "button" at bounding box center [38, 30] width 21 height 21
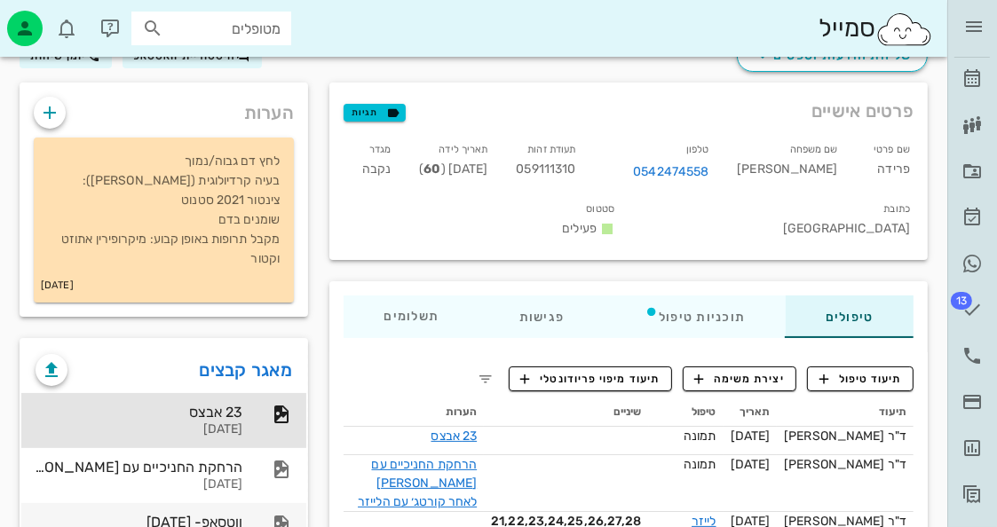
scroll to position [266, 0]
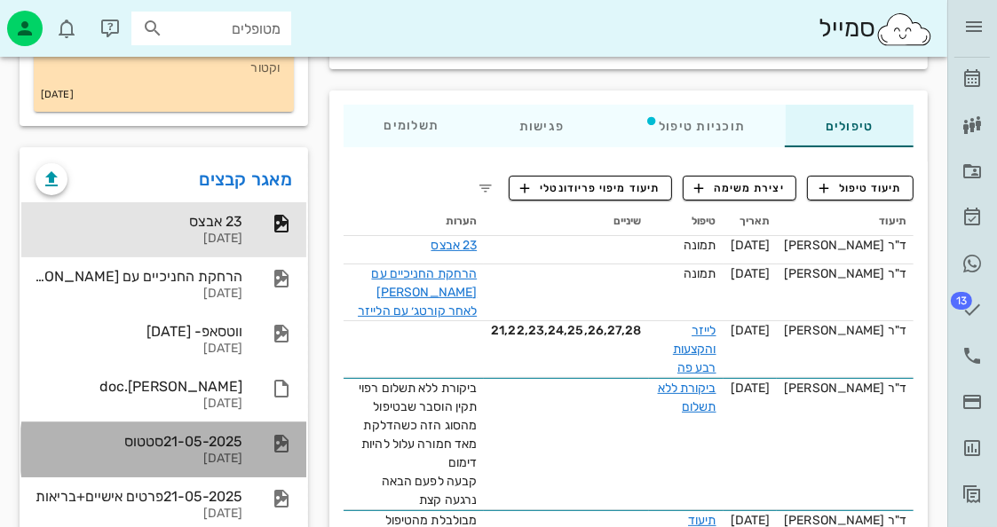
click at [195, 448] on div "21-05-2025סטטוס 21-05-2025" at bounding box center [139, 450] width 207 height 55
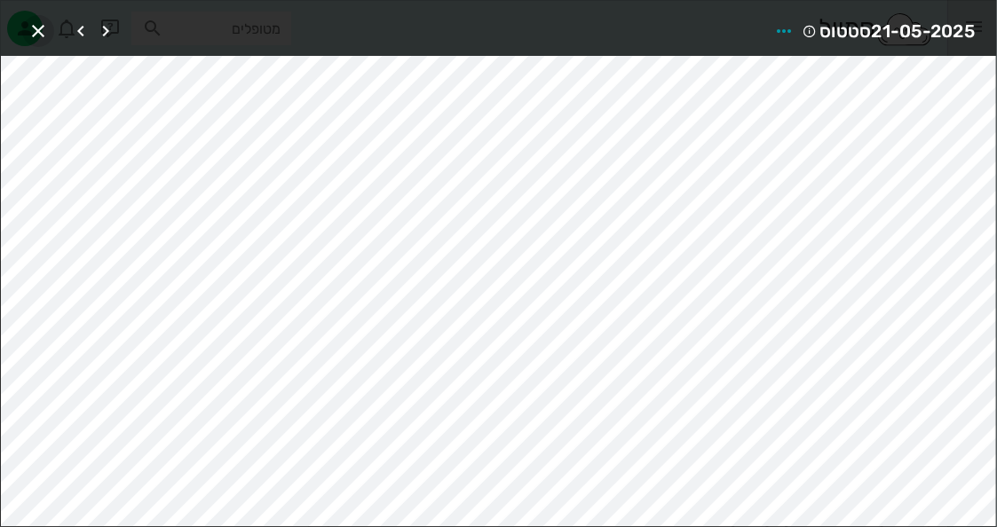
click at [36, 24] on icon "button" at bounding box center [38, 30] width 21 height 21
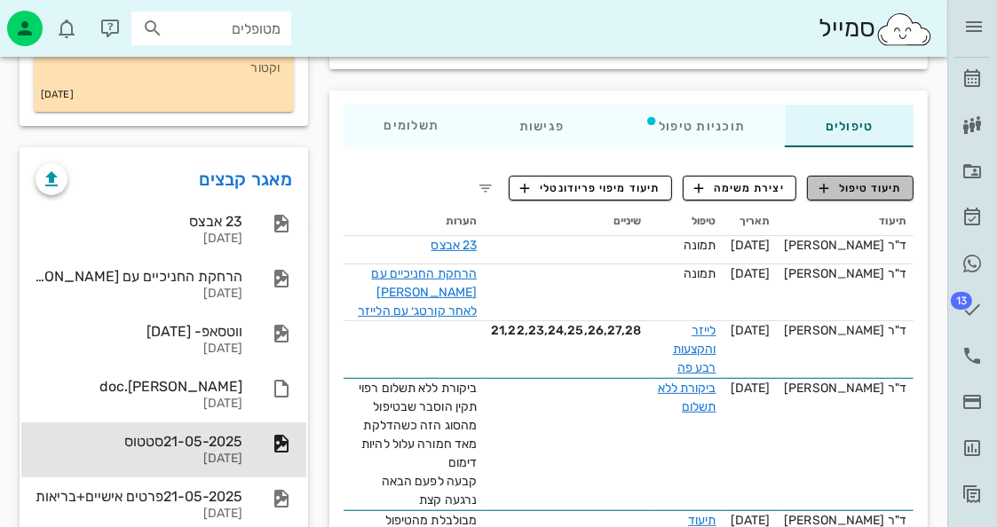
click at [840, 187] on span "תיעוד טיפול" at bounding box center [861, 188] width 83 height 16
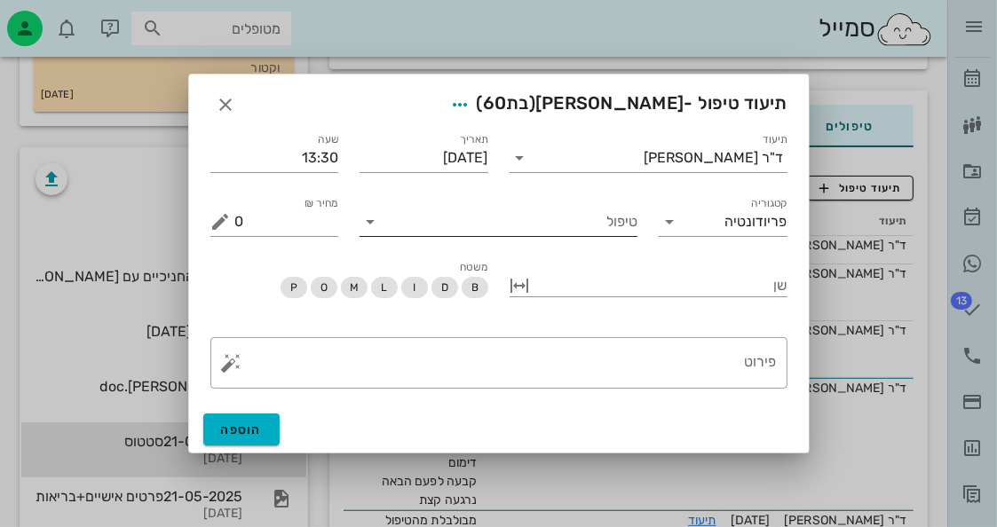
click at [432, 230] on input "טיפול" at bounding box center [510, 222] width 253 height 28
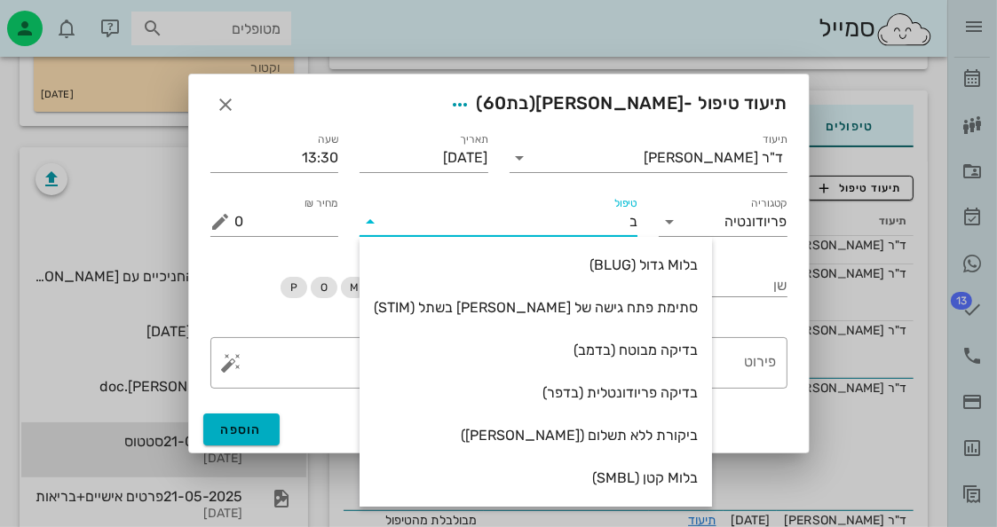
type input "בי"
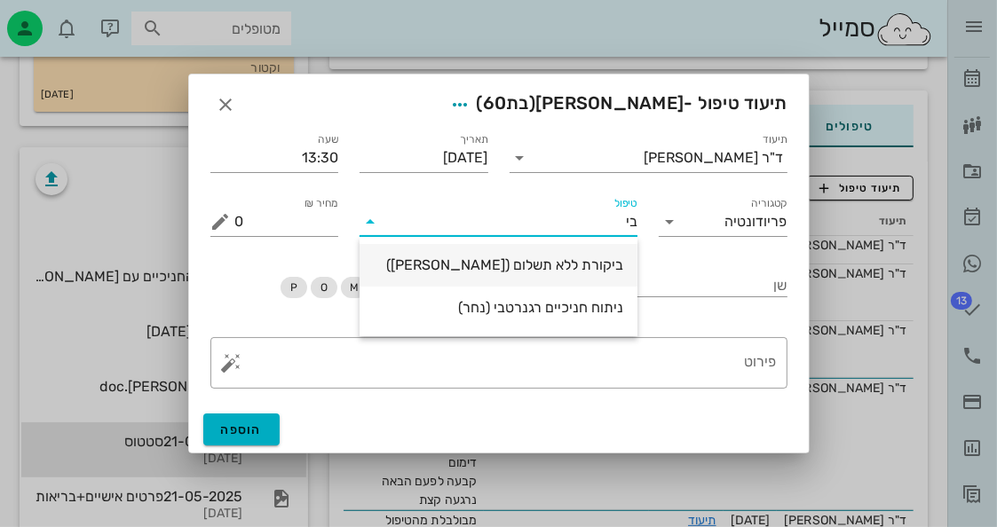
click at [579, 265] on div "ביקורת ללא תשלום ([PERSON_NAME])" at bounding box center [499, 265] width 250 height 17
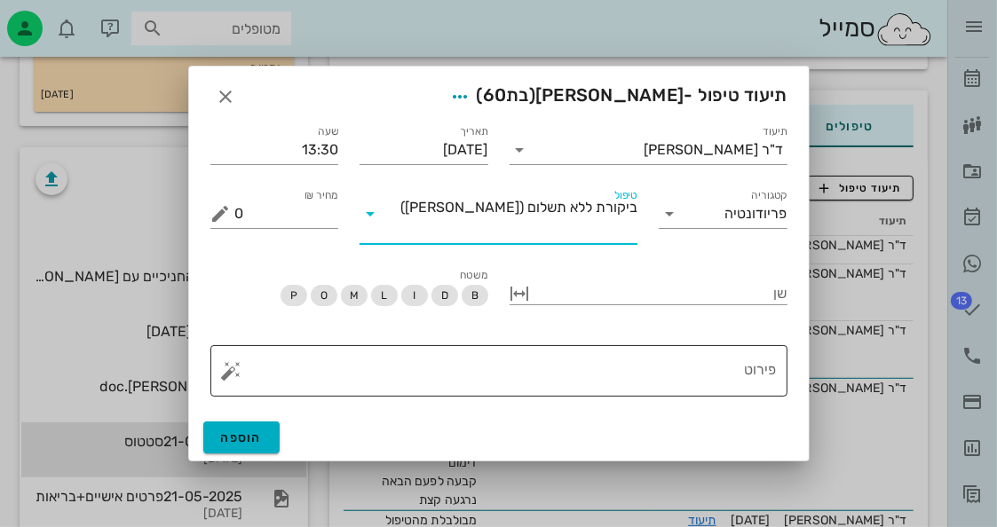
click at [597, 345] on div "פירוט" at bounding box center [506, 370] width 542 height 51
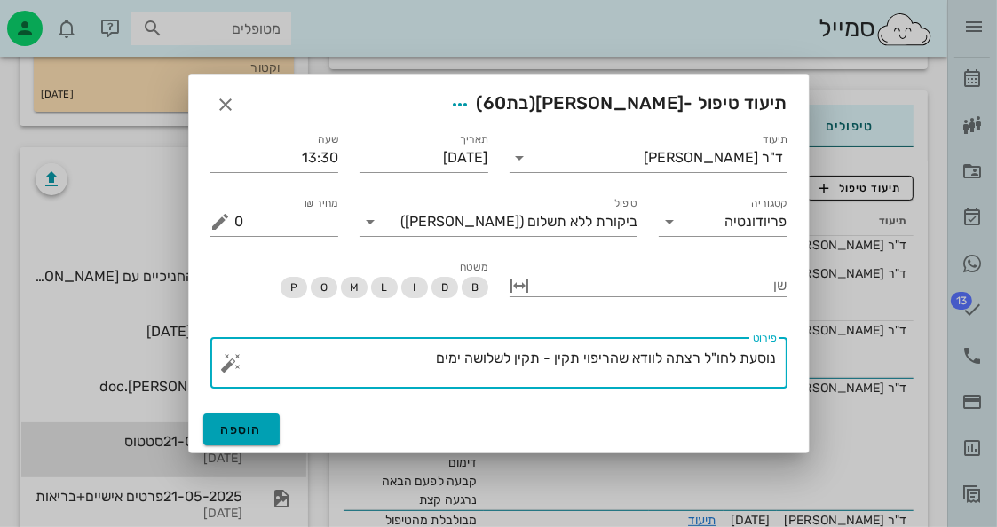
type textarea "נוסעת לחו"ל רצתה לוודא שהריפוי תקין - תקין לשלושה ימים"
click at [231, 430] on span "הוספה" at bounding box center [242, 430] width 42 height 15
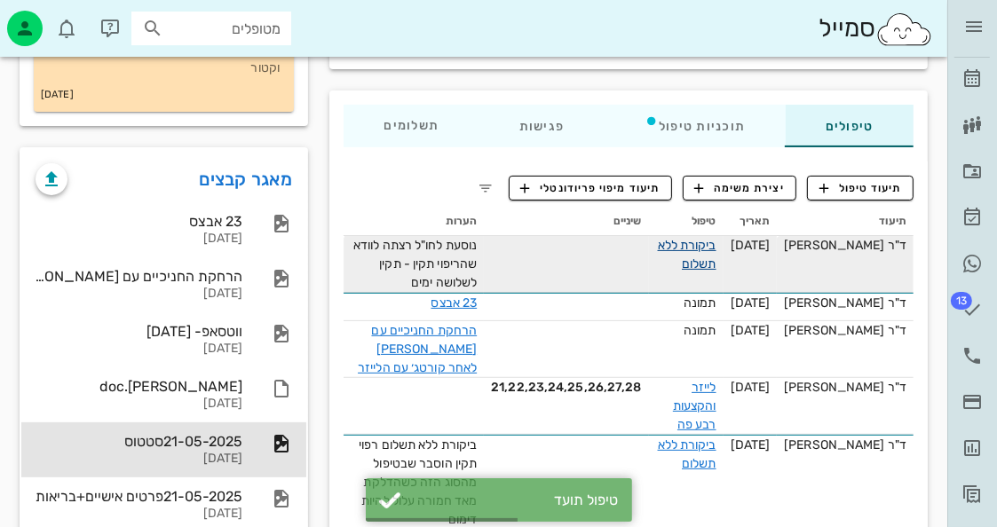
click at [717, 260] on link "ביקורת ללא תשלום" at bounding box center [687, 255] width 59 height 34
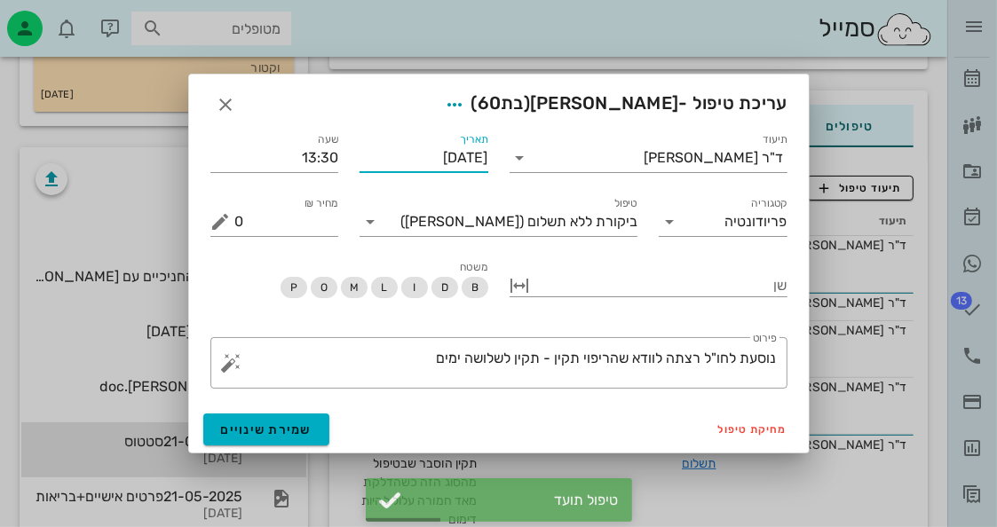
click at [461, 147] on input "[DATE]" at bounding box center [424, 158] width 129 height 28
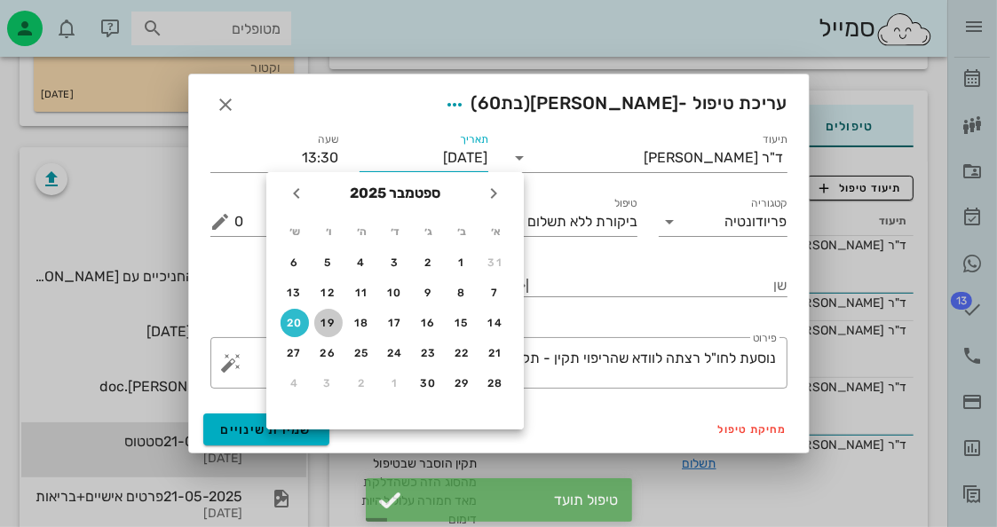
click at [329, 322] on div "19" at bounding box center [328, 323] width 28 height 12
type input "[DATE]"
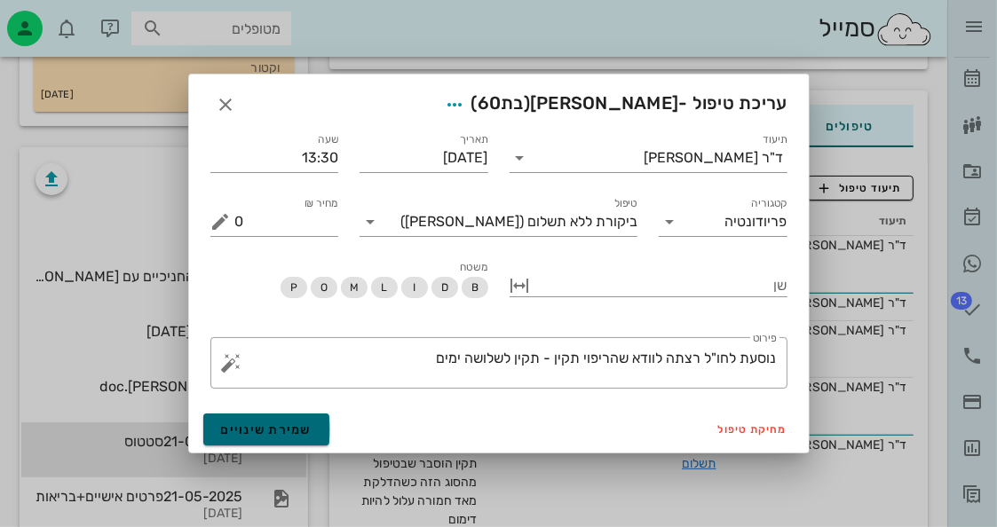
click at [272, 424] on span "שמירת שינויים" at bounding box center [266, 430] width 91 height 15
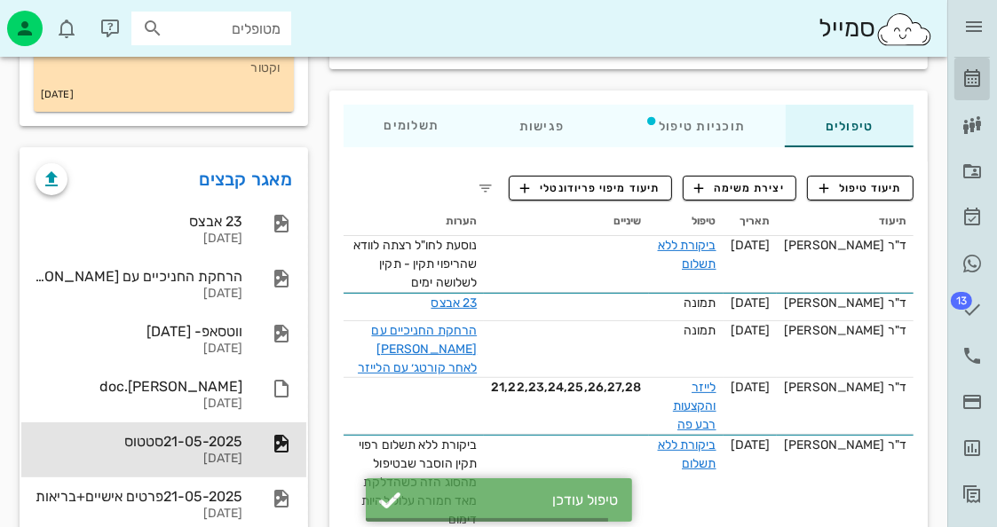
click at [956, 78] on link "[PERSON_NAME]" at bounding box center [972, 79] width 36 height 43
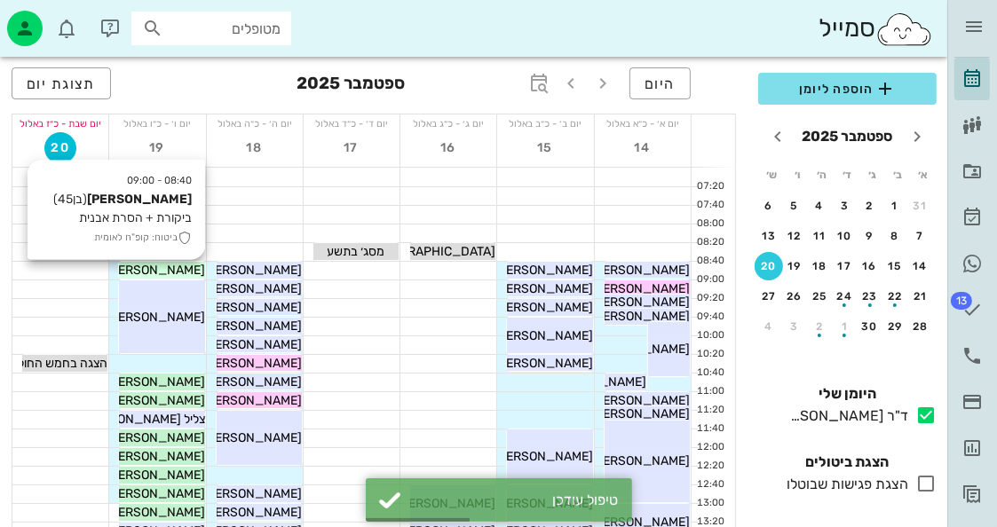
click at [174, 273] on span "[PERSON_NAME]" at bounding box center [155, 270] width 99 height 15
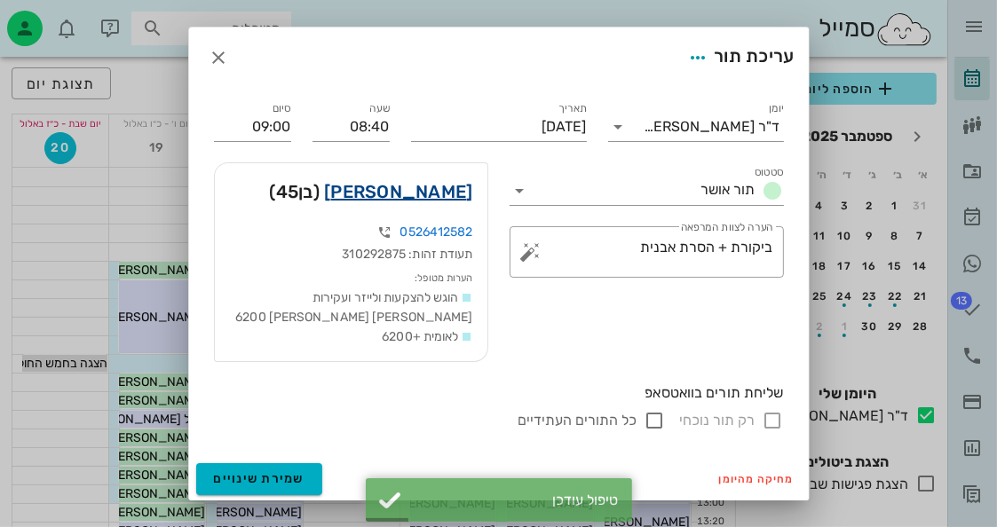
click at [419, 193] on link "אמיל בנימינוב" at bounding box center [398, 192] width 148 height 28
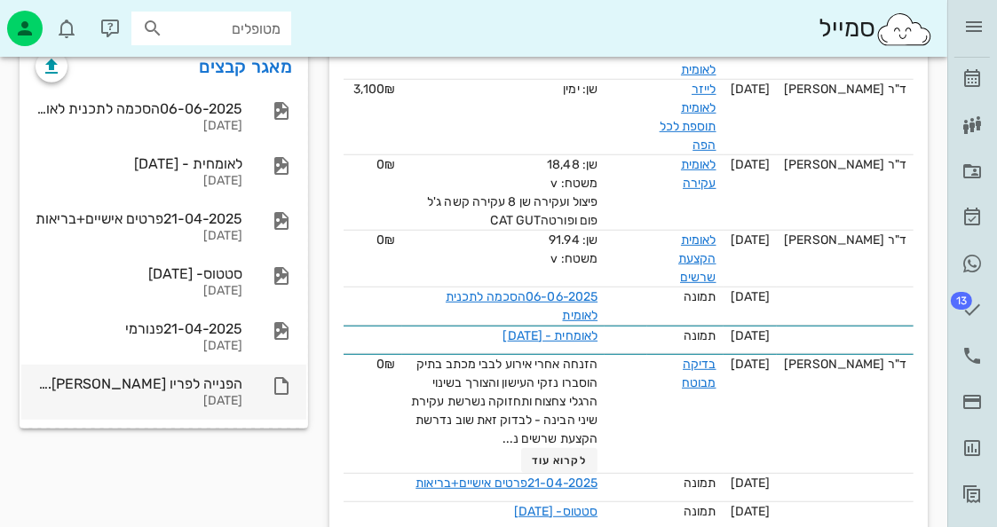
scroll to position [622, 0]
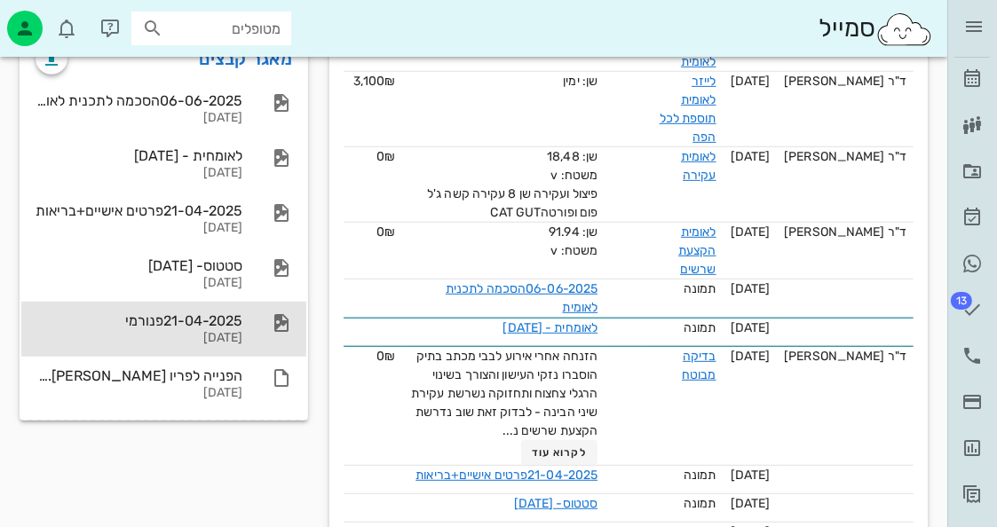
click at [247, 302] on div "21-04-2025פנורמי 21-04-2025" at bounding box center [163, 329] width 285 height 55
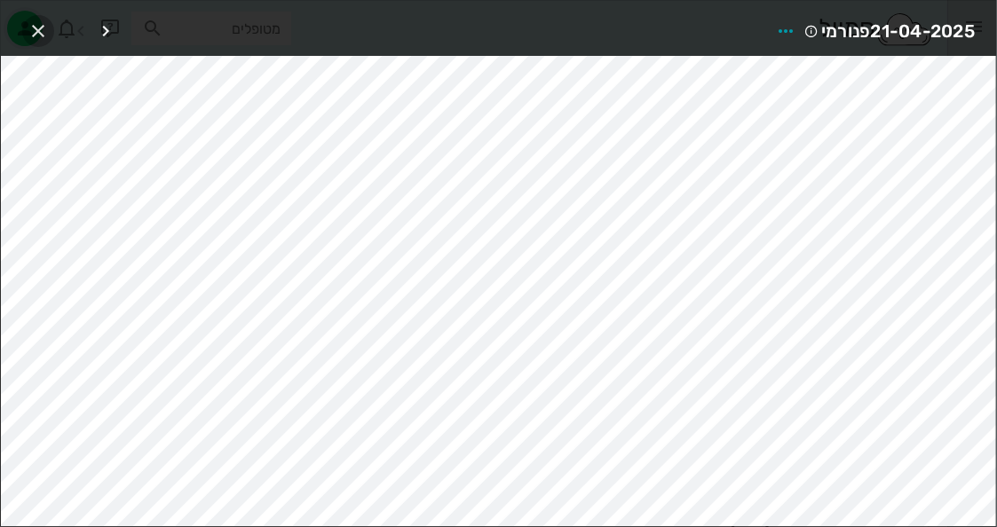
click at [35, 33] on icon "button" at bounding box center [38, 30] width 21 height 21
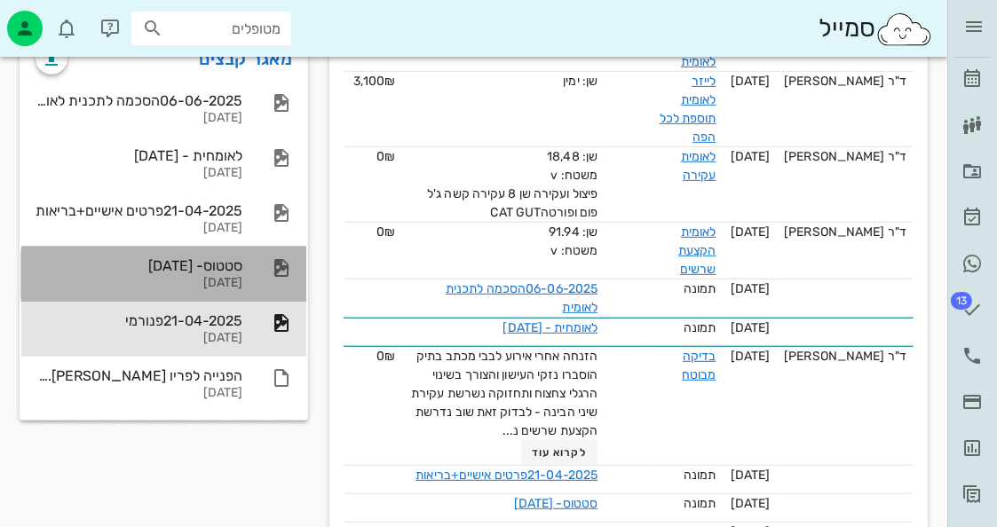
click at [131, 276] on div "21-04-2025" at bounding box center [139, 283] width 207 height 15
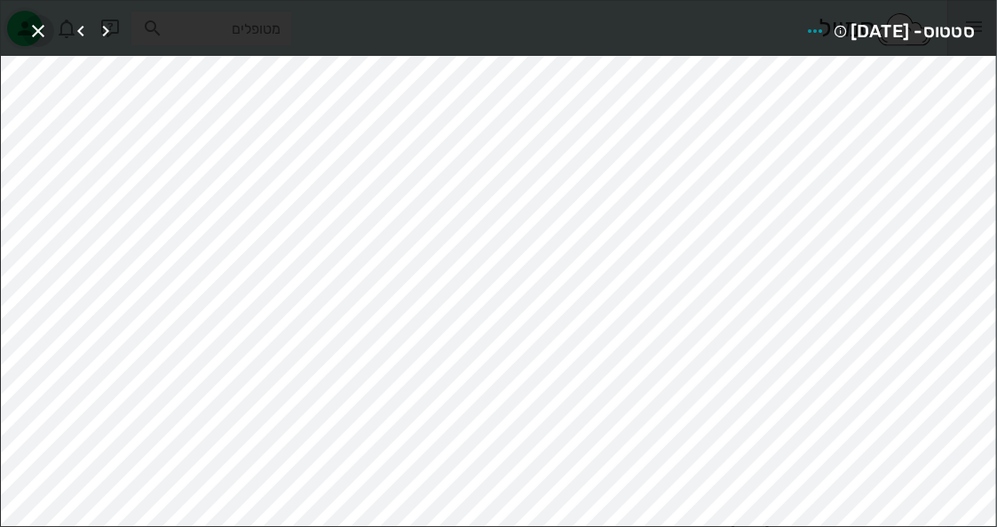
click at [43, 33] on icon "button" at bounding box center [38, 30] width 21 height 21
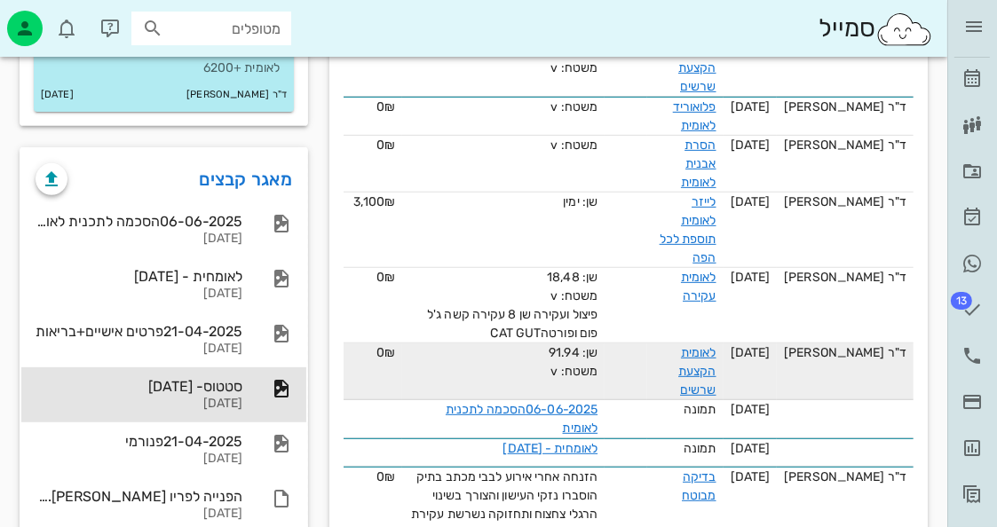
scroll to position [266, 0]
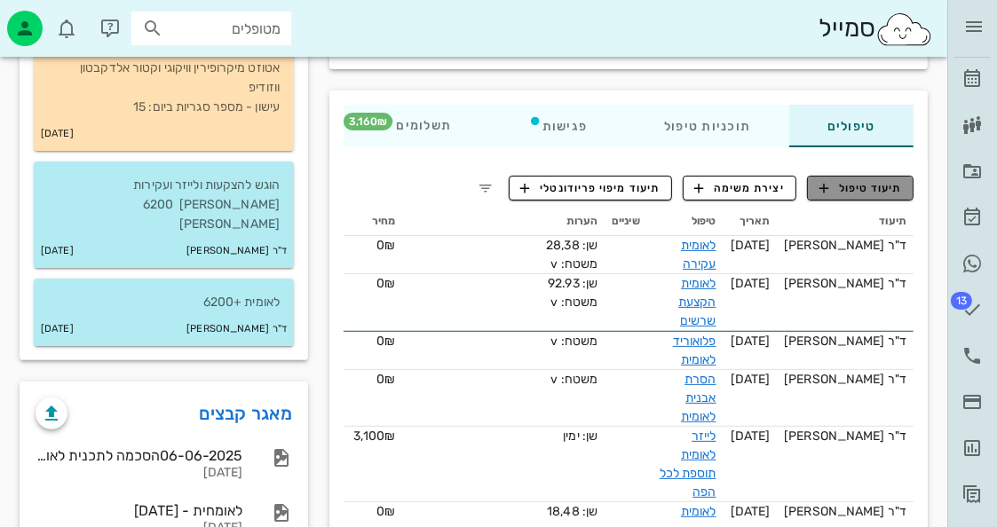
click at [859, 193] on span "תיעוד טיפול" at bounding box center [861, 188] width 83 height 16
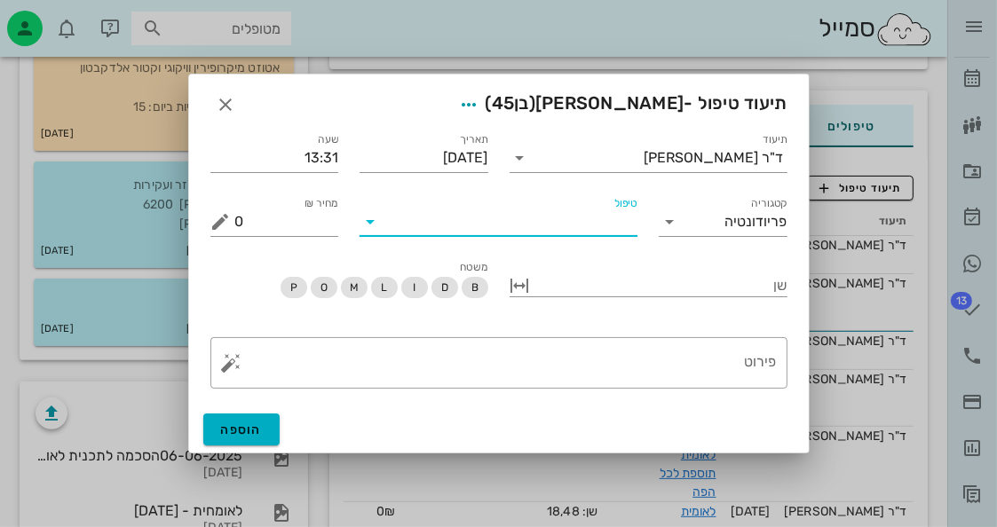
click at [572, 230] on input "טיפול" at bounding box center [510, 222] width 253 height 28
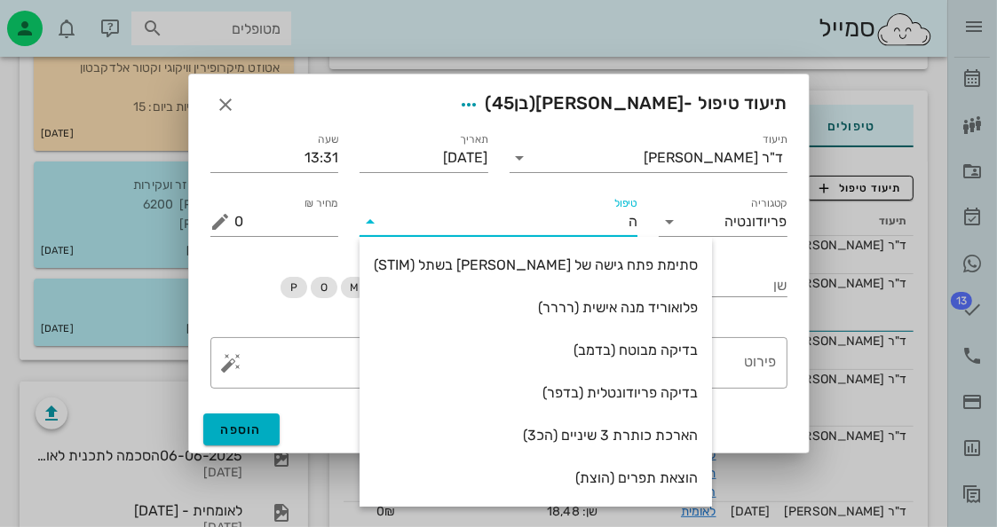
type input "[PERSON_NAME]"
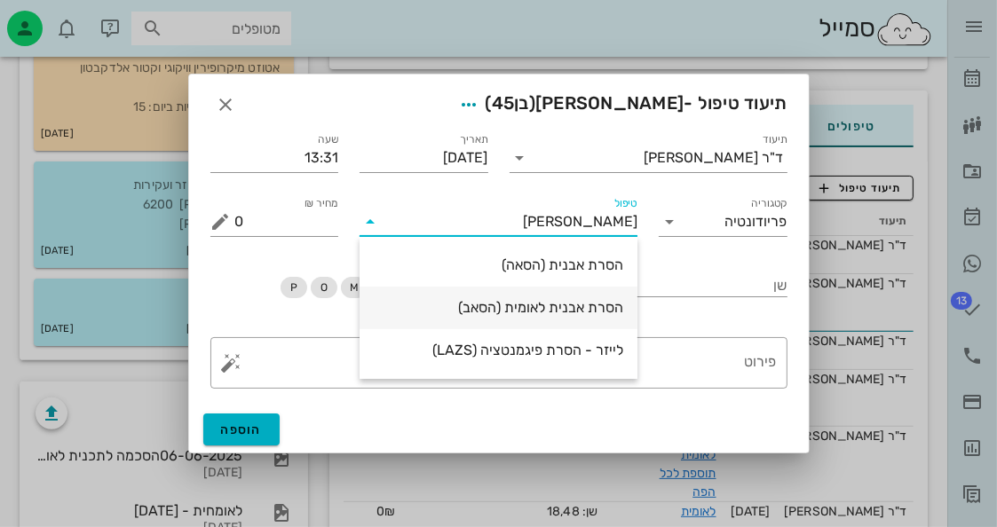
click at [609, 318] on div "הסרת אבנית לאומית (הסאב)" at bounding box center [499, 308] width 250 height 38
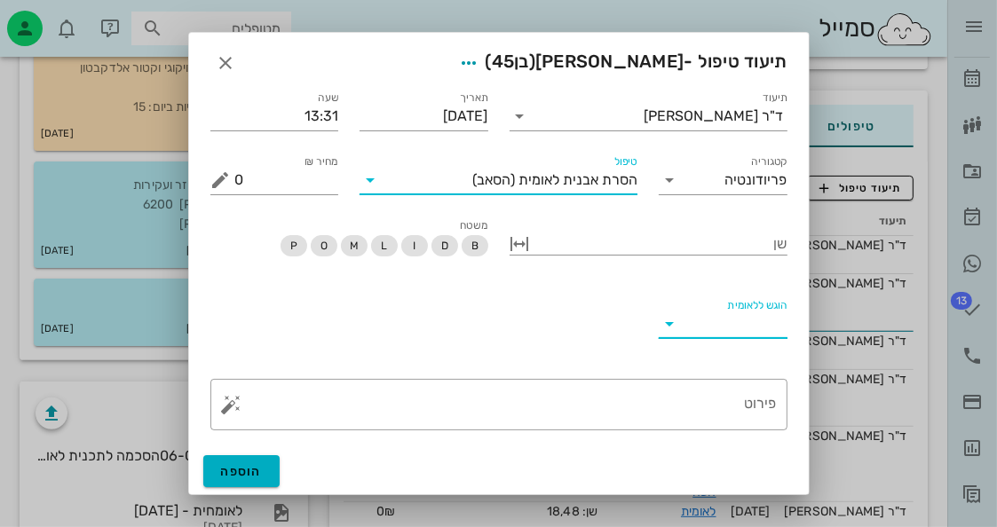
click at [714, 324] on input "הוגש ללאומית" at bounding box center [737, 324] width 100 height 28
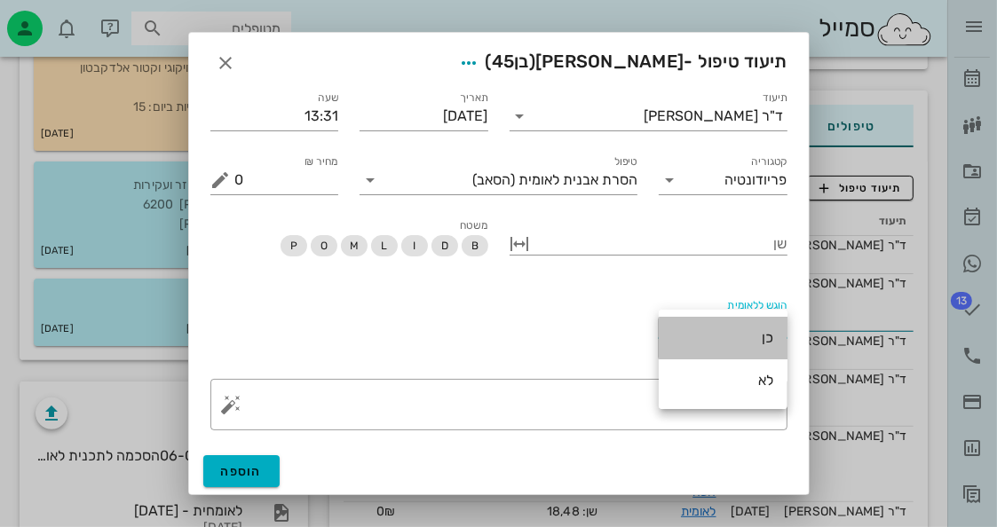
click at [716, 328] on div "כן" at bounding box center [723, 338] width 100 height 38
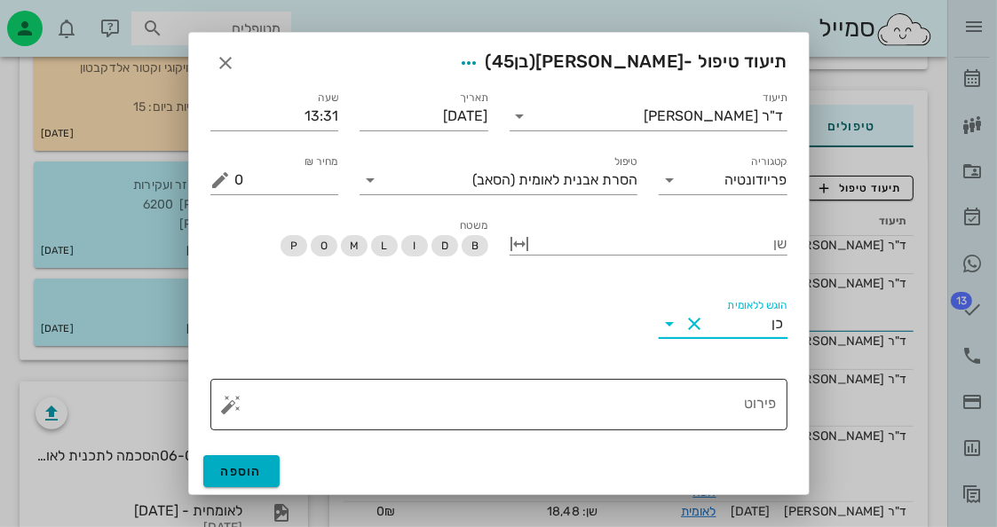
click at [651, 410] on textarea "פירוט" at bounding box center [506, 409] width 542 height 43
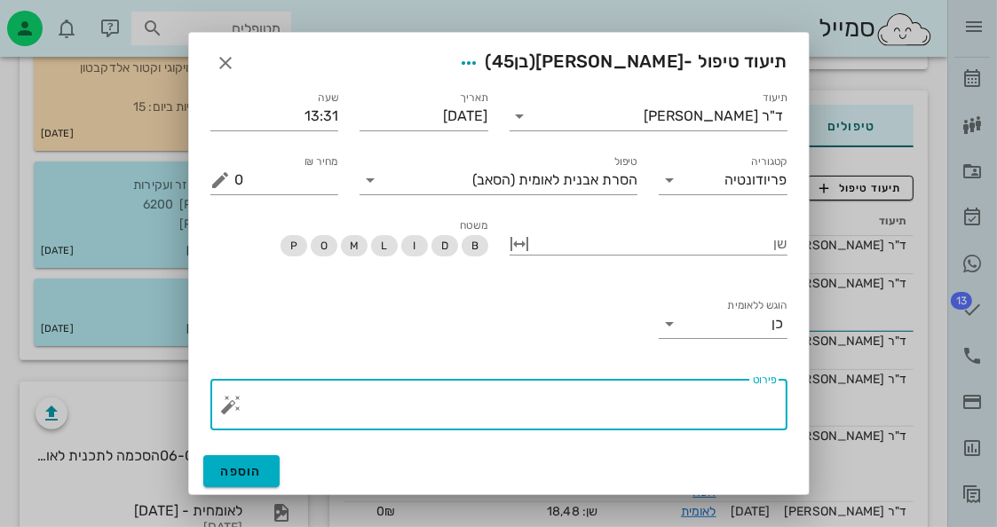
click at [240, 403] on button "button" at bounding box center [231, 404] width 21 height 21
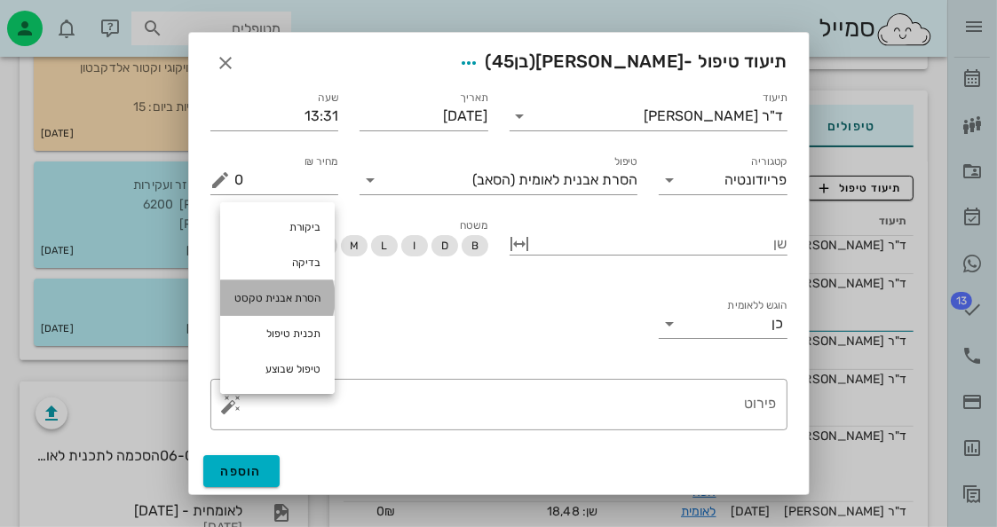
click at [285, 306] on div "הסרת אבנית טקסט" at bounding box center [277, 299] width 115 height 36
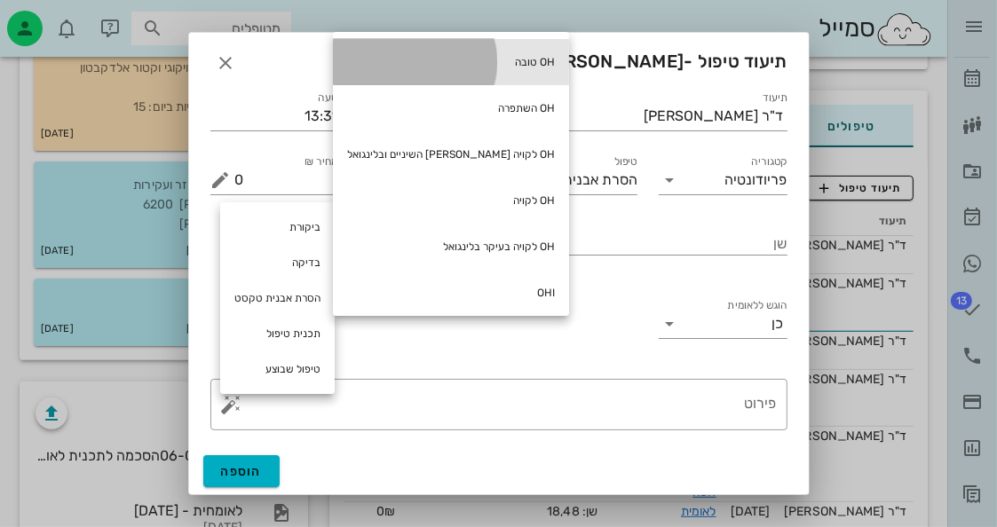
click at [463, 73] on div "OH טובה" at bounding box center [451, 62] width 236 height 46
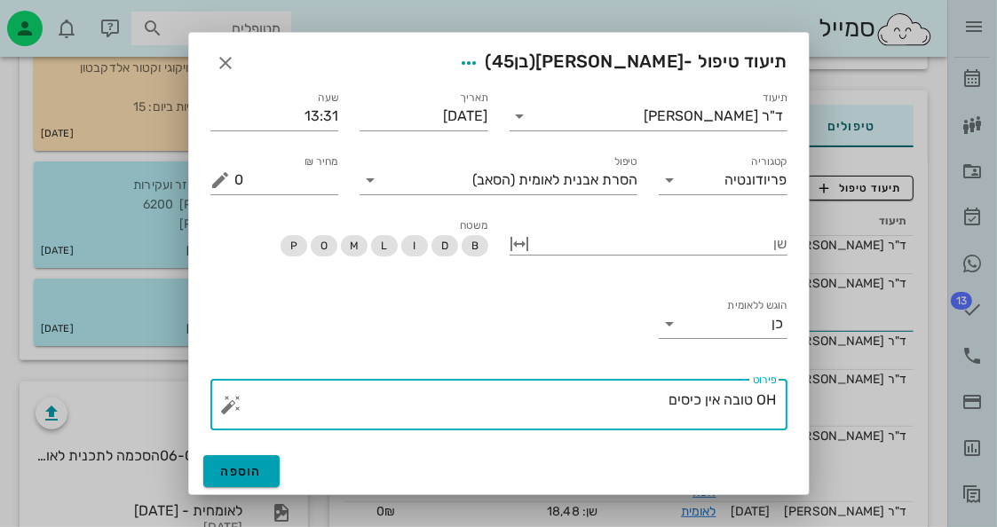
type textarea "OH טובה אין כיסים"
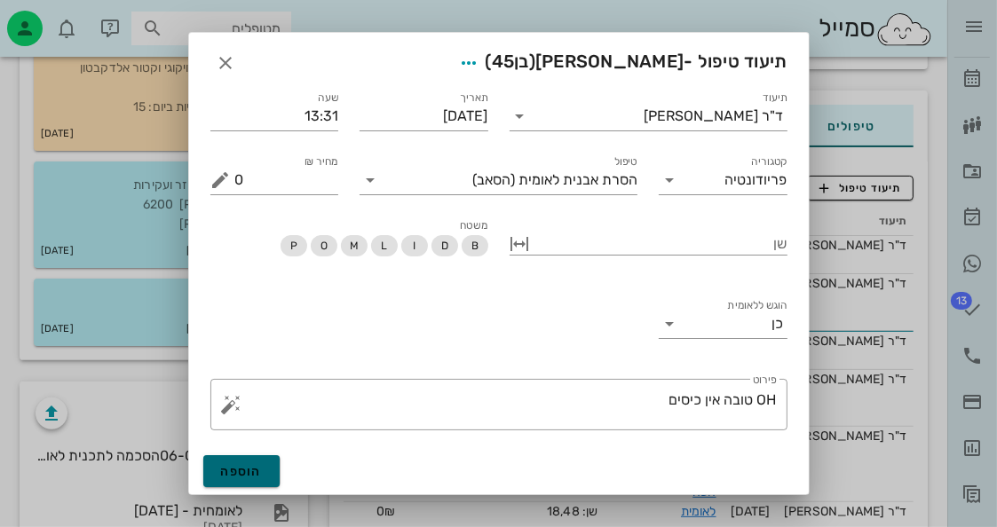
click at [234, 475] on span "הוספה" at bounding box center [242, 471] width 42 height 15
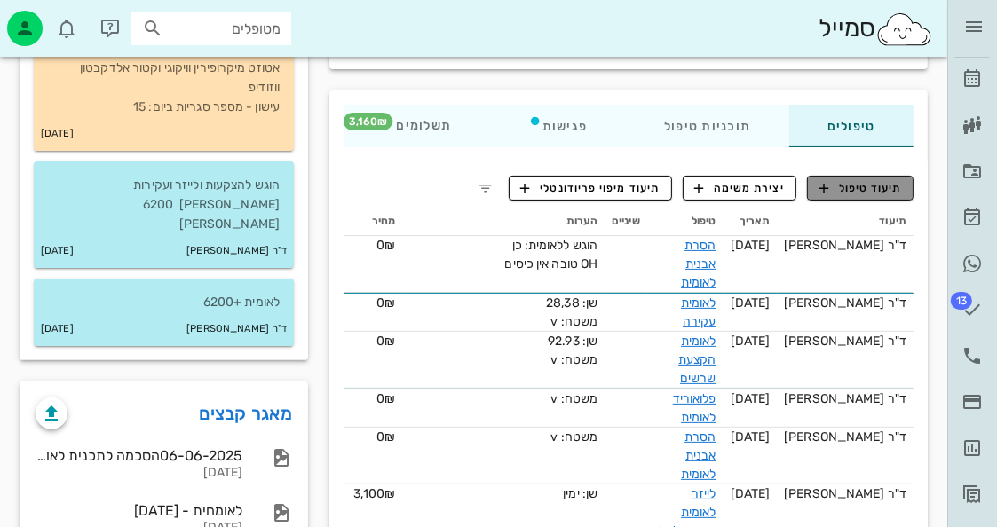
click at [849, 189] on button "תיעוד טיפול" at bounding box center [860, 188] width 107 height 25
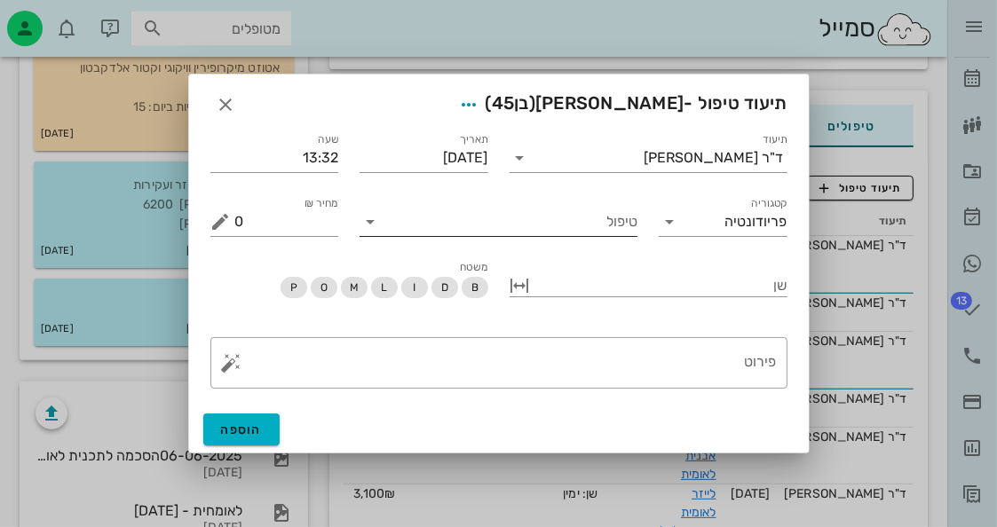
click at [570, 233] on input "טיפול" at bounding box center [510, 222] width 253 height 28
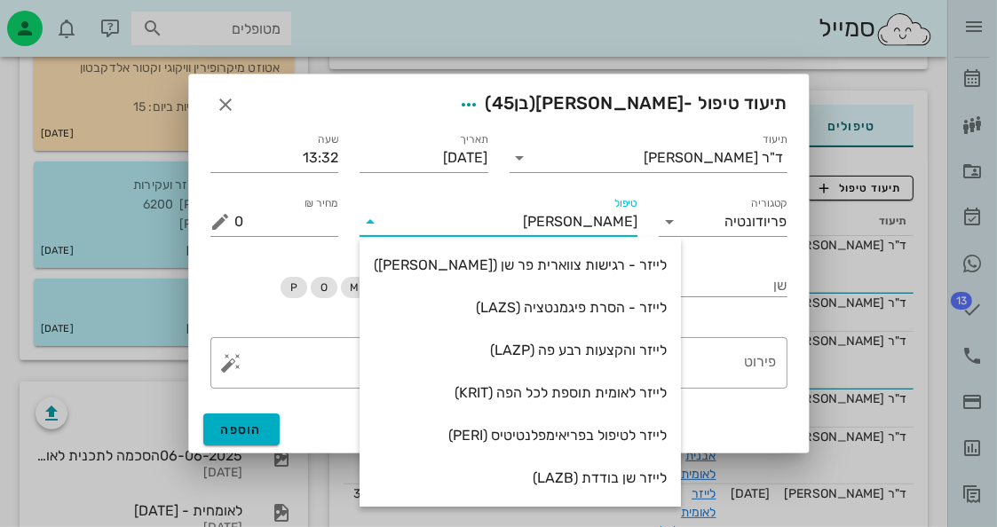
type input "לייז"
click at [581, 381] on div "לייזר לאומית תוספת לכל הפה (KRIT)" at bounding box center [520, 393] width 293 height 38
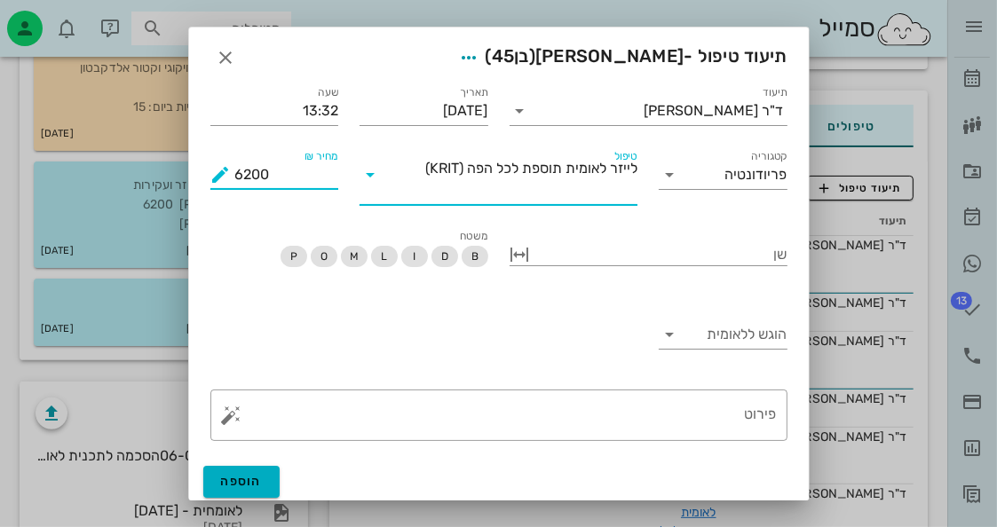
drag, startPoint x: 309, startPoint y: 178, endPoint x: 228, endPoint y: 183, distance: 81.0
click at [228, 183] on div "מחיר ₪ 6200" at bounding box center [274, 175] width 129 height 28
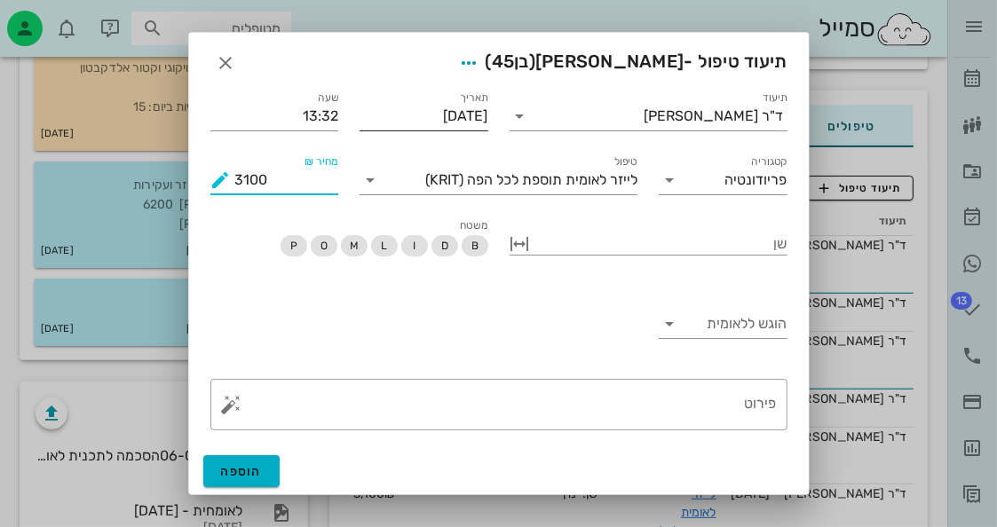
type input "3100"
click at [457, 108] on input "[DATE]" at bounding box center [424, 116] width 129 height 28
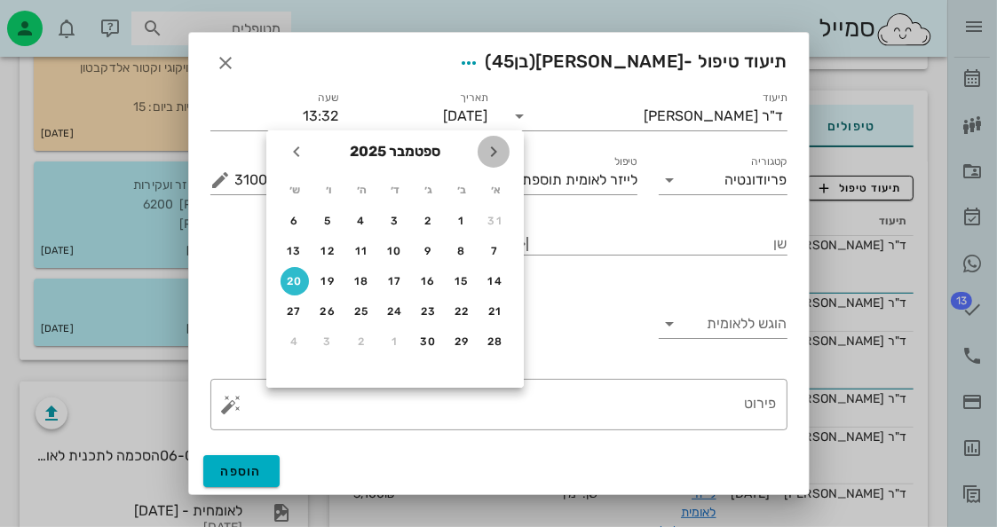
click at [500, 151] on icon "חודש שעבר" at bounding box center [493, 151] width 21 height 21
click at [330, 291] on button "20" at bounding box center [328, 281] width 28 height 28
type input "20-06-2025"
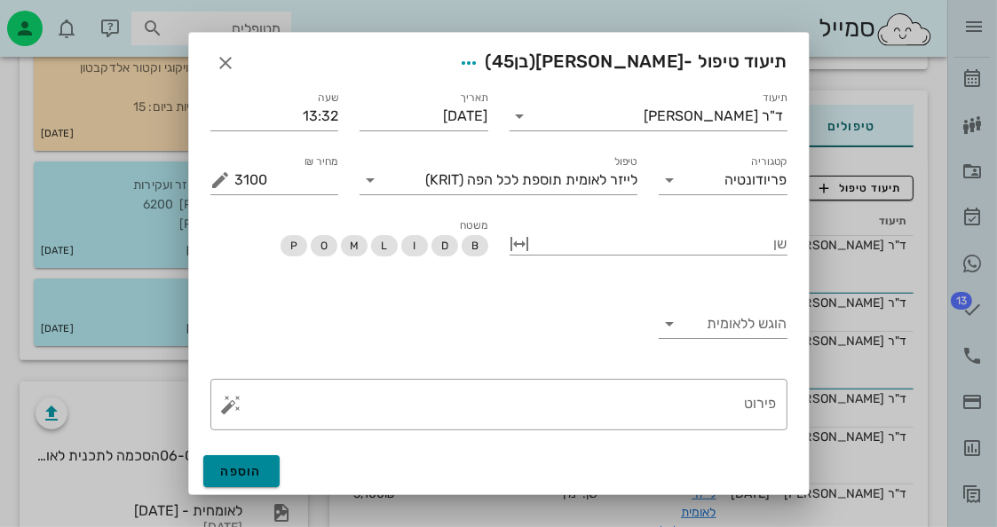
click at [227, 481] on button "הוספה" at bounding box center [241, 471] width 77 height 32
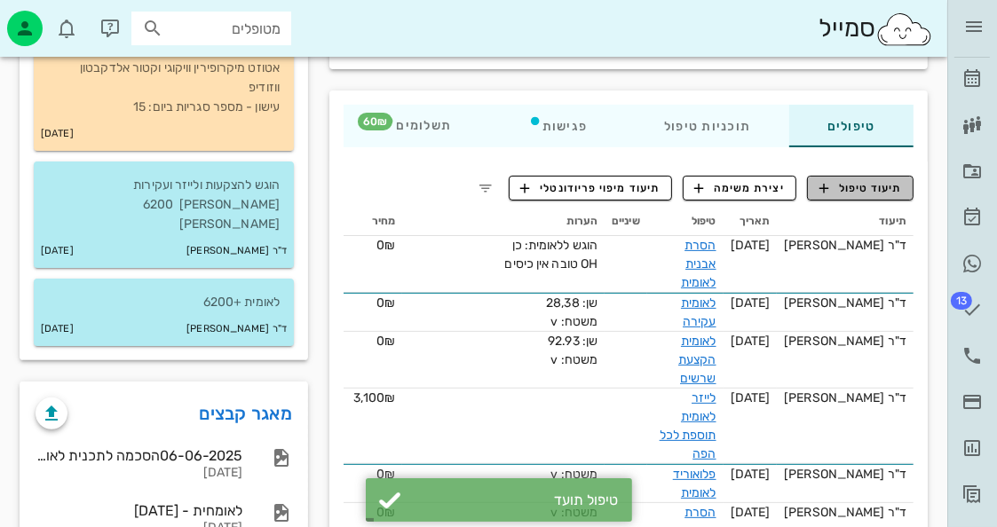
click at [866, 196] on span "תיעוד טיפול" at bounding box center [861, 188] width 83 height 16
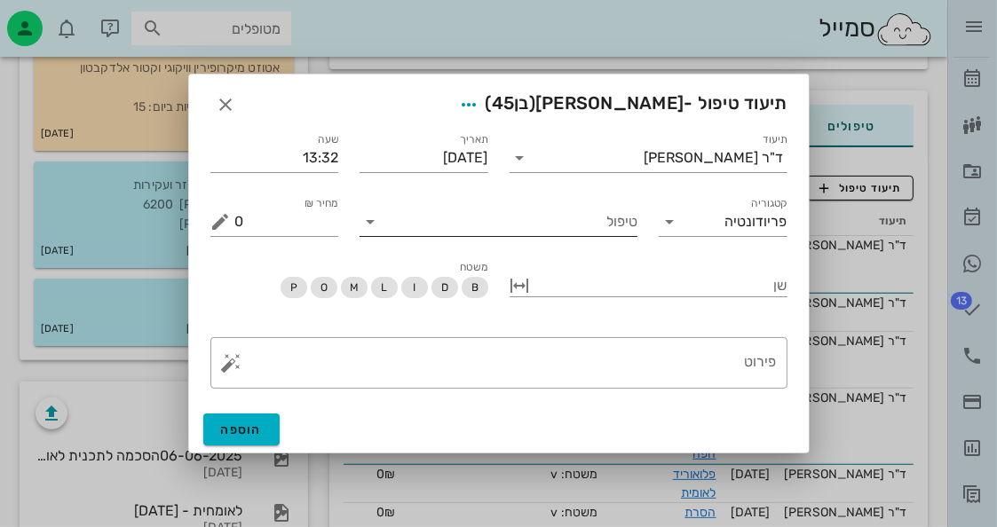
click at [632, 231] on input "טיפול" at bounding box center [510, 222] width 253 height 28
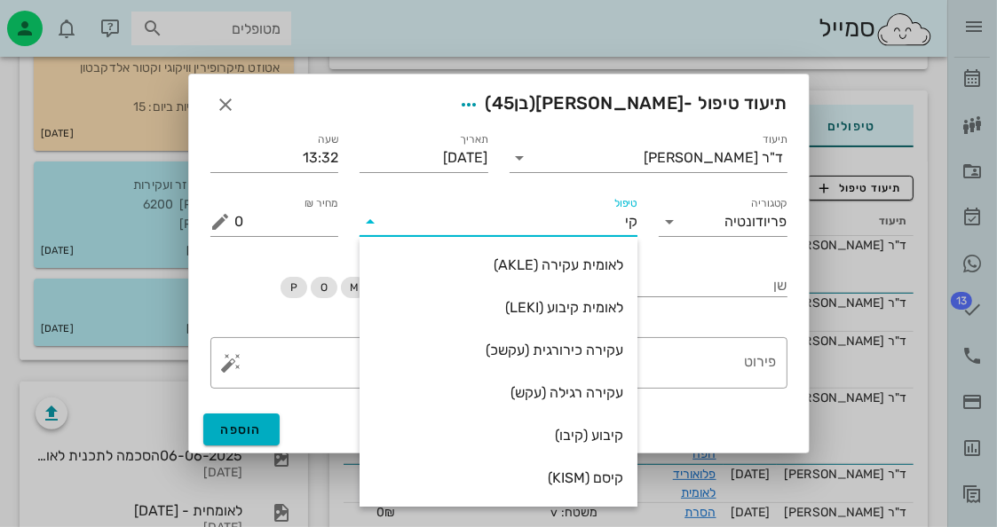
type input "קיס"
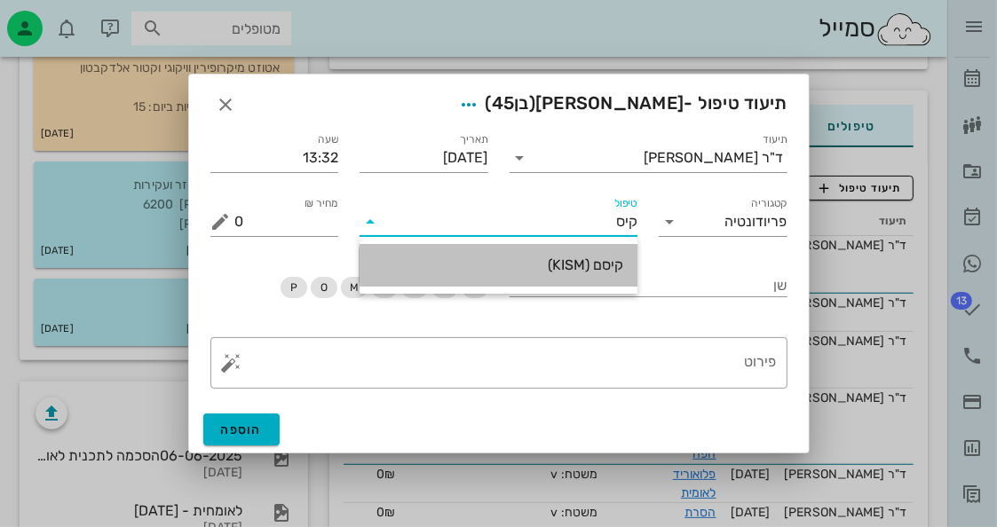
click at [580, 284] on div "קיסם (KISM)" at bounding box center [499, 265] width 250 height 38
type input "60"
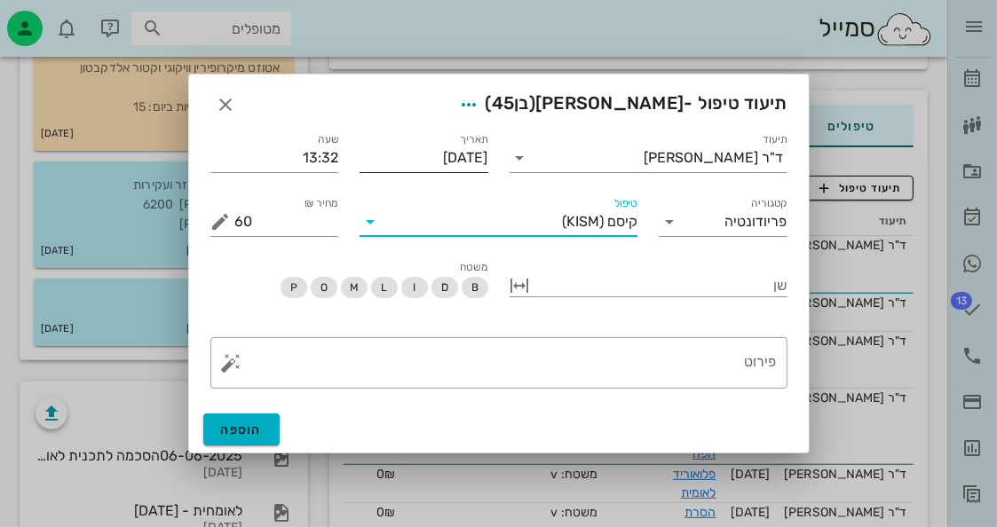
click at [440, 158] on input "[DATE]" at bounding box center [424, 158] width 129 height 28
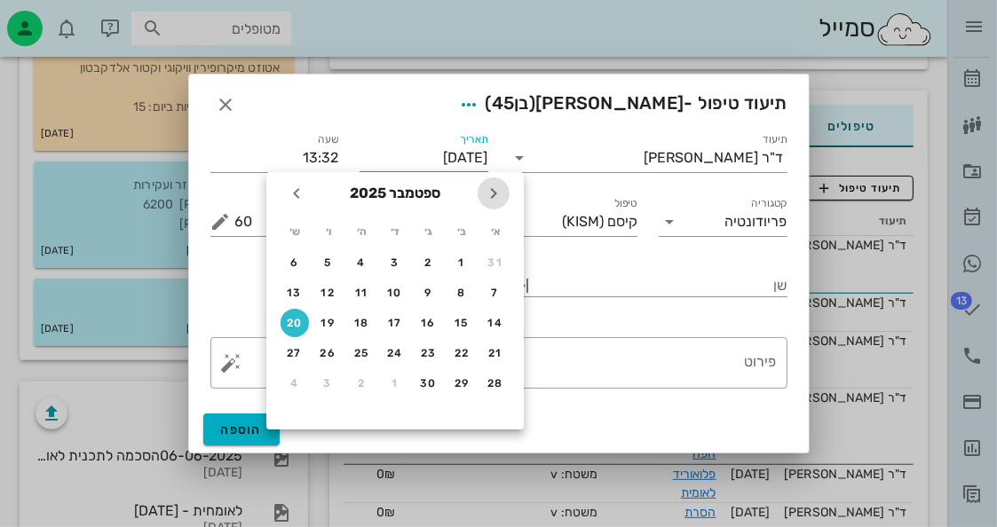
click at [495, 190] on icon "חודש שעבר" at bounding box center [493, 193] width 21 height 21
click at [495, 189] on icon "חודש שעבר" at bounding box center [493, 193] width 21 height 21
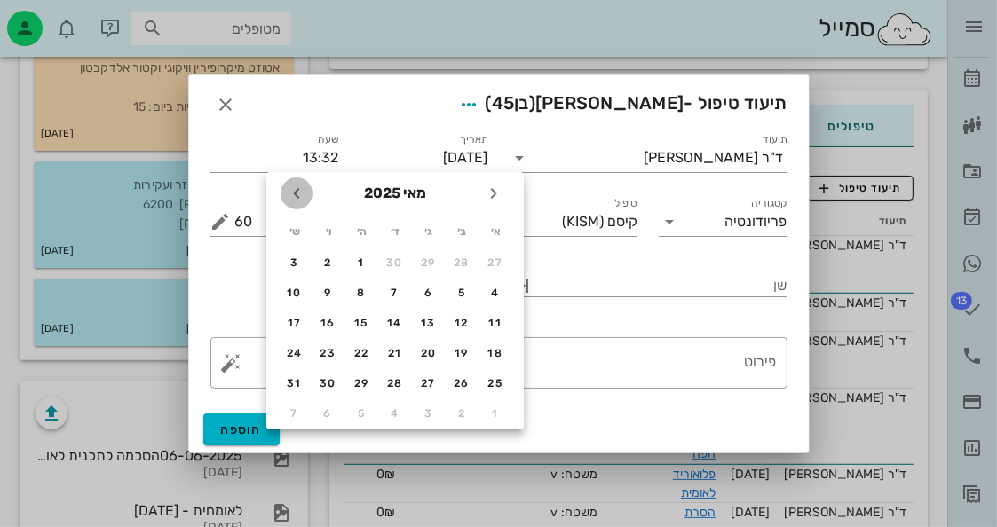
drag, startPoint x: 290, startPoint y: 198, endPoint x: 301, endPoint y: 199, distance: 10.7
click at [291, 197] on icon "חודש הבא" at bounding box center [296, 193] width 21 height 21
click at [327, 334] on button "20" at bounding box center [328, 323] width 28 height 28
type input "20-06-2025"
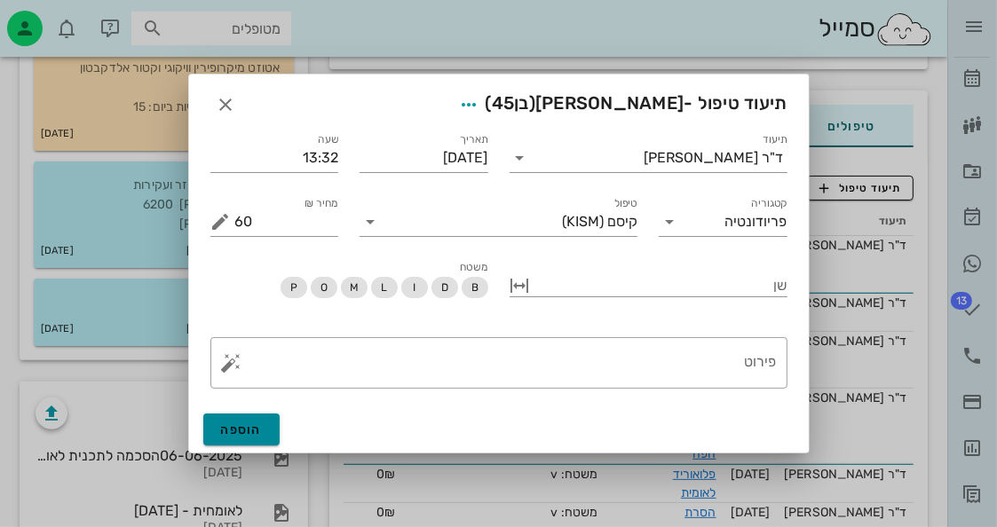
click at [266, 420] on button "הוספה" at bounding box center [241, 430] width 77 height 32
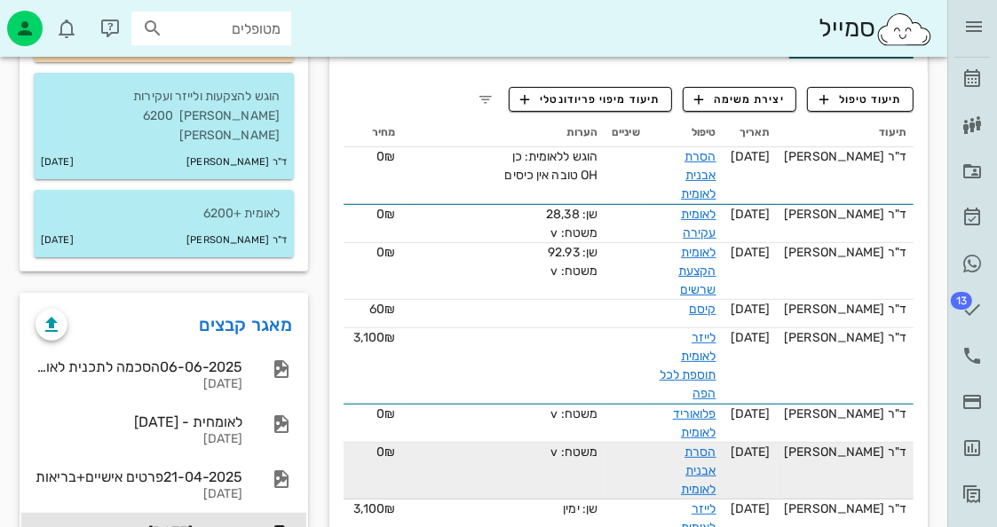
scroll to position [444, 0]
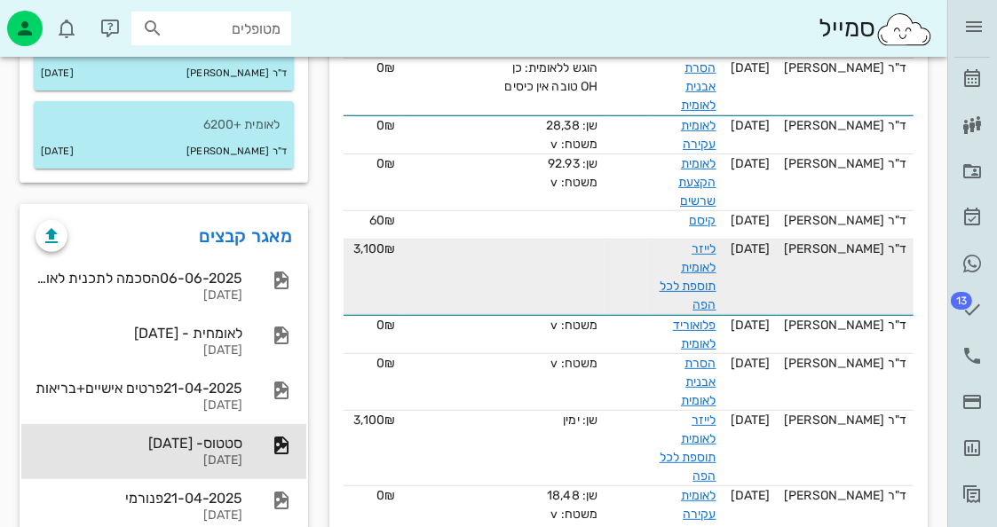
click at [717, 251] on div "לייזר לאומית תוספת לכל הפה" at bounding box center [685, 277] width 62 height 75
click at [717, 242] on link "לייזר לאומית תוספת לכל הפה" at bounding box center [688, 277] width 57 height 71
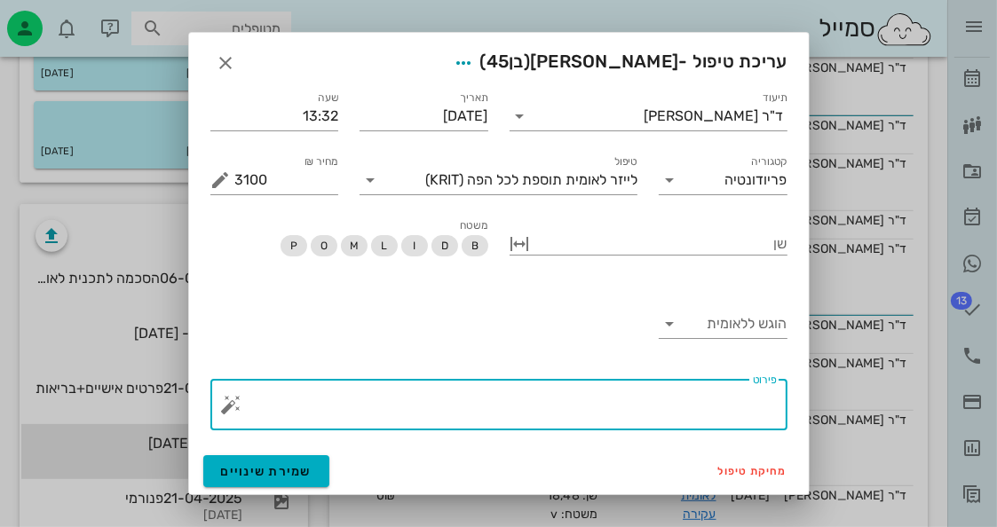
click at [698, 390] on textarea "פירוט" at bounding box center [506, 409] width 542 height 43
type textarea "שמאל"
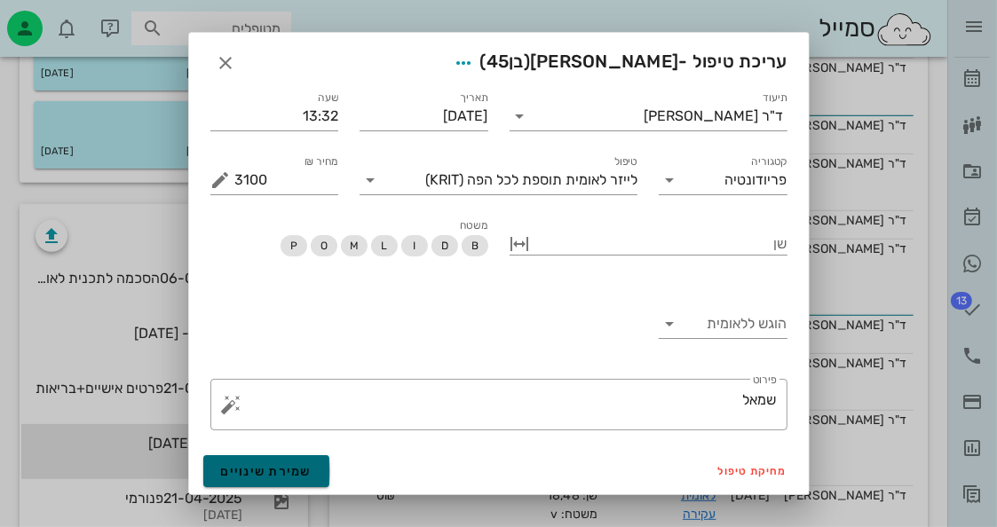
click at [316, 485] on button "שמירת שינויים" at bounding box center [266, 471] width 127 height 32
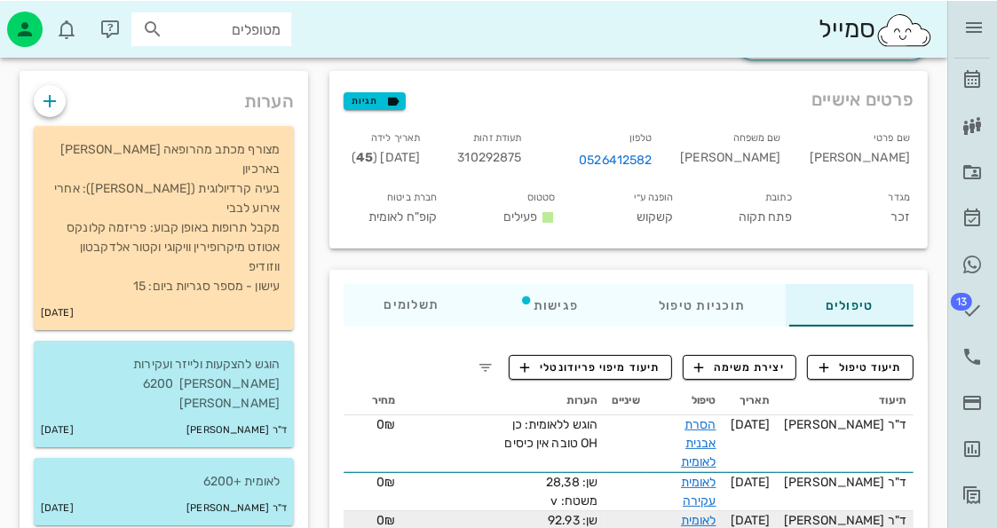
scroll to position [0, 0]
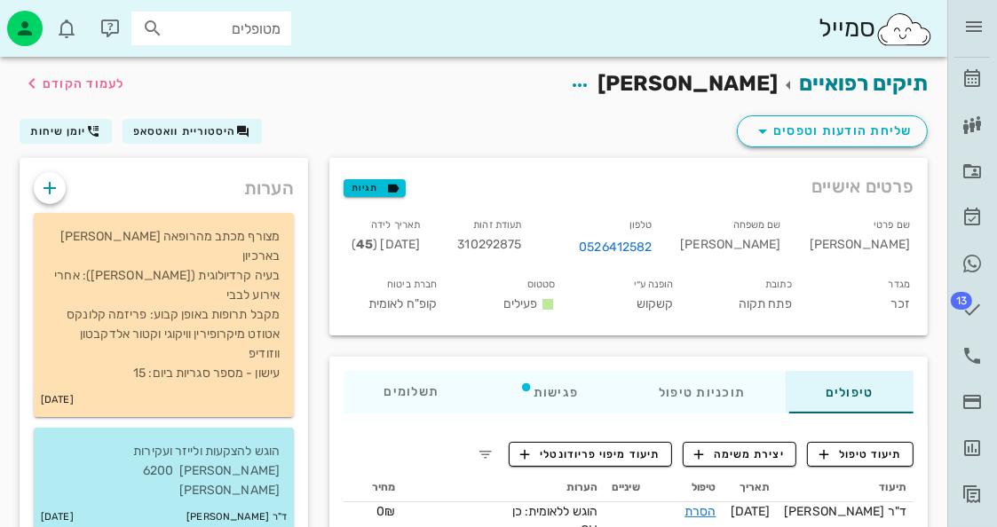
click at [521, 247] on span "310292875" at bounding box center [489, 244] width 64 height 15
click at [521, 246] on span "310292875" at bounding box center [489, 244] width 64 height 15
copy span "310292875"
click at [970, 345] on icon at bounding box center [972, 355] width 21 height 21
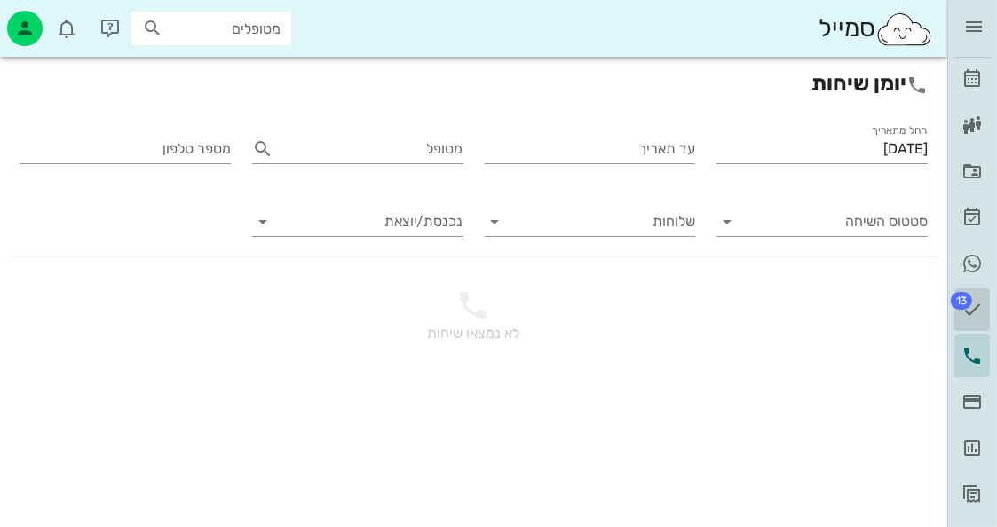
click at [952, 298] on span "13" at bounding box center [961, 301] width 21 height 18
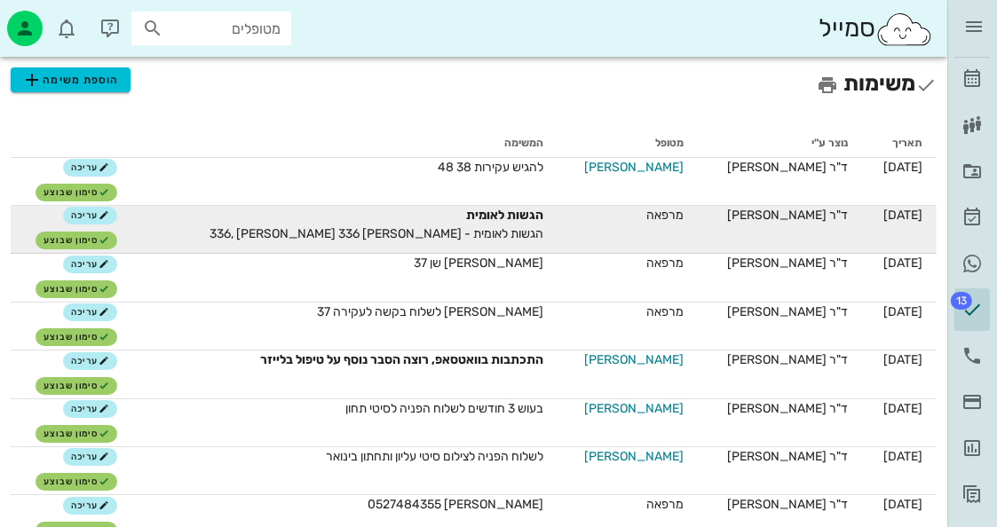
click at [510, 221] on div "הגשות לאומית" at bounding box center [345, 215] width 398 height 19
click at [92, 214] on span "עריכה" at bounding box center [90, 215] width 38 height 11
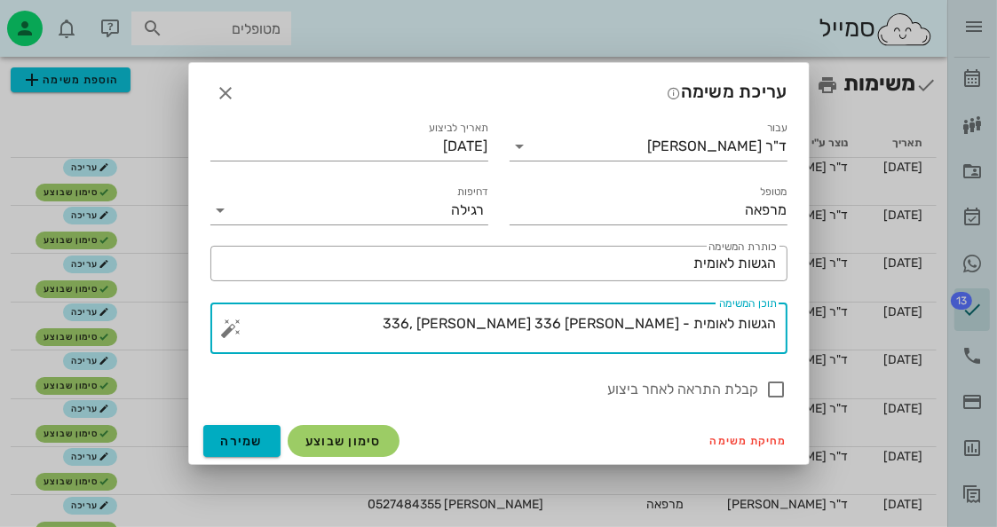
click at [466, 326] on textarea "הגשות לאומית - ברנר נעמי 336, פוקס איריס 336" at bounding box center [506, 333] width 542 height 43
type textarea "הגשות לאומית - ברנר נעמי 336, פוקס איריס 336 אמיל בנימינוב 336"
click at [227, 449] on button "שמירה" at bounding box center [242, 441] width 78 height 32
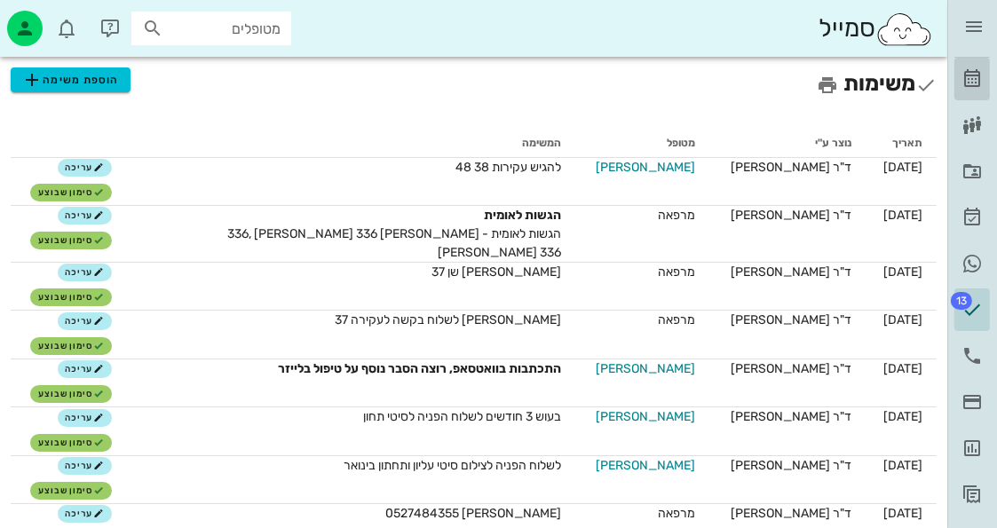
click at [978, 74] on icon at bounding box center [972, 78] width 21 height 21
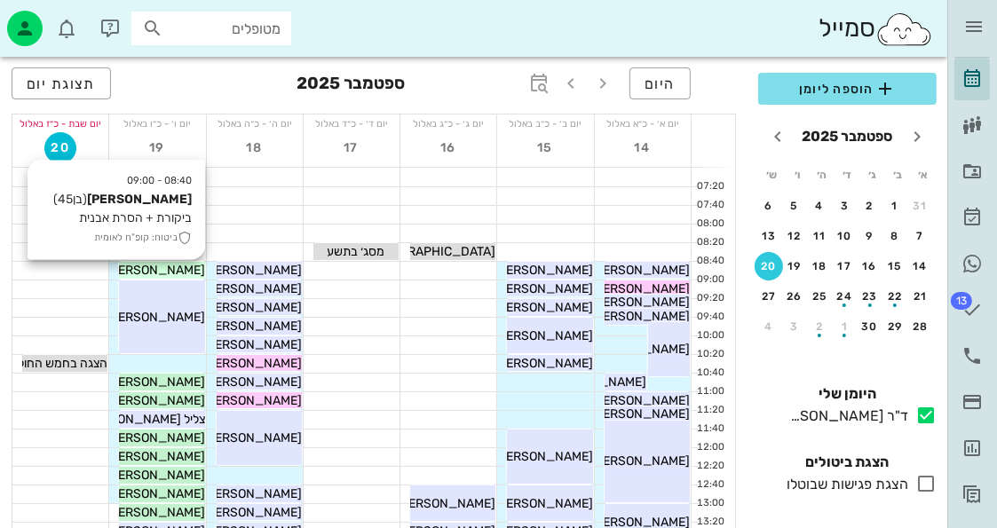
click at [170, 268] on span "אמיל בנימינוב" at bounding box center [155, 270] width 99 height 15
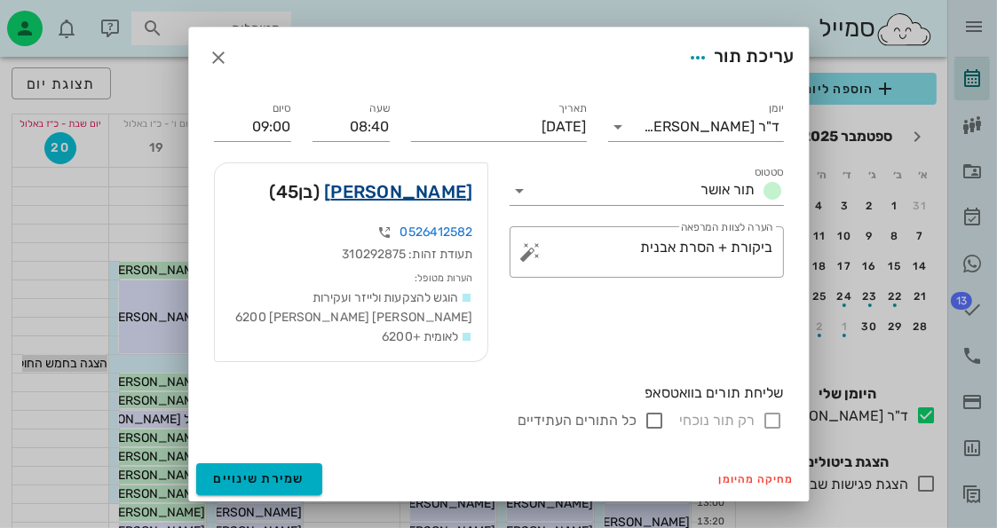
click at [385, 194] on link "אמיל בנימינוב" at bounding box center [398, 192] width 148 height 28
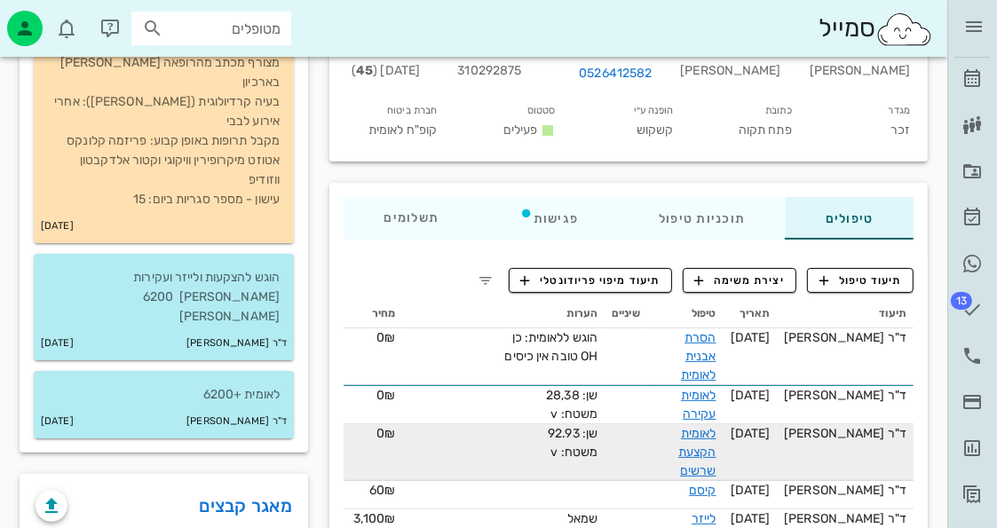
scroll to position [178, 0]
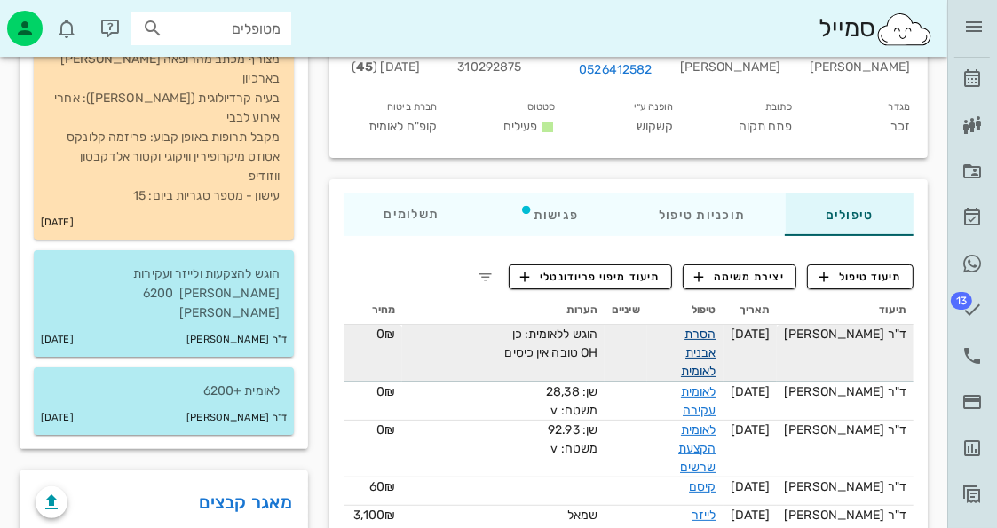
click at [702, 347] on link "הסרת אבנית לאומית" at bounding box center [699, 353] width 36 height 52
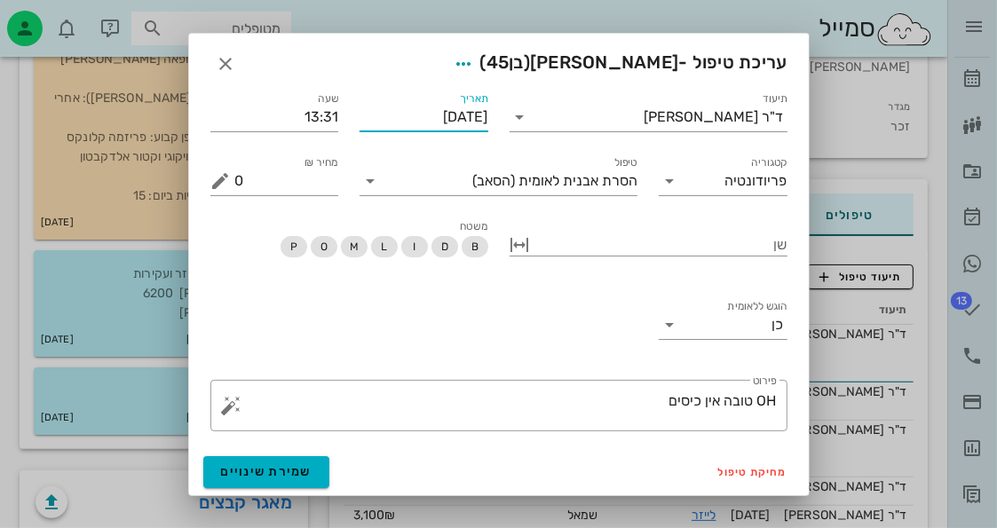
click at [465, 122] on input "[DATE]" at bounding box center [424, 117] width 129 height 28
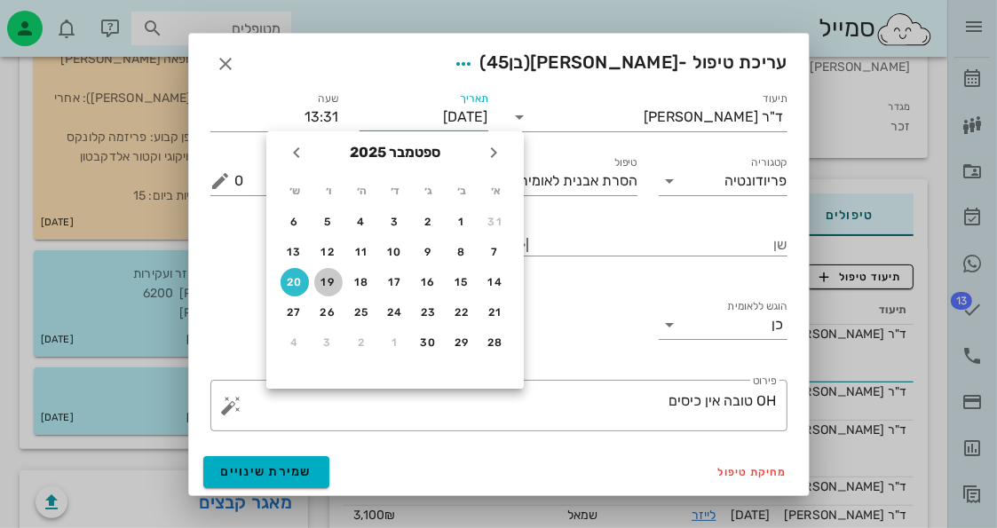
click at [334, 273] on button "19" at bounding box center [328, 282] width 28 height 28
type input "19-09-2025"
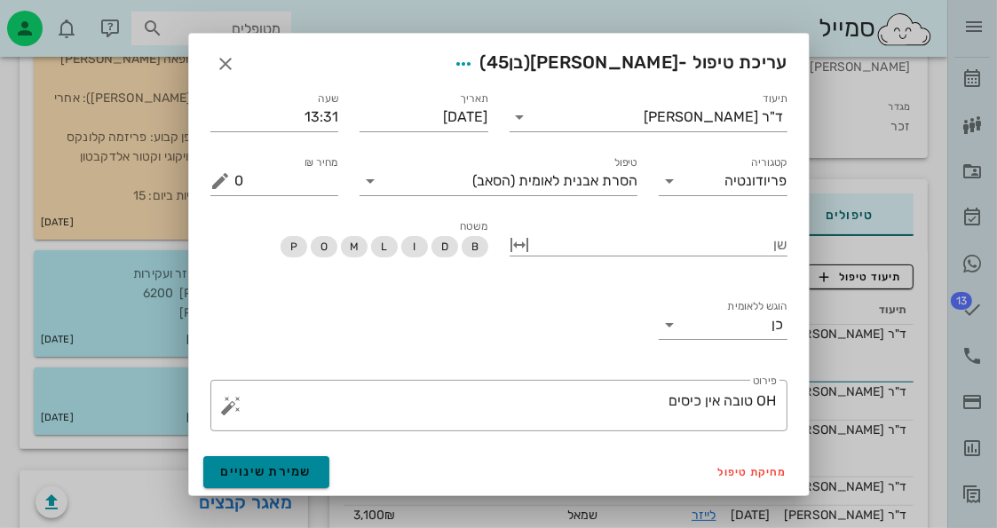
click at [252, 460] on button "שמירת שינויים" at bounding box center [266, 472] width 127 height 32
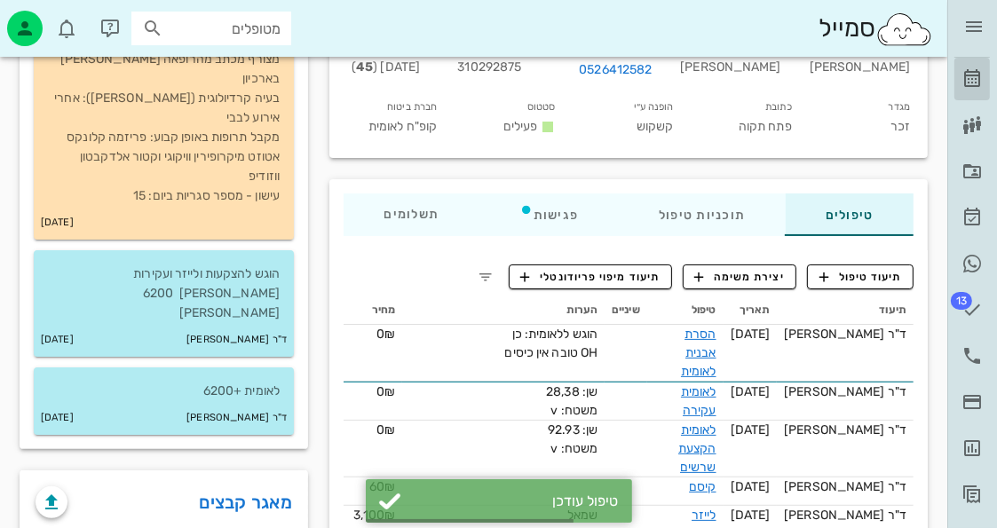
click at [969, 64] on link "[PERSON_NAME]" at bounding box center [972, 79] width 36 height 43
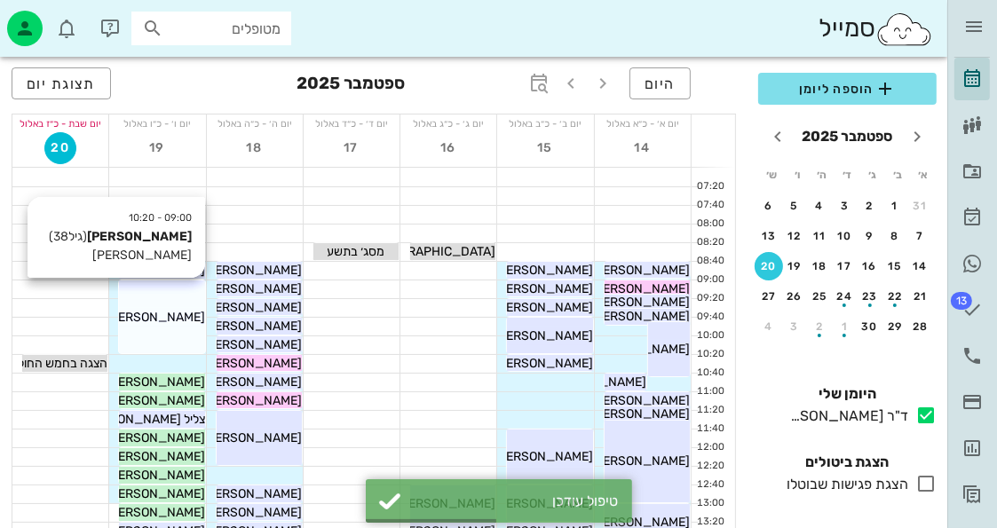
click at [174, 299] on div "09:00 - 10:20 ליאור יוגב (גיל 38 ) לייז לייזר ליאור יוגב" at bounding box center [161, 317] width 85 height 73
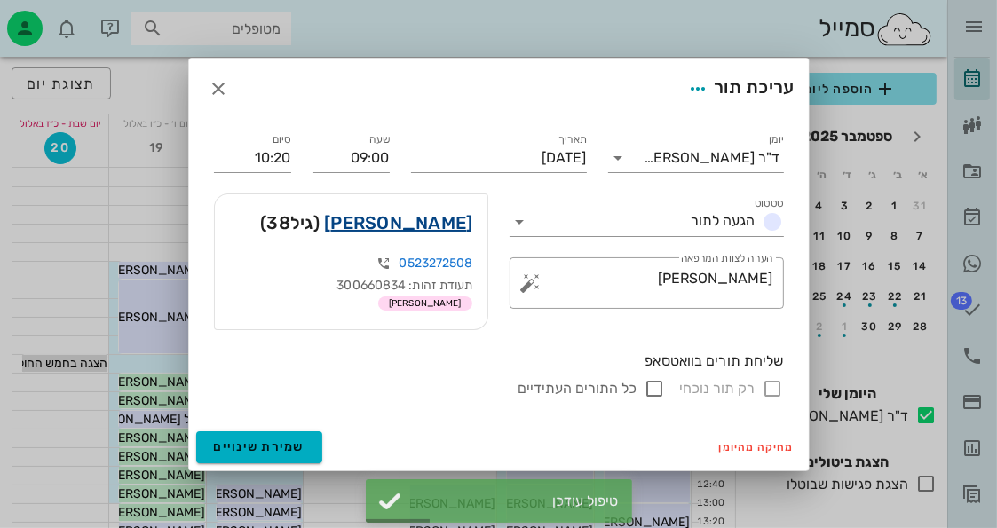
click at [440, 223] on link "ליאור יוגב" at bounding box center [398, 223] width 148 height 28
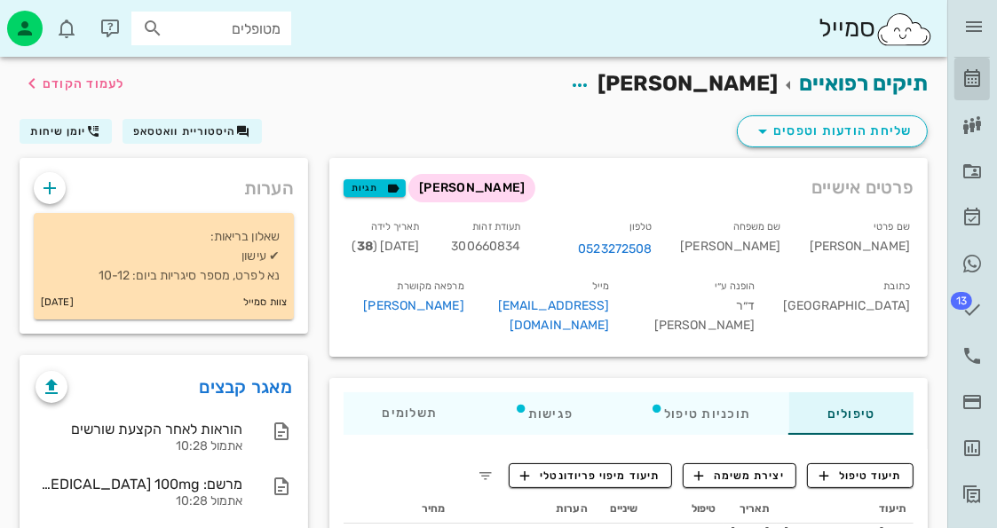
click at [959, 71] on link "[PERSON_NAME]" at bounding box center [972, 79] width 36 height 43
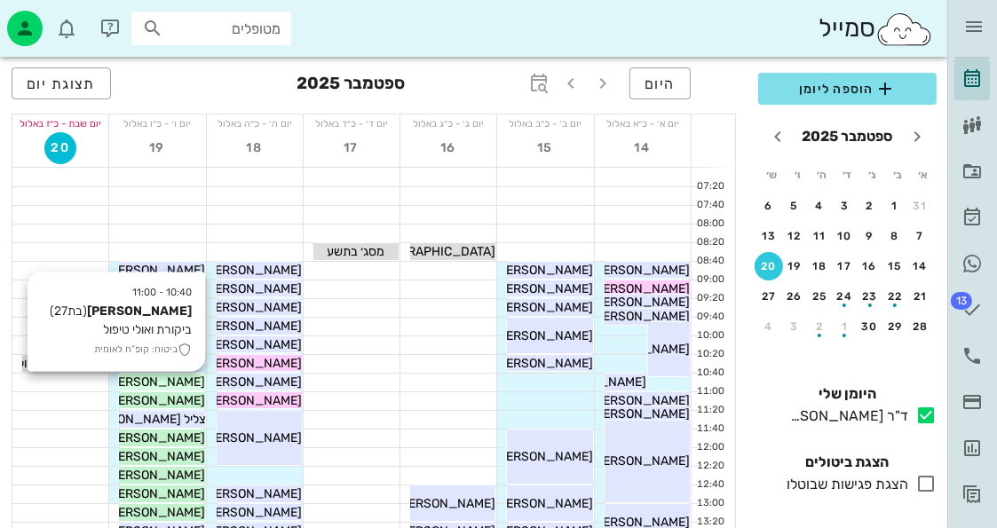
click at [191, 384] on span "ירין מגידיש" at bounding box center [155, 382] width 99 height 15
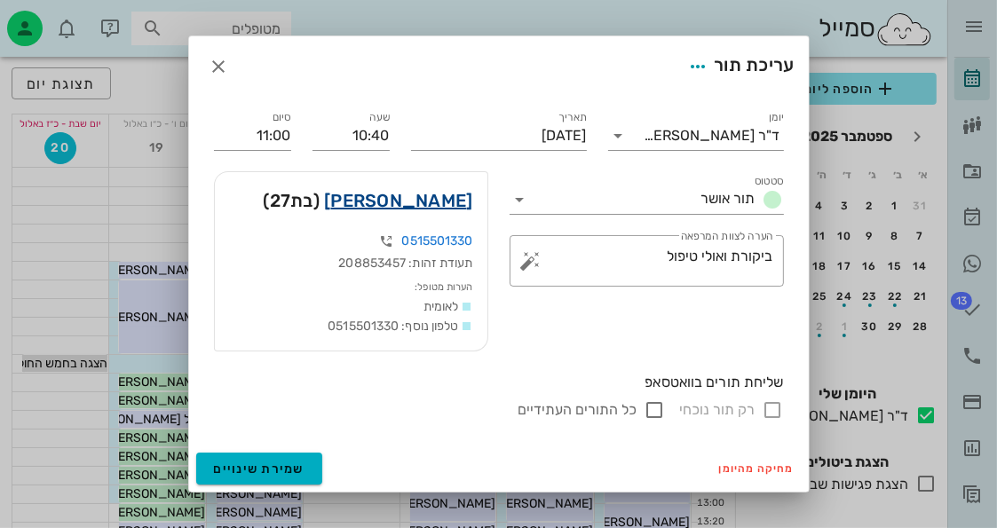
click at [405, 201] on link "ירין מגידיש" at bounding box center [398, 200] width 148 height 28
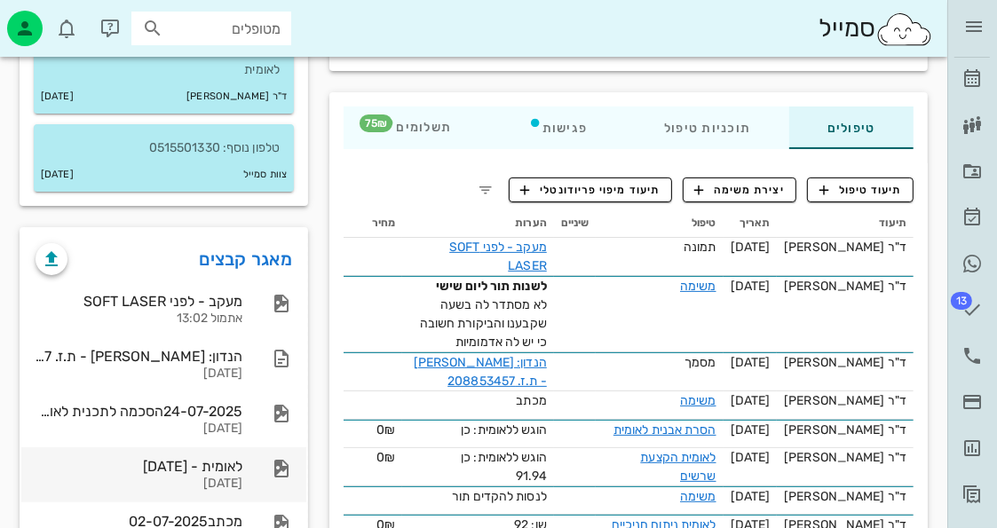
scroll to position [266, 0]
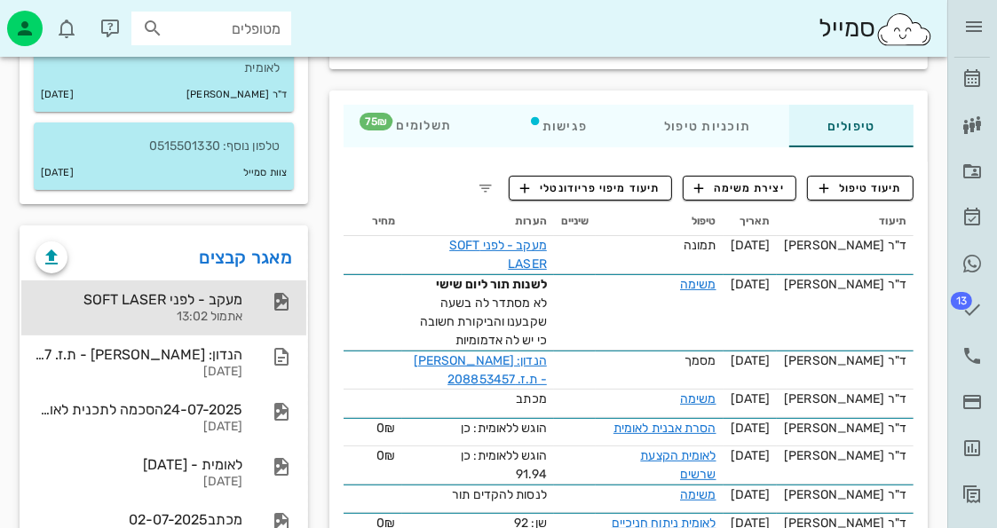
click at [202, 291] on div "מעקב - לפני SOFT LASER" at bounding box center [139, 299] width 207 height 17
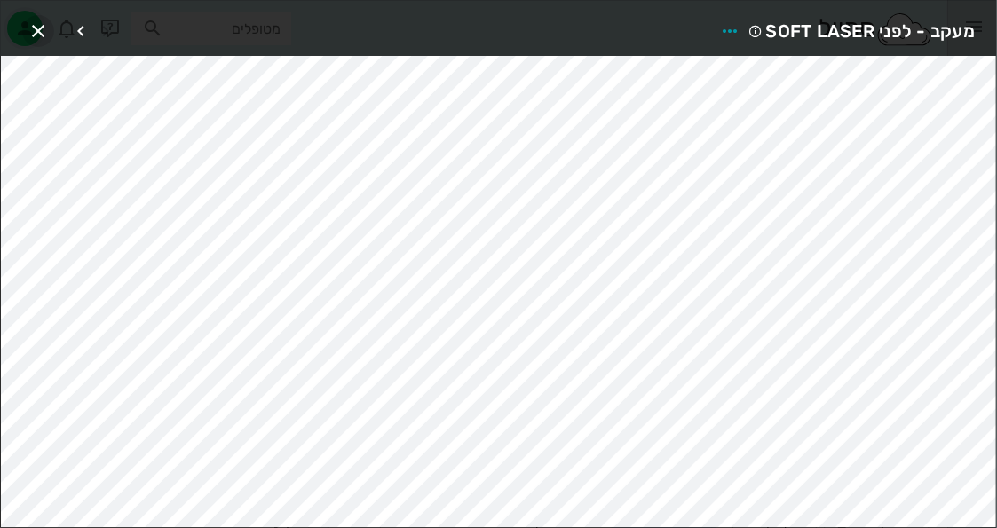
drag, startPoint x: 31, startPoint y: 26, endPoint x: 44, endPoint y: 29, distance: 13.8
click at [31, 28] on icon "button" at bounding box center [38, 30] width 21 height 21
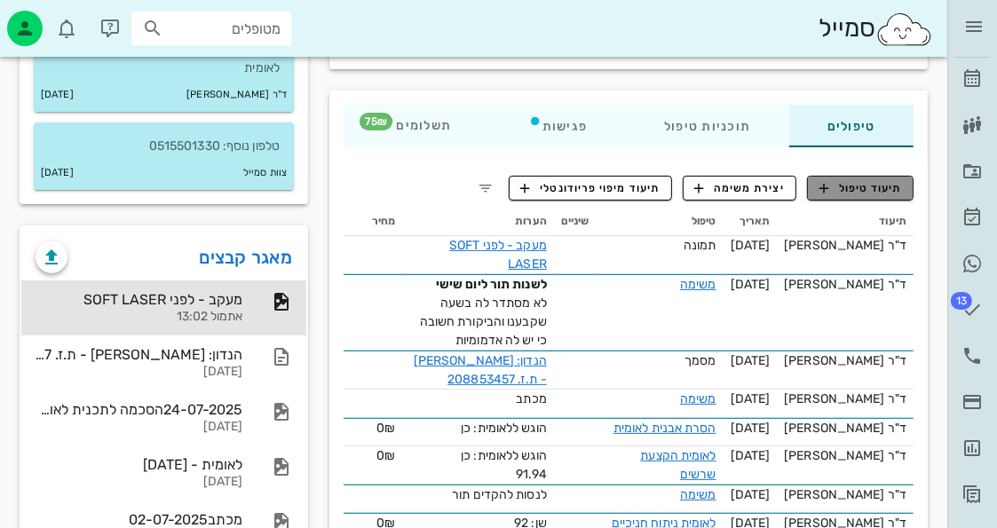
click at [852, 186] on span "תיעוד טיפול" at bounding box center [861, 188] width 83 height 16
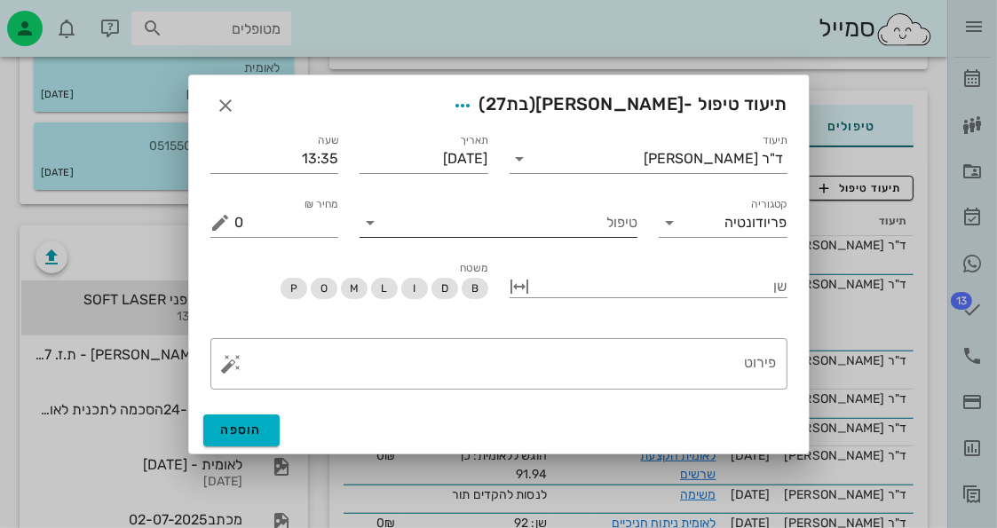
click at [579, 230] on input "טיפול" at bounding box center [510, 223] width 253 height 28
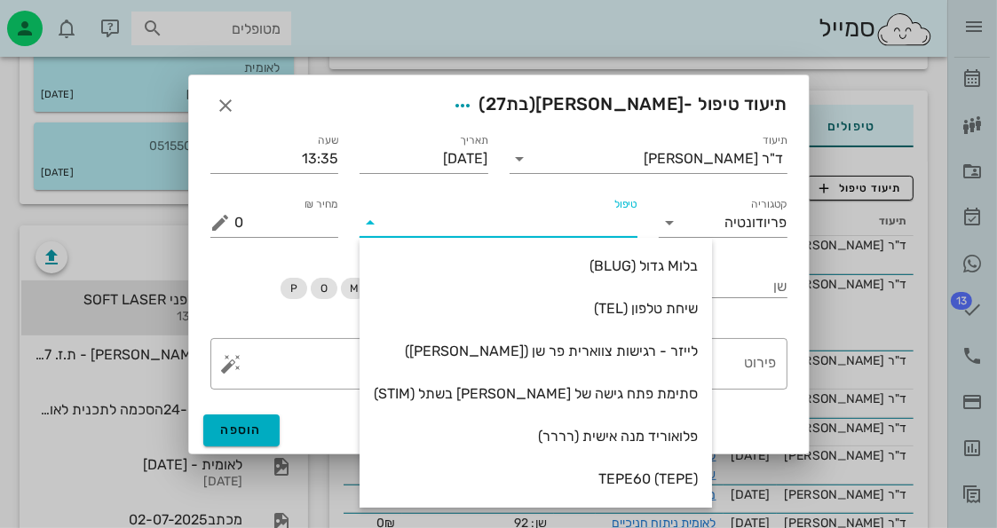
type input "ב"
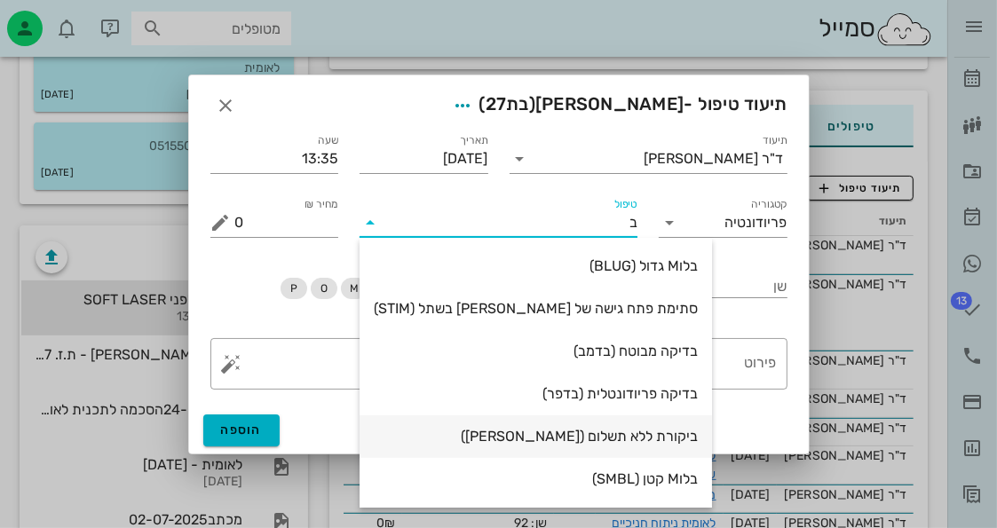
click at [609, 427] on div "ביקורת ללא תשלום (בקרל)" at bounding box center [536, 436] width 324 height 38
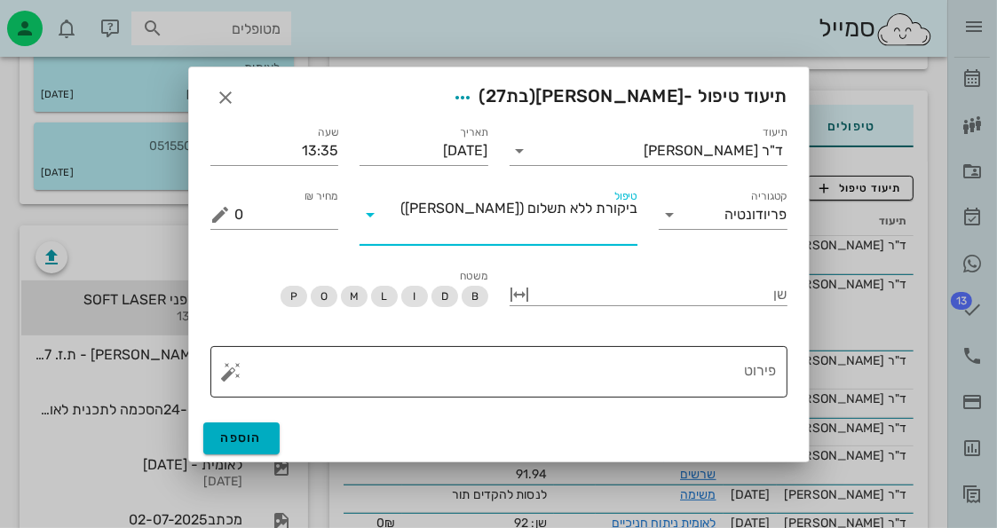
click at [752, 349] on div "פירוט" at bounding box center [506, 371] width 542 height 51
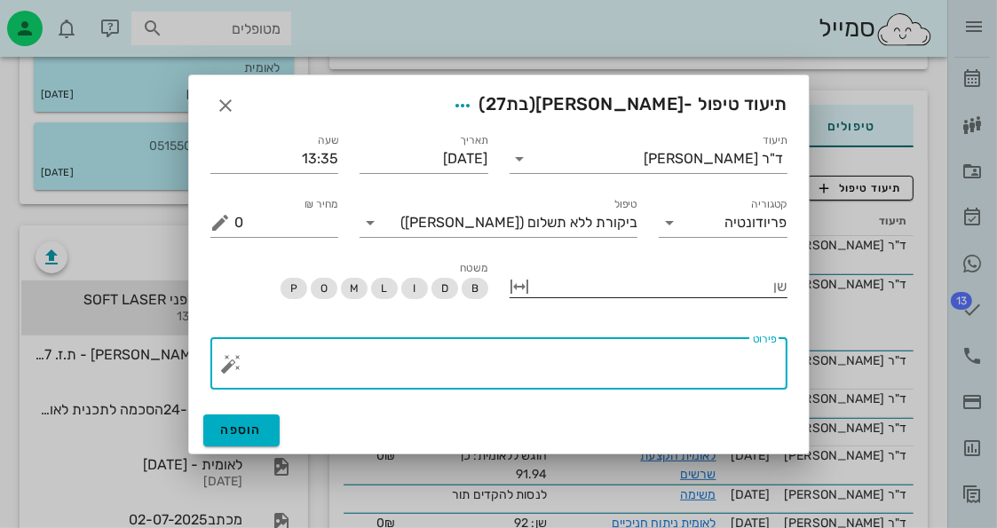
click at [725, 271] on div "שן" at bounding box center [649, 289] width 278 height 55
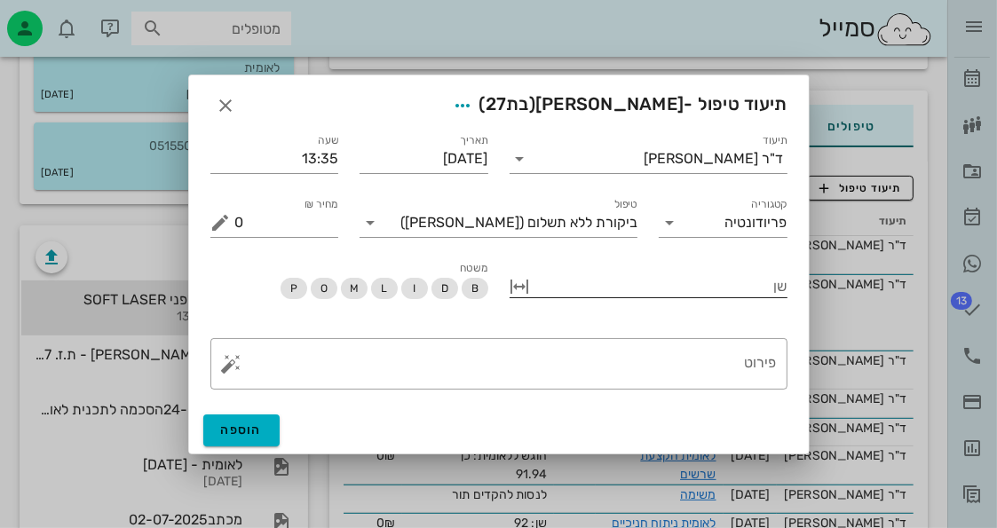
click at [730, 278] on div at bounding box center [661, 284] width 253 height 23
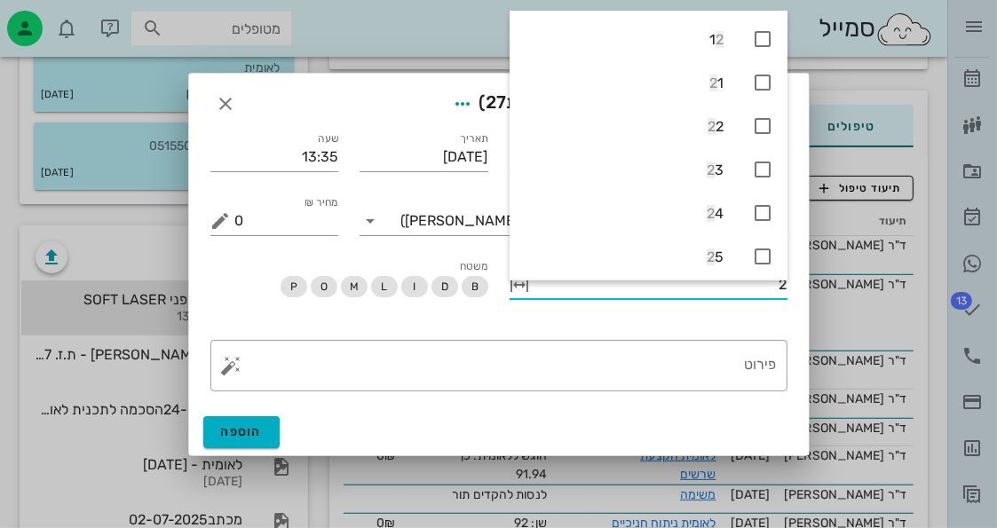
type input "21"
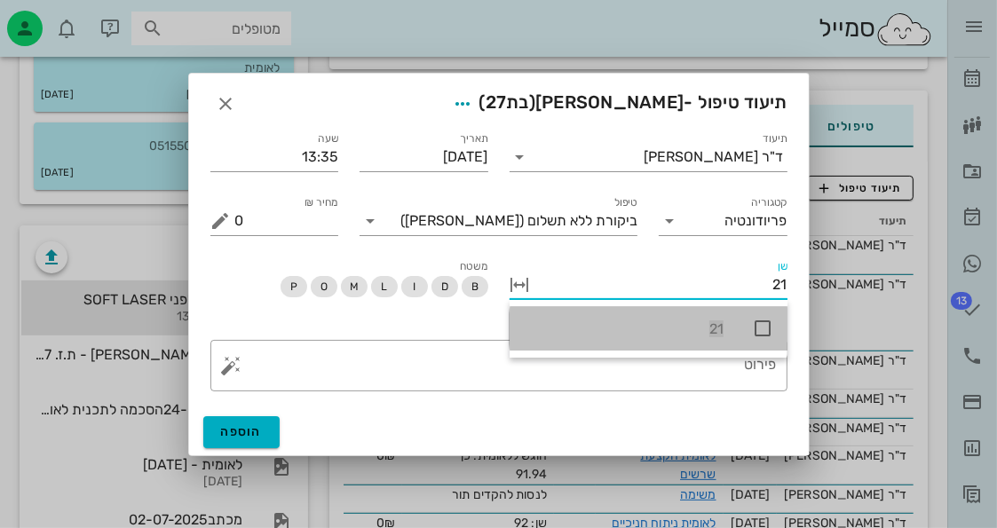
drag, startPoint x: 769, startPoint y: 335, endPoint x: 742, endPoint y: 332, distance: 26.8
click at [768, 335] on icon at bounding box center [762, 328] width 21 height 21
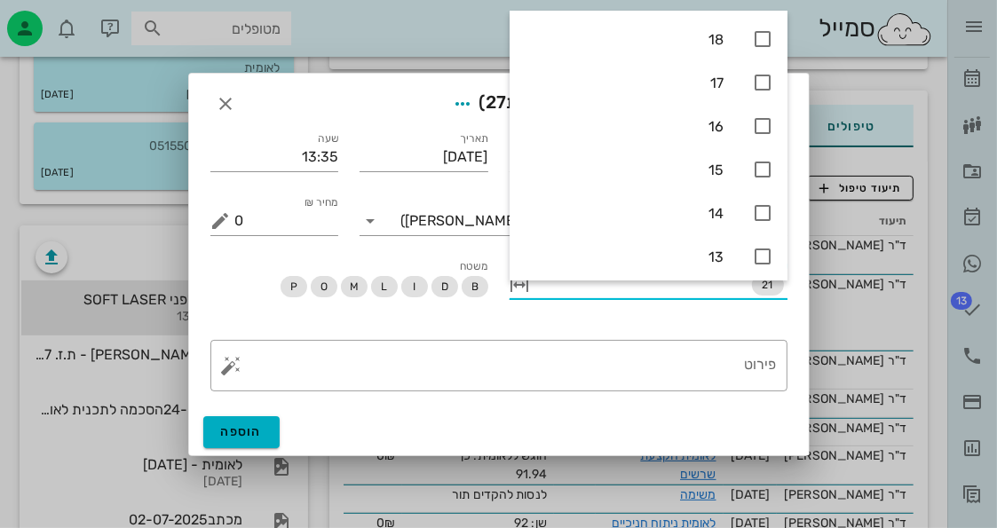
click at [535, 306] on div at bounding box center [649, 312] width 278 height 12
click at [446, 242] on div "טיפול ביקורת ללא תשלום (בקרל)" at bounding box center [498, 214] width 299 height 64
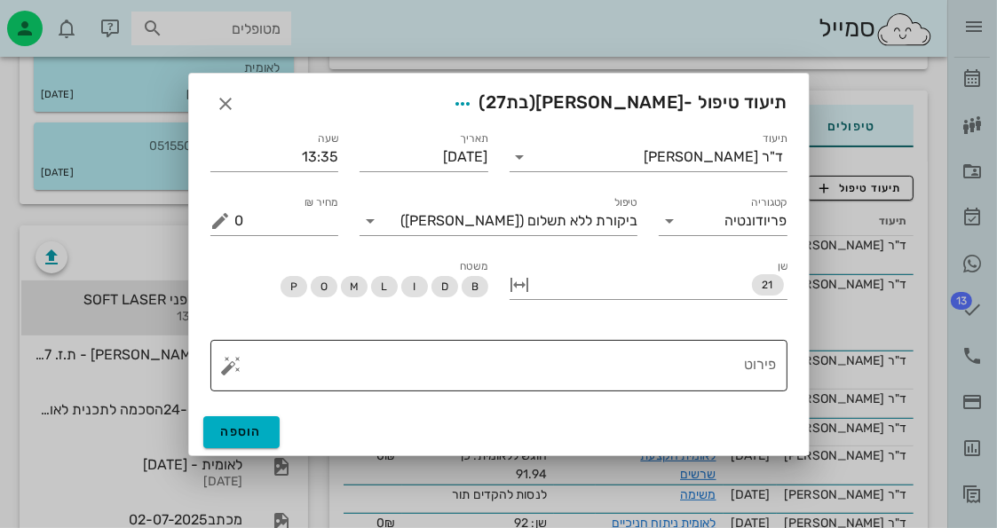
click at [698, 341] on div "פירוט" at bounding box center [506, 365] width 542 height 51
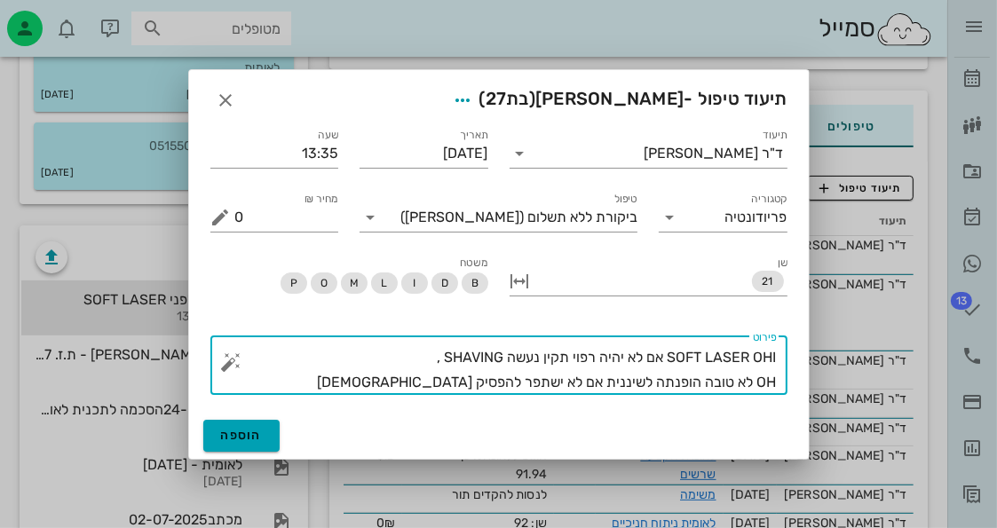
type textarea "SOFT LASER OHI אם לא יהיה רפוי תקין נעשה SHAVING , OH לא טובה הופנתה לשיננית אם…"
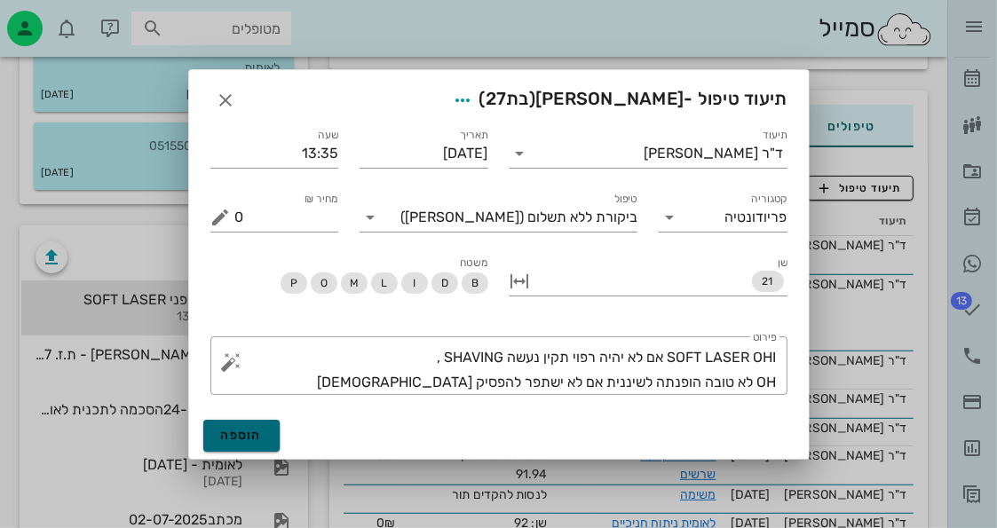
click at [268, 441] on button "הוספה" at bounding box center [241, 436] width 77 height 32
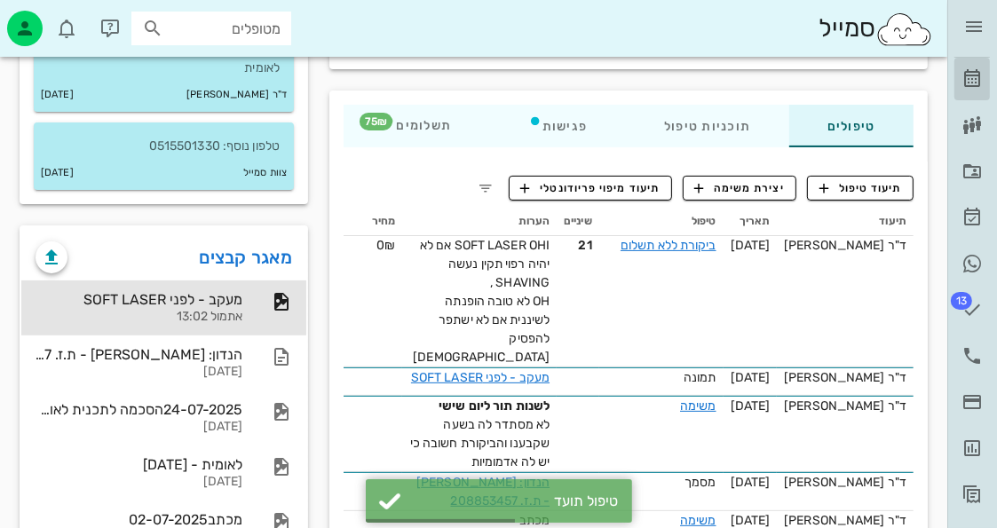
click at [962, 76] on icon at bounding box center [972, 78] width 21 height 21
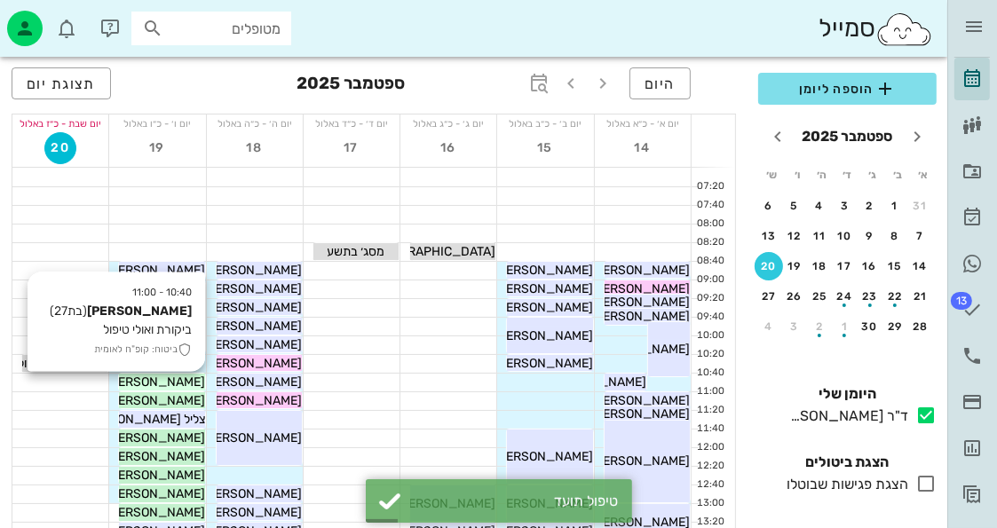
click at [192, 381] on span "ירין מגידיש" at bounding box center [155, 382] width 99 height 15
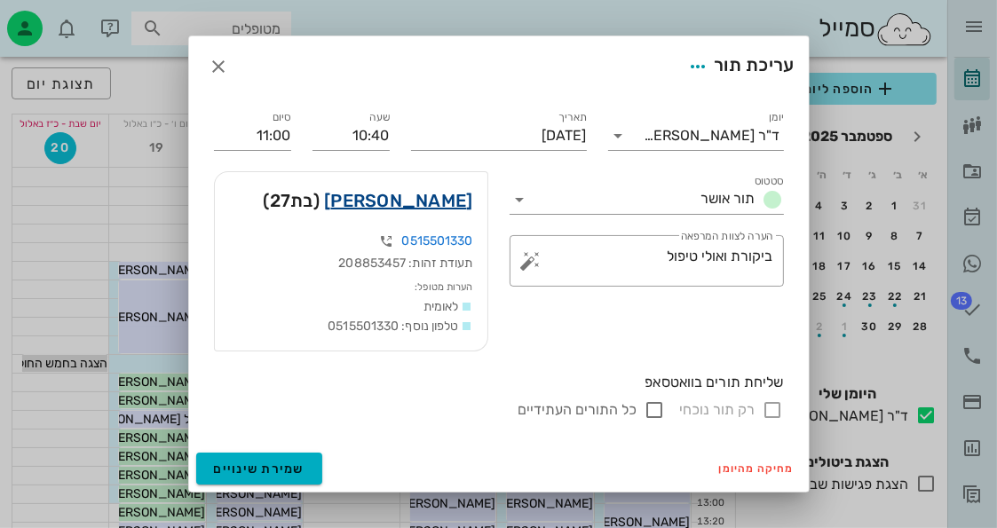
click at [414, 196] on link "ירין מגידיש" at bounding box center [398, 200] width 148 height 28
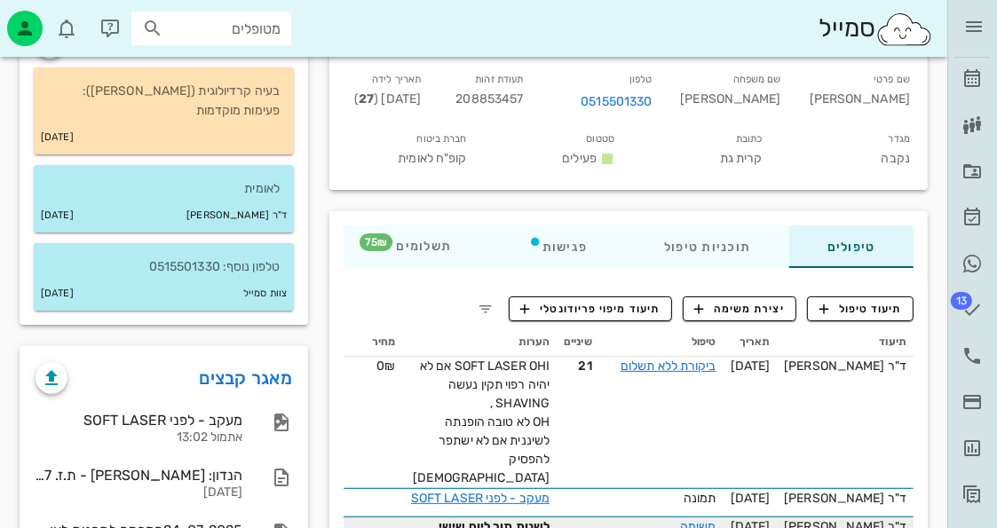
scroll to position [178, 0]
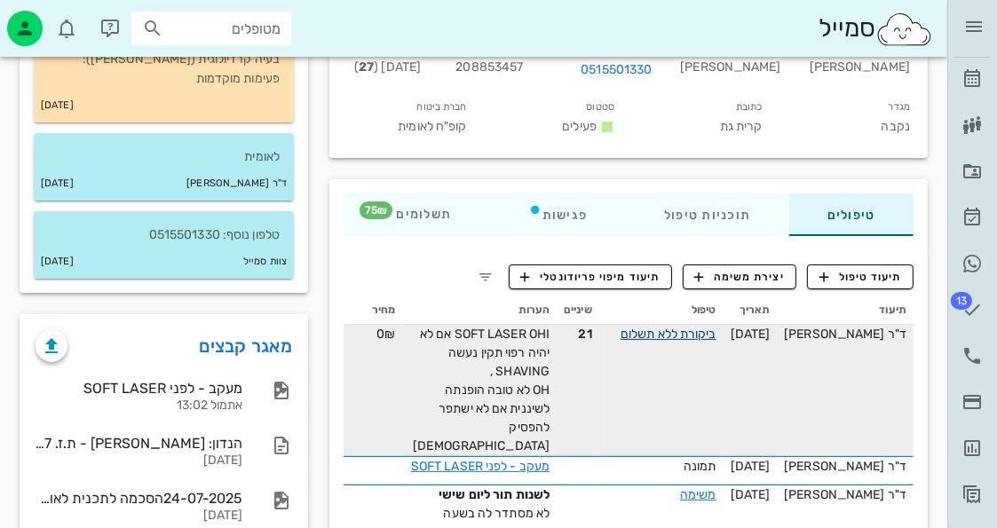
click at [709, 331] on link "ביקורת ללא תשלום" at bounding box center [669, 334] width 96 height 15
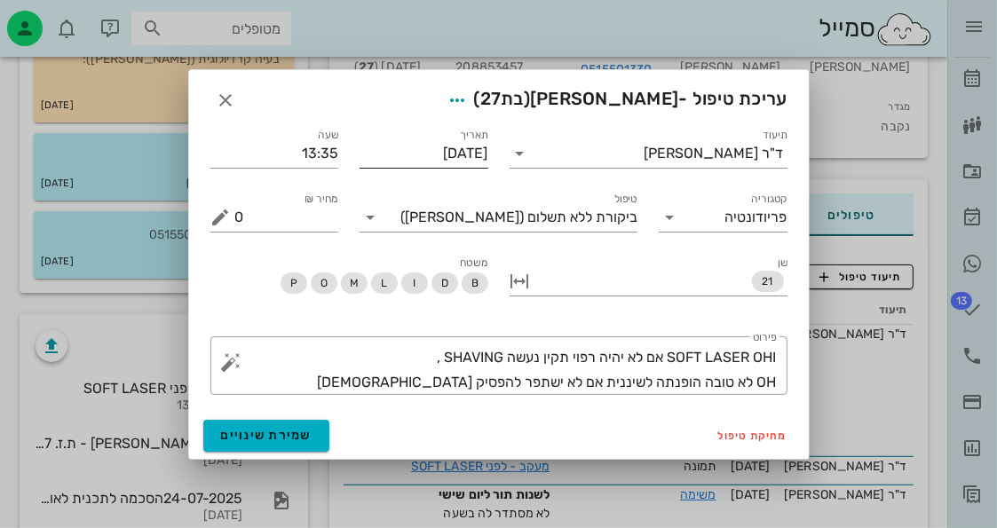
click at [436, 158] on input "[DATE]" at bounding box center [424, 153] width 129 height 28
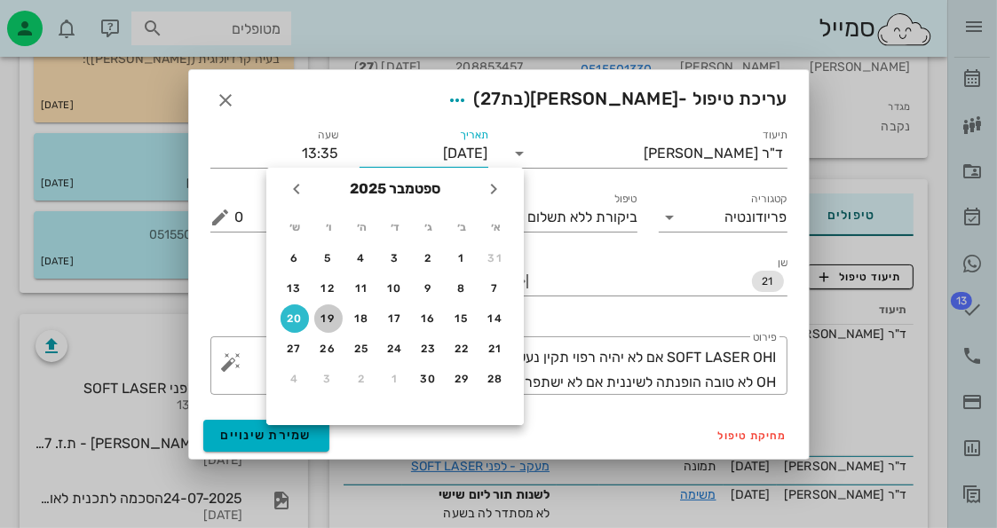
click at [332, 320] on div "19" at bounding box center [328, 319] width 28 height 12
type input "19-09-2025"
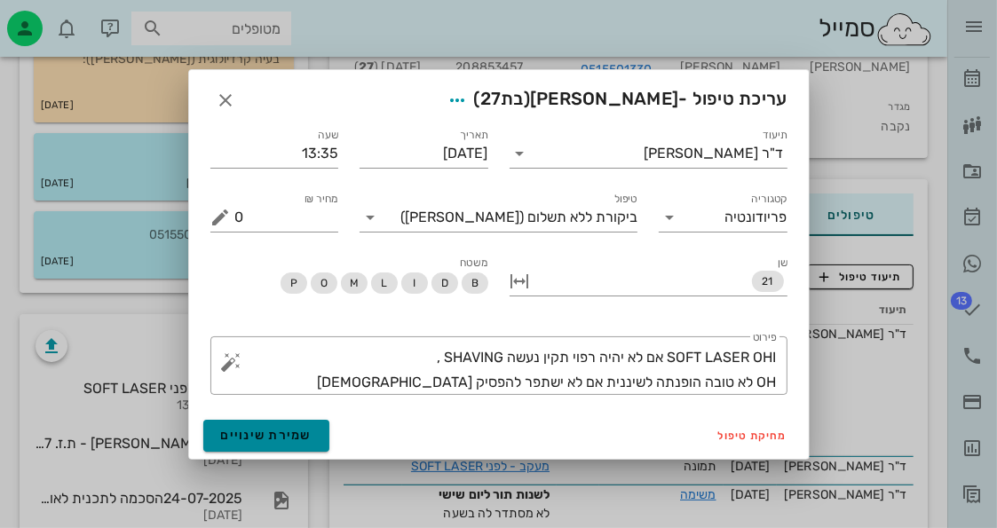
drag, startPoint x: 246, startPoint y: 436, endPoint x: 305, endPoint y: 425, distance: 60.4
click at [252, 432] on span "שמירת שינויים" at bounding box center [266, 435] width 91 height 15
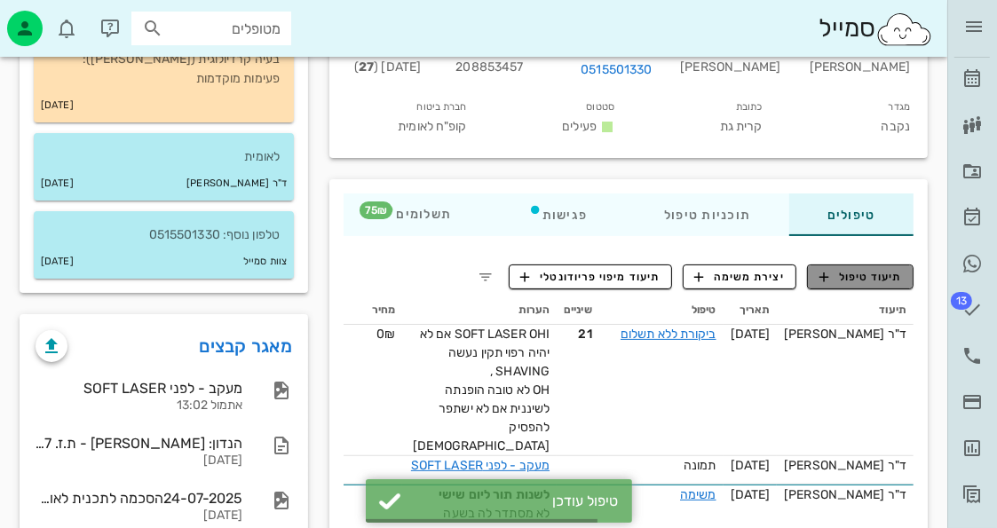
click at [896, 281] on span "תיעוד טיפול" at bounding box center [861, 277] width 83 height 16
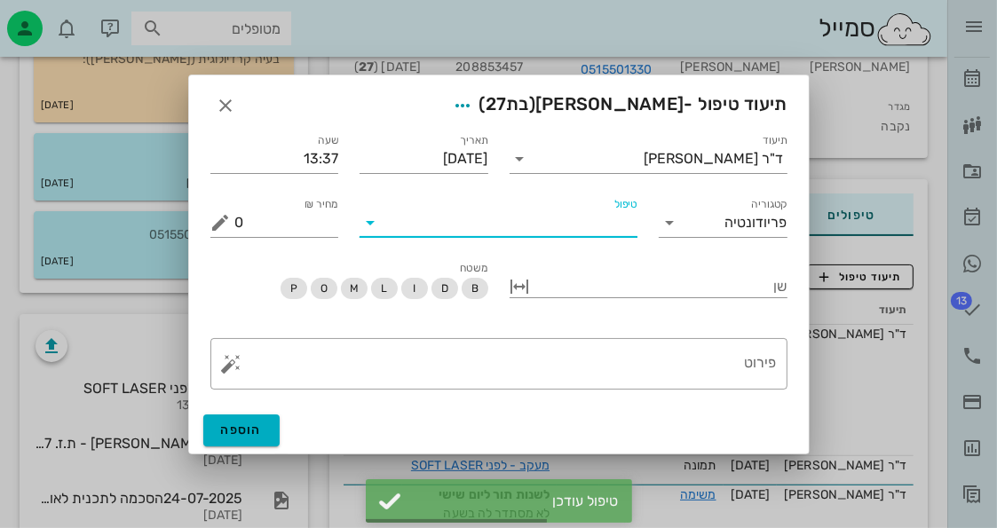
click at [609, 233] on input "טיפול" at bounding box center [510, 223] width 253 height 28
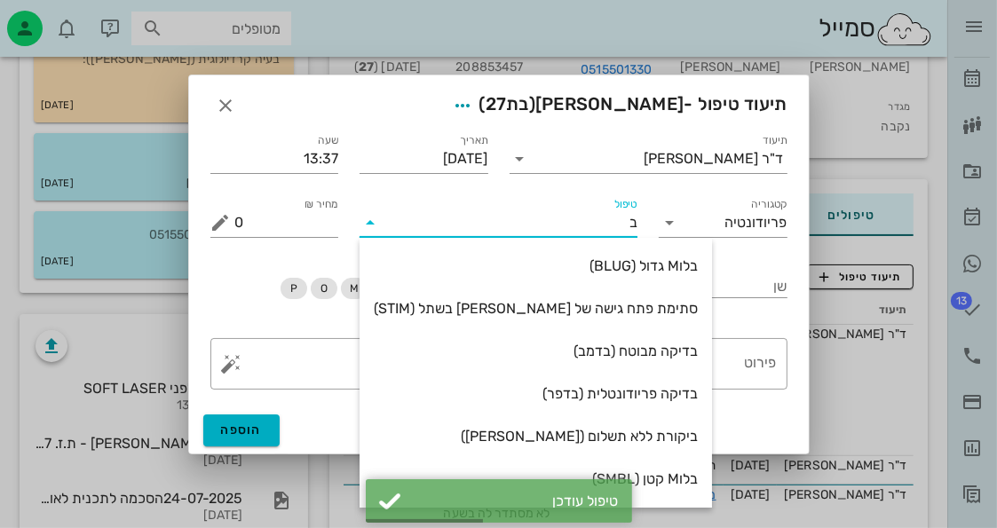
type input "בל"
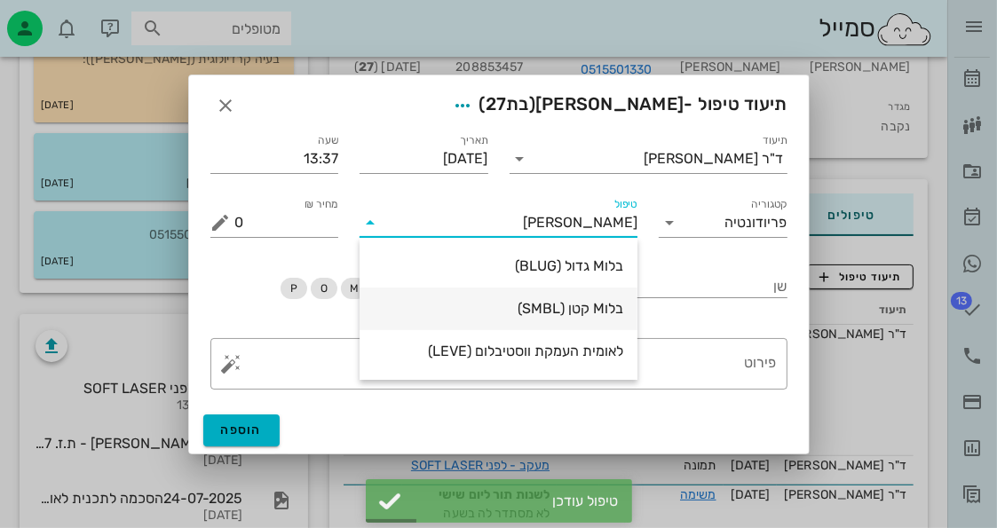
click at [620, 307] on div "בלוM קטן (SMBL)" at bounding box center [499, 308] width 250 height 17
type input "75"
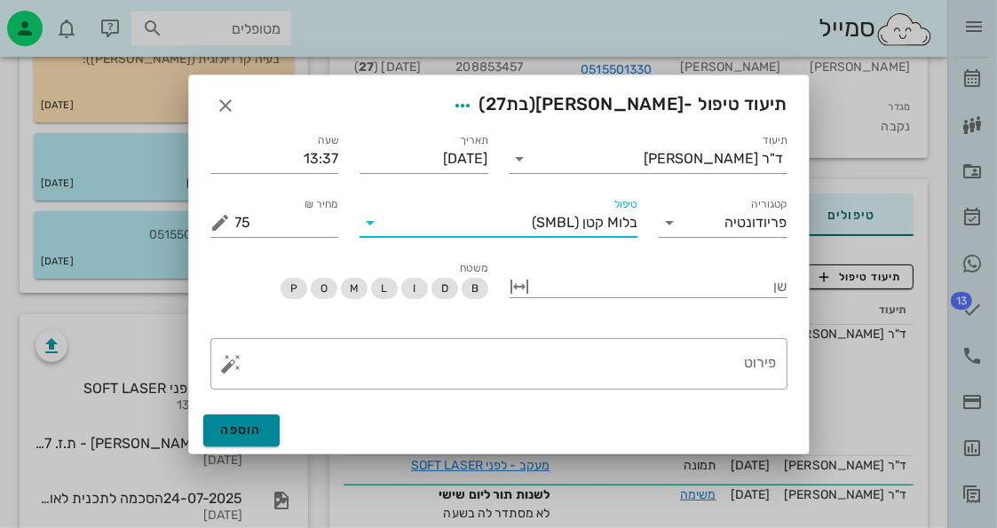
click at [256, 433] on span "הוספה" at bounding box center [242, 430] width 42 height 15
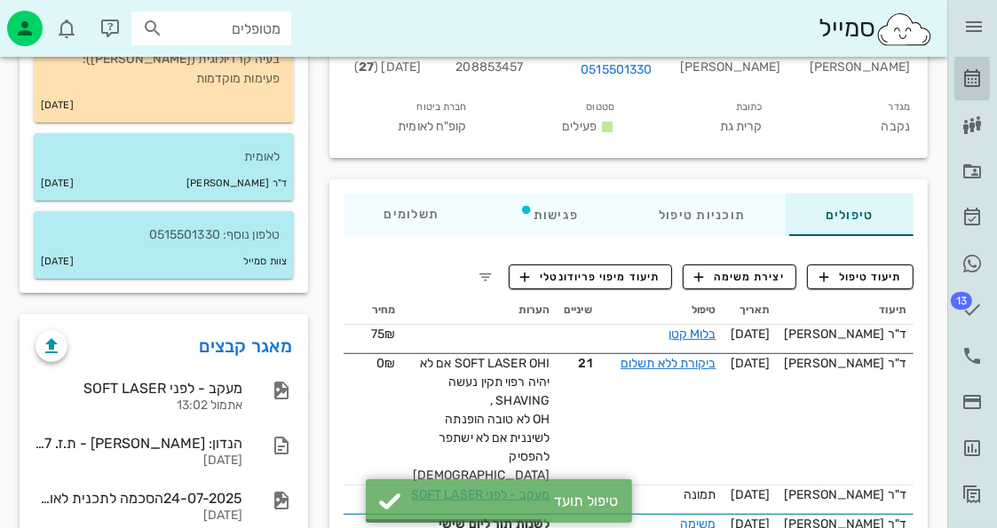
click at [974, 73] on icon at bounding box center [972, 78] width 21 height 21
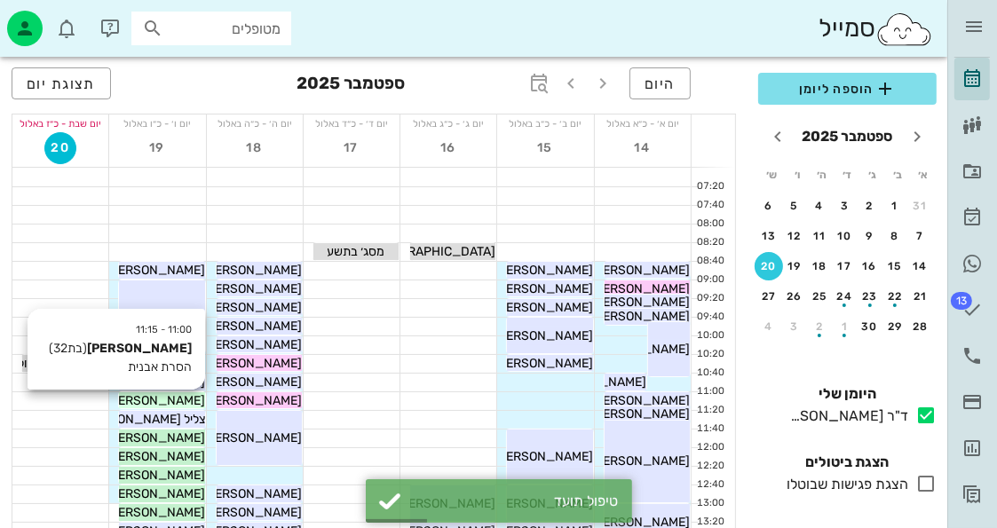
click at [180, 405] on span "ענבל פוגל" at bounding box center [155, 400] width 99 height 15
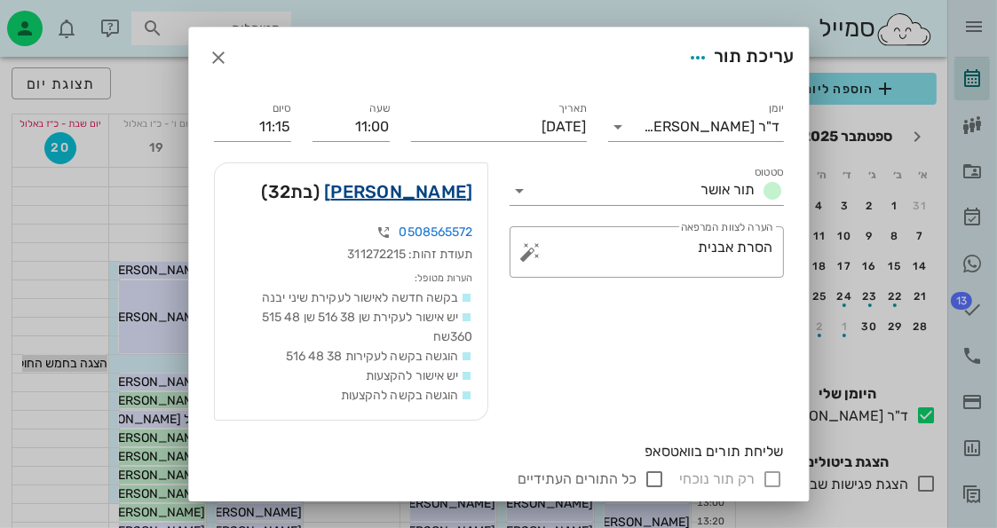
click at [428, 186] on link "ענבל פוגל" at bounding box center [398, 192] width 148 height 28
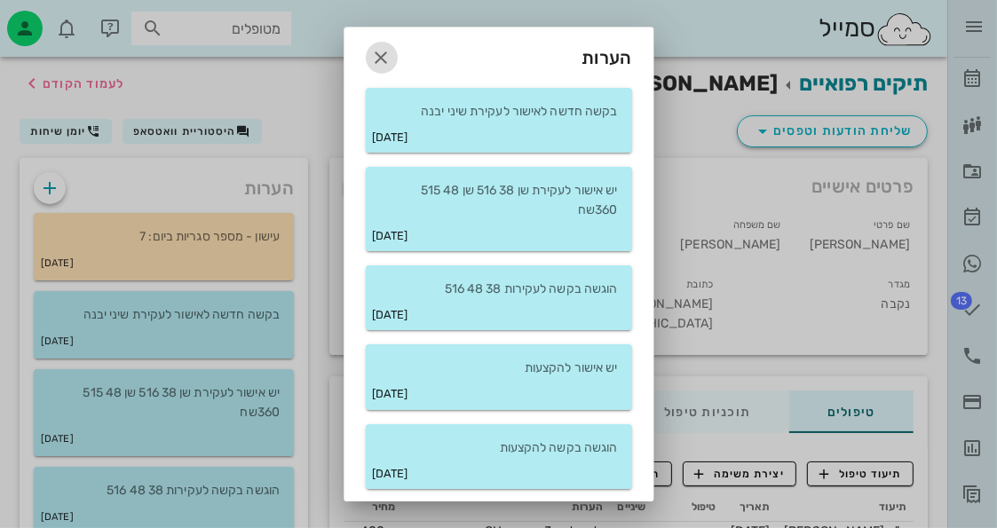
click at [392, 58] on icon "button" at bounding box center [381, 57] width 21 height 21
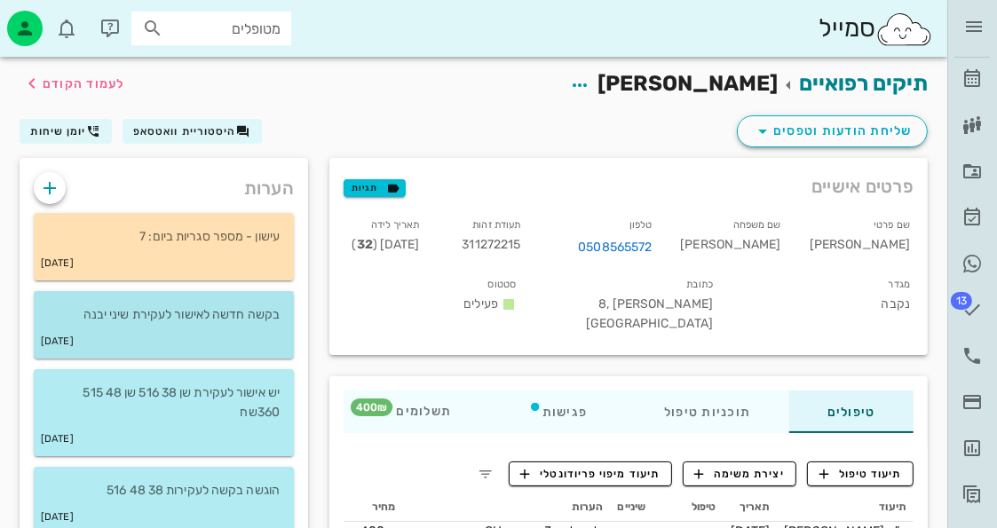
click at [252, 316] on p "בקשה חדשה לאישור לעקירת שיני יבנה" at bounding box center [164, 315] width 232 height 20
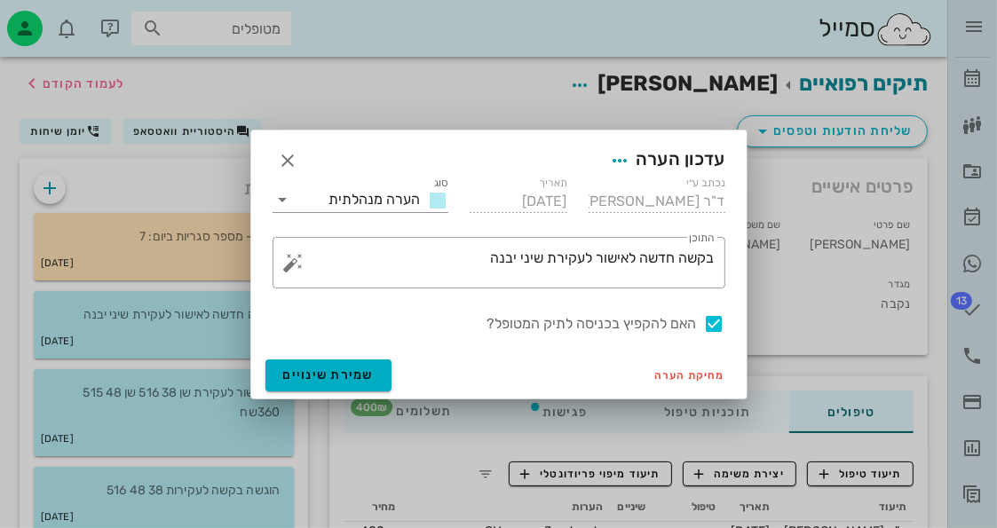
drag, startPoint x: 715, startPoint y: 323, endPoint x: 657, endPoint y: 329, distance: 58.0
click at [693, 324] on div "האם להקפיץ בכניסה לתיק המטופל?" at bounding box center [499, 323] width 453 height 21
checkbox input "false"
click at [369, 377] on span "שמירת שינויים" at bounding box center [328, 375] width 91 height 15
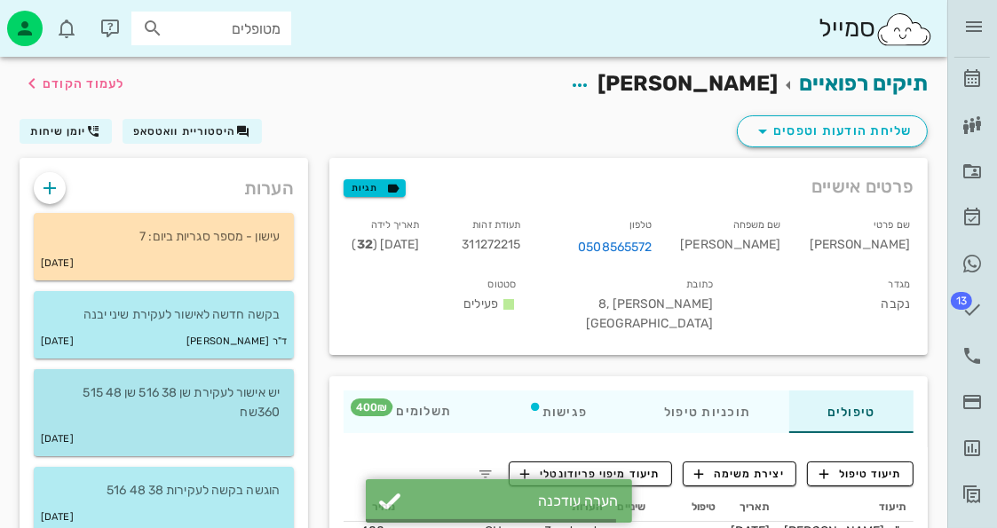
drag, startPoint x: 197, startPoint y: 410, endPoint x: 218, endPoint y: 403, distance: 22.5
click at [197, 409] on p "יש אישור לעקירת שן 38 516 שן 48 515 360שח" at bounding box center [164, 403] width 232 height 39
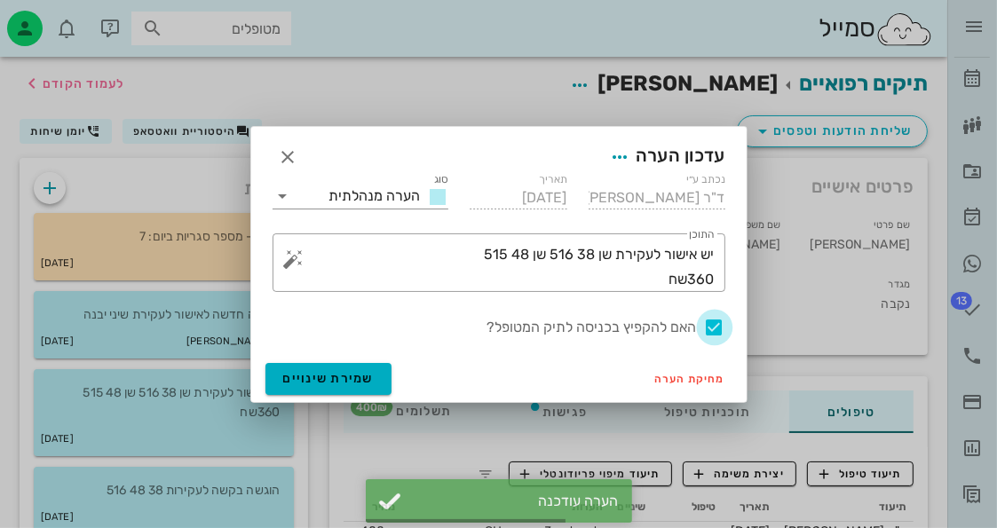
drag, startPoint x: 714, startPoint y: 328, endPoint x: 581, endPoint y: 355, distance: 136.0
click at [709, 328] on div at bounding box center [715, 328] width 30 height 30
checkbox input "false"
click at [373, 382] on button "שמירת שינויים" at bounding box center [328, 379] width 127 height 32
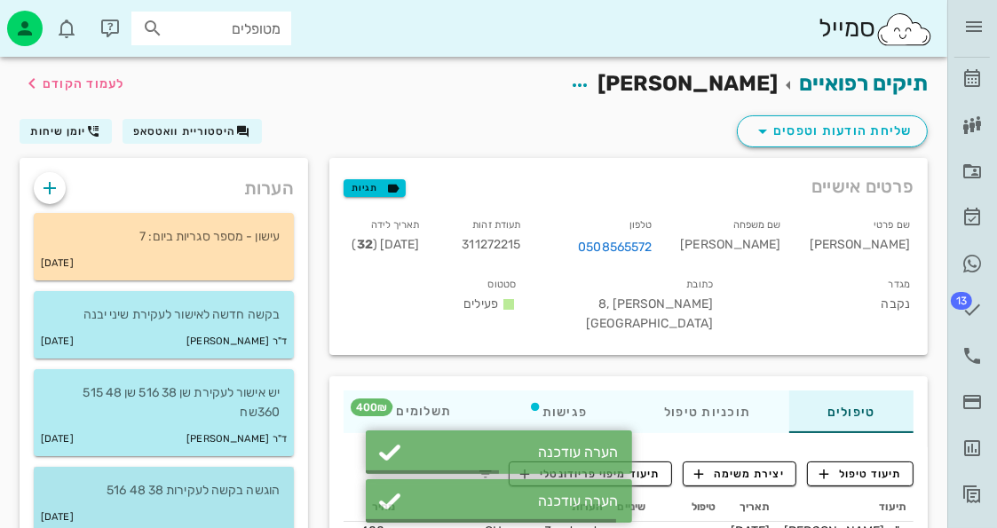
drag, startPoint x: 137, startPoint y: 480, endPoint x: 162, endPoint y: 468, distance: 28.6
click at [139, 478] on div "הוגשה בקשה לעקירות 38 48 516" at bounding box center [164, 484] width 260 height 34
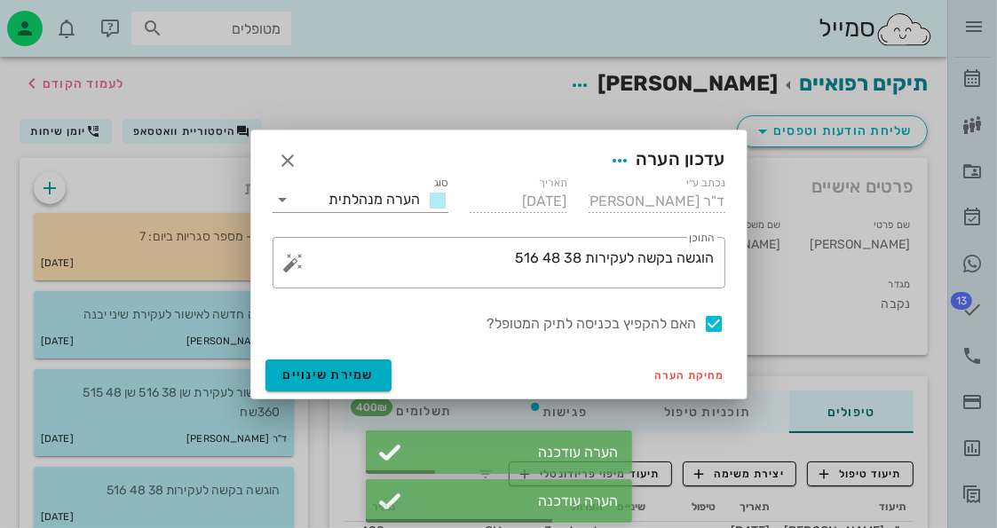
drag, startPoint x: 725, startPoint y: 322, endPoint x: 656, endPoint y: 355, distance: 75.9
click at [721, 322] on div at bounding box center [715, 324] width 30 height 30
checkbox input "false"
click at [323, 360] on button "שמירת שינויים" at bounding box center [328, 376] width 127 height 32
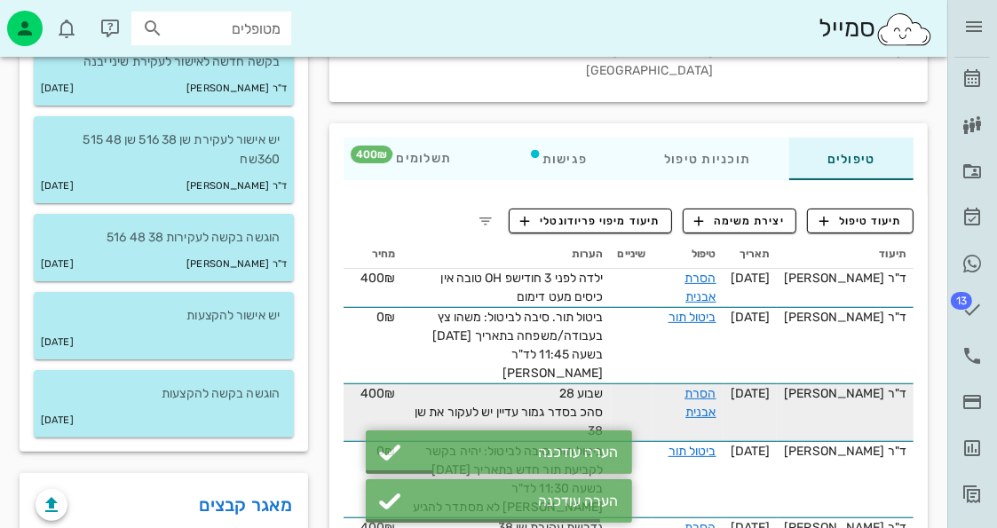
scroll to position [266, 0]
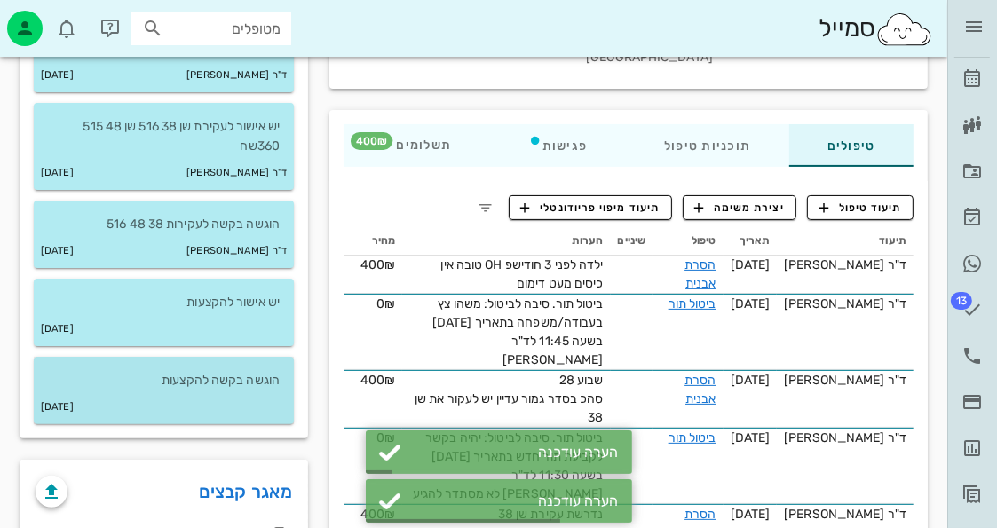
click at [270, 393] on div "03-12-2021" at bounding box center [164, 408] width 260 height 34
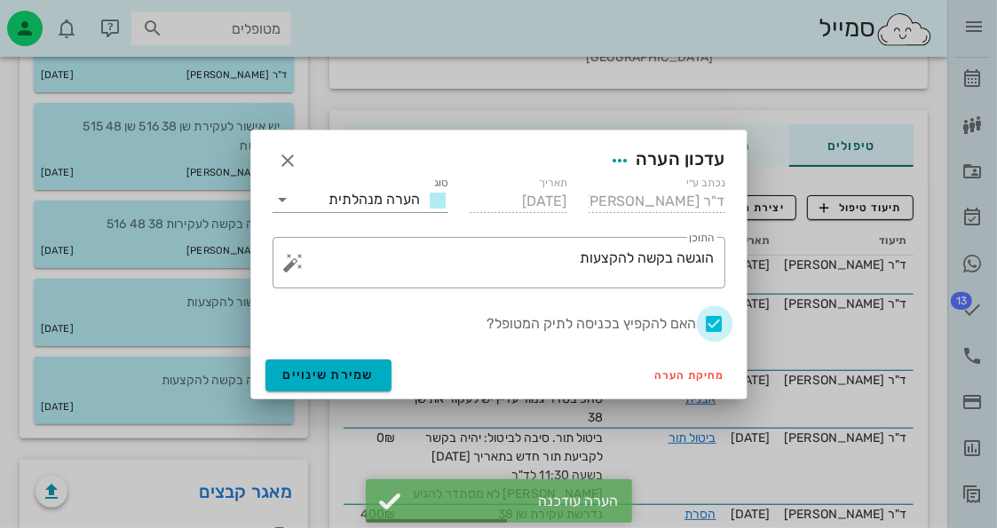
click at [707, 321] on div at bounding box center [715, 324] width 30 height 30
checkbox input "false"
click at [329, 384] on button "שמירת שינויים" at bounding box center [328, 376] width 127 height 32
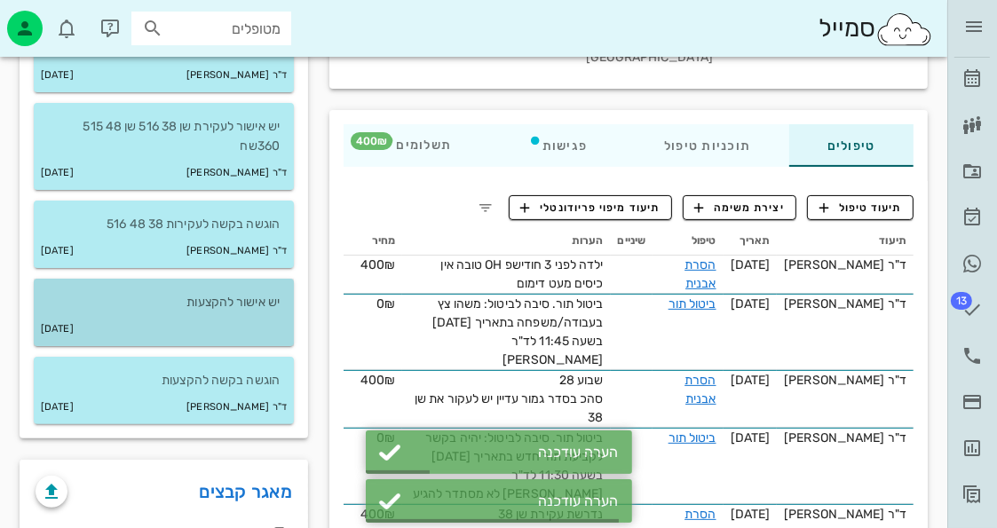
drag, startPoint x: 251, startPoint y: 324, endPoint x: 317, endPoint y: 309, distance: 67.4
click at [255, 324] on div "07-12-2021" at bounding box center [164, 330] width 260 height 34
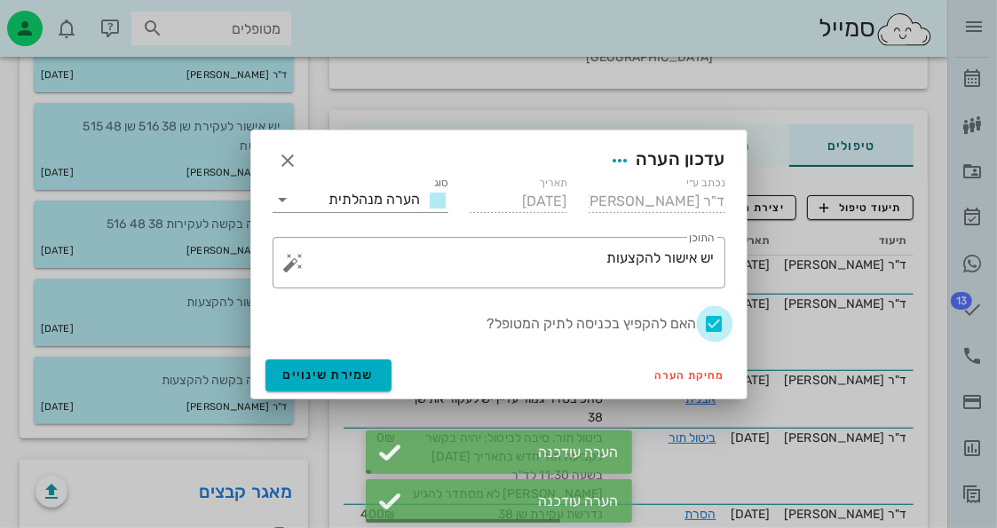
drag, startPoint x: 709, startPoint y: 318, endPoint x: 394, endPoint y: 354, distance: 317.3
click at [708, 318] on div at bounding box center [715, 324] width 30 height 30
checkbox input "false"
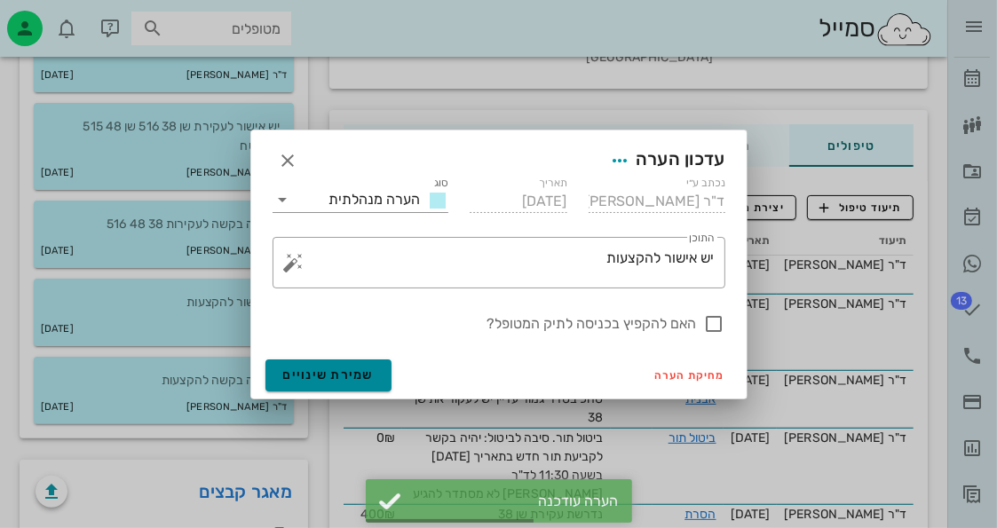
click at [308, 372] on span "שמירת שינויים" at bounding box center [328, 375] width 91 height 15
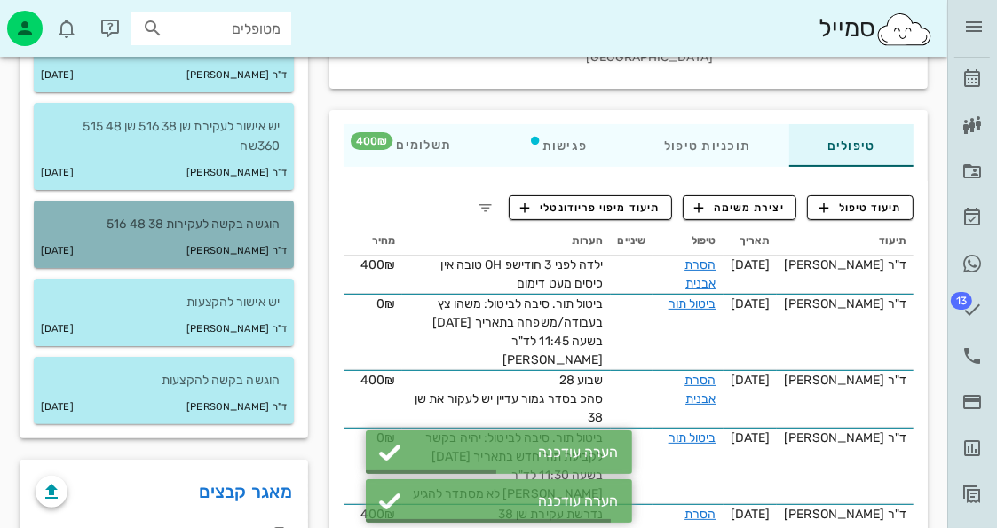
click at [226, 247] on div "ד"ר חיה מאיר 20-09-2025" at bounding box center [164, 251] width 260 height 34
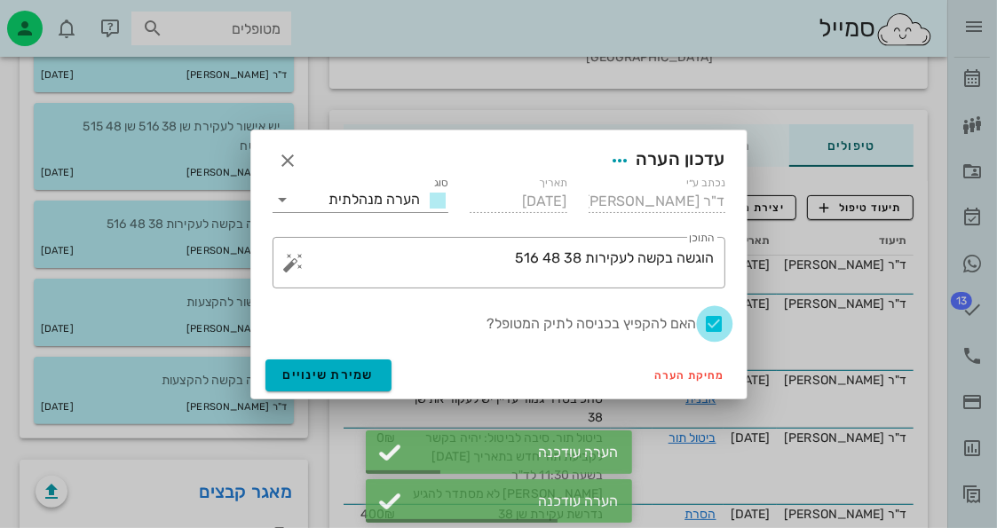
click at [719, 324] on div at bounding box center [715, 324] width 30 height 30
checkbox input "false"
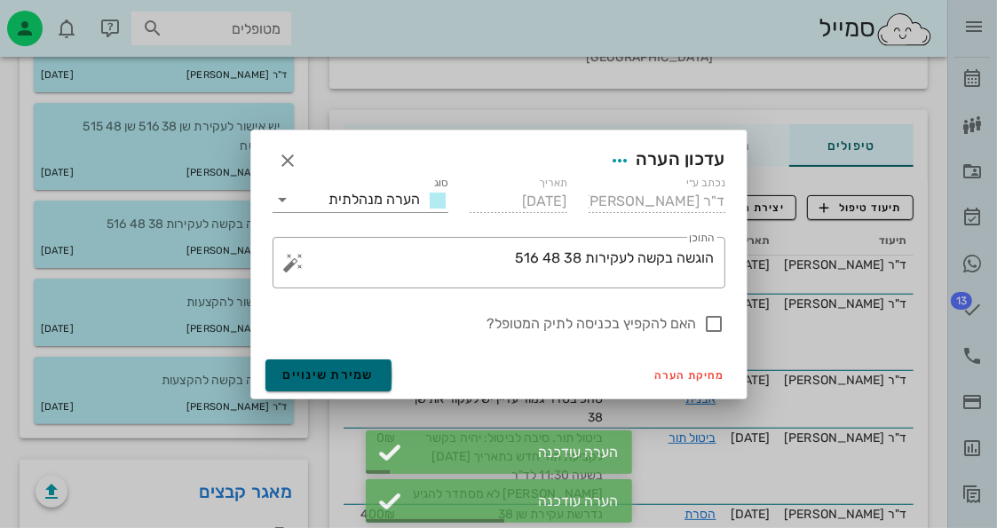
click at [352, 375] on span "שמירת שינויים" at bounding box center [328, 375] width 91 height 15
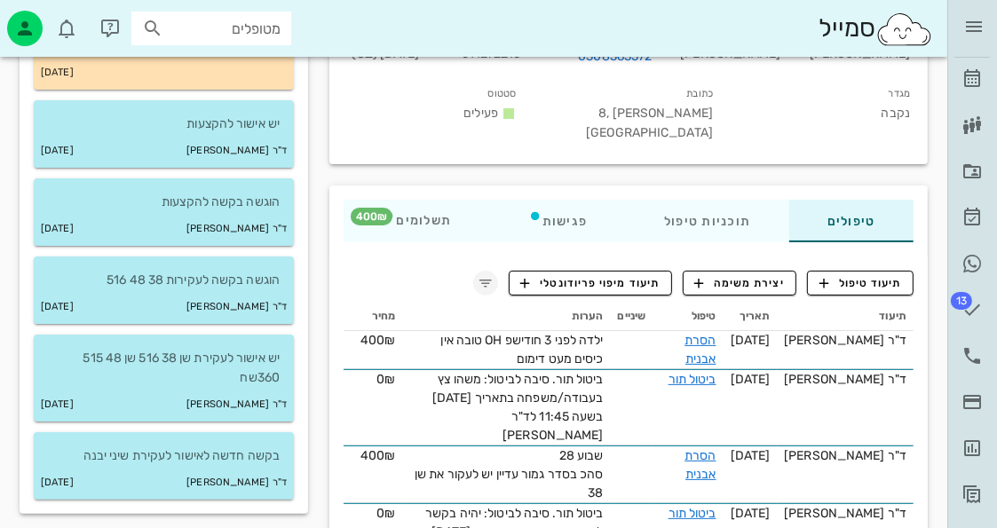
scroll to position [89, 0]
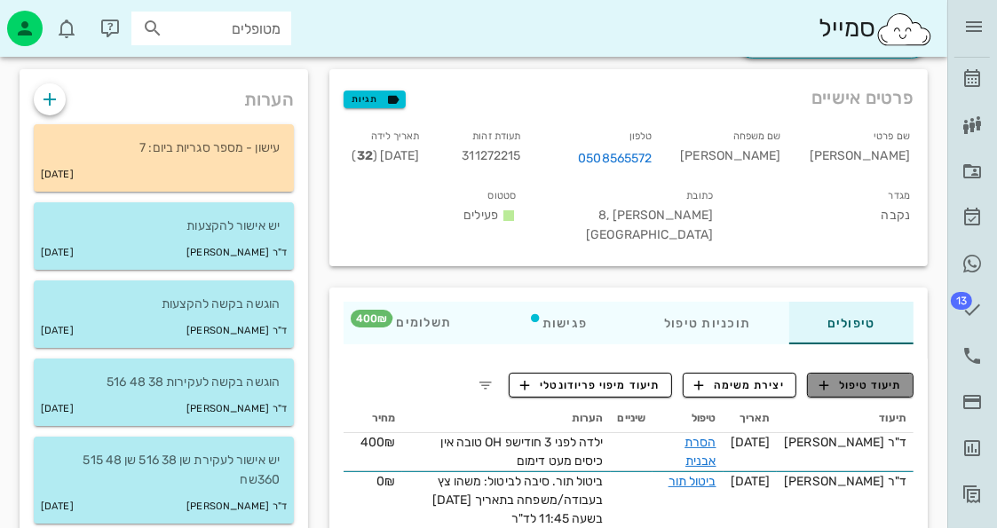
click at [871, 373] on button "תיעוד טיפול" at bounding box center [860, 385] width 107 height 25
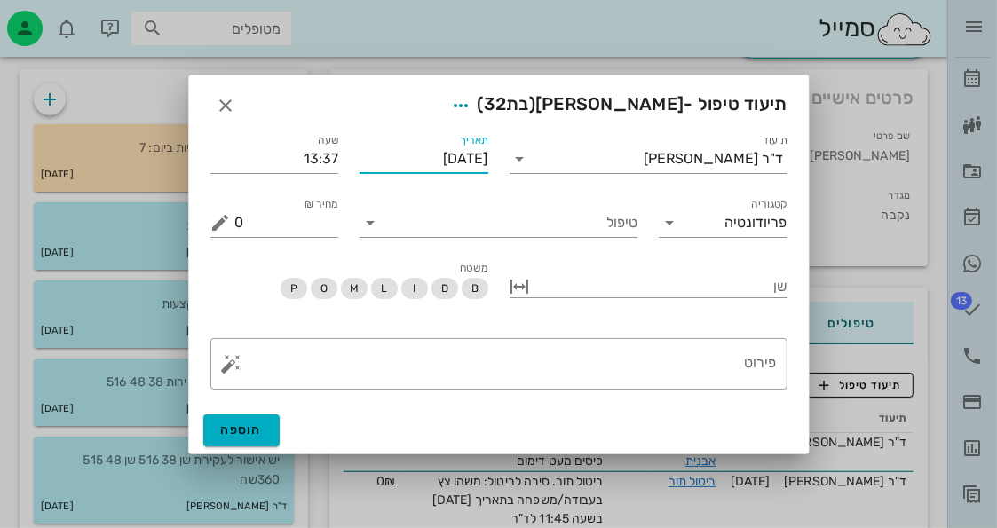
click at [476, 161] on input "[DATE]" at bounding box center [424, 159] width 129 height 28
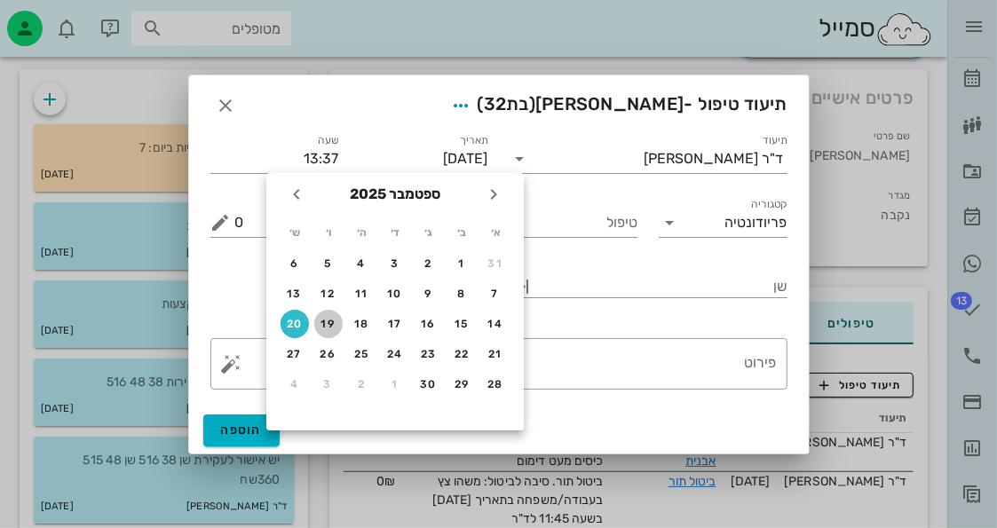
drag, startPoint x: 318, startPoint y: 318, endPoint x: 335, endPoint y: 308, distance: 19.5
click at [325, 315] on button "19" at bounding box center [328, 324] width 28 height 28
type input "[DATE]"
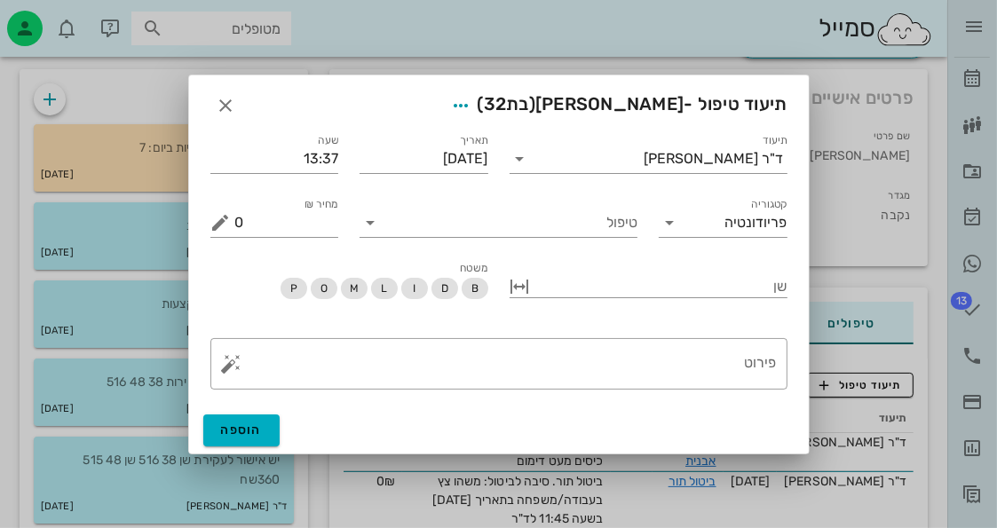
click at [543, 241] on div "טיפול" at bounding box center [498, 216] width 299 height 64
click at [550, 232] on input "טיפול" at bounding box center [510, 223] width 253 height 28
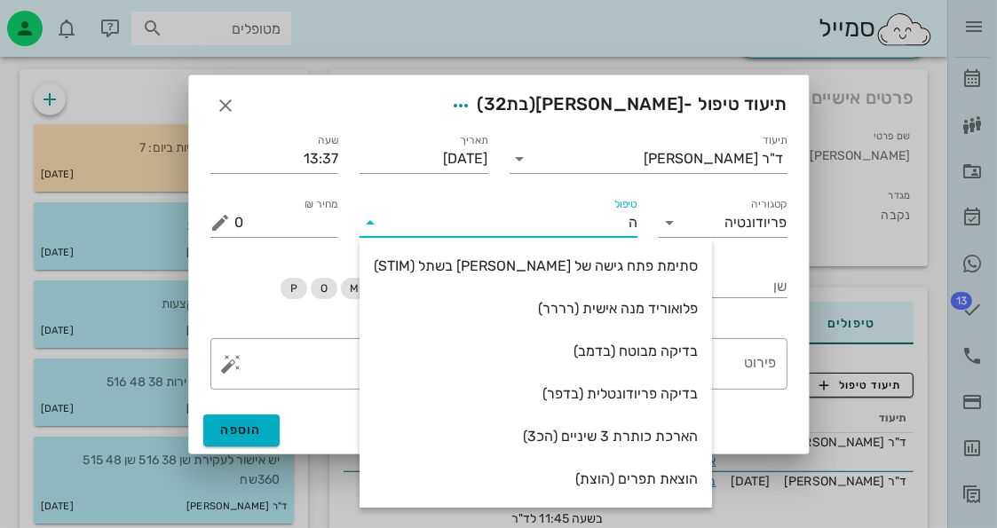
type input "[PERSON_NAME]"
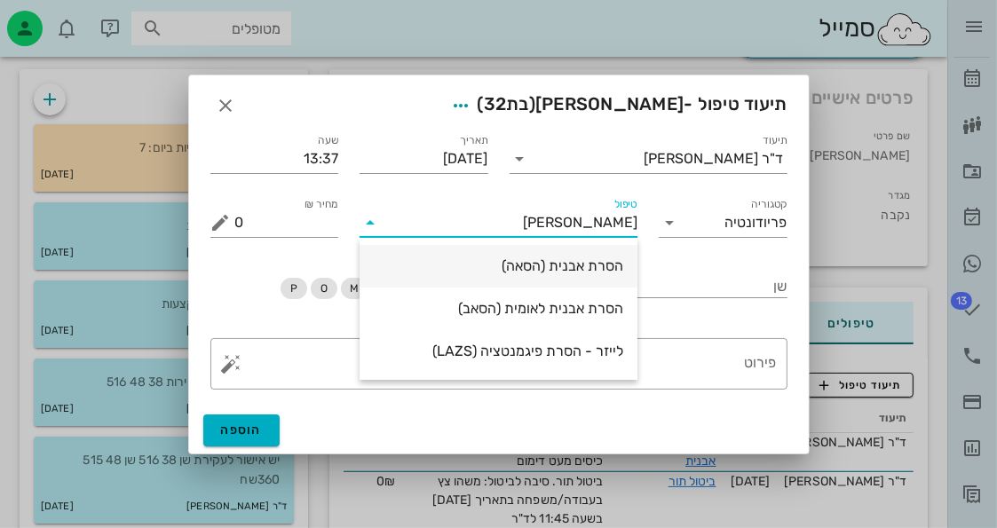
click at [550, 257] on div "הסרת אבנית (הסאה)" at bounding box center [499, 265] width 250 height 17
type input "435"
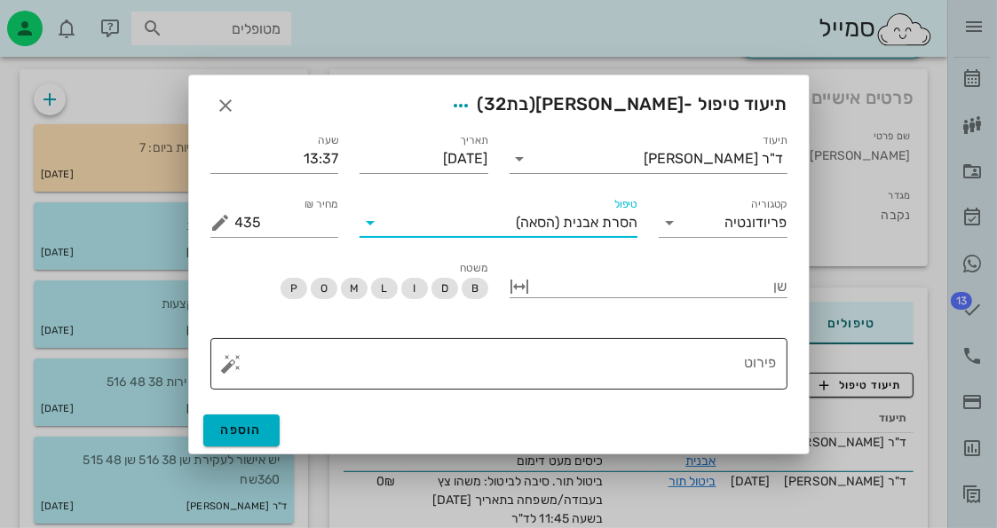
click at [222, 360] on button "button" at bounding box center [231, 363] width 21 height 21
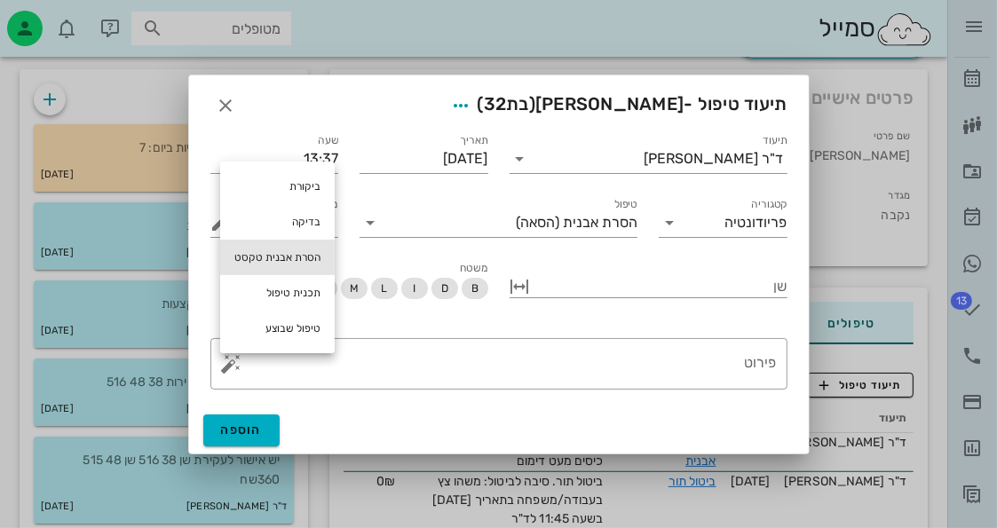
click at [297, 253] on div "הסרת אבנית טקסט" at bounding box center [277, 258] width 115 height 36
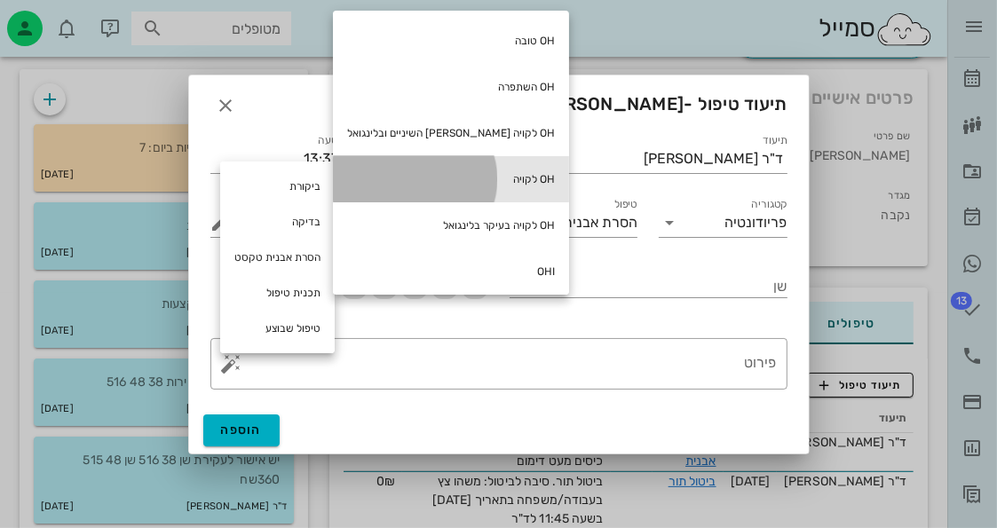
click at [479, 175] on div "OH לקויה" at bounding box center [451, 179] width 236 height 46
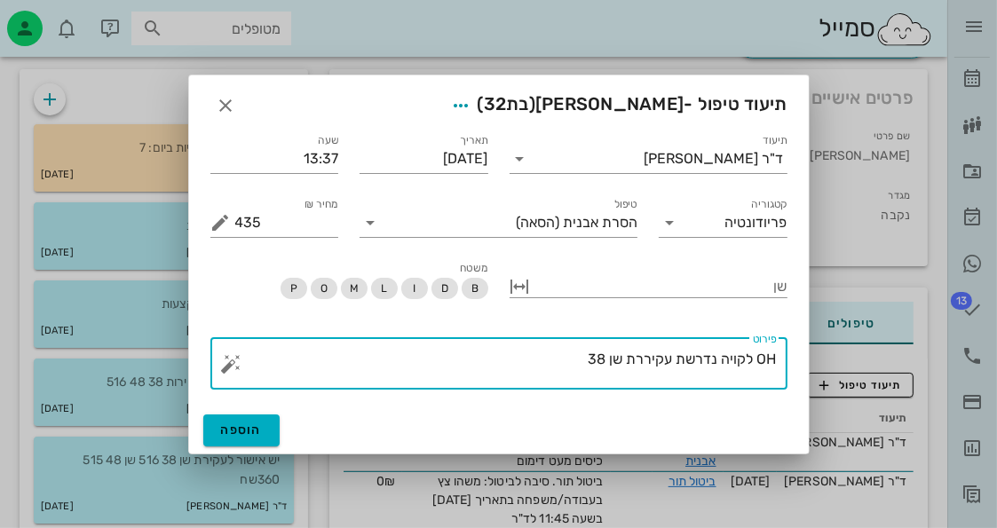
click at [647, 352] on textarea "OH לקויה נדרשת עקיררת שן 38" at bounding box center [506, 368] width 542 height 43
type textarea "OH לקויה נדרשת עקירת שן 38"
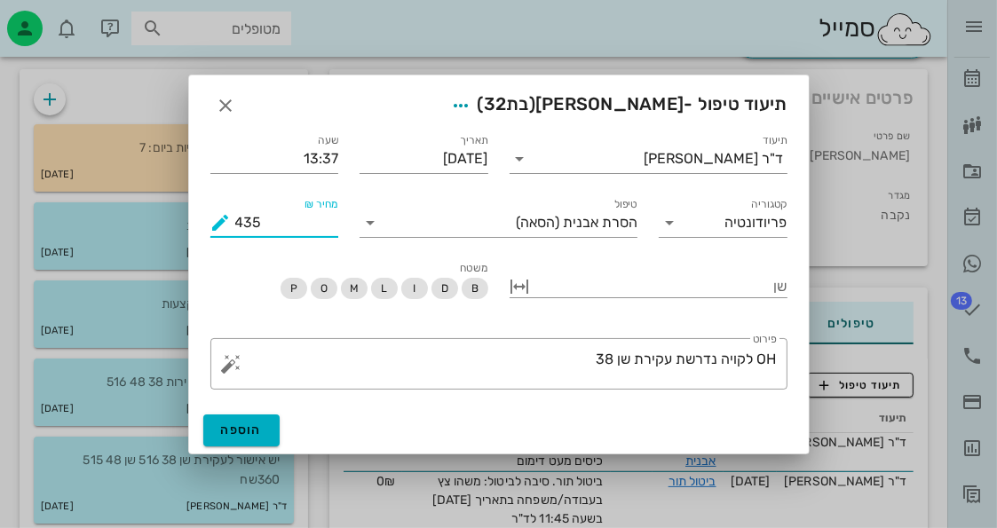
drag, startPoint x: 255, startPoint y: 218, endPoint x: 224, endPoint y: 229, distance: 32.9
click at [224, 229] on div "מחיר ₪ 435" at bounding box center [274, 223] width 129 height 28
drag, startPoint x: 266, startPoint y: 218, endPoint x: 189, endPoint y: 239, distance: 79.9
click at [189, 239] on div "תיעוד ד"ר חיה מאיר תאריך 19-09-2025 שעה 13:37 קטגוריה פריודונטיה טיפול הסרת אבנ…" at bounding box center [499, 264] width 620 height 288
type input "400"
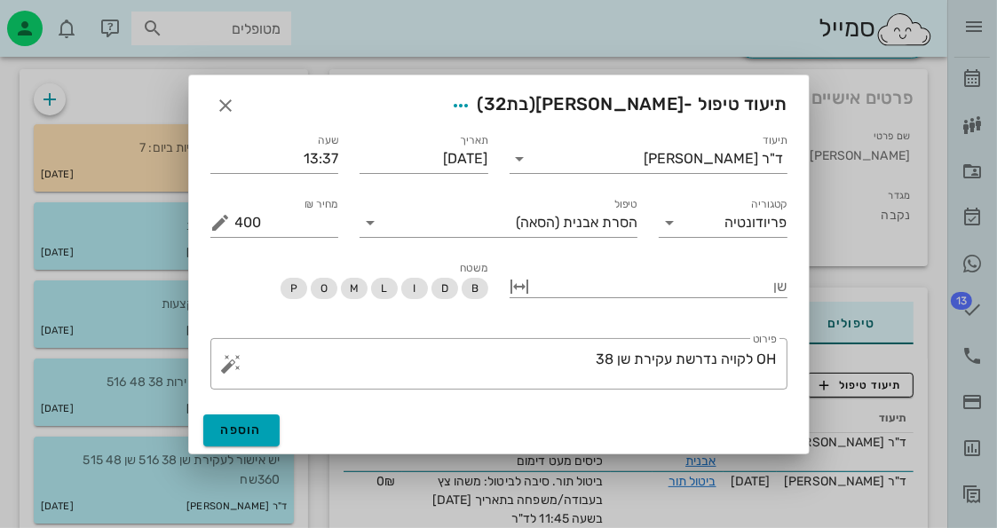
click at [279, 441] on div "הוספה" at bounding box center [499, 431] width 620 height 46
click at [266, 431] on button "הוספה" at bounding box center [241, 431] width 77 height 32
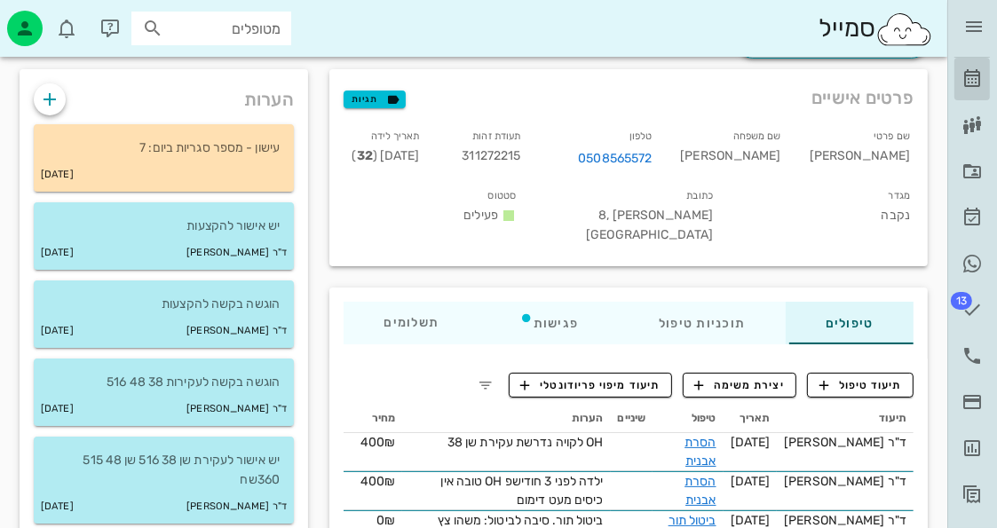
click at [966, 85] on icon at bounding box center [972, 78] width 21 height 21
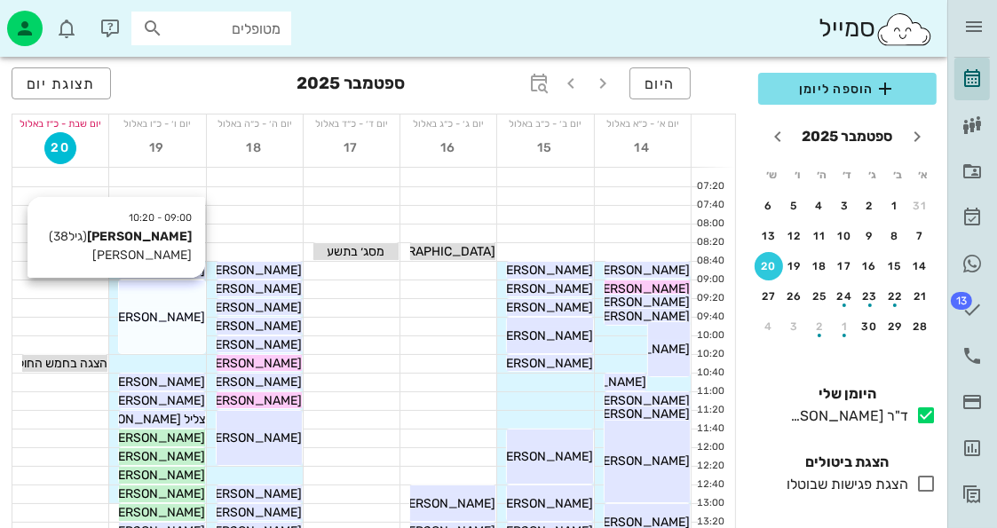
scroll to position [89, 0]
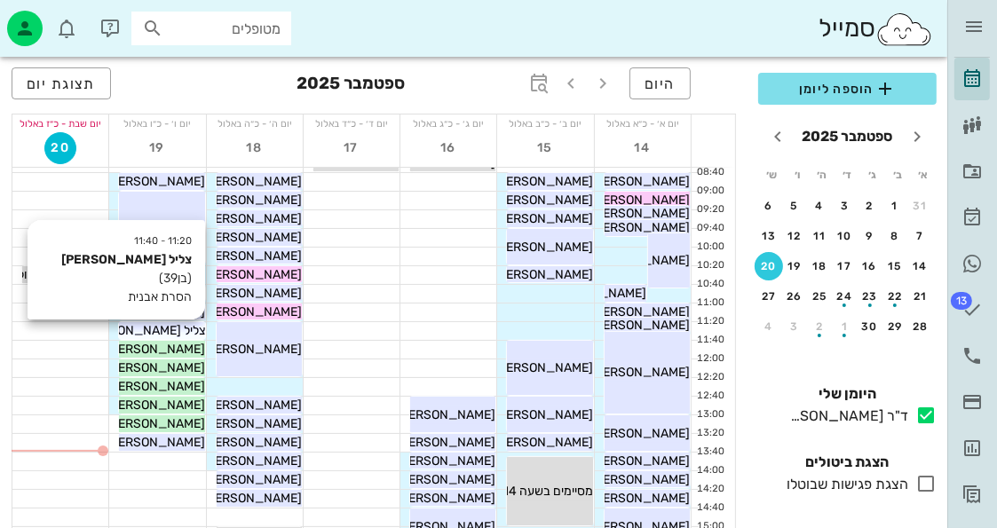
click at [166, 324] on span "צליל [PERSON_NAME]" at bounding box center [143, 330] width 123 height 15
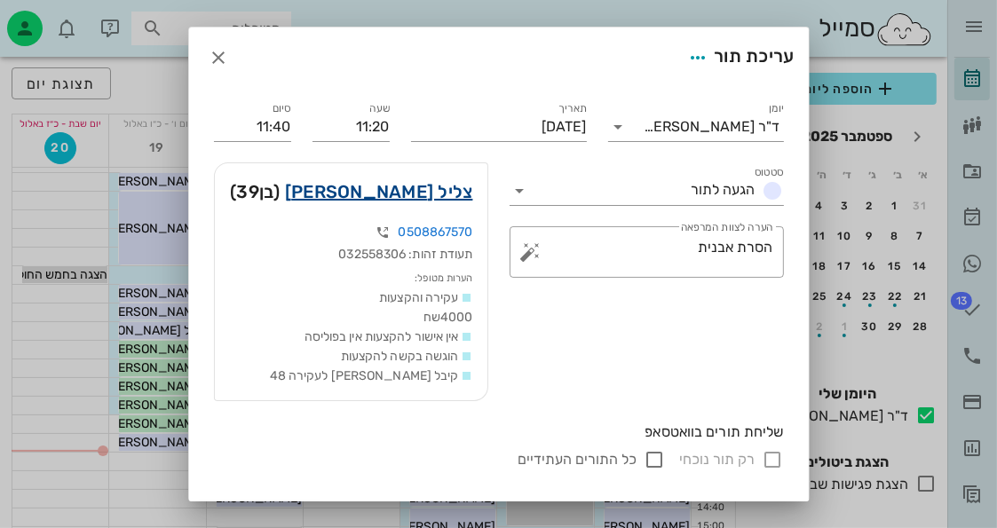
click at [429, 183] on link "צליל זינגר" at bounding box center [379, 192] width 188 height 28
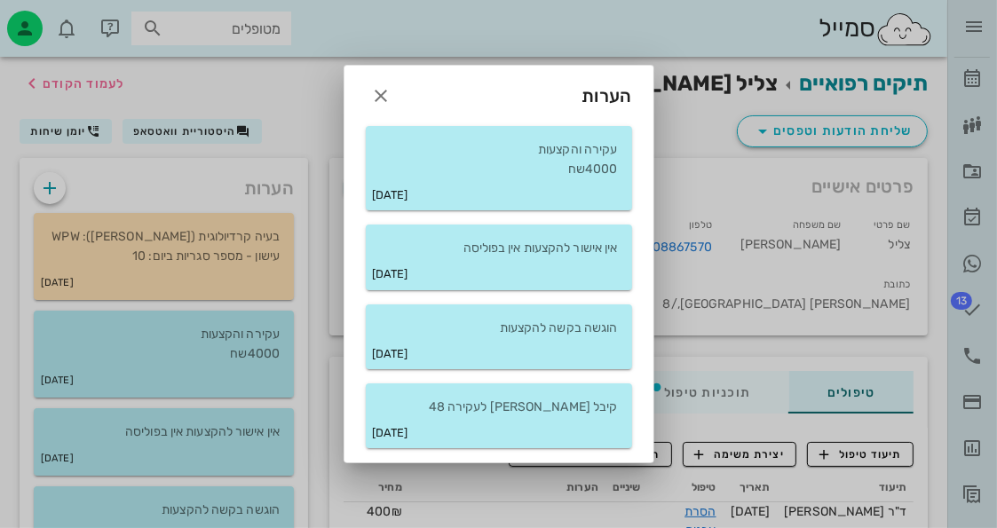
click at [426, 181] on div "07-01-2022" at bounding box center [499, 194] width 266 height 31
drag, startPoint x: 380, startPoint y: 90, endPoint x: 298, endPoint y: 220, distance: 154.0
click at [380, 91] on icon "button" at bounding box center [381, 95] width 21 height 21
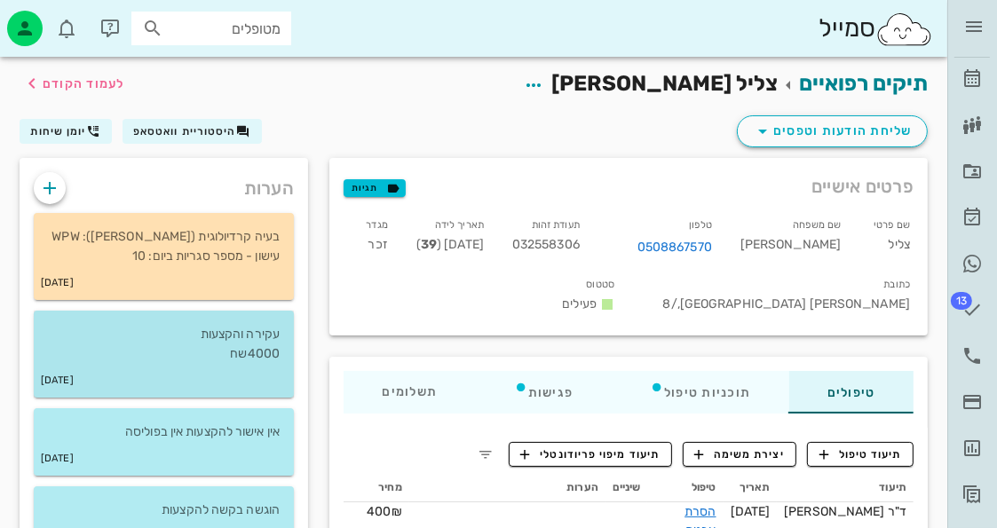
click at [246, 362] on p "עקירה והקצעות 4000שח" at bounding box center [164, 344] width 232 height 39
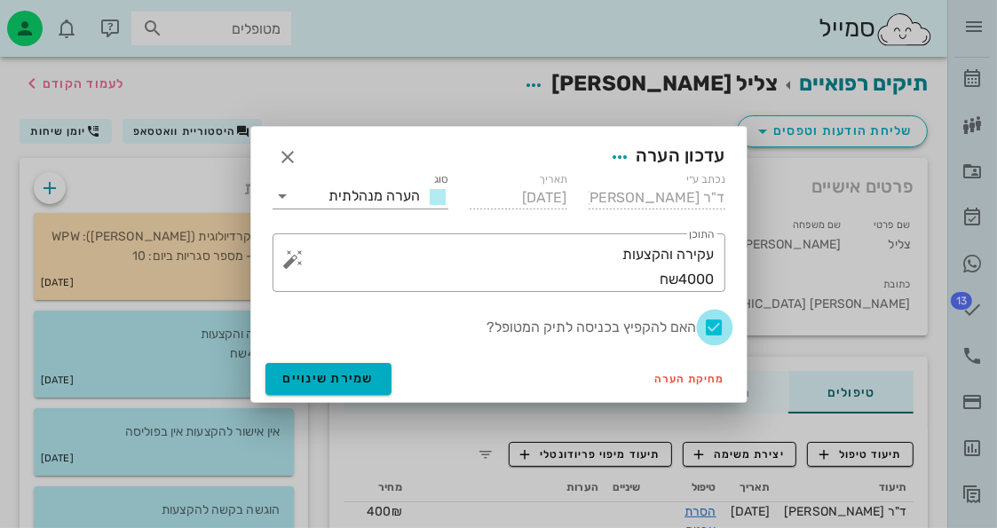
click at [716, 326] on div at bounding box center [715, 328] width 30 height 30
checkbox input "false"
drag, startPoint x: 316, startPoint y: 366, endPoint x: 283, endPoint y: 416, distance: 60.3
click at [316, 367] on button "שמירת שינויים" at bounding box center [328, 379] width 127 height 32
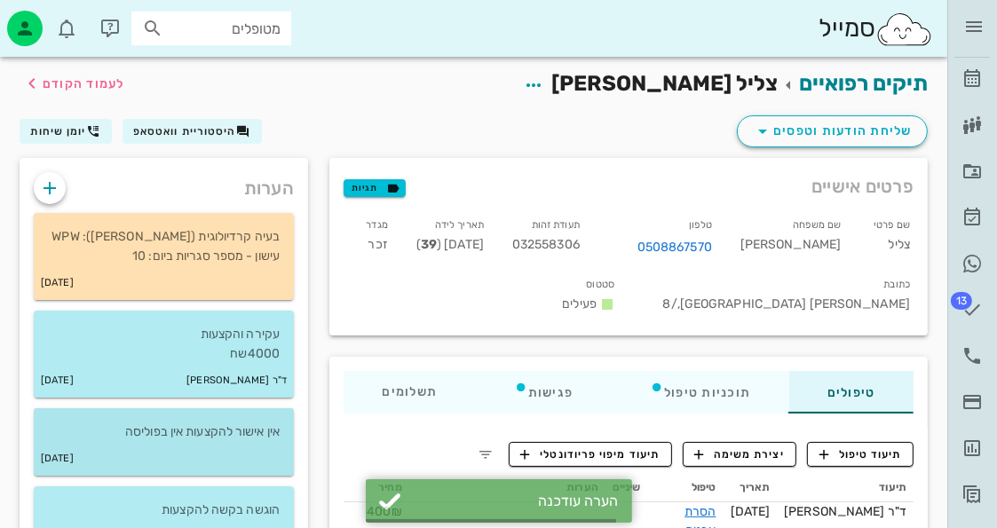
click at [209, 448] on div "04-01-2022" at bounding box center [164, 459] width 260 height 34
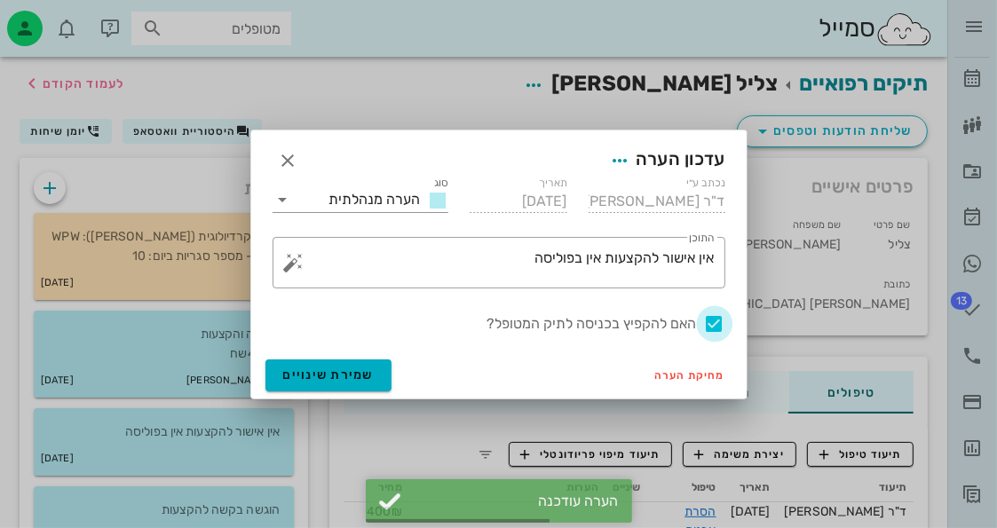
click at [717, 324] on div at bounding box center [715, 324] width 30 height 30
checkbox input "false"
click at [378, 372] on button "שמירת שינויים" at bounding box center [328, 376] width 127 height 32
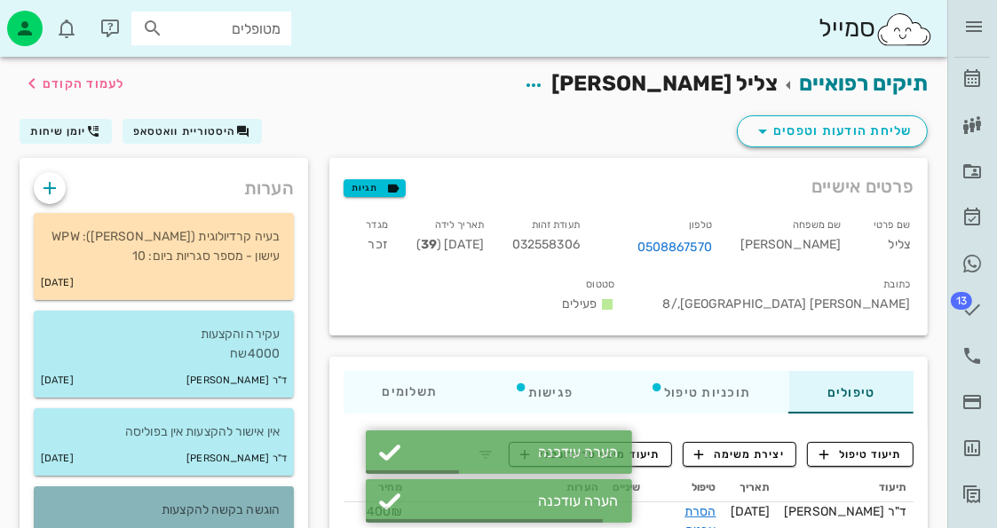
click at [265, 506] on p "הוגשה בקשה להקצעות" at bounding box center [164, 511] width 232 height 20
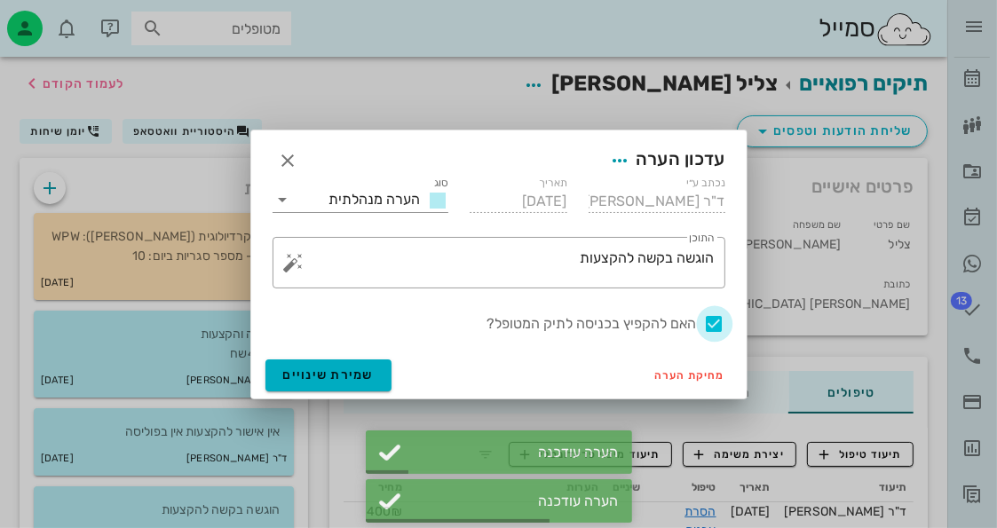
click at [701, 324] on div "האם להקפיץ בכניסה לתיק המטופל?" at bounding box center [499, 323] width 453 height 21
checkbox input "false"
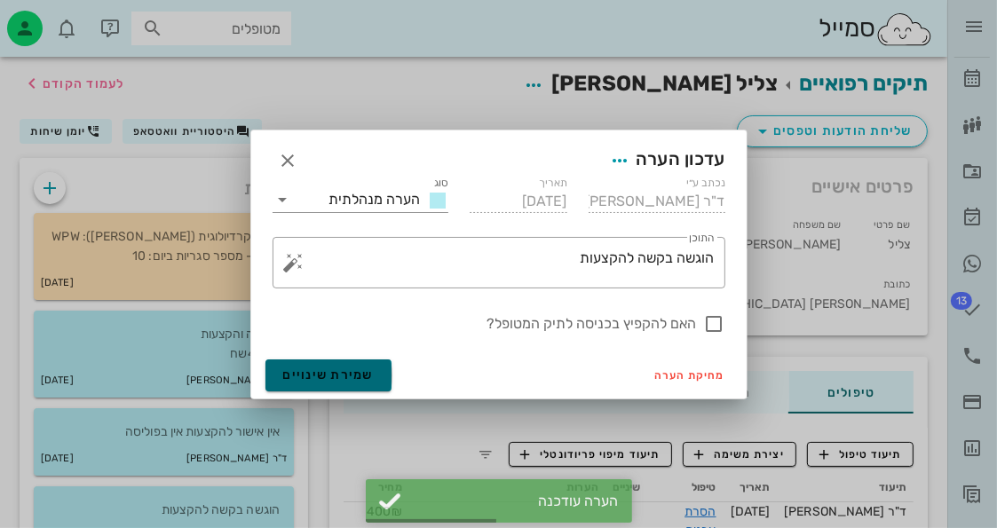
drag, startPoint x: 355, startPoint y: 374, endPoint x: 349, endPoint y: 367, distance: 9.4
click at [351, 370] on span "שמירת שינויים" at bounding box center [328, 375] width 91 height 15
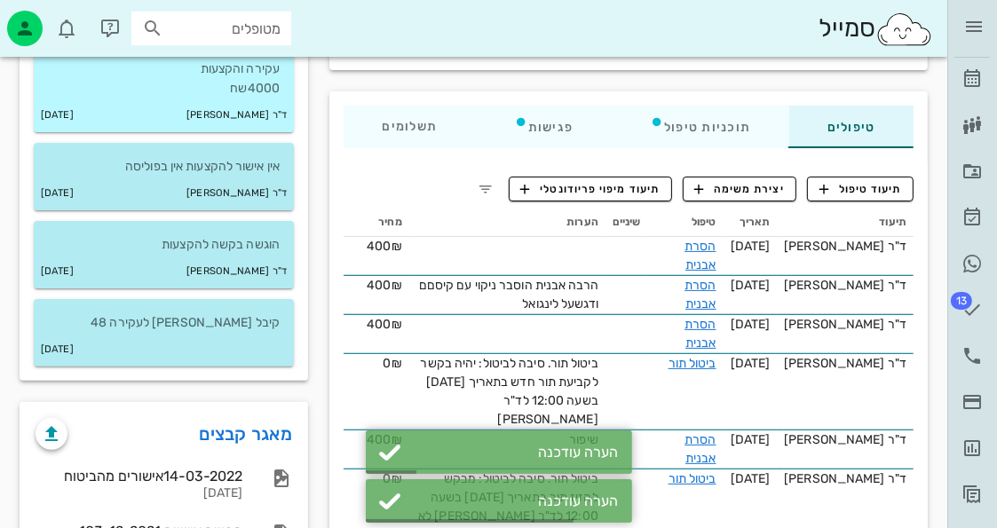
scroll to position [266, 0]
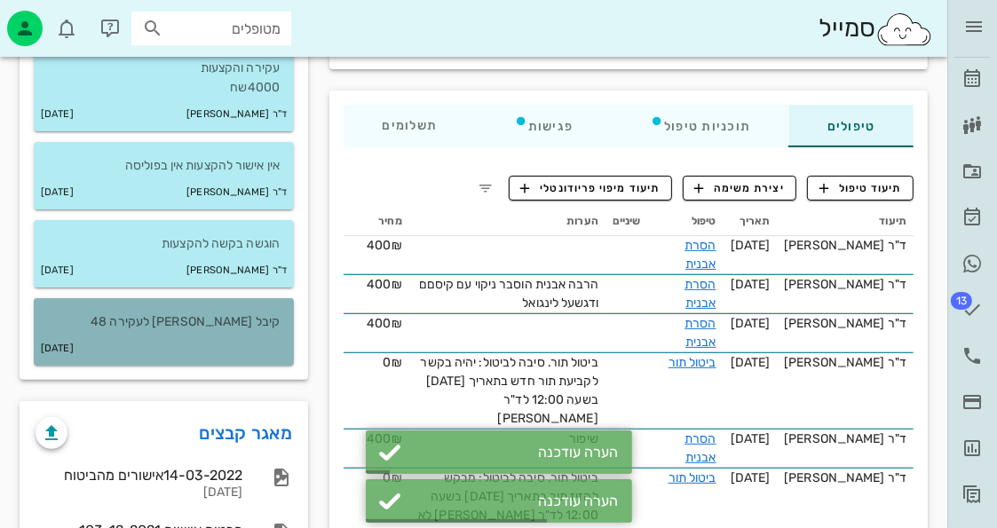
click at [198, 339] on div "03-12-2021" at bounding box center [164, 349] width 260 height 34
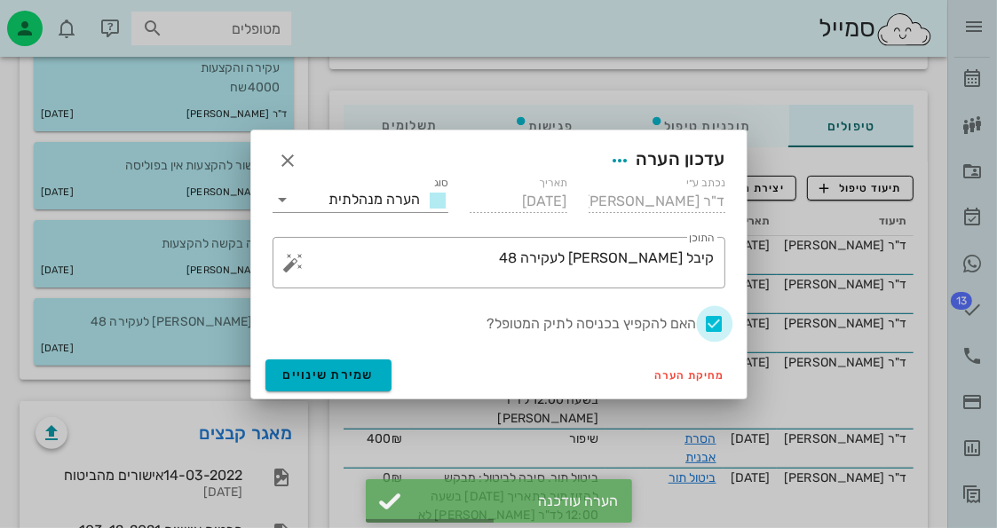
click at [718, 331] on div at bounding box center [715, 324] width 30 height 30
checkbox input "false"
click at [356, 375] on span "שמירת שינויים" at bounding box center [328, 375] width 91 height 15
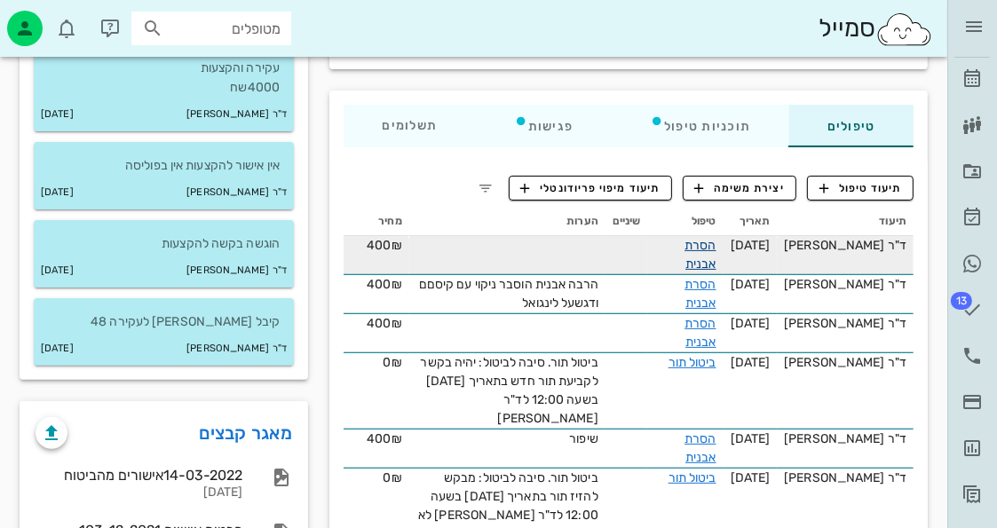
click at [716, 247] on link "הסרת אבנית" at bounding box center [700, 255] width 31 height 34
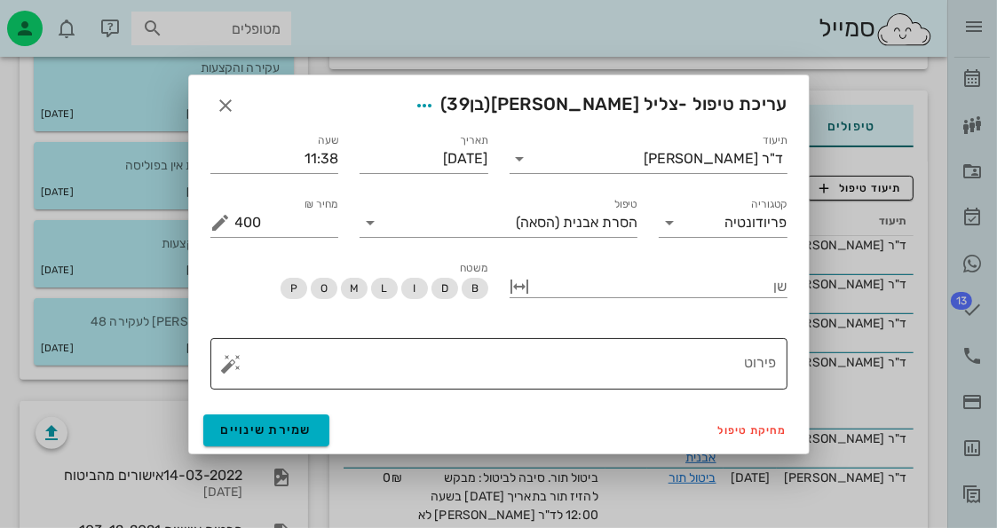
click at [227, 360] on button "button" at bounding box center [231, 363] width 21 height 21
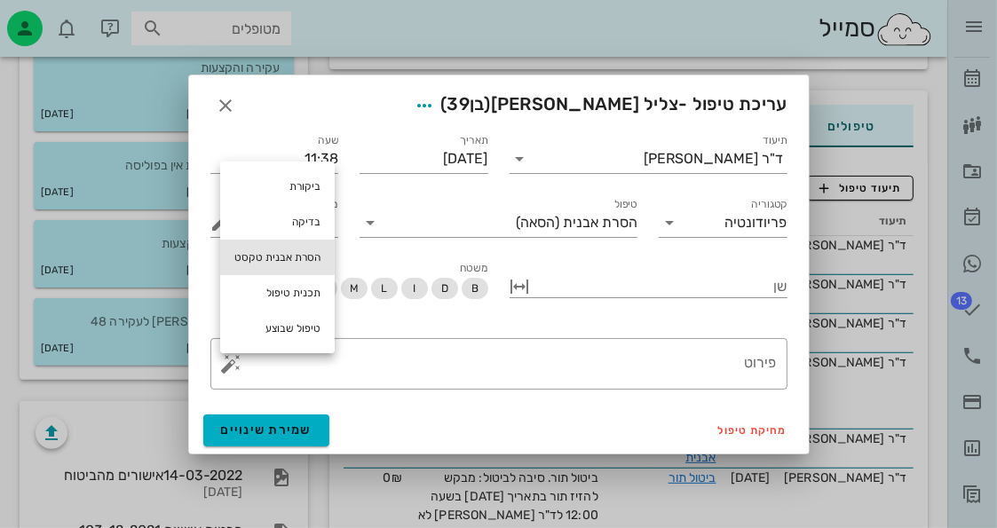
click at [273, 263] on div "הסרת אבנית טקסט" at bounding box center [277, 258] width 115 height 36
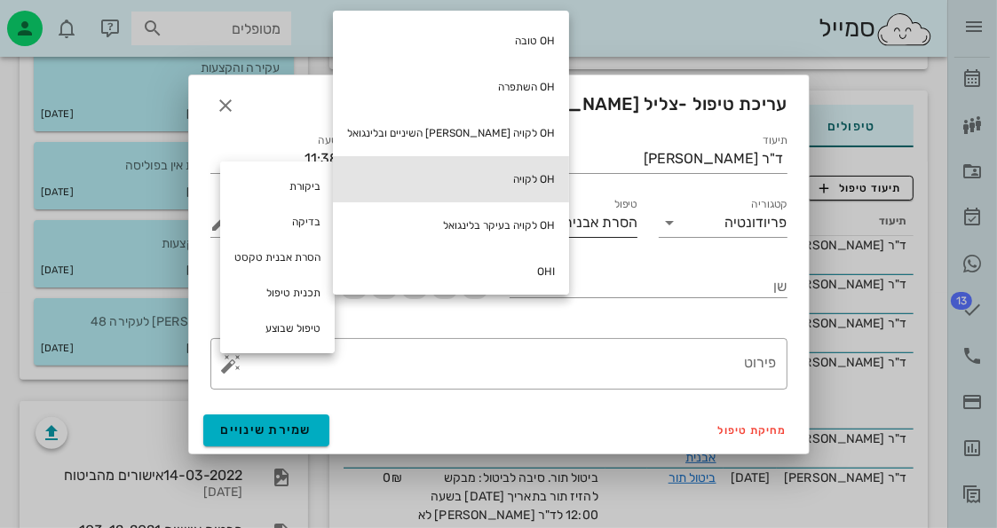
drag, startPoint x: 467, startPoint y: 174, endPoint x: 401, endPoint y: 211, distance: 75.6
click at [464, 177] on div "OH לקויה" at bounding box center [451, 179] width 236 height 46
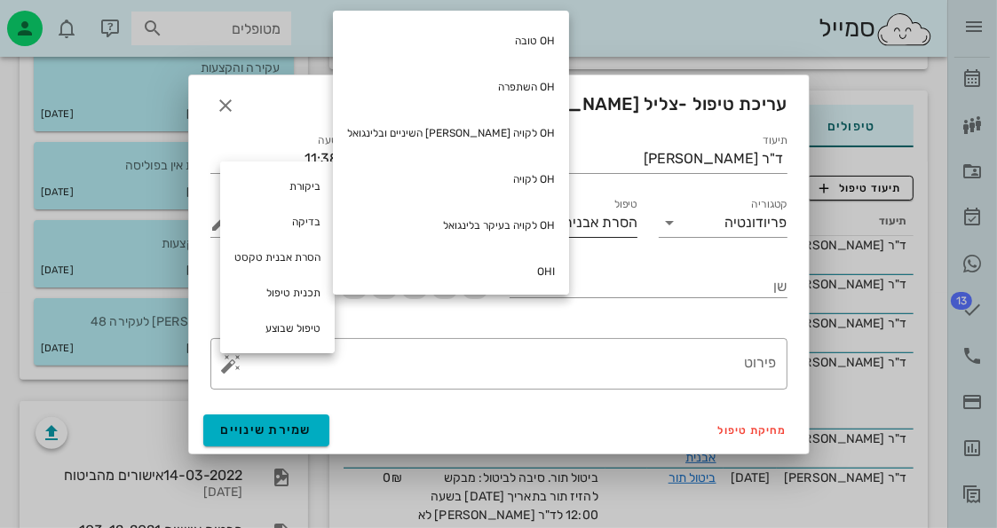
type textarea "OH לקויה"
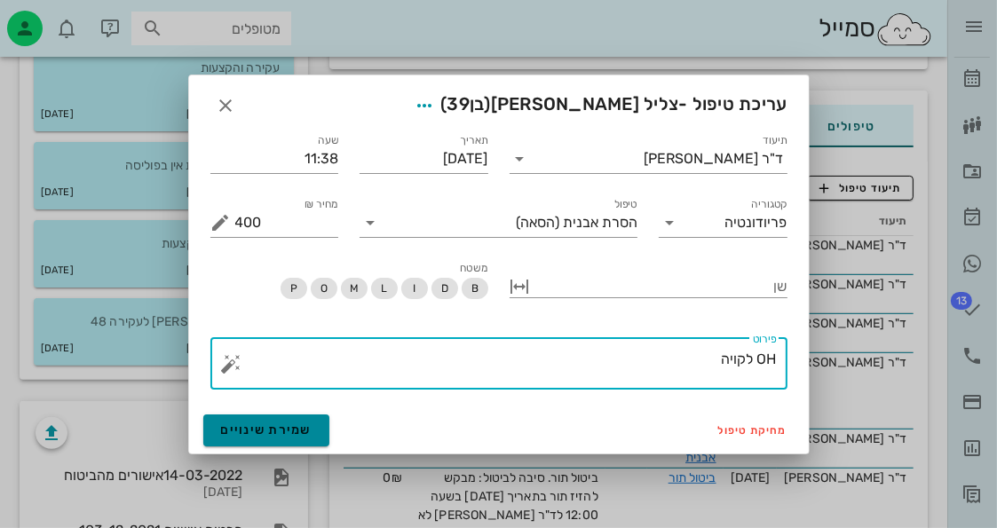
click at [277, 431] on span "שמירת שינויים" at bounding box center [266, 430] width 91 height 15
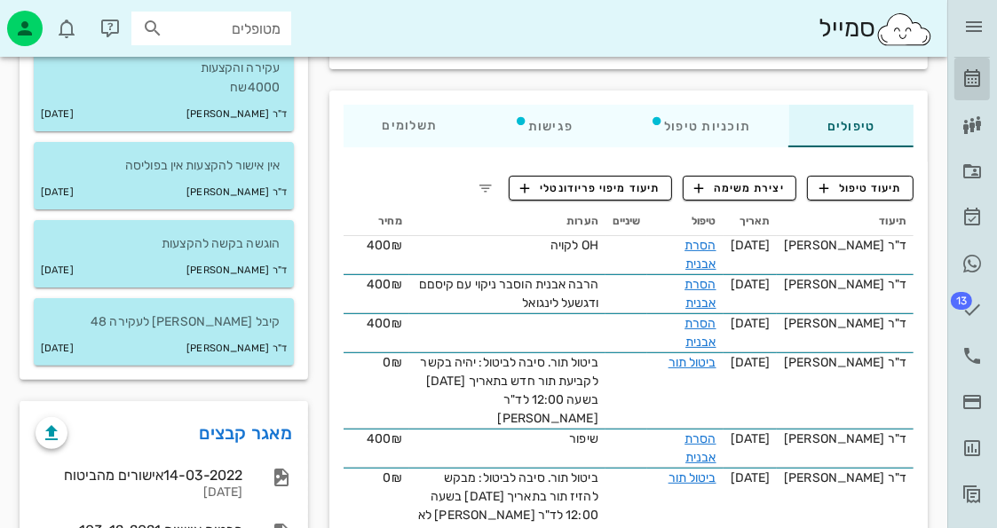
click at [984, 81] on link "[PERSON_NAME]" at bounding box center [972, 79] width 36 height 43
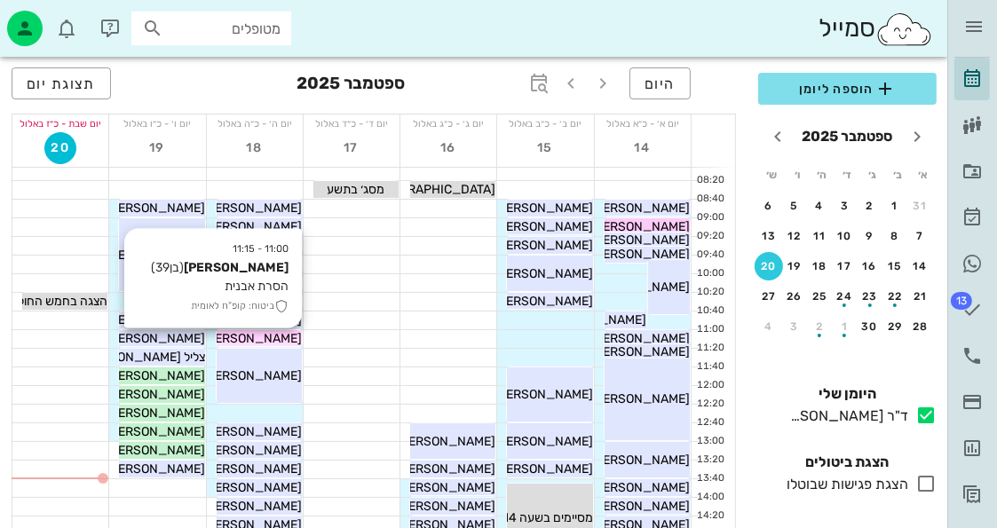
scroll to position [178, 0]
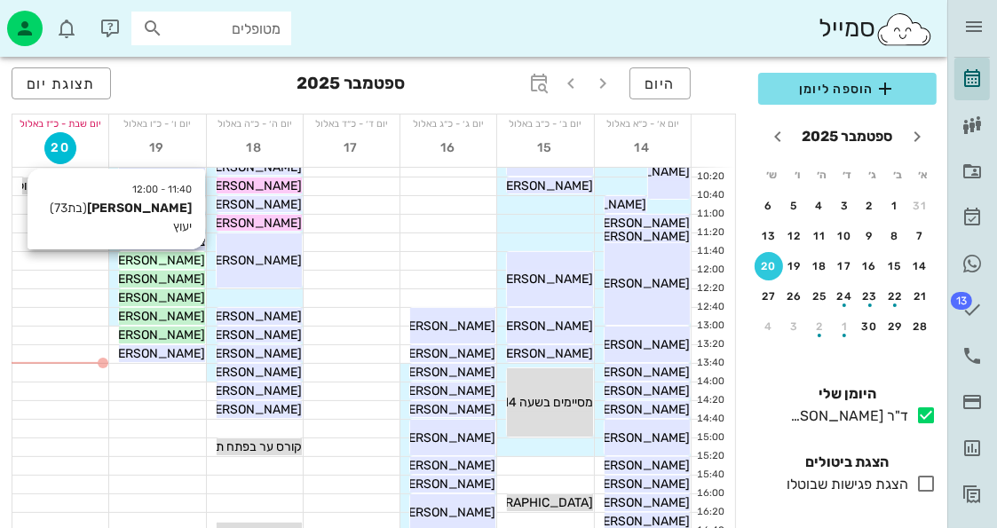
click at [170, 262] on span "[PERSON_NAME]" at bounding box center [155, 260] width 99 height 15
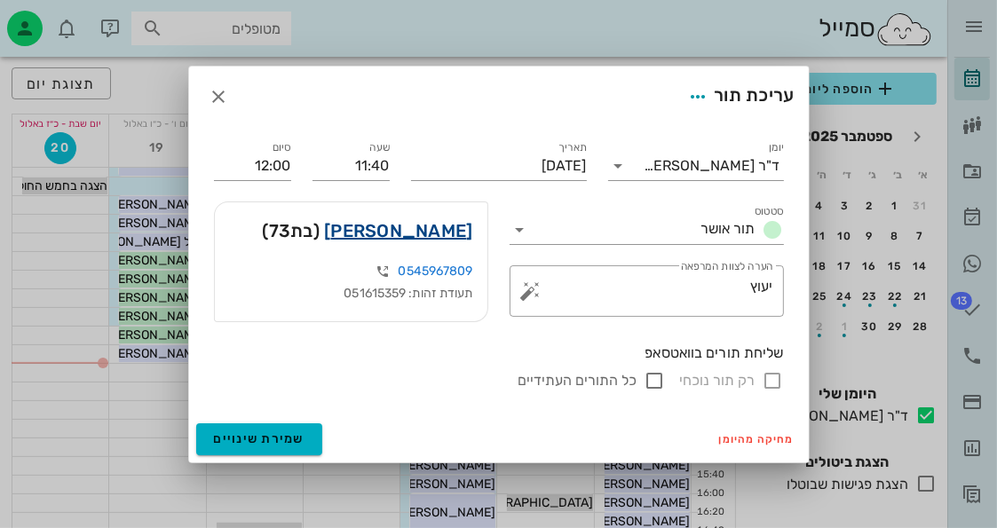
click at [468, 221] on link "עירית שטיין" at bounding box center [398, 231] width 148 height 28
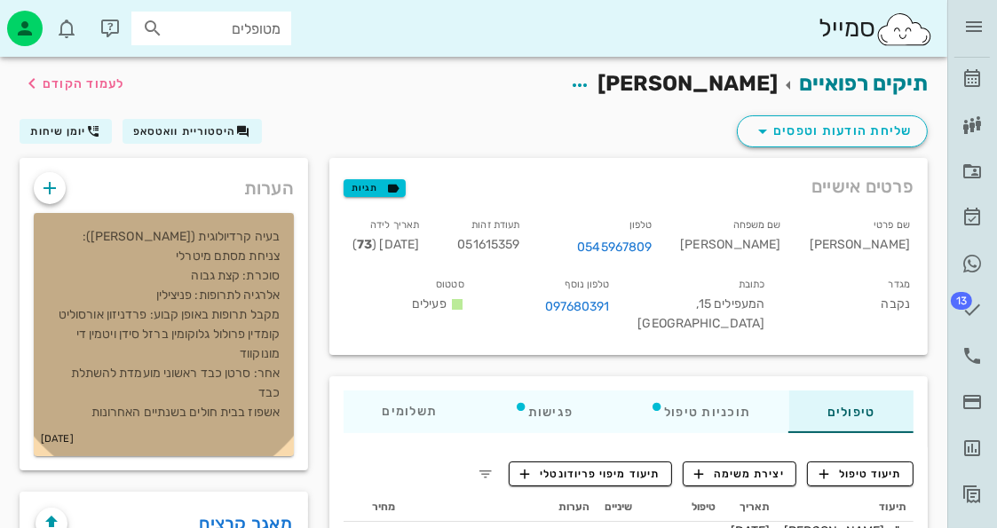
click at [161, 261] on p "בעיה קרדיולוגית (לב): צניחת מסתם מיטרלי סוכרת: קצת גבוה אלרגיה לתרופות: פניצילי…" at bounding box center [164, 324] width 232 height 195
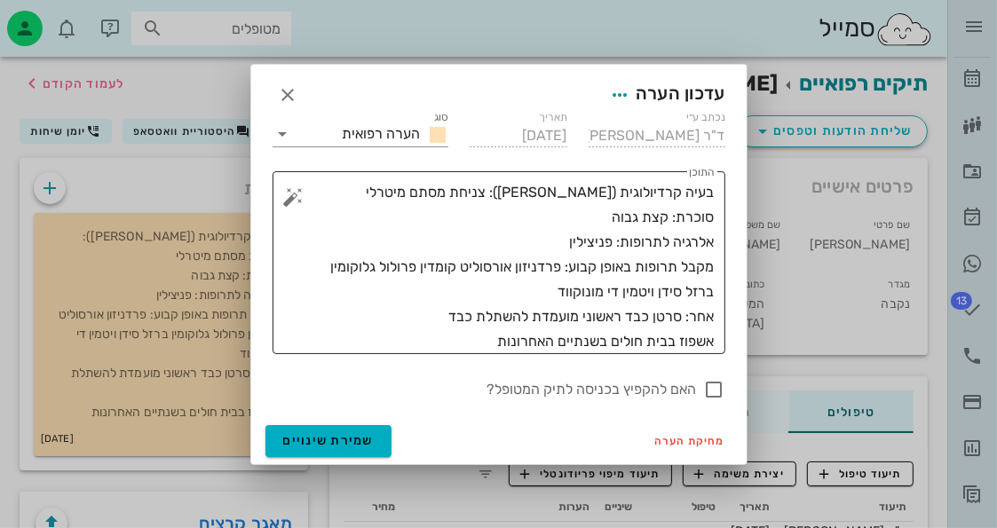
click at [424, 318] on textarea "בעיה קרדיולוגית (לב): צניחת מסתם מיטרלי סוכרת: קצת גבוה אלרגיה לתרופות: פניצילי…" at bounding box center [505, 267] width 417 height 174
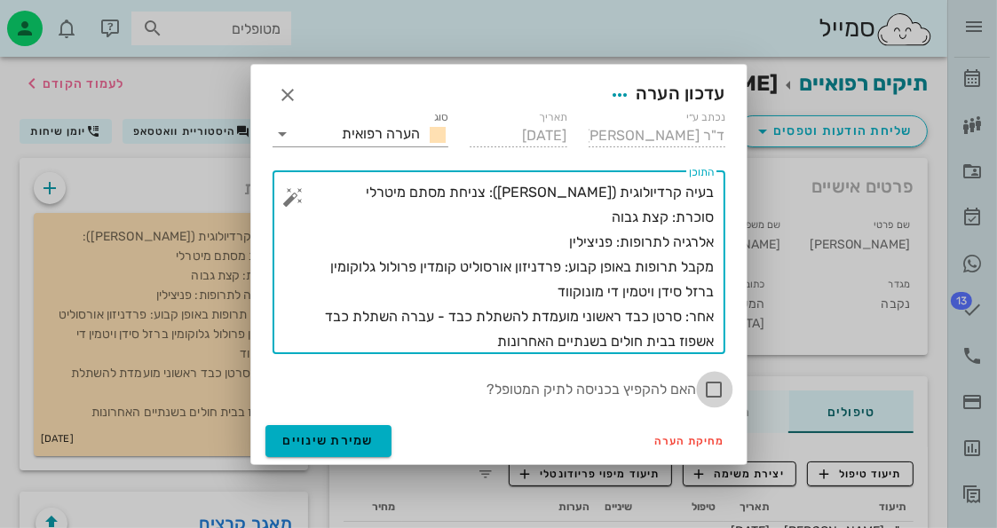
type textarea "בעיה קרדיולוגית (לב): צניחת מסתם מיטרלי סוכרת: קצת גבוה אלרגיה לתרופות: פניצילי…"
click at [717, 397] on div at bounding box center [715, 390] width 30 height 30
checkbox input "true"
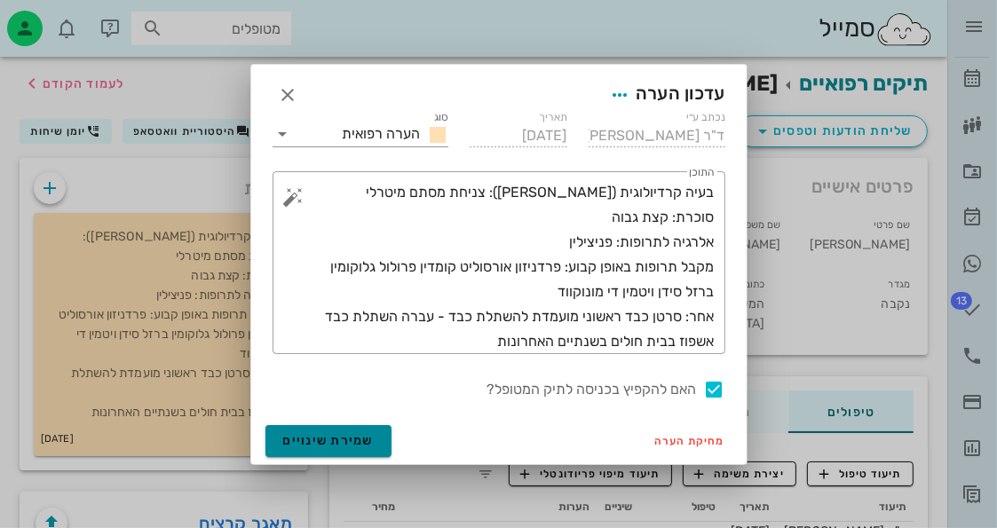
click at [357, 436] on span "שמירת שינויים" at bounding box center [328, 440] width 91 height 15
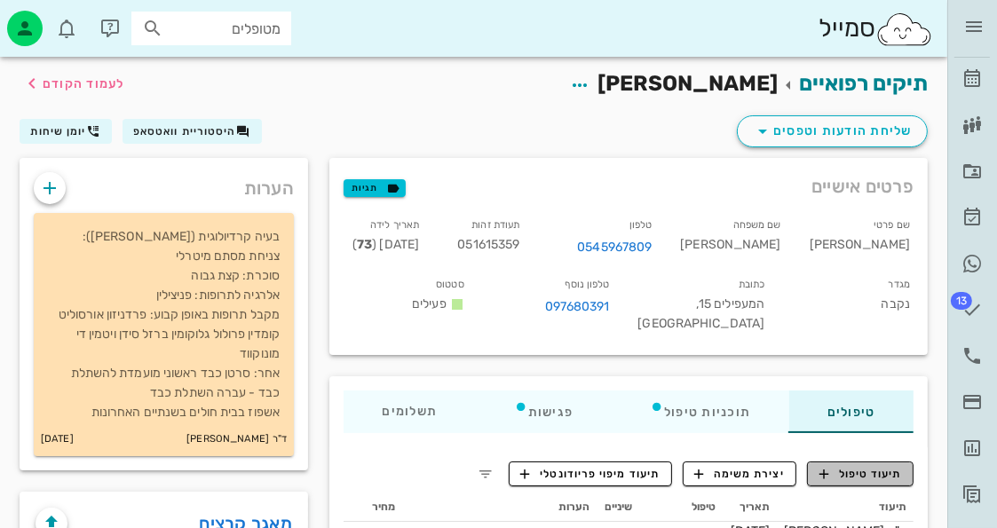
click at [906, 462] on button "תיעוד טיפול" at bounding box center [860, 474] width 107 height 25
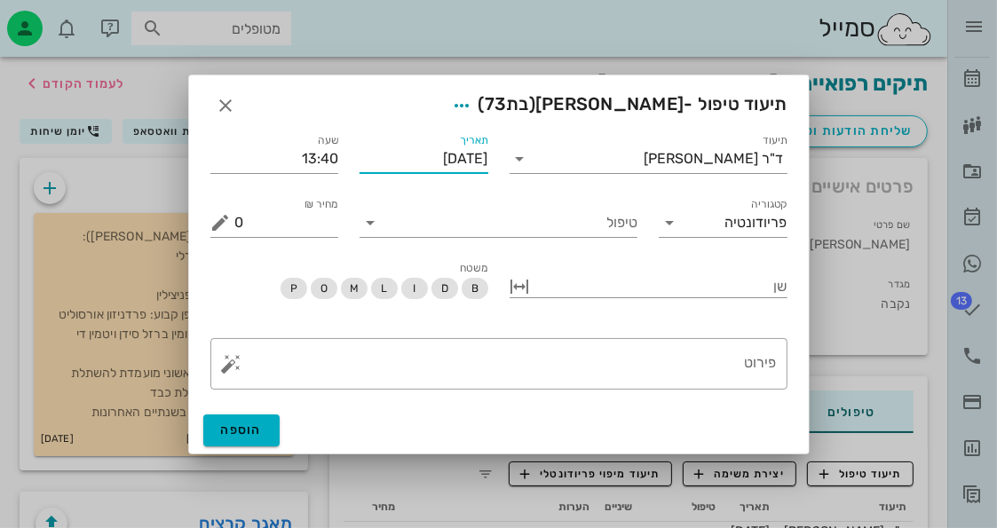
click at [448, 162] on input "[DATE]" at bounding box center [424, 159] width 129 height 28
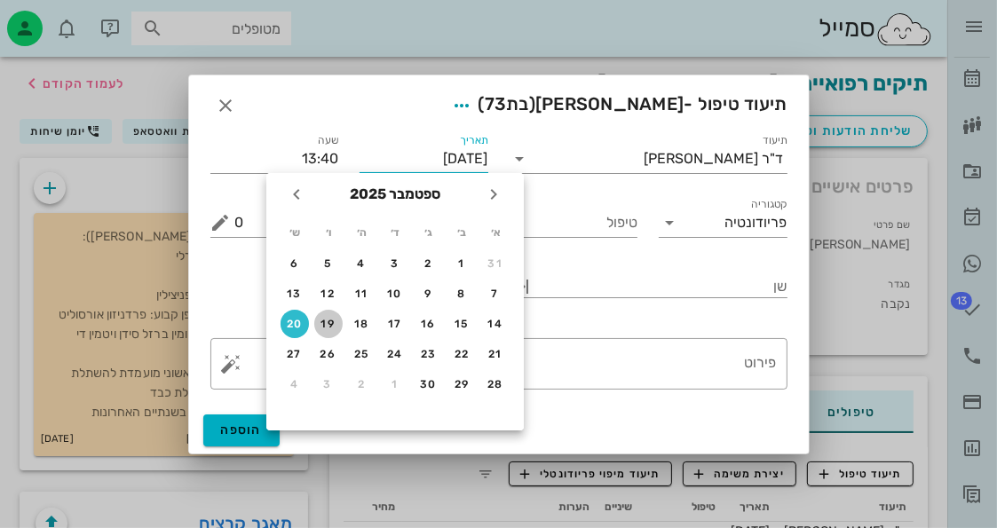
click at [323, 313] on button "19" at bounding box center [328, 324] width 28 height 28
type input "[DATE]"
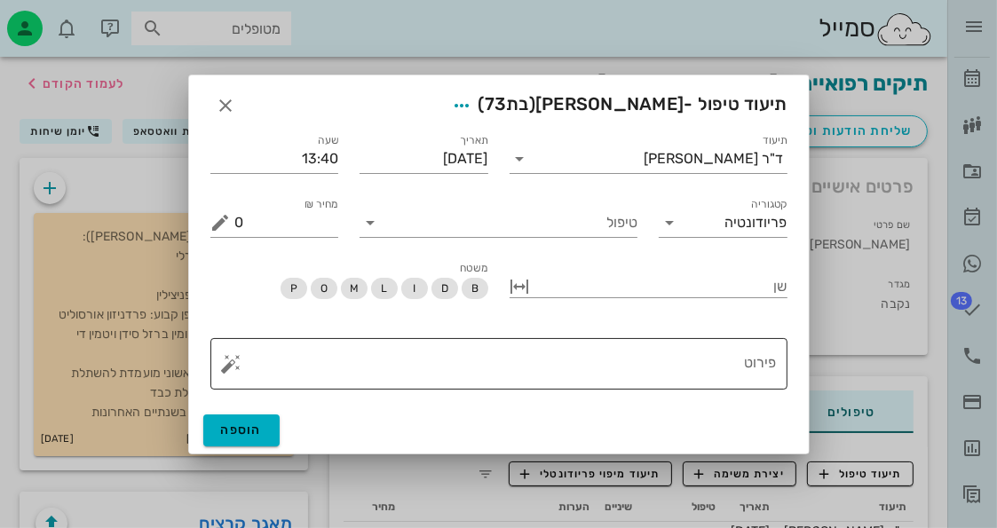
click at [670, 359] on textarea "פירוט" at bounding box center [506, 368] width 542 height 43
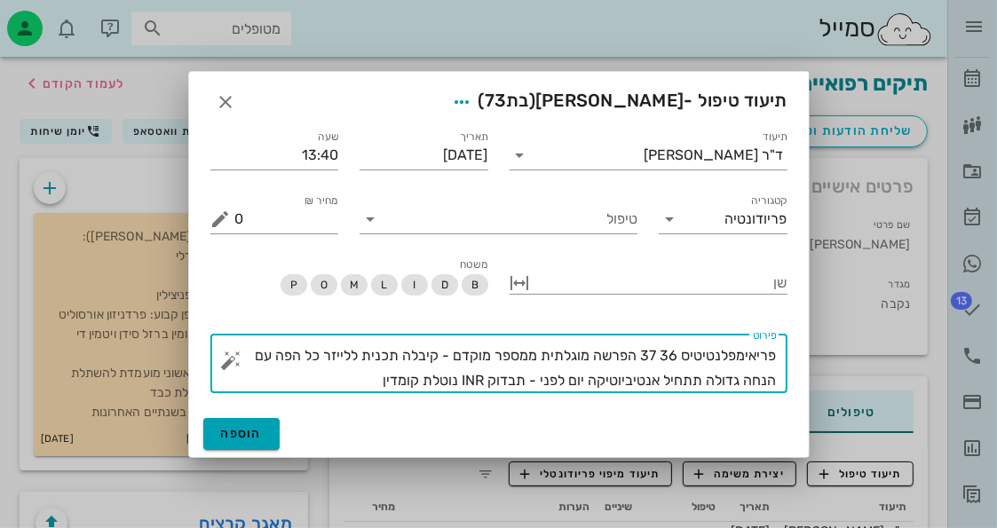
type textarea "פריאימפלנטיטיס 36 37 הפרשה מוגלתית ממספר מוקדם - קיבלה תכנית ללייזר כל הפה עם ה…"
click at [241, 429] on span "הוספה" at bounding box center [242, 433] width 42 height 15
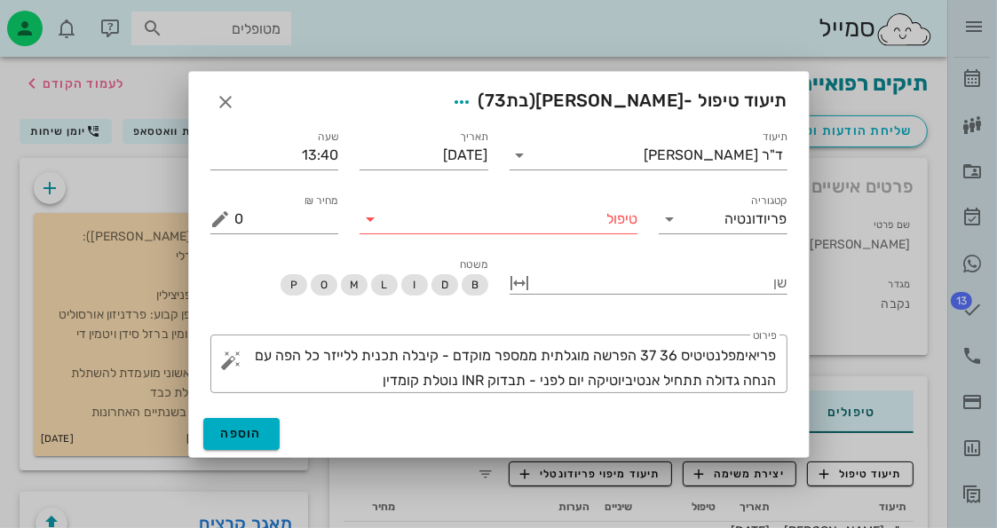
click at [543, 229] on input "טיפול" at bounding box center [510, 219] width 253 height 28
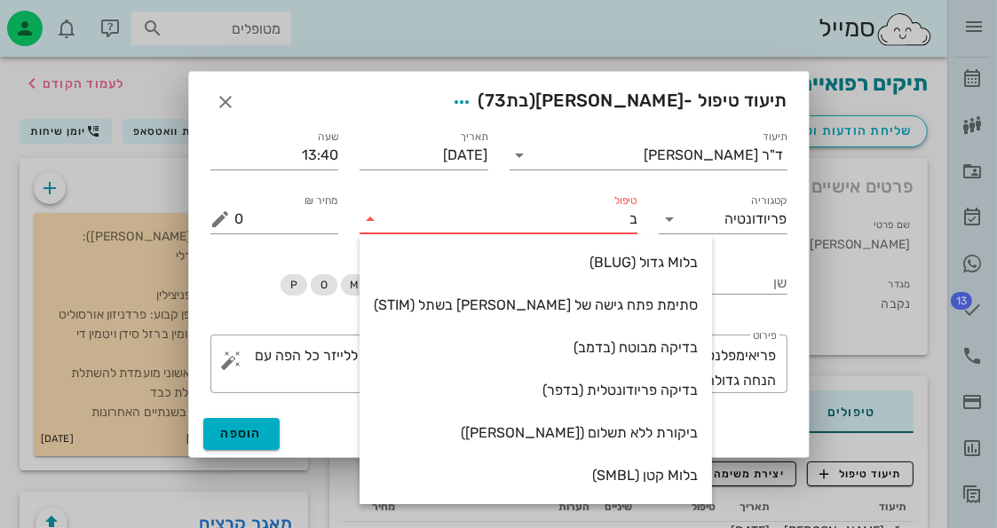
type input "בי"
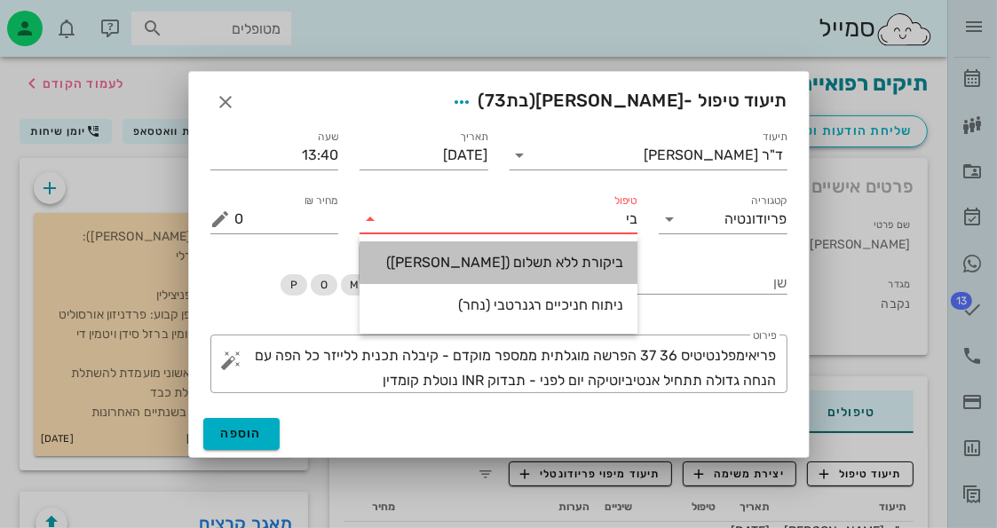
click at [565, 278] on div "ביקורת ללא תשלום ([PERSON_NAME])" at bounding box center [499, 262] width 250 height 38
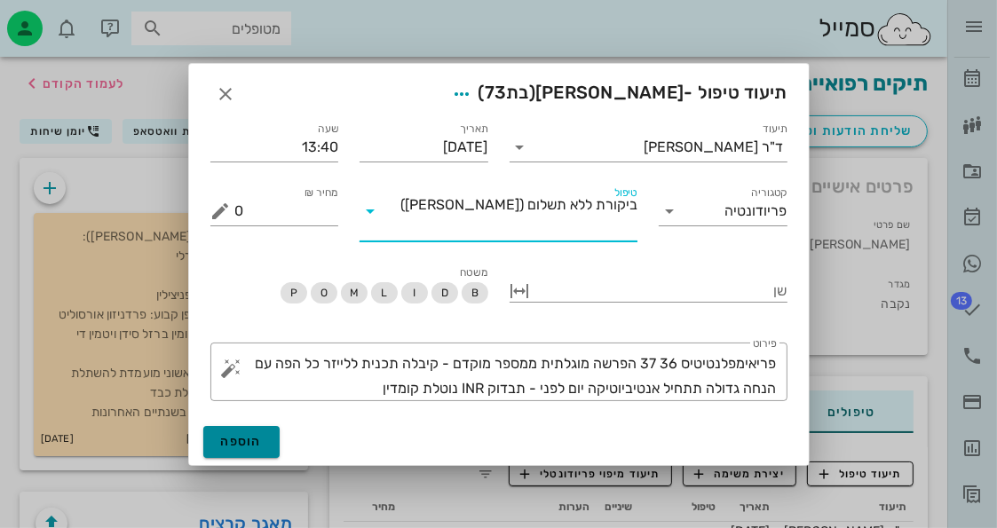
click at [265, 426] on button "הוספה" at bounding box center [241, 442] width 77 height 32
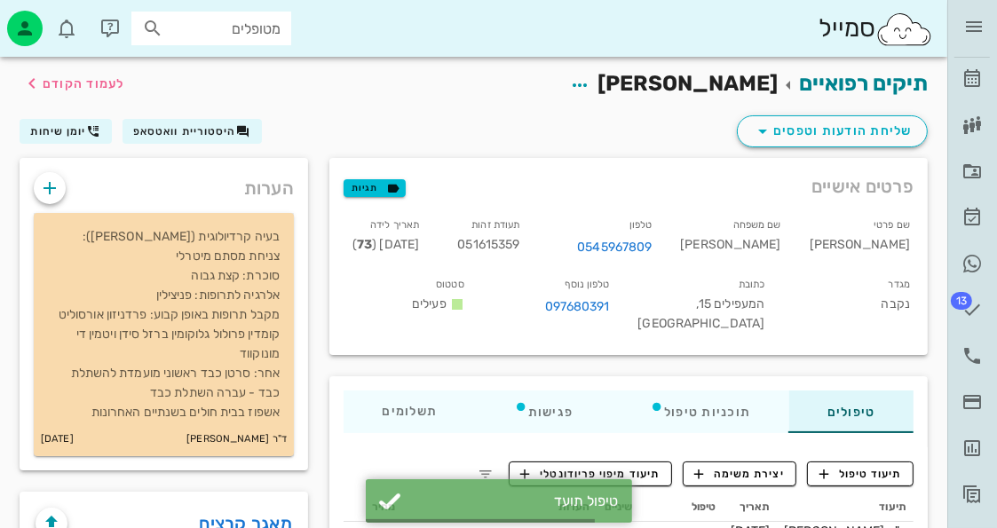
click at [173, 313] on p "בעיה קרדיולוגית (לב): צניחת מסתם מיטרלי סוכרת: קצת גבוה אלרגיה לתרופות: פניצילי…" at bounding box center [164, 324] width 232 height 195
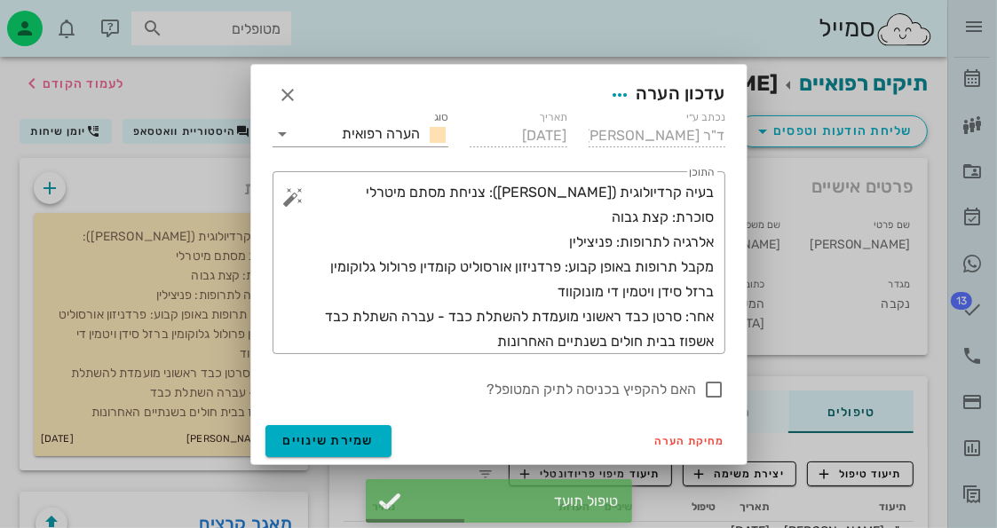
click at [173, 312] on div at bounding box center [498, 264] width 997 height 528
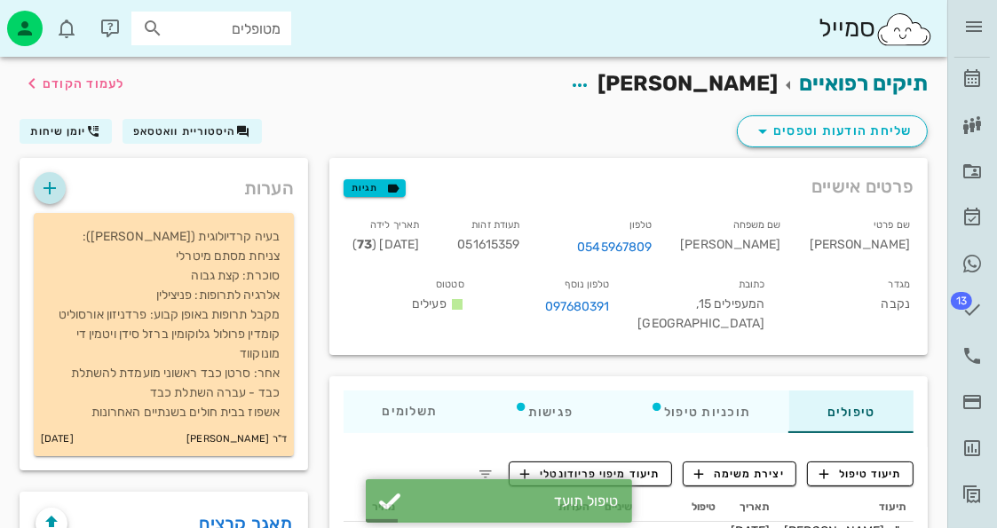
click at [64, 194] on span "button" at bounding box center [50, 188] width 32 height 21
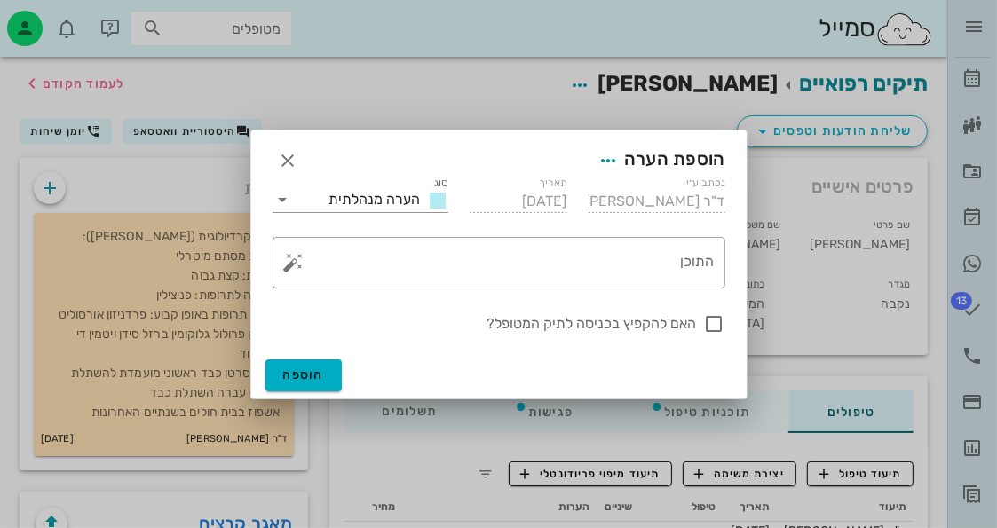
click at [533, 234] on div "​ התוכן" at bounding box center [499, 262] width 474 height 73
click at [437, 209] on icon at bounding box center [437, 200] width 21 height 21
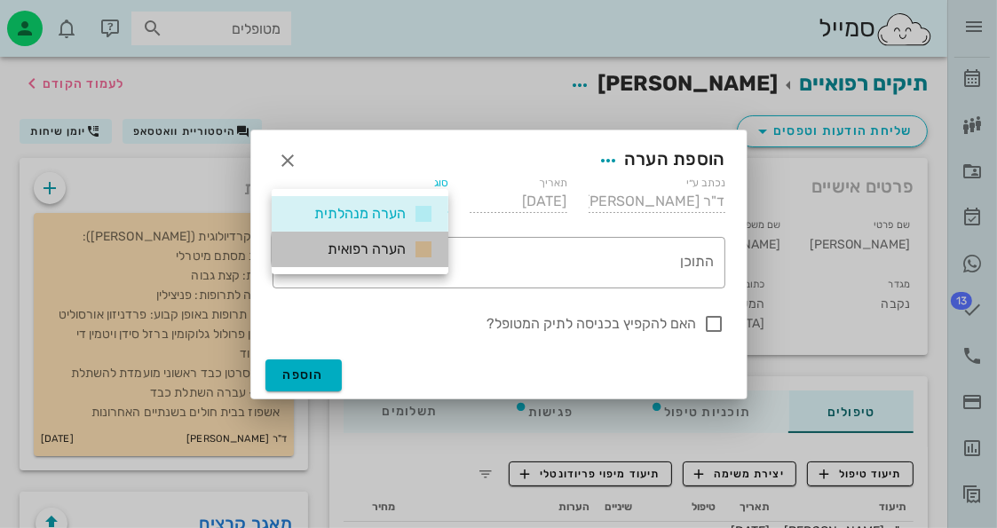
drag, startPoint x: 393, startPoint y: 252, endPoint x: 607, endPoint y: 281, distance: 216.0
click at [395, 251] on span "הערה רפואית" at bounding box center [367, 249] width 78 height 17
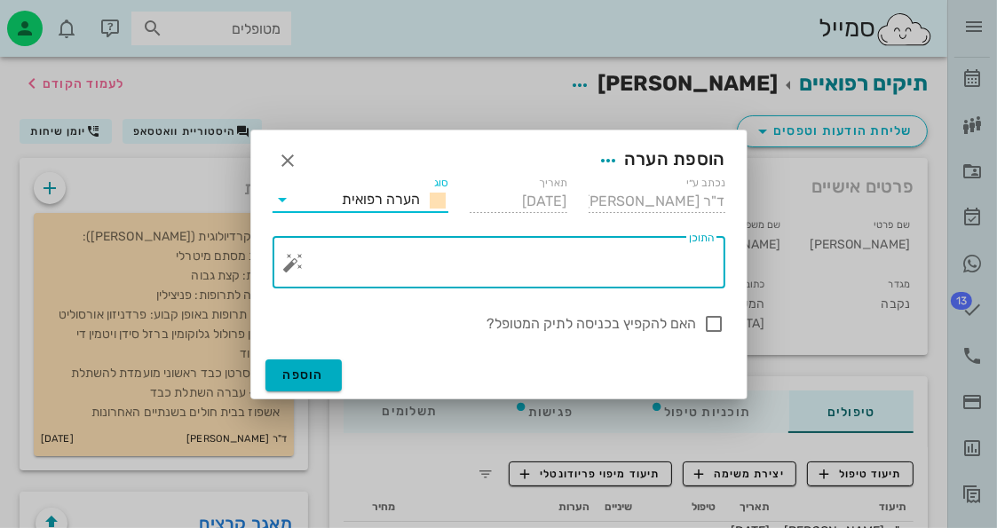
click at [635, 278] on textarea "התוכן" at bounding box center [505, 267] width 417 height 43
type textarea "קומדין"
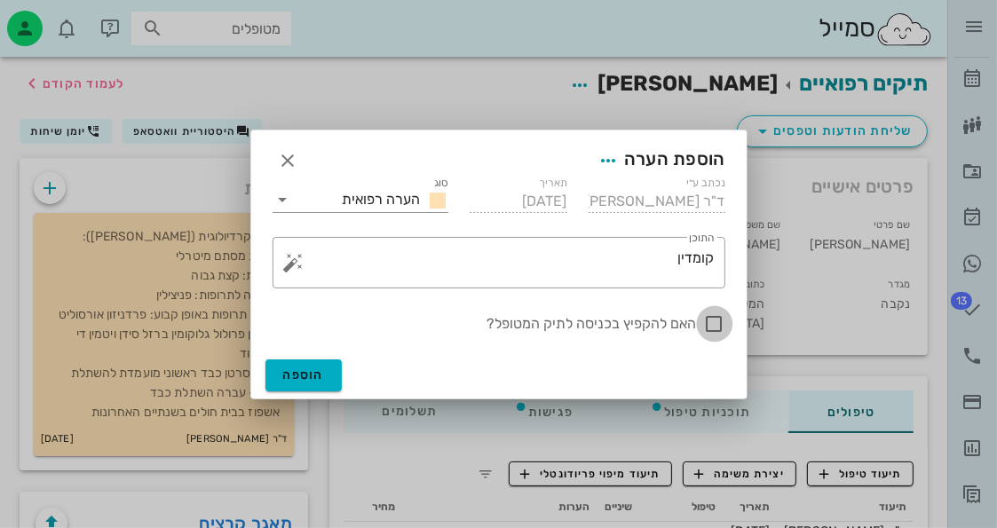
drag, startPoint x: 722, startPoint y: 325, endPoint x: 669, endPoint y: 333, distance: 53.9
click at [719, 325] on div at bounding box center [715, 324] width 30 height 30
checkbox input "true"
click at [291, 363] on button "הוספה" at bounding box center [303, 376] width 77 height 32
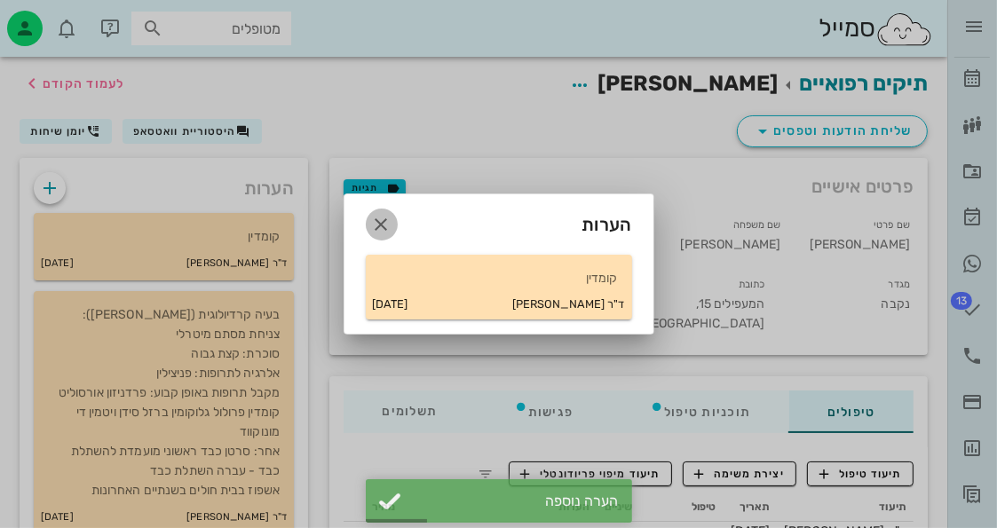
click at [381, 232] on icon "button" at bounding box center [381, 224] width 21 height 21
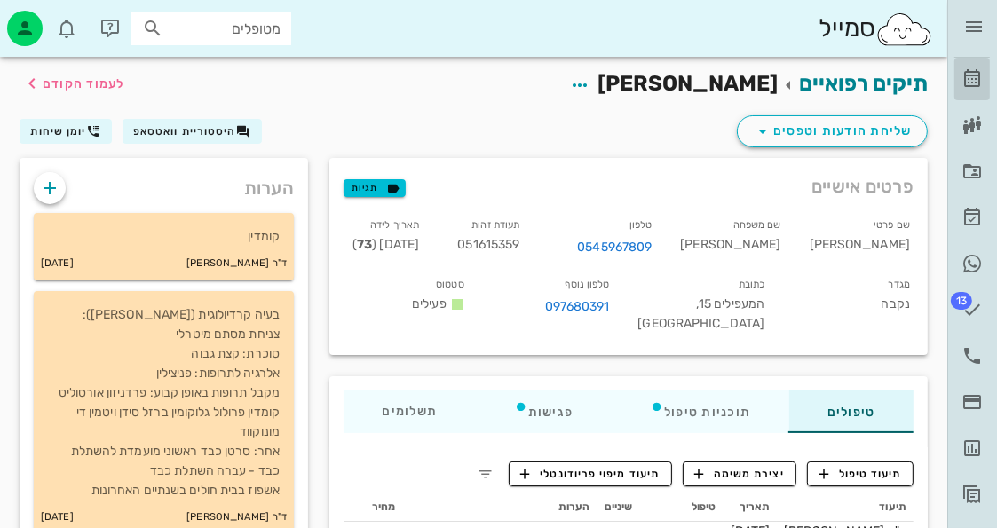
click at [978, 78] on icon at bounding box center [972, 78] width 21 height 21
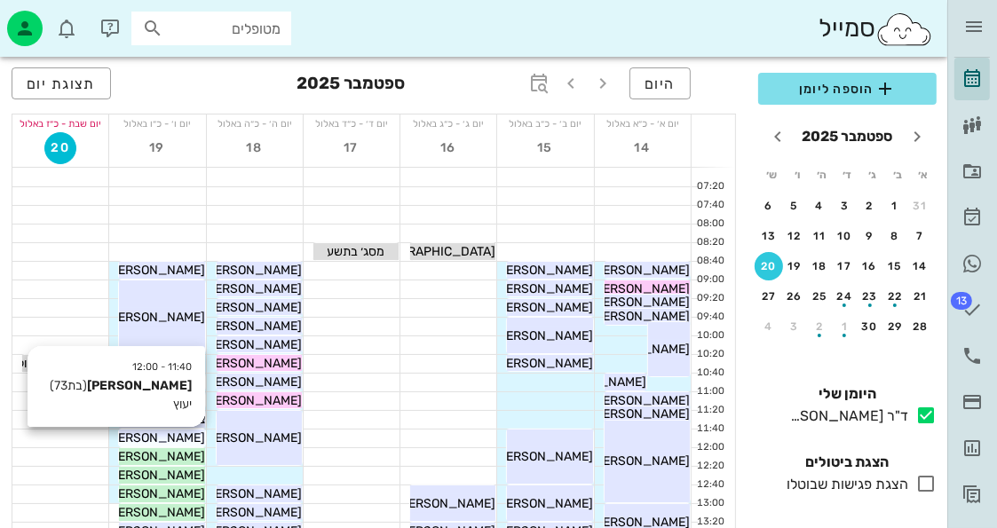
click at [183, 434] on span "[PERSON_NAME]" at bounding box center [155, 438] width 99 height 15
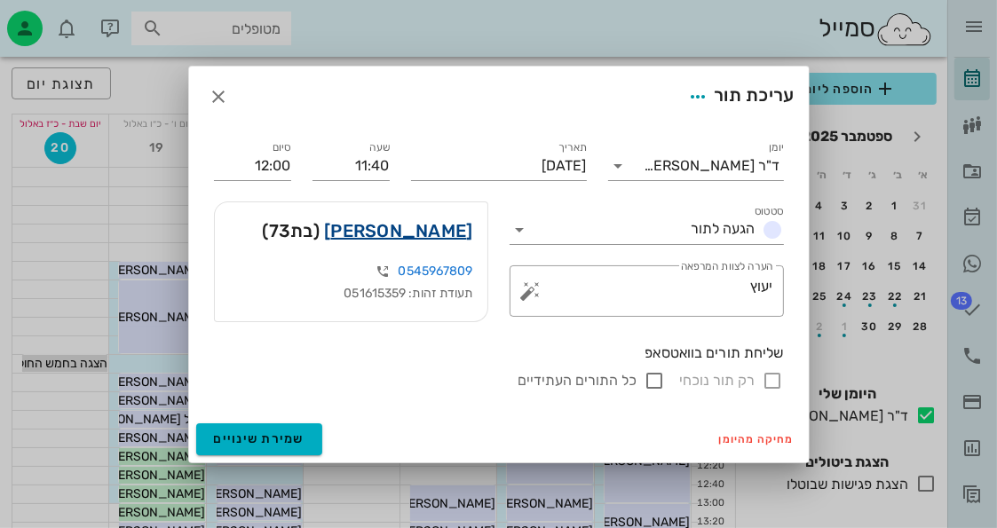
click at [463, 235] on link "עירית שטיין" at bounding box center [398, 231] width 148 height 28
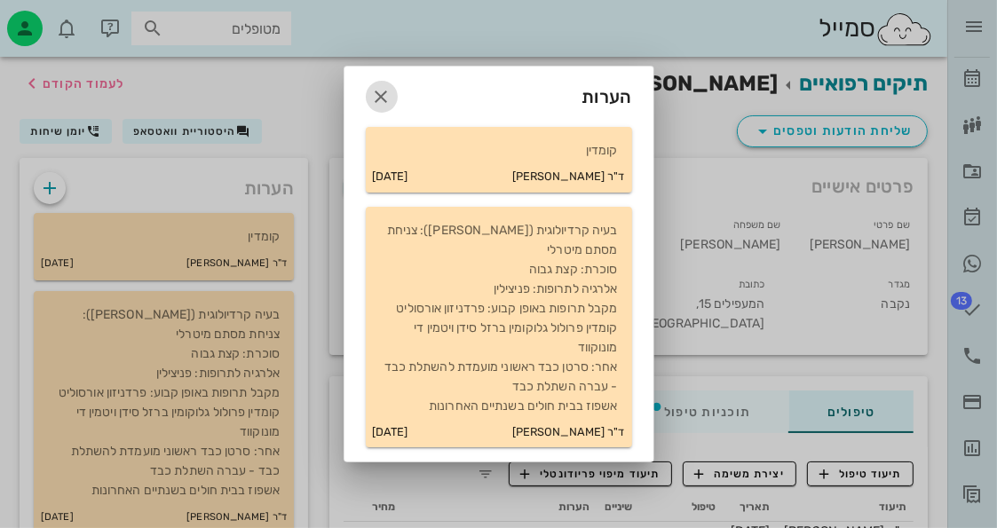
click at [387, 107] on icon "button" at bounding box center [381, 96] width 21 height 21
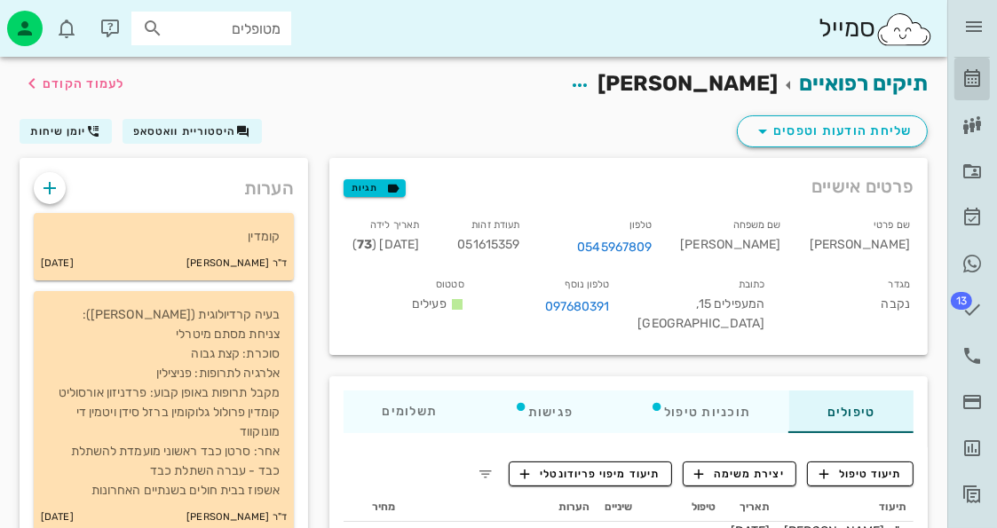
click at [984, 82] on link "[PERSON_NAME]" at bounding box center [972, 79] width 36 height 43
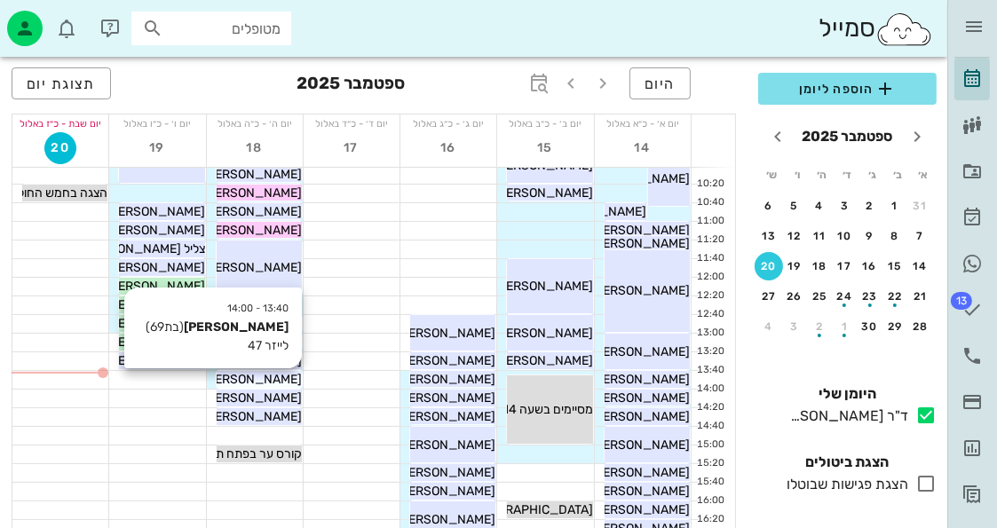
scroll to position [178, 0]
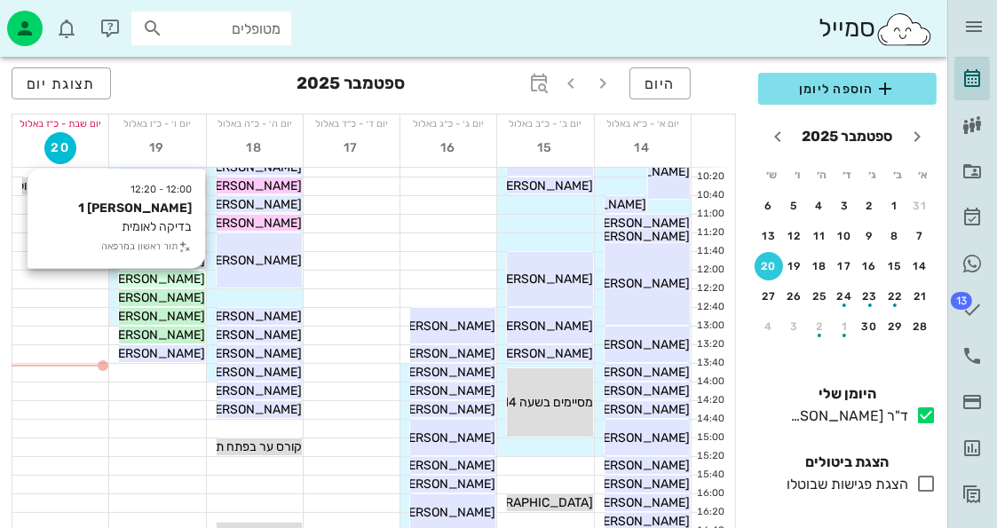
click at [193, 279] on span "[PERSON_NAME] 1" at bounding box center [151, 279] width 107 height 15
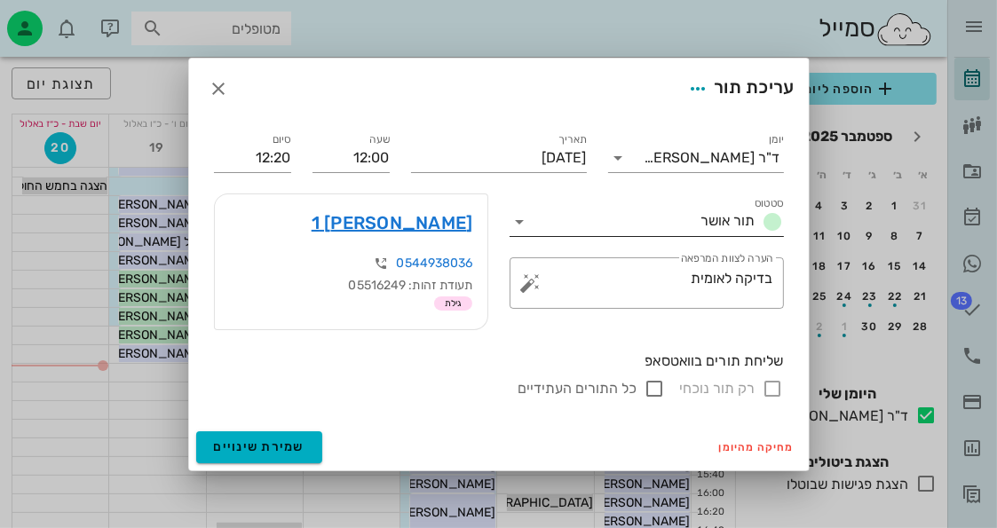
click at [519, 210] on div "סטטוס תור אושר" at bounding box center [647, 222] width 274 height 28
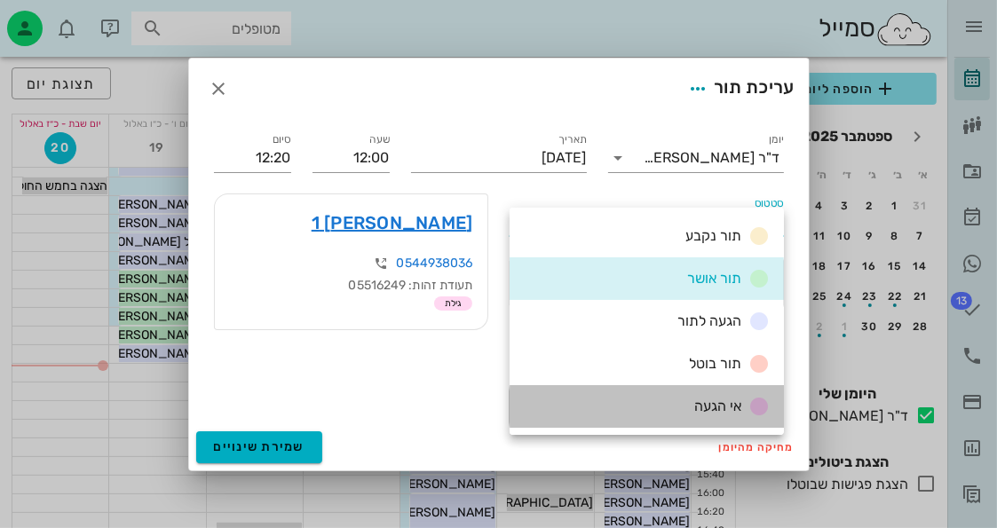
click at [687, 396] on div "אי הגעה" at bounding box center [728, 407] width 83 height 22
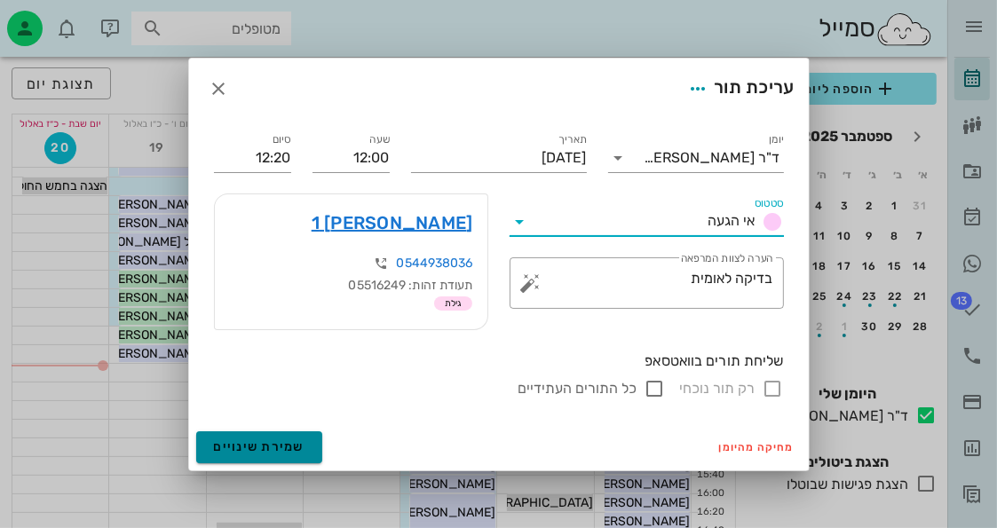
click at [283, 442] on span "שמירת שינויים" at bounding box center [259, 447] width 91 height 15
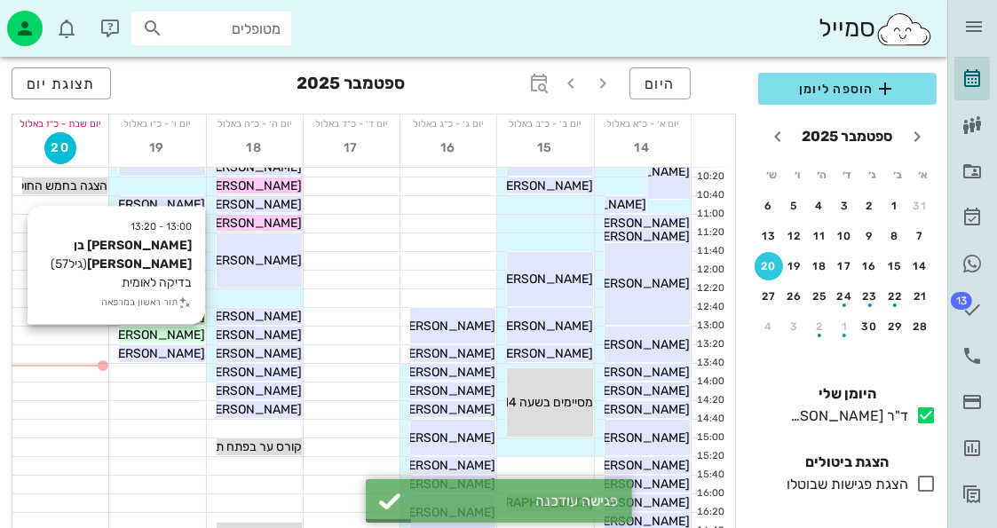
click at [184, 332] on span "אלווירה בן יעקב" at bounding box center [98, 335] width 214 height 15
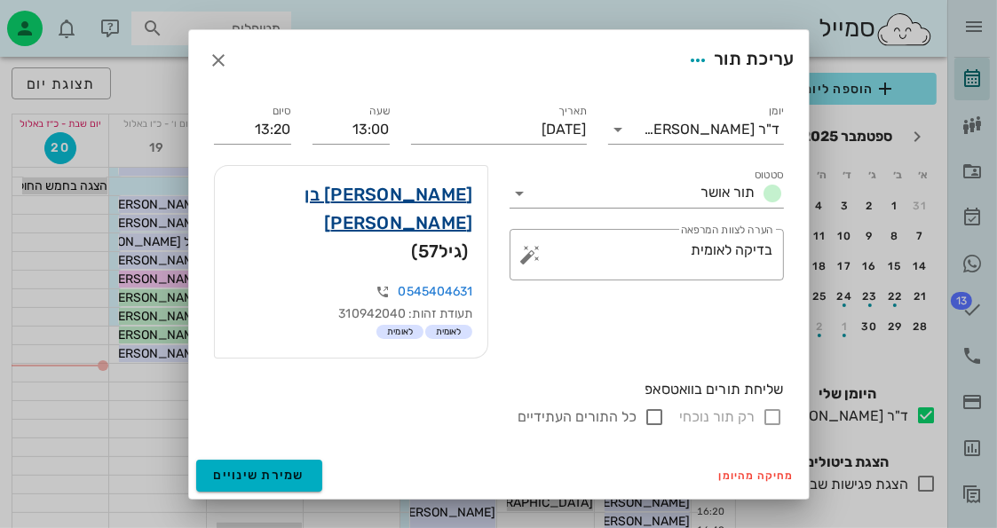
click at [419, 228] on link "אלווירה בן יעקב" at bounding box center [351, 208] width 244 height 57
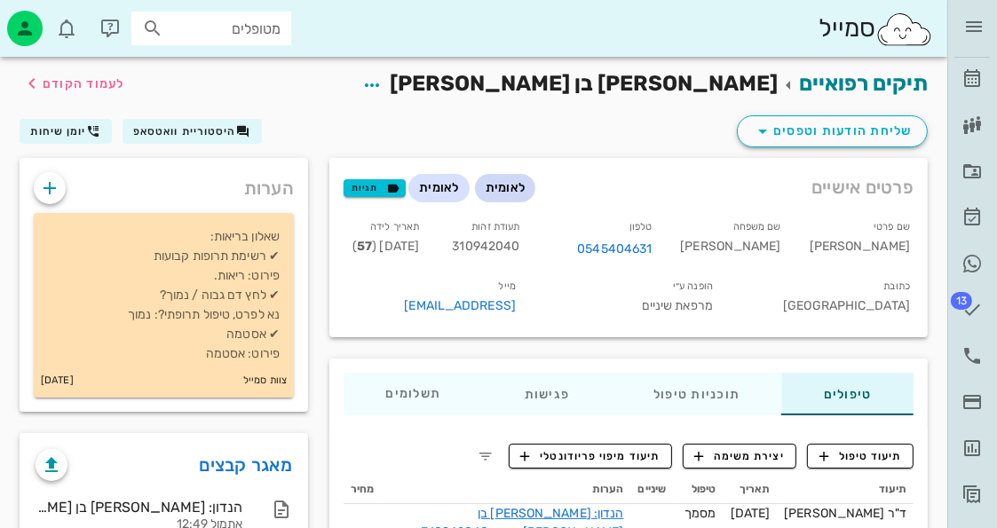
click at [497, 178] on span "לאומית" at bounding box center [506, 188] width 40 height 28
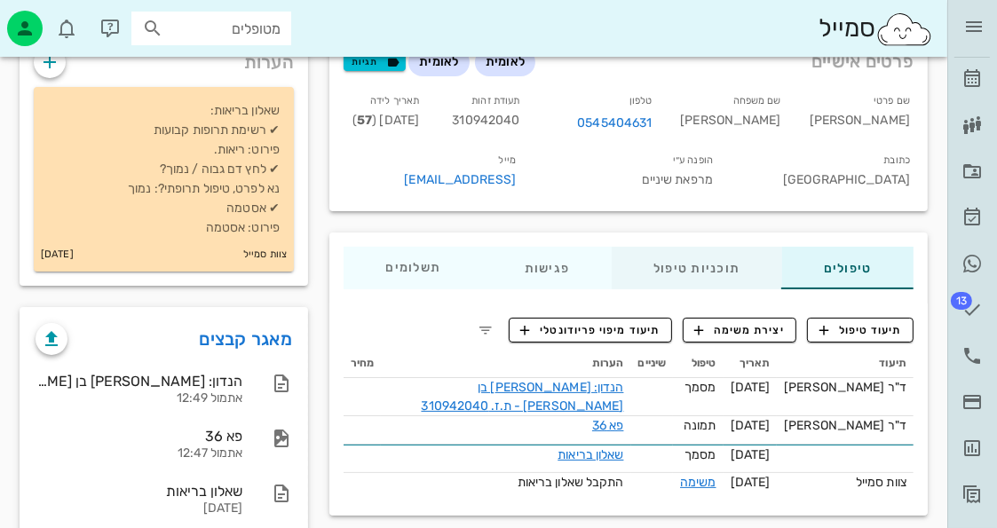
scroll to position [161, 0]
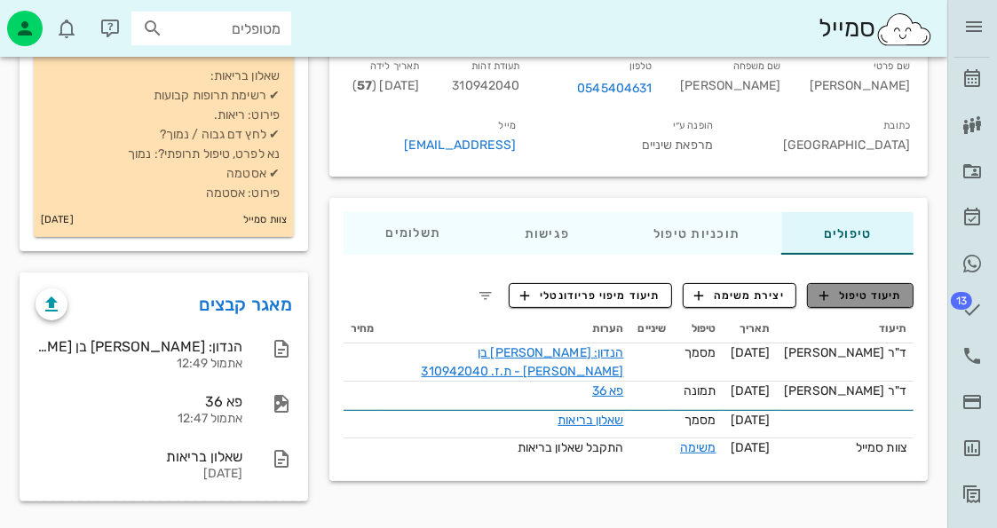
click at [838, 292] on span "תיעוד טיפול" at bounding box center [861, 296] width 83 height 16
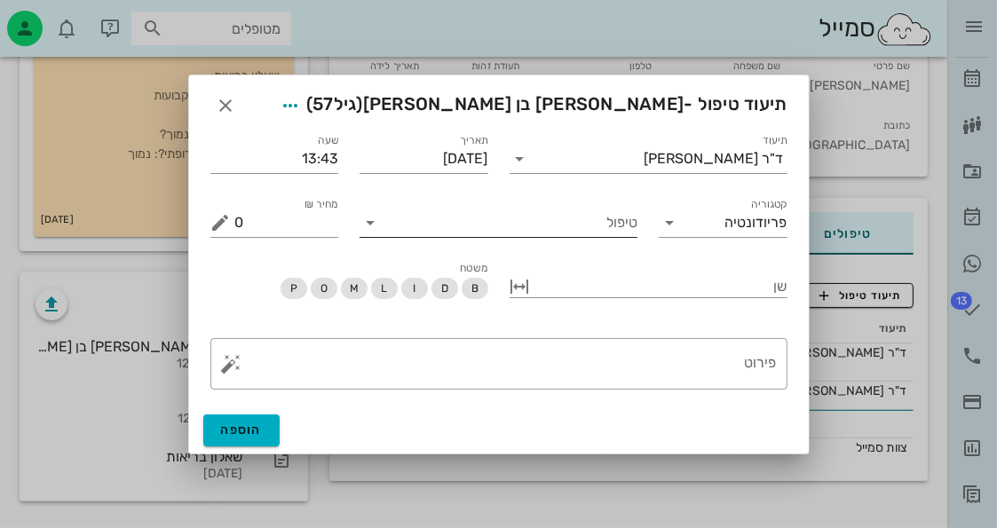
click at [525, 218] on input "טיפול" at bounding box center [510, 223] width 253 height 28
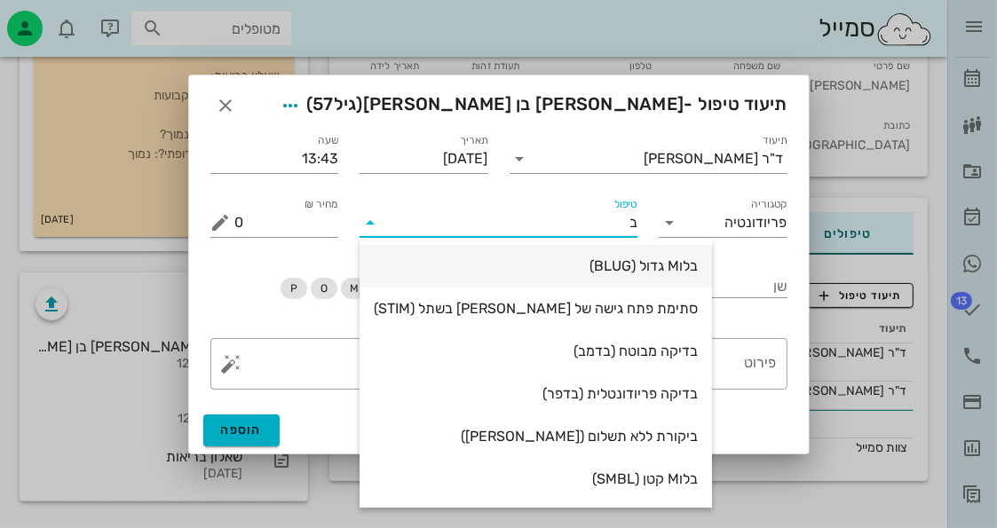
type input "בד"
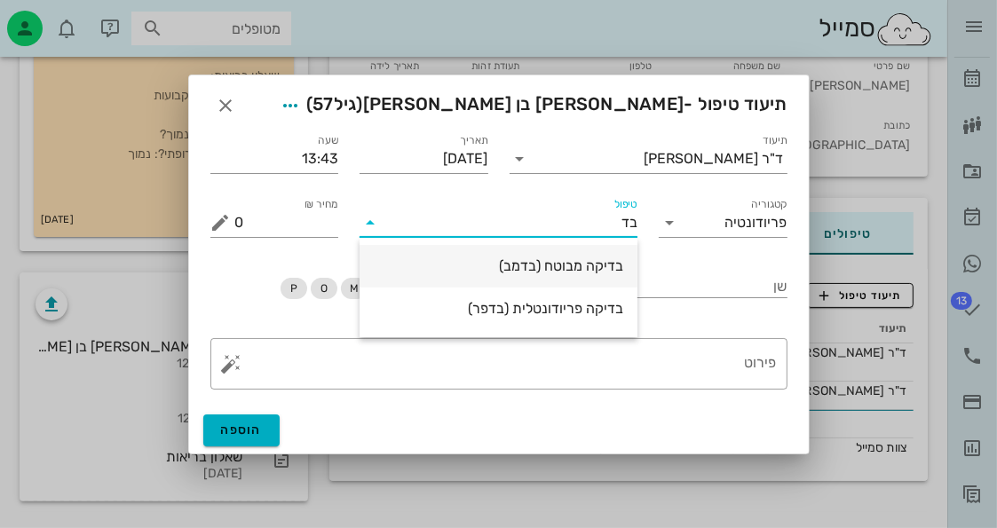
click at [528, 260] on div "בדיקה מבוטח (בדמב)" at bounding box center [499, 265] width 250 height 17
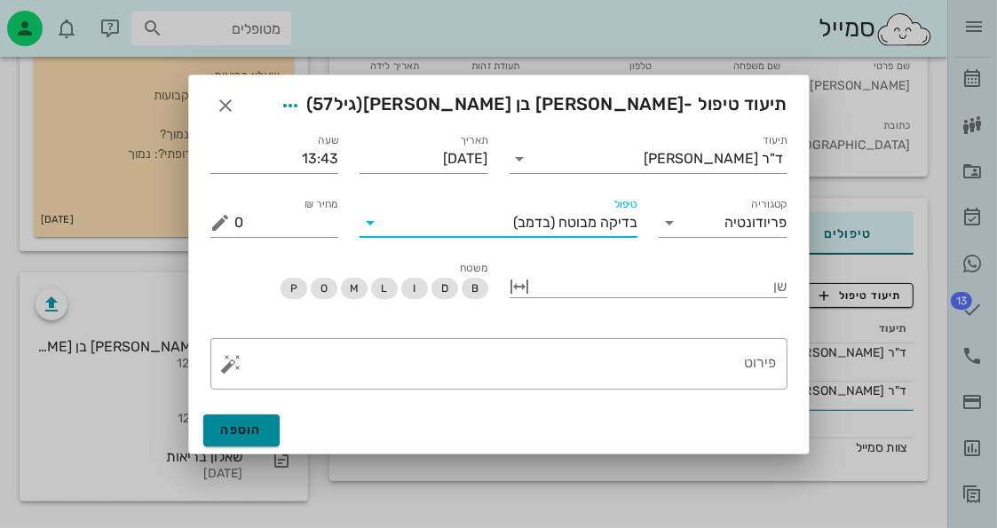
click at [229, 438] on button "הוספה" at bounding box center [241, 431] width 77 height 32
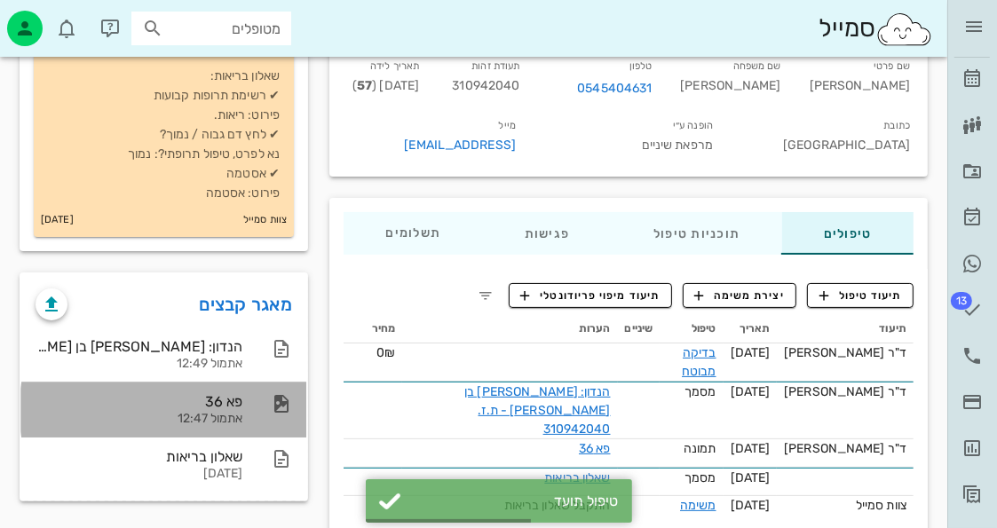
click at [268, 409] on div at bounding box center [272, 403] width 39 height 21
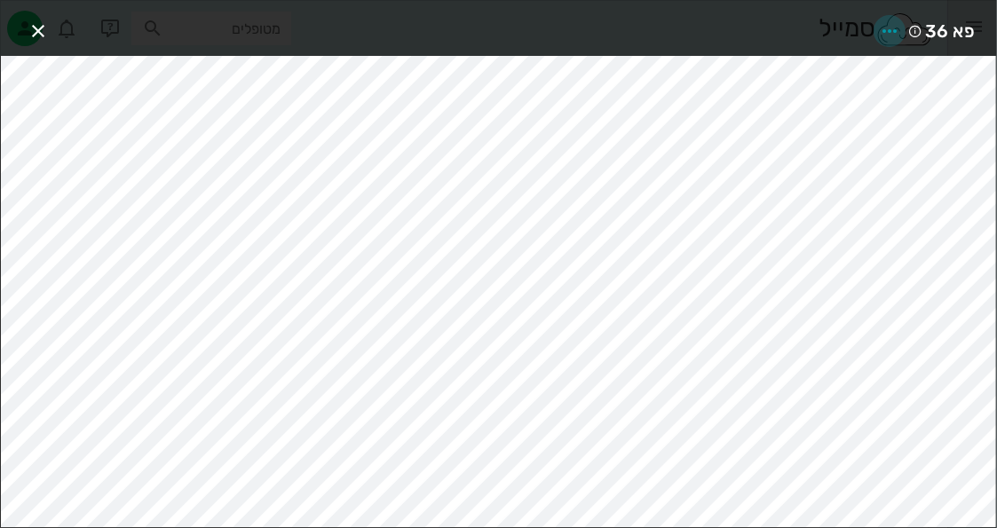
click at [887, 28] on icon "button" at bounding box center [889, 30] width 21 height 21
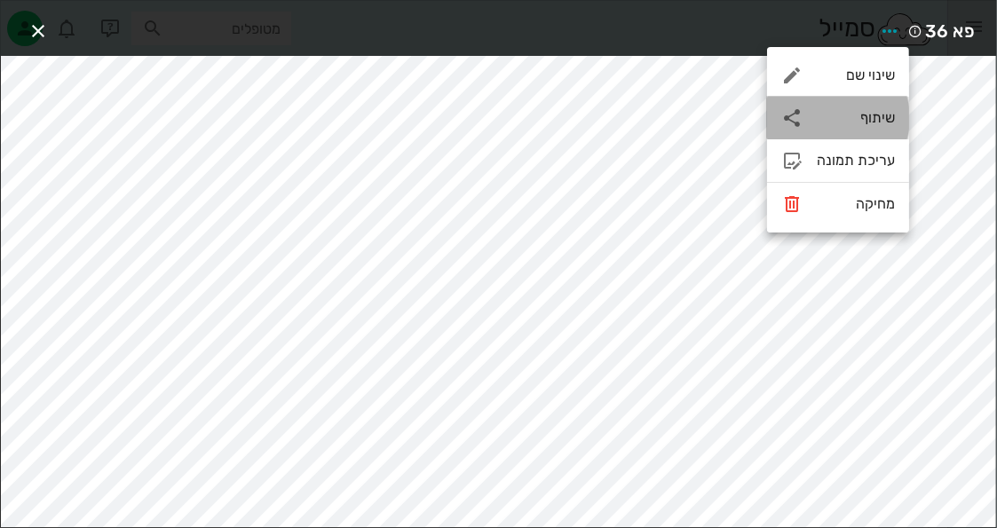
click at [862, 131] on div "שיתוף" at bounding box center [838, 118] width 142 height 43
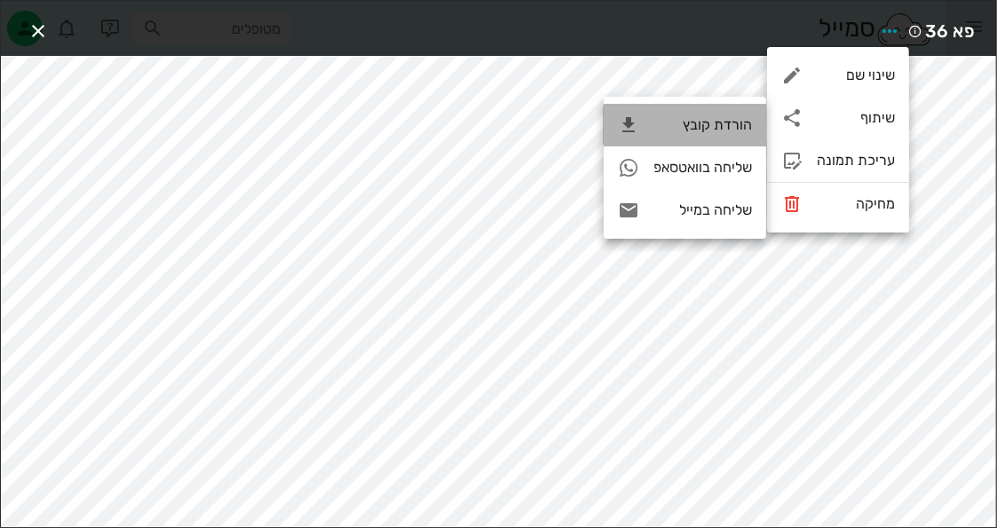
click at [709, 112] on div "הורדת קובץ" at bounding box center [685, 125] width 162 height 43
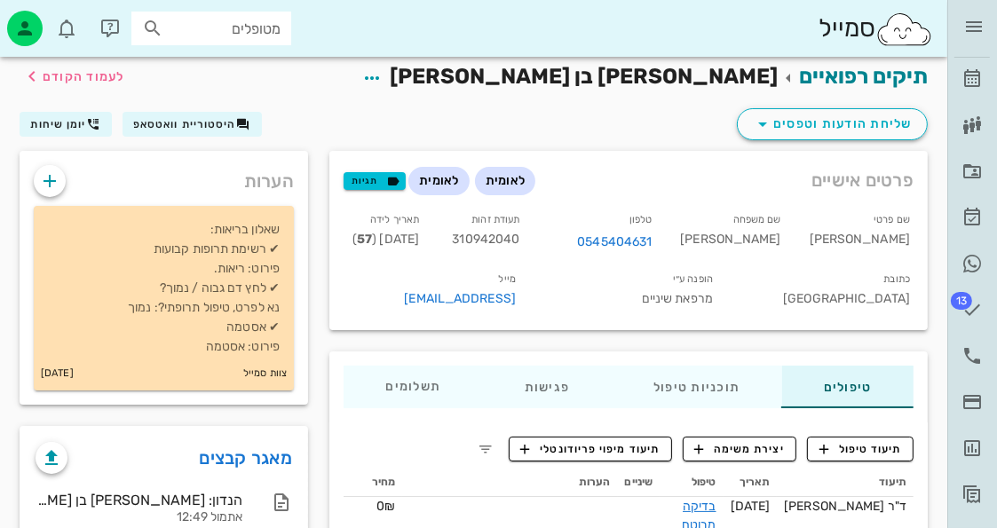
scroll to position [0, 0]
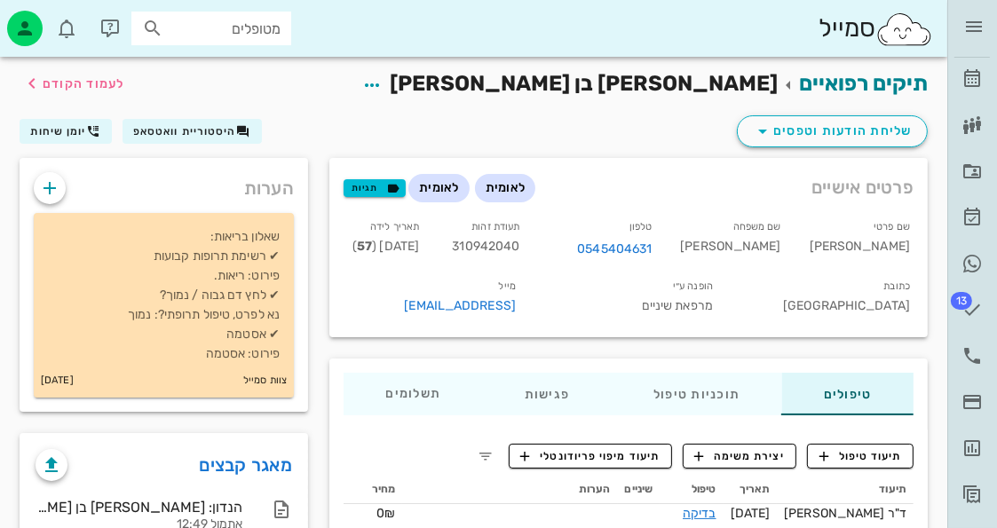
click at [519, 240] on span "310942040" at bounding box center [485, 246] width 67 height 15
click at [519, 239] on span "310942040" at bounding box center [485, 246] width 67 height 15
copy span "310942040"
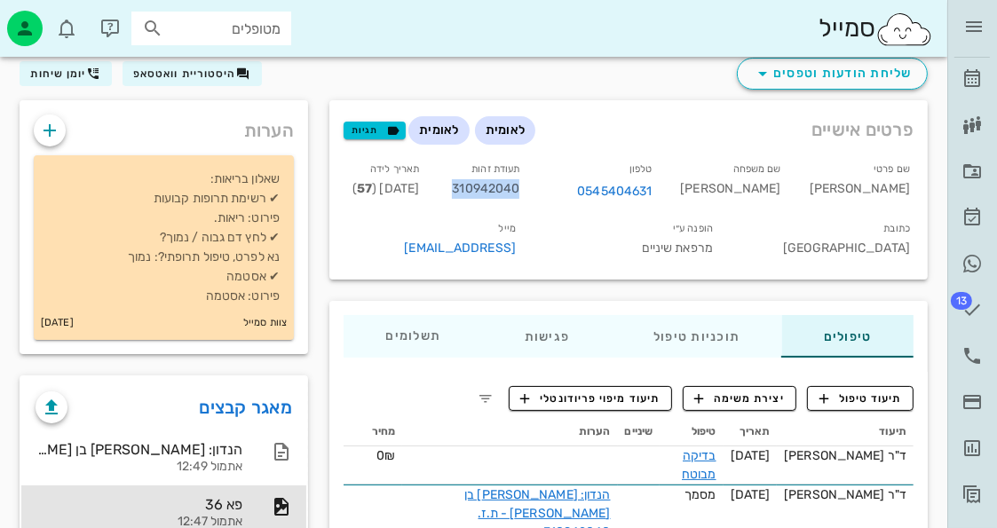
scroll to position [178, 0]
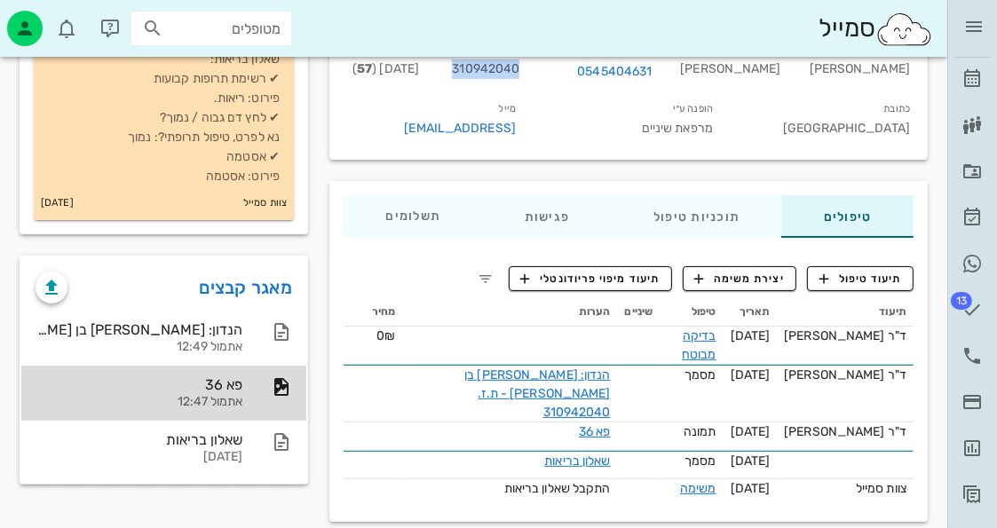
click at [214, 382] on div "פא 36" at bounding box center [139, 384] width 207 height 17
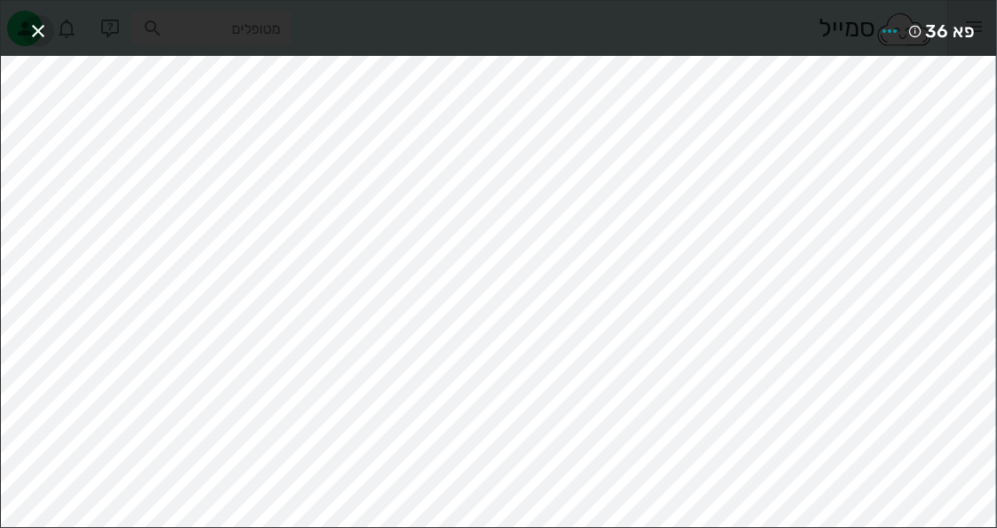
click at [36, 30] on icon "button" at bounding box center [38, 30] width 21 height 21
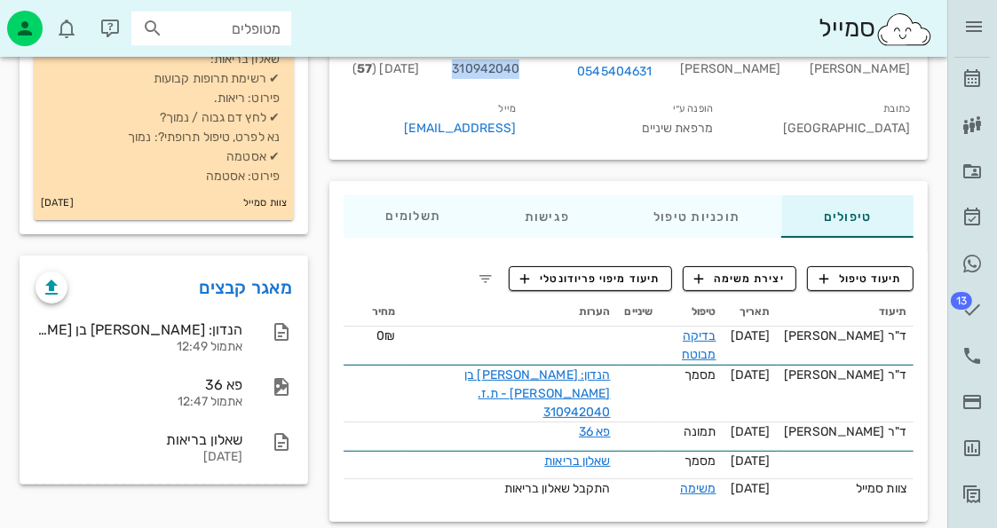
copy span "310942040"
click at [961, 308] on span "13" at bounding box center [961, 301] width 21 height 18
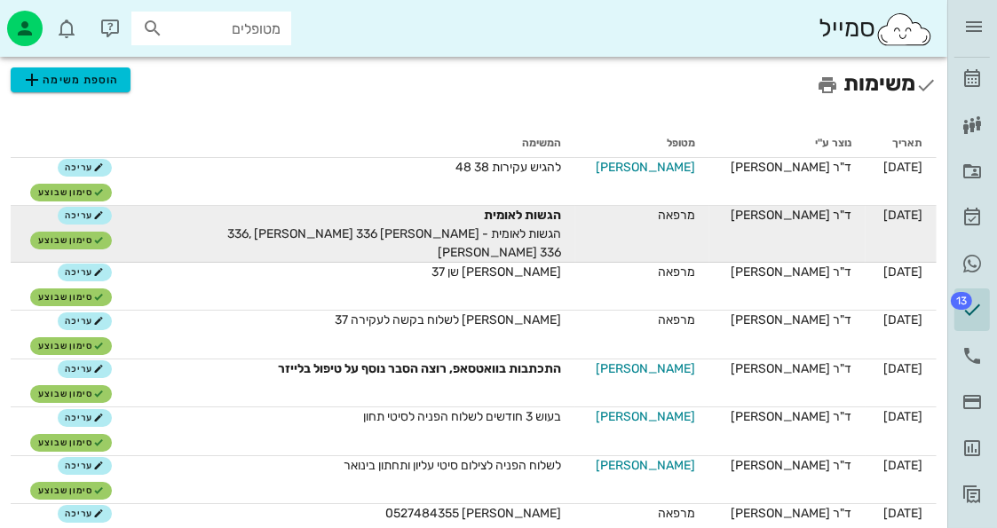
click at [400, 218] on div "הגשות לאומית" at bounding box center [362, 215] width 400 height 19
click at [89, 222] on button "עריכה" at bounding box center [85, 216] width 54 height 18
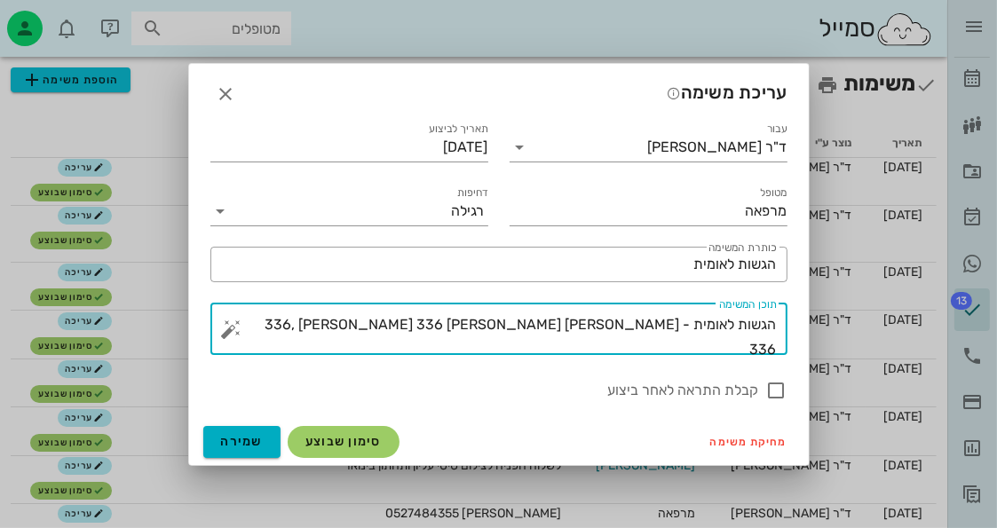
click at [345, 313] on textarea "הגשות לאומית - ברנר נעמי 336, פוקס איריס 336 אמיל בנימינוב 336" at bounding box center [506, 334] width 542 height 43
type textarea "הגשות לאומית - [PERSON_NAME] 336, [PERSON_NAME] 336 [PERSON_NAME] 336 [PERSON_N…"
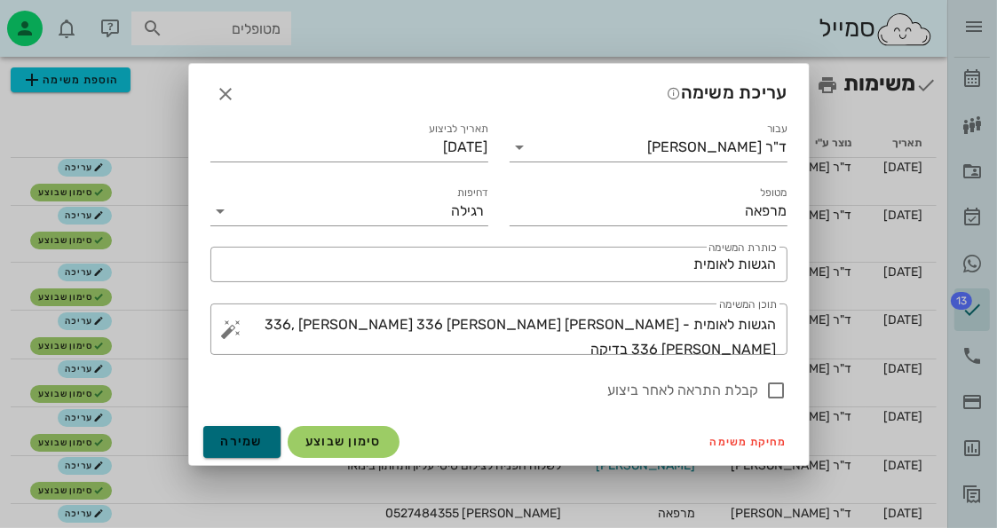
click at [238, 439] on span "שמירה" at bounding box center [242, 441] width 43 height 15
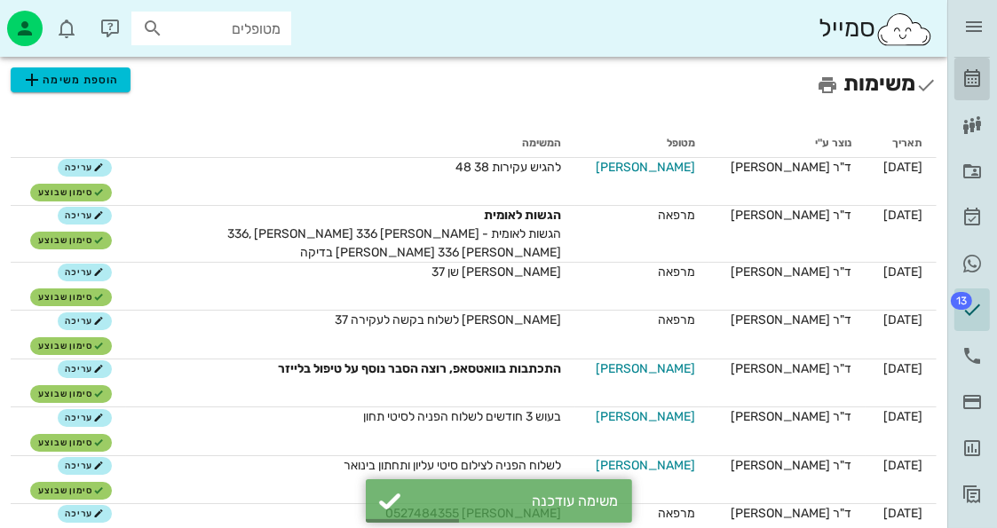
click at [980, 87] on icon at bounding box center [972, 78] width 21 height 21
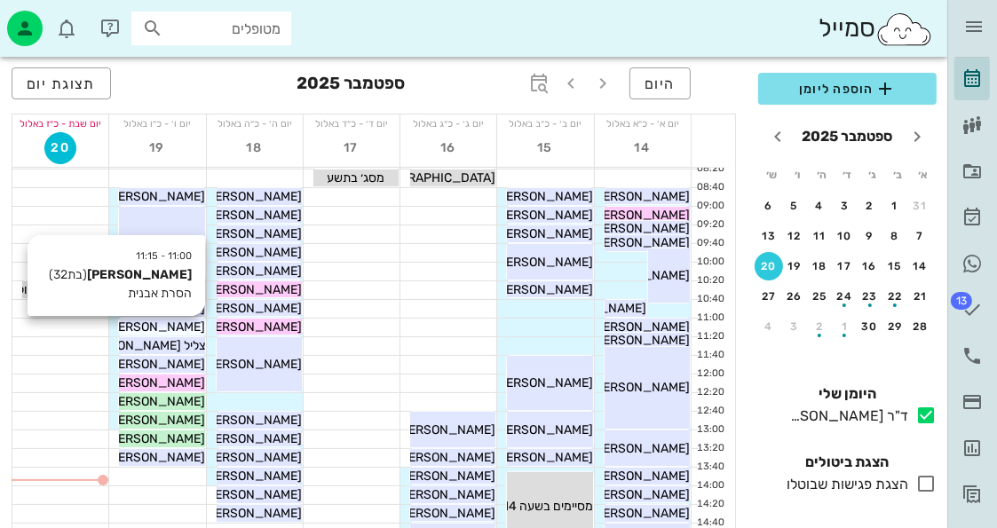
scroll to position [89, 0]
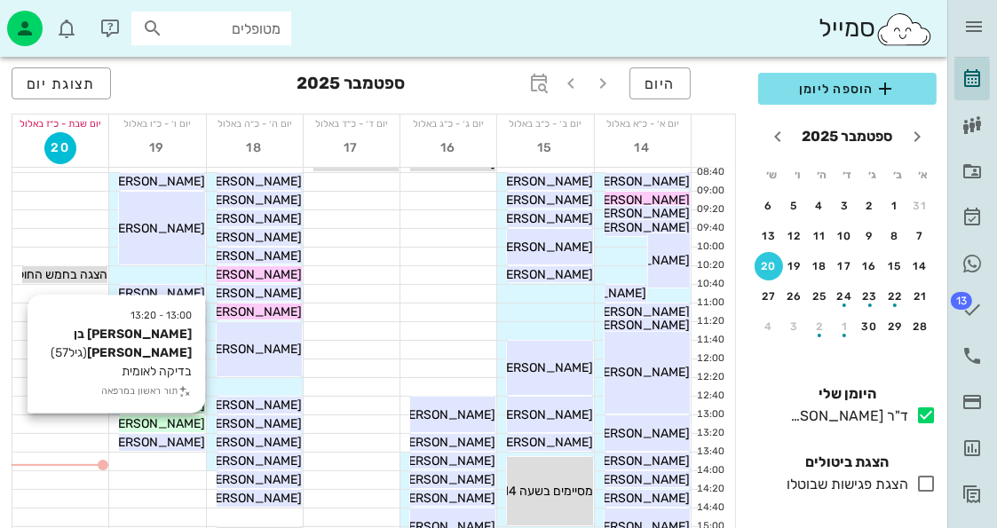
click at [190, 423] on span "אלווירה בן יעקב" at bounding box center [98, 423] width 214 height 15
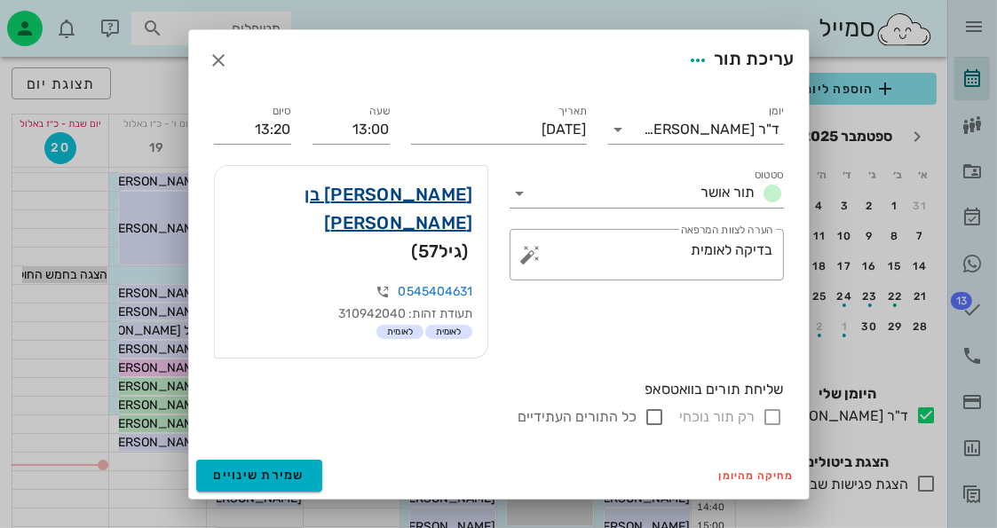
click at [417, 220] on link "אלווירה בן יעקב" at bounding box center [351, 208] width 244 height 57
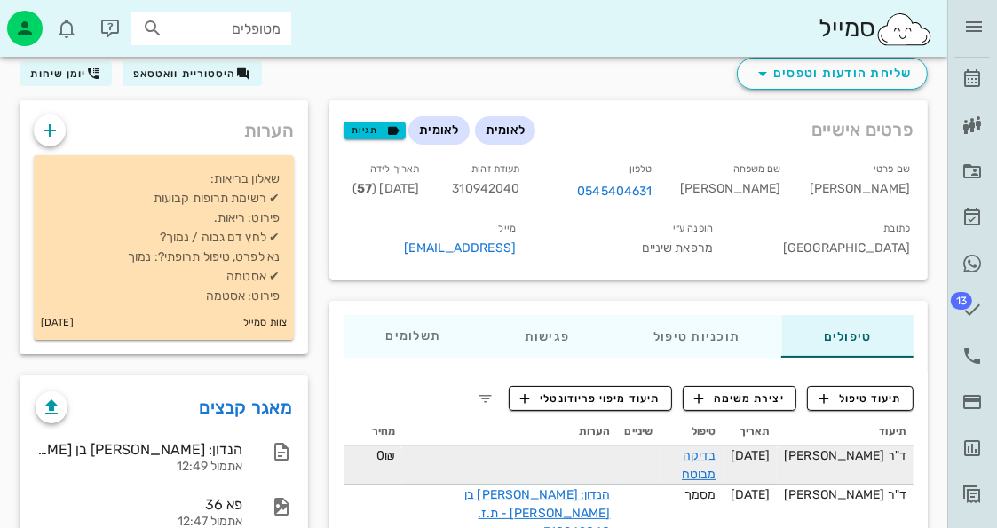
scroll to position [89, 0]
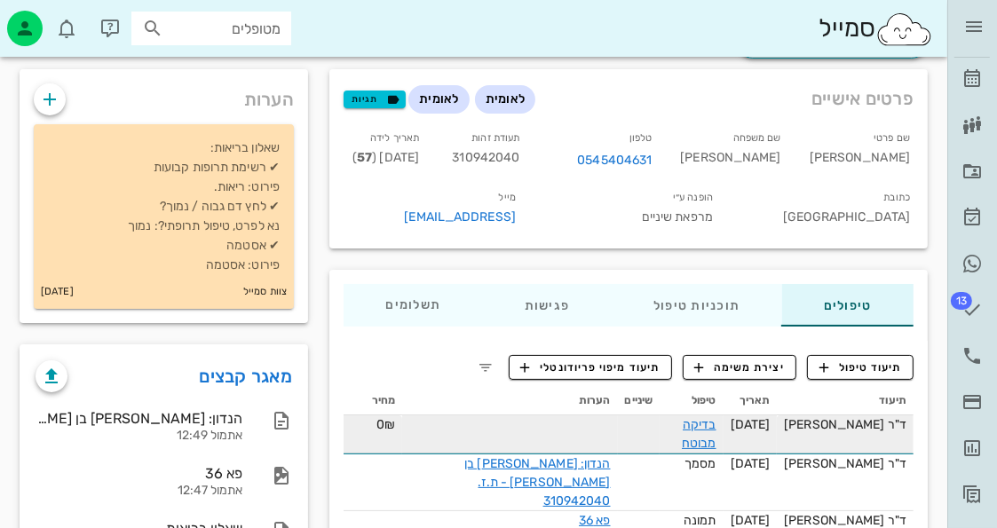
click at [709, 431] on div "בדיקה מבוטח" at bounding box center [691, 434] width 49 height 37
click at [717, 421] on link "בדיקה מבוטח" at bounding box center [699, 434] width 35 height 34
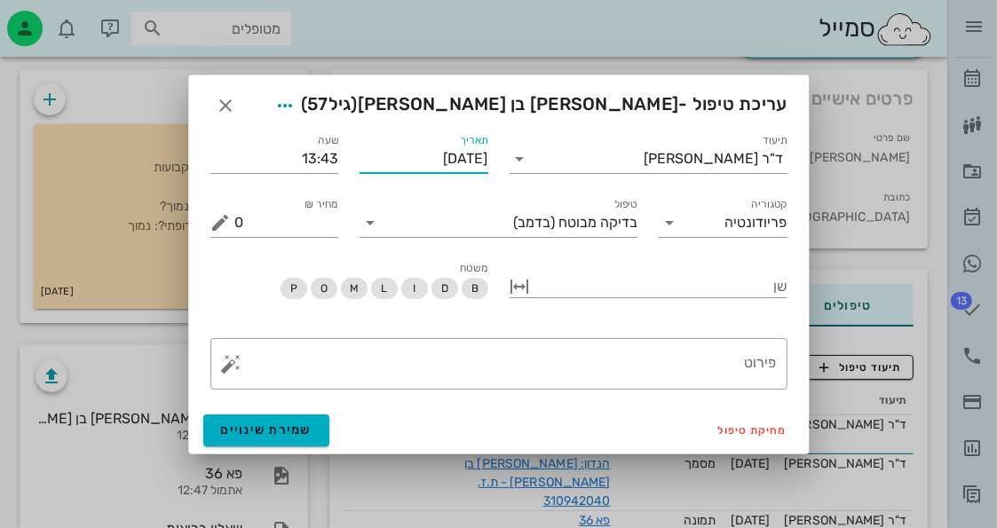
click at [420, 162] on input "[DATE]" at bounding box center [424, 159] width 129 height 28
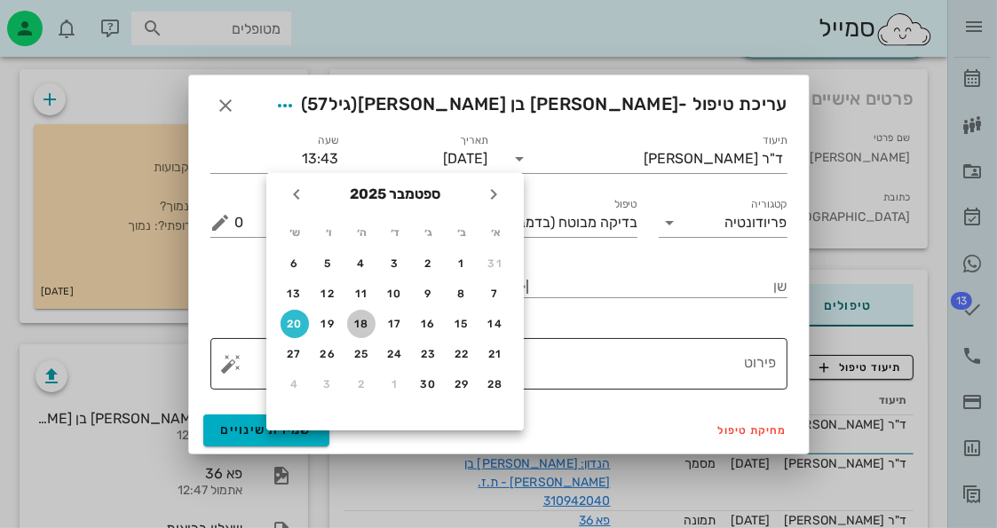
drag, startPoint x: 357, startPoint y: 326, endPoint x: 388, endPoint y: 345, distance: 36.2
click at [359, 326] on div "18" at bounding box center [361, 324] width 28 height 12
type input "[DATE]"
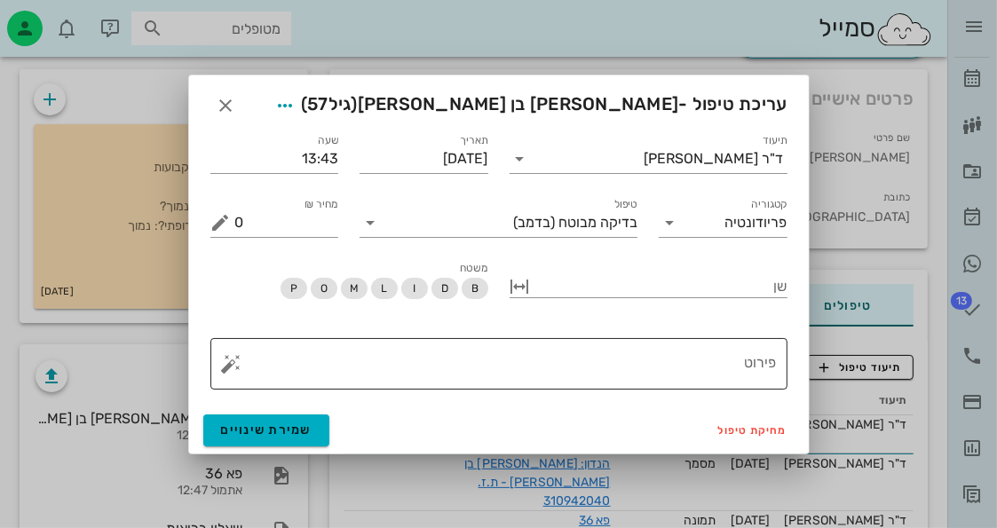
click at [483, 377] on textarea "פירוט" at bounding box center [506, 368] width 542 height 43
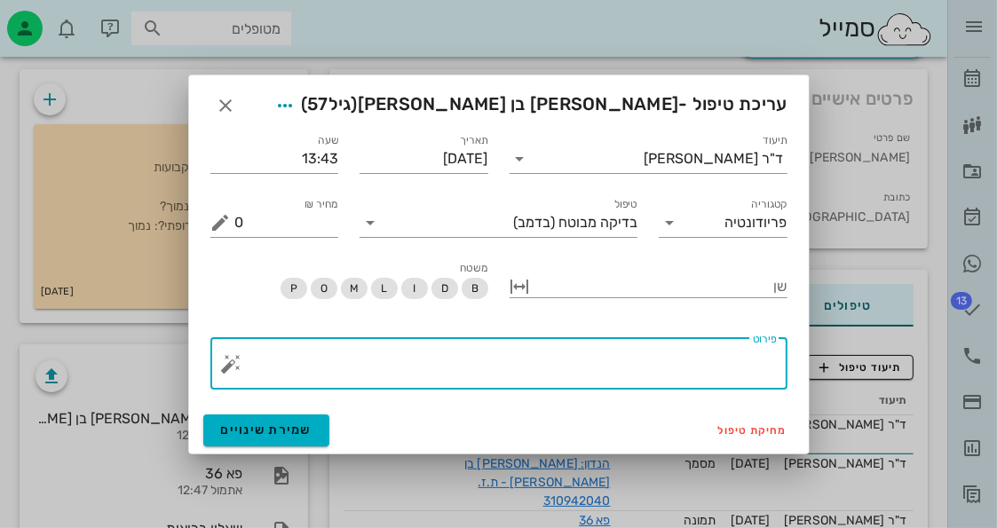
click at [242, 372] on button "button" at bounding box center [231, 363] width 21 height 21
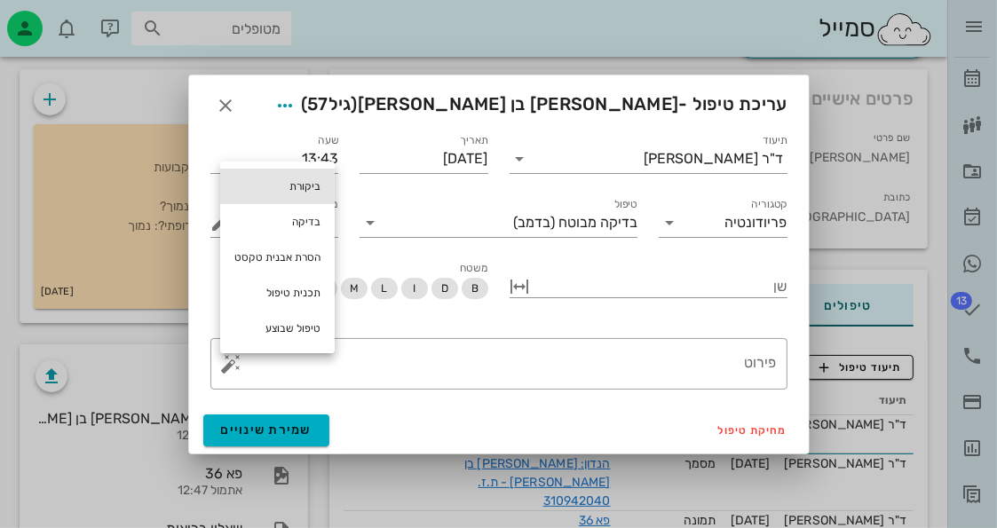
click at [305, 175] on div "ביקורת" at bounding box center [277, 187] width 115 height 36
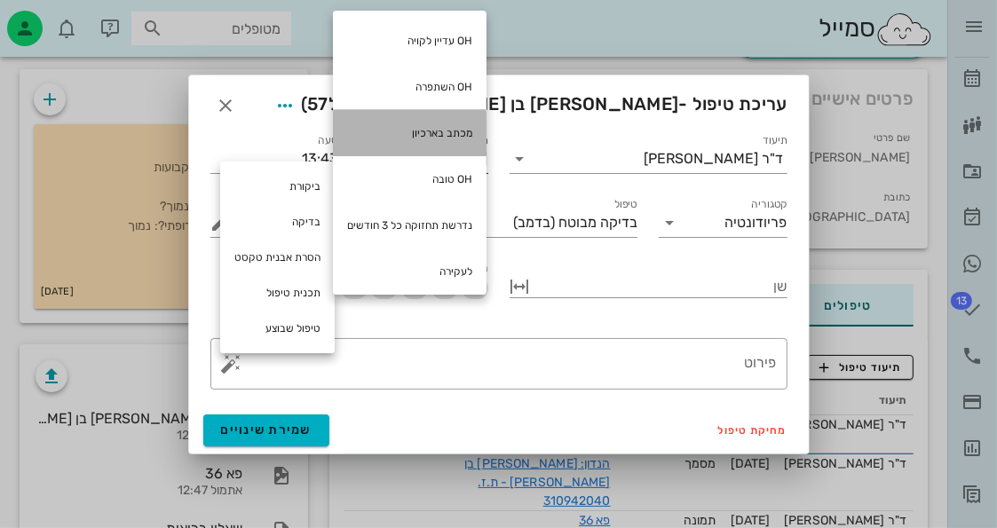
drag, startPoint x: 455, startPoint y: 130, endPoint x: 452, endPoint y: 148, distance: 18.8
click at [456, 131] on div "מכתב בארכיון" at bounding box center [410, 133] width 154 height 46
type textarea "מכתב בארכיון"
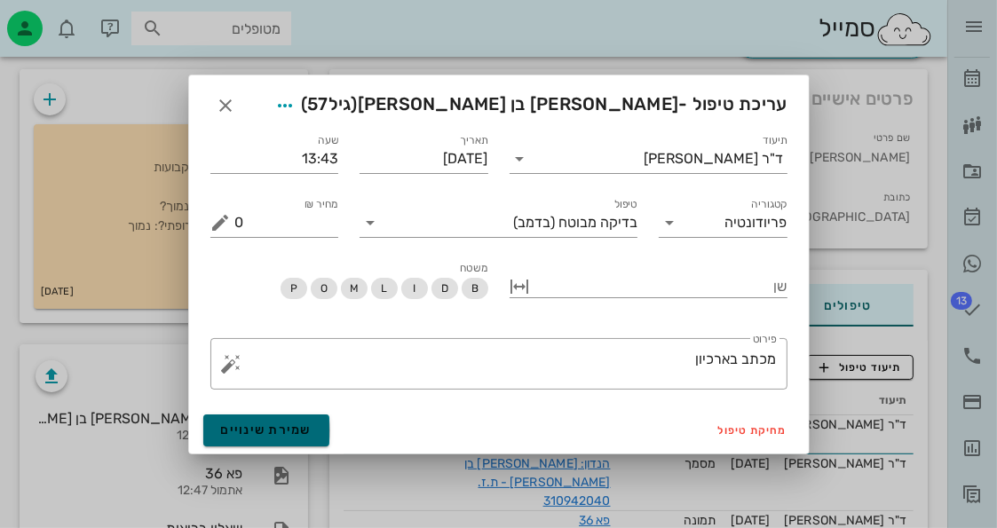
click at [301, 440] on button "שמירת שינויים" at bounding box center [266, 431] width 127 height 32
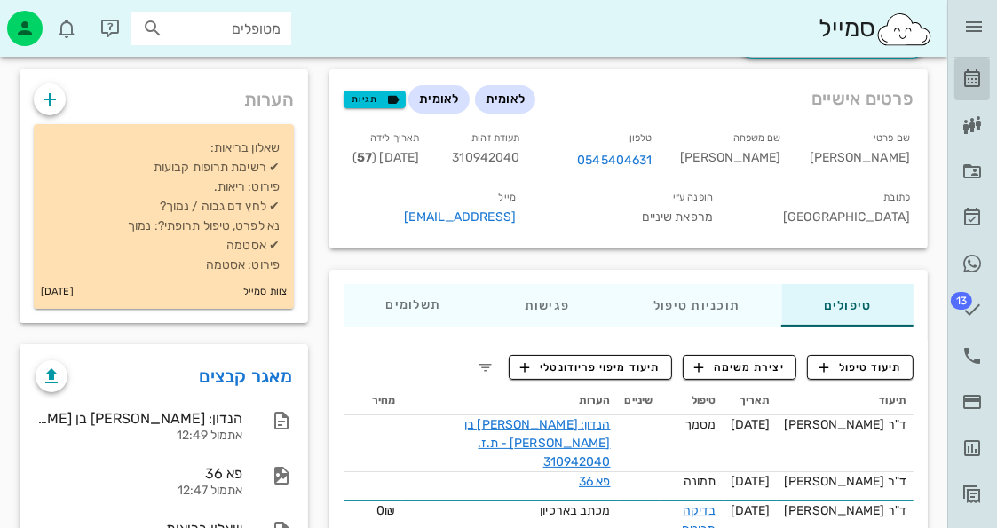
click at [966, 83] on icon at bounding box center [972, 78] width 21 height 21
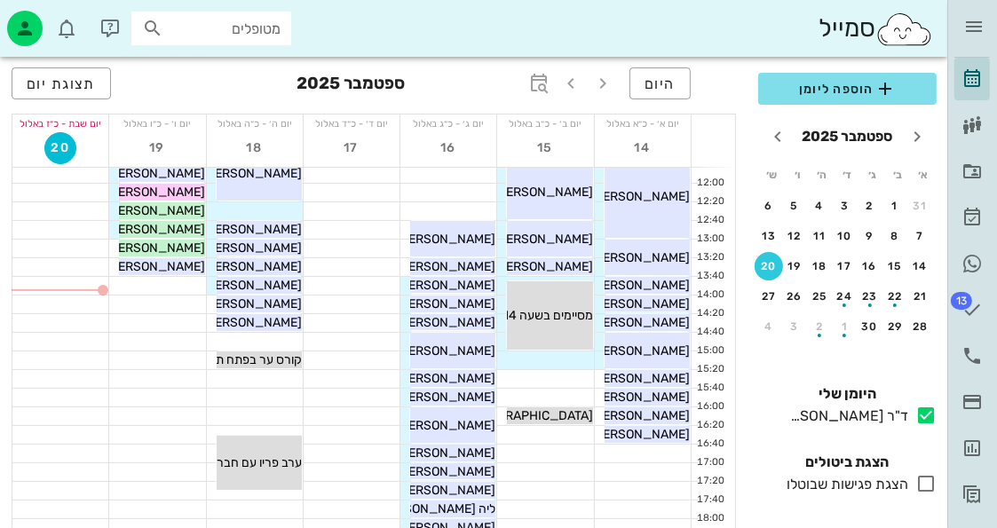
scroll to position [266, 0]
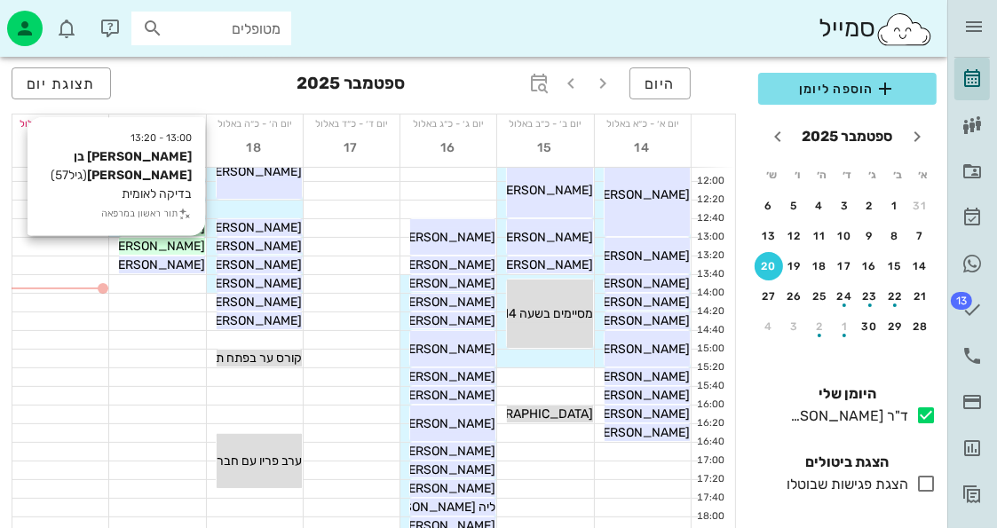
click at [185, 242] on span "אלווירה בן יעקב" at bounding box center [98, 246] width 214 height 15
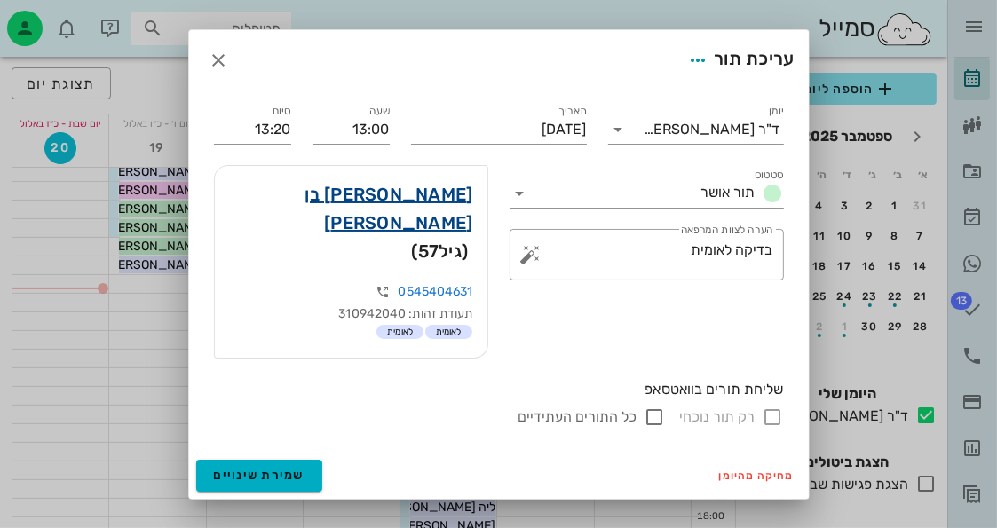
click at [448, 225] on link "אלווירה בן יעקב" at bounding box center [351, 208] width 244 height 57
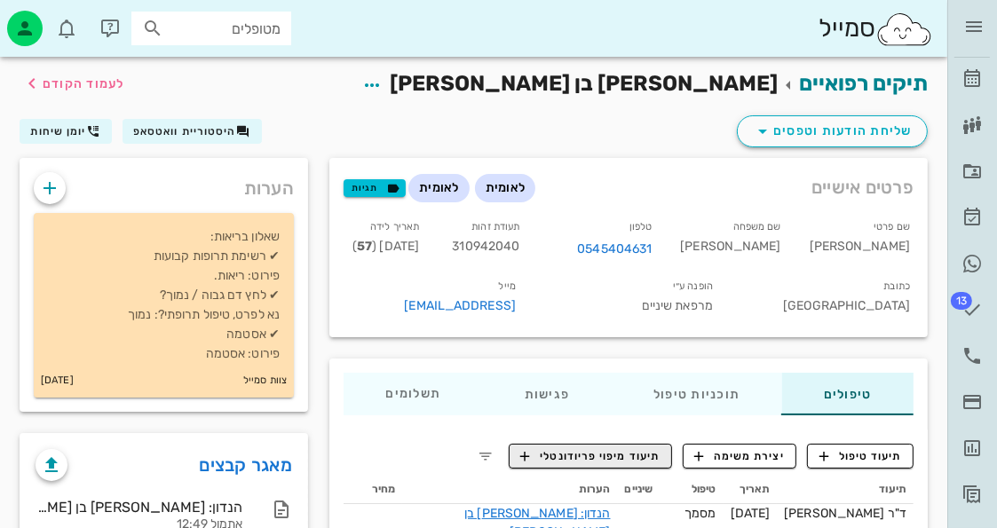
scroll to position [89, 0]
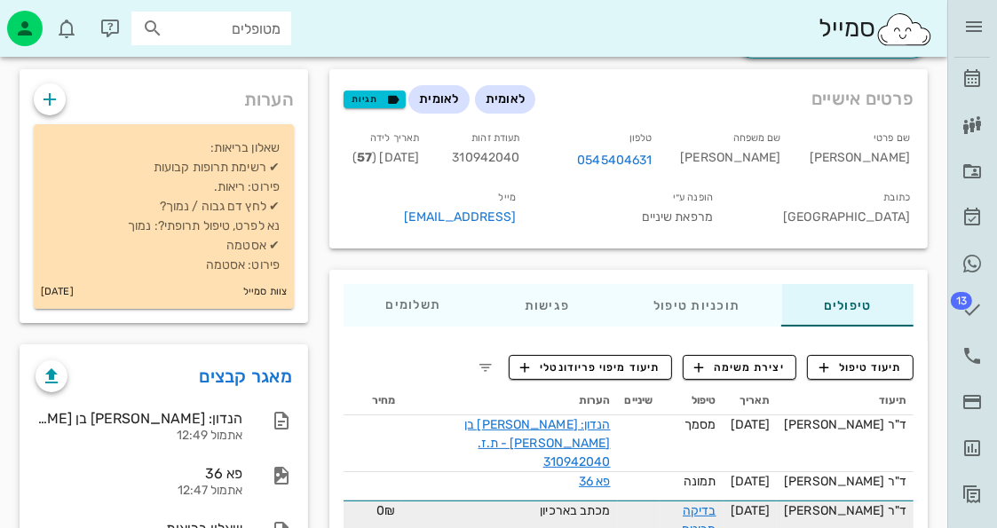
click at [716, 502] on div "בדיקה מבוטח" at bounding box center [691, 520] width 49 height 37
click at [717, 503] on link "בדיקה מבוטח" at bounding box center [699, 520] width 35 height 34
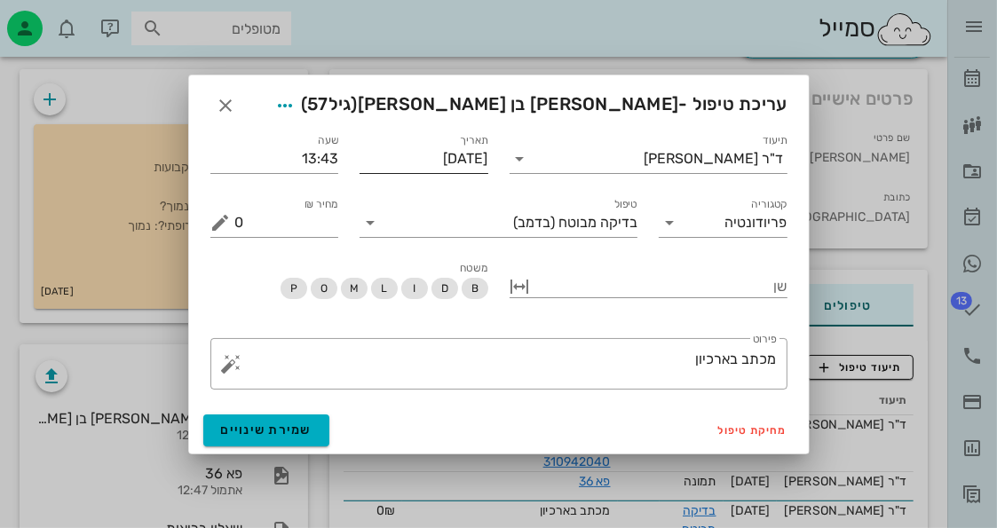
click at [426, 163] on input "[DATE]" at bounding box center [424, 159] width 129 height 28
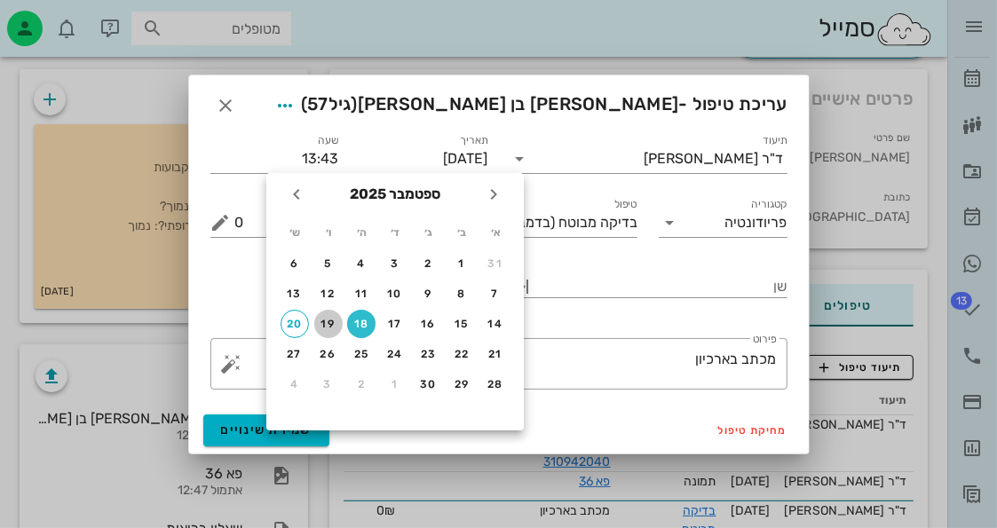
click at [336, 323] on div "19" at bounding box center [328, 324] width 28 height 12
type input "19-09-2025"
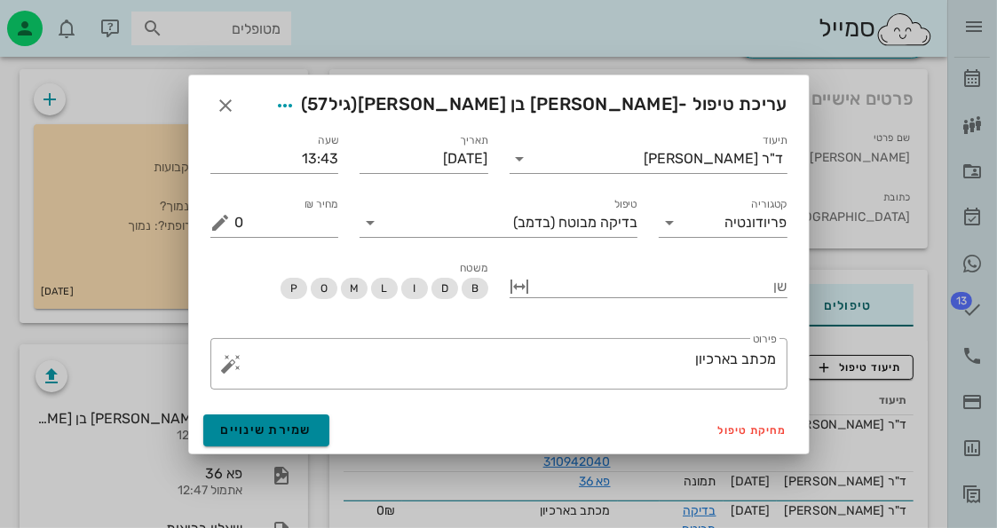
click at [269, 432] on span "שמירת שינויים" at bounding box center [266, 430] width 91 height 15
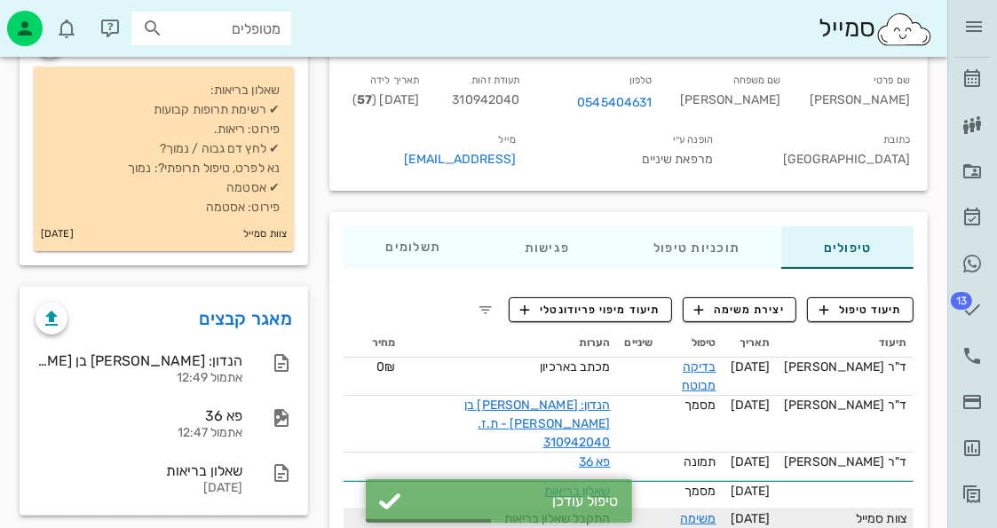
scroll to position [178, 0]
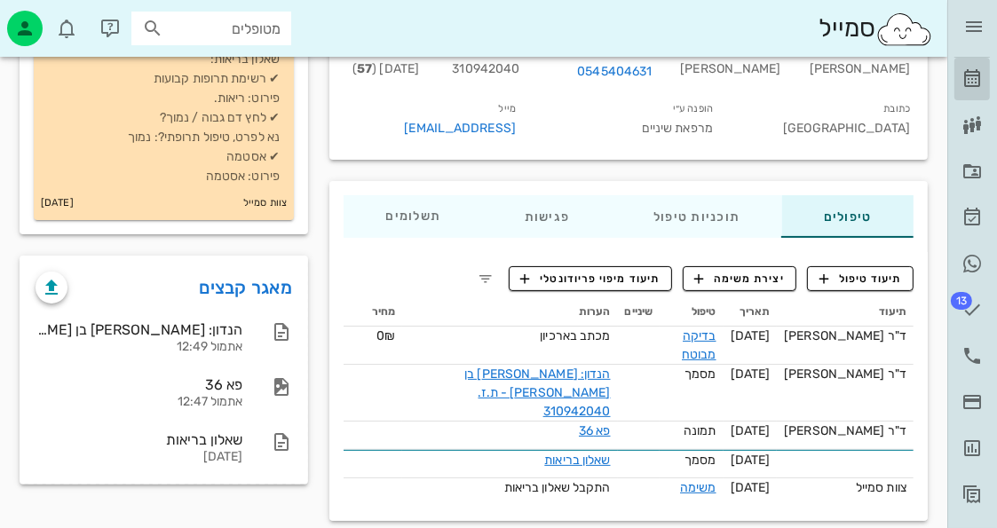
click at [989, 79] on link "[PERSON_NAME]" at bounding box center [972, 79] width 36 height 43
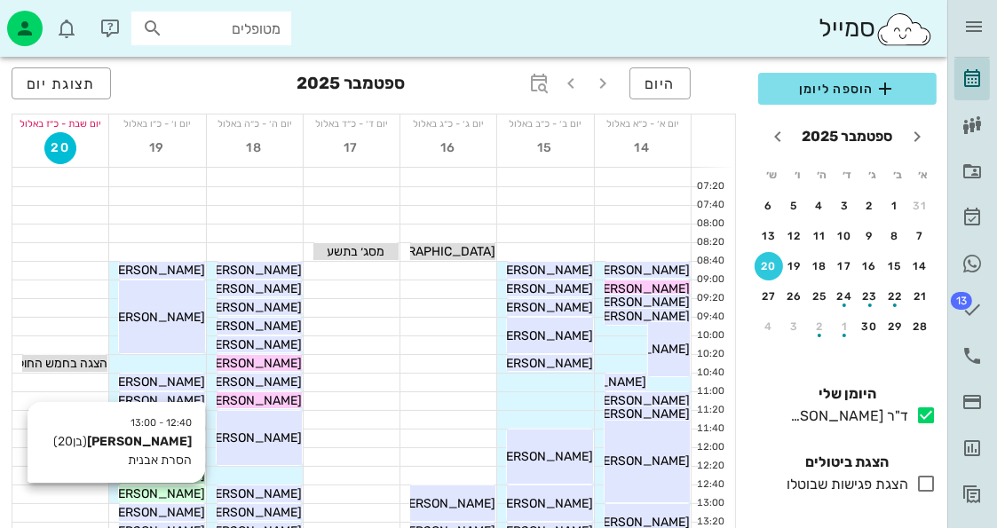
click at [194, 495] on div "אופיר גזית" at bounding box center [161, 494] width 85 height 19
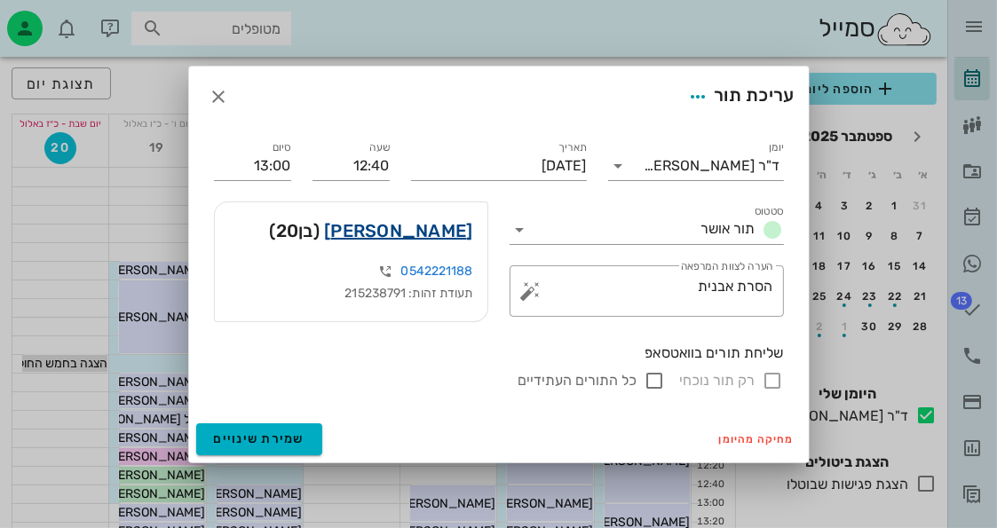
click at [460, 234] on link "אופיר גזית" at bounding box center [398, 231] width 148 height 28
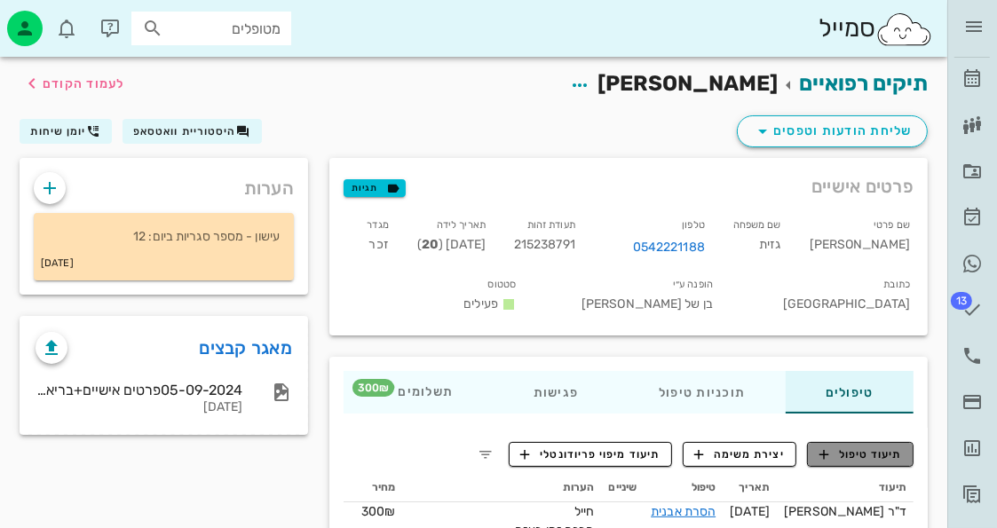
click at [890, 454] on span "תיעוד טיפול" at bounding box center [861, 455] width 83 height 16
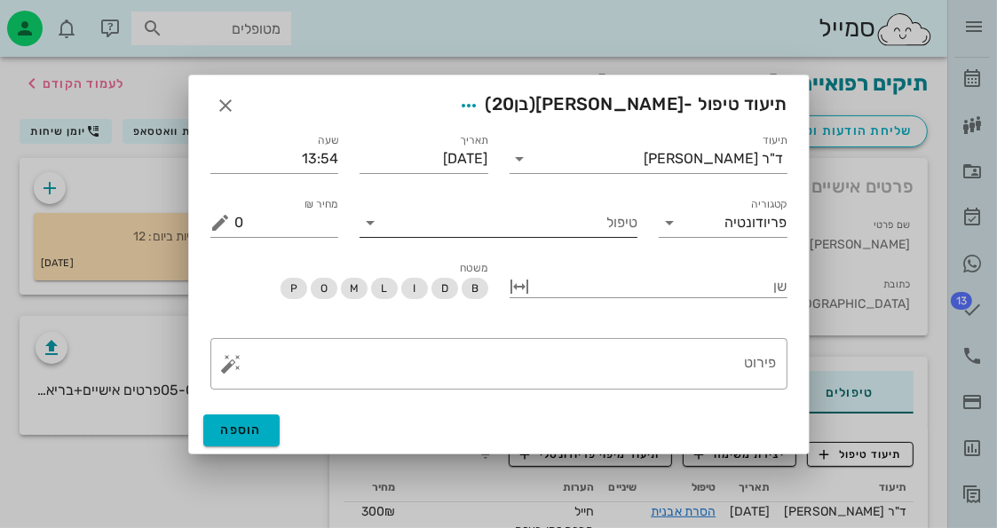
click at [543, 224] on input "טיפול" at bounding box center [510, 223] width 253 height 28
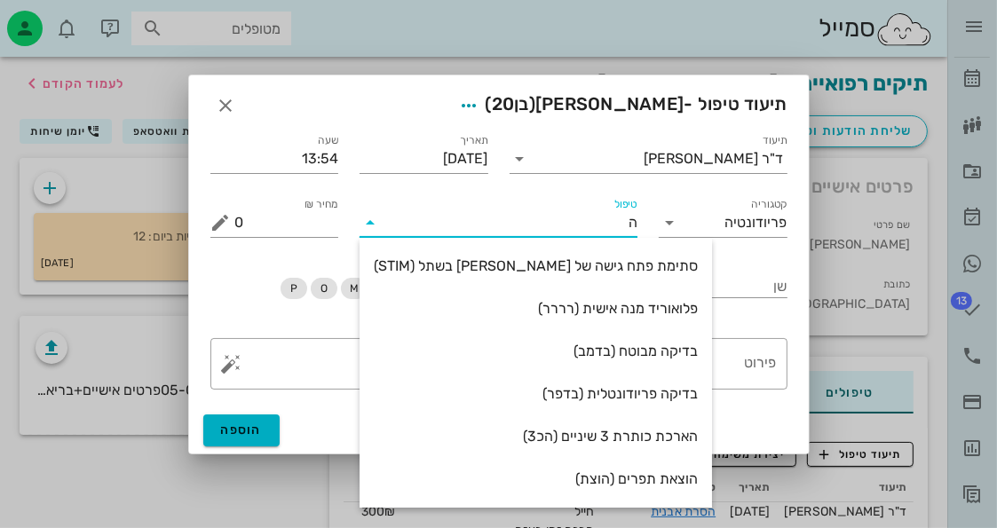
type input "הס"
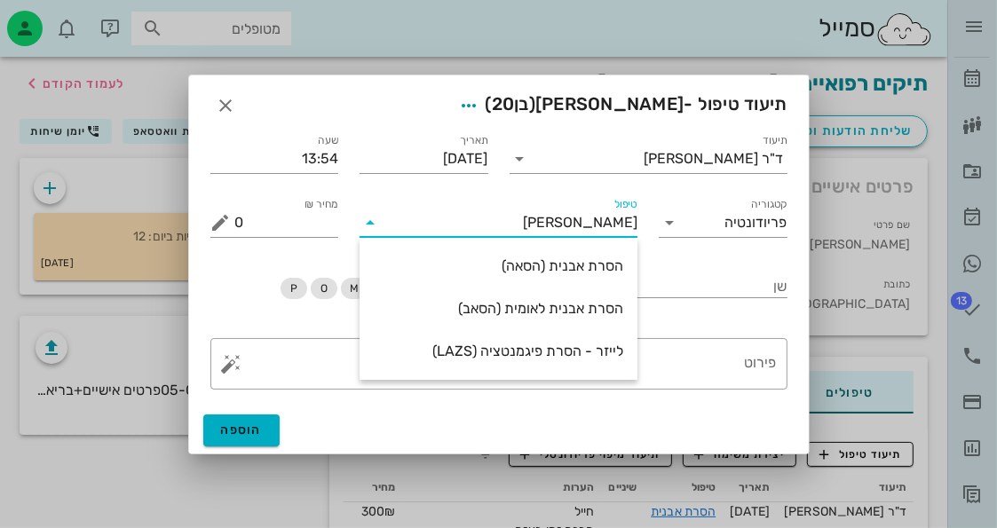
drag, startPoint x: 577, startPoint y: 257, endPoint x: 530, endPoint y: 251, distance: 47.5
click at [579, 257] on div "הסרת אבנית (הסאה)" at bounding box center [499, 265] width 250 height 17
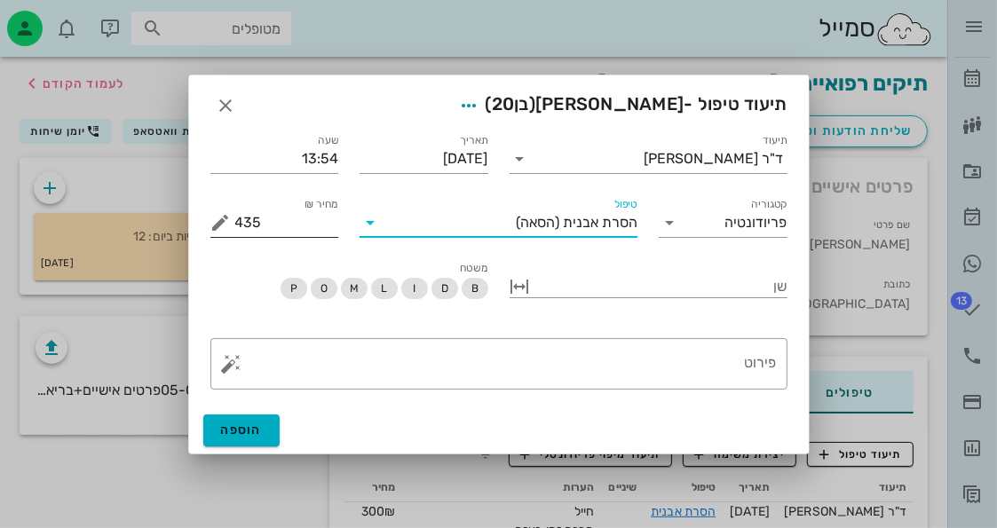
drag, startPoint x: 353, startPoint y: 231, endPoint x: 257, endPoint y: 231, distance: 96.8
click at [257, 231] on div "תיעוד ד"ר חיה מאיר תאריך 20-09-2025 שעה 13:54 קטגוריה פריודונטיה טיפול הסרת אבנ…" at bounding box center [499, 184] width 598 height 128
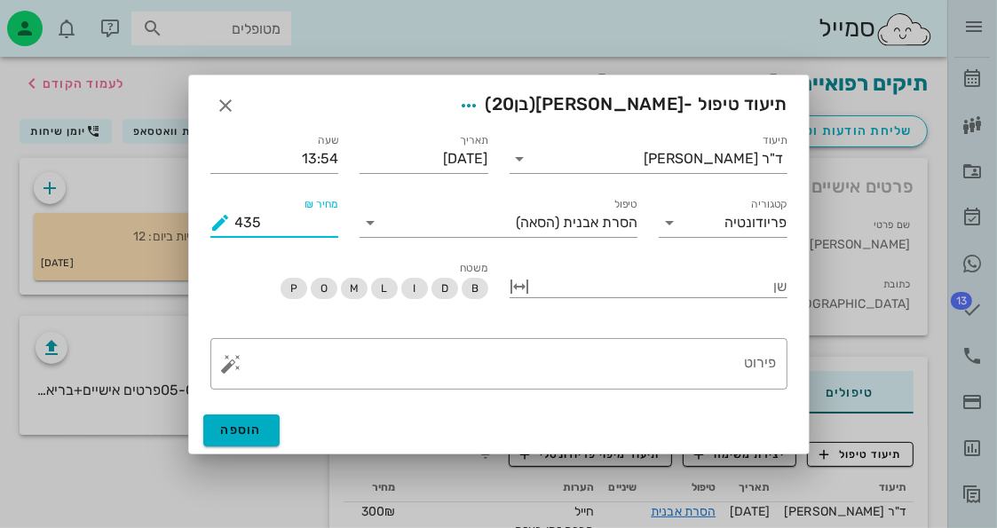
drag, startPoint x: 278, startPoint y: 225, endPoint x: 170, endPoint y: 221, distance: 107.5
click at [170, 221] on div "ד״ר חיה מאיר יומן מרפאה רשימת המתנה תיקים רפואיים אישורי הגעה היסטוריית וואטסאפ…" at bounding box center [498, 326] width 997 height 652
type input "300"
click at [236, 367] on button "button" at bounding box center [231, 363] width 21 height 21
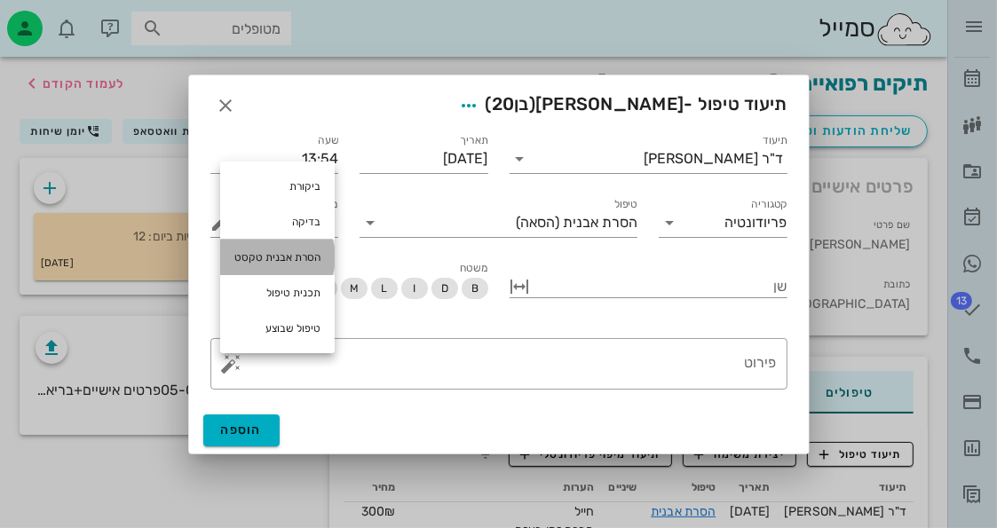
click at [326, 257] on div "הסרת אבנית טקסט" at bounding box center [277, 258] width 115 height 36
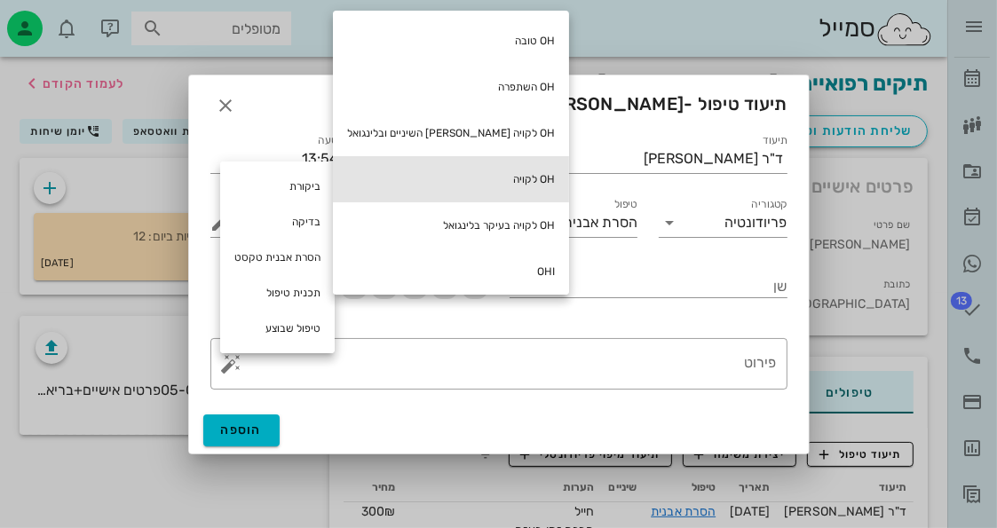
click at [475, 178] on div "OH לקויה" at bounding box center [451, 179] width 236 height 46
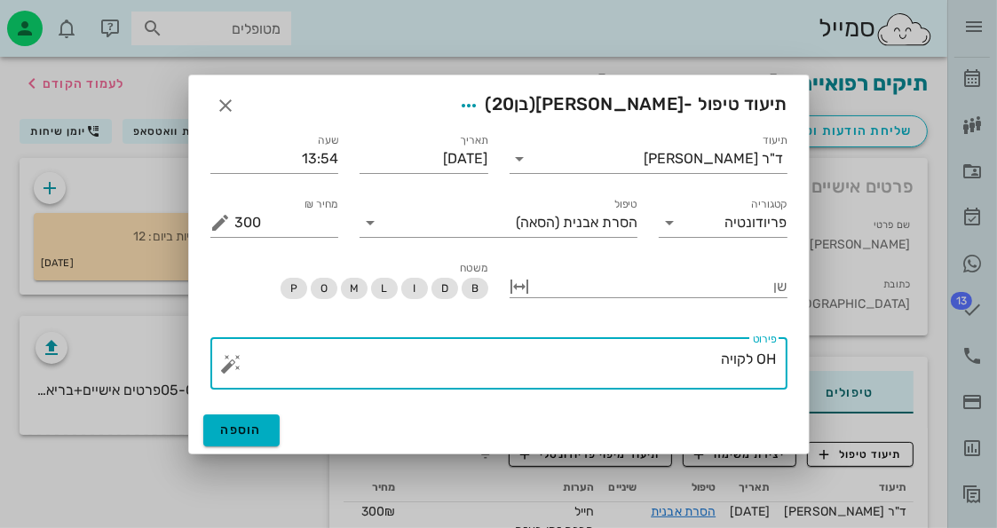
click at [234, 365] on button "button" at bounding box center [231, 363] width 21 height 21
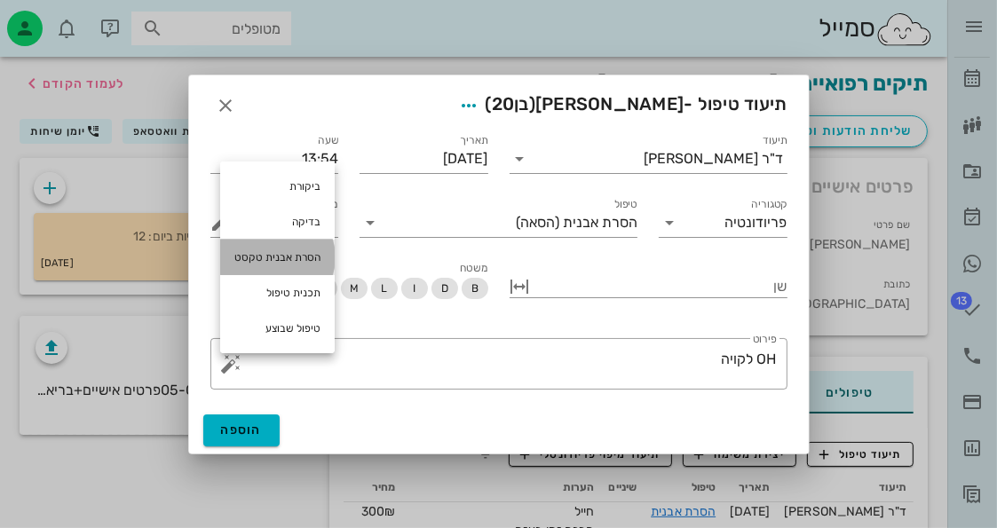
click at [278, 267] on div "הסרת אבנית טקסט" at bounding box center [277, 258] width 115 height 36
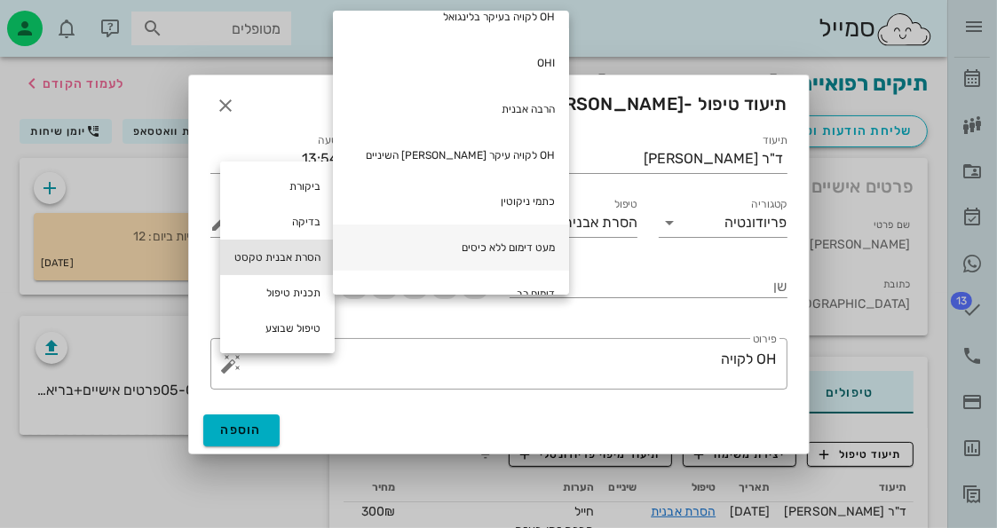
scroll to position [238, 0]
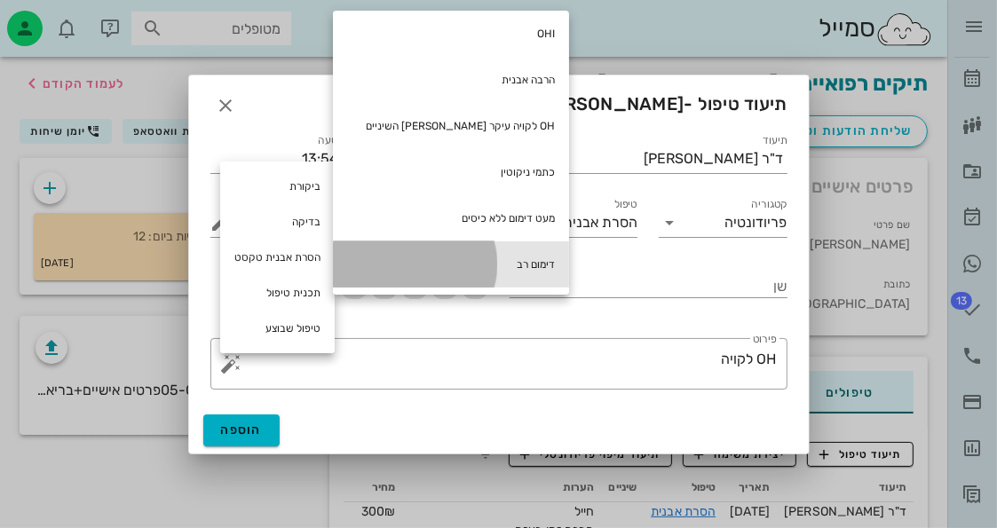
click at [469, 257] on div "דימום רב" at bounding box center [451, 265] width 236 height 46
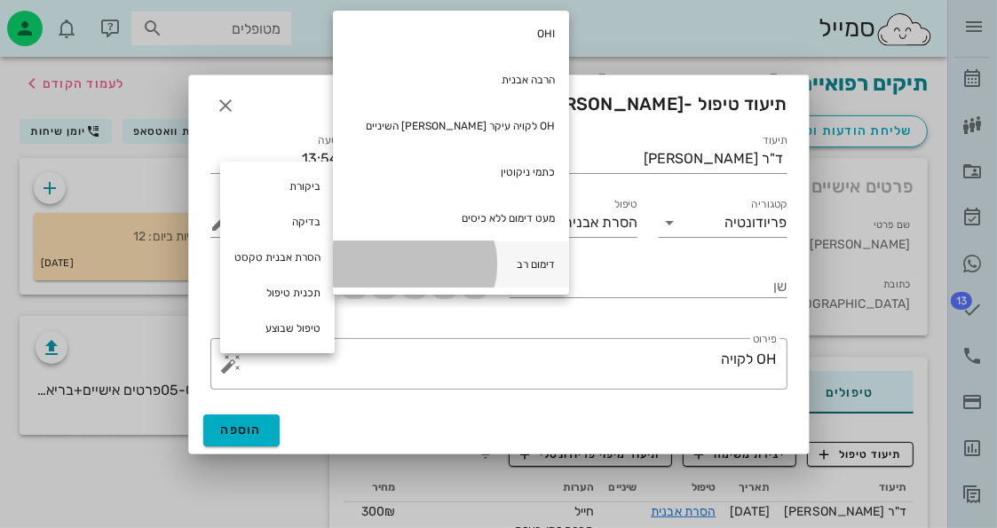
type textarea "OH לקויה דימום רב"
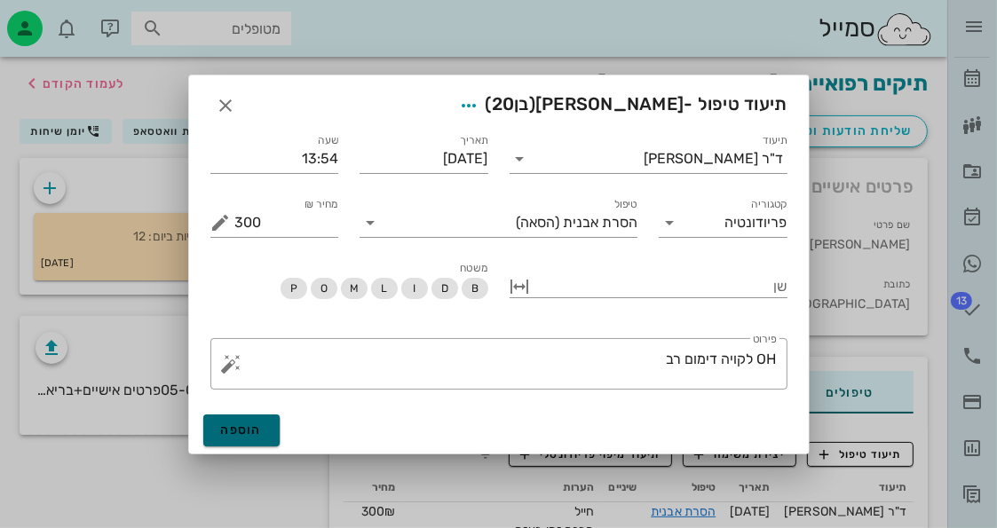
drag, startPoint x: 259, startPoint y: 436, endPoint x: 269, endPoint y: 436, distance: 9.8
click at [263, 436] on button "הוספה" at bounding box center [241, 431] width 77 height 32
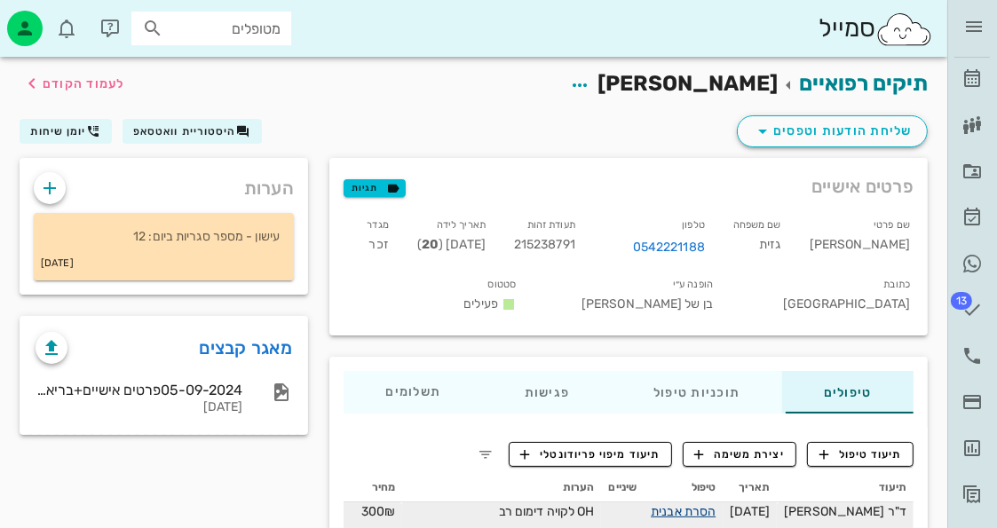
click at [711, 516] on link "הסרת אבנית" at bounding box center [683, 511] width 65 height 15
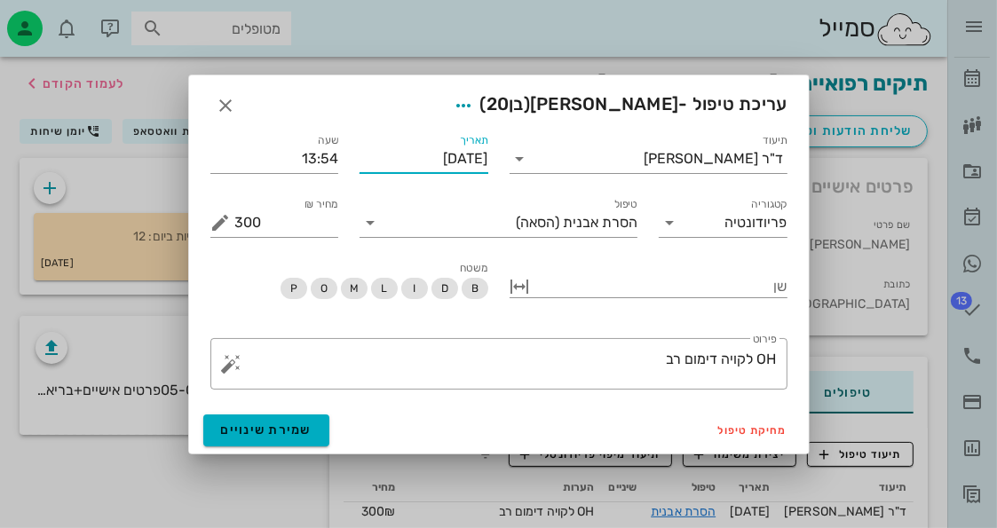
click at [433, 156] on input "[DATE]" at bounding box center [424, 159] width 129 height 28
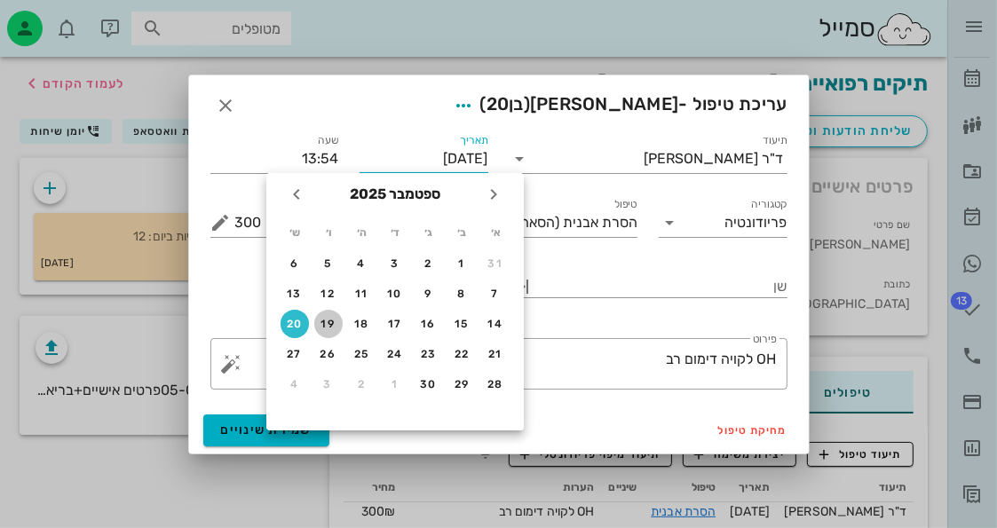
click at [338, 324] on div "19" at bounding box center [328, 324] width 28 height 12
type input "19-09-2025"
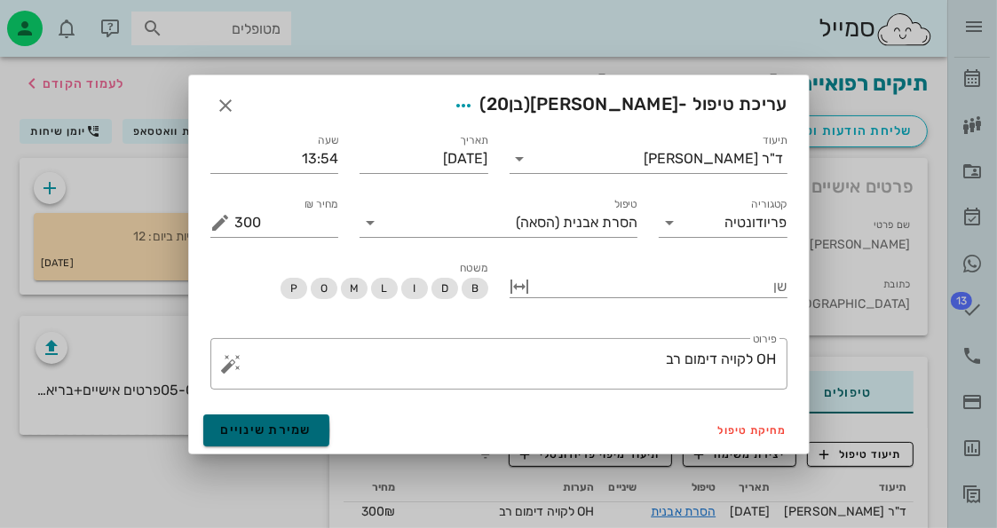
click at [301, 433] on span "שמירת שינויים" at bounding box center [266, 430] width 91 height 15
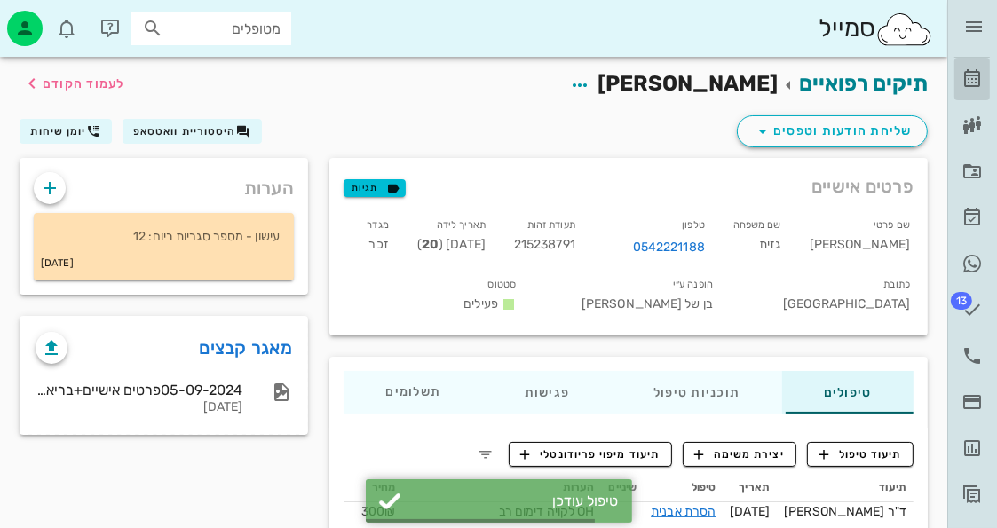
drag, startPoint x: 979, startPoint y: 76, endPoint x: 987, endPoint y: 87, distance: 13.3
click at [981, 79] on icon at bounding box center [972, 78] width 21 height 21
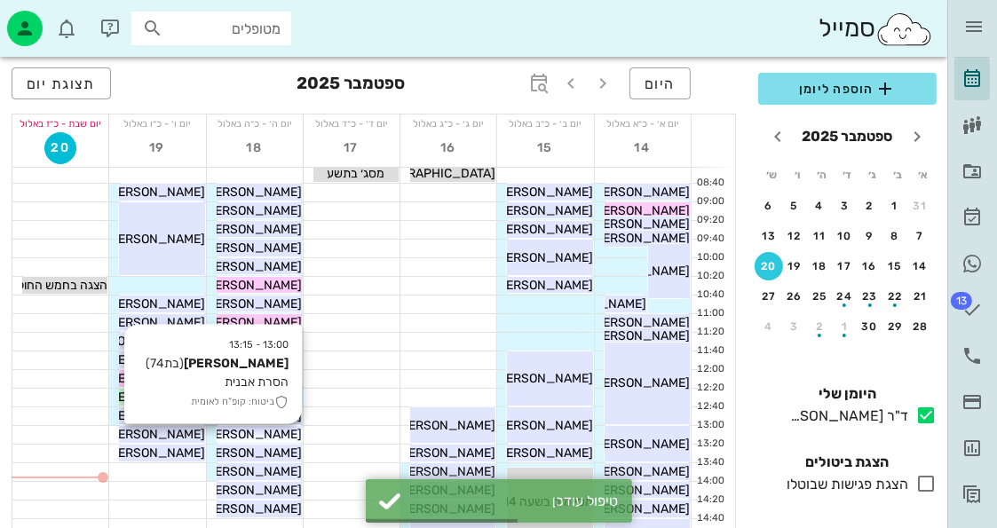
scroll to position [89, 0]
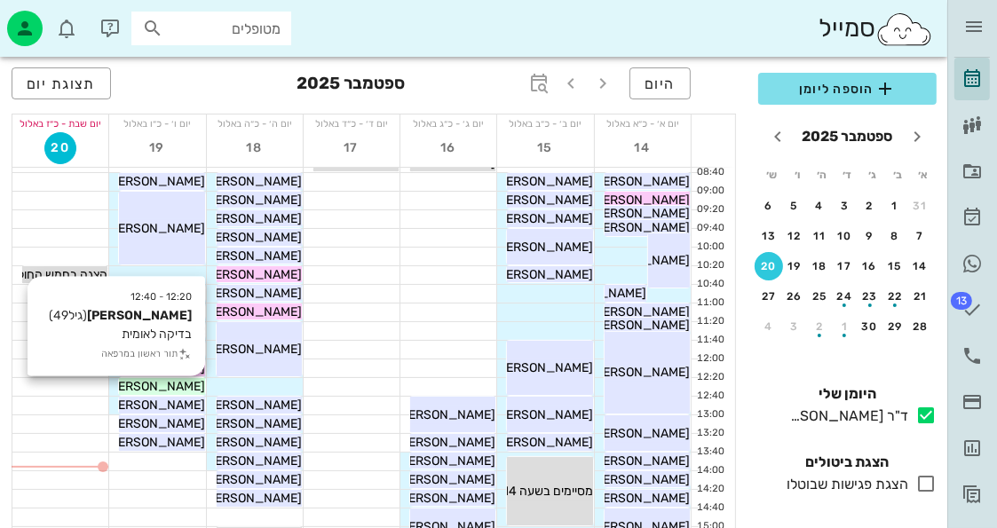
click at [188, 385] on span "פליקס חיים" at bounding box center [155, 386] width 99 height 15
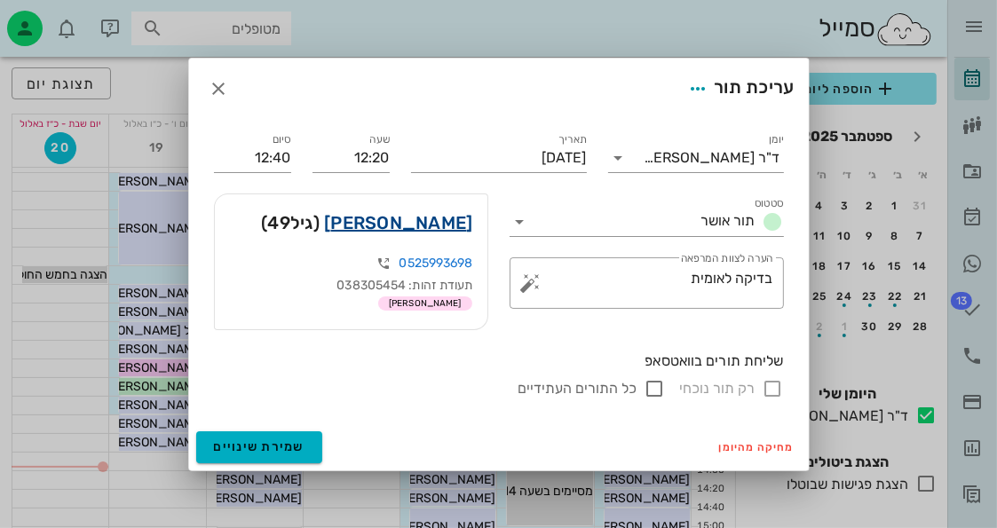
click at [438, 226] on link "פליקס חיים" at bounding box center [398, 223] width 148 height 28
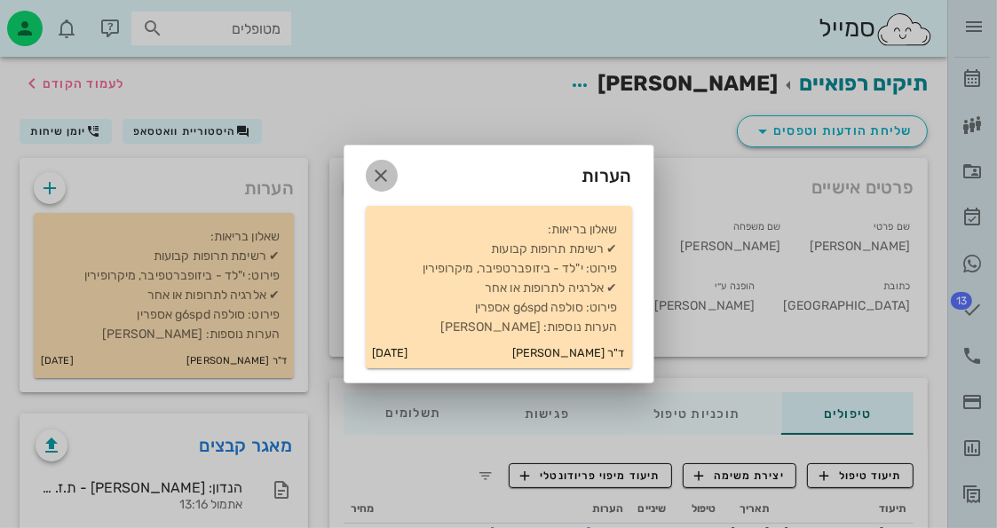
click at [379, 181] on icon "button" at bounding box center [381, 175] width 21 height 21
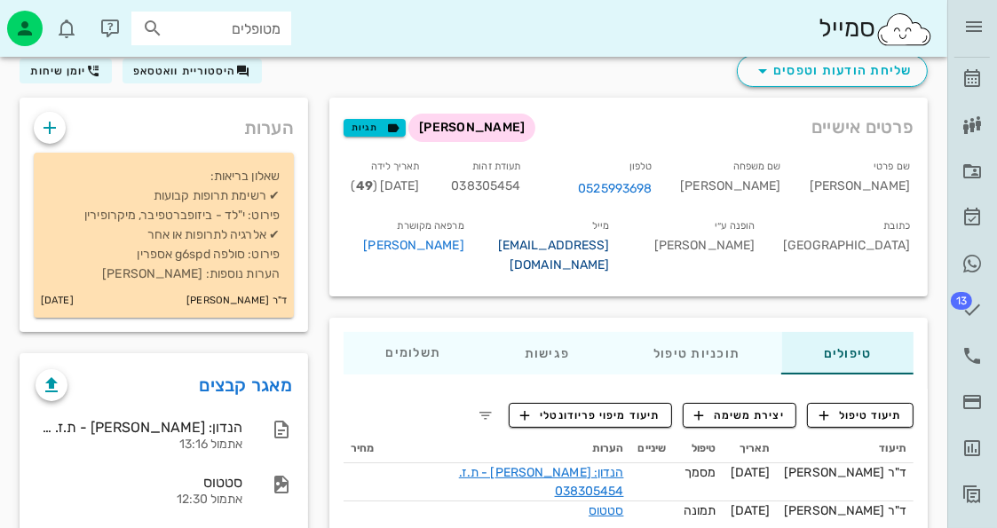
scroll to position [145, 0]
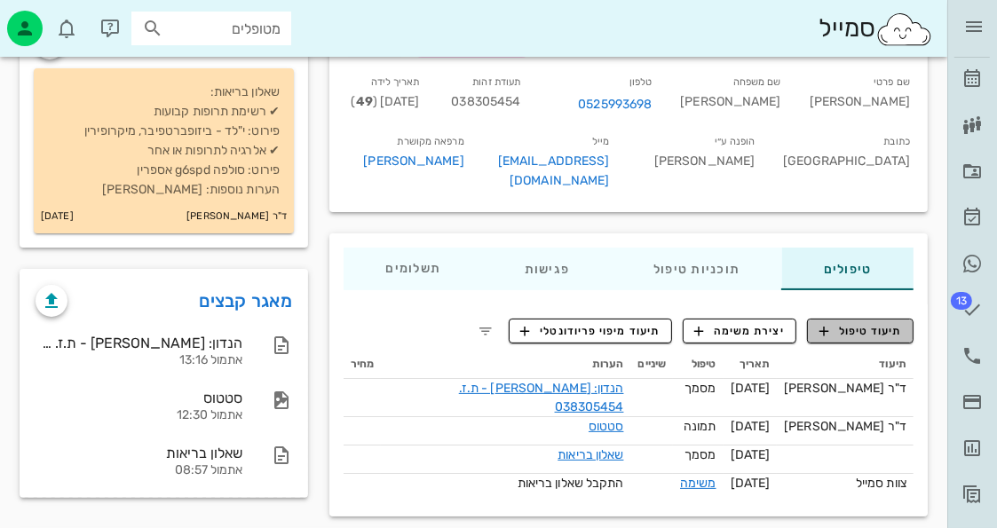
click at [875, 323] on span "תיעוד טיפול" at bounding box center [861, 331] width 83 height 16
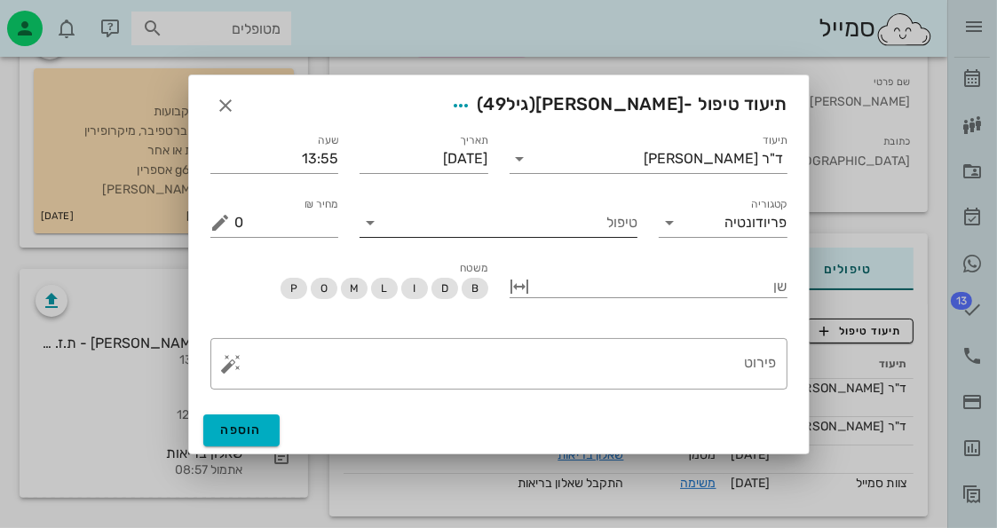
click at [532, 224] on input "טיפול" at bounding box center [510, 223] width 253 height 28
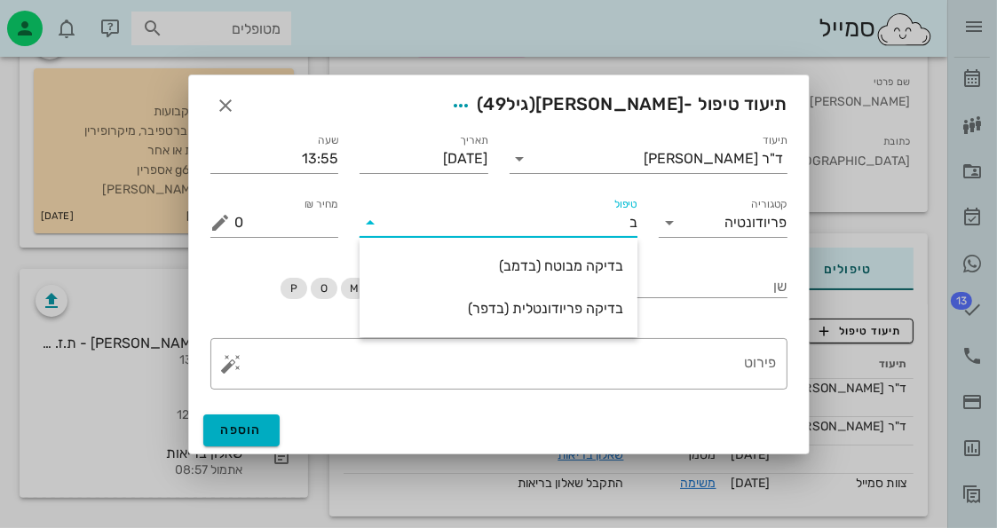
type input "בד"
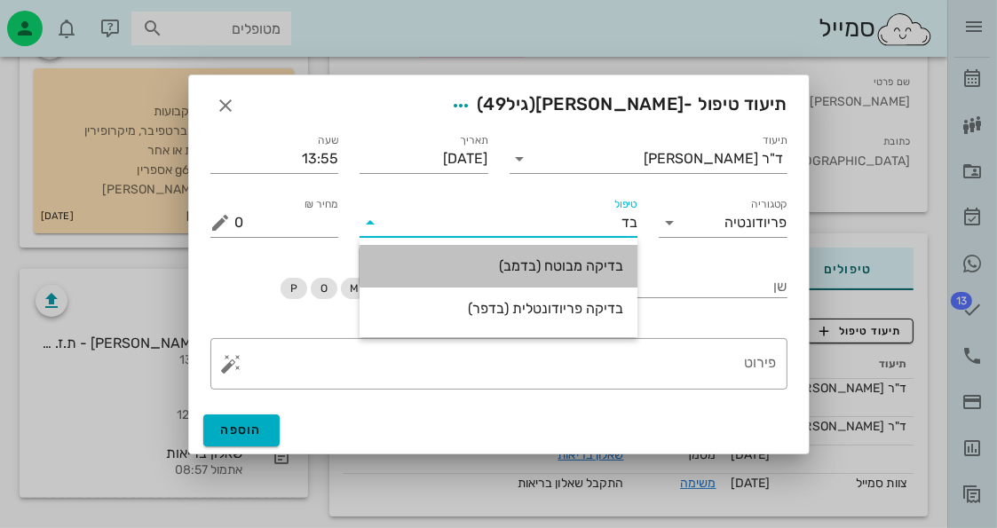
click at [569, 261] on div "בדיקה מבוטח (בדמב)" at bounding box center [499, 265] width 250 height 17
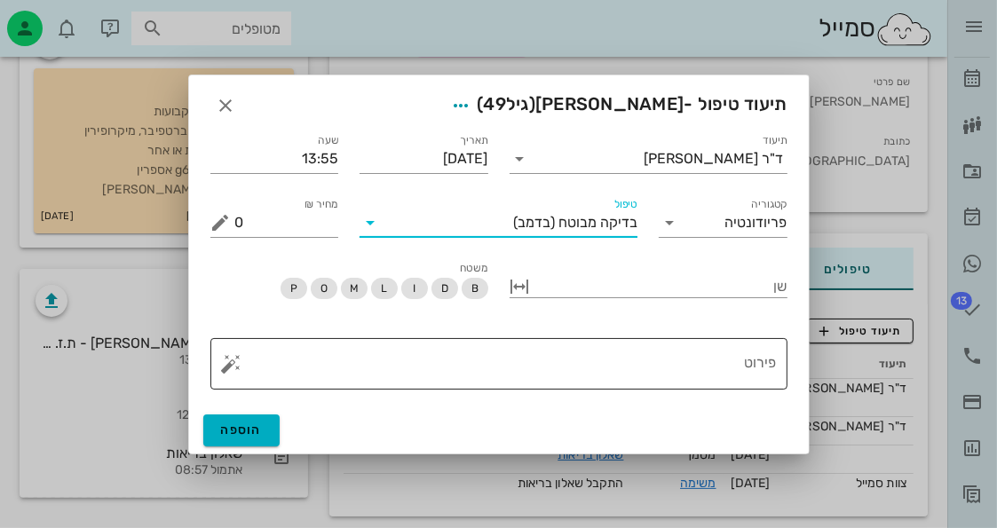
click at [231, 365] on button "button" at bounding box center [231, 363] width 21 height 21
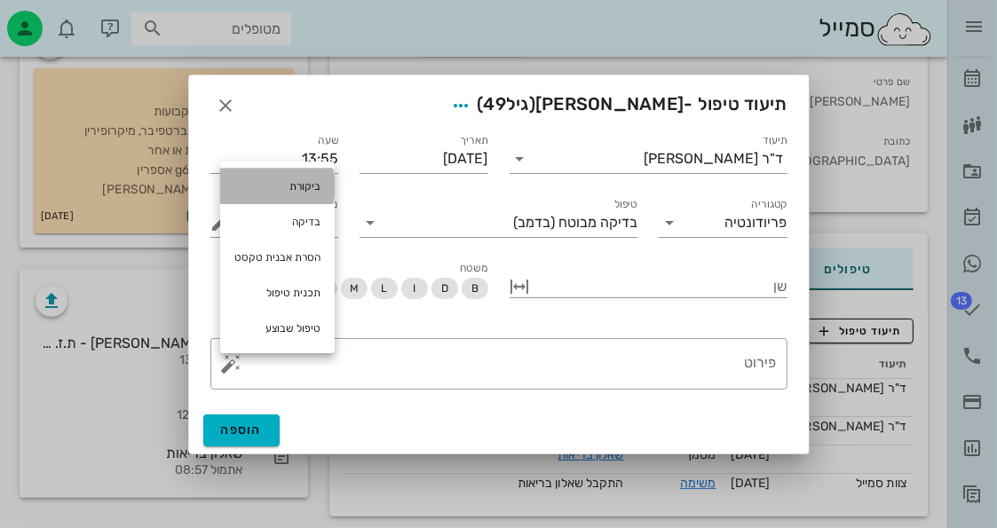
click at [305, 181] on div "ביקורת" at bounding box center [277, 187] width 115 height 36
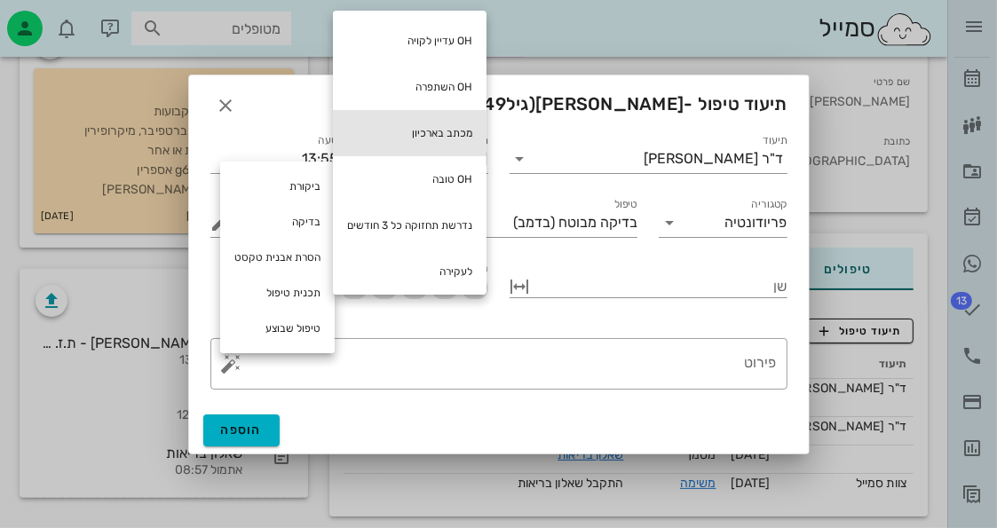
click at [437, 130] on div "מכתב בארכיון" at bounding box center [410, 133] width 154 height 46
type textarea "מכתב בארכיון"
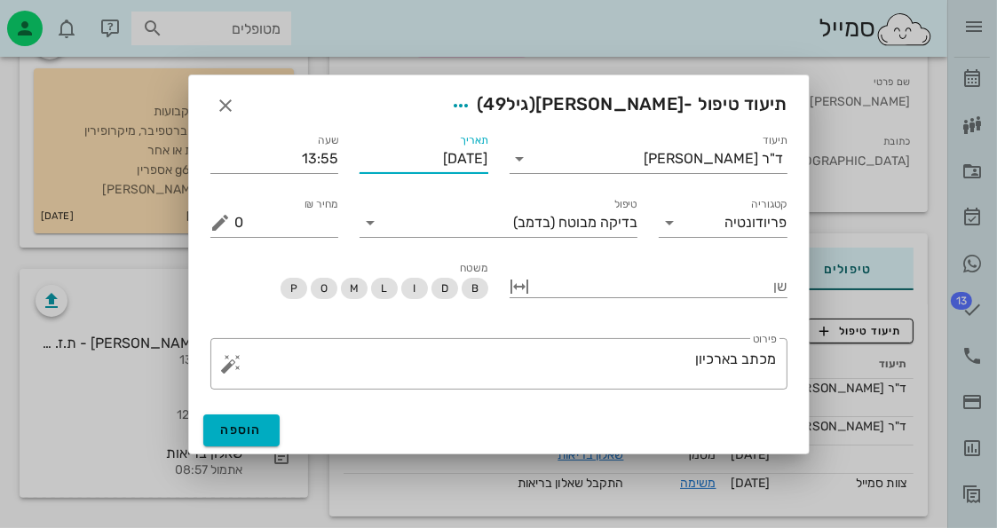
click at [432, 158] on input "[DATE]" at bounding box center [424, 159] width 129 height 28
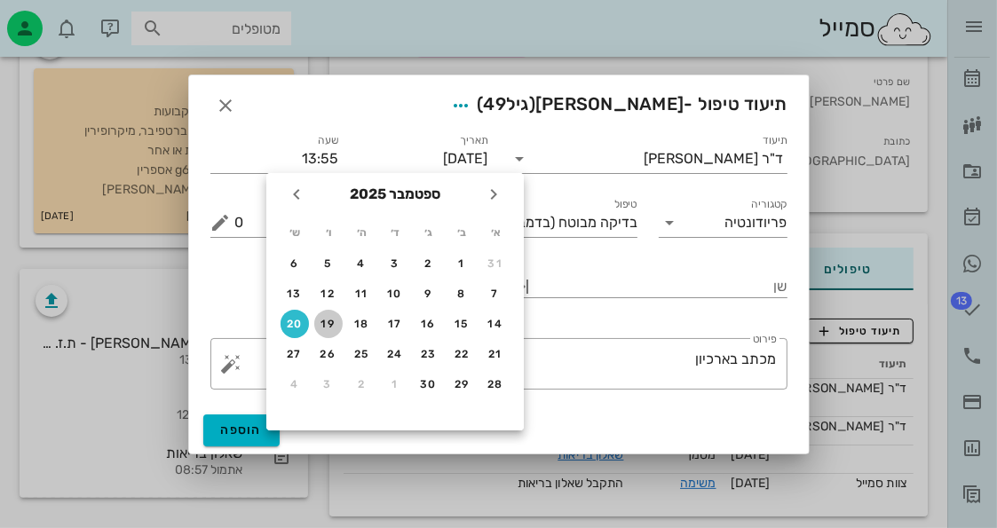
click at [329, 325] on div "19" at bounding box center [328, 324] width 28 height 12
type input "19-09-2025"
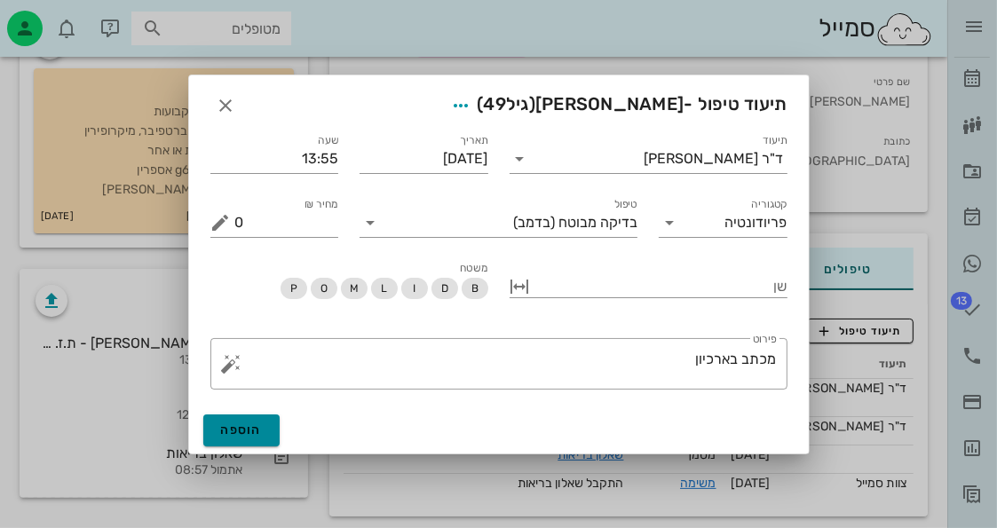
click at [268, 434] on button "הוספה" at bounding box center [241, 431] width 77 height 32
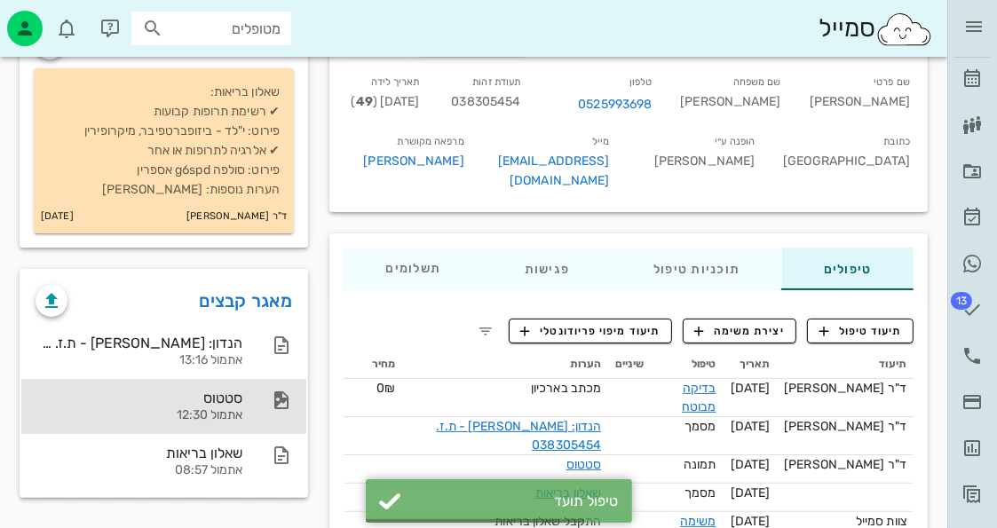
click at [260, 409] on div "סטטוס אתמול 12:30" at bounding box center [163, 406] width 285 height 55
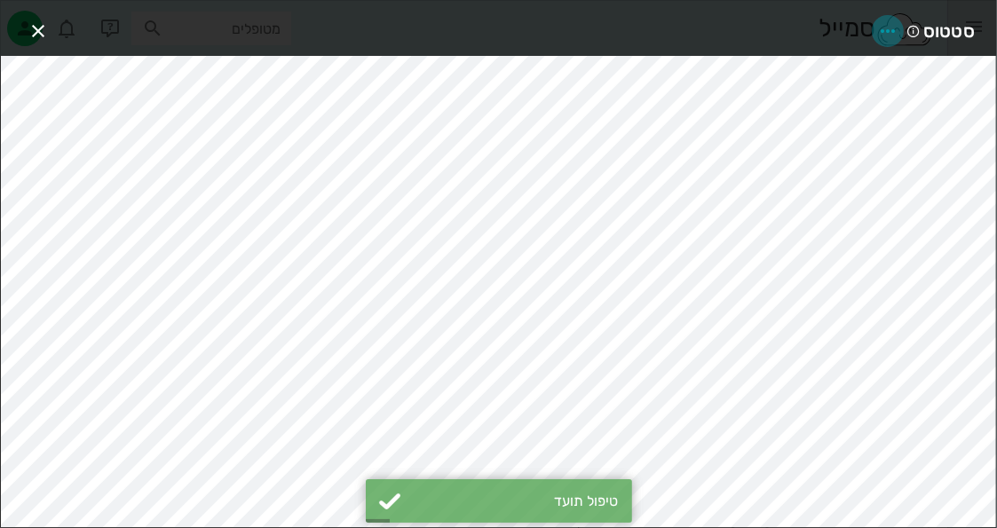
click at [891, 26] on icon "button" at bounding box center [887, 30] width 21 height 21
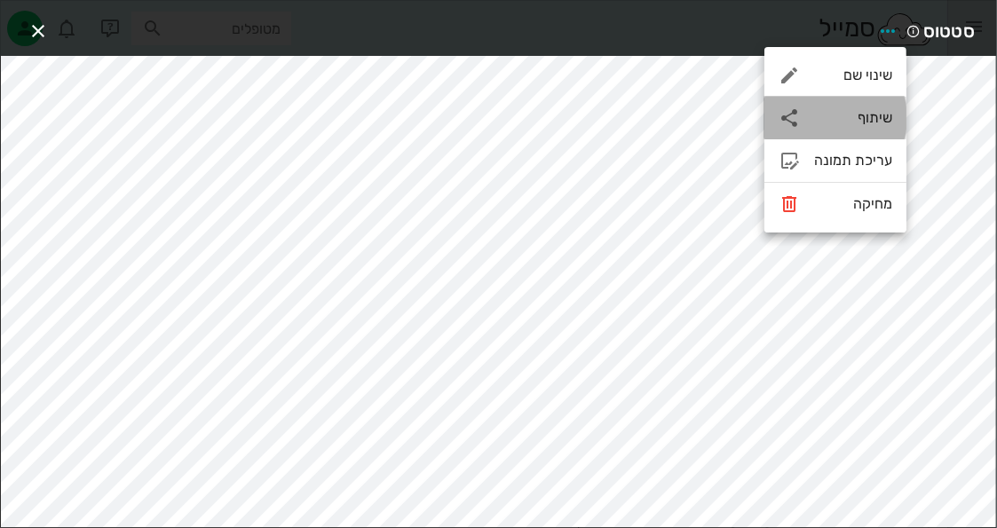
click at [868, 109] on div "שיתוף" at bounding box center [853, 117] width 78 height 17
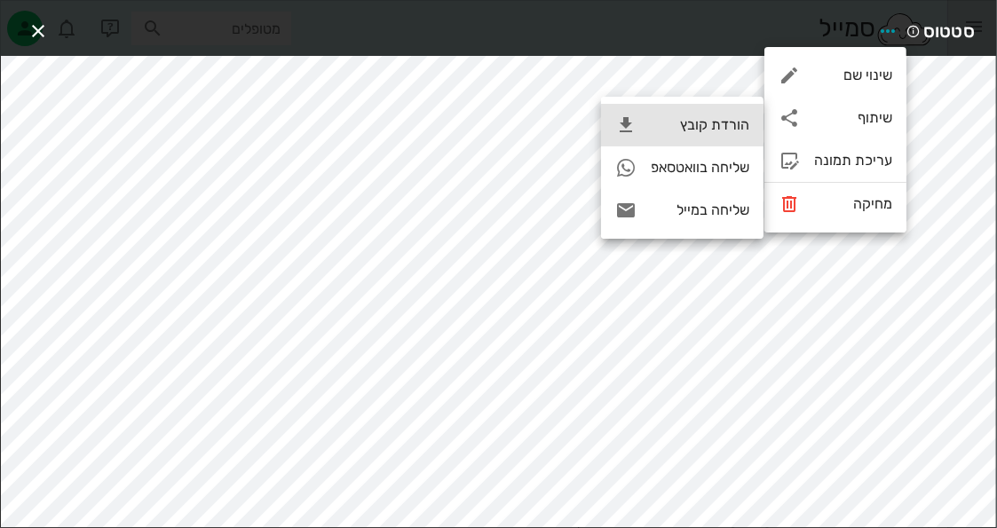
click at [734, 137] on div "הורדת קובץ" at bounding box center [682, 125] width 162 height 43
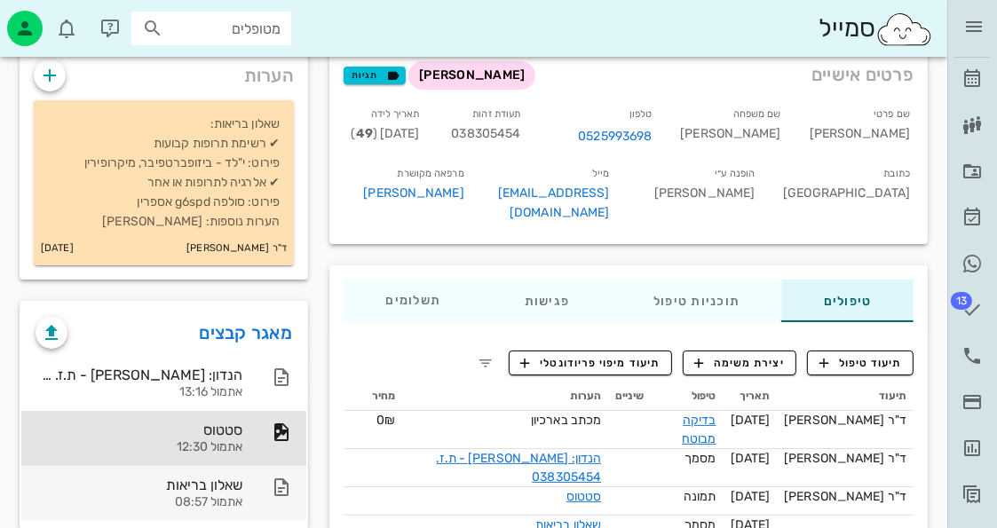
scroll to position [173, 0]
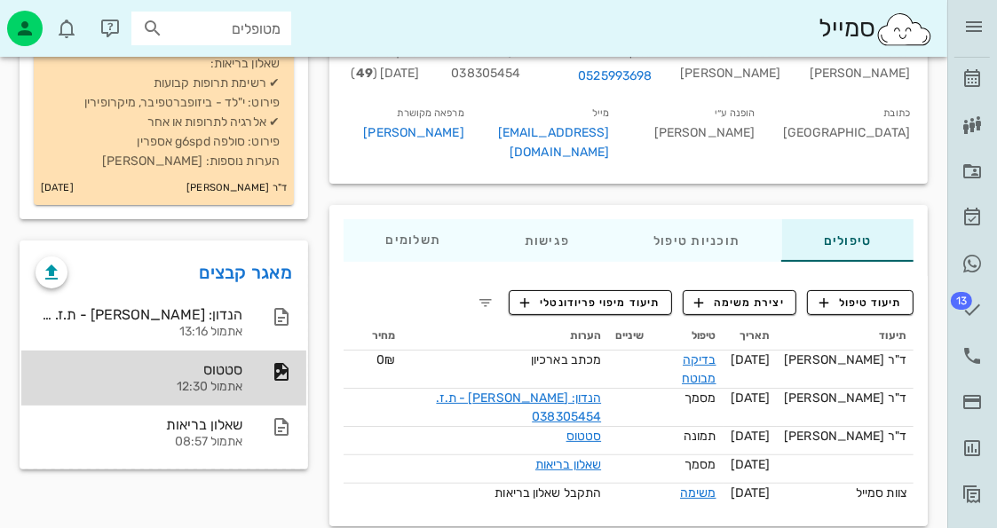
click at [232, 384] on div "אתמול 12:30" at bounding box center [139, 387] width 207 height 15
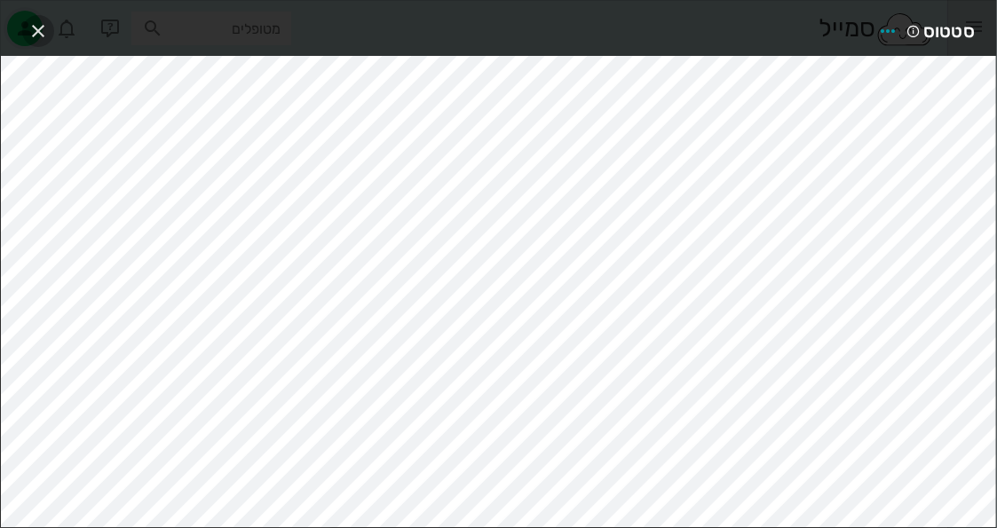
click at [39, 22] on icon "button" at bounding box center [38, 30] width 21 height 21
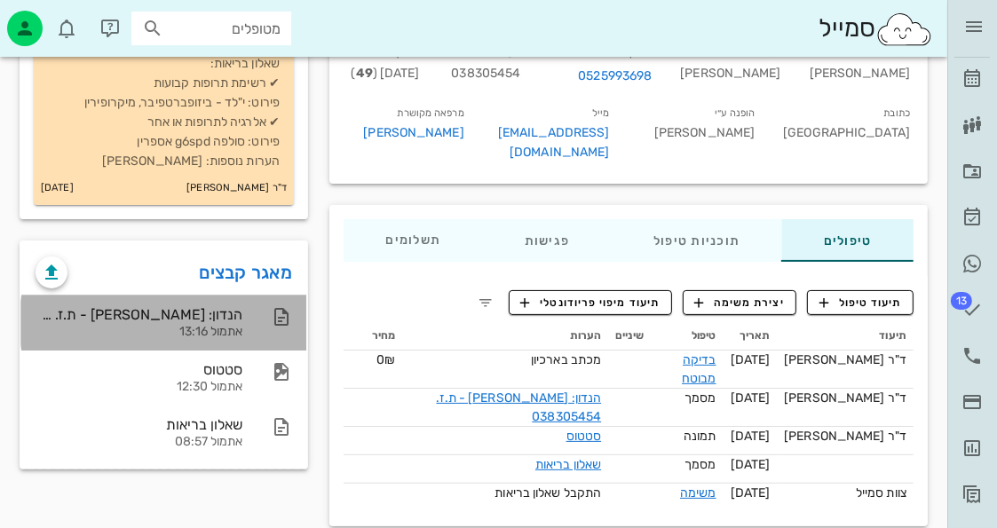
click at [124, 337] on div "אתמול 13:16" at bounding box center [139, 332] width 207 height 15
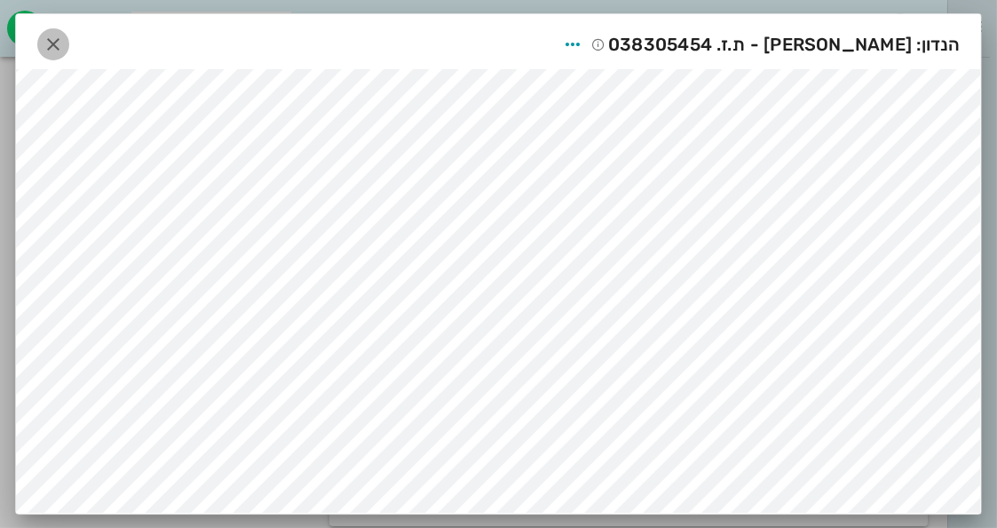
click at [43, 42] on icon "button" at bounding box center [53, 44] width 21 height 21
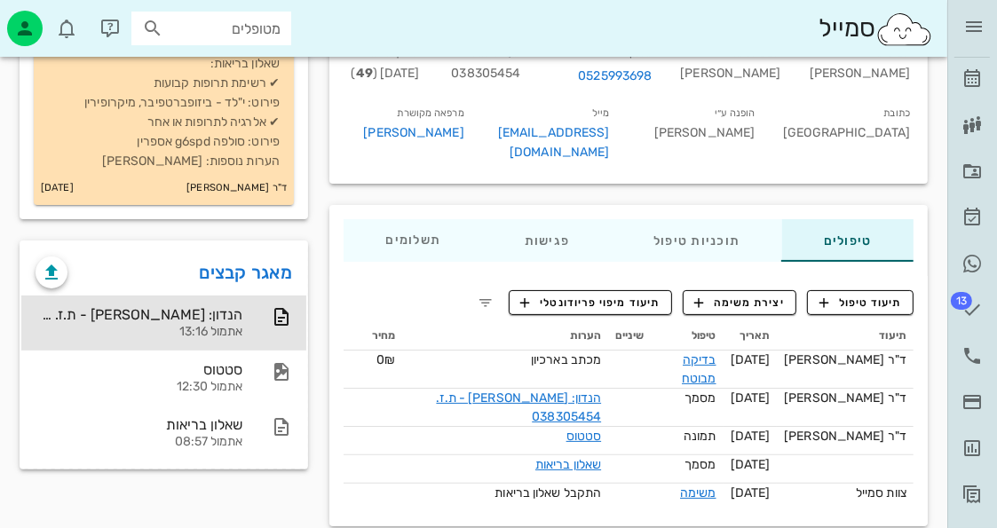
click at [520, 78] on span "038305454" at bounding box center [485, 73] width 69 height 15
copy span "038305454"
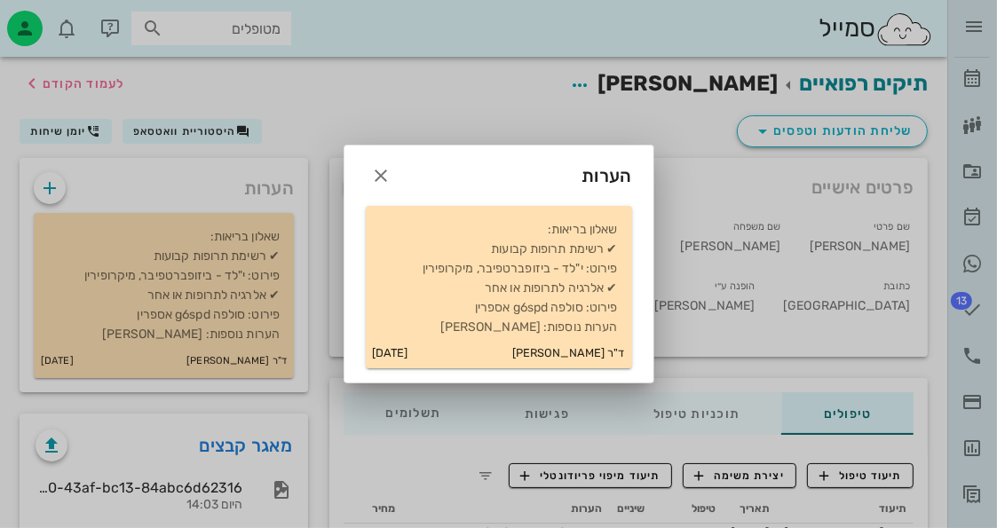
click at [362, 173] on div "הערות" at bounding box center [499, 169] width 309 height 46
click at [366, 171] on span "button" at bounding box center [382, 175] width 32 height 21
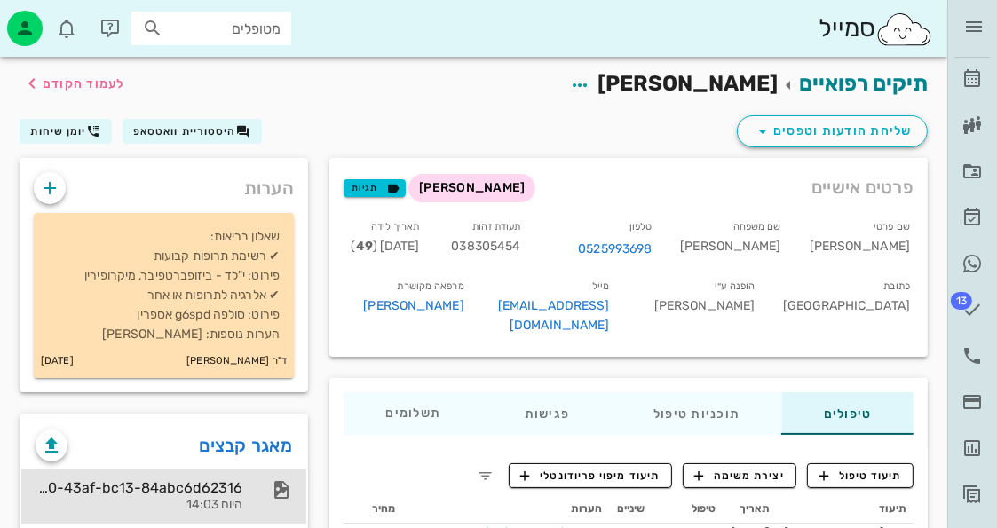
click at [212, 498] on div "היום 14:03" at bounding box center [139, 505] width 207 height 15
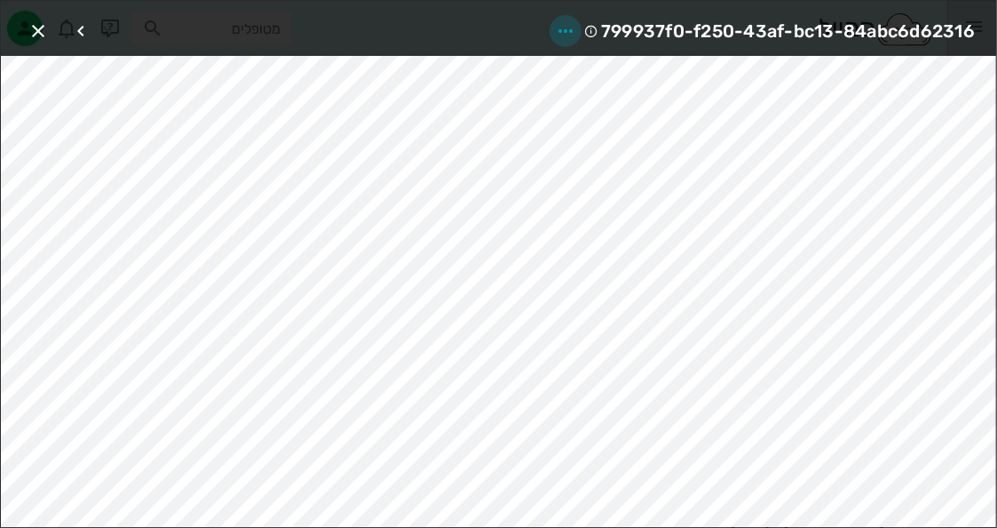
click at [568, 33] on icon "button" at bounding box center [565, 30] width 21 height 21
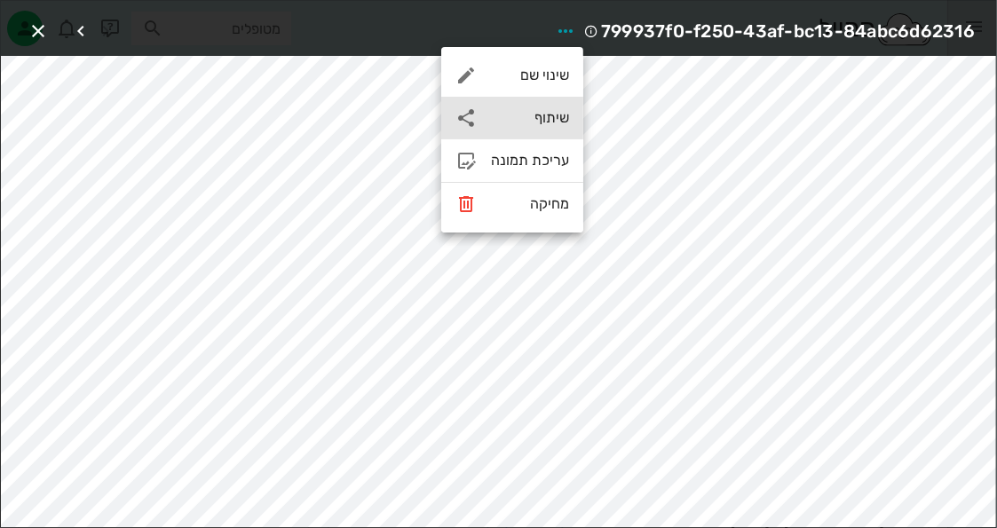
click at [523, 126] on div "שיתוף" at bounding box center [512, 118] width 142 height 43
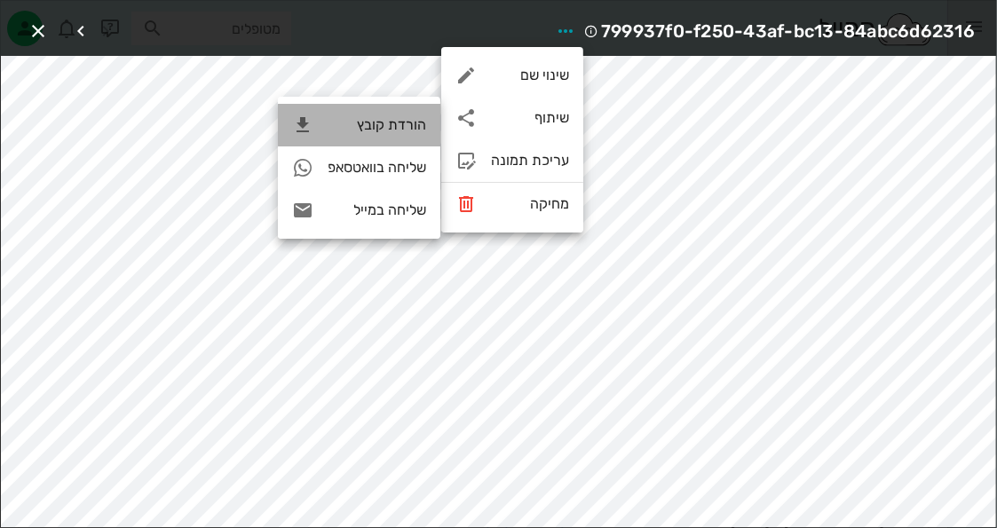
click at [426, 122] on div "הורדת קובץ" at bounding box center [377, 124] width 99 height 17
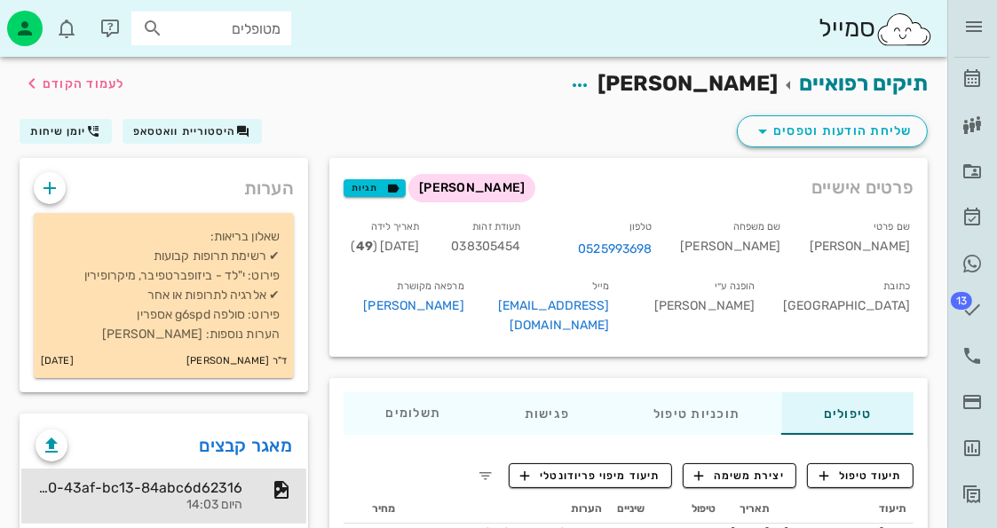
click at [520, 244] on span "038305454" at bounding box center [485, 246] width 69 height 15
copy span "038305454"
click at [44, 182] on icon "button" at bounding box center [49, 188] width 21 height 21
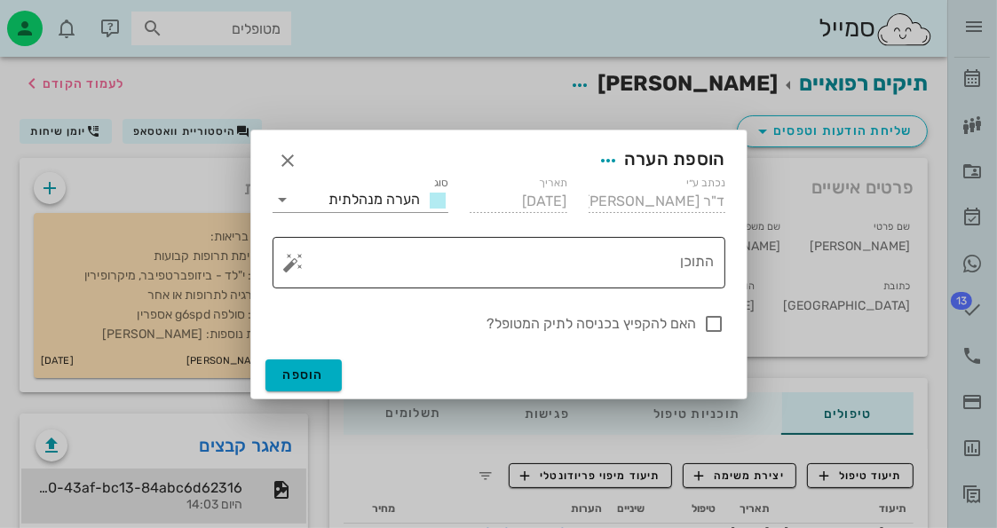
click at [295, 265] on button "button" at bounding box center [293, 262] width 21 height 21
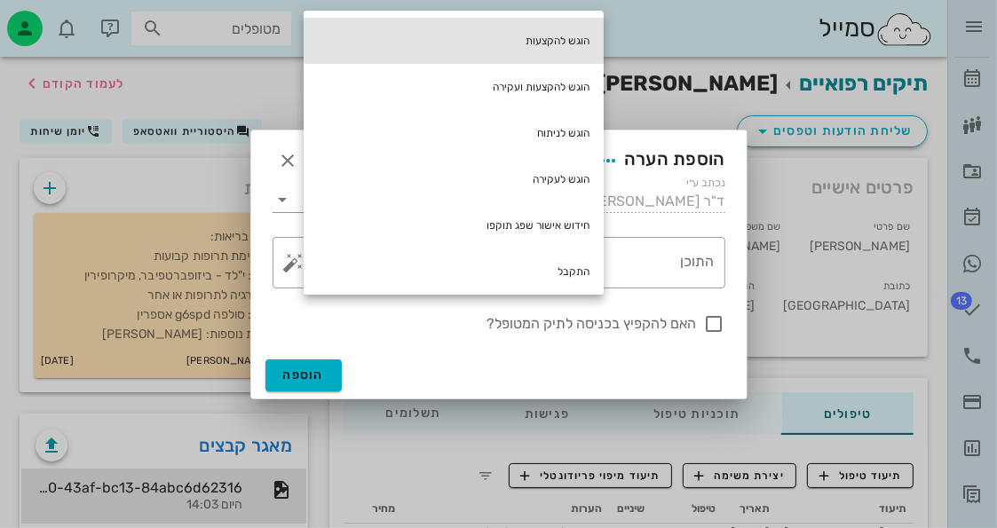
click at [572, 51] on div "הוגש להקצעות" at bounding box center [454, 41] width 300 height 46
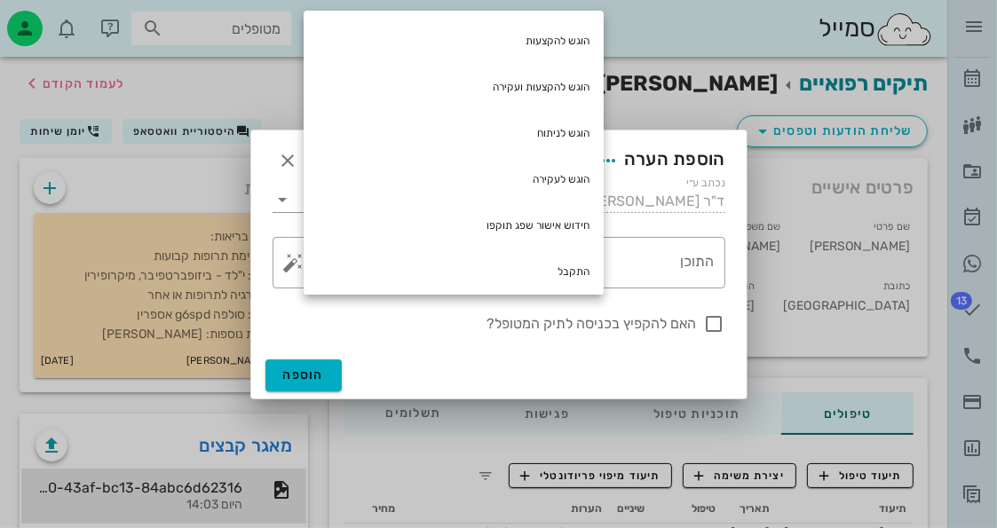
type textarea "הוגש להקצעות"
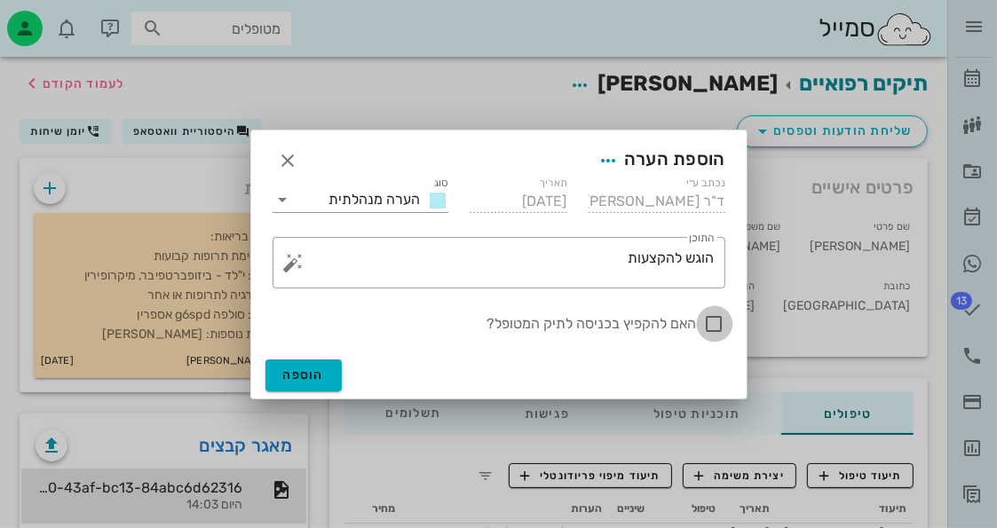
drag, startPoint x: 710, startPoint y: 324, endPoint x: 286, endPoint y: 426, distance: 436.5
click at [709, 324] on div at bounding box center [715, 324] width 30 height 30
checkbox input "true"
click at [333, 374] on button "הוספה" at bounding box center [303, 376] width 77 height 32
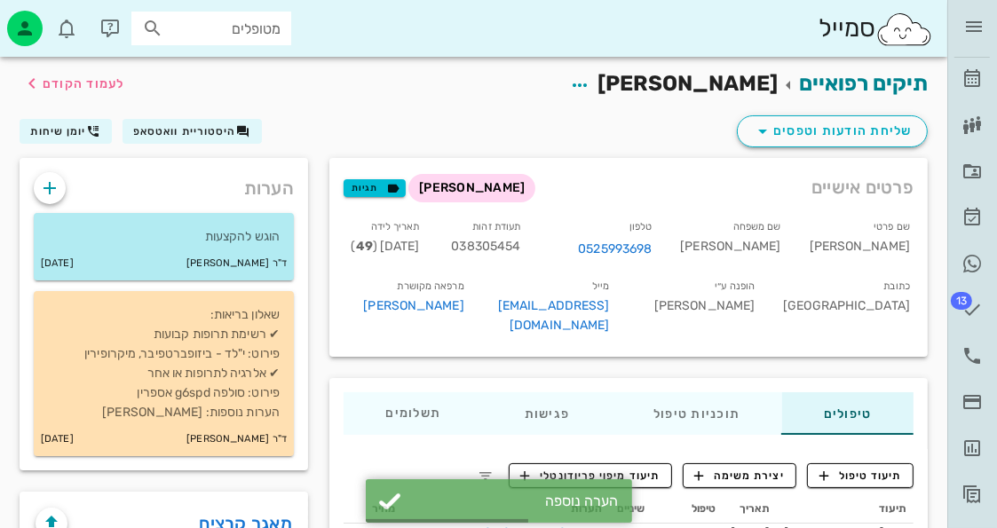
click at [993, 75] on div "ד״ר חיה מאיר יומן מרפאה רשימת המתנה תיקים רפואיים אישורי הגעה היסטוריית וואטסאפ…" at bounding box center [972, 258] width 50 height 516
click at [980, 83] on icon at bounding box center [972, 78] width 21 height 21
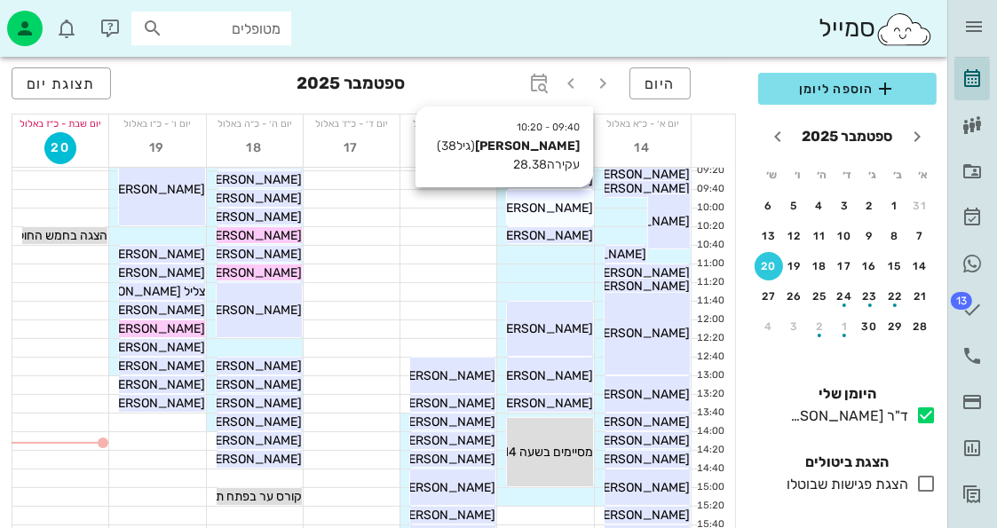
scroll to position [89, 0]
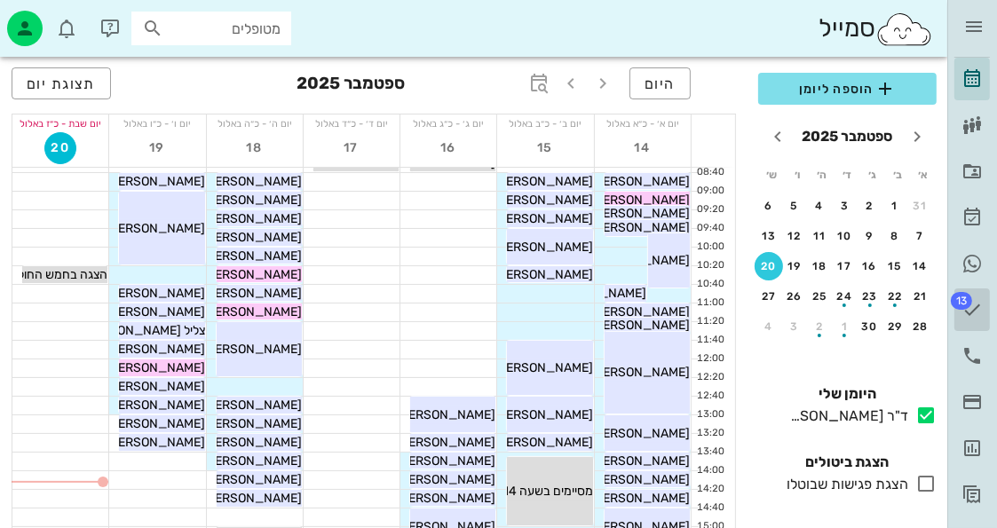
click at [975, 299] on icon at bounding box center [972, 309] width 21 height 21
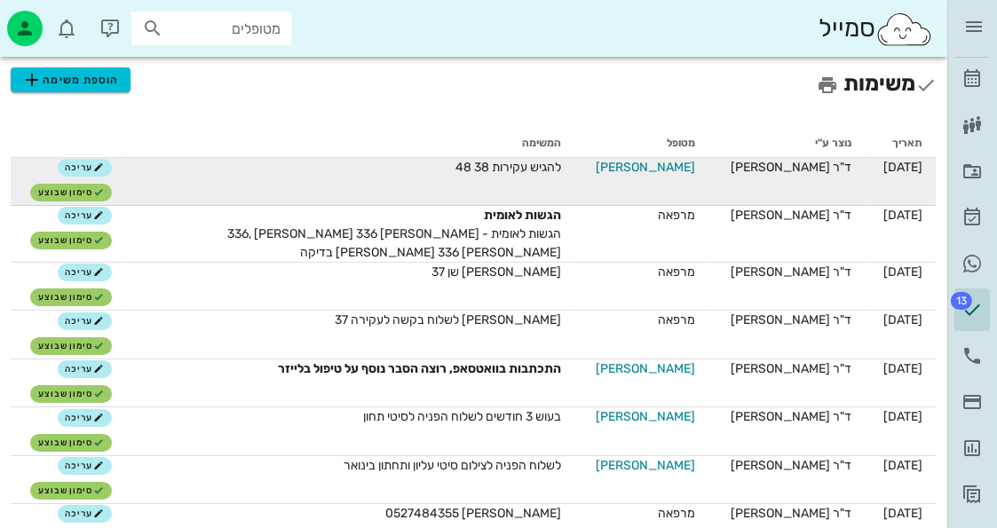
click at [639, 170] on span "[PERSON_NAME]" at bounding box center [645, 167] width 99 height 19
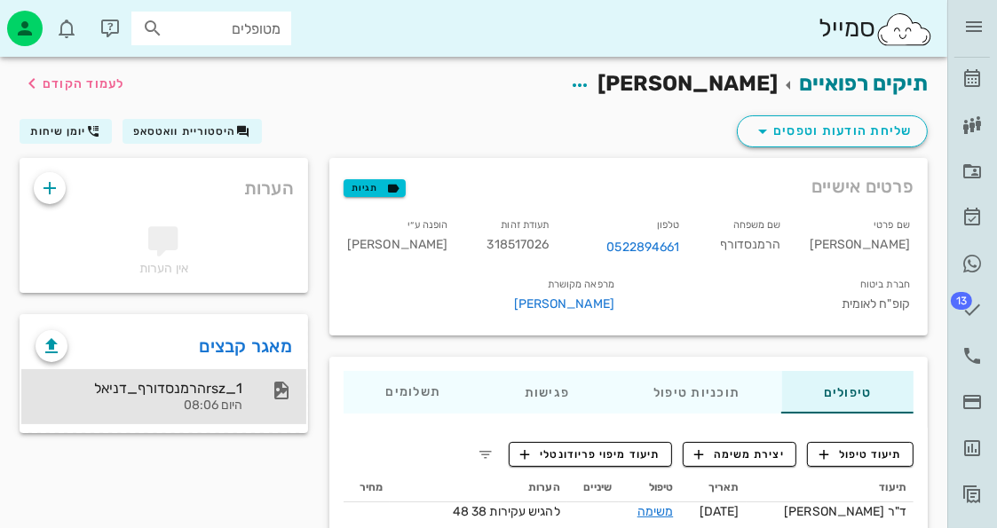
click at [134, 400] on div "היום 08:06" at bounding box center [139, 406] width 207 height 15
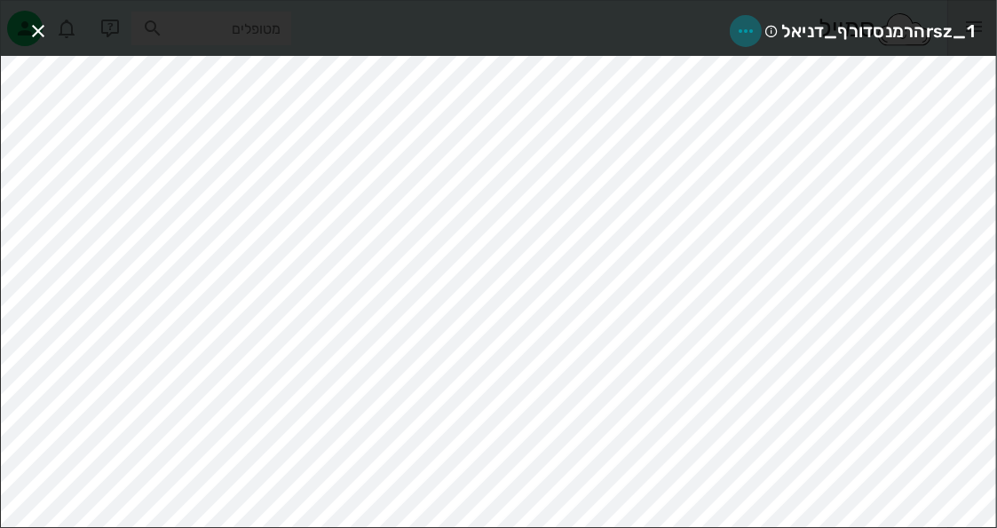
click at [758, 36] on span "button" at bounding box center [746, 30] width 32 height 21
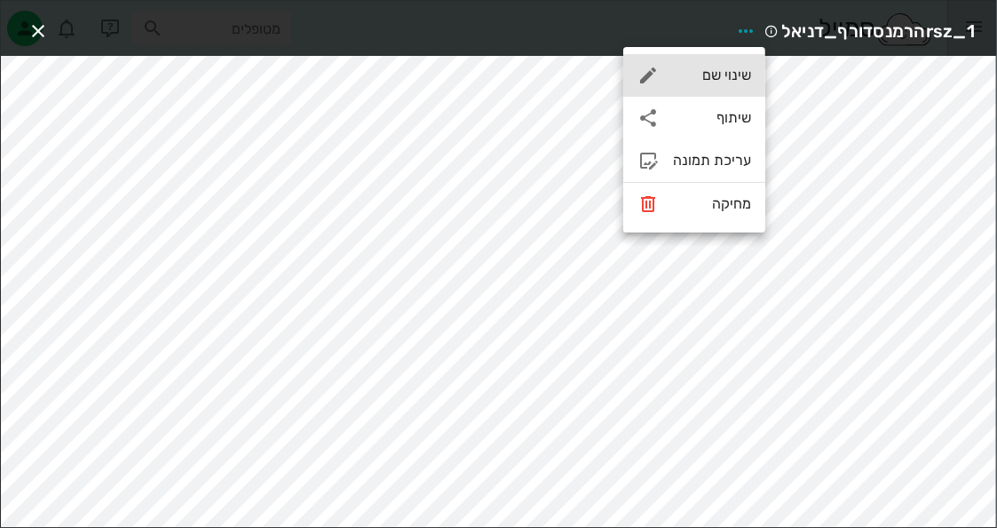
click at [707, 69] on div "שינוי שם" at bounding box center [712, 75] width 78 height 17
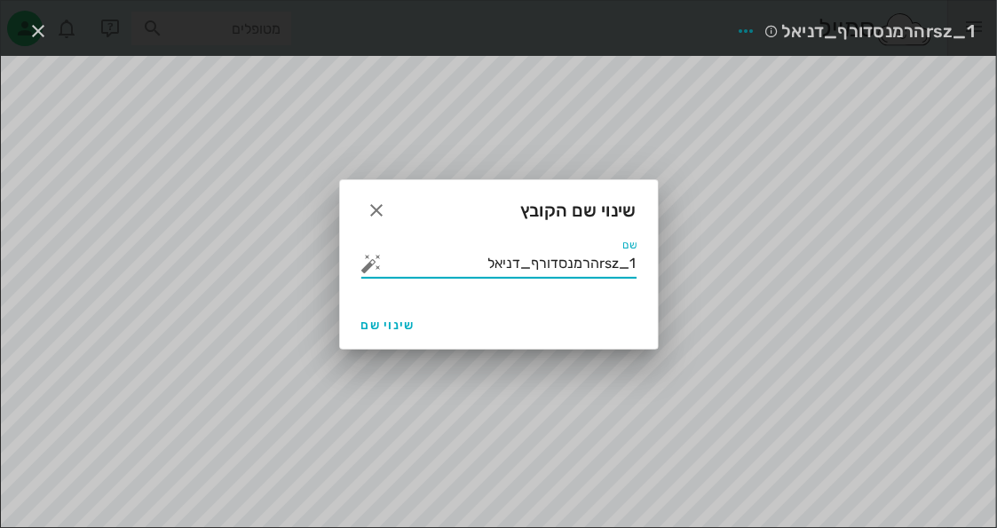
drag, startPoint x: 469, startPoint y: 264, endPoint x: 663, endPoint y: 251, distance: 194.8
click at [663, 251] on div "ד״ר חיה מאיר יומן מרפאה רשימת המתנה תיקים רפואיים אישורי הגעה היסטוריית וואטסאפ…" at bounding box center [498, 326] width 997 height 652
click at [368, 268] on button "button" at bounding box center [371, 263] width 21 height 21
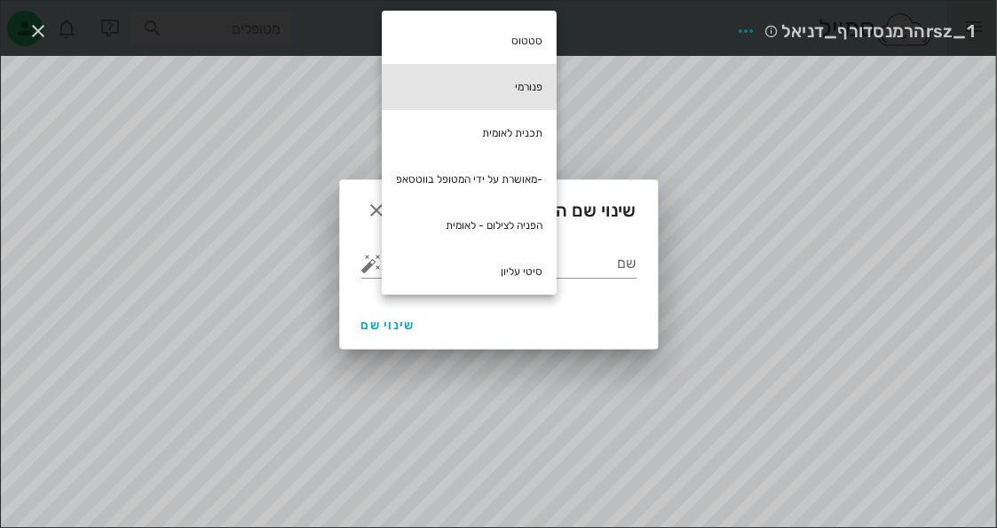
click at [520, 93] on div "פנורמי" at bounding box center [469, 87] width 175 height 46
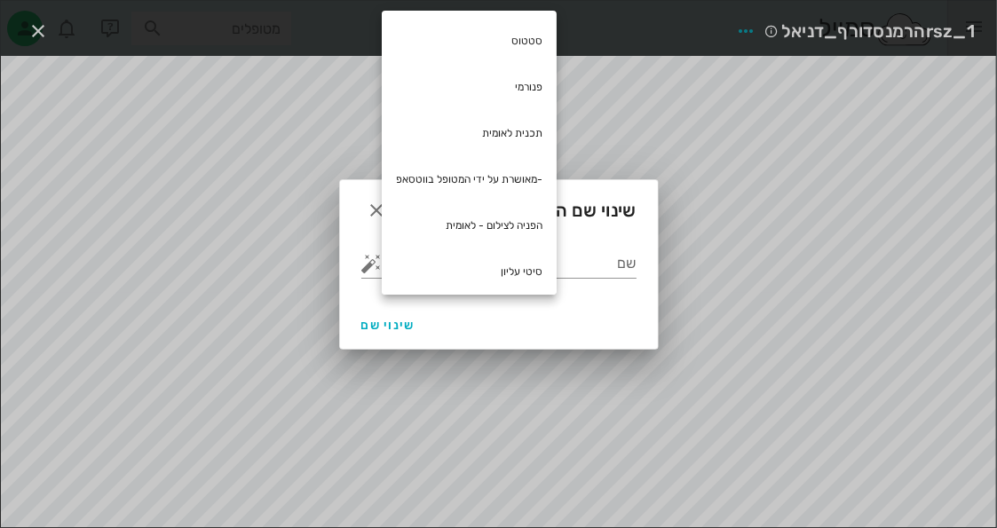
type input "פנורמי"
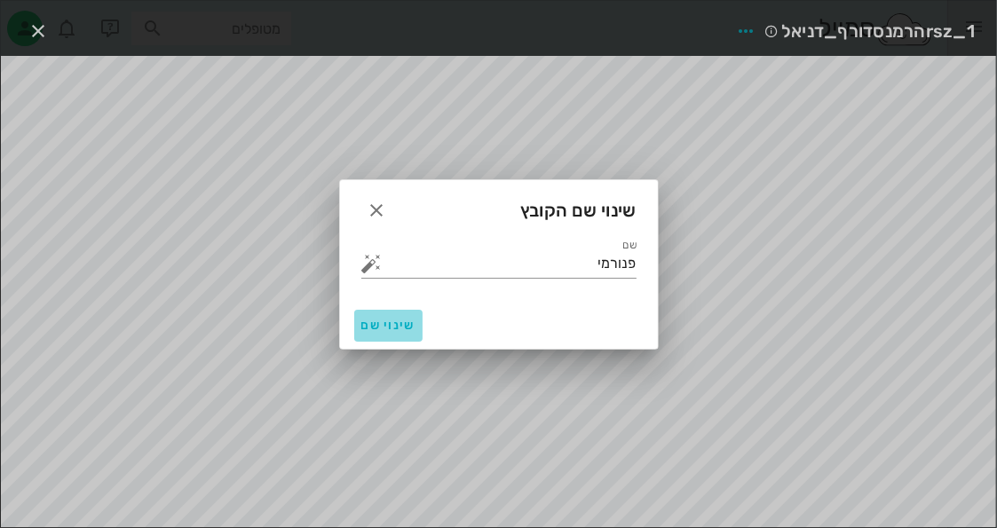
click at [360, 337] on button "שינוי שם" at bounding box center [388, 326] width 68 height 32
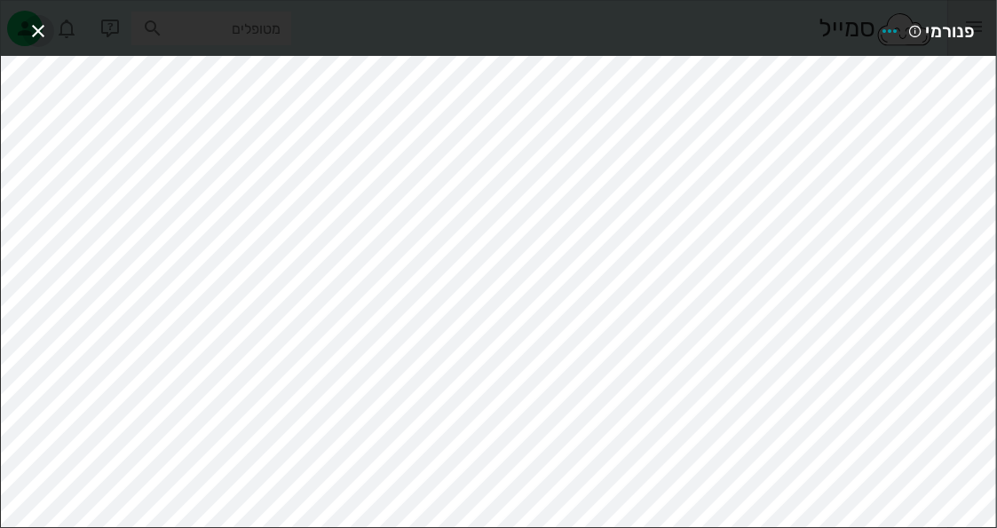
click at [44, 20] on icon "button" at bounding box center [38, 30] width 21 height 21
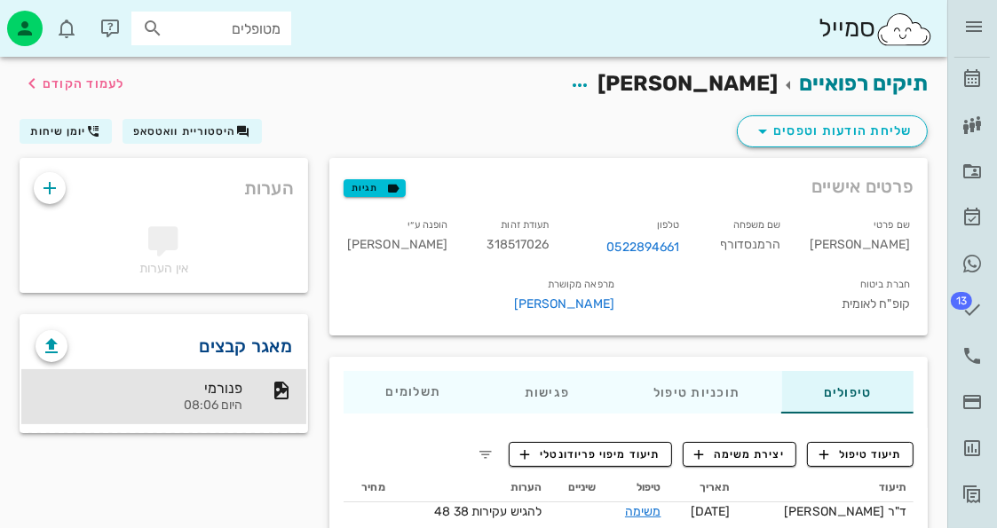
click at [263, 345] on link "מאגר קבצים" at bounding box center [246, 346] width 93 height 28
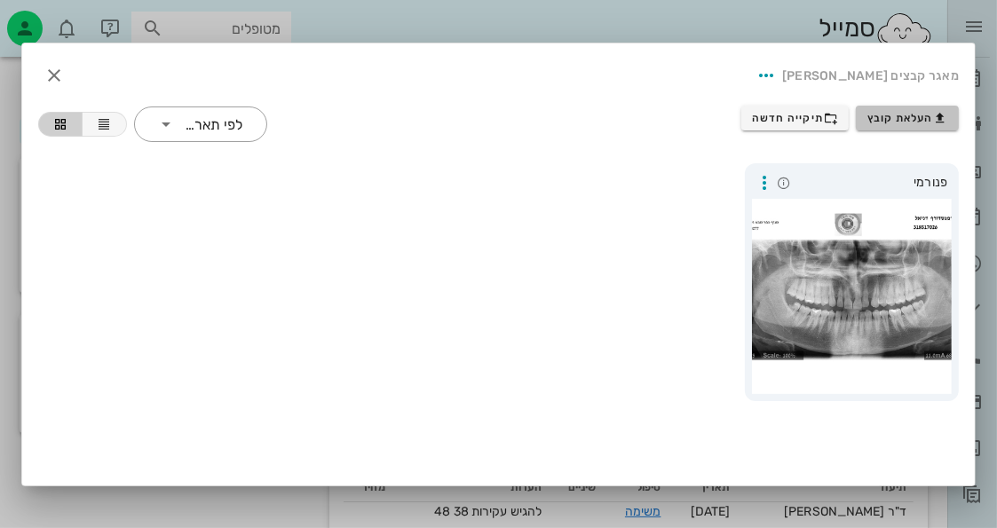
click at [931, 125] on button "העלאת קובץ" at bounding box center [907, 118] width 103 height 25
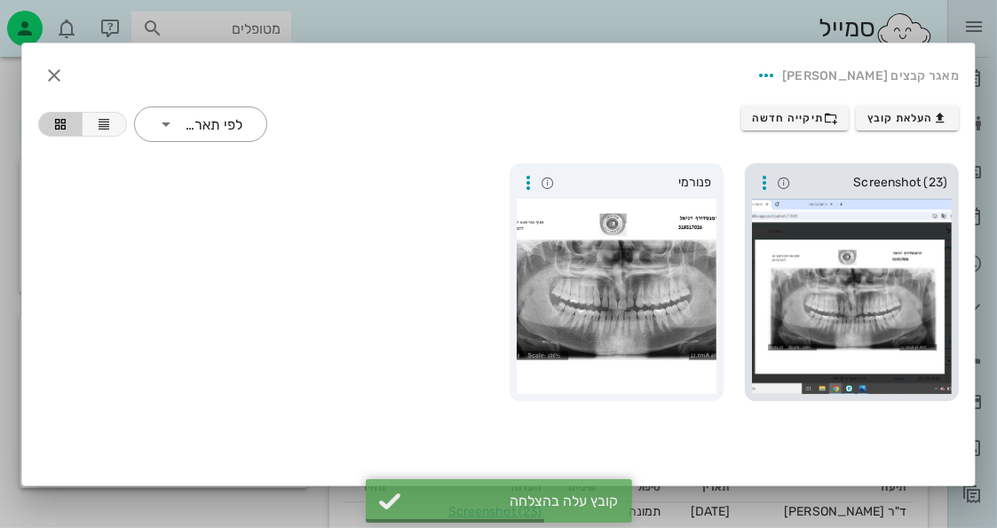
click at [757, 221] on div at bounding box center [852, 296] width 200 height 195
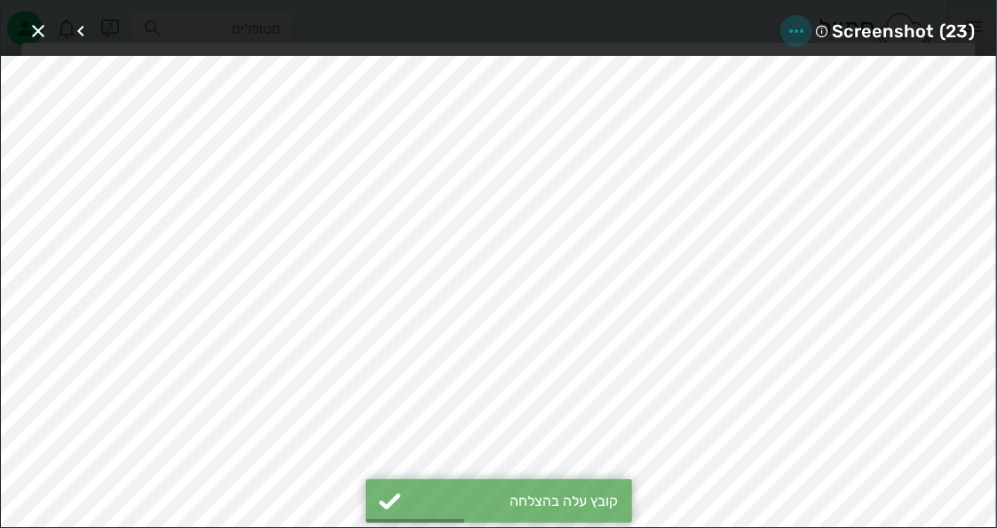
click at [793, 25] on icon "button" at bounding box center [796, 30] width 21 height 21
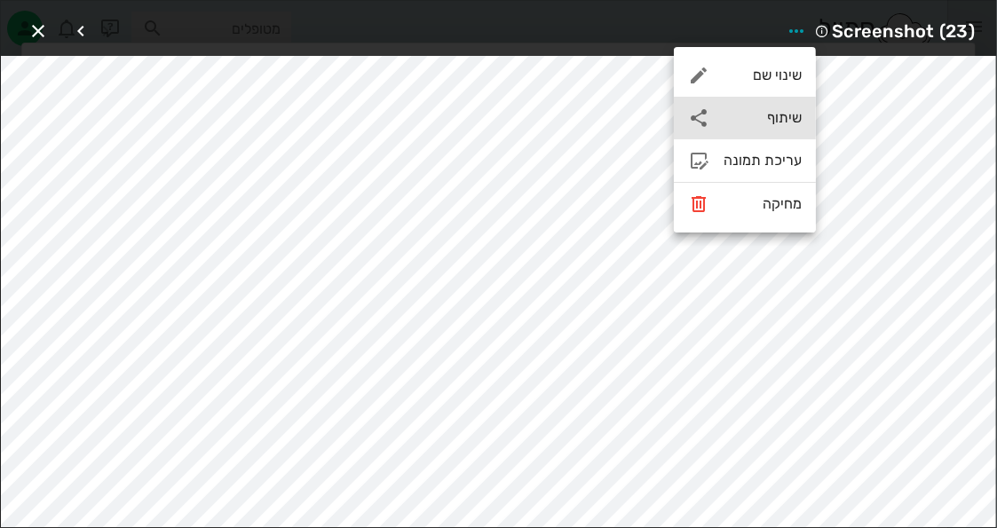
click at [769, 109] on div "שיתוף" at bounding box center [763, 117] width 78 height 17
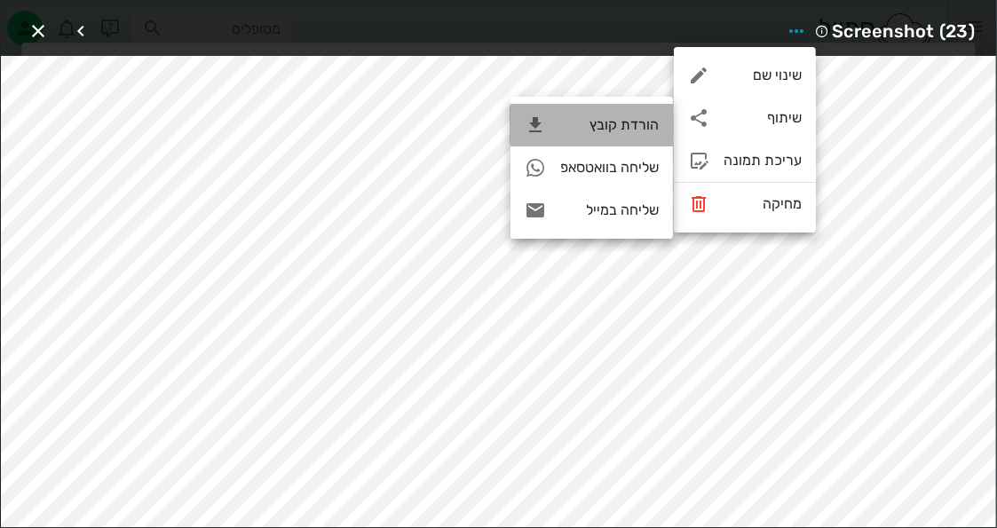
click at [630, 125] on div "הורדת קובץ" at bounding box center [609, 124] width 99 height 17
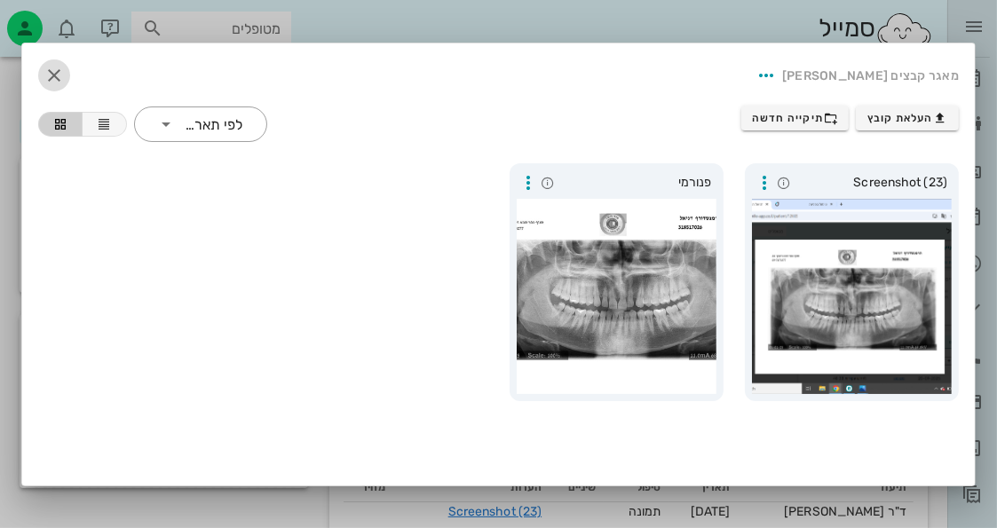
click at [57, 59] on button "button" at bounding box center [54, 75] width 32 height 32
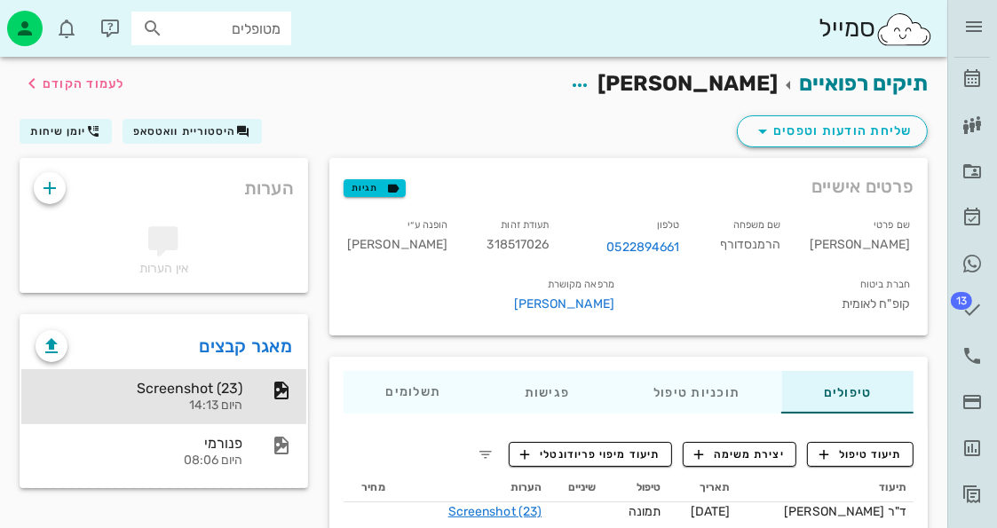
click at [550, 243] on span "318517026" at bounding box center [518, 244] width 62 height 15
copy span "318517026"
click at [978, 253] on icon at bounding box center [972, 263] width 21 height 21
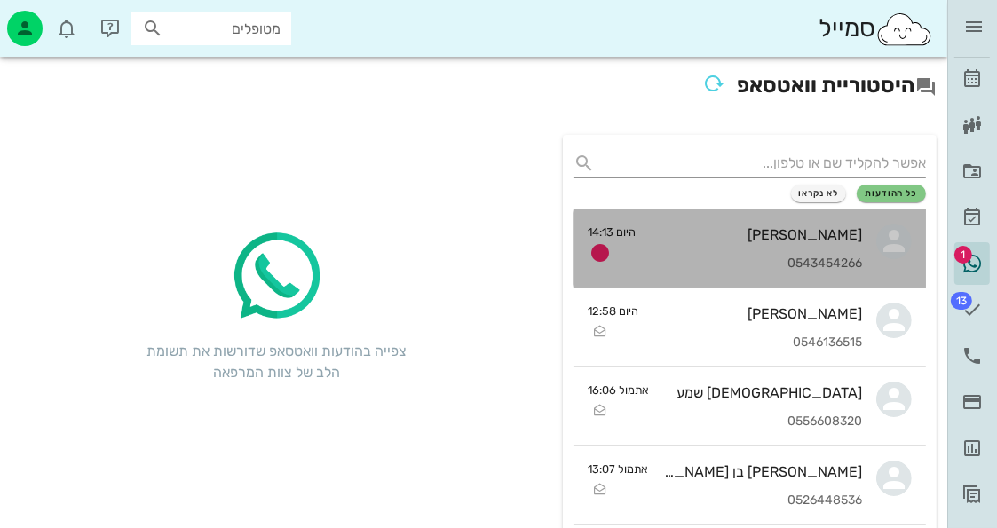
click at [819, 246] on div "רינת מילר 0543454266" at bounding box center [756, 249] width 212 height 78
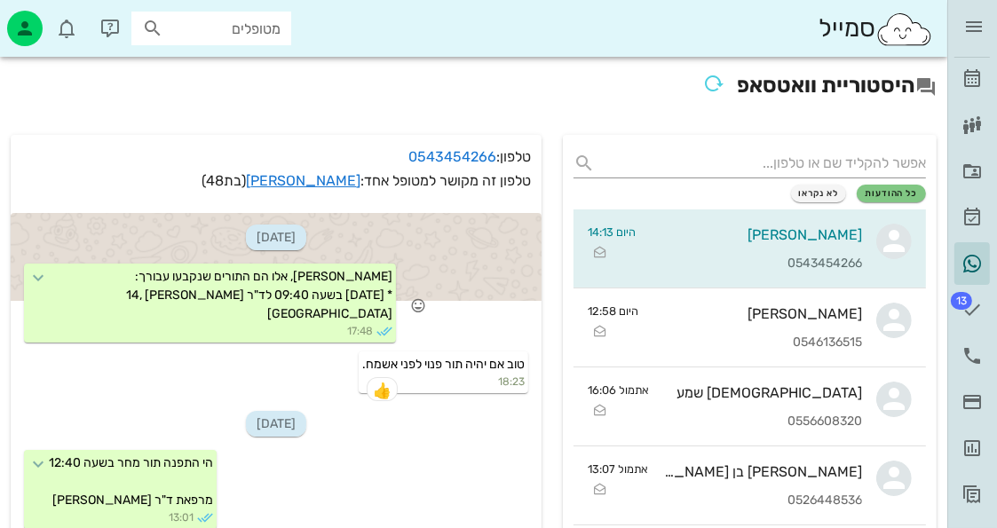
scroll to position [266, 0]
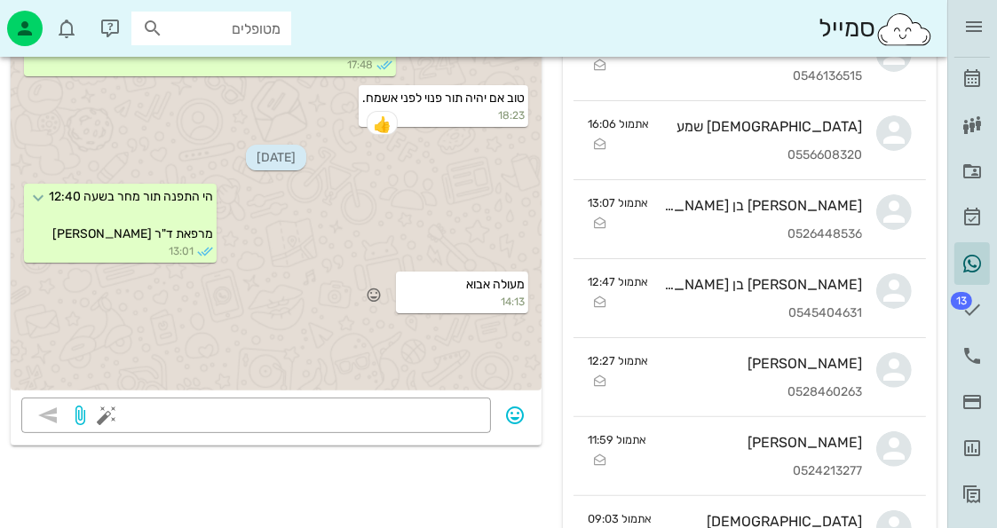
click at [360, 320] on div "מעולה אבוא 14:13" at bounding box center [276, 294] width 531 height 51
click at [369, 303] on icon "button" at bounding box center [374, 295] width 16 height 16
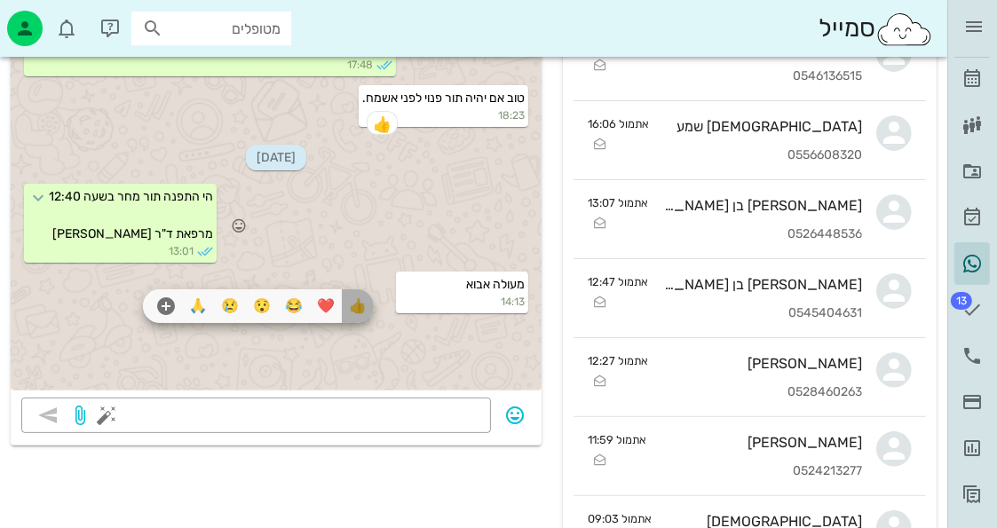
click at [374, 297] on div "👍" at bounding box center [358, 306] width 32 height 34
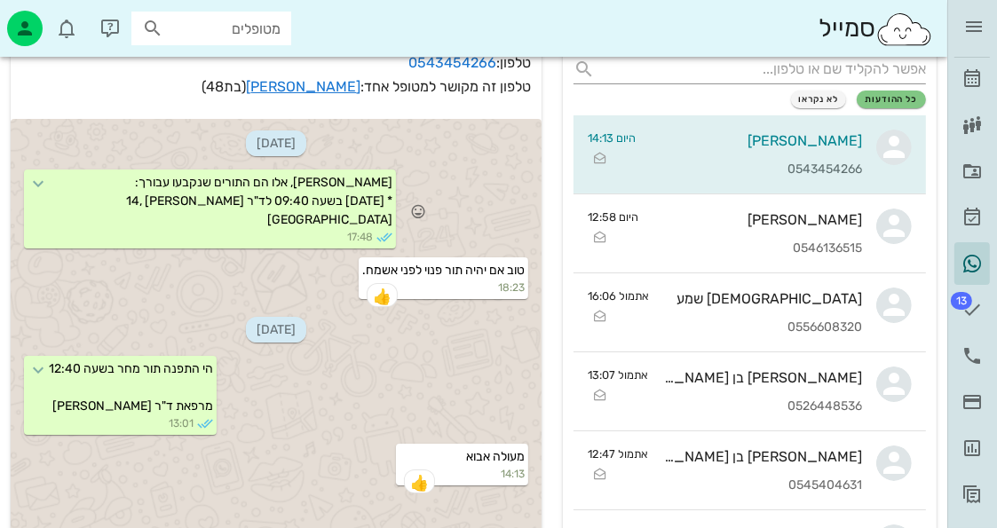
scroll to position [89, 0]
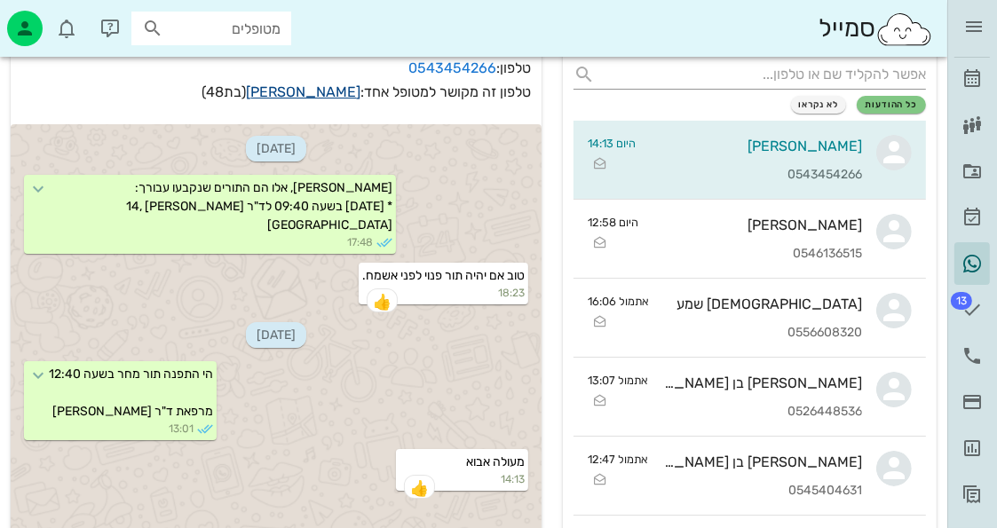
click at [324, 85] on link "רינת מילר" at bounding box center [303, 91] width 115 height 17
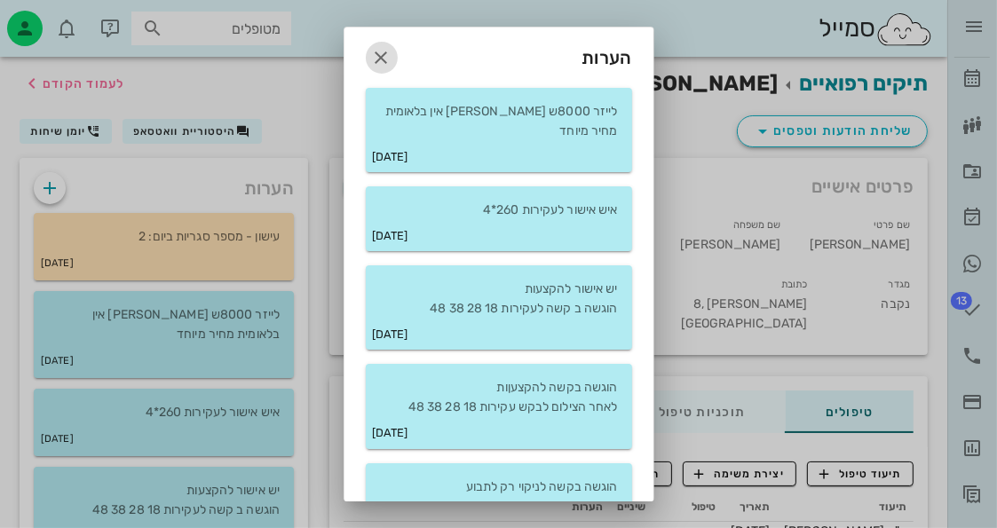
click at [392, 58] on icon "button" at bounding box center [381, 57] width 21 height 21
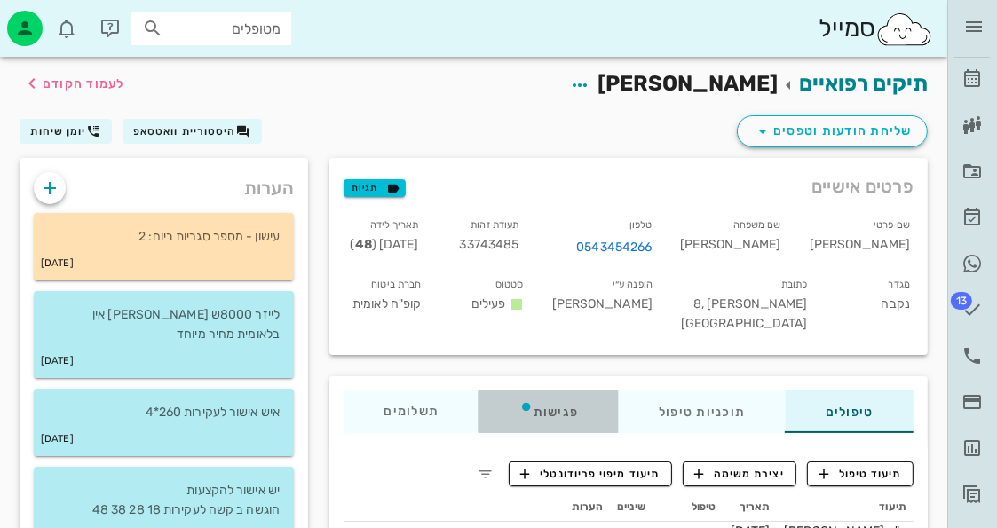
click at [584, 400] on div "פגישות" at bounding box center [548, 412] width 139 height 43
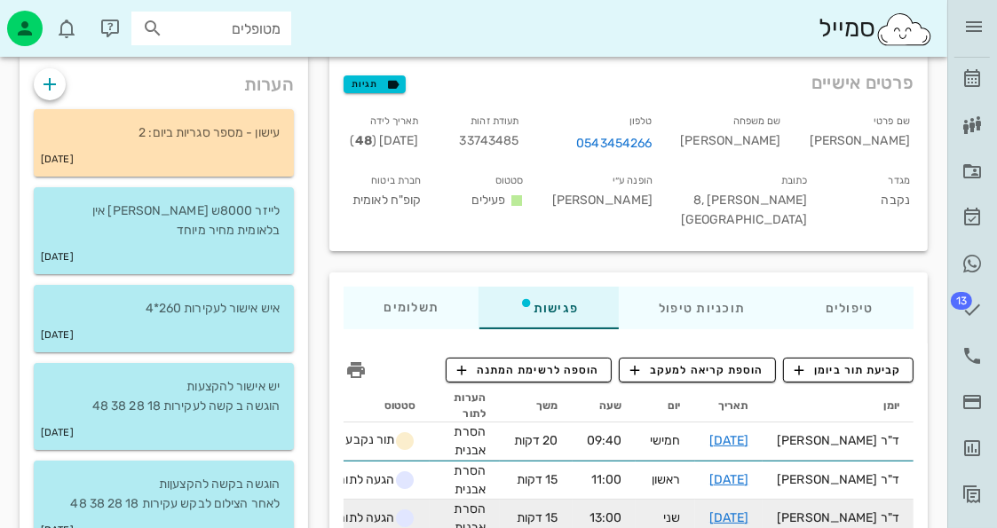
scroll to position [178, 0]
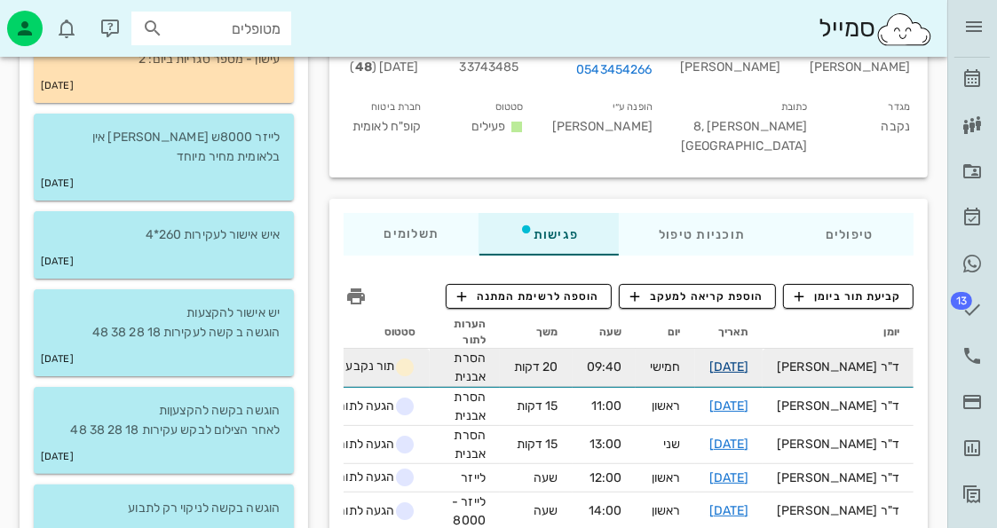
click at [749, 369] on link "[DATE]" at bounding box center [729, 367] width 40 height 15
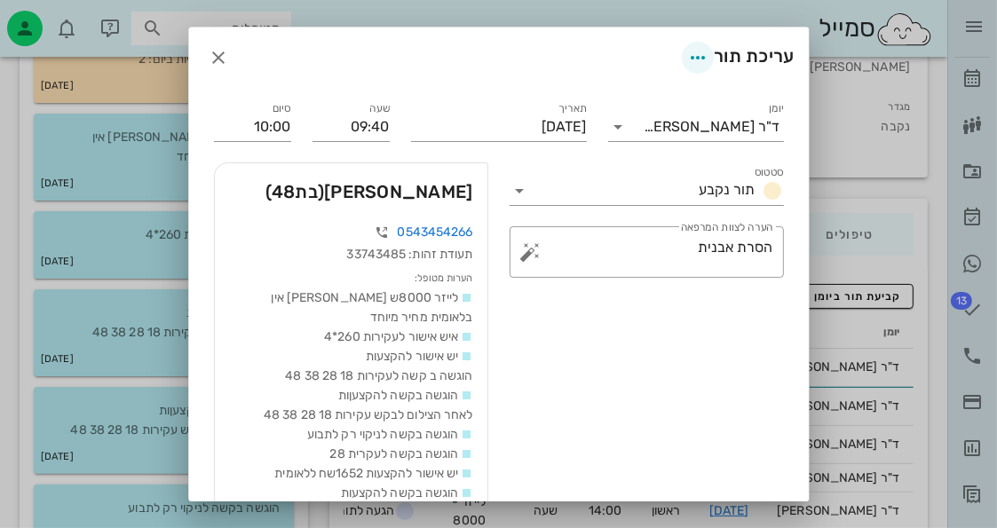
click at [678, 54] on div "עריכת תור" at bounding box center [499, 58] width 620 height 60
click at [683, 54] on span "button" at bounding box center [698, 57] width 32 height 21
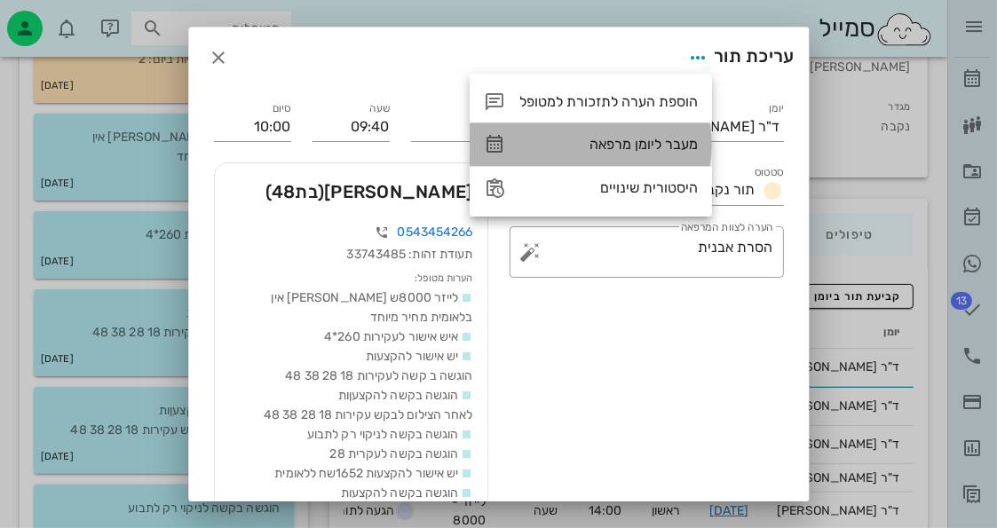
click at [664, 147] on div "מעבר ליומן מרפאה" at bounding box center [608, 144] width 178 height 17
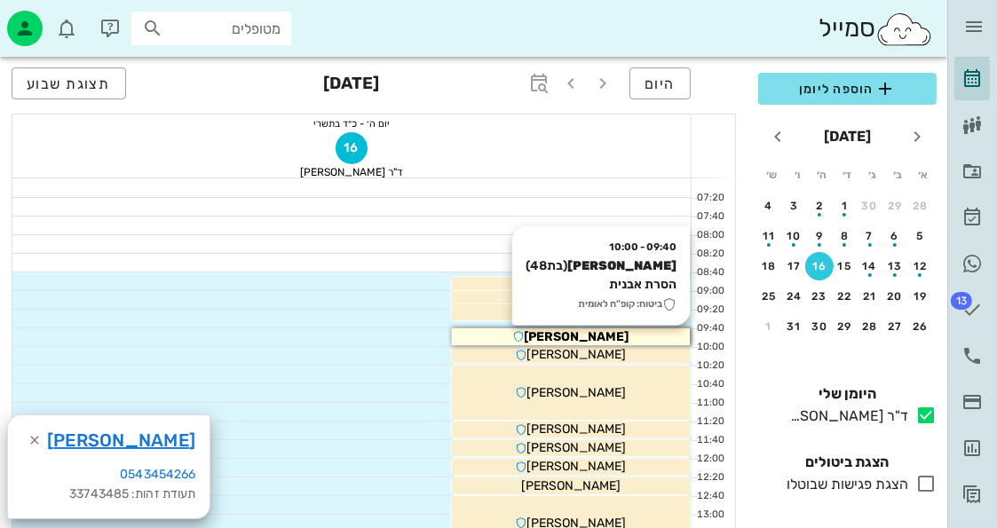
click at [637, 337] on div "[PERSON_NAME]" at bounding box center [571, 337] width 238 height 19
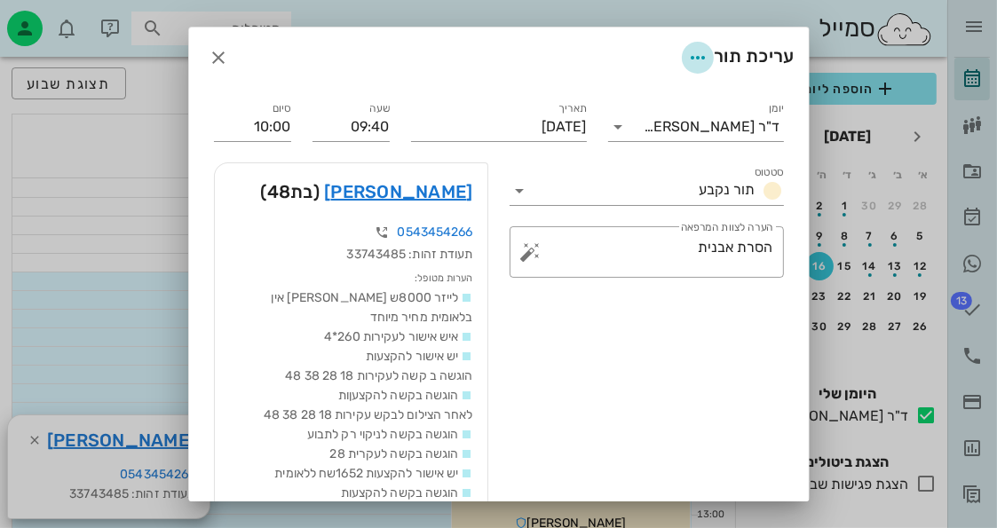
click at [687, 56] on icon "button" at bounding box center [697, 57] width 21 height 21
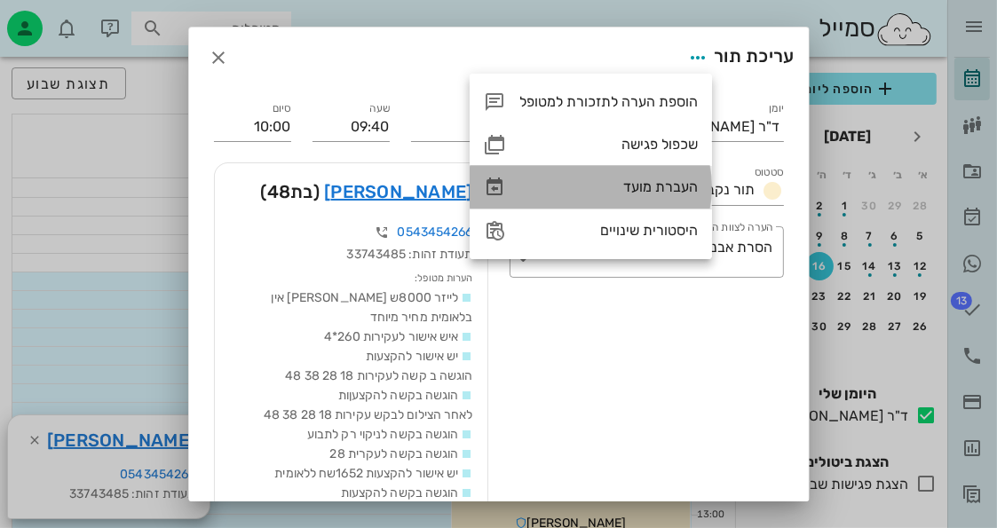
click at [689, 191] on div "העברת מועד" at bounding box center [608, 186] width 178 height 17
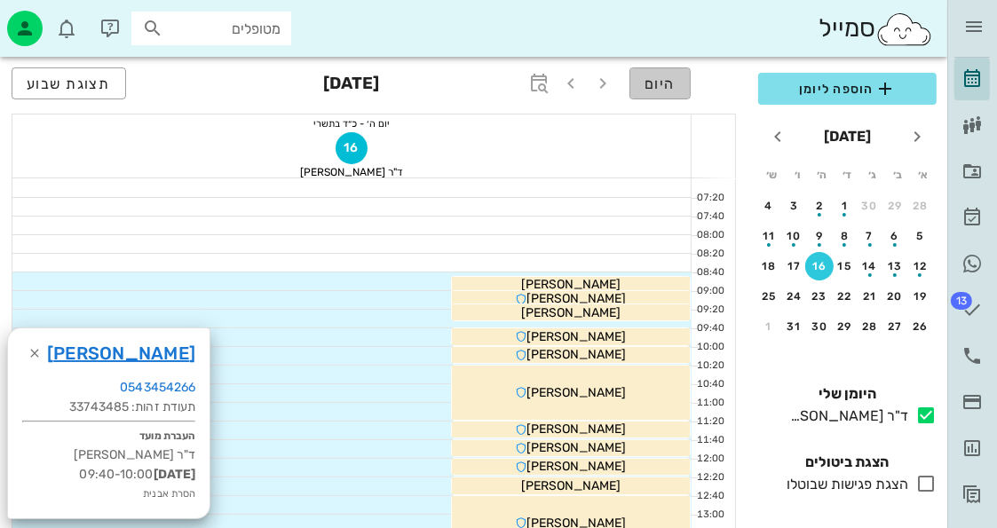
click at [683, 94] on button "היום" at bounding box center [660, 83] width 61 height 32
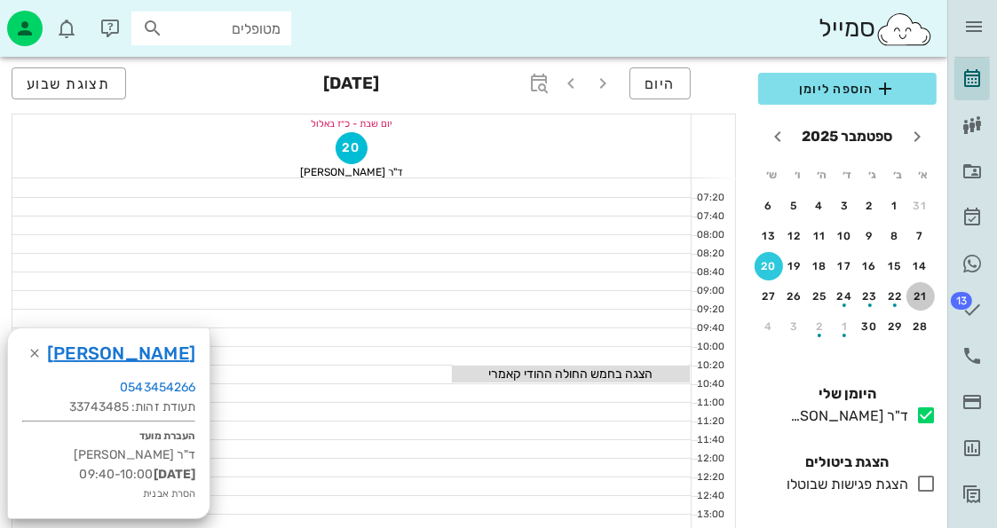
click at [919, 295] on div "21" at bounding box center [921, 296] width 28 height 12
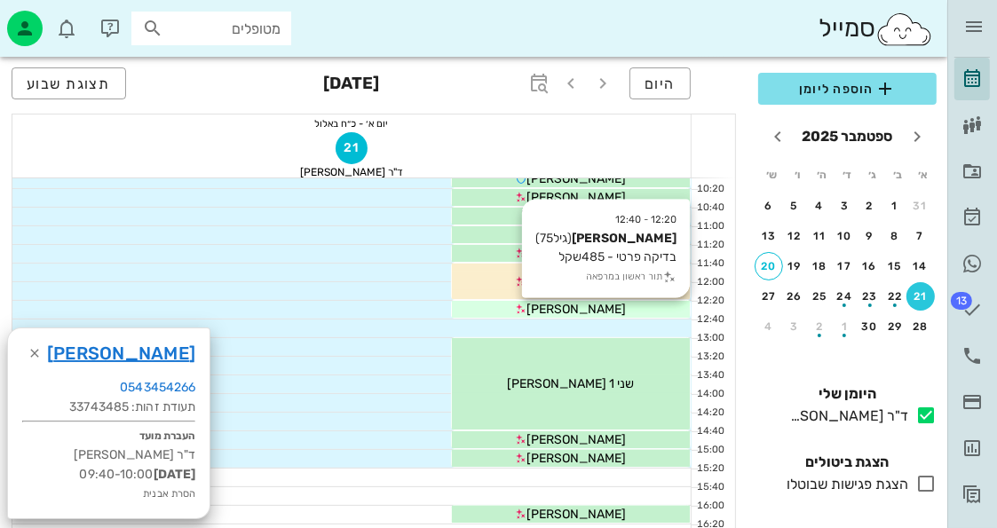
scroll to position [178, 0]
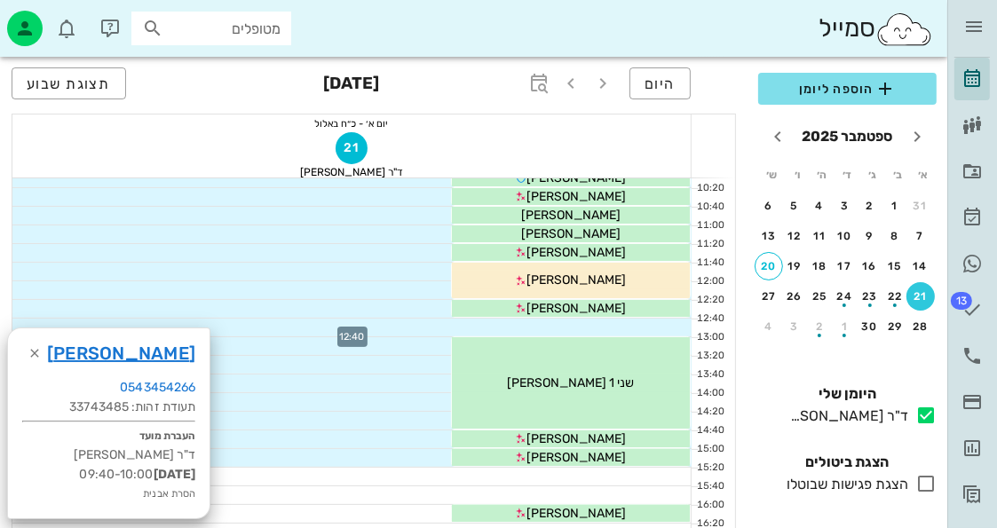
click at [662, 329] on div at bounding box center [351, 328] width 679 height 18
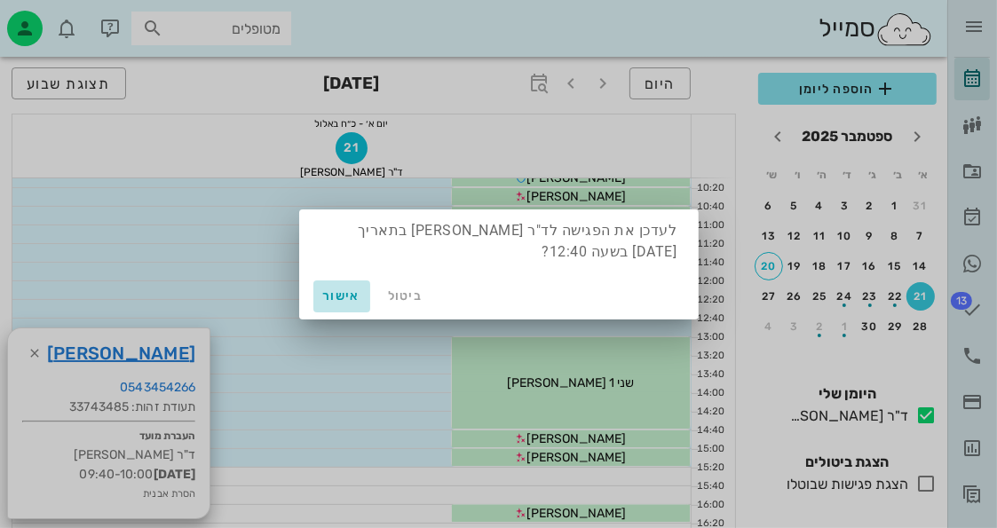
click at [358, 293] on span "אישור" at bounding box center [342, 296] width 43 height 15
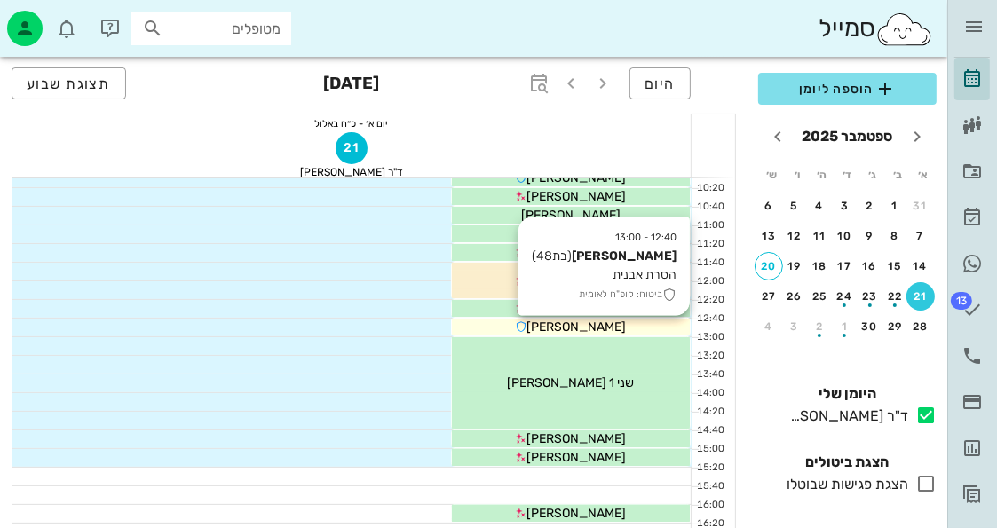
click at [533, 328] on div "[PERSON_NAME]" at bounding box center [571, 327] width 238 height 19
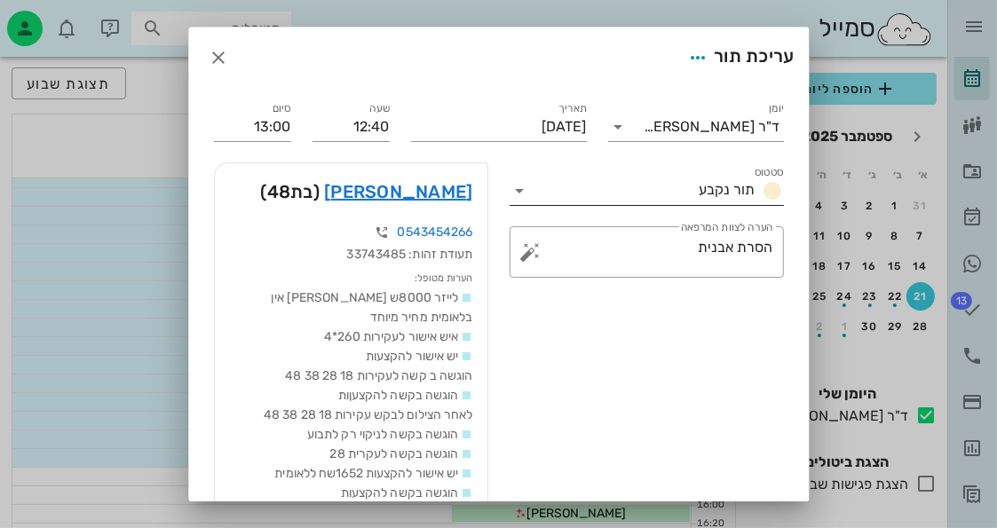
click at [522, 186] on icon at bounding box center [520, 190] width 21 height 21
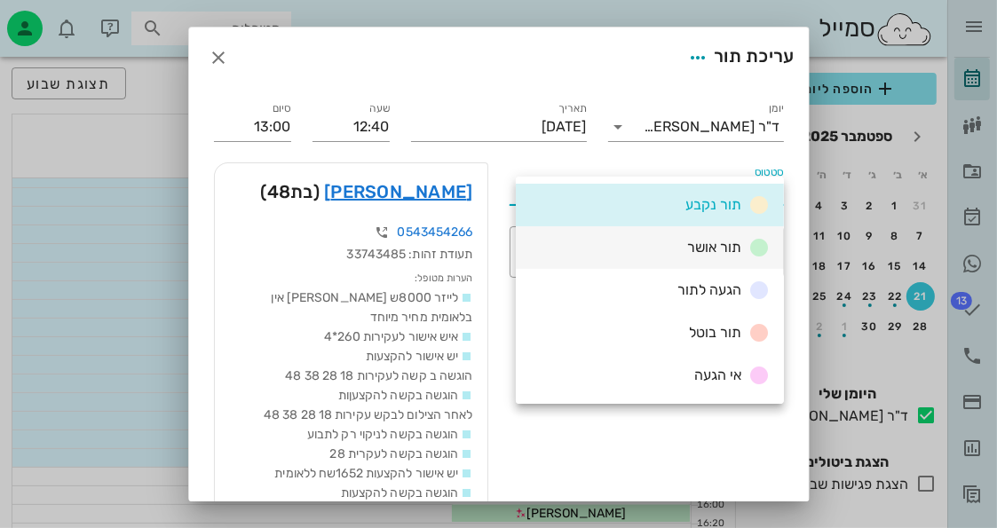
click at [629, 254] on div "תור אושר" at bounding box center [650, 247] width 268 height 43
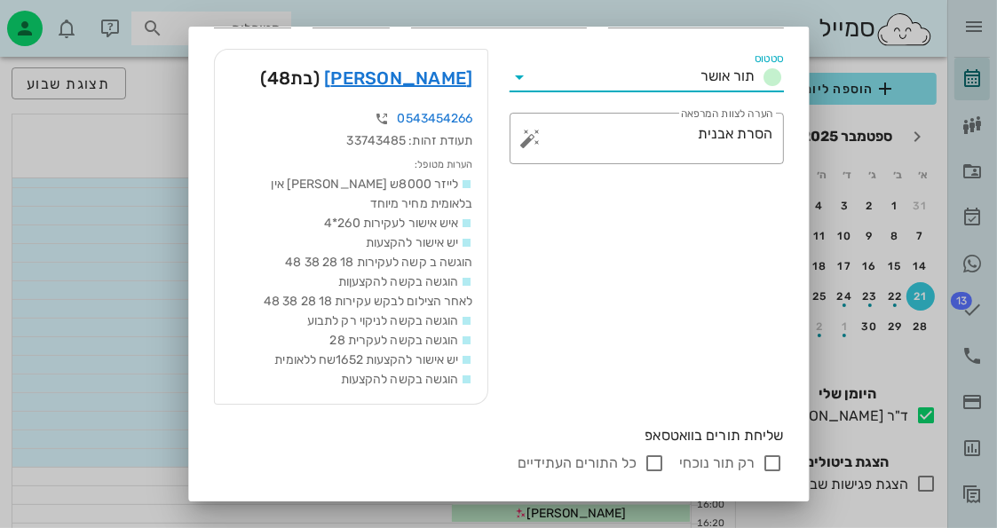
scroll to position [137, 0]
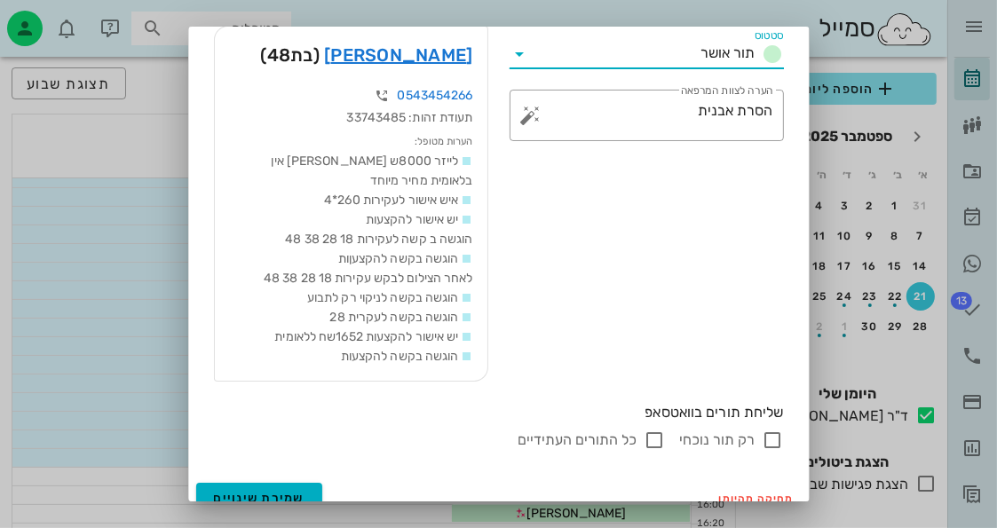
click at [765, 430] on input "רק תור נוכחי" at bounding box center [773, 440] width 21 height 21
checkbox input "false"
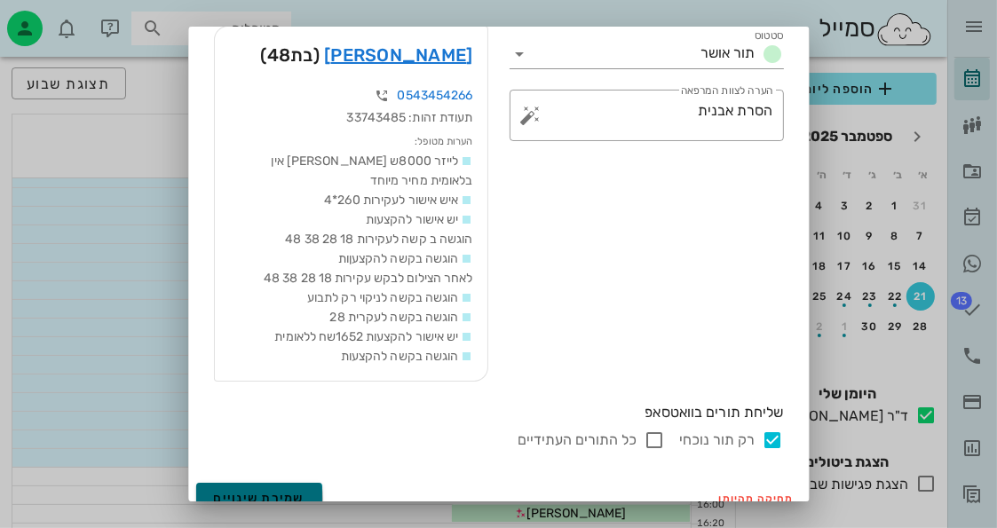
click at [292, 491] on span "שמירת שינויים" at bounding box center [259, 498] width 91 height 15
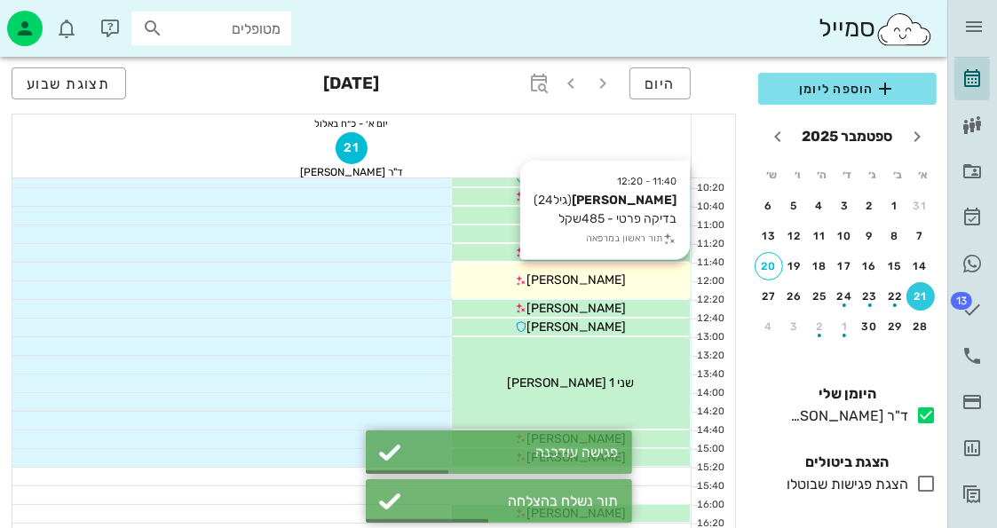
click at [527, 276] on icon at bounding box center [522, 281] width 12 height 12
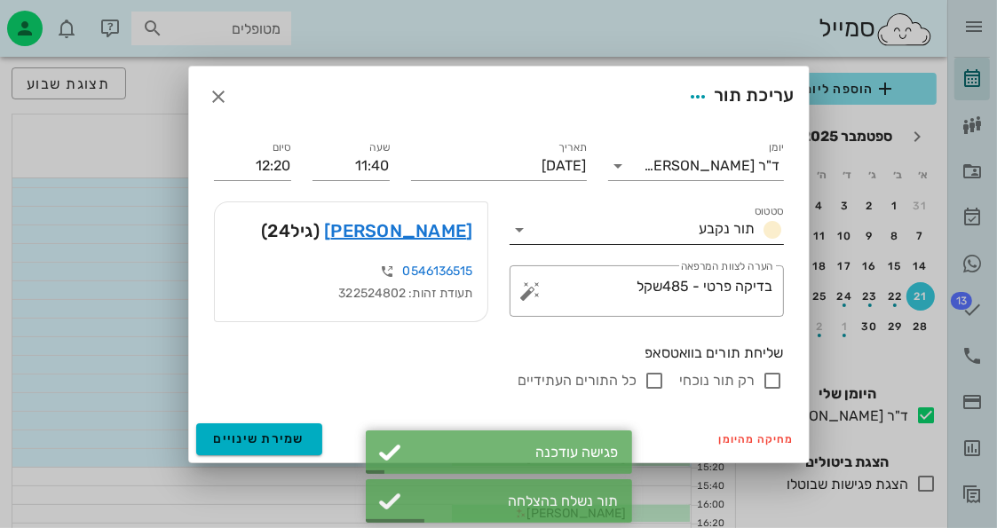
click at [522, 219] on icon at bounding box center [520, 229] width 21 height 21
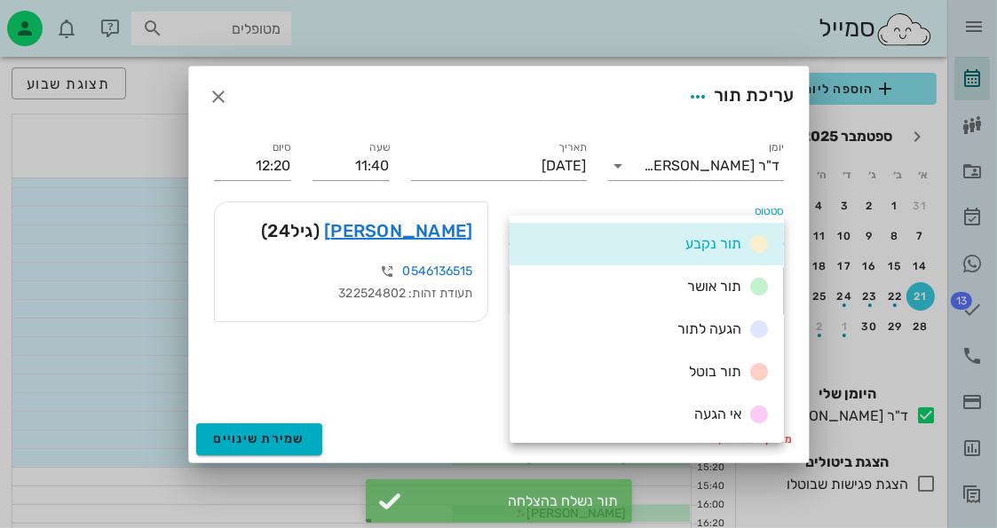
click at [601, 280] on div "תור אושר" at bounding box center [647, 286] width 274 height 43
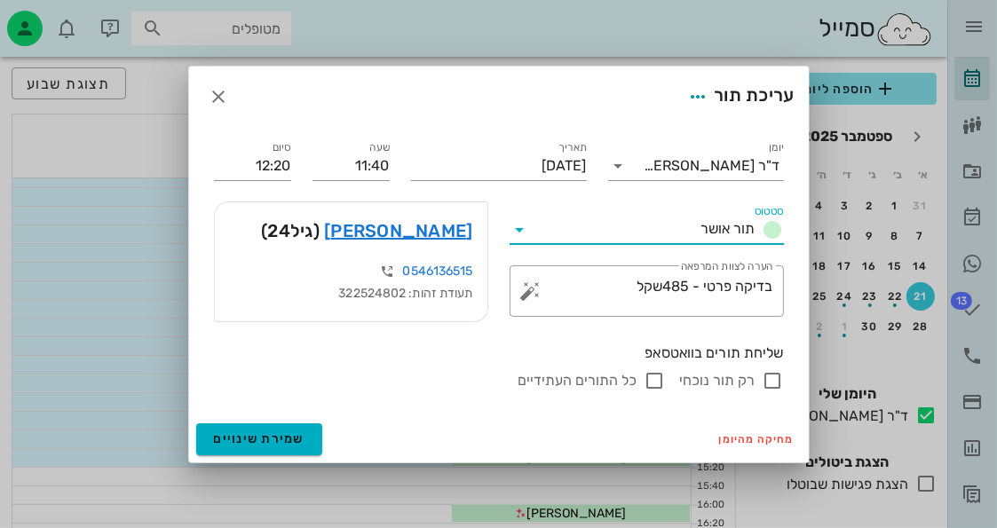
click at [334, 428] on div "מחיקה מהיומן שמירת שינויים" at bounding box center [499, 439] width 620 height 46
click at [321, 433] on div "מחיקה מהיומן שמירת שינויים" at bounding box center [499, 439] width 620 height 46
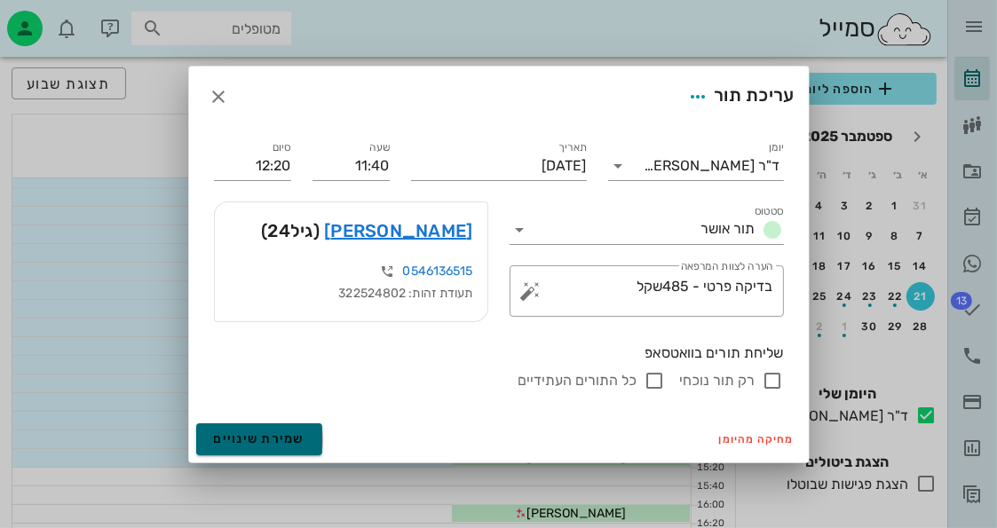
click at [316, 435] on button "שמירת שינויים" at bounding box center [259, 440] width 127 height 32
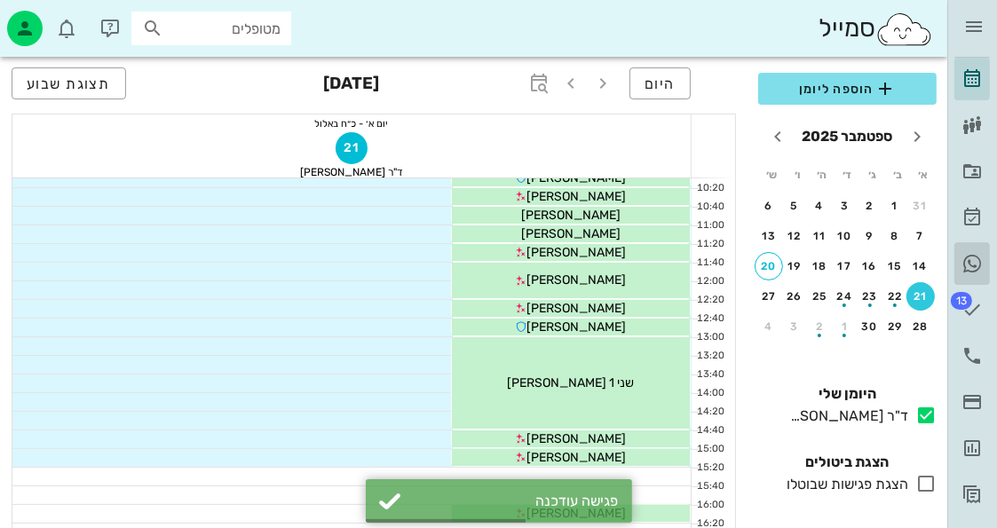
click at [978, 260] on icon at bounding box center [972, 263] width 21 height 21
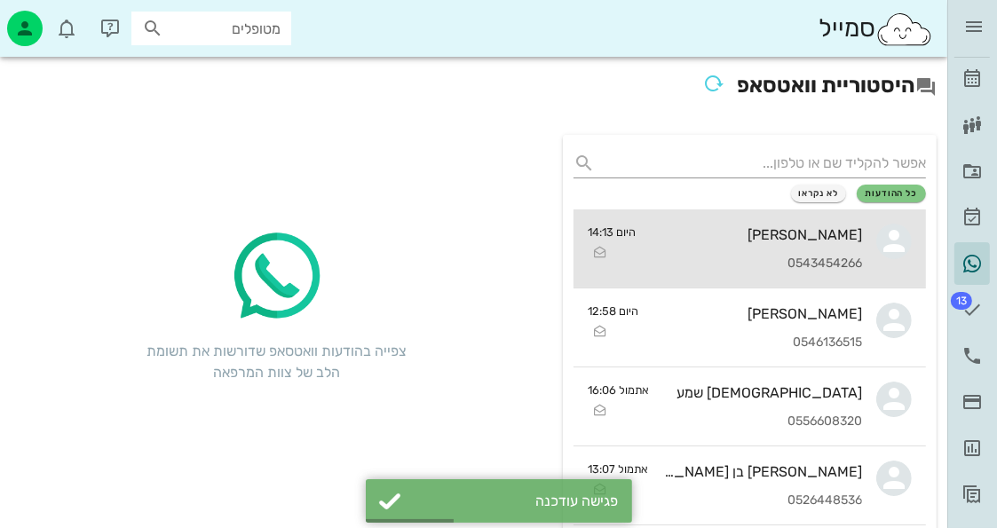
click at [690, 219] on div "רינת מילר 0543454266" at bounding box center [756, 249] width 212 height 78
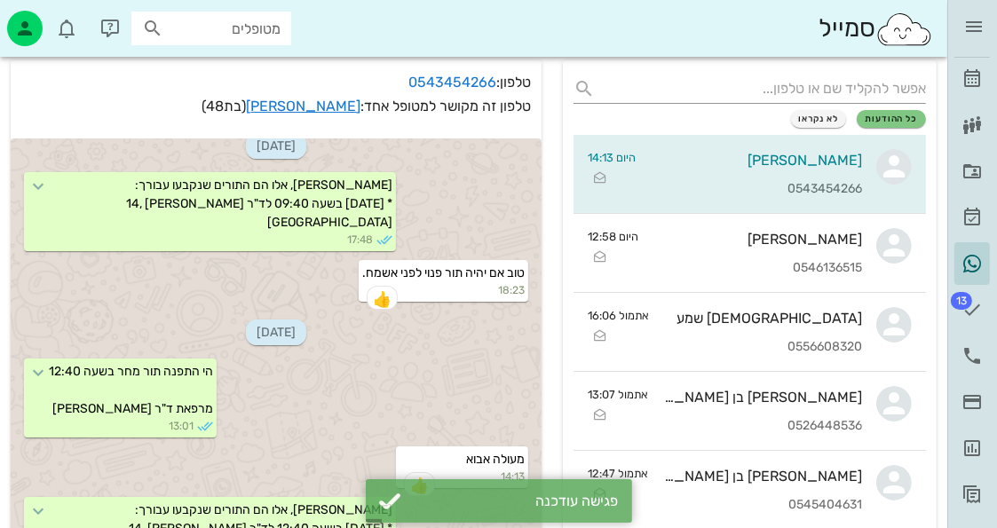
scroll to position [266, 0]
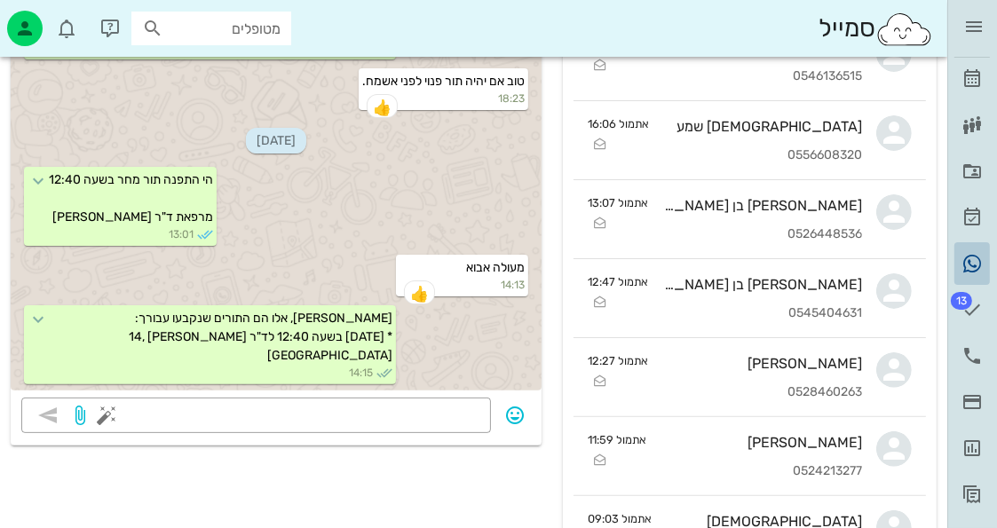
click at [987, 273] on link "היסטוריית וואטסאפ" at bounding box center [972, 263] width 36 height 43
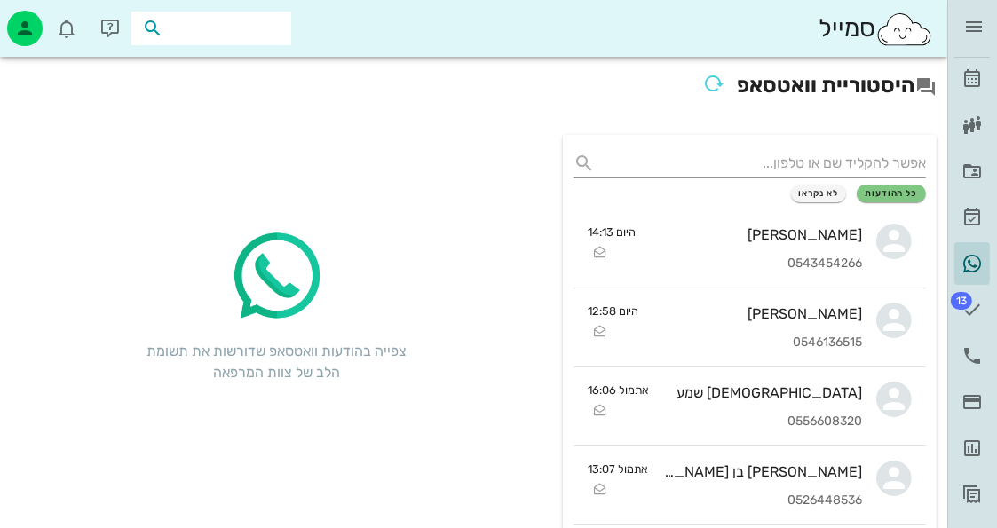
click at [236, 32] on input "text" at bounding box center [224, 28] width 114 height 23
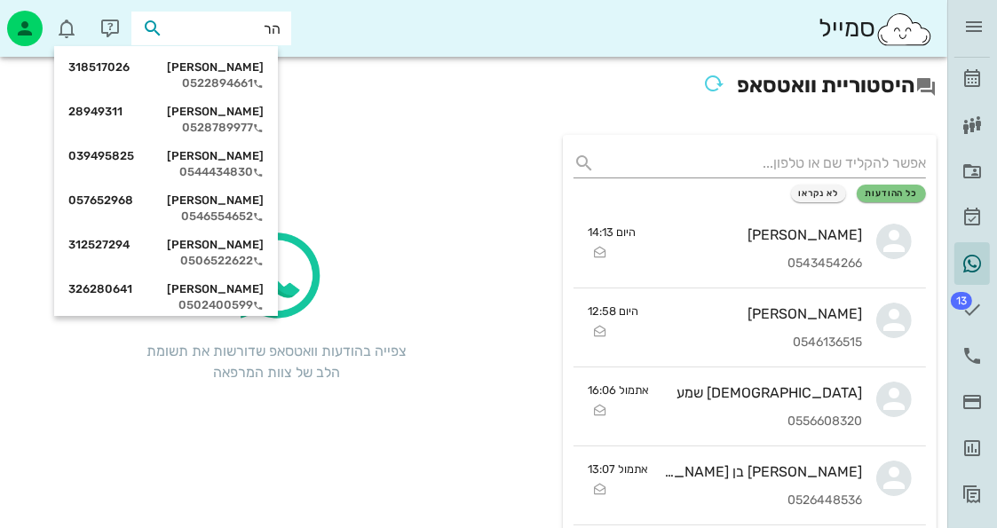
type input "הרמ"
click at [260, 244] on div "אורית הרמנסדורף 28807543" at bounding box center [165, 245] width 195 height 14
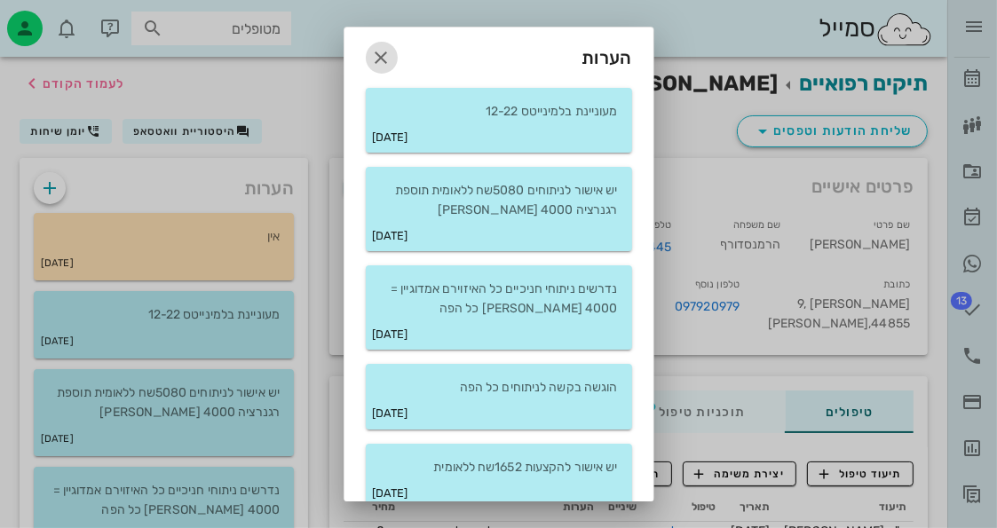
click at [382, 47] on span "button" at bounding box center [382, 57] width 32 height 21
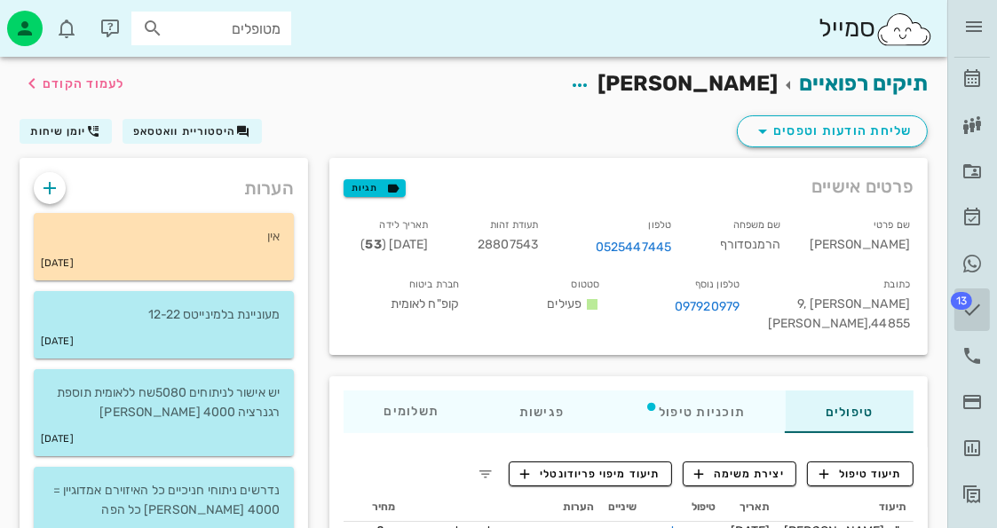
click at [970, 297] on span "13" at bounding box center [961, 301] width 21 height 18
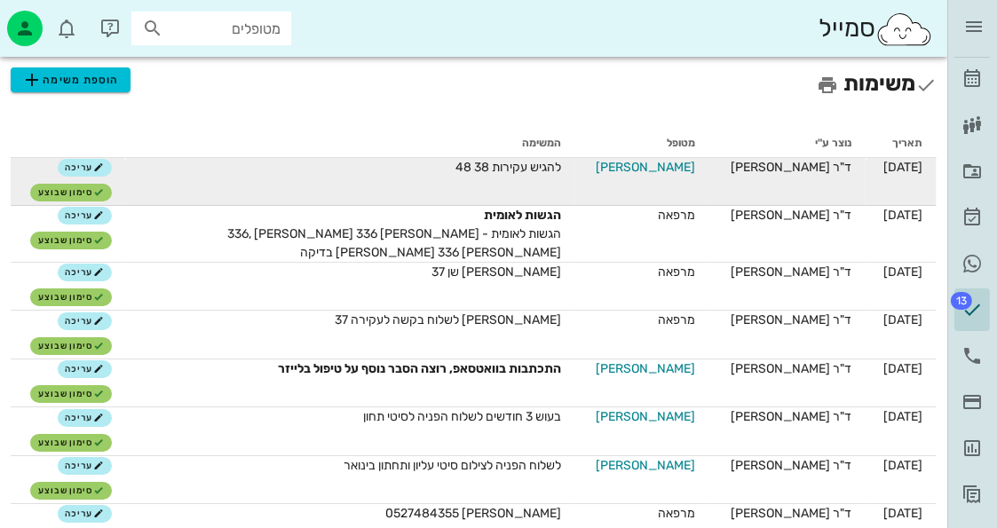
click at [650, 165] on span "[PERSON_NAME]" at bounding box center [645, 167] width 99 height 19
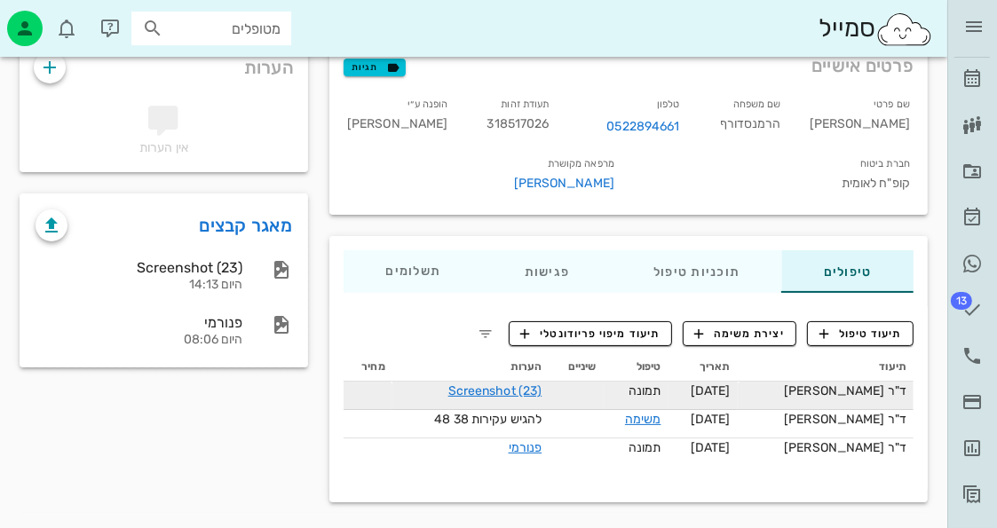
scroll to position [122, 0]
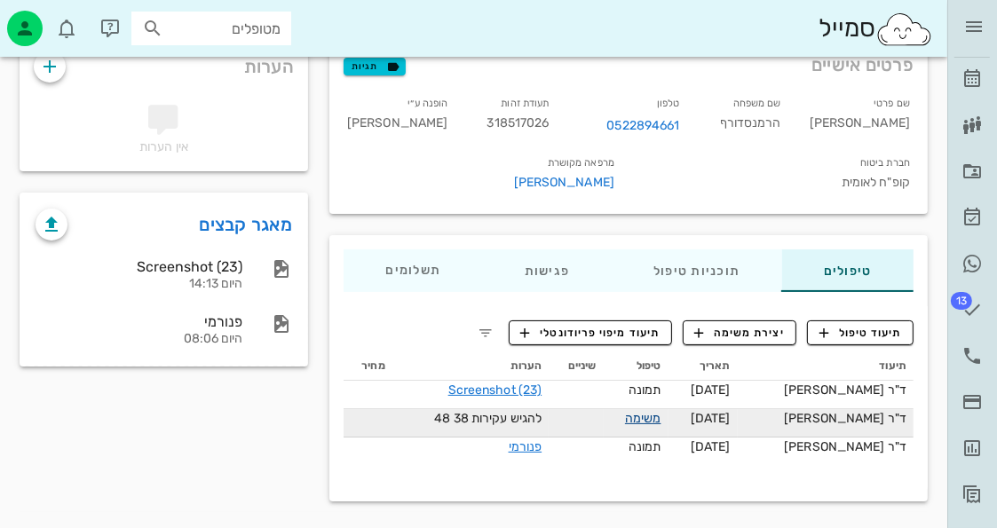
click at [661, 416] on link "משימה" at bounding box center [643, 418] width 36 height 15
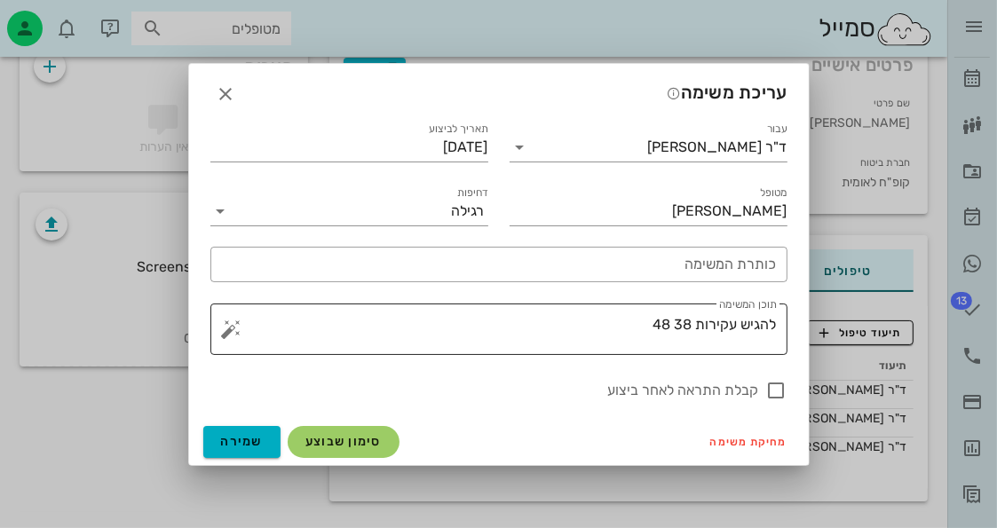
click at [642, 317] on textarea "להגיש עקירות 38 48" at bounding box center [506, 334] width 542 height 43
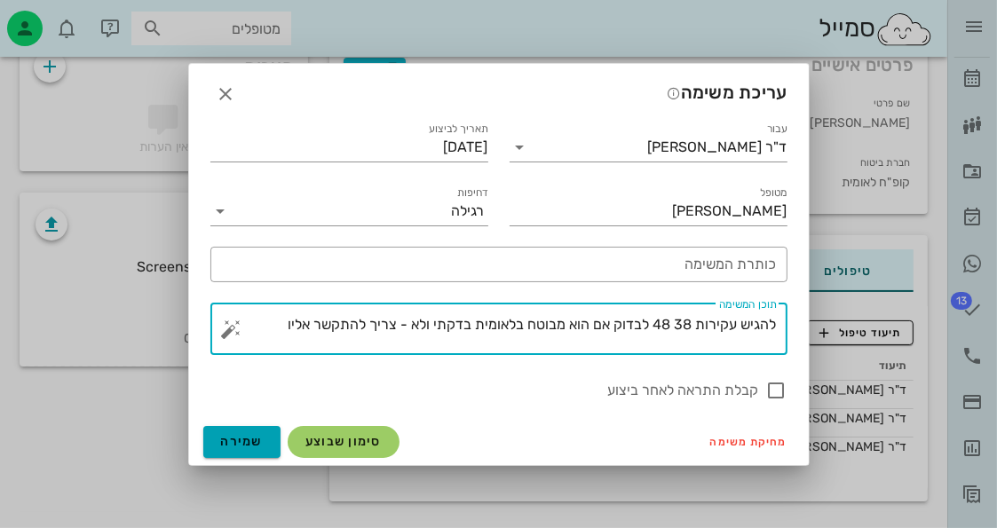
type textarea "להגיש עקירות 38 48 לבדוק אם הוא מבוטח בלאומית בדקתי ולא - צריך להתקשר אליו"
click at [251, 440] on span "שמירה" at bounding box center [242, 441] width 43 height 15
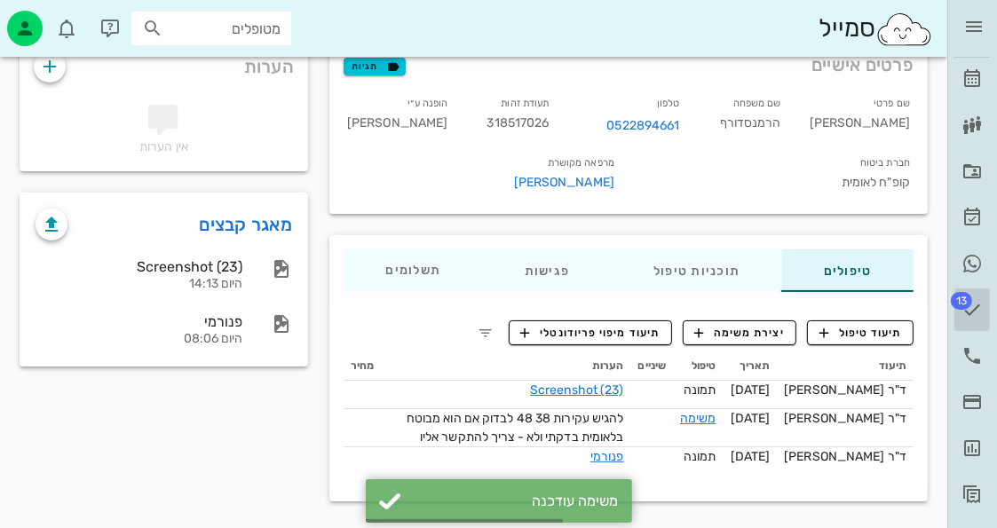
click at [965, 299] on span "13" at bounding box center [961, 301] width 21 height 18
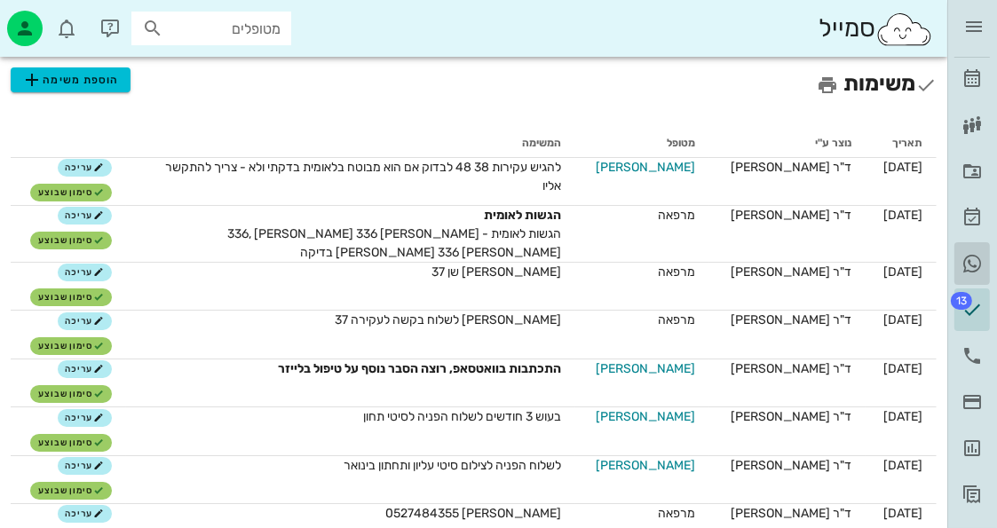
click at [972, 259] on icon at bounding box center [972, 263] width 21 height 21
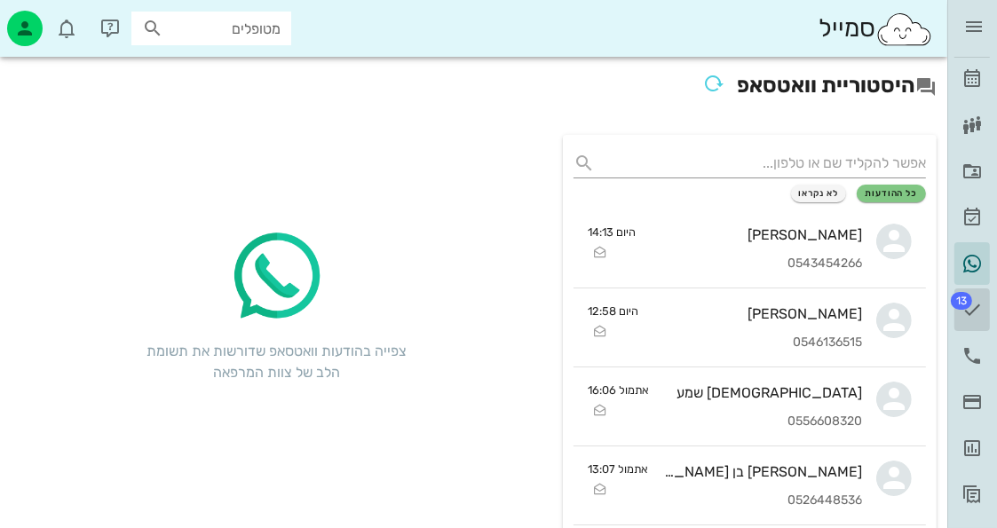
click at [988, 305] on link "13 משימות" at bounding box center [972, 310] width 36 height 43
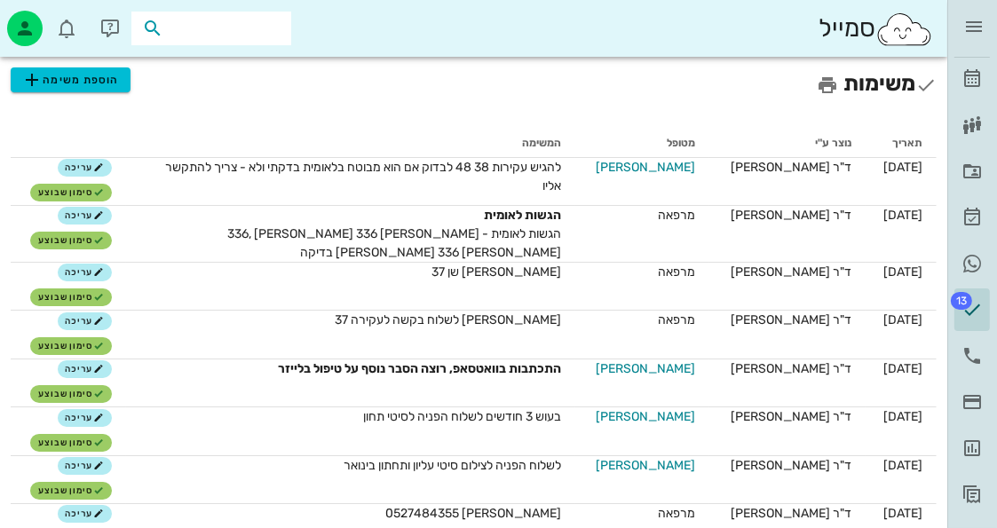
click at [255, 18] on input "text" at bounding box center [224, 28] width 114 height 23
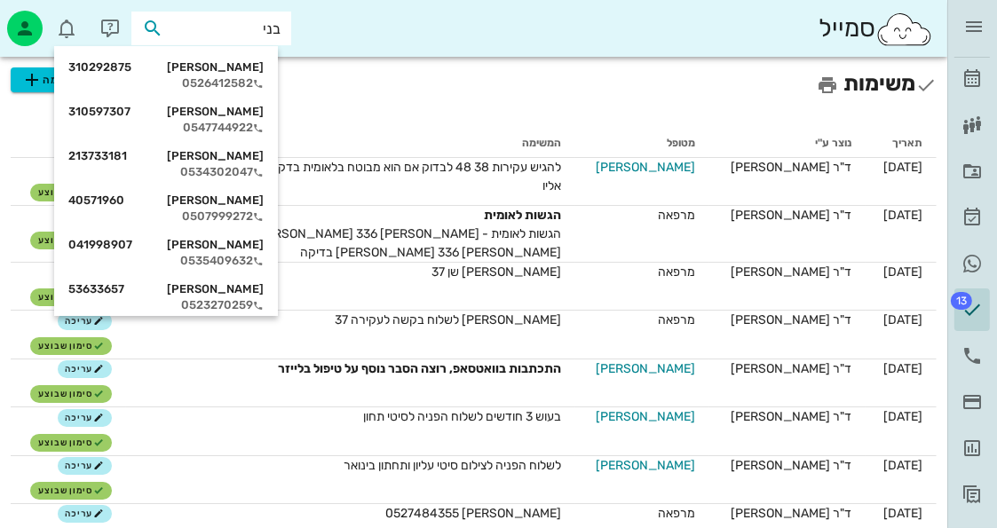
type input "בני ר"
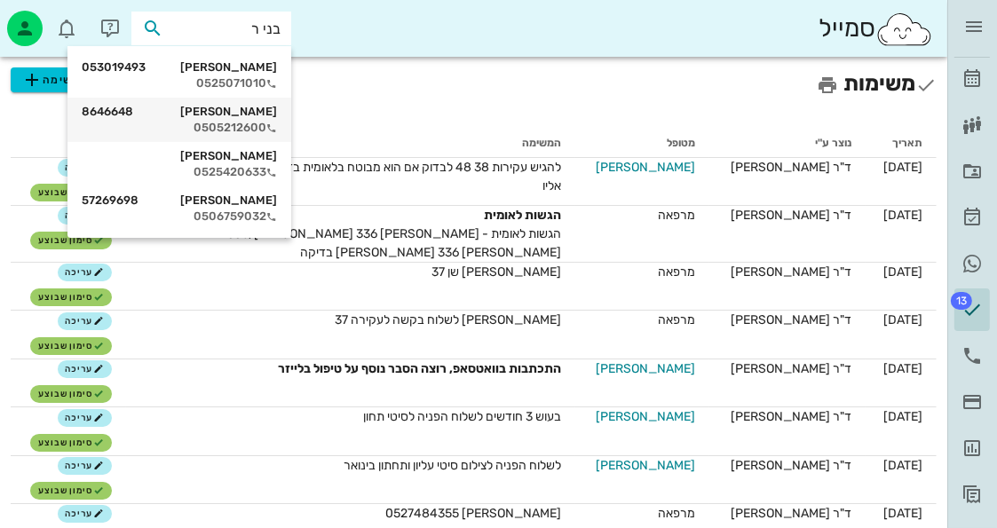
click at [251, 111] on div "בנימין רום 8646648" at bounding box center [179, 112] width 195 height 14
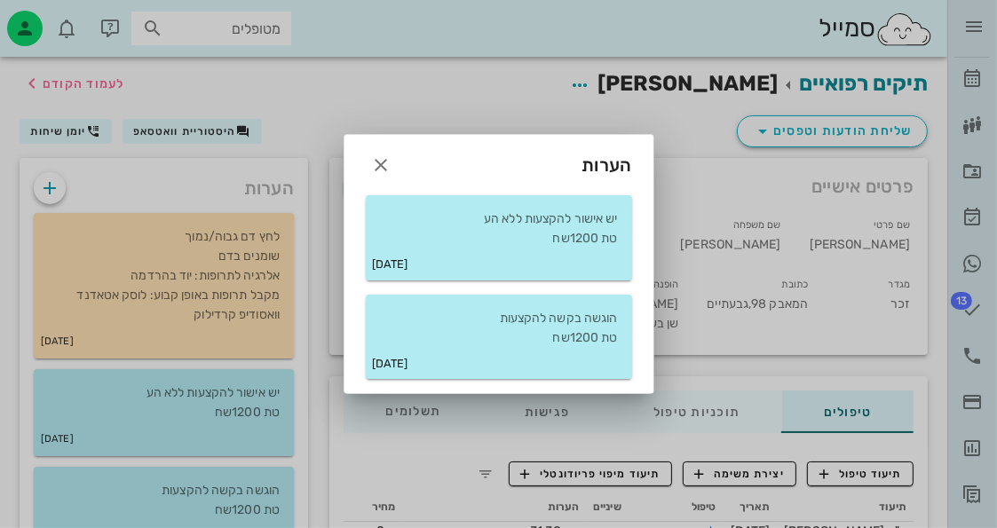
click at [186, 124] on div at bounding box center [498, 264] width 997 height 528
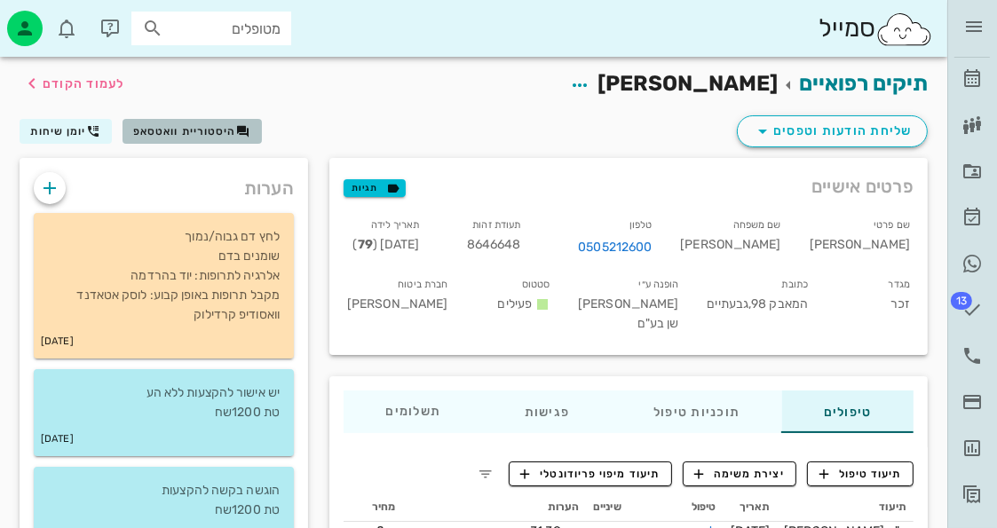
click at [186, 125] on span "היסטוריית וואטסאפ" at bounding box center [184, 131] width 103 height 12
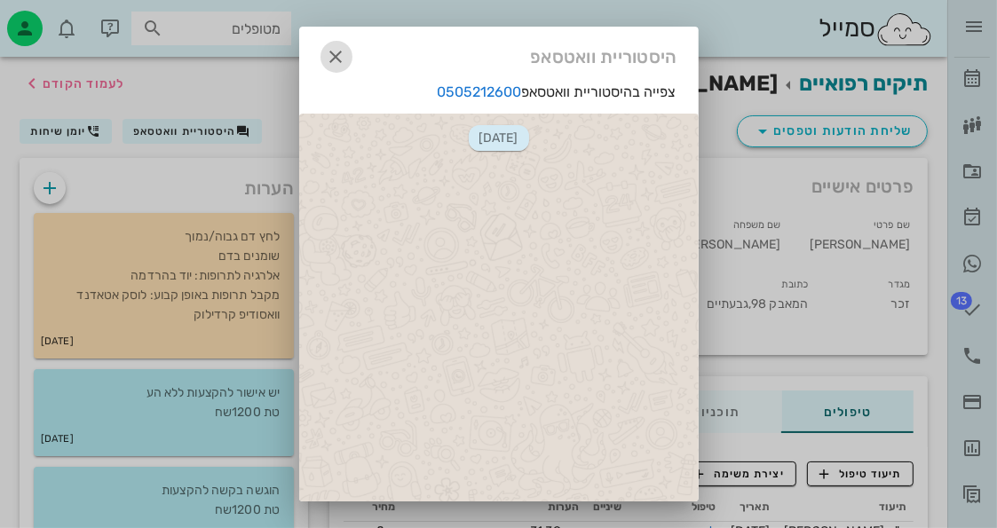
click at [341, 49] on icon "button" at bounding box center [336, 56] width 21 height 21
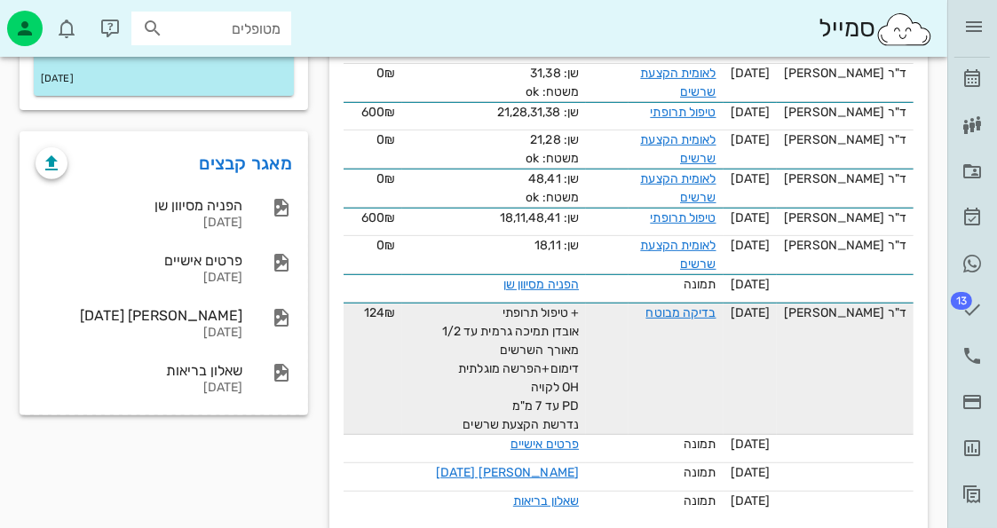
scroll to position [471, 0]
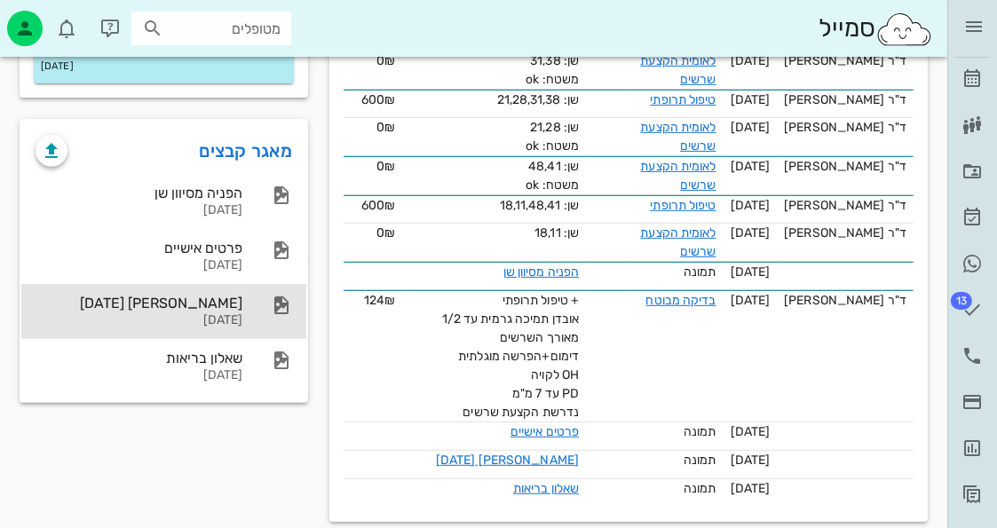
click at [238, 313] on div "24-04-2017" at bounding box center [139, 320] width 207 height 15
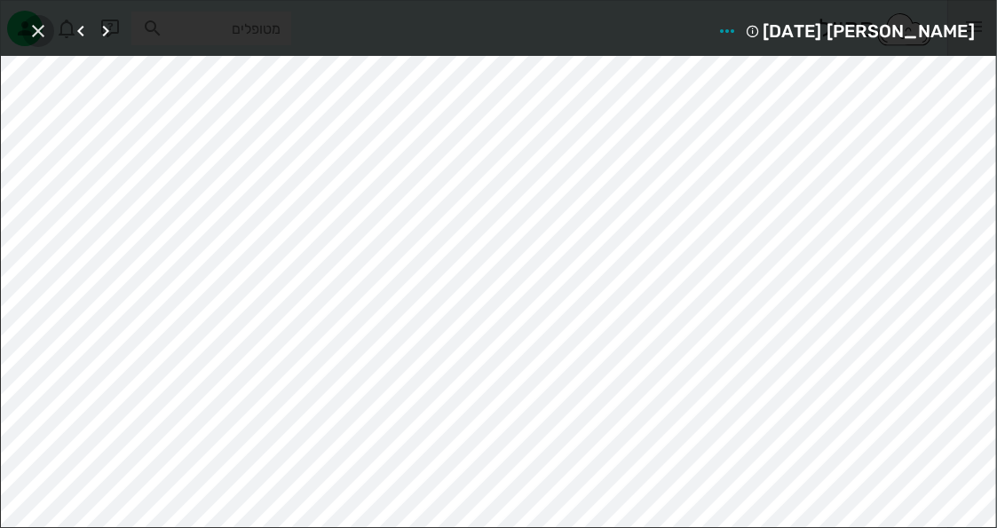
click at [50, 33] on span "button" at bounding box center [38, 30] width 32 height 21
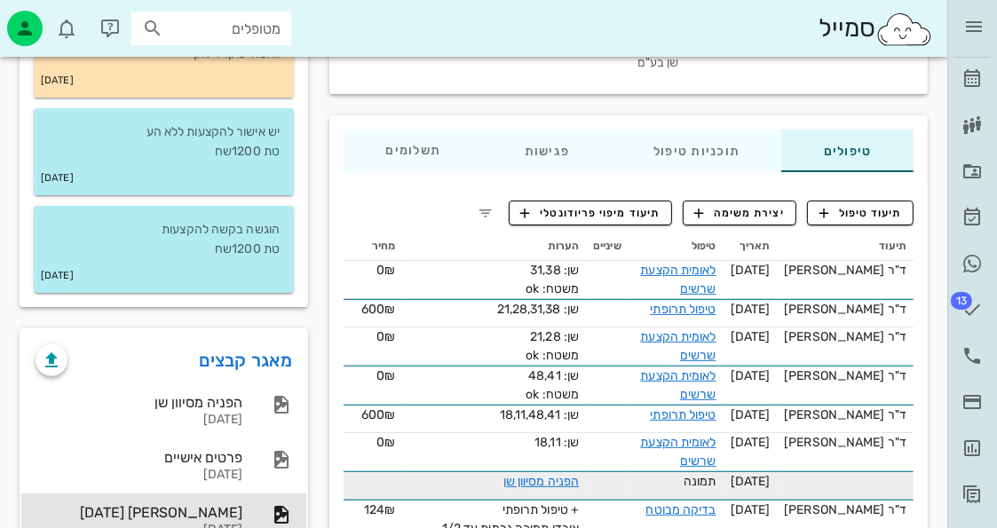
scroll to position [204, 0]
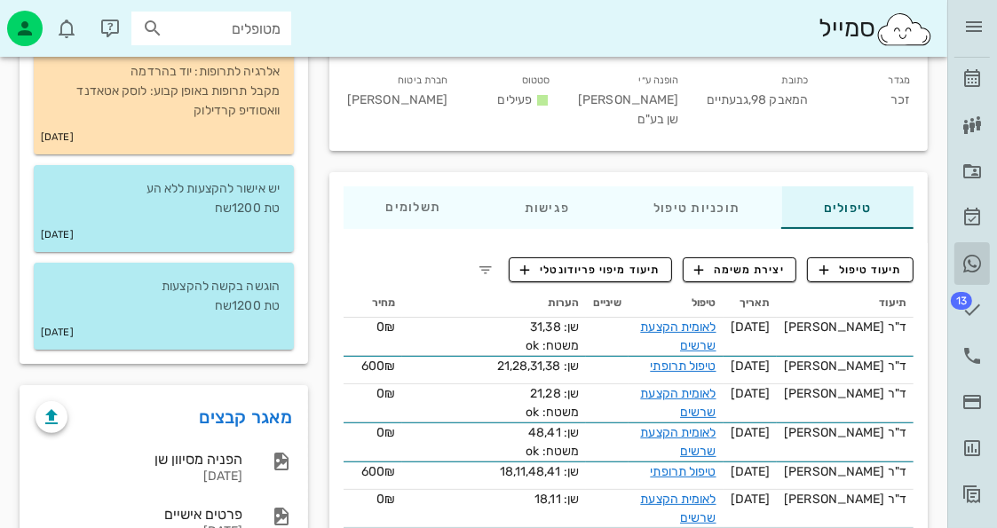
click at [971, 275] on link "היסטוריית וואטסאפ" at bounding box center [972, 263] width 36 height 43
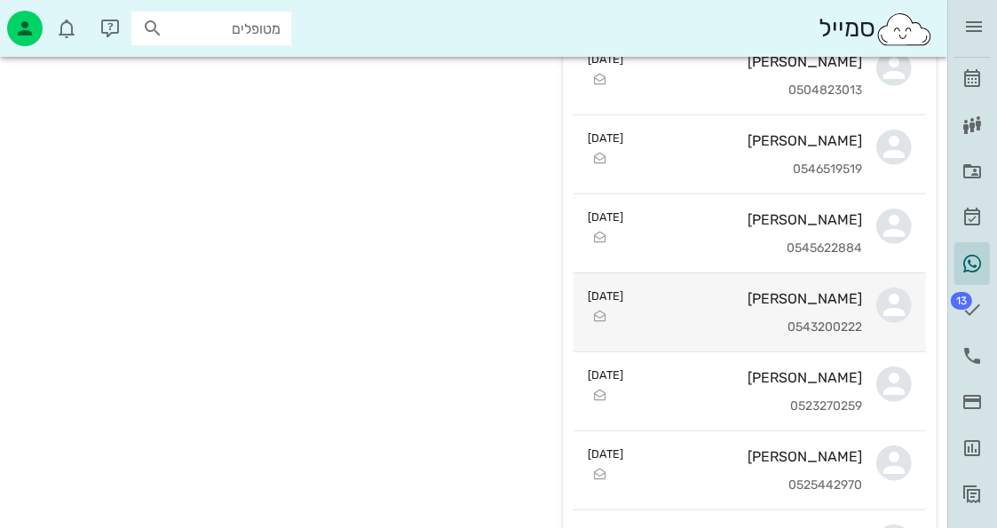
scroll to position [888, 0]
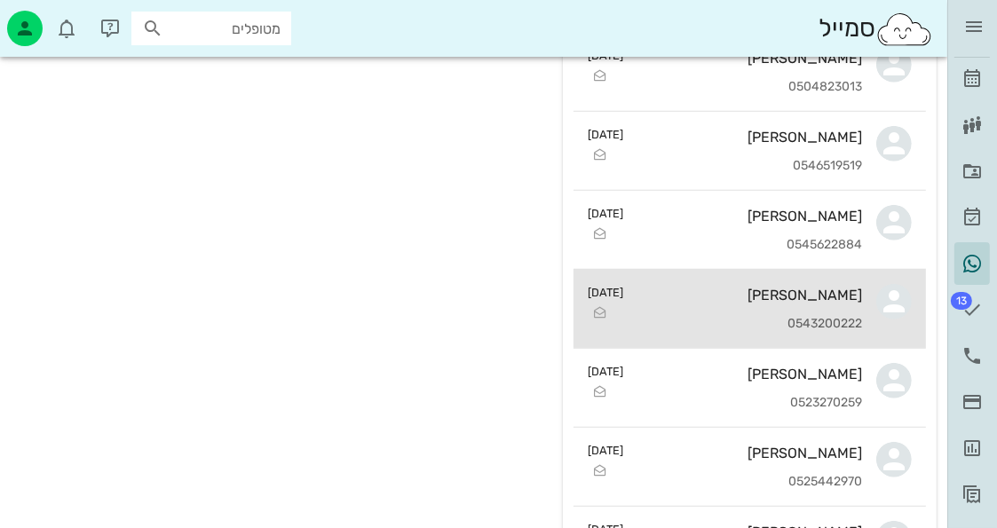
click at [787, 273] on div "בני רום 0543200222" at bounding box center [750, 309] width 225 height 78
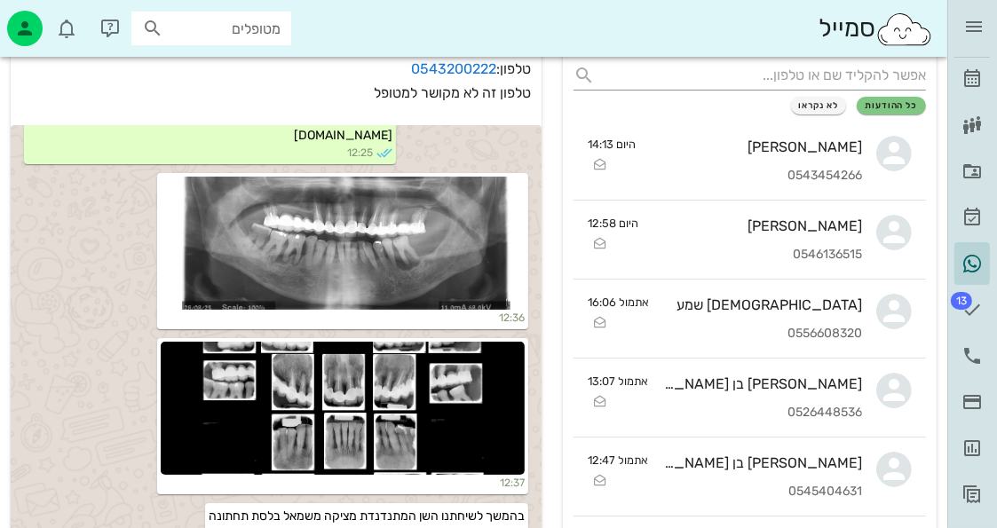
scroll to position [89, 0]
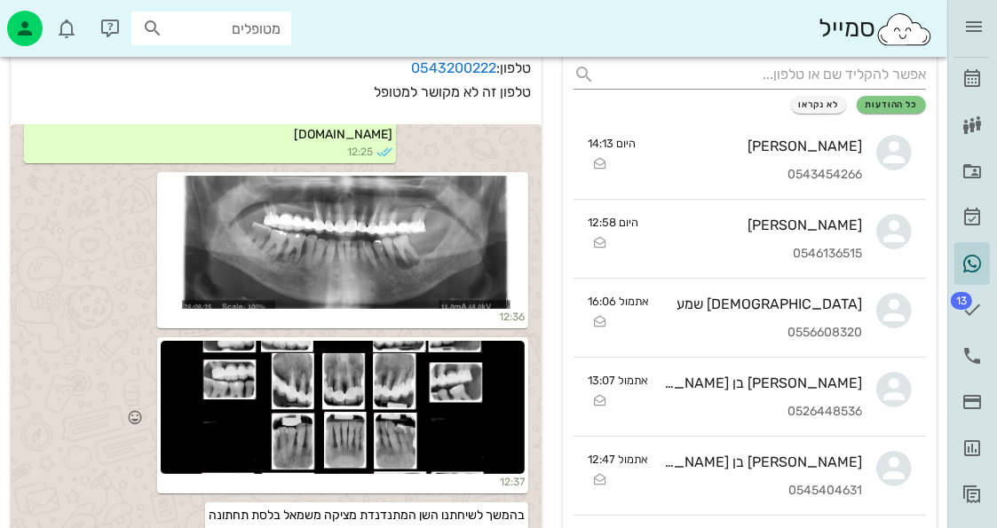
click at [423, 388] on div at bounding box center [343, 407] width 365 height 133
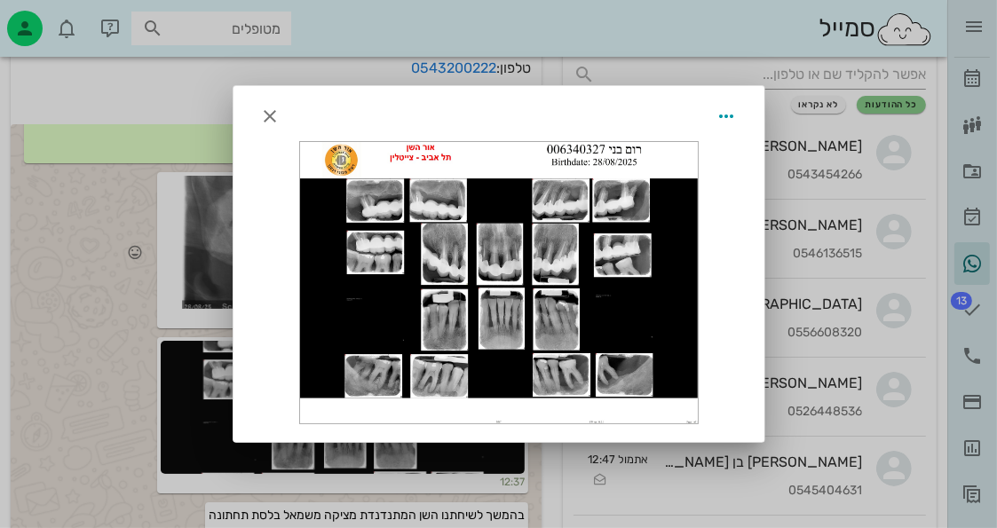
drag, startPoint x: 142, startPoint y: 303, endPoint x: 153, endPoint y: 290, distance: 16.4
click at [142, 302] on div at bounding box center [498, 264] width 997 height 528
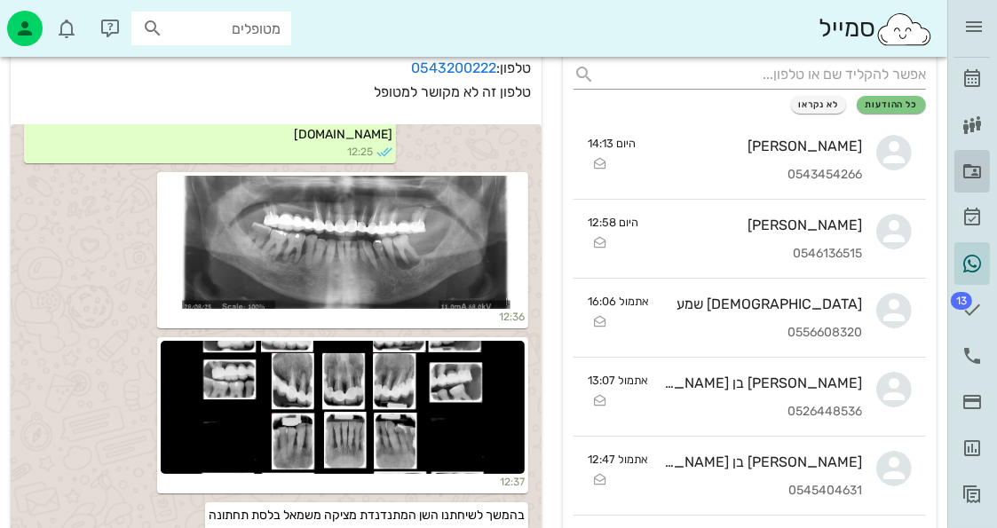
click at [967, 172] on icon at bounding box center [972, 171] width 21 height 21
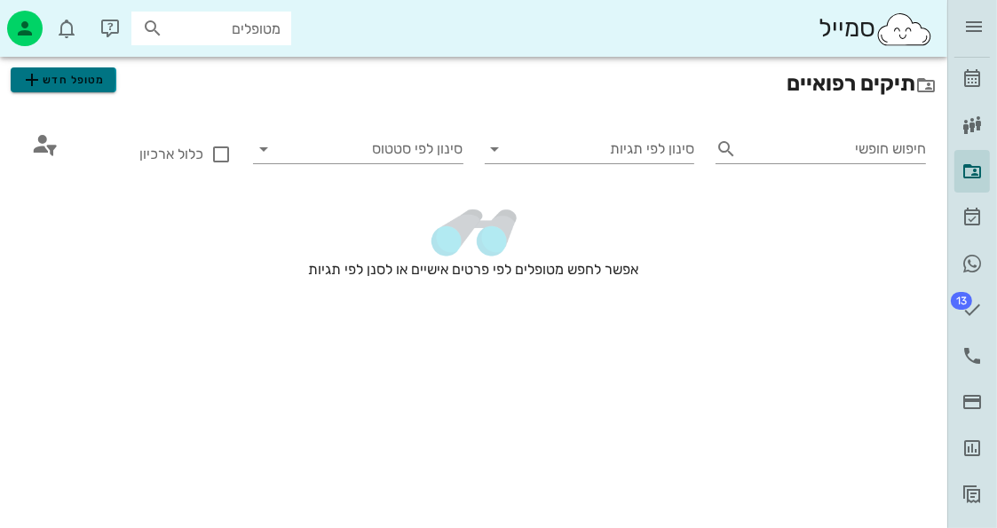
click at [61, 83] on span "מטופל חדש" at bounding box center [62, 79] width 83 height 21
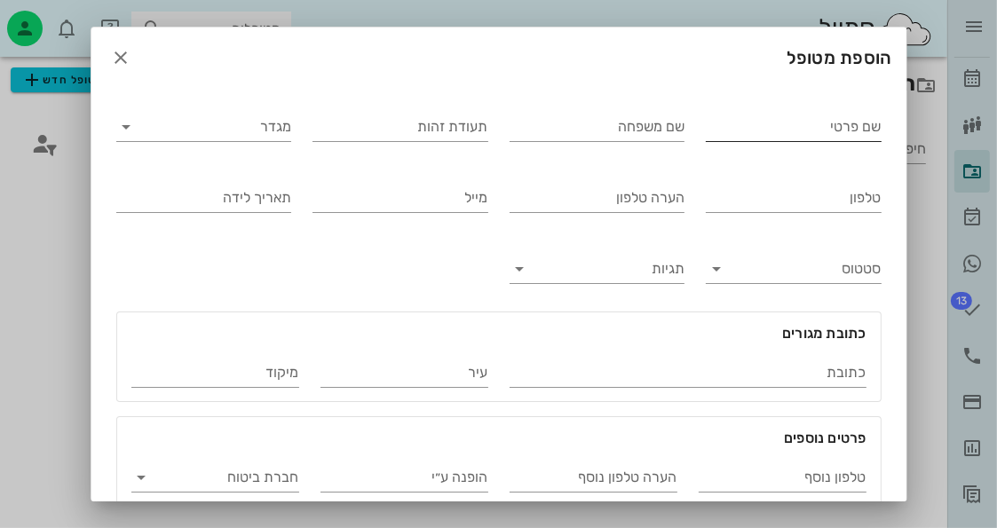
click at [822, 131] on input "שם פרטי" at bounding box center [794, 127] width 176 height 28
type input "בני"
click at [685, 136] on input "שם משפחה" at bounding box center [598, 127] width 176 height 28
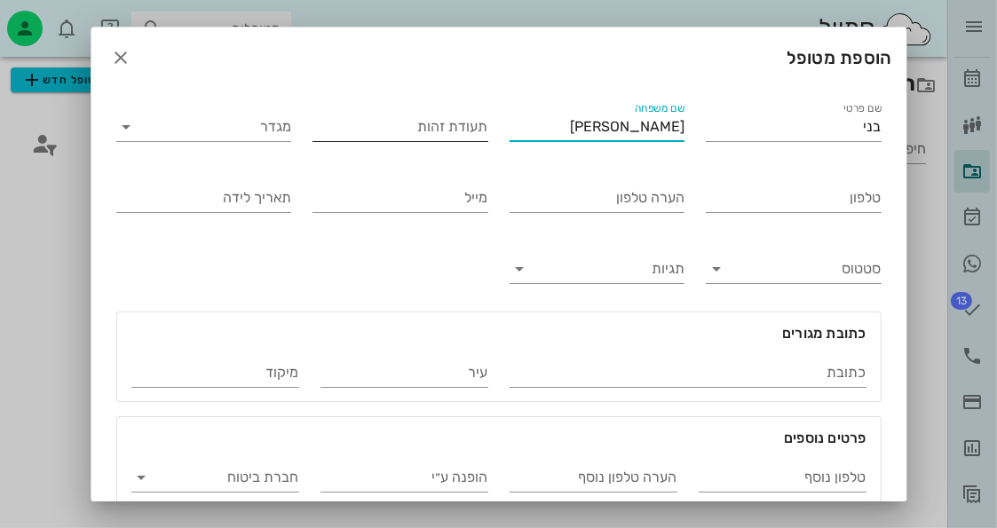
type input "רום"
click at [450, 132] on input "תעודת זהות" at bounding box center [401, 127] width 176 height 28
type input "006340327"
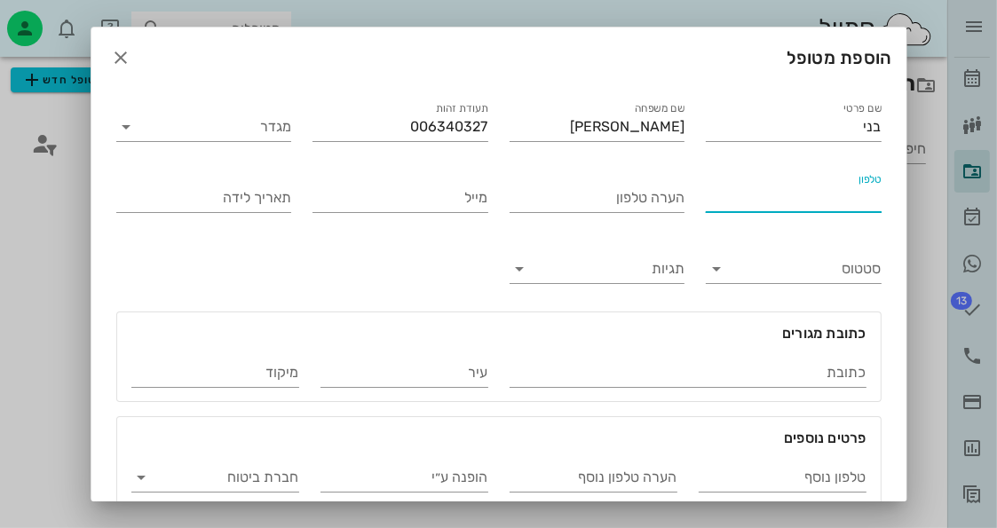
click at [783, 194] on input "טלפון" at bounding box center [794, 198] width 176 height 28
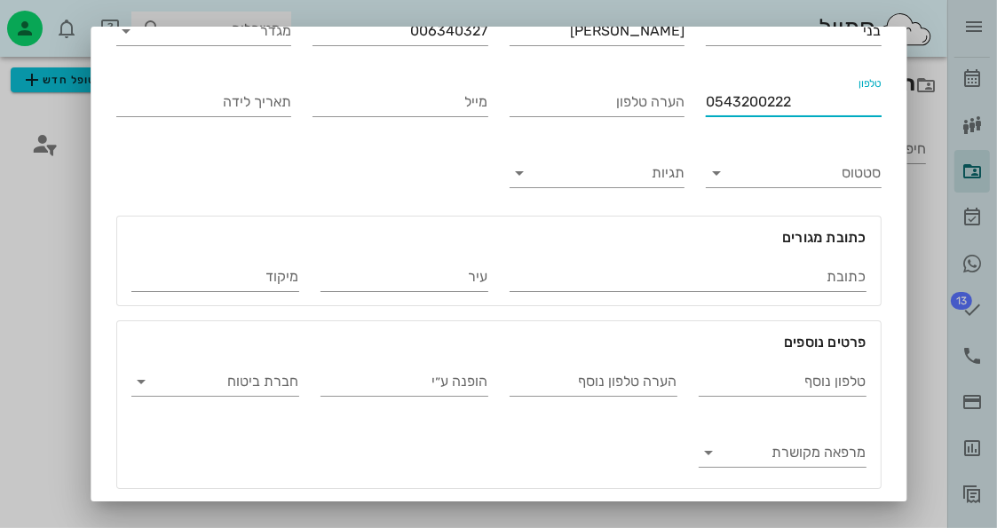
scroll to position [153, 0]
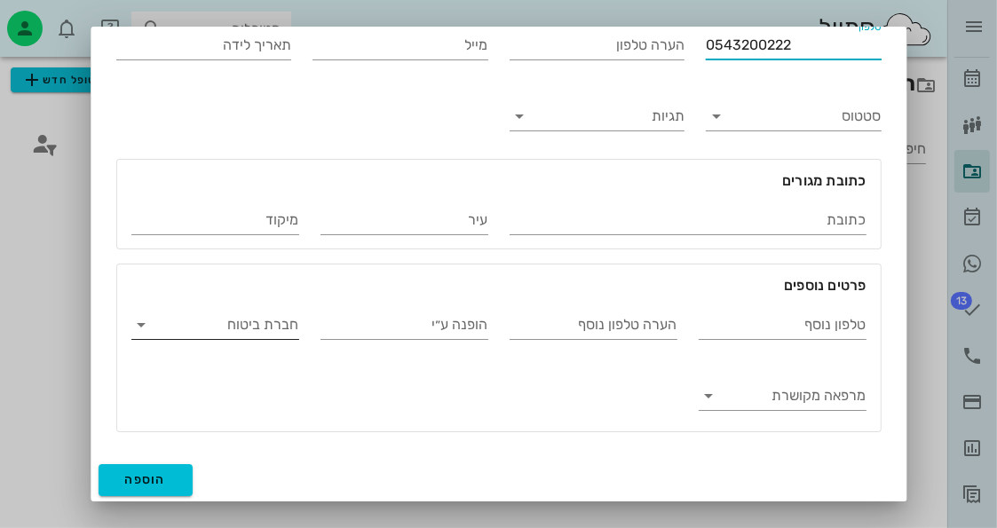
type input "0543200222"
click at [274, 328] on input "חברת ביטוח" at bounding box center [229, 325] width 139 height 28
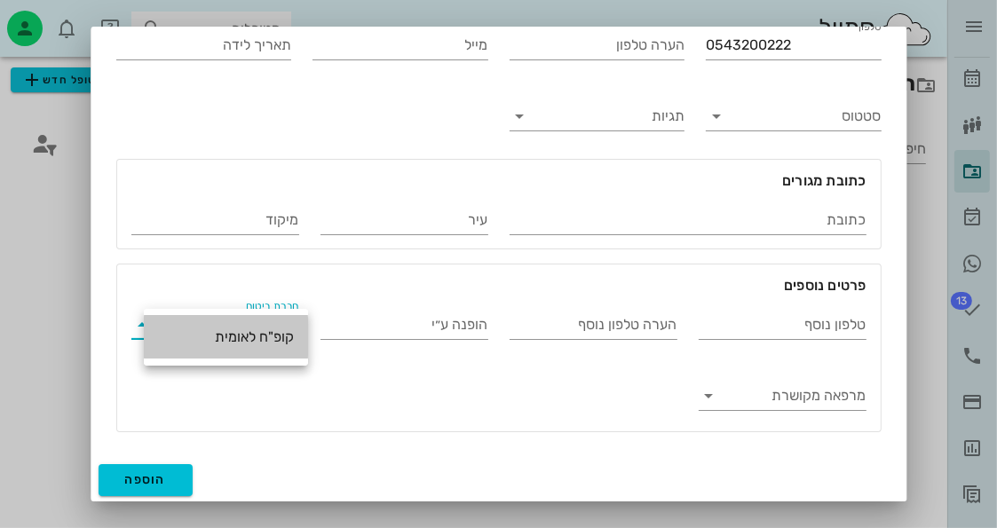
click at [274, 329] on div "קופ"ח לאומית" at bounding box center [226, 337] width 136 height 17
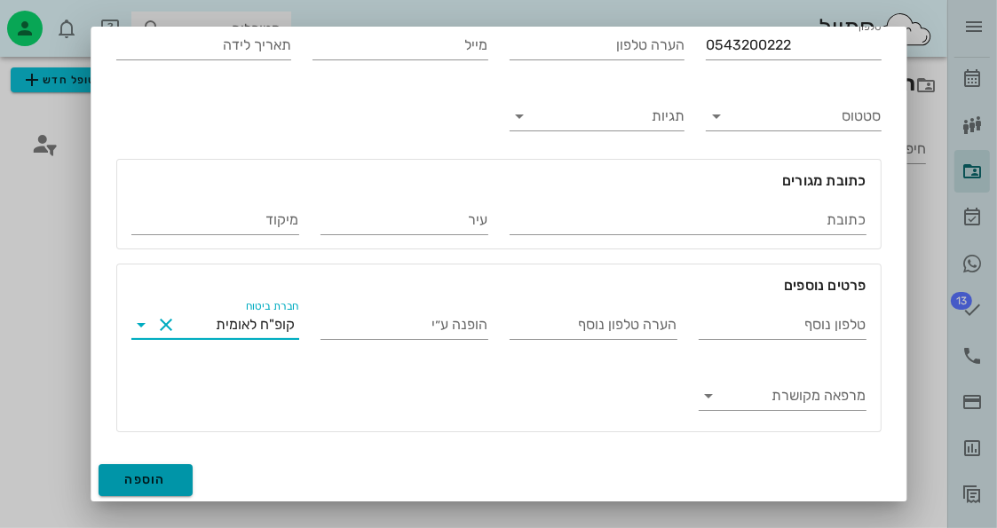
click at [121, 467] on button "הוספה" at bounding box center [146, 480] width 95 height 32
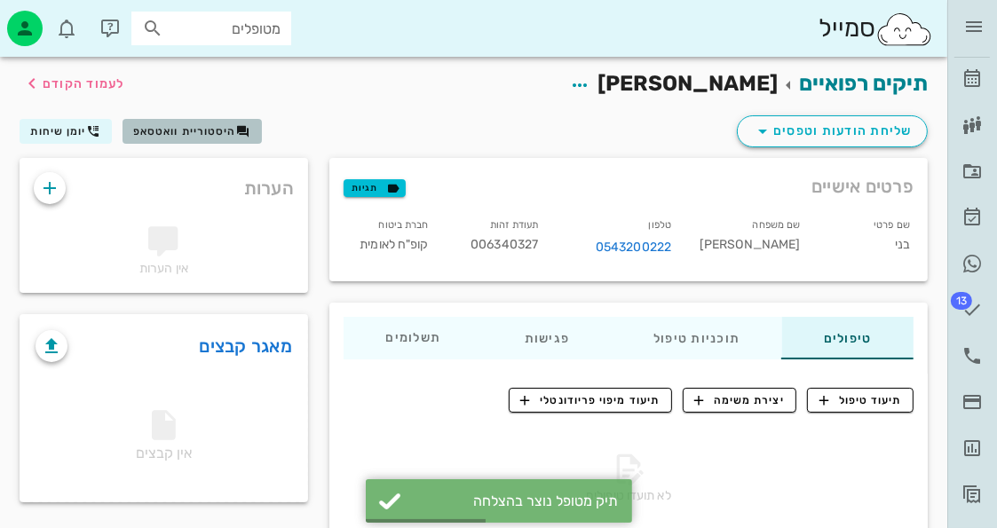
click at [203, 122] on button "היסטוריית וואטסאפ" at bounding box center [192, 131] width 139 height 25
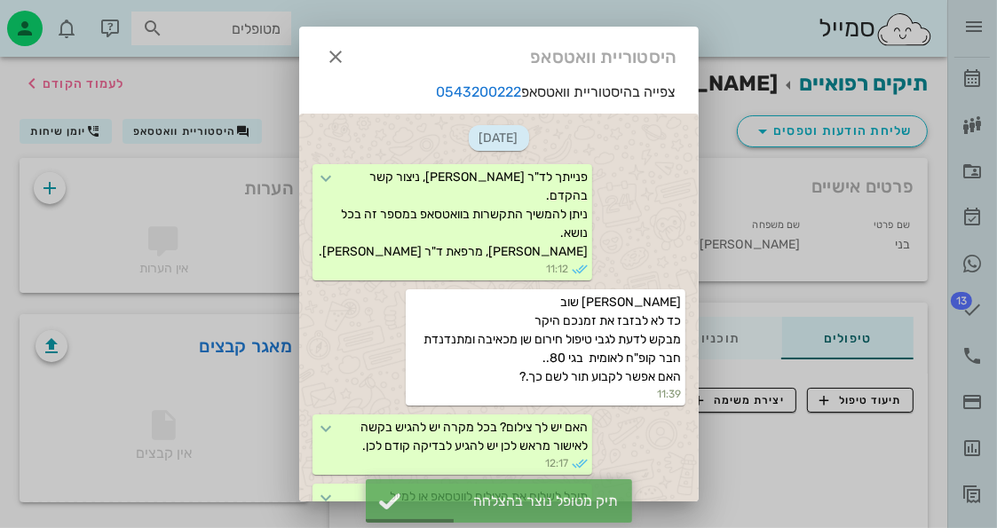
scroll to position [411, 0]
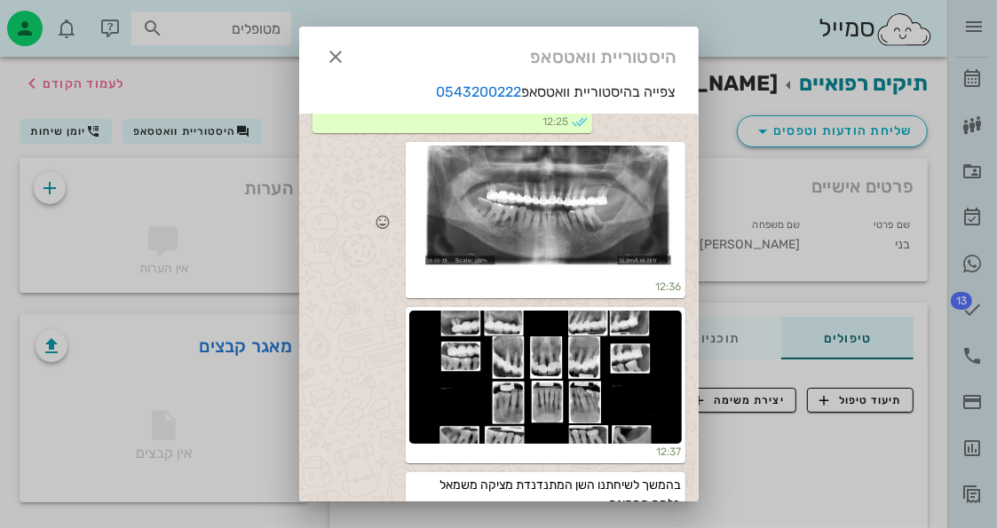
click at [644, 165] on div at bounding box center [545, 212] width 273 height 133
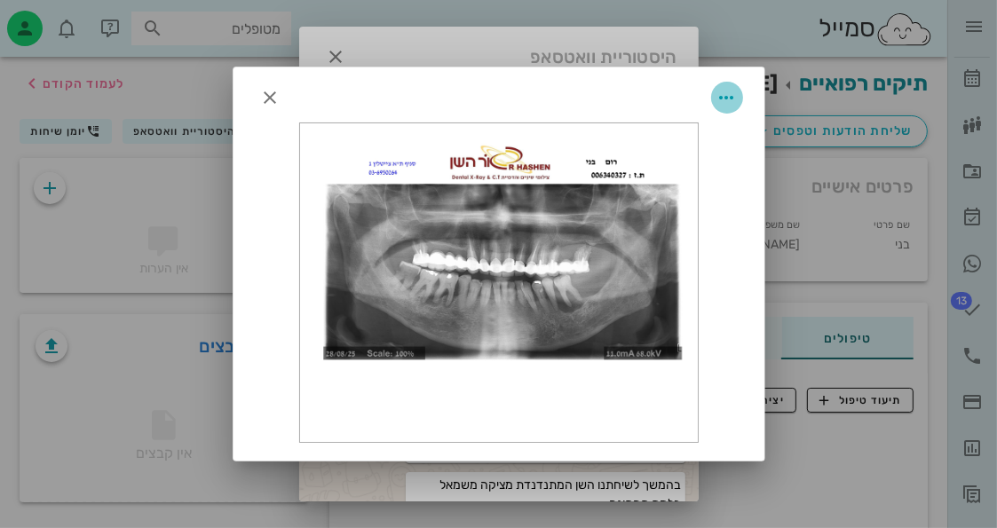
click at [733, 93] on icon "button" at bounding box center [727, 97] width 21 height 21
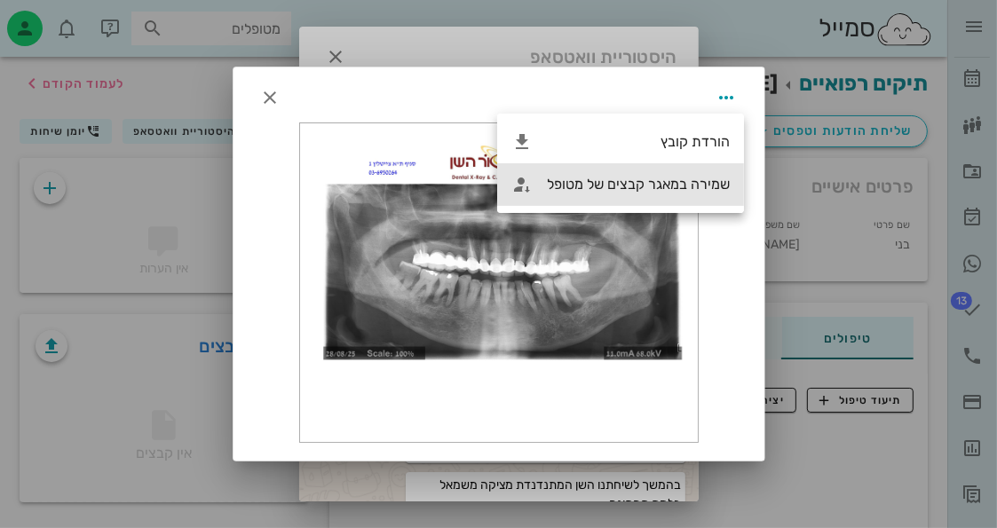
click at [677, 182] on div "שמירה במאגר קבצים של מטופל" at bounding box center [638, 184] width 183 height 17
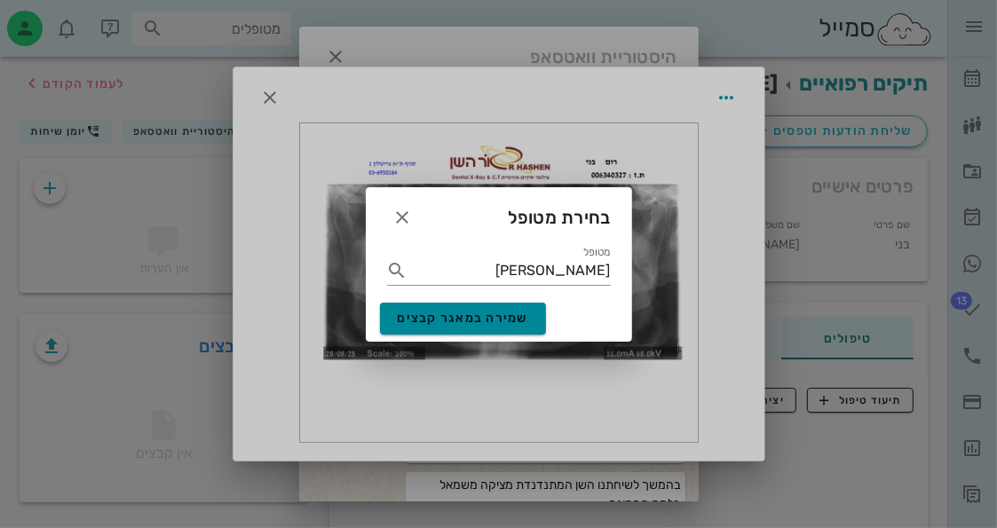
click at [464, 322] on span "שמירה במאגר קבצים" at bounding box center [463, 318] width 131 height 15
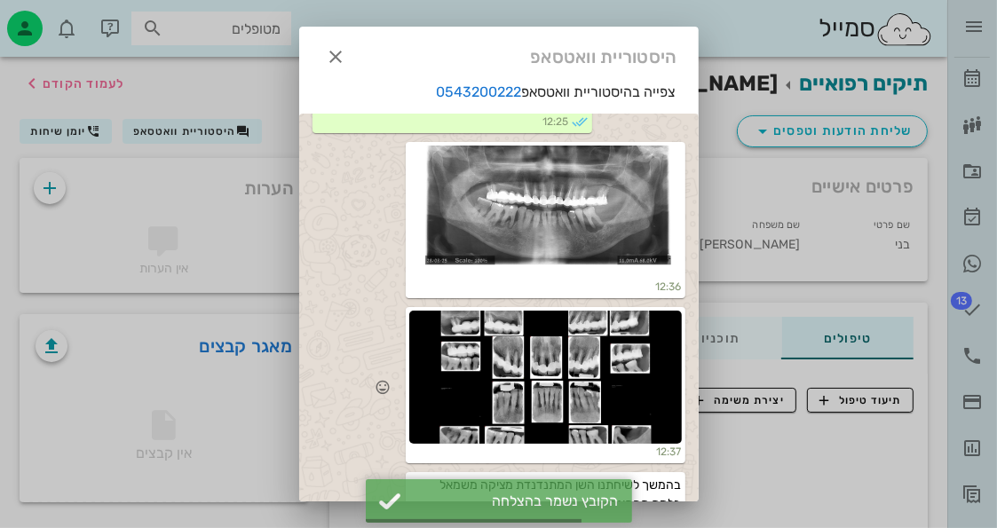
click at [494, 336] on div at bounding box center [545, 377] width 273 height 133
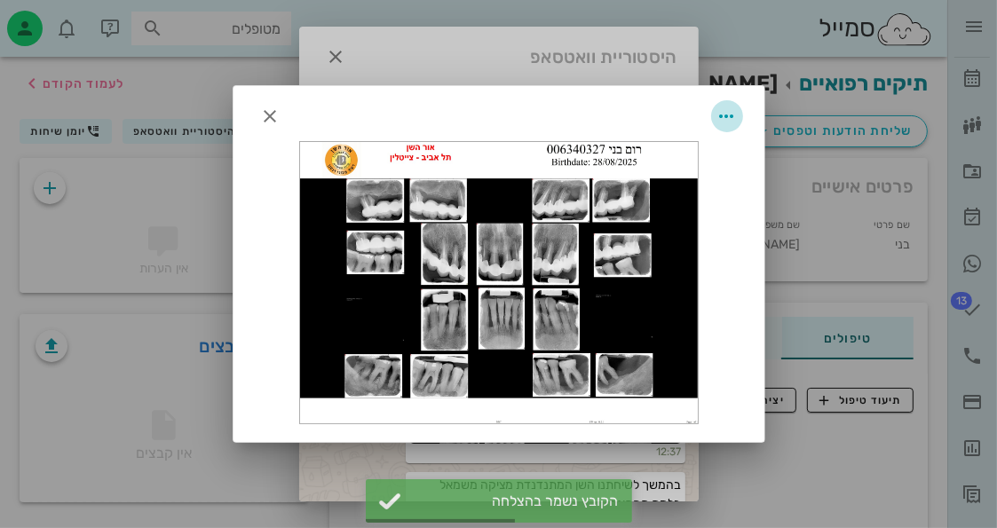
click at [739, 117] on span "button" at bounding box center [727, 116] width 32 height 21
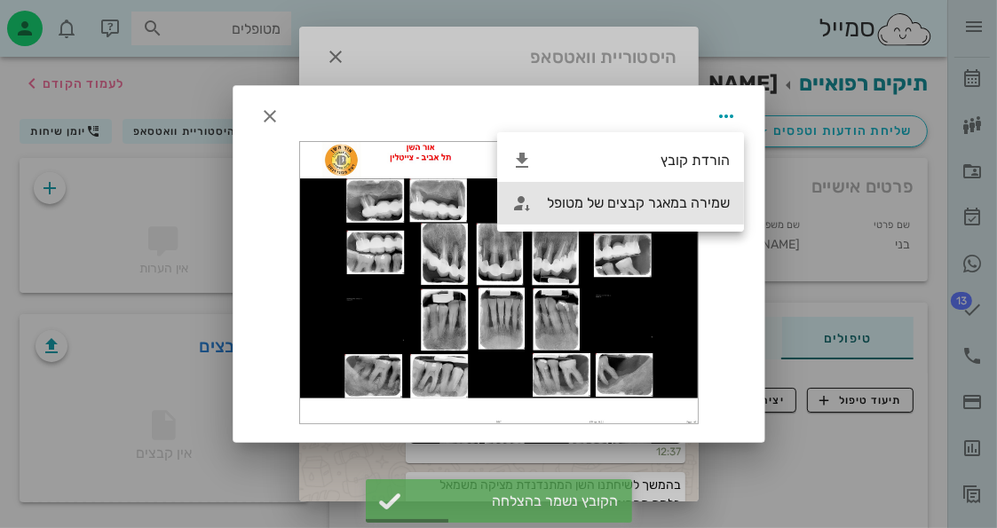
click at [633, 210] on div "שמירה במאגר קבצים של מטופל" at bounding box center [638, 202] width 183 height 17
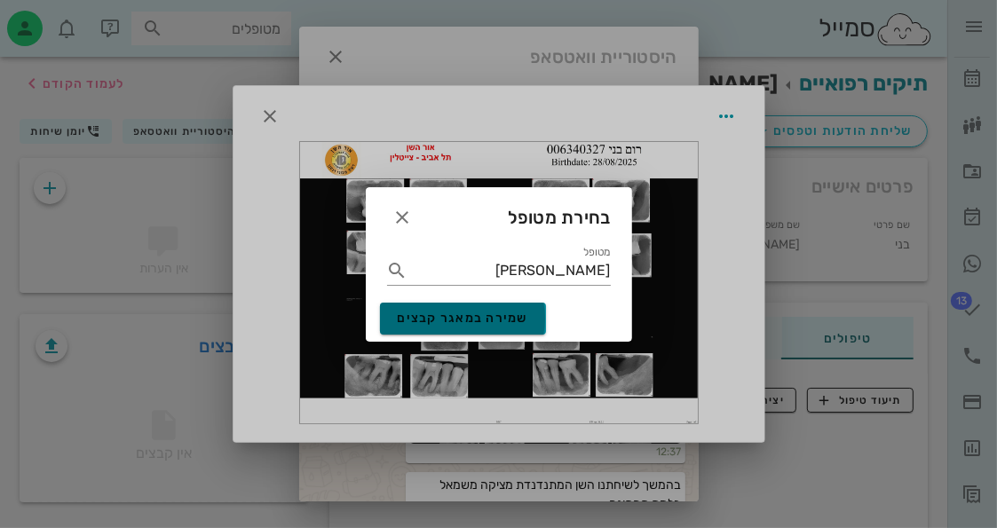
click at [423, 323] on span "שמירה במאגר קבצים" at bounding box center [463, 318] width 131 height 15
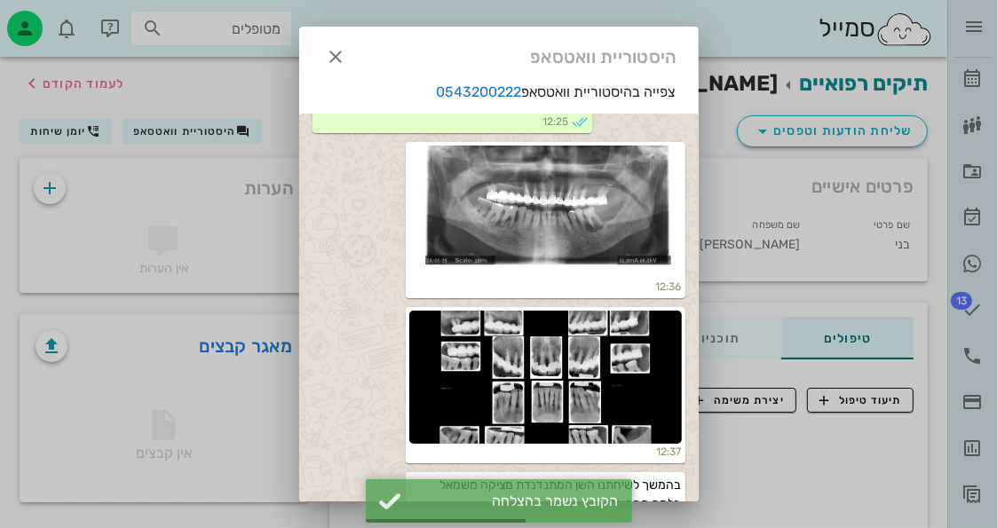
click at [78, 432] on div at bounding box center [498, 264] width 997 height 528
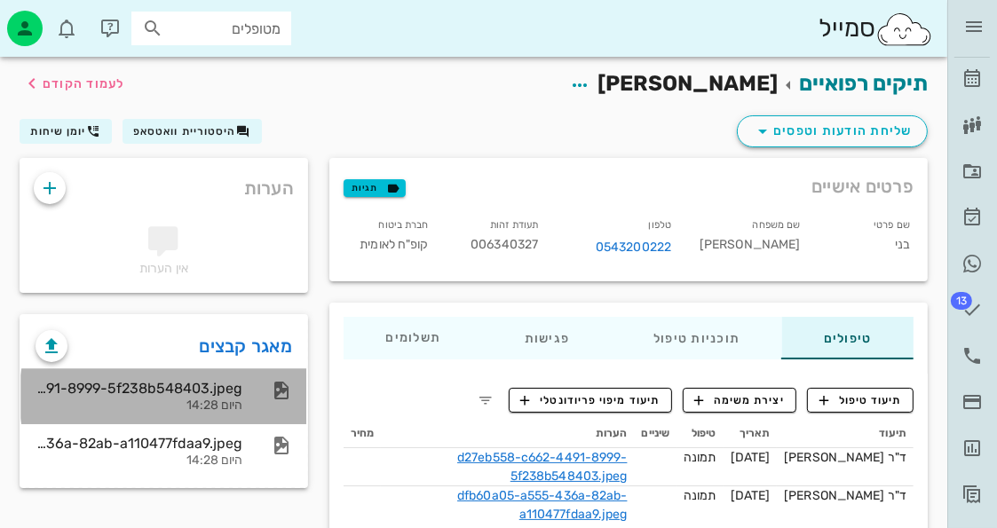
click at [218, 404] on div "היום 14:28" at bounding box center [139, 406] width 207 height 15
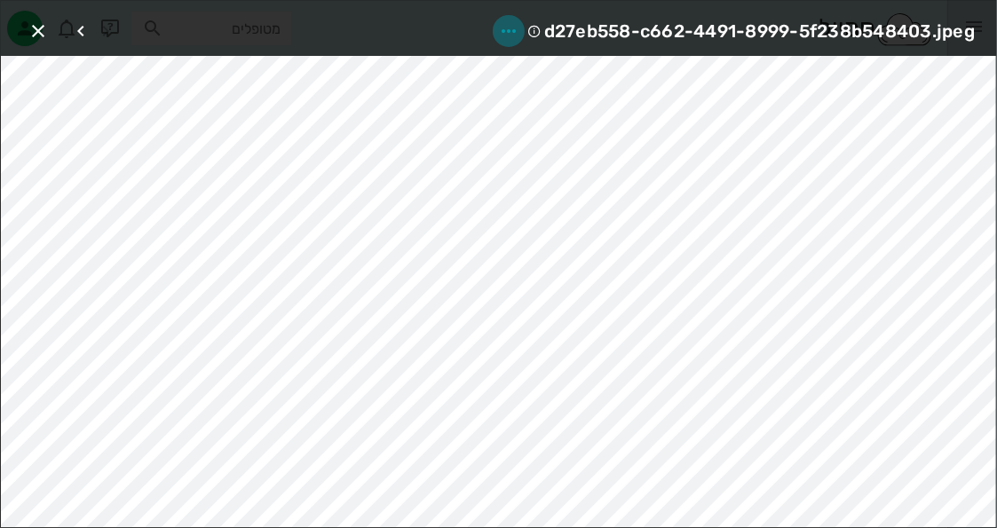
click at [503, 26] on icon "button" at bounding box center [508, 30] width 21 height 21
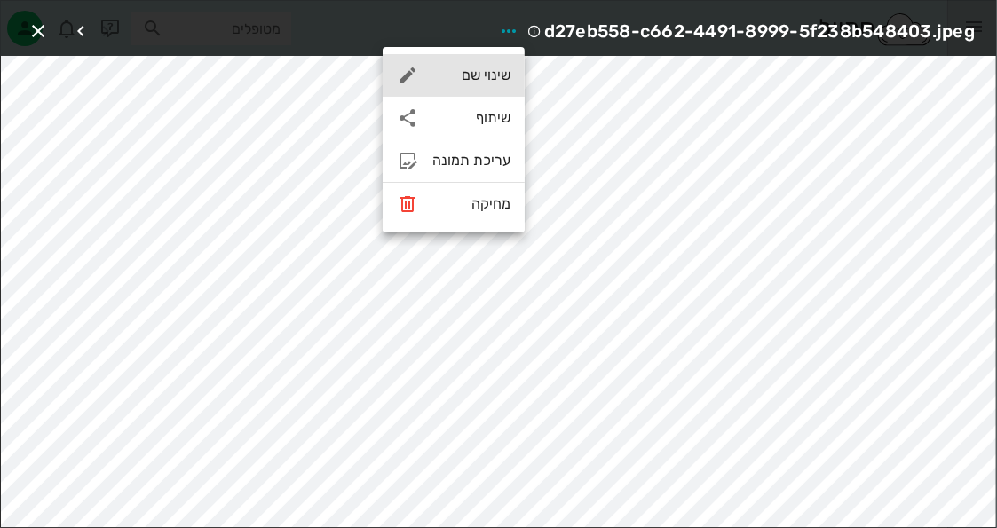
click at [503, 81] on div "שינוי שם" at bounding box center [471, 75] width 78 height 17
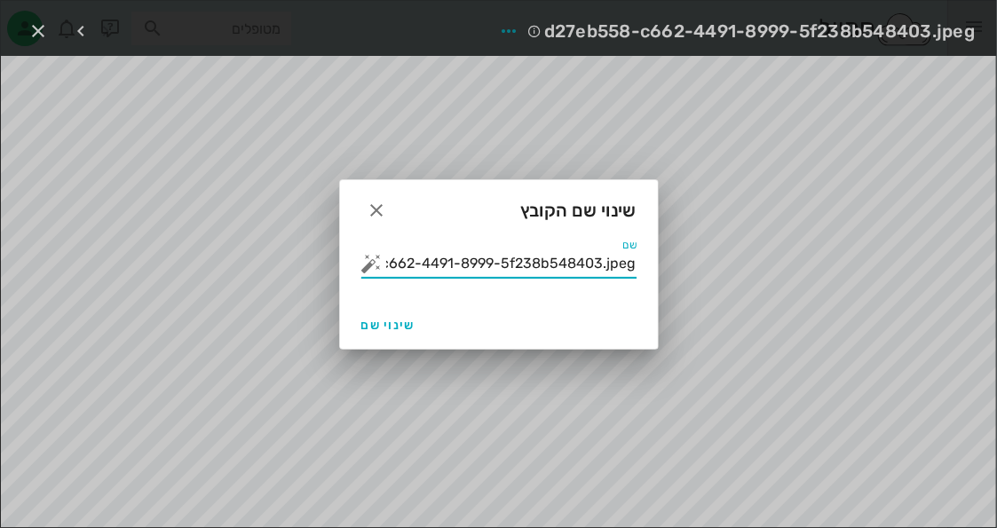
click at [529, 257] on input "d27eb558-c662-4491-8999-5f238b548403.jpeg" at bounding box center [511, 264] width 250 height 28
click at [370, 271] on button "button" at bounding box center [371, 263] width 21 height 21
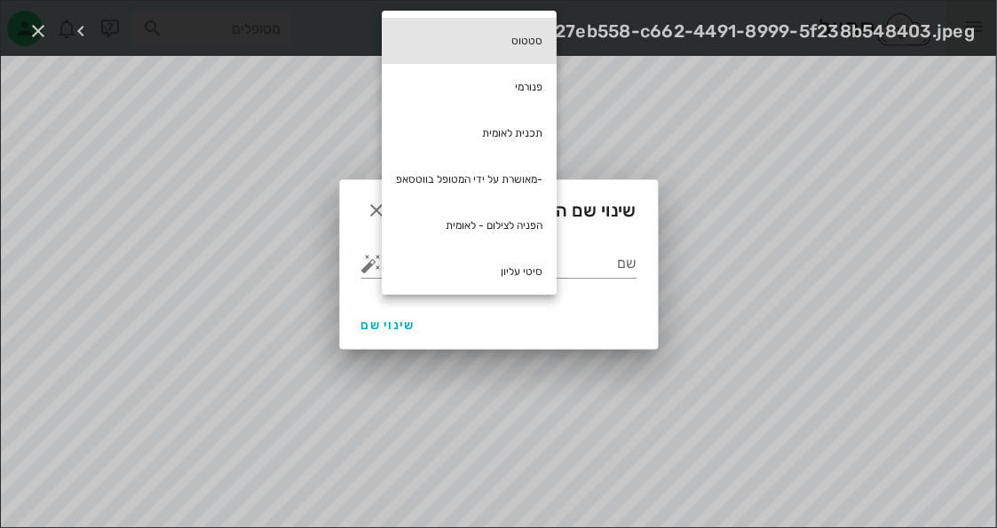
click at [497, 50] on div "סטטוס" at bounding box center [469, 41] width 175 height 46
type input "סטטוס"
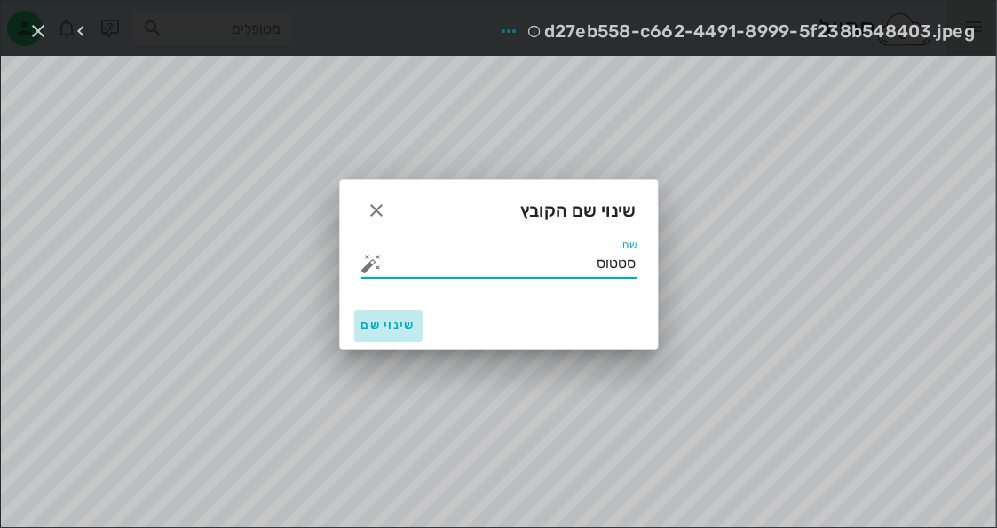
click at [361, 322] on span "שינוי שם" at bounding box center [388, 325] width 54 height 15
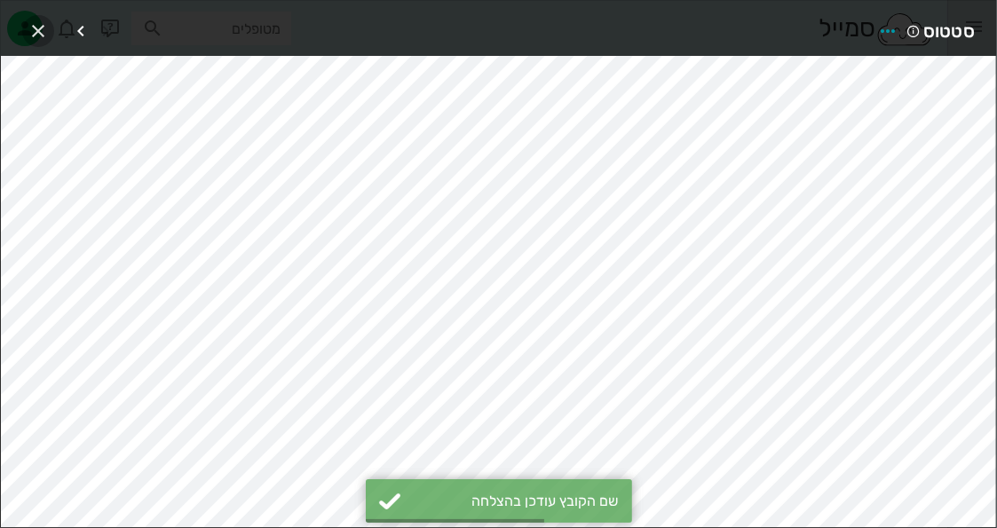
click at [28, 29] on icon "button" at bounding box center [38, 30] width 21 height 21
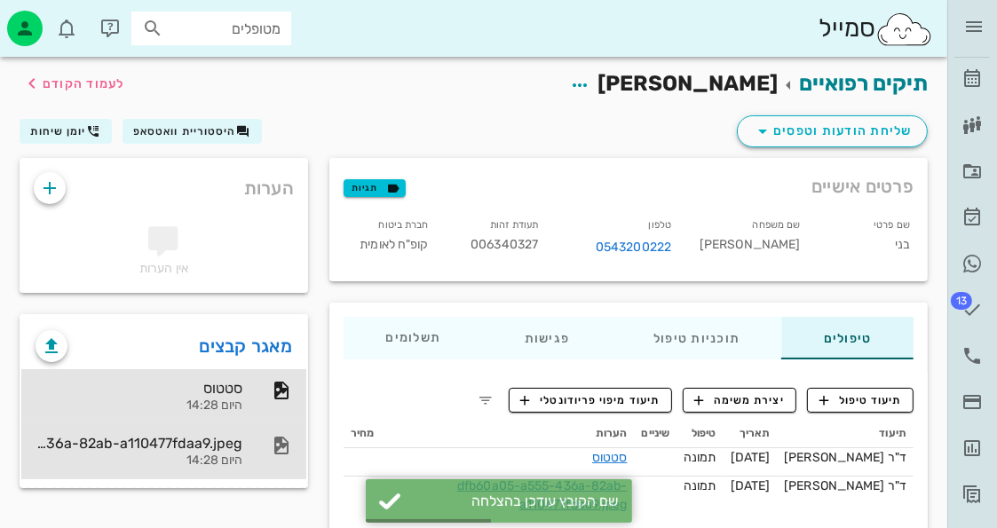
click at [121, 446] on div "dfb60a05-a555-436a-82ab-a110477fdaa9.jpeg" at bounding box center [139, 443] width 207 height 17
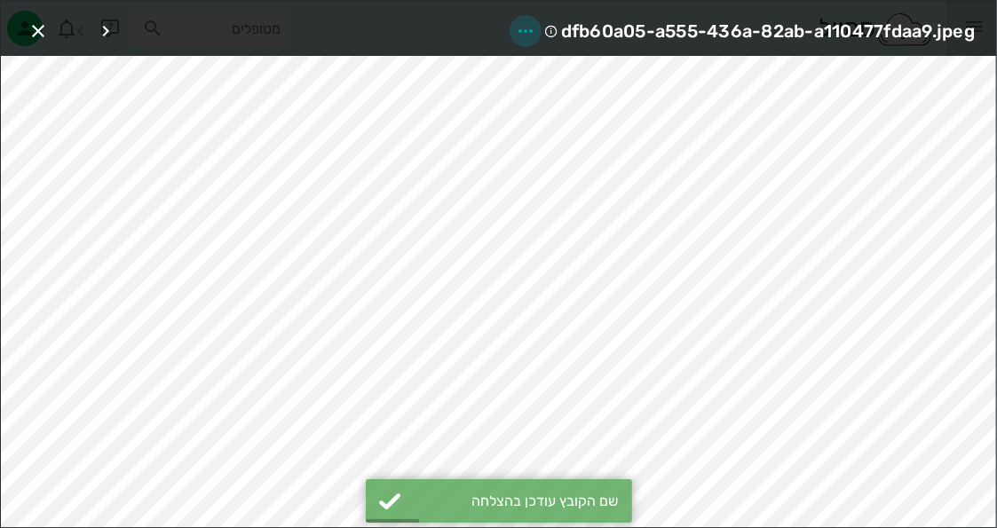
click at [519, 26] on icon "button" at bounding box center [525, 30] width 21 height 21
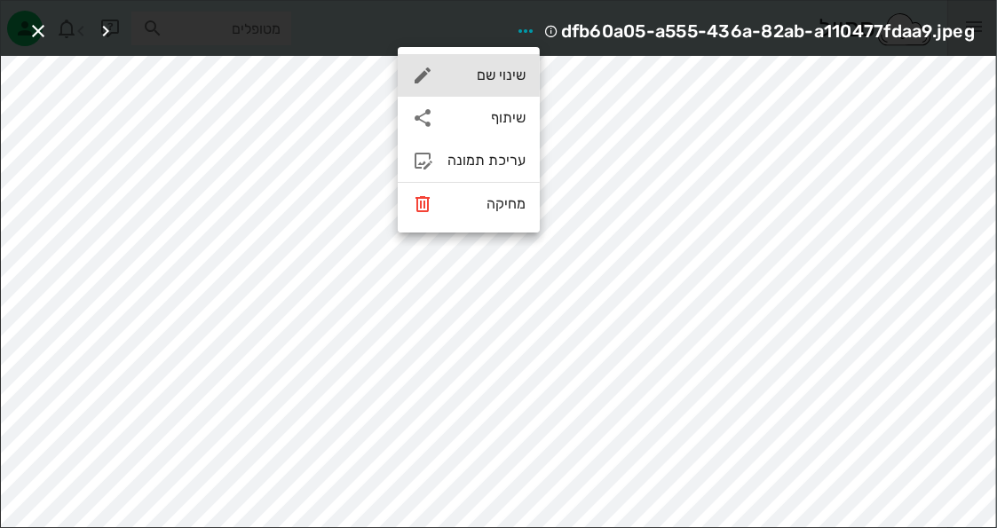
click at [511, 80] on div "שינוי שם" at bounding box center [487, 75] width 78 height 17
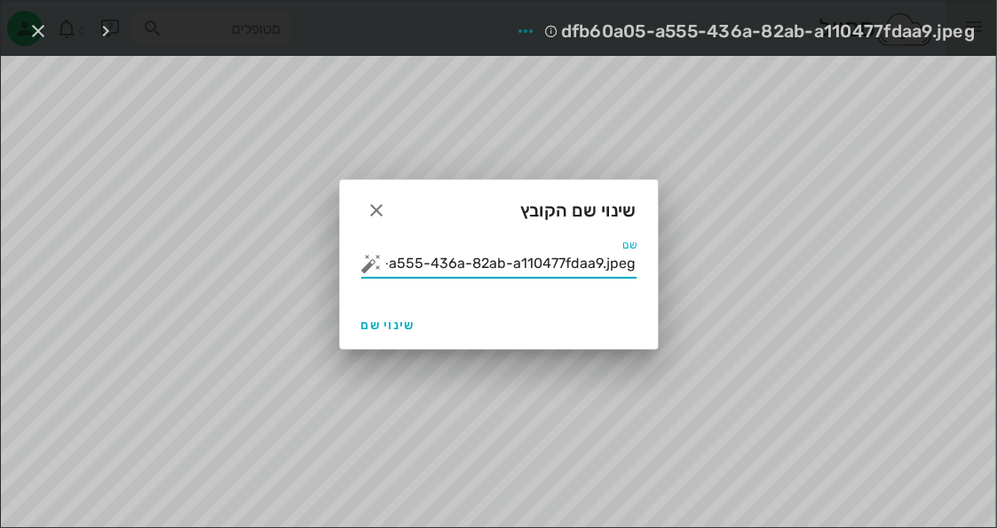
click at [495, 274] on input "dfb60a05-a555-436a-82ab-a110477fdaa9.jpeg" at bounding box center [511, 264] width 250 height 28
click at [366, 257] on button "button" at bounding box center [371, 263] width 21 height 21
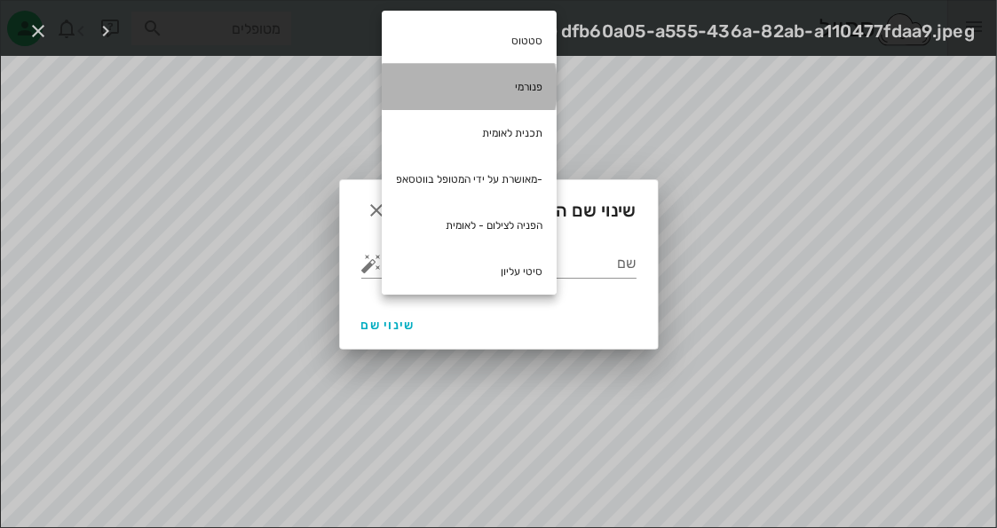
click at [548, 73] on div "פנורמי" at bounding box center [469, 87] width 175 height 46
type input "פנורמי"
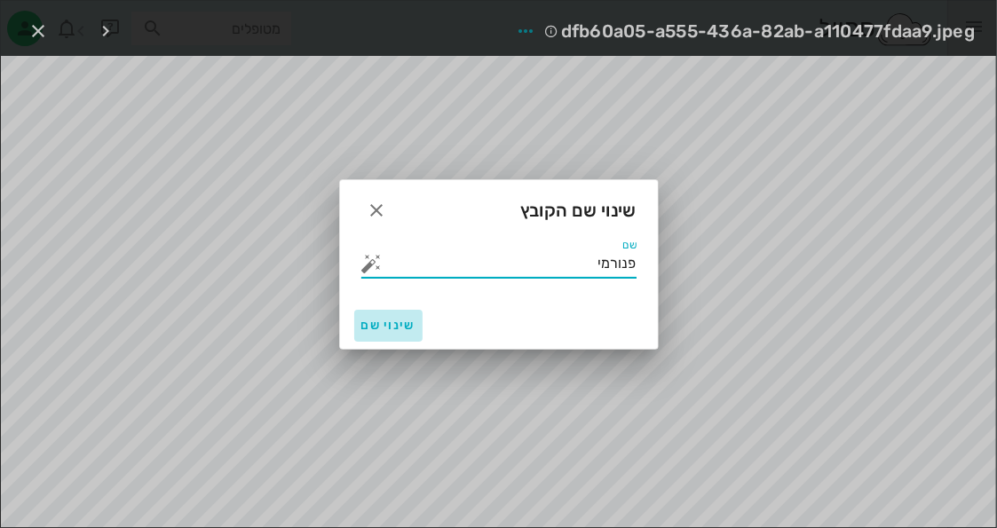
click at [386, 318] on span "שינוי שם" at bounding box center [388, 325] width 54 height 15
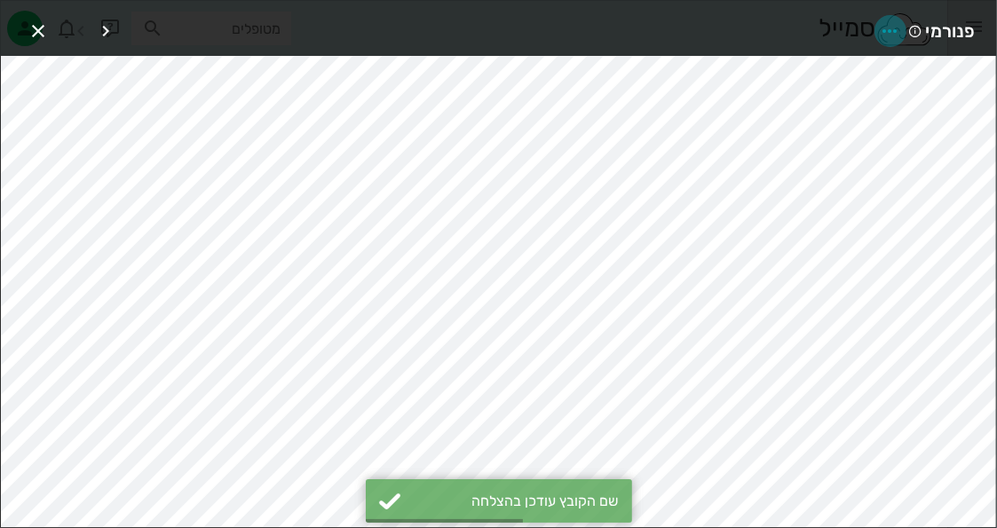
click at [899, 31] on icon "button" at bounding box center [890, 30] width 21 height 21
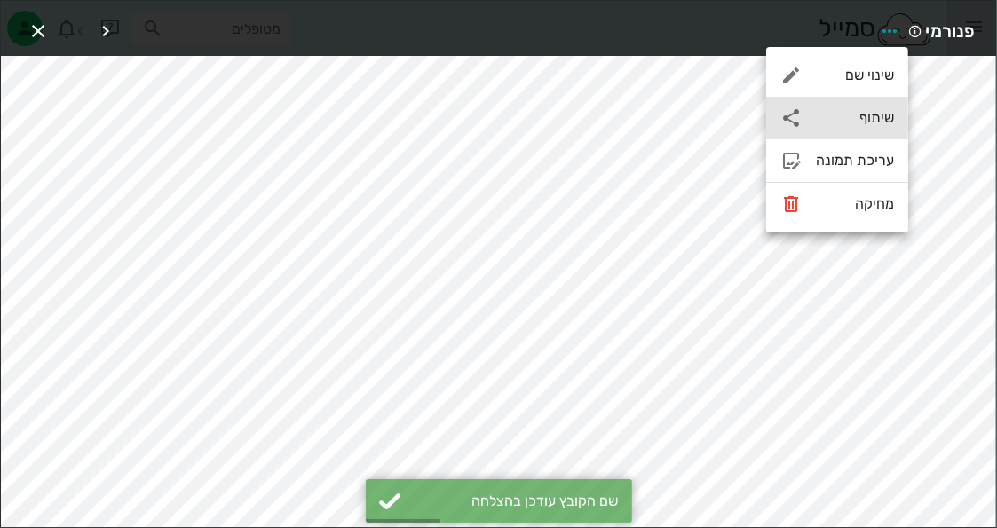
click at [852, 118] on div "שיתוף" at bounding box center [855, 117] width 78 height 17
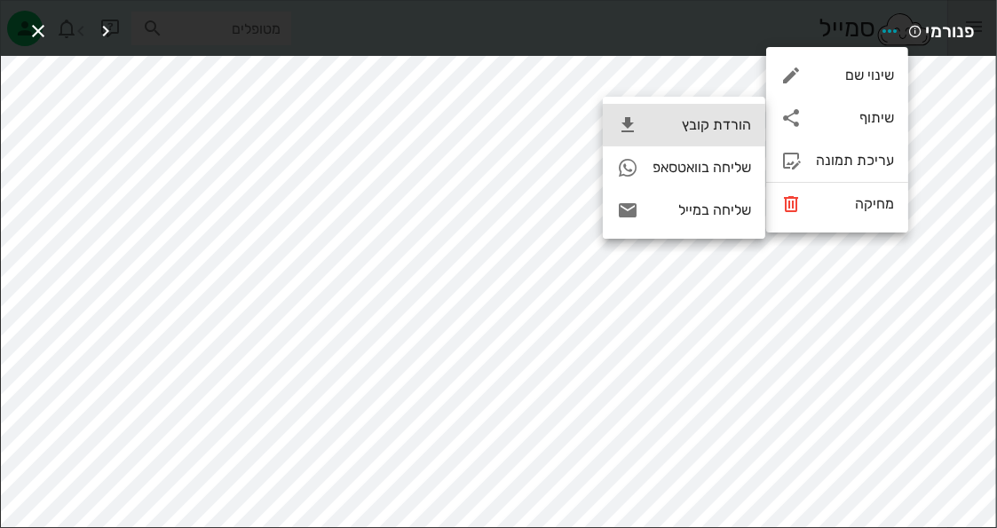
click at [749, 131] on div "הורדת קובץ" at bounding box center [702, 124] width 99 height 17
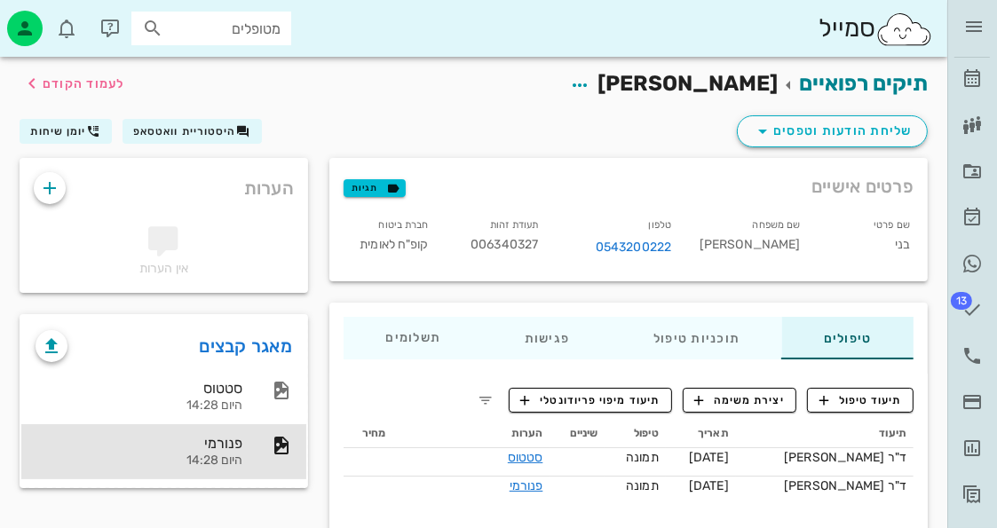
click at [511, 245] on span "006340327" at bounding box center [504, 244] width 67 height 15
copy span "006340327"
click at [971, 301] on span "13" at bounding box center [961, 301] width 21 height 18
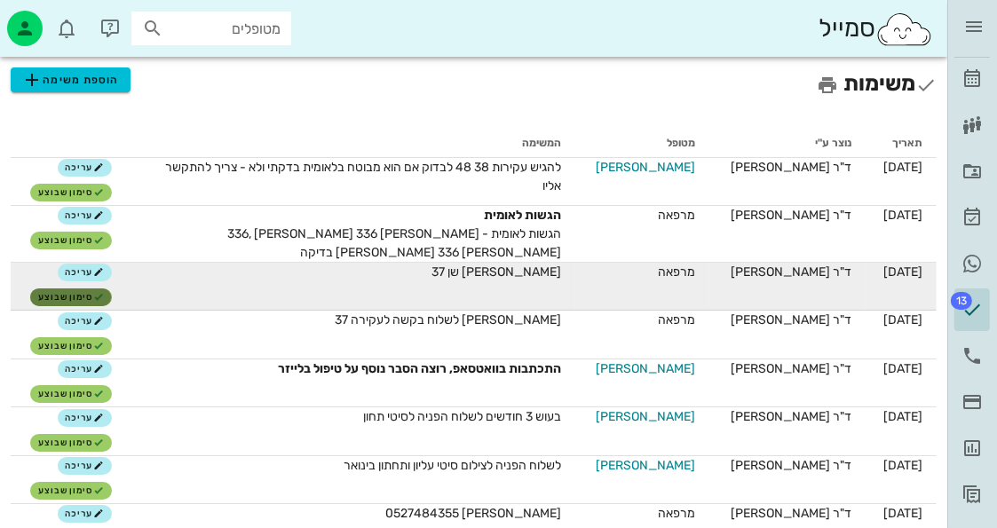
click at [67, 292] on span "סימון שבוצע" at bounding box center [71, 297] width 66 height 11
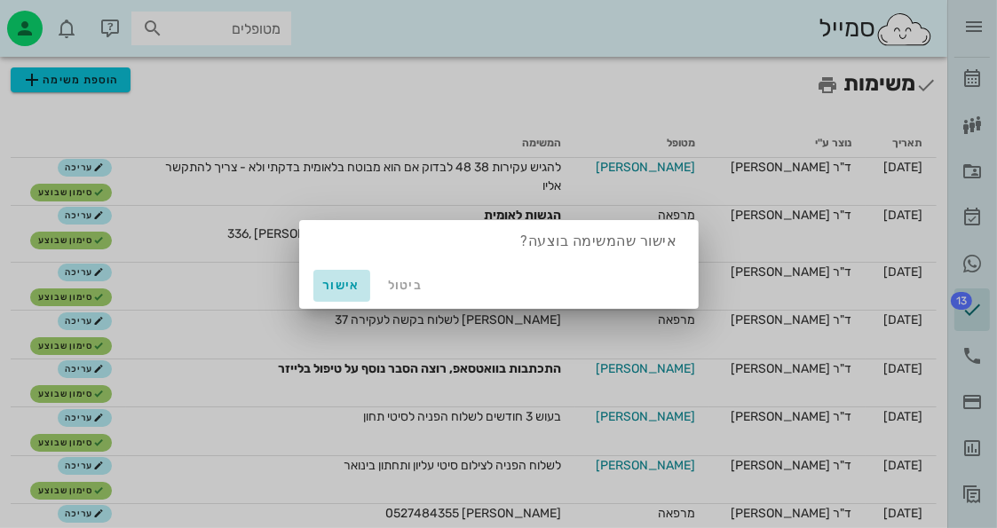
click at [347, 276] on button "אישור" at bounding box center [341, 286] width 57 height 32
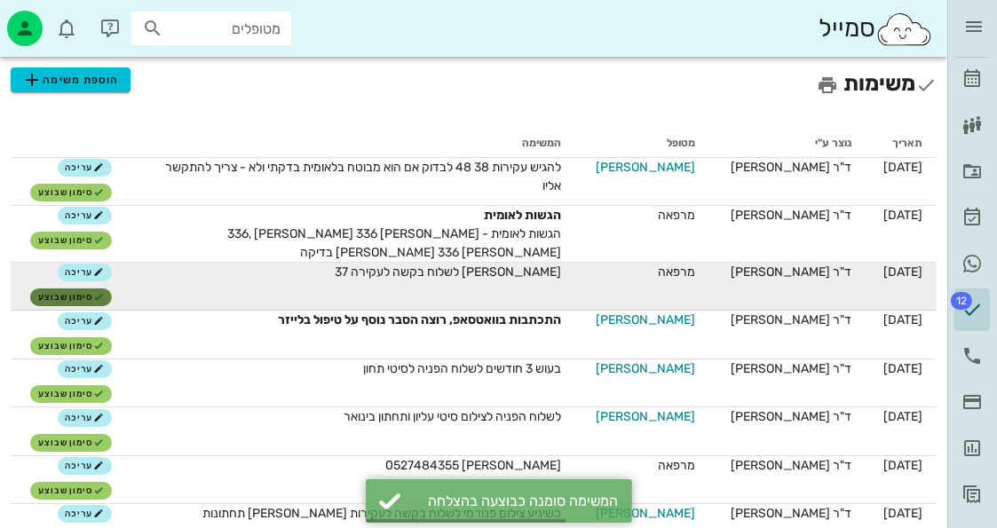
click at [96, 299] on icon "button" at bounding box center [98, 297] width 11 height 11
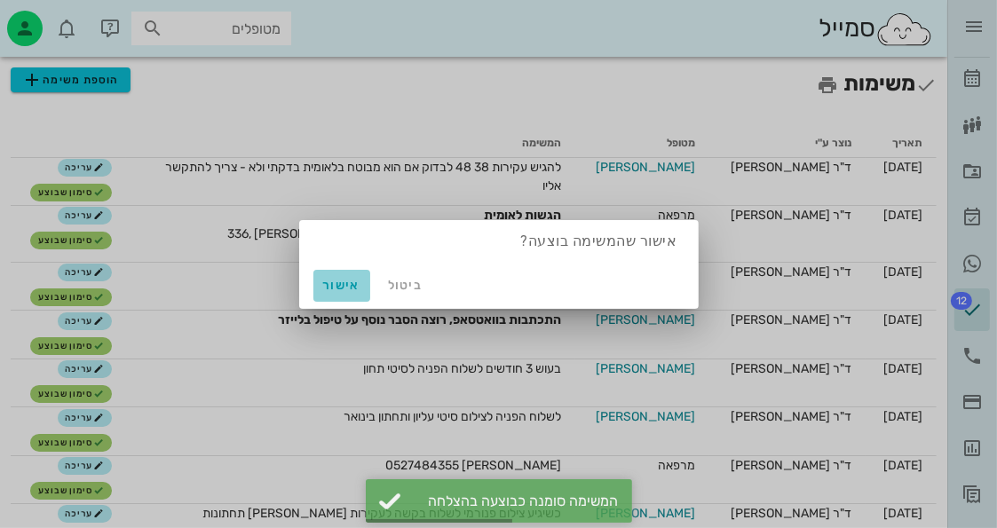
click at [342, 283] on span "אישור" at bounding box center [342, 285] width 43 height 15
